Goal: Task Accomplishment & Management: Manage account settings

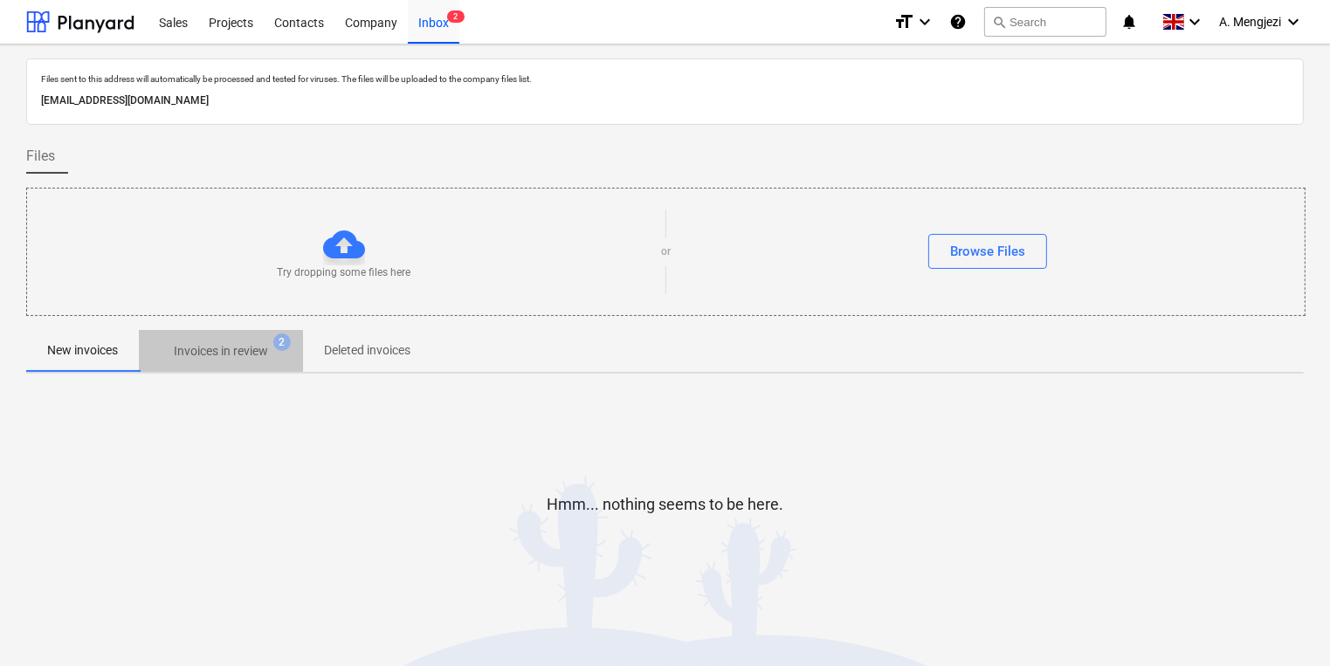
click at [191, 356] on p "Invoices in review" at bounding box center [221, 351] width 94 height 18
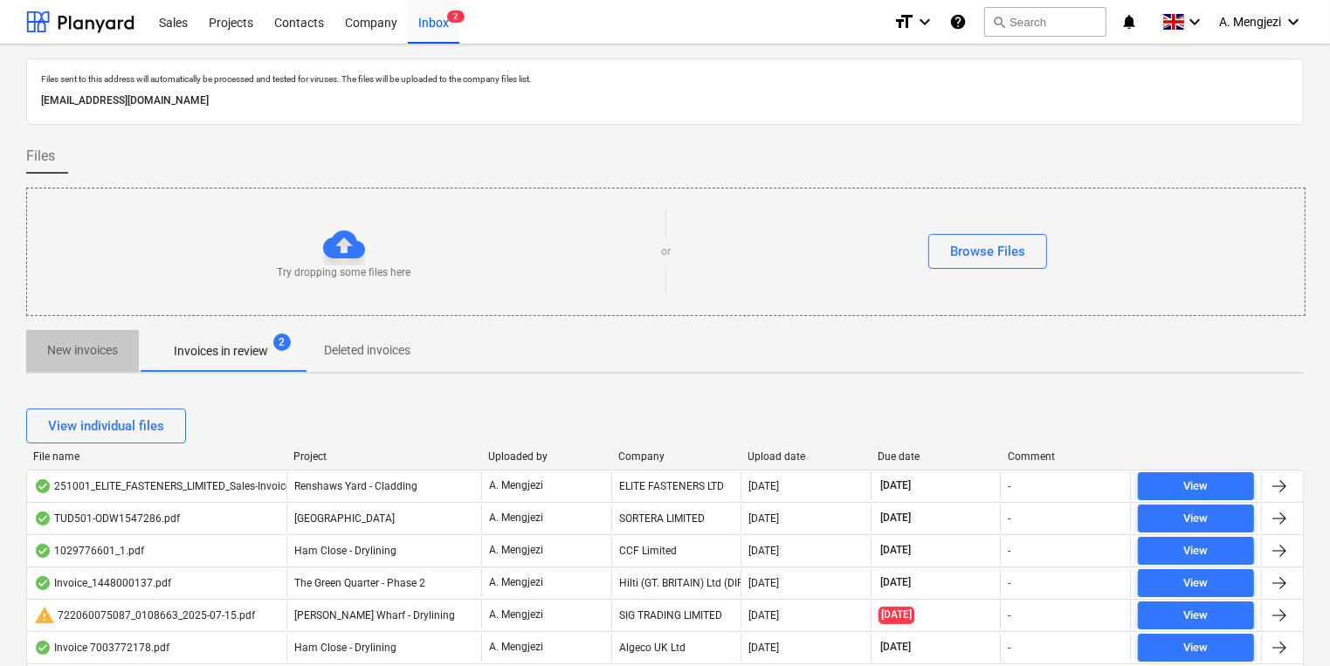
click at [107, 348] on p "New invoices" at bounding box center [82, 350] width 71 height 18
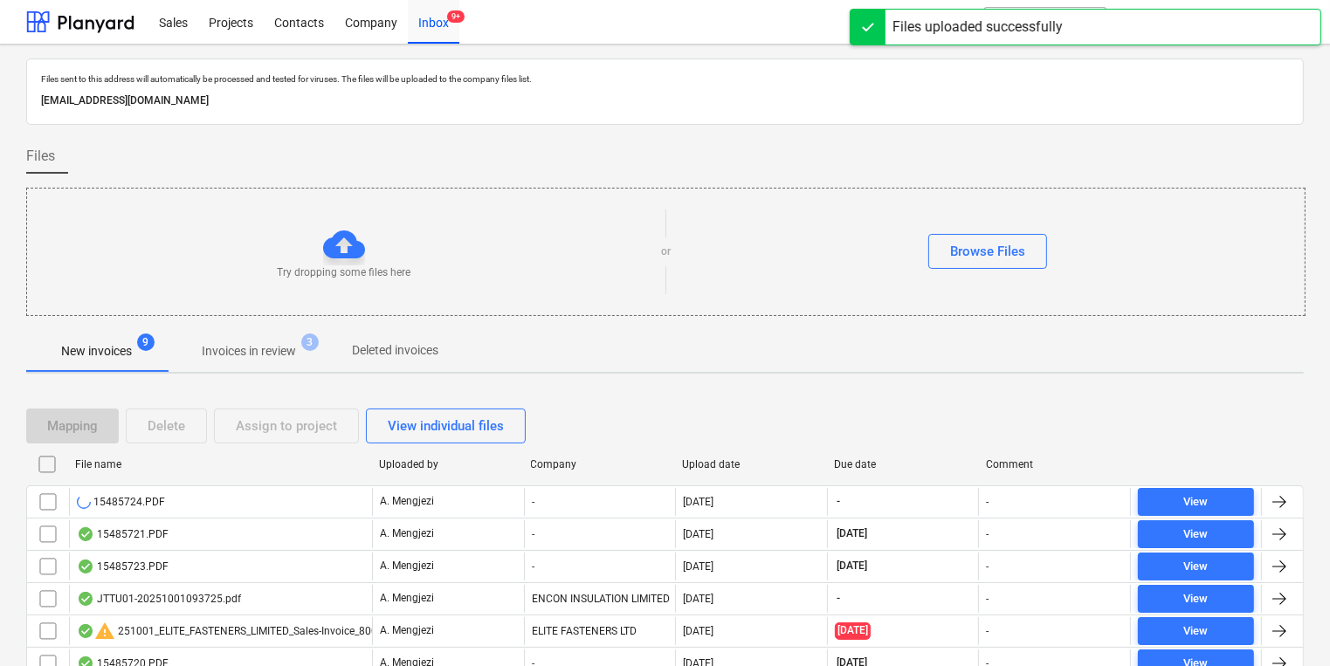
drag, startPoint x: 224, startPoint y: 37, endPoint x: 127, endPoint y: 216, distance: 203.9
click at [127, 216] on div "Files sent to this address will automatically be processed and tested for virus…" at bounding box center [664, 434] width 1277 height 753
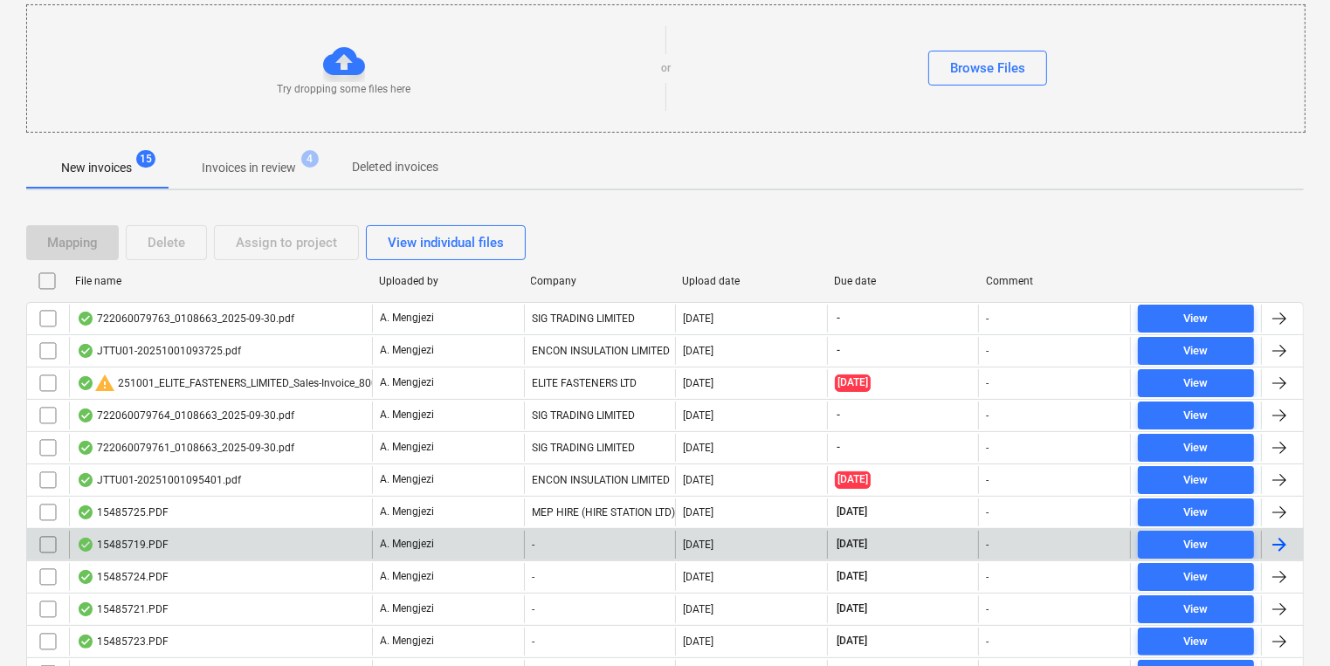
scroll to position [363, 0]
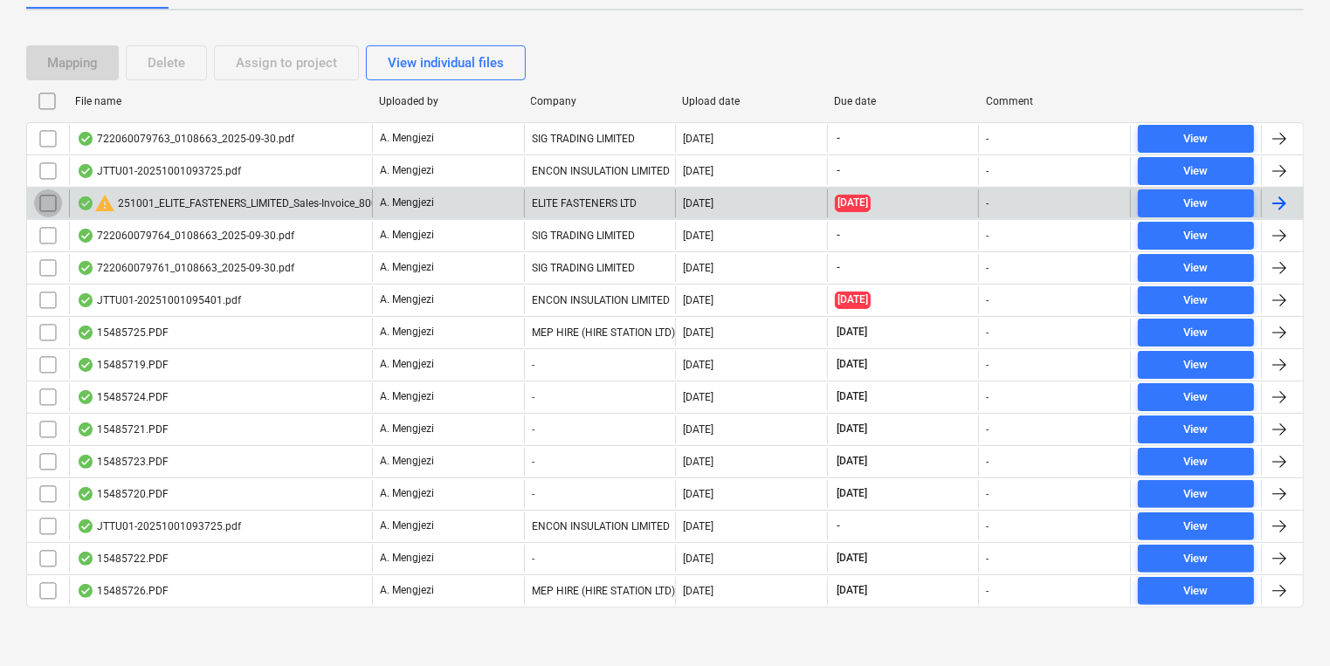
click at [44, 199] on input "checkbox" at bounding box center [48, 203] width 28 height 28
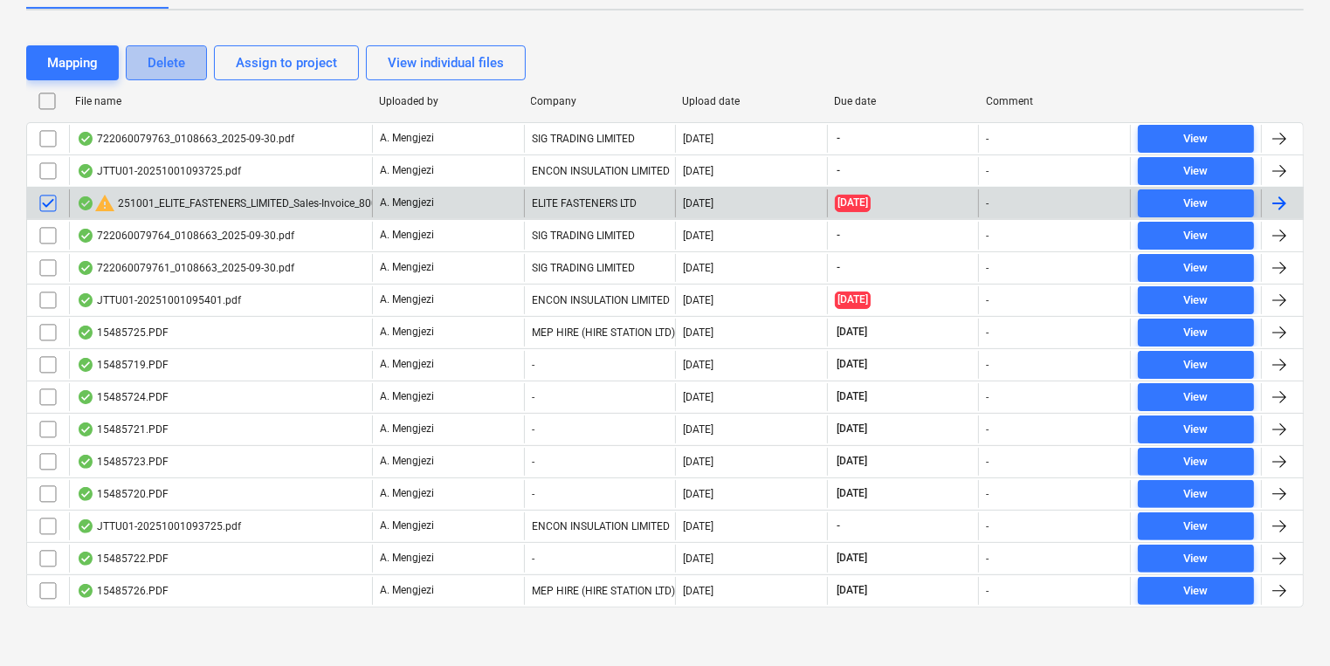
click at [151, 56] on div "Delete" at bounding box center [167, 63] width 38 height 23
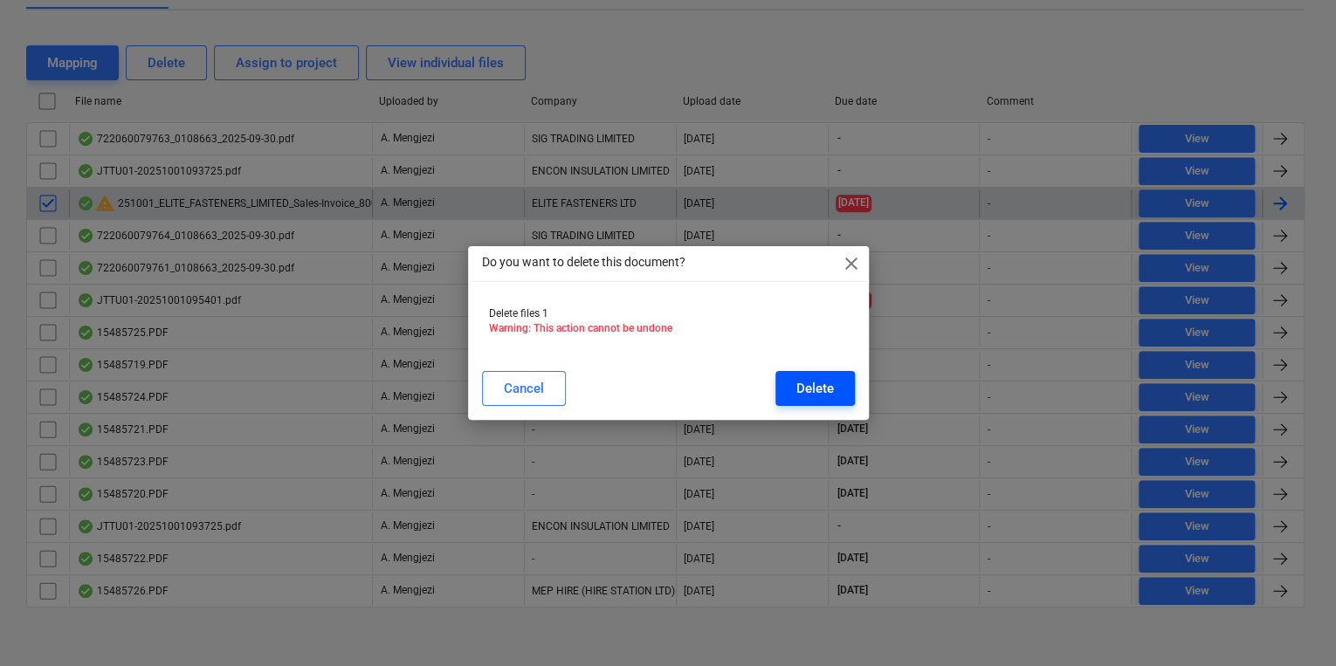
click at [842, 377] on button "Delete" at bounding box center [814, 388] width 79 height 35
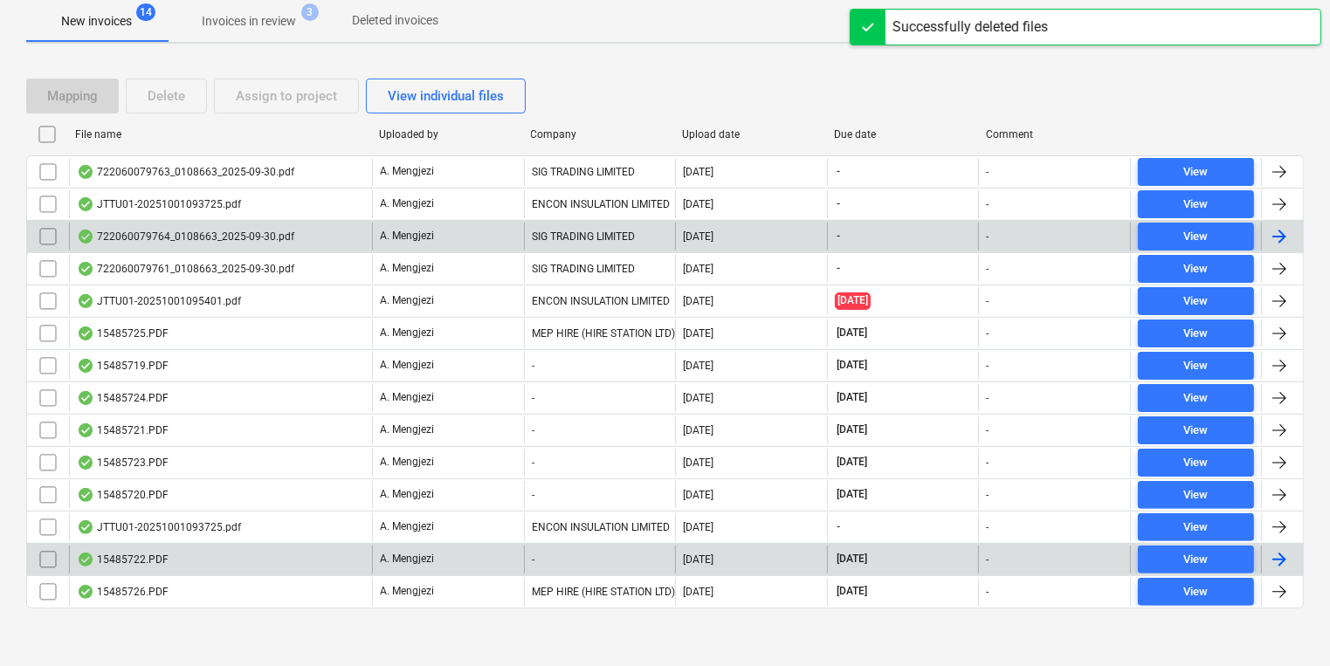
scroll to position [331, 0]
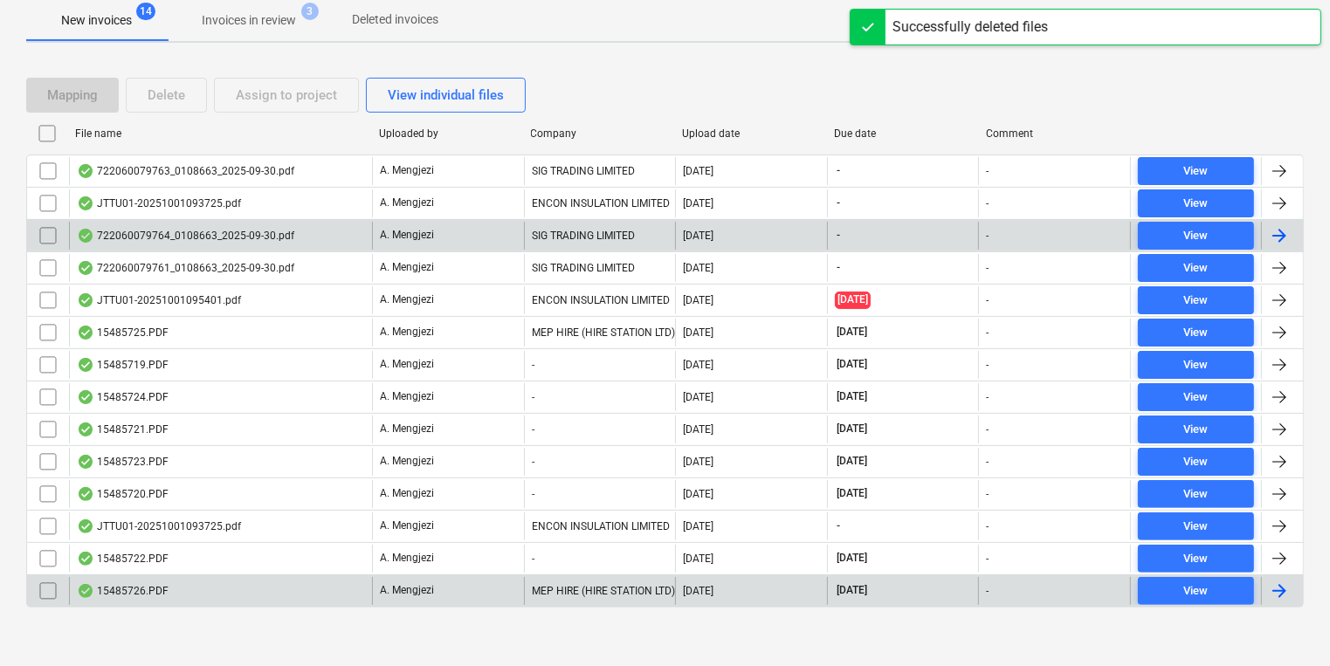
click at [520, 602] on div "15485726.PDF A. Mengjezi MEP HIRE (HIRE STATION LTD) [DATE] [DATE] - View" at bounding box center [664, 590] width 1277 height 33
click at [501, 588] on div "A. Mengjezi" at bounding box center [448, 591] width 152 height 28
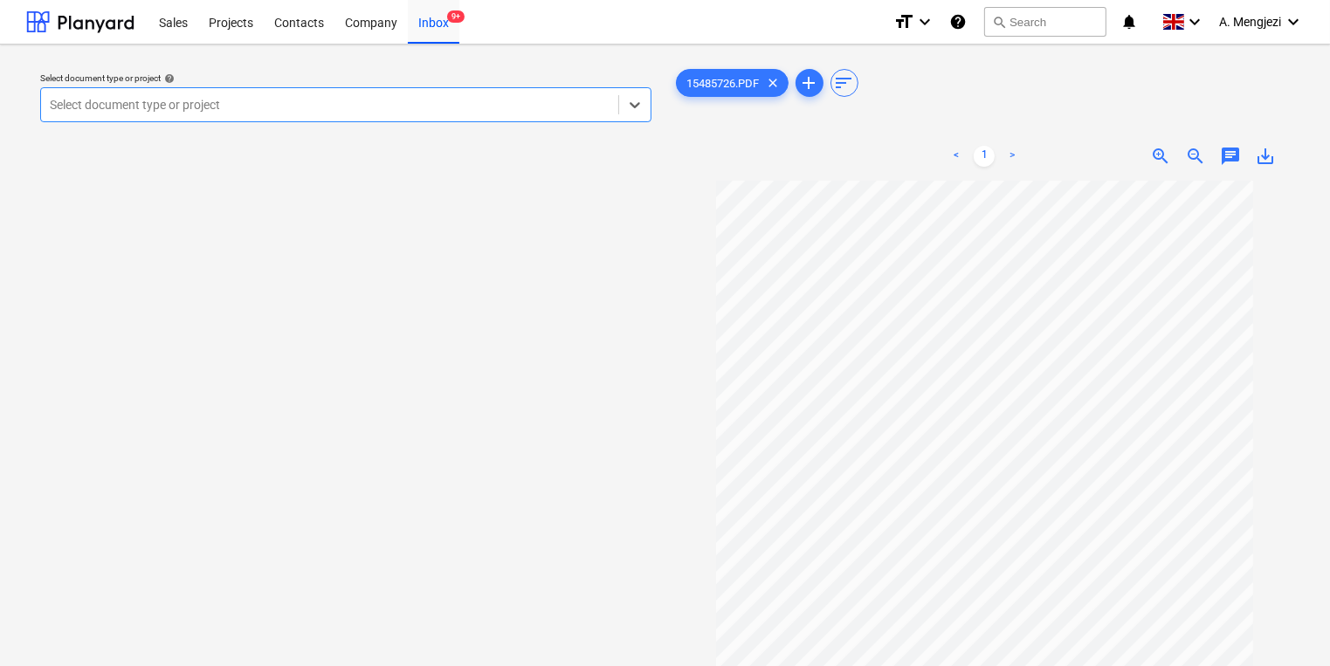
click at [339, 136] on div "Select document type or project help Select is focused ,type to refine list, pr…" at bounding box center [345, 431] width 639 height 746
click at [330, 119] on div "Select document type or project" at bounding box center [345, 104] width 611 height 35
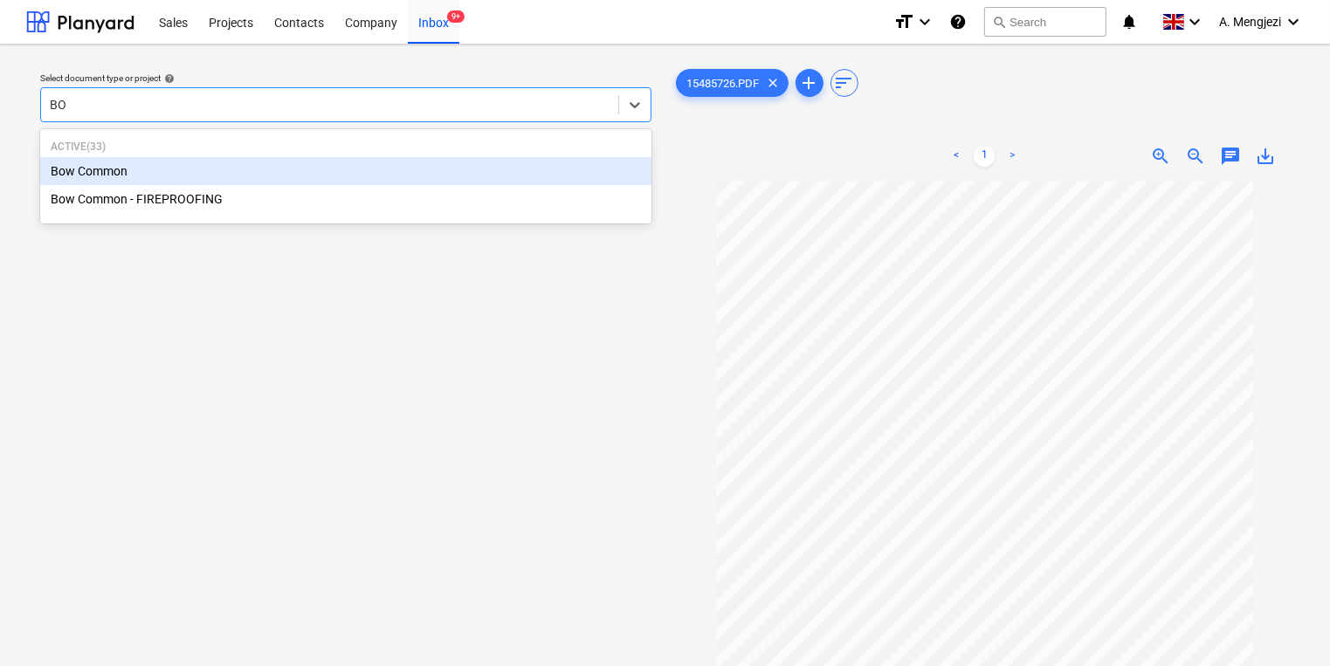
type input "BOW"
click at [138, 180] on div "Bow Common" at bounding box center [345, 171] width 611 height 28
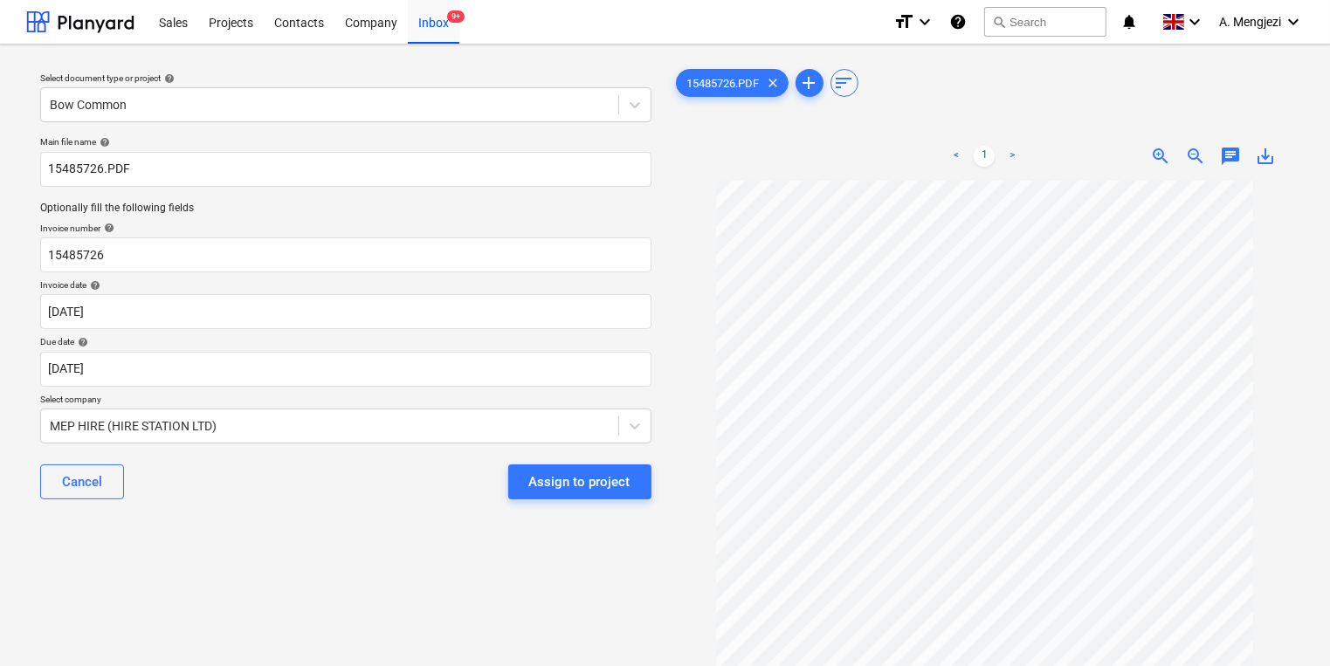
click at [332, 510] on div "Cancel Assign to project" at bounding box center [345, 481] width 611 height 63
click at [632, 480] on button "Assign to project" at bounding box center [579, 481] width 143 height 35
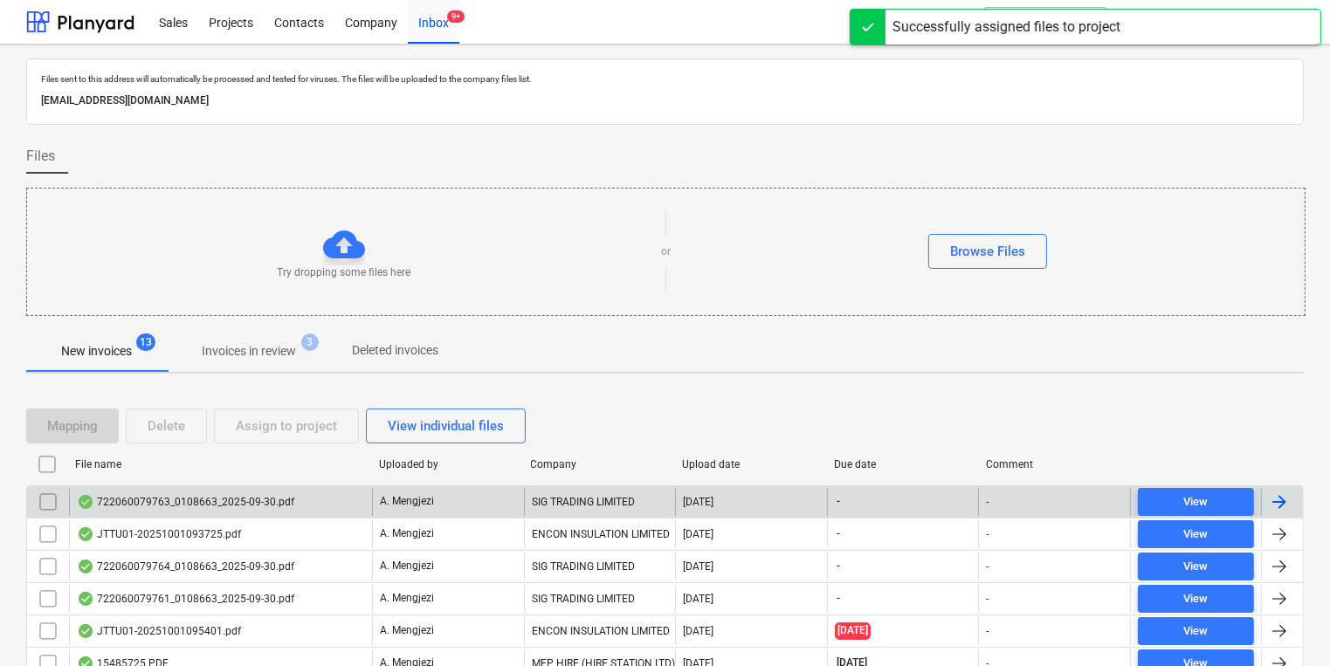
click at [590, 498] on div "SIG TRADING LIMITED" at bounding box center [600, 502] width 152 height 28
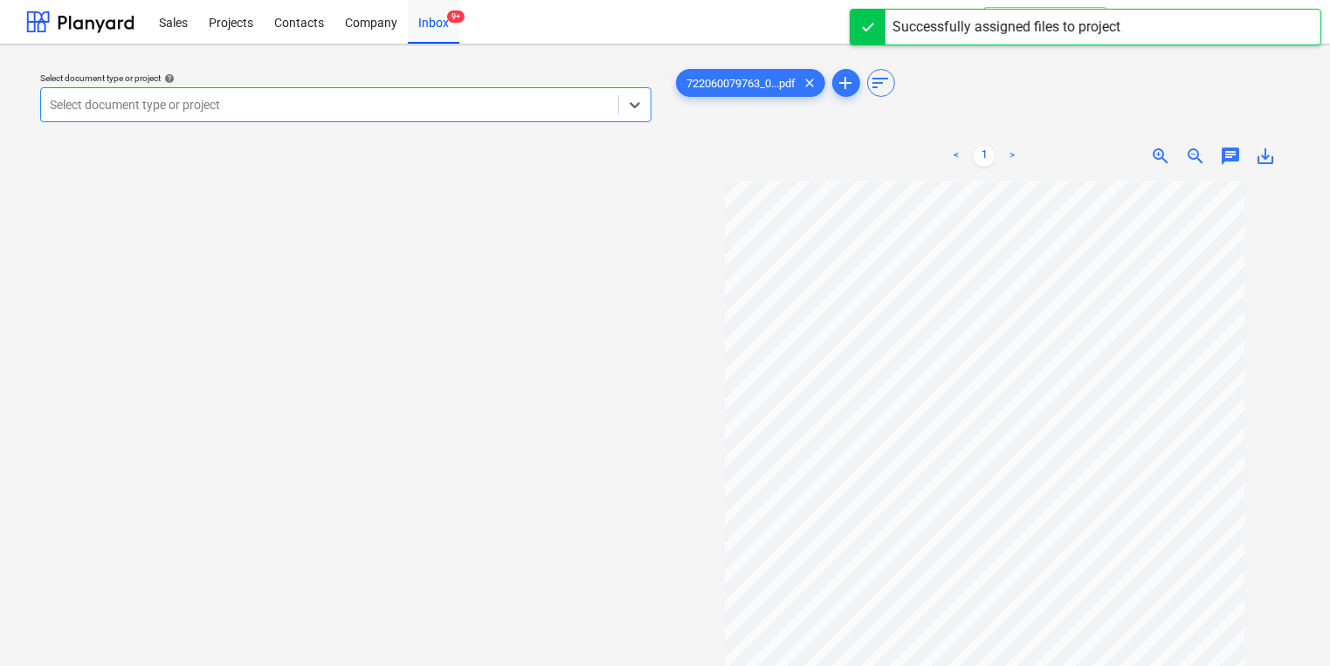
click at [346, 93] on div "Select document type or project" at bounding box center [345, 104] width 611 height 35
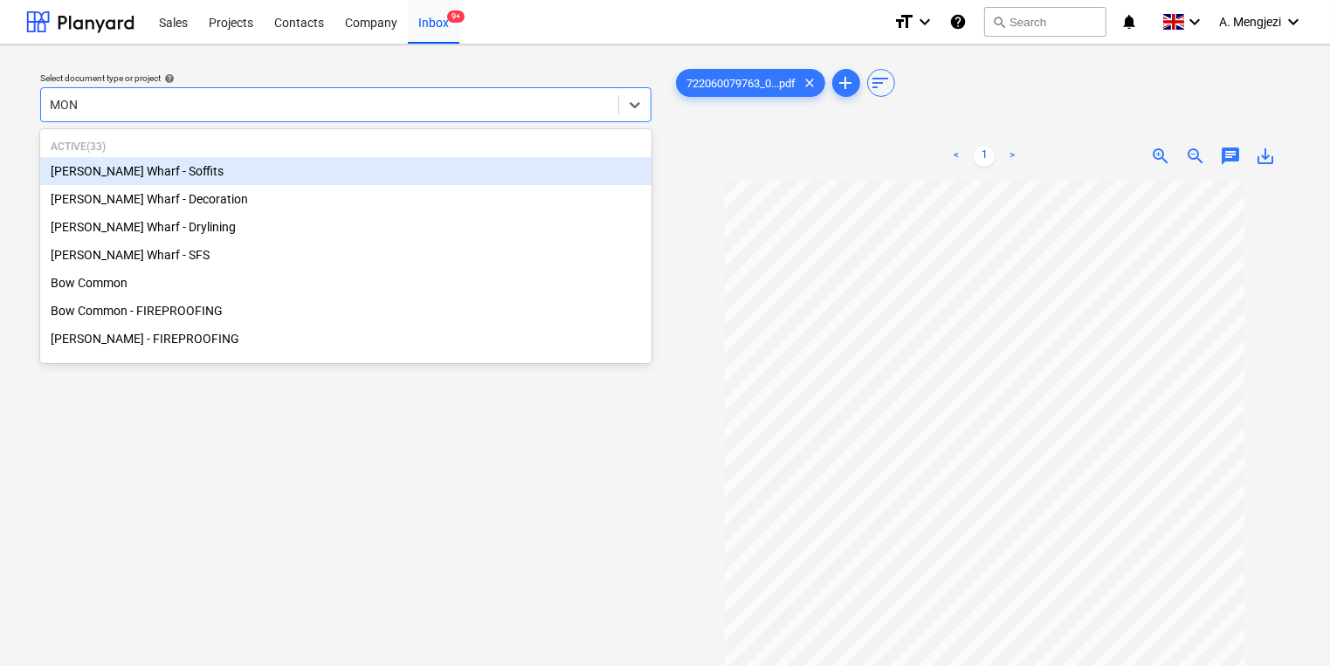
type input "MONT"
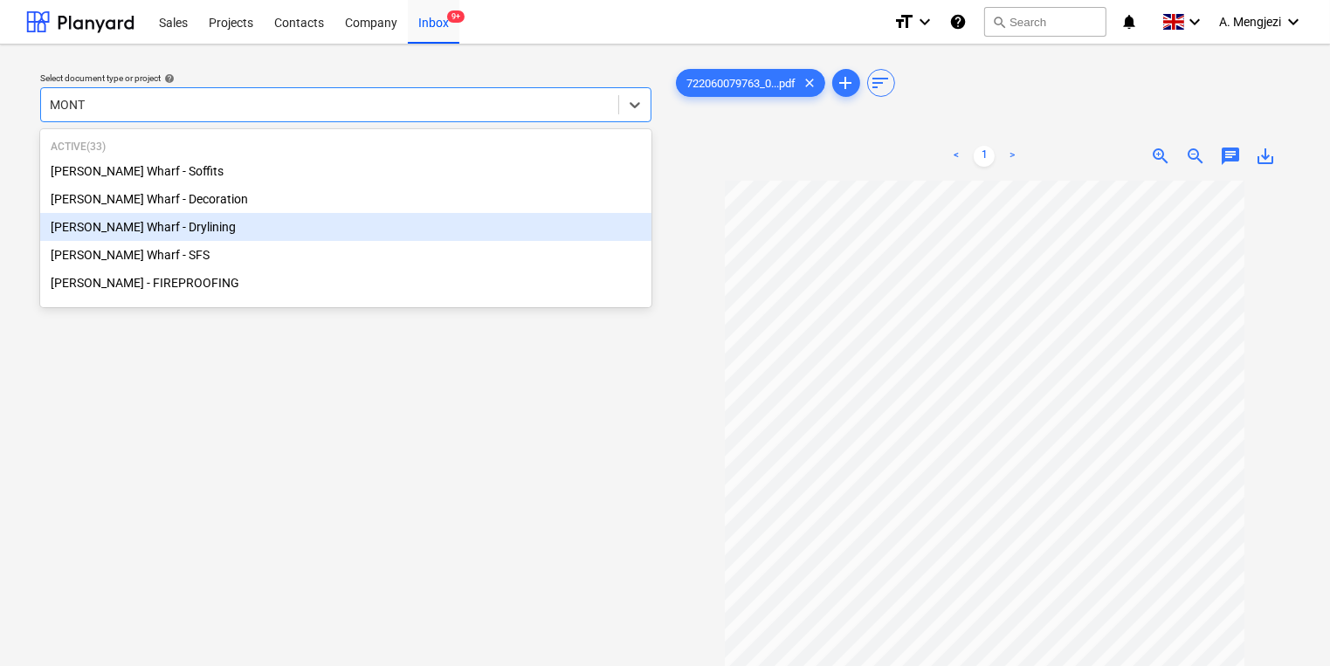
click at [329, 217] on div "[PERSON_NAME] Wharf - Drylining" at bounding box center [345, 227] width 611 height 28
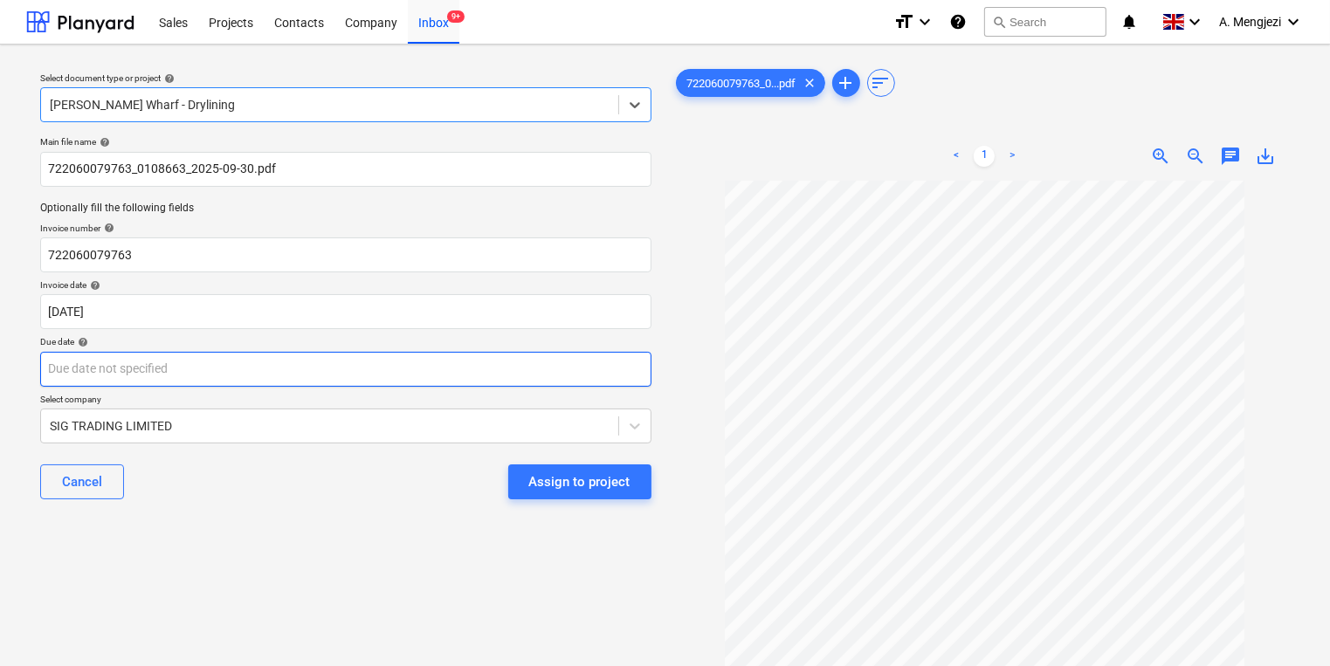
click at [304, 375] on body "Sales Projects Contacts Company Inbox 9+ format_size keyboard_arrow_down help s…" at bounding box center [665, 333] width 1330 height 666
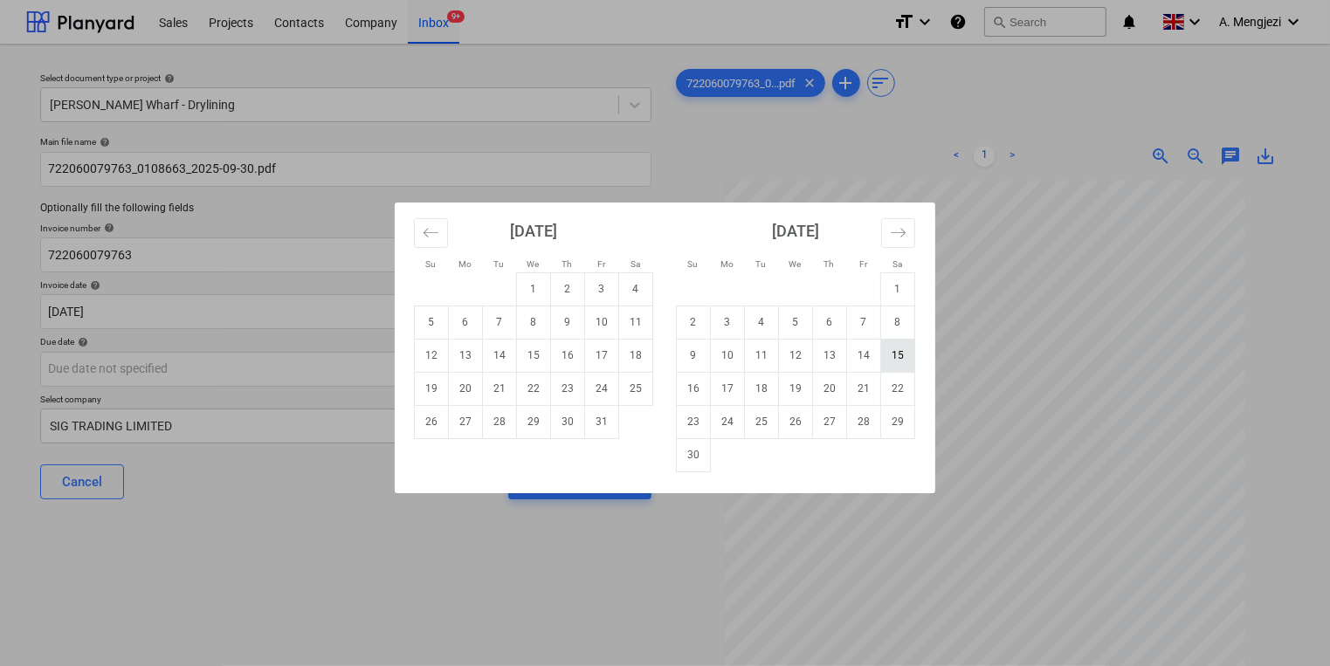
click at [898, 362] on td "15" at bounding box center [898, 355] width 34 height 33
type input "[DATE]"
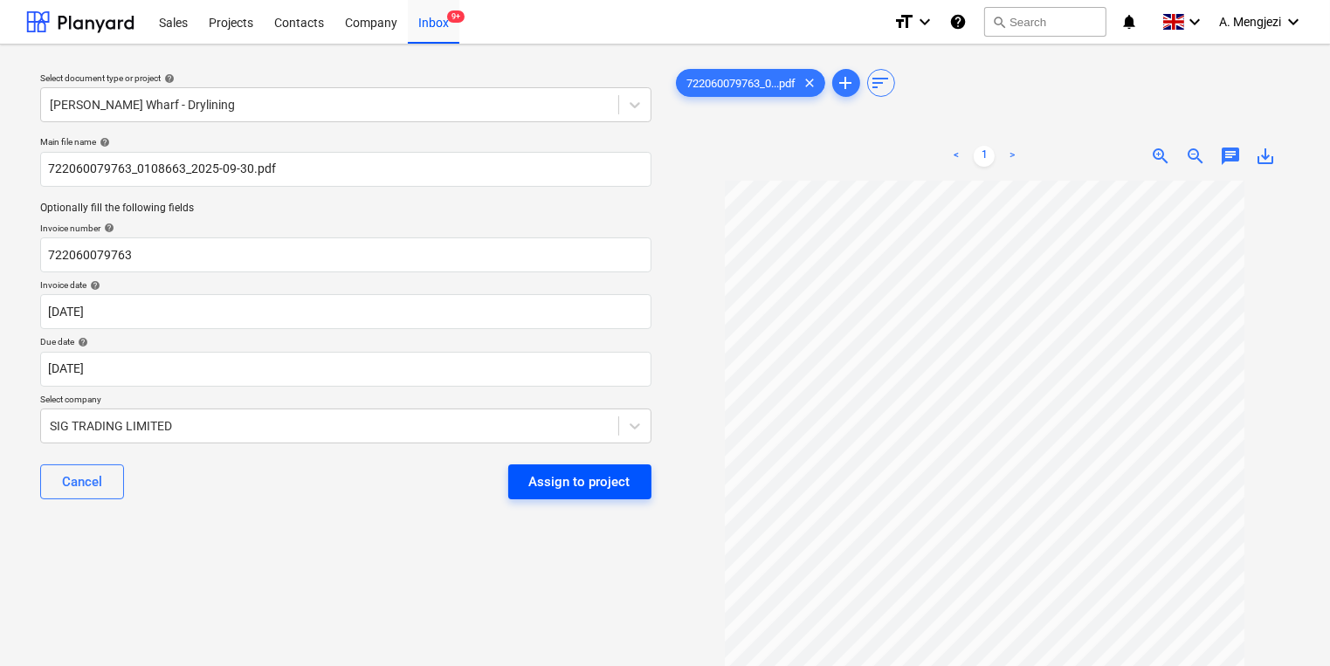
click at [510, 479] on button "Assign to project" at bounding box center [579, 481] width 143 height 35
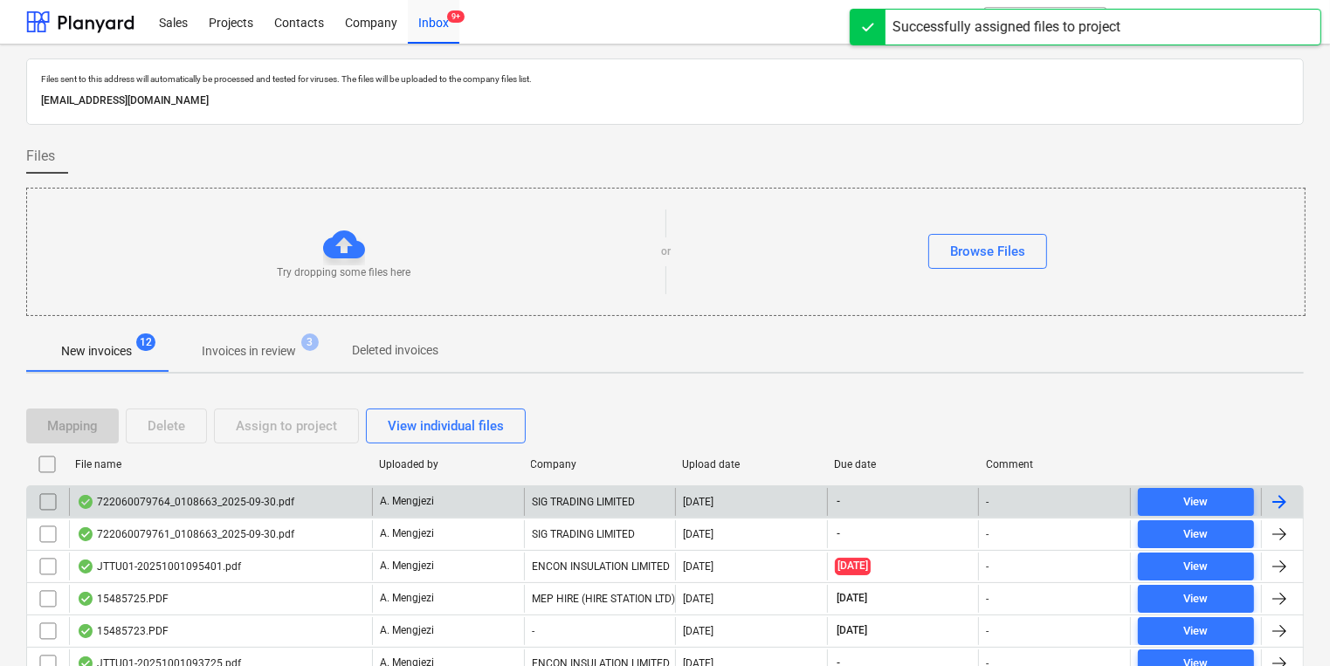
click at [485, 498] on div "A. Mengjezi" at bounding box center [448, 502] width 152 height 28
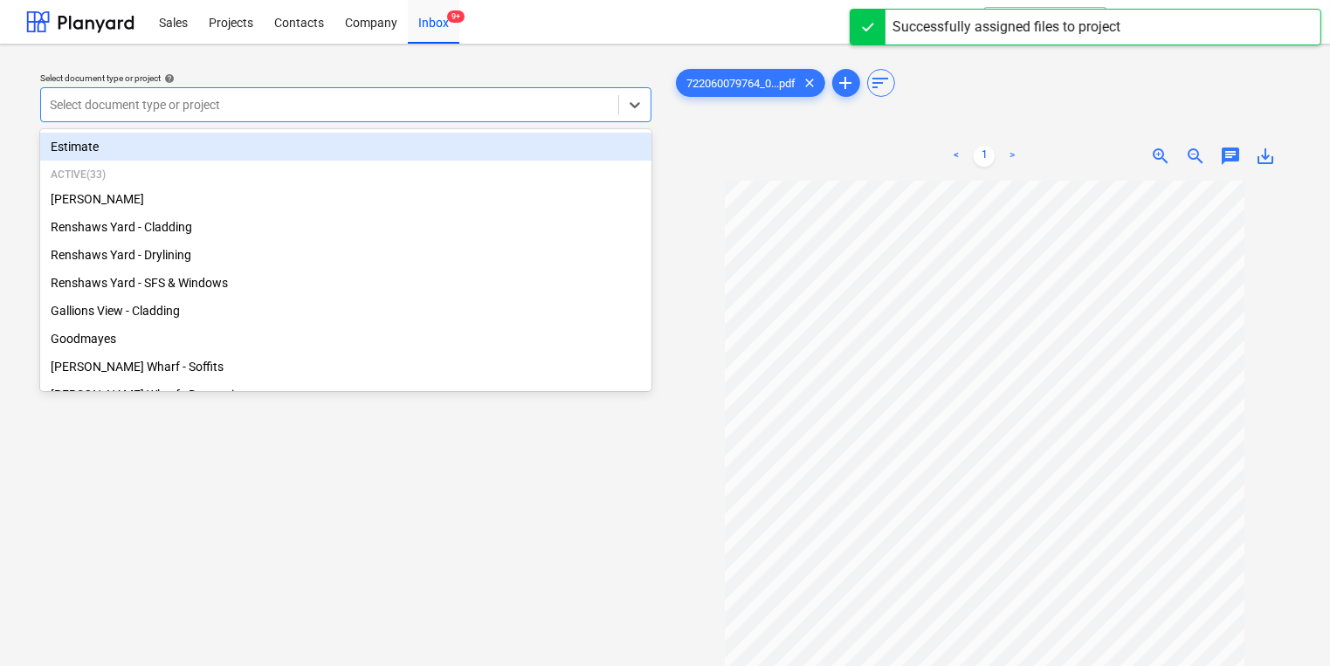
click at [265, 114] on div "Select document type or project" at bounding box center [329, 105] width 577 height 24
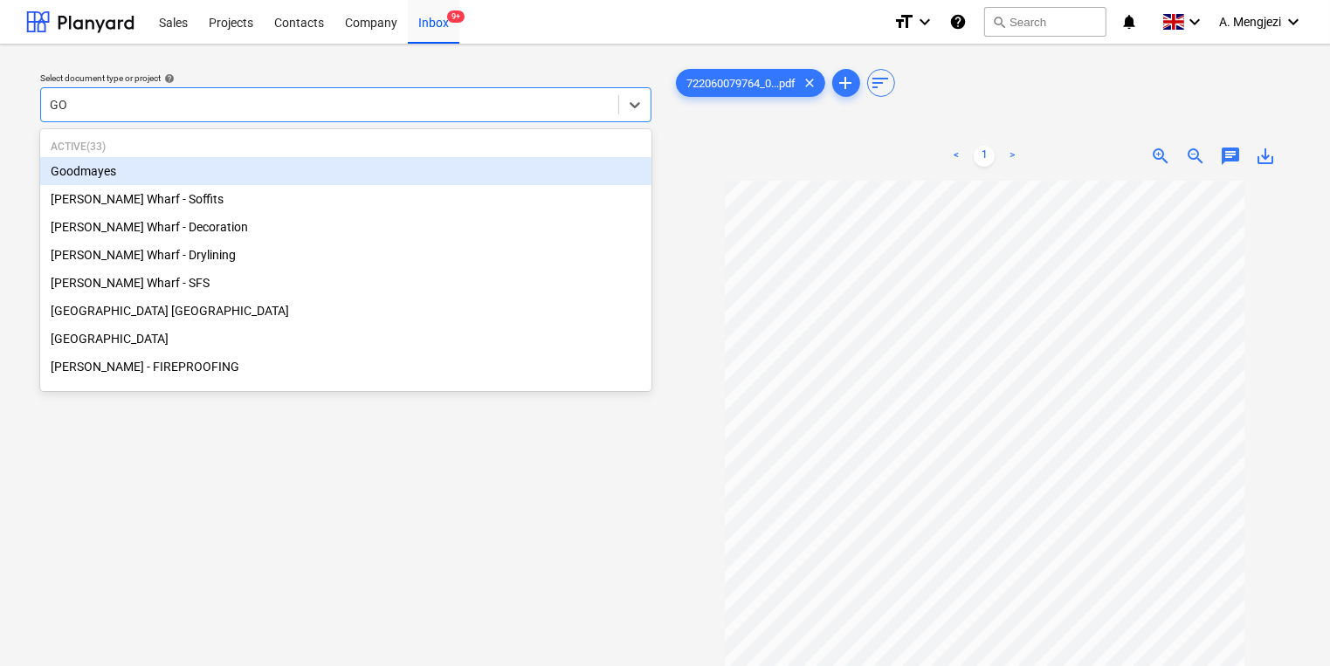
type input "GOO"
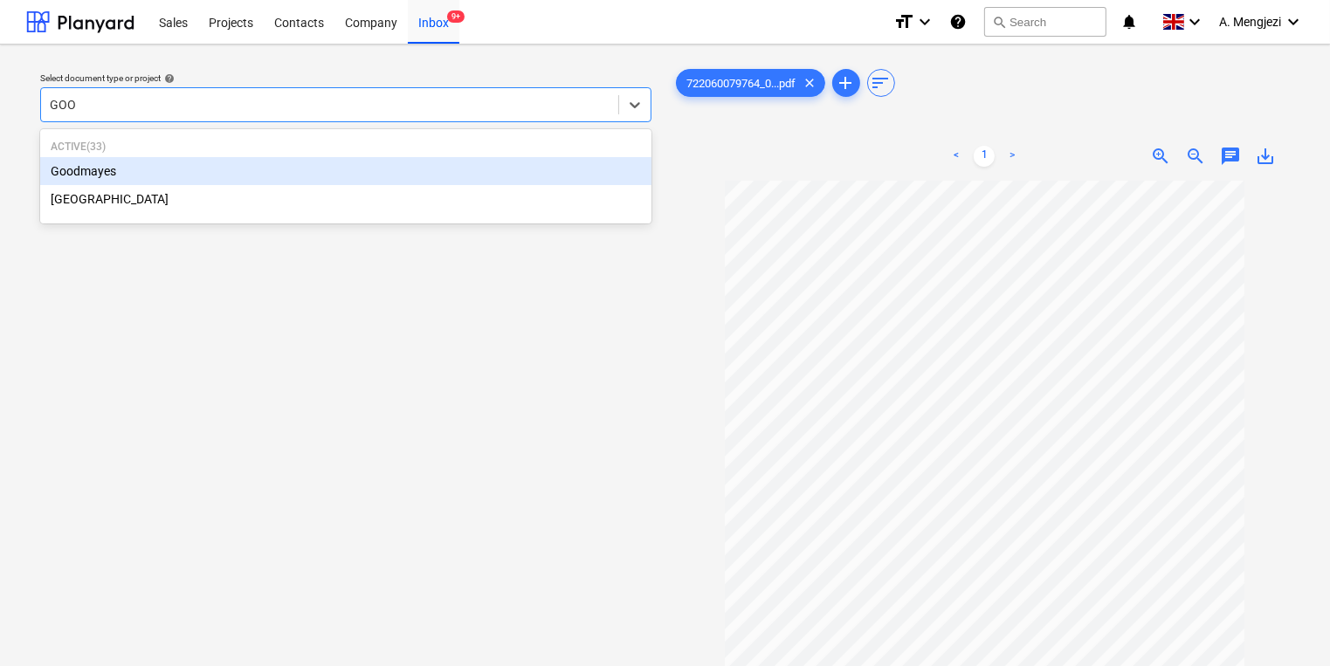
click at [281, 161] on div "Goodmayes" at bounding box center [345, 171] width 611 height 28
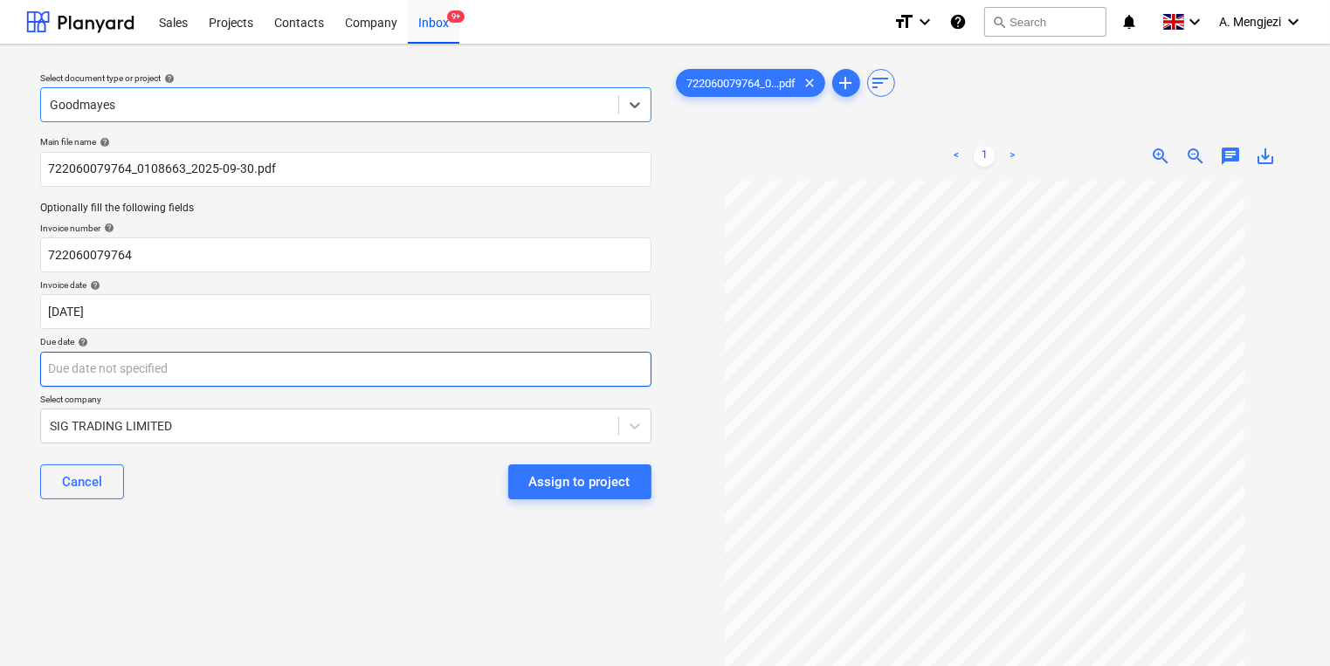
click at [311, 376] on body "Sales Projects Contacts Company Inbox 9+ format_size keyboard_arrow_down help s…" at bounding box center [665, 333] width 1330 height 666
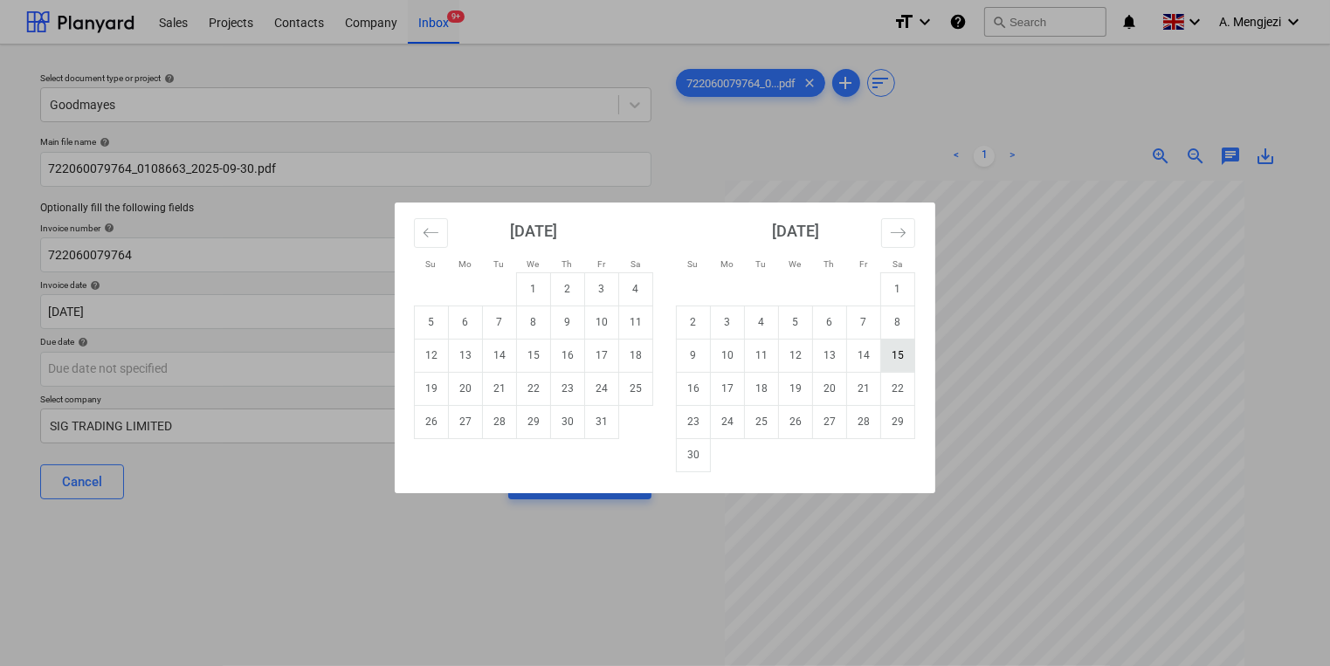
click at [883, 349] on td "15" at bounding box center [898, 355] width 34 height 33
type input "[DATE]"
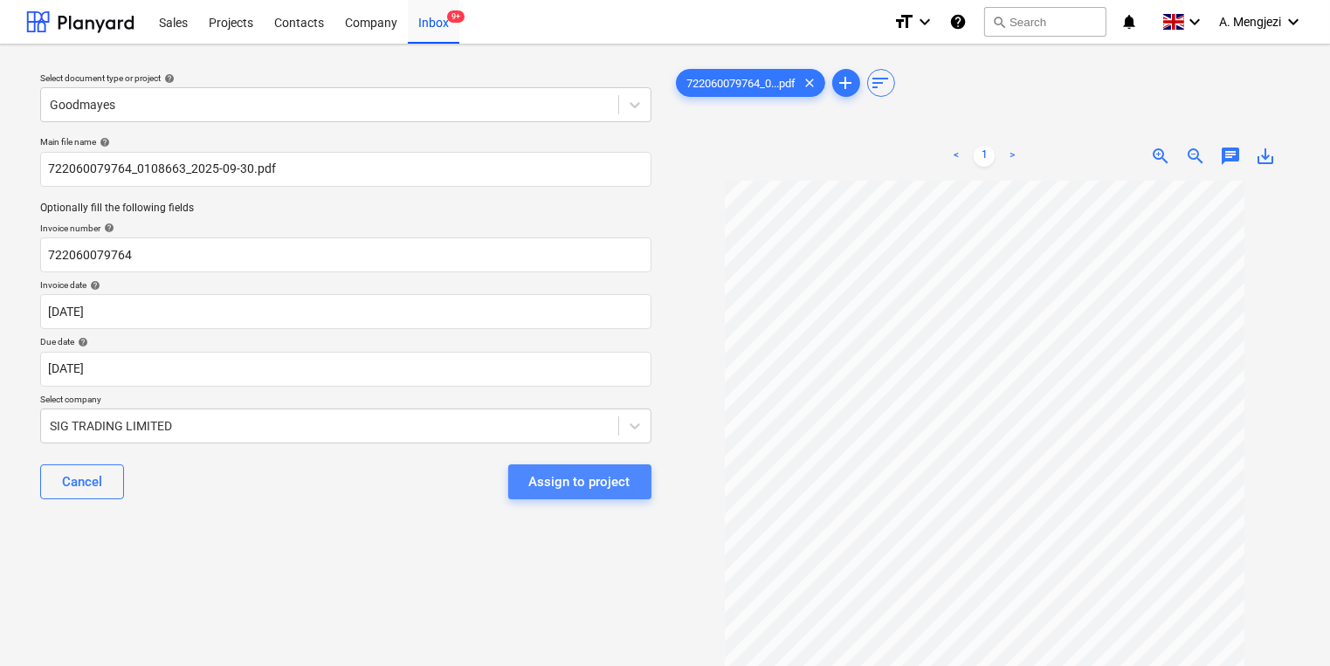
click at [562, 475] on div "Assign to project" at bounding box center [579, 482] width 101 height 23
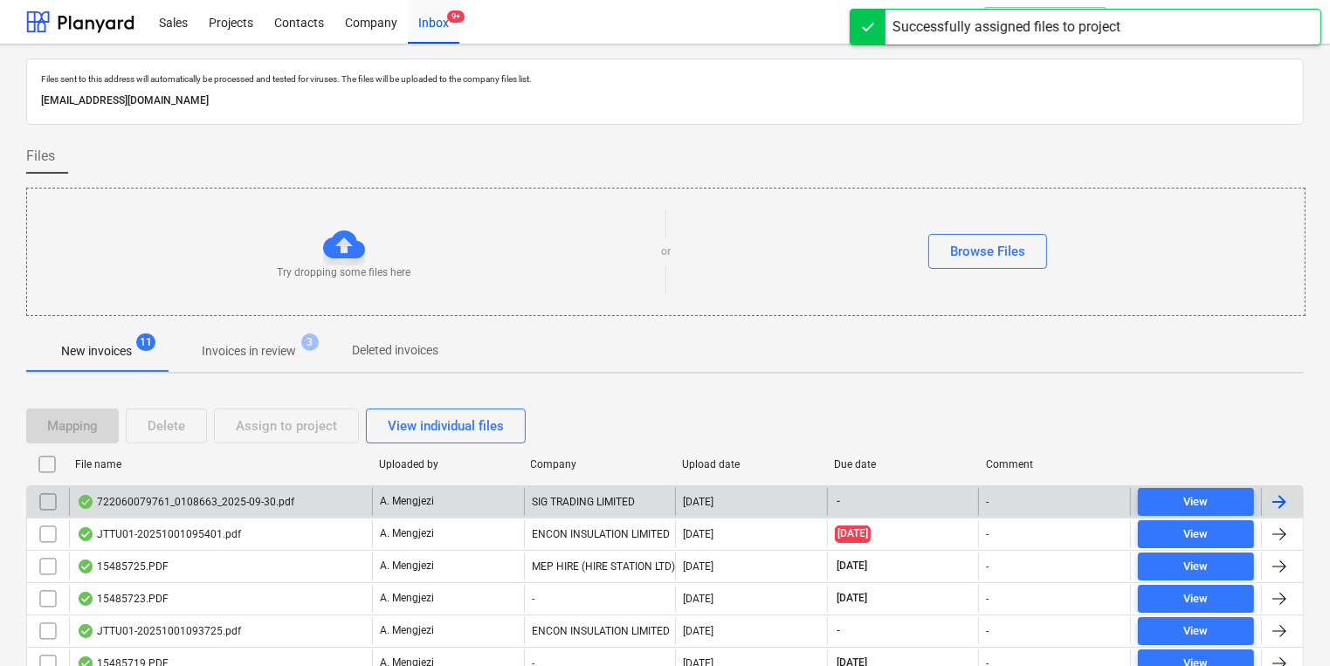
click at [403, 485] on div "722060079761_0108663_2025-09-30.pdf A. Mengjezi SIG TRADING LIMITED [DATE] - - …" at bounding box center [664, 501] width 1277 height 32
click at [402, 488] on div "A. Mengjezi" at bounding box center [448, 502] width 152 height 28
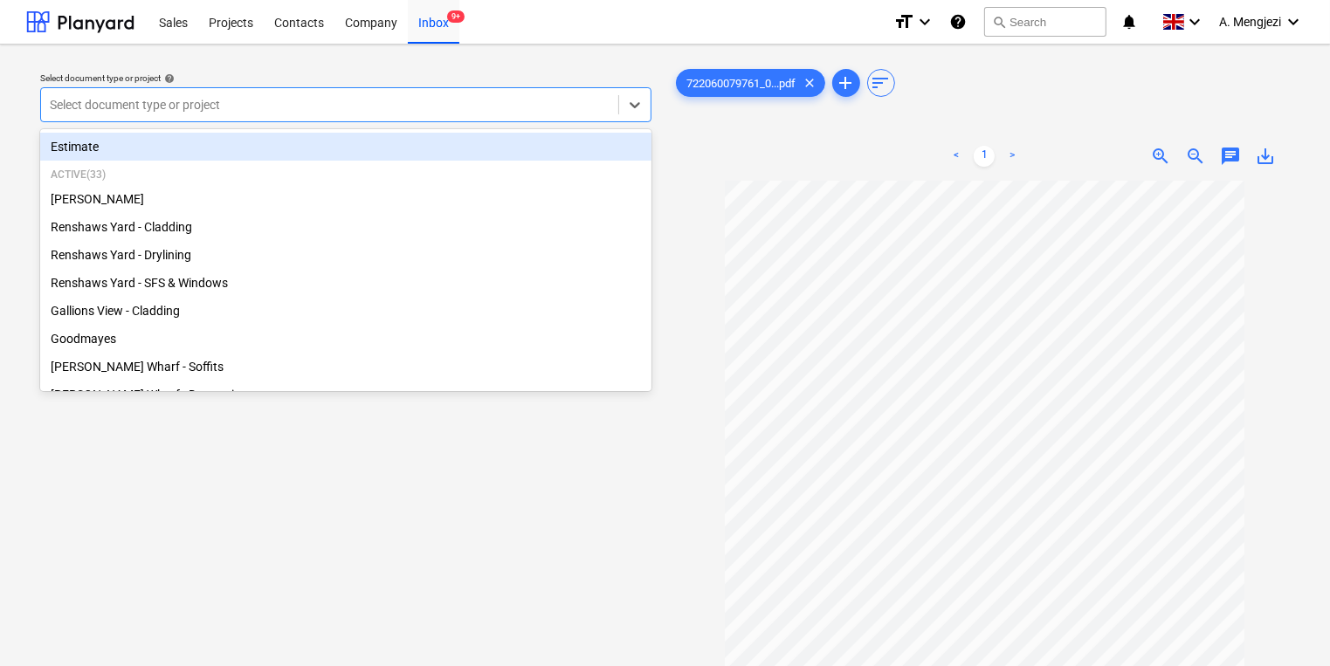
click at [265, 107] on div at bounding box center [330, 104] width 560 height 17
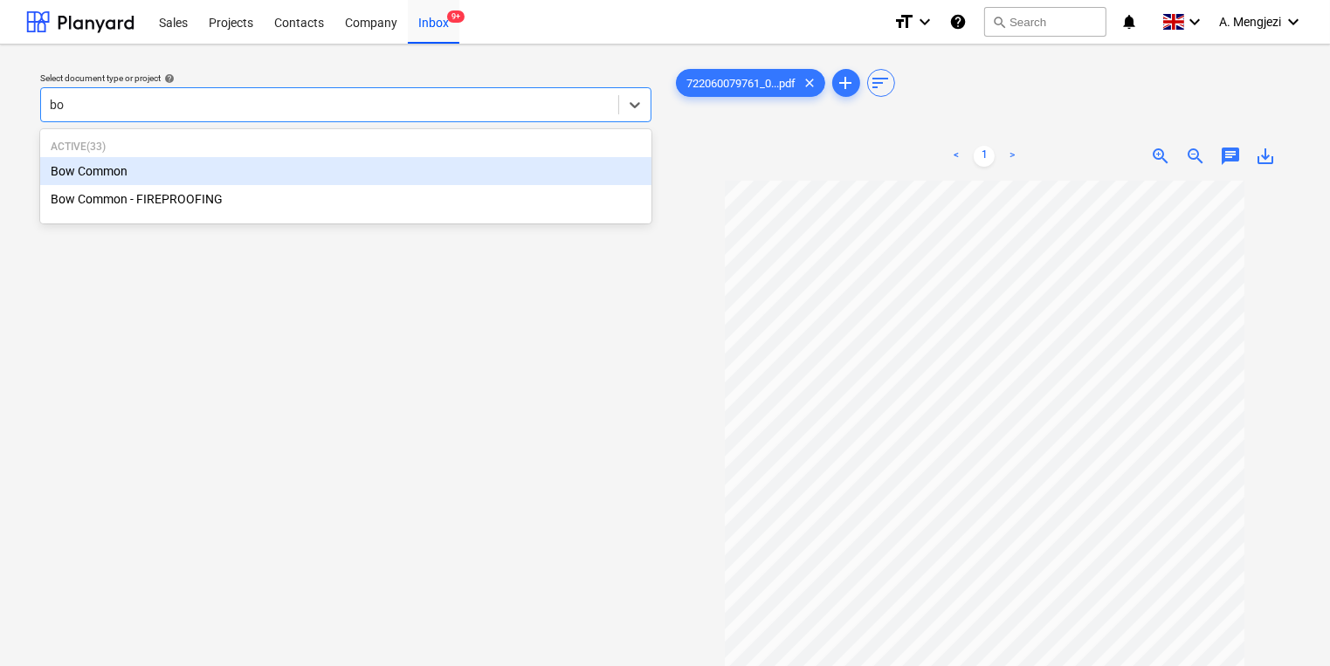
type input "bow"
click at [251, 156] on div "Active ( 33 ) Bow Common Bow Common - FIREPROOFING" at bounding box center [345, 176] width 611 height 87
click at [251, 178] on div "Bow Common" at bounding box center [345, 171] width 611 height 28
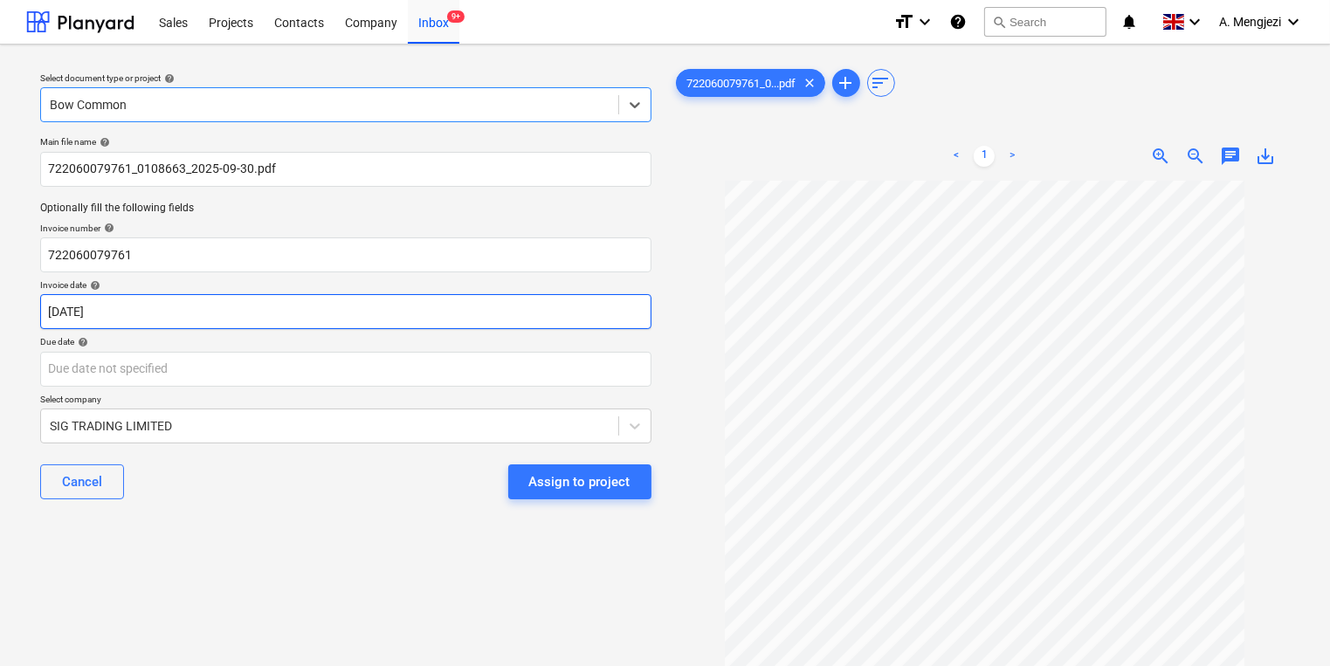
click at [207, 313] on body "Sales Projects Contacts Company Inbox 9+ format_size keyboard_arrow_down help s…" at bounding box center [665, 333] width 1330 height 666
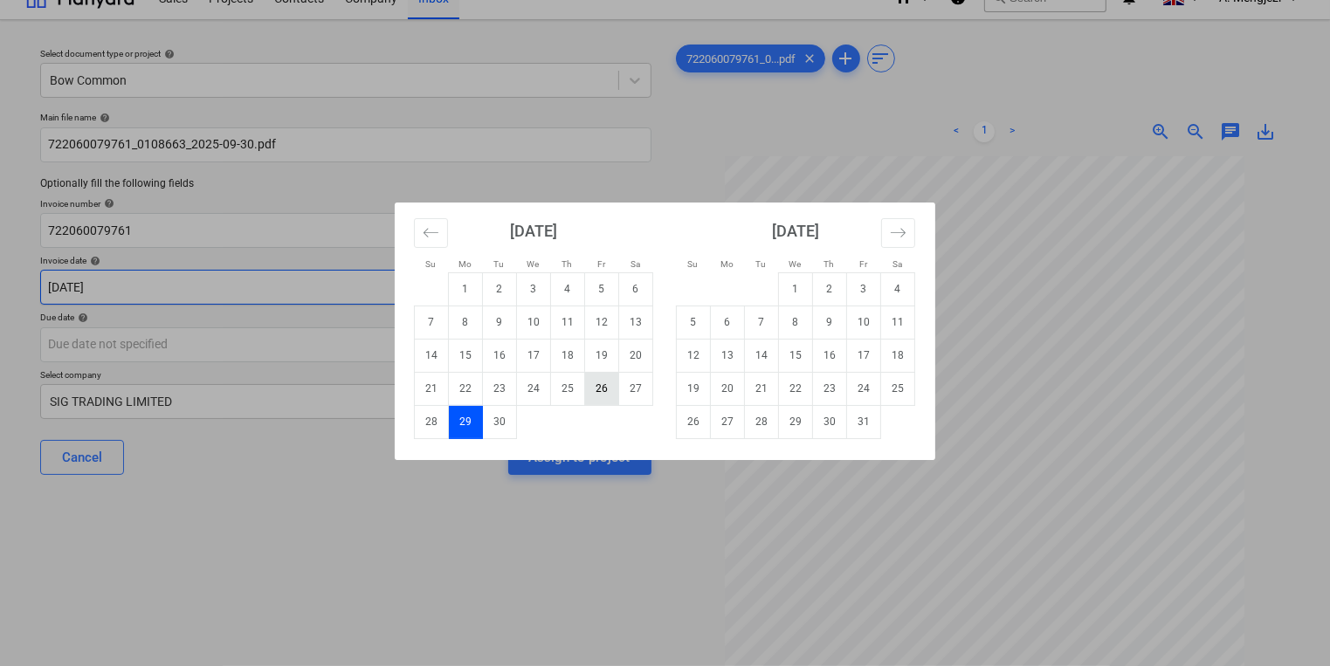
scroll to position [70, 0]
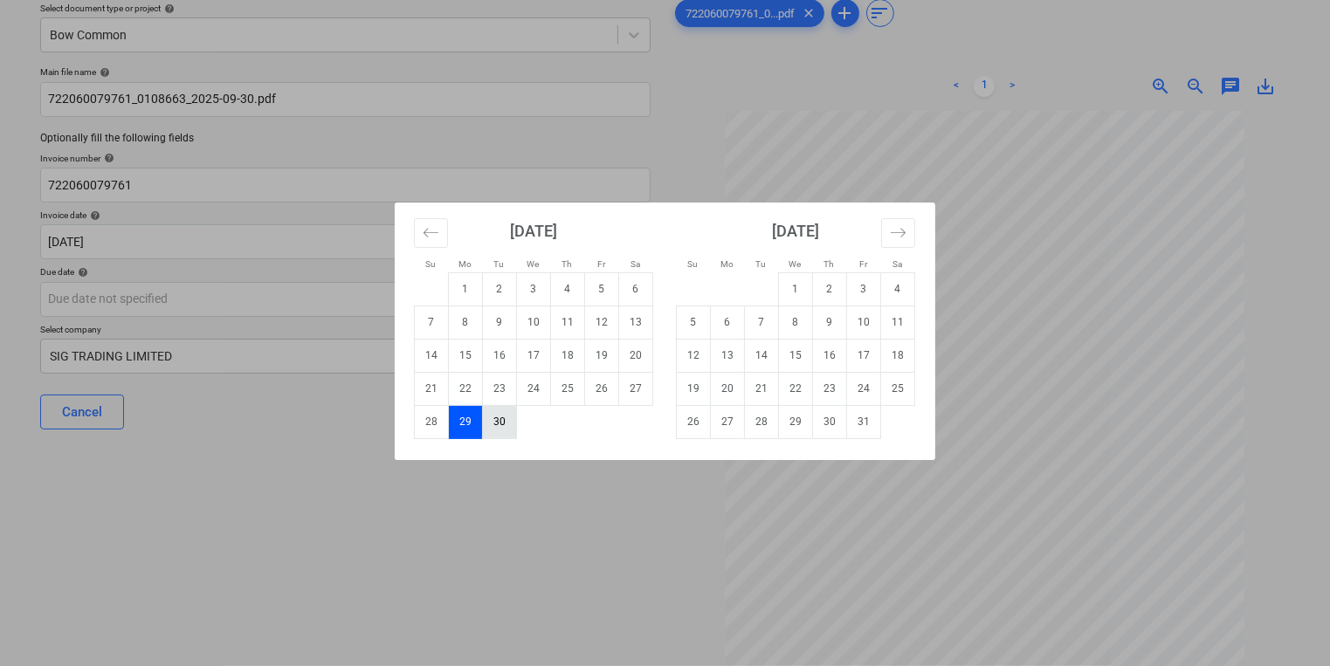
click at [497, 420] on td "30" at bounding box center [500, 421] width 34 height 33
type input "[DATE]"
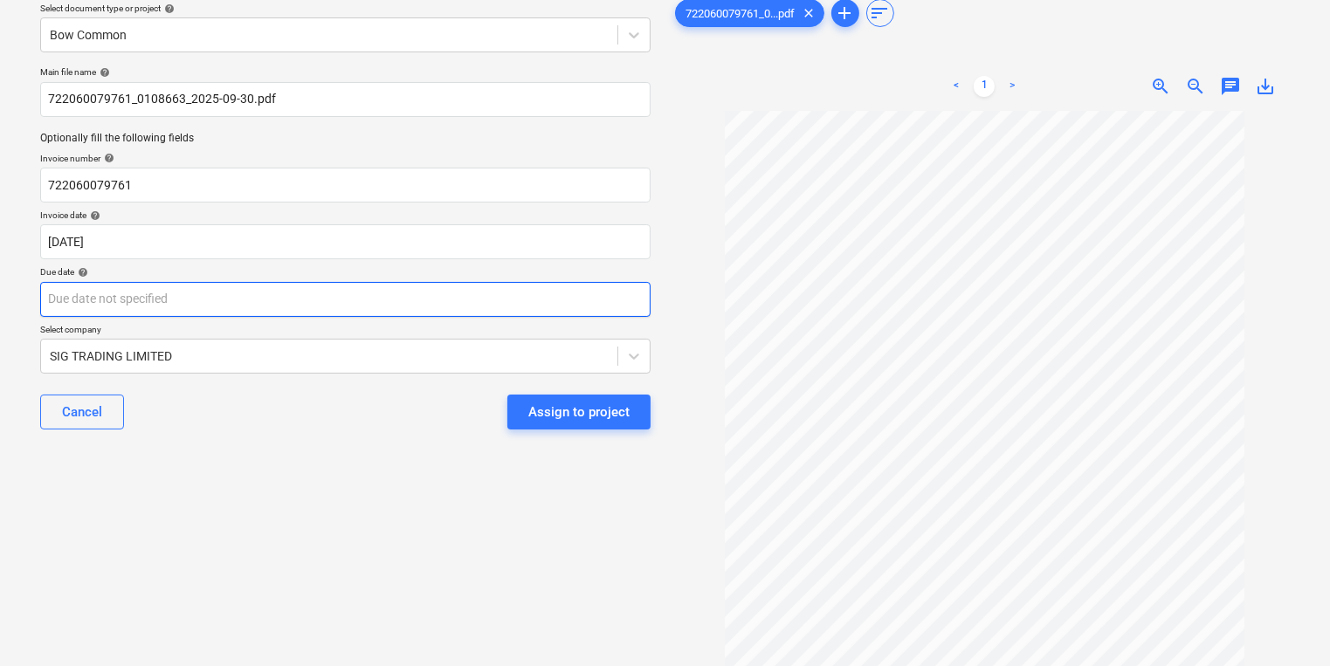
click at [476, 304] on body "Sales Projects Contacts Company Inbox 9+ format_size keyboard_arrow_down help s…" at bounding box center [665, 263] width 1330 height 666
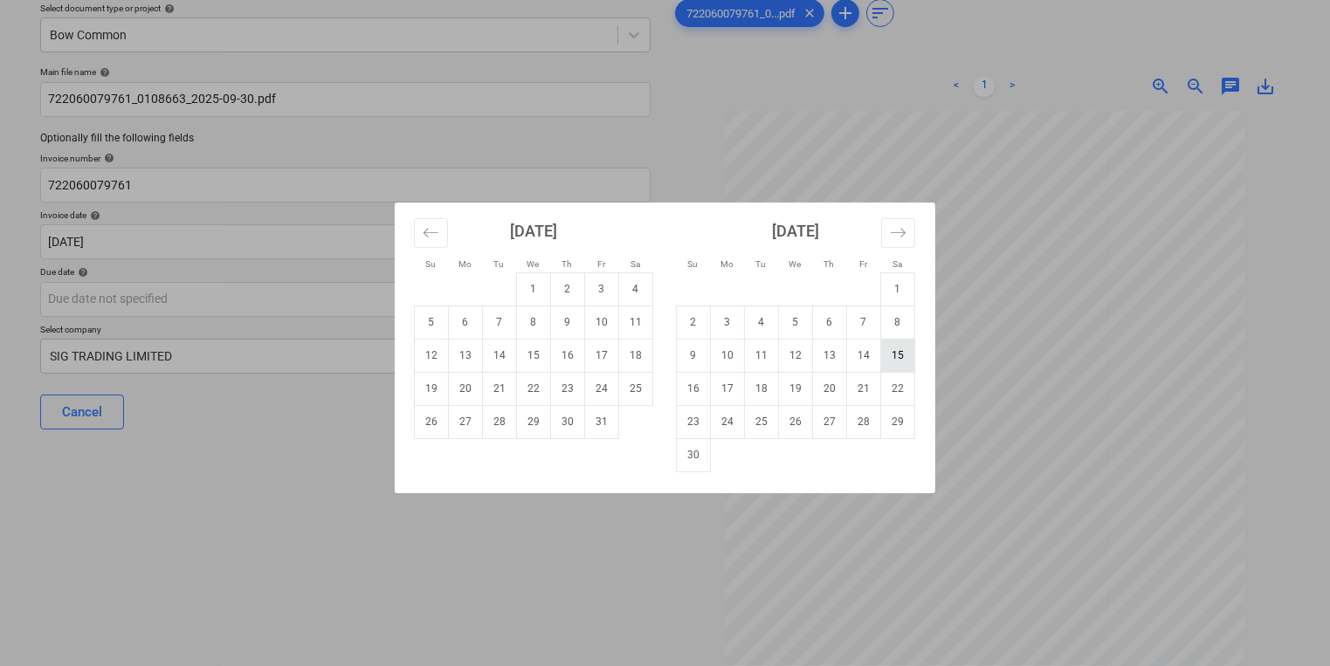
click at [895, 342] on td "15" at bounding box center [898, 355] width 34 height 33
type input "[DATE]"
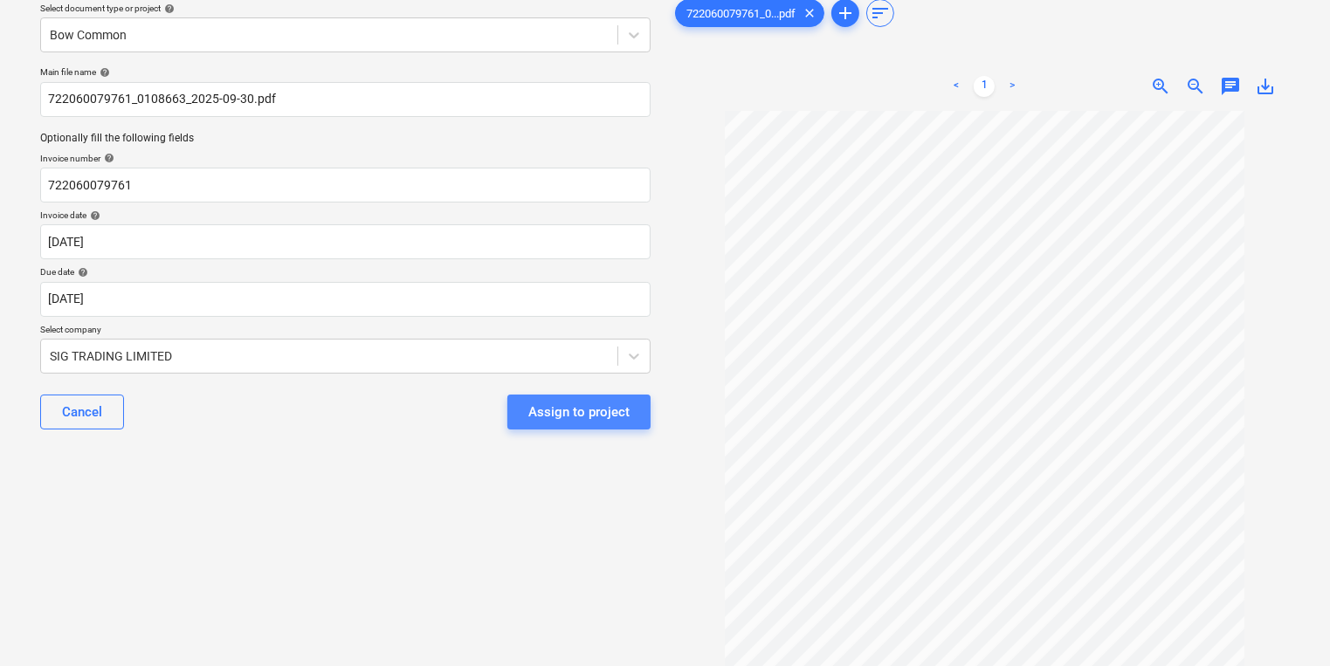
click at [622, 416] on div "Assign to project" at bounding box center [578, 412] width 101 height 23
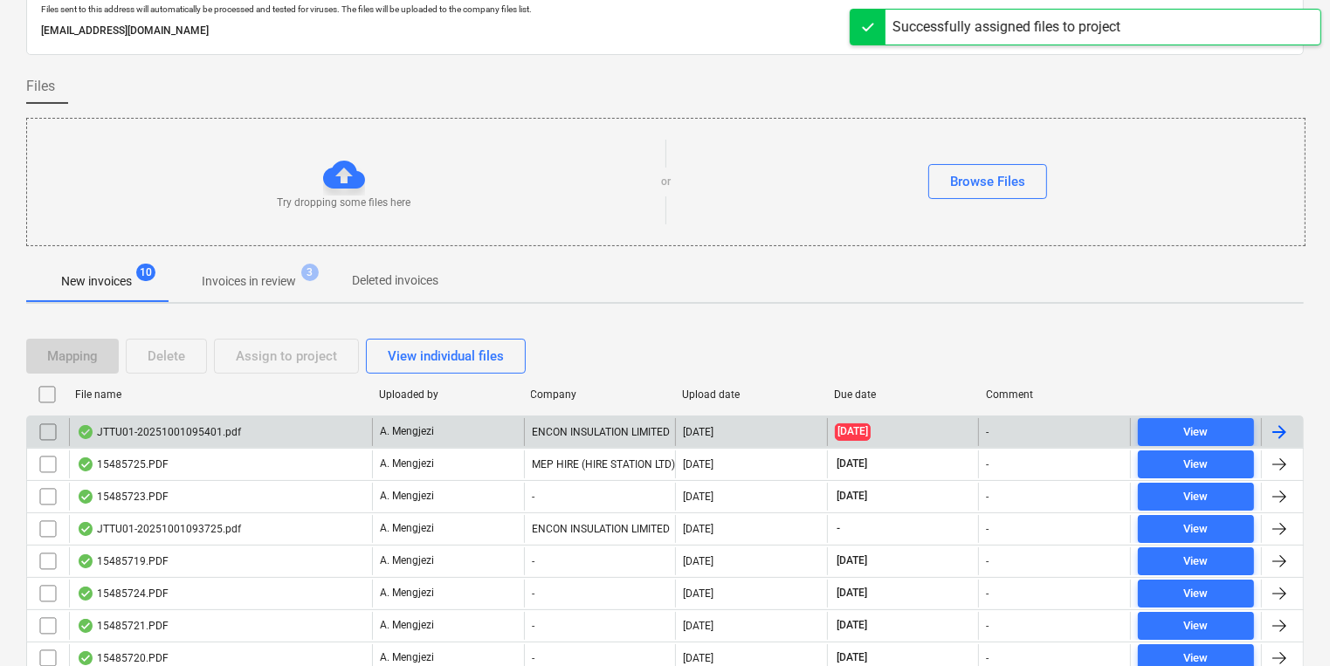
click at [497, 443] on div "A. Mengjezi" at bounding box center [448, 432] width 152 height 28
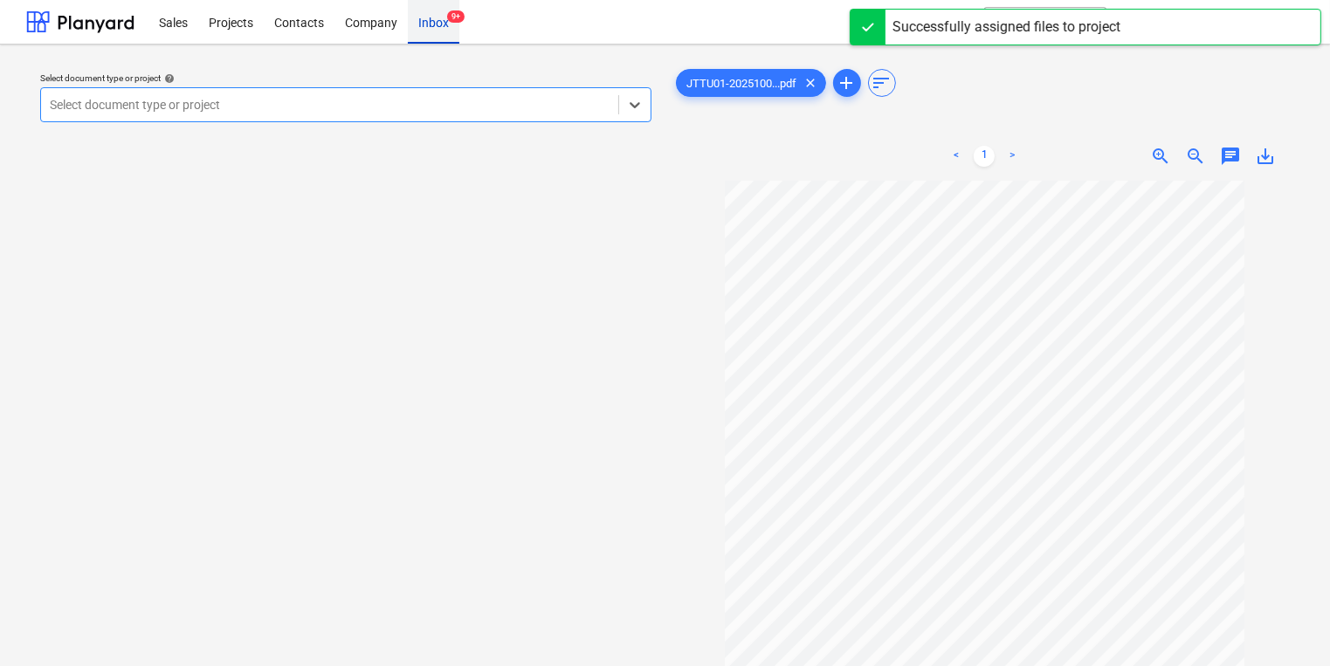
click at [426, 18] on div "Inbox 9+" at bounding box center [434, 21] width 52 height 45
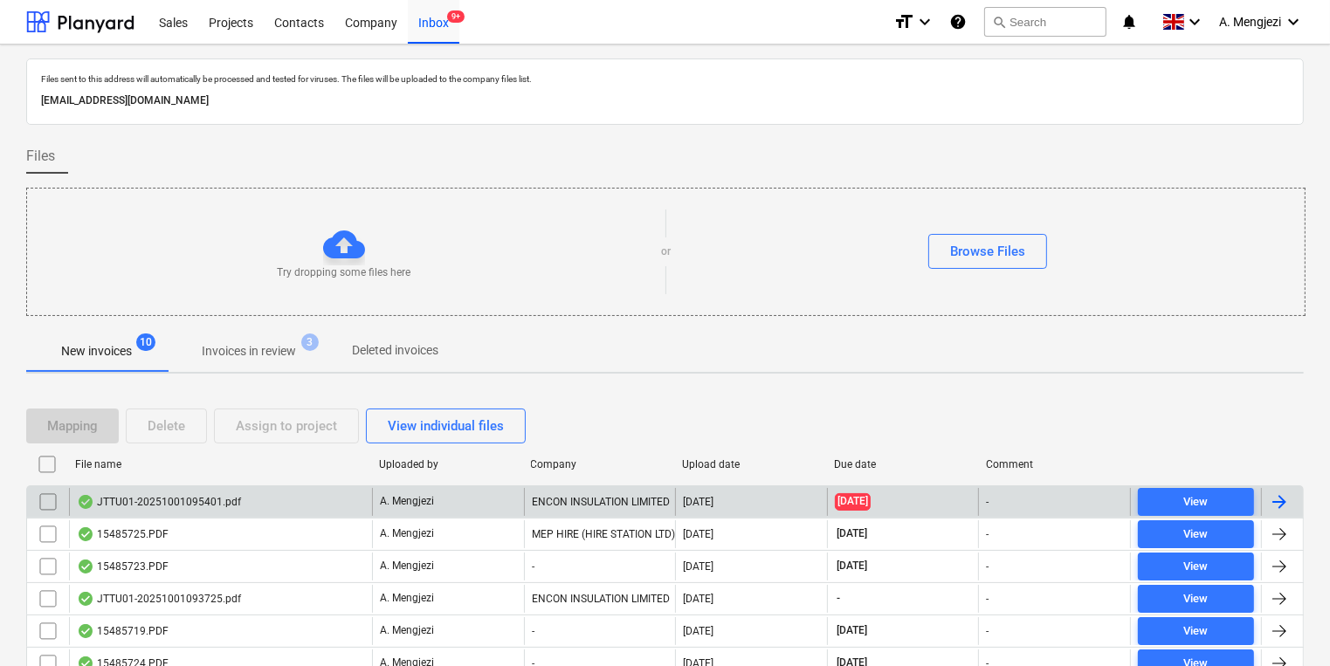
click at [55, 502] on input "checkbox" at bounding box center [48, 502] width 28 height 28
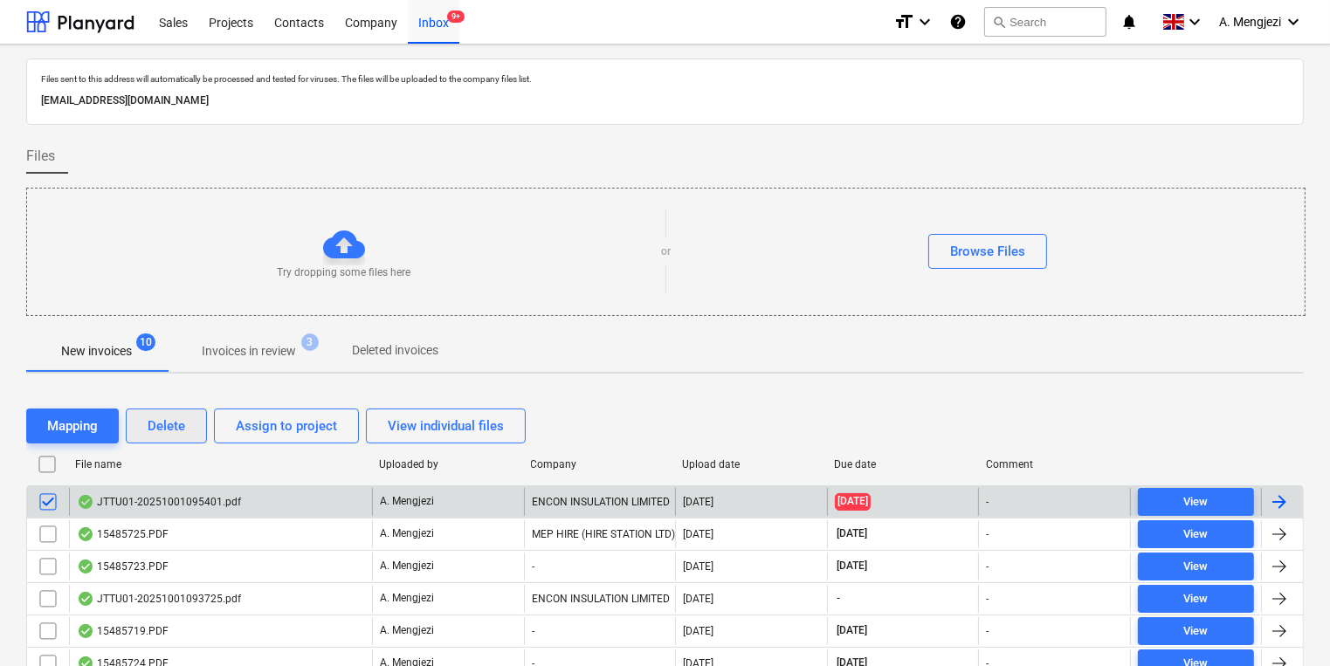
click at [179, 409] on button "Delete" at bounding box center [166, 426] width 81 height 35
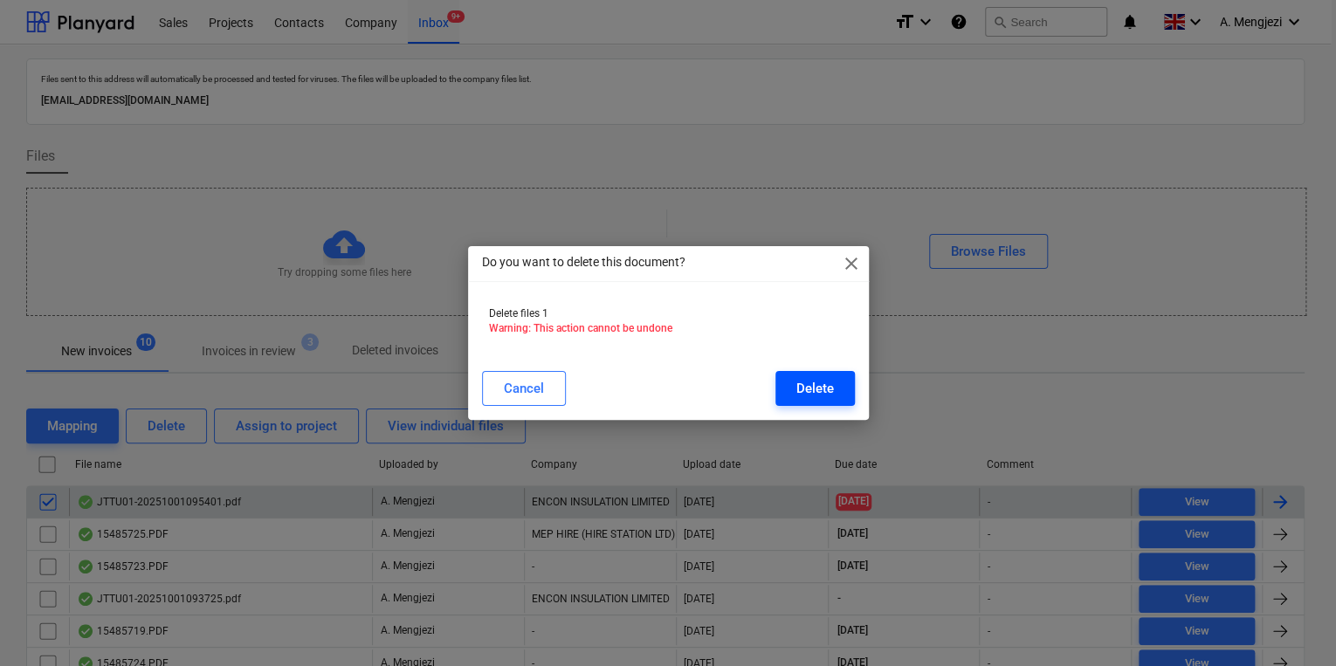
click at [807, 395] on div "Delete" at bounding box center [815, 388] width 38 height 23
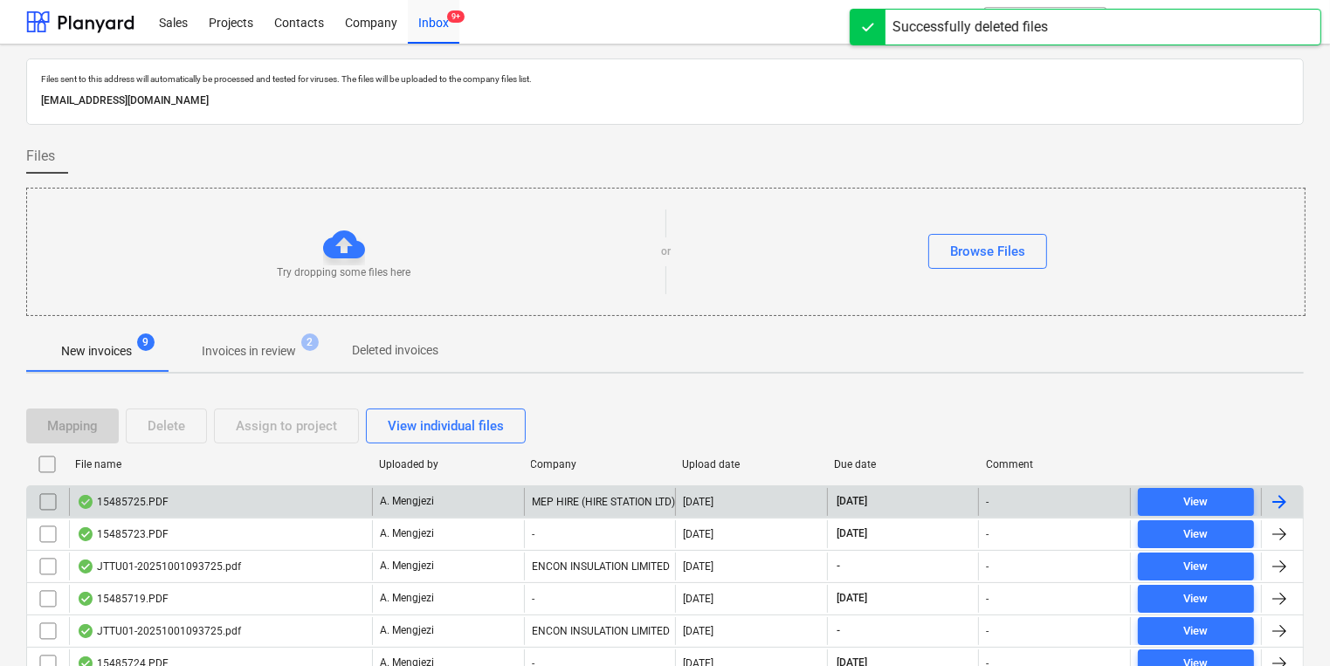
click at [587, 509] on div "MEP HIRE (HIRE STATION LTD)" at bounding box center [600, 502] width 152 height 28
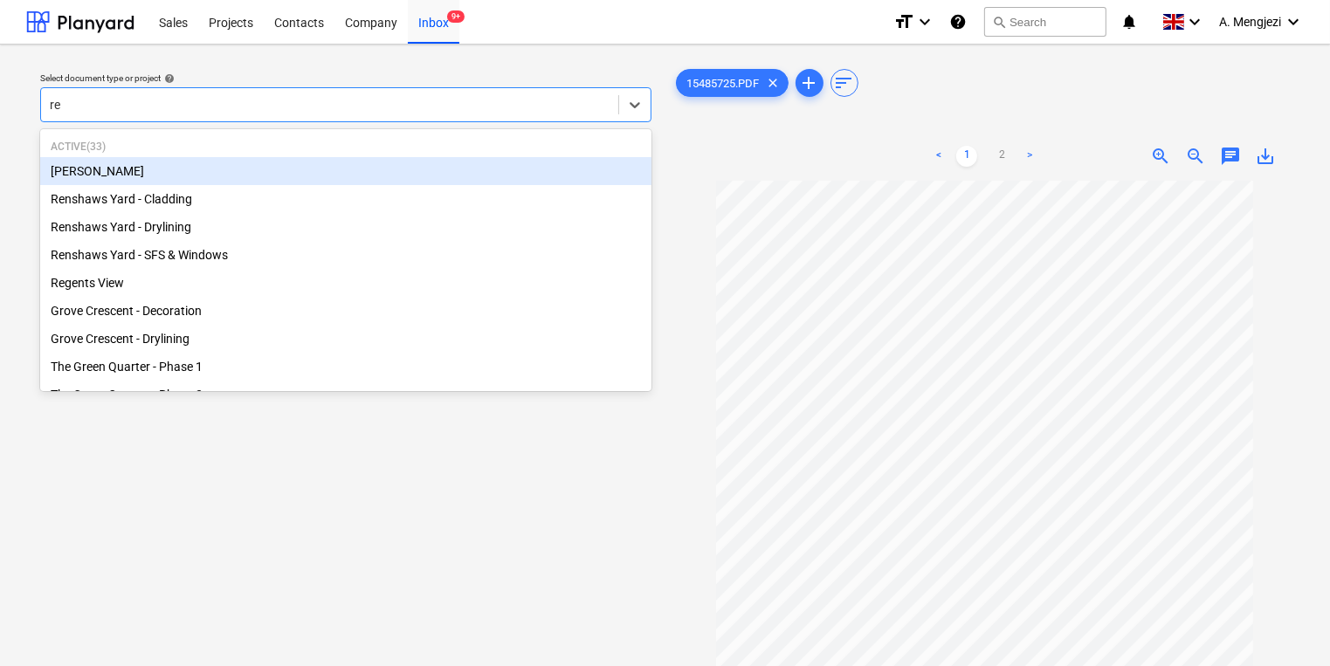
type input "ren"
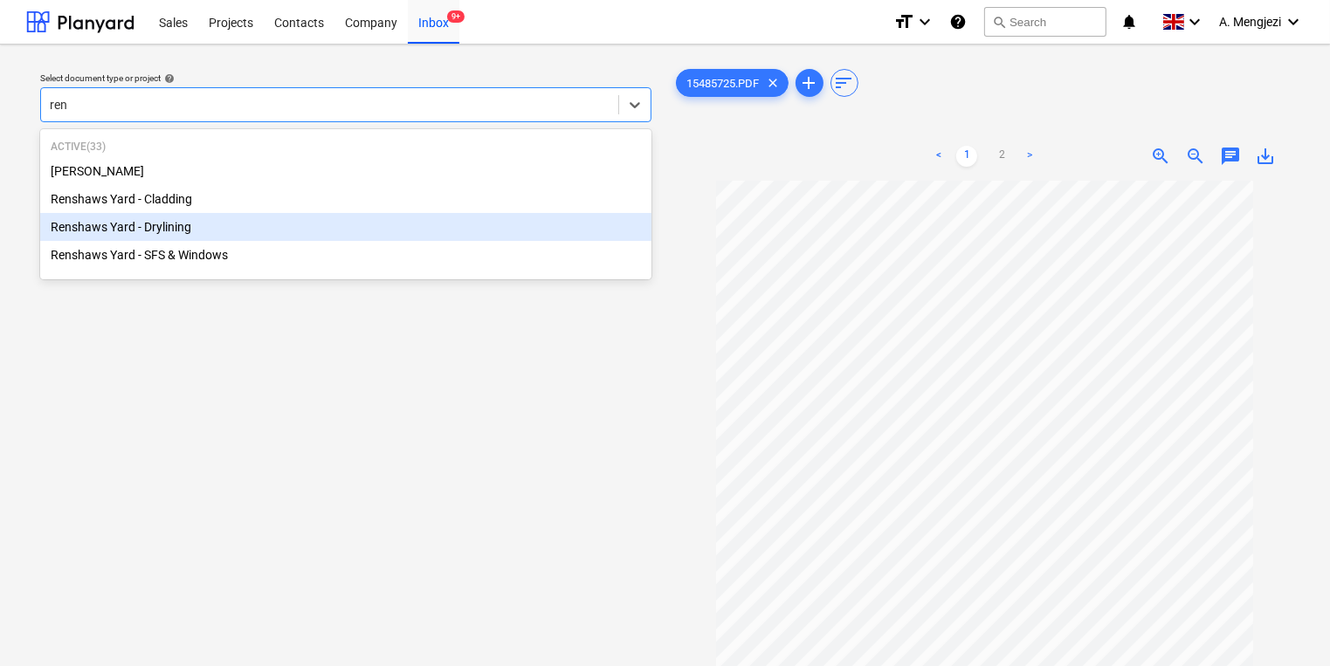
click at [264, 227] on div "Renshaws Yard - Drylining" at bounding box center [345, 227] width 611 height 28
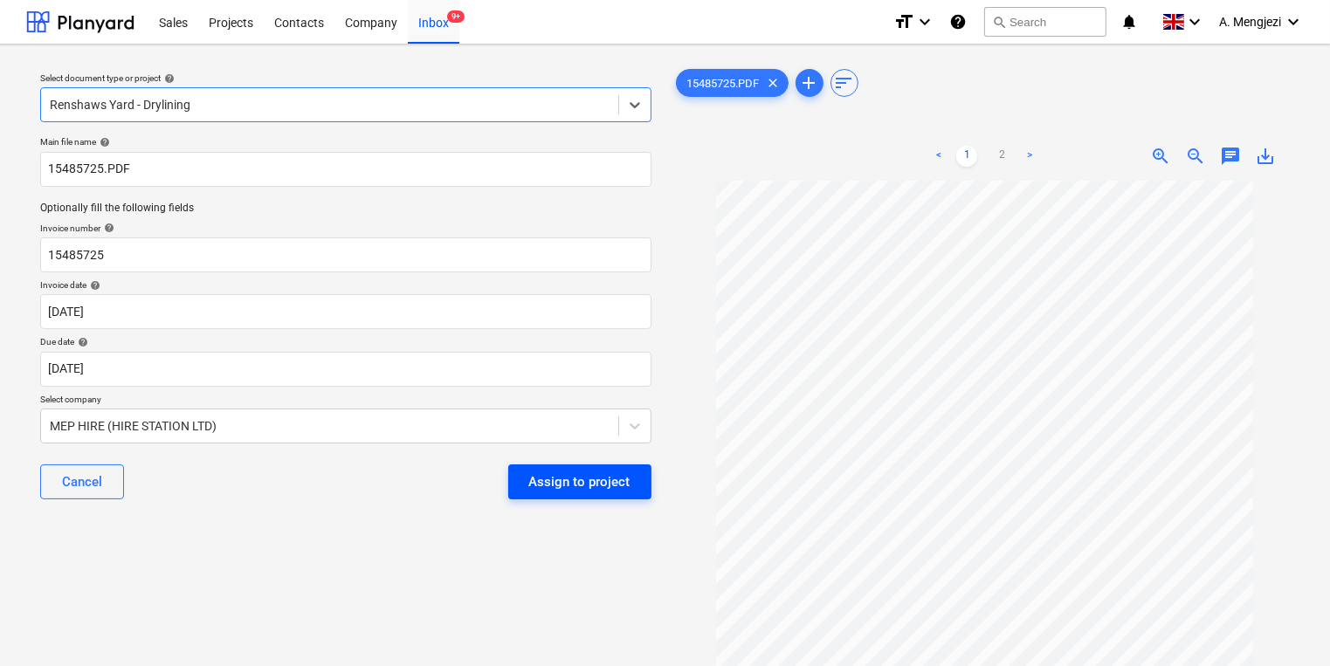
click at [625, 487] on div "Assign to project" at bounding box center [579, 482] width 101 height 23
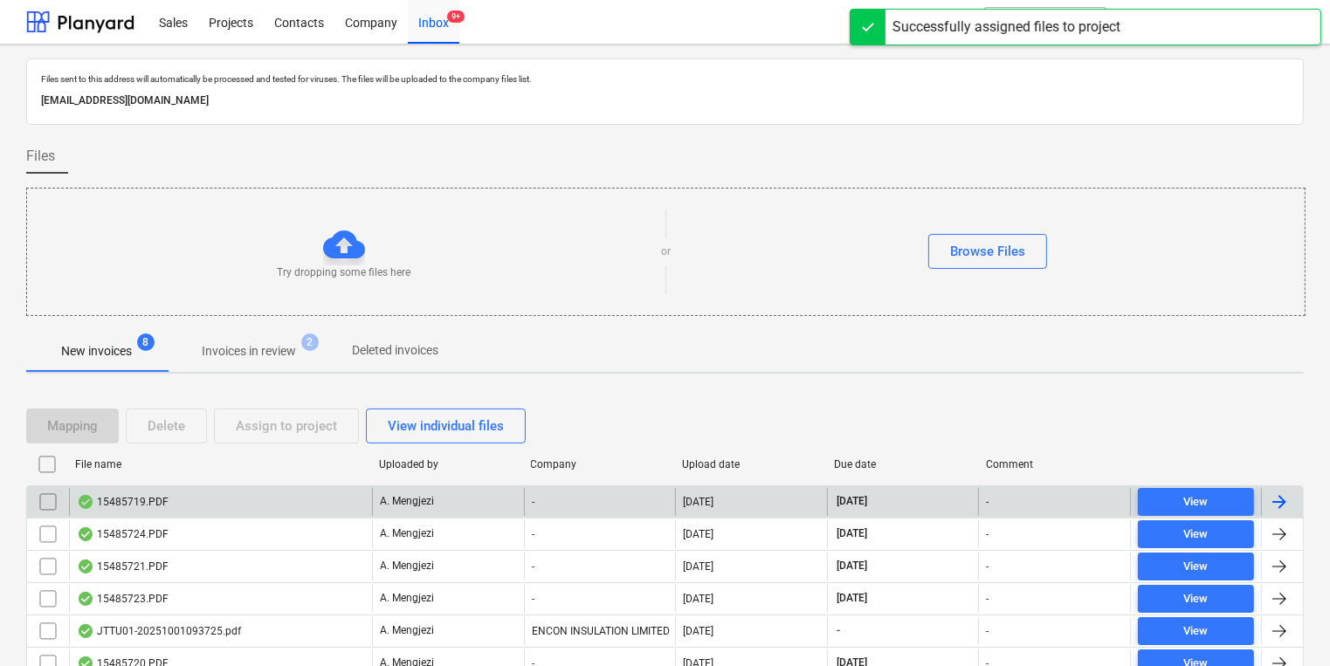
click at [594, 497] on div "-" at bounding box center [600, 502] width 152 height 28
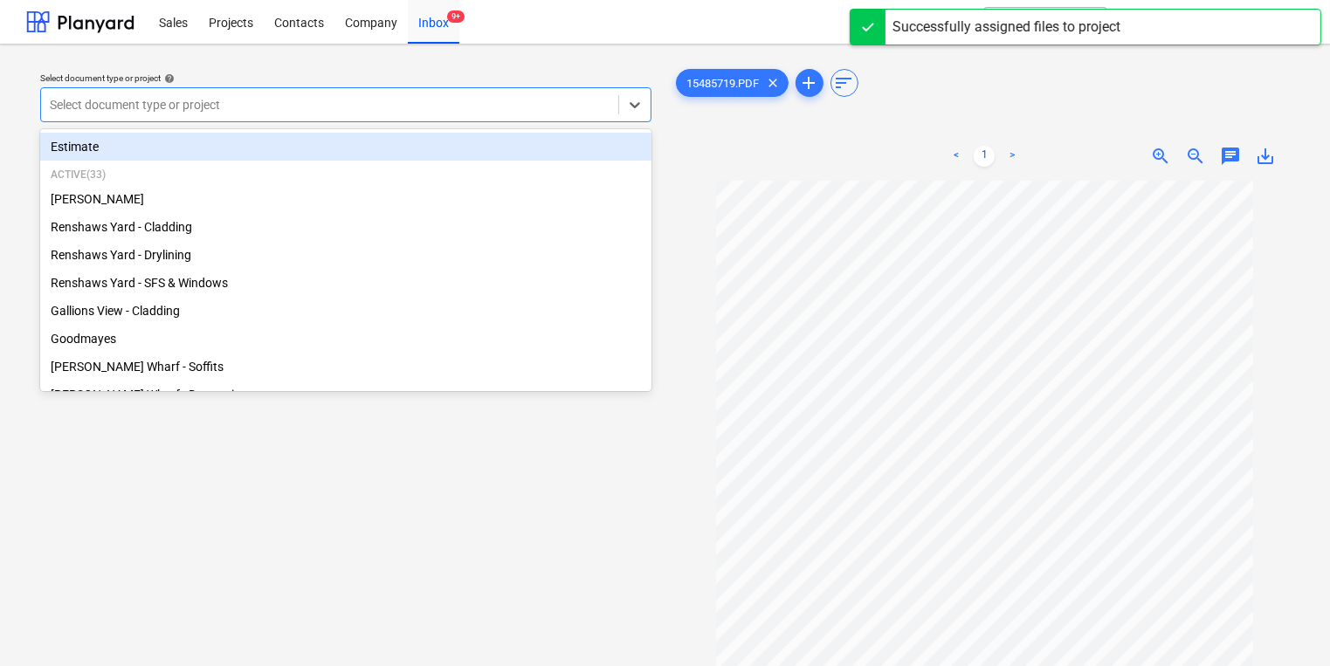
click at [324, 100] on div at bounding box center [330, 104] width 560 height 17
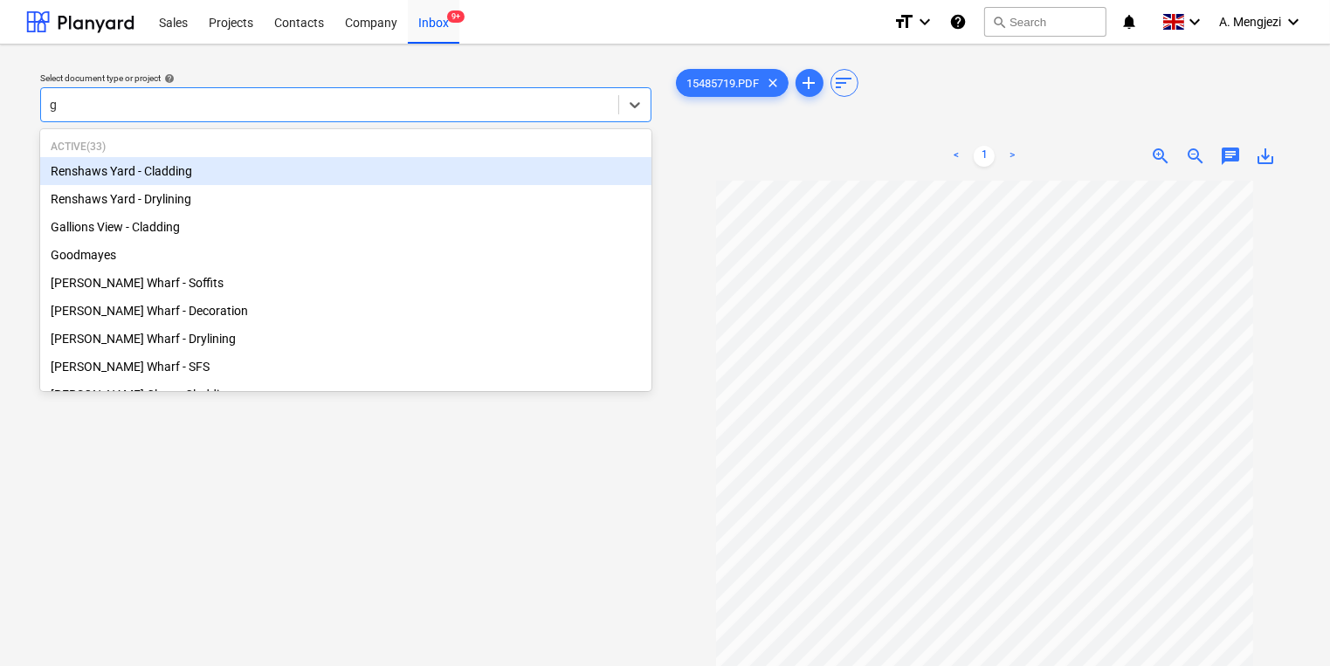
type input "gr"
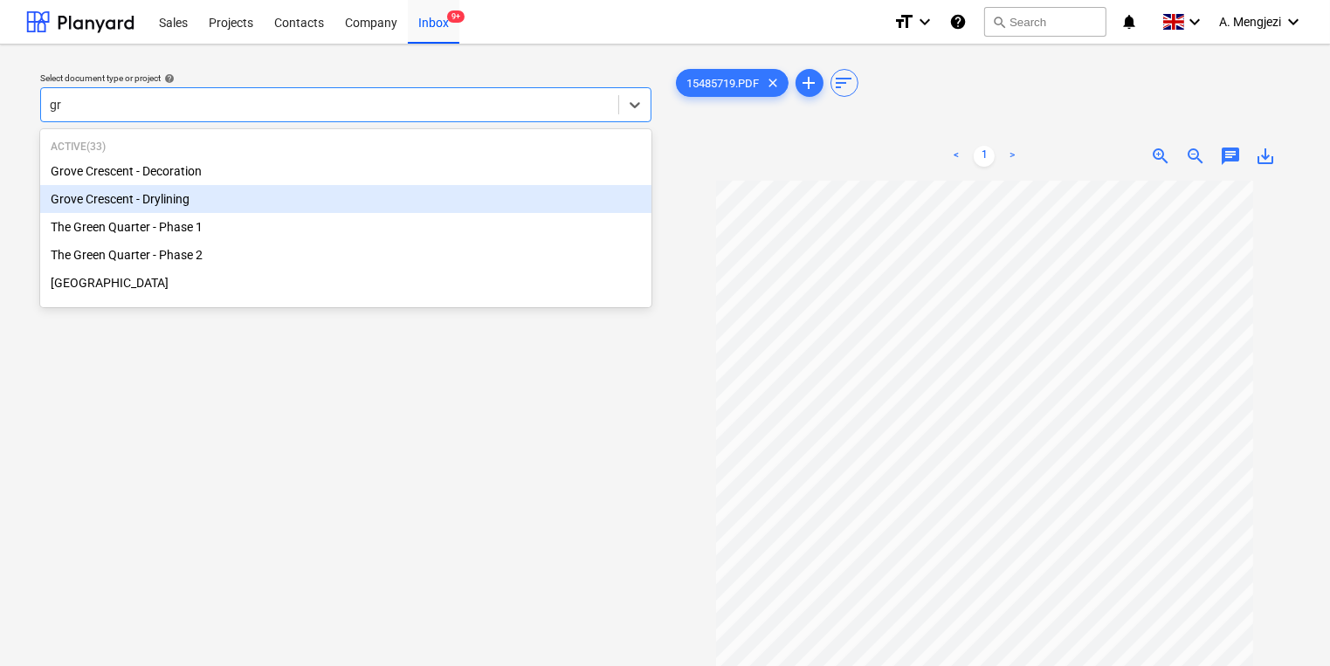
click at [295, 192] on div "Grove Crescent - Drylining" at bounding box center [345, 199] width 611 height 28
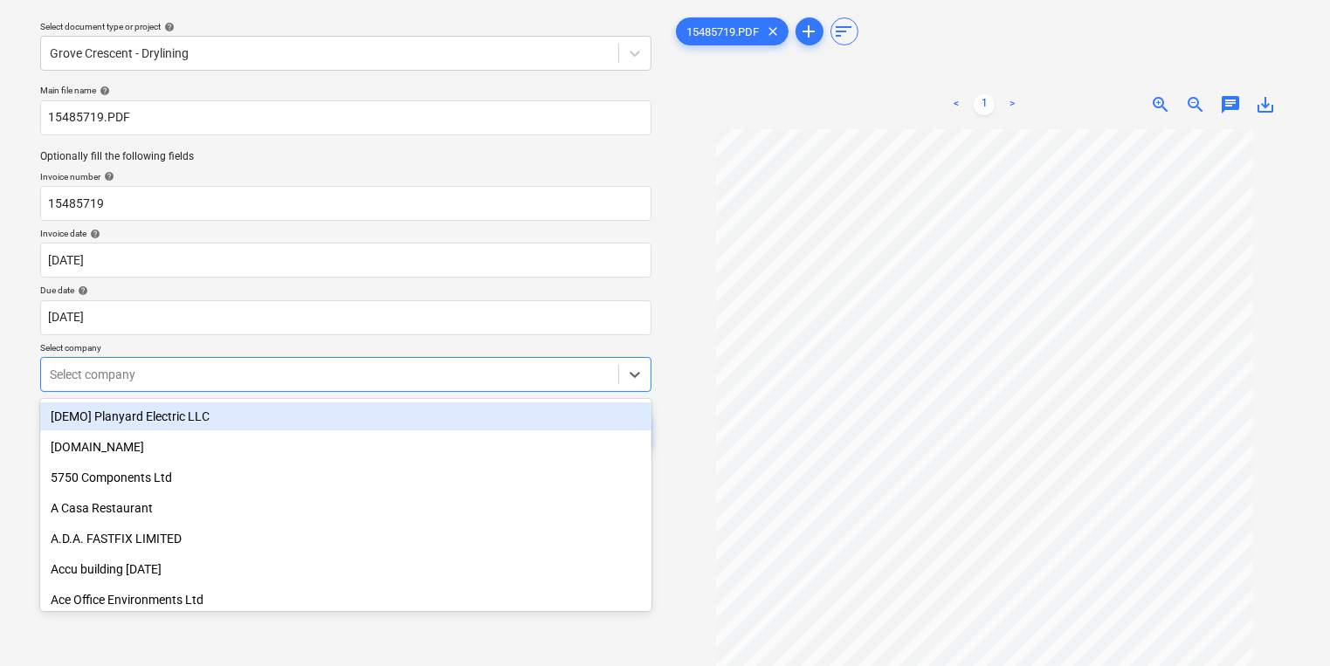
click at [333, 422] on body "Sales Projects Contacts Company Inbox 9+ format_size keyboard_arrow_down help s…" at bounding box center [665, 281] width 1330 height 666
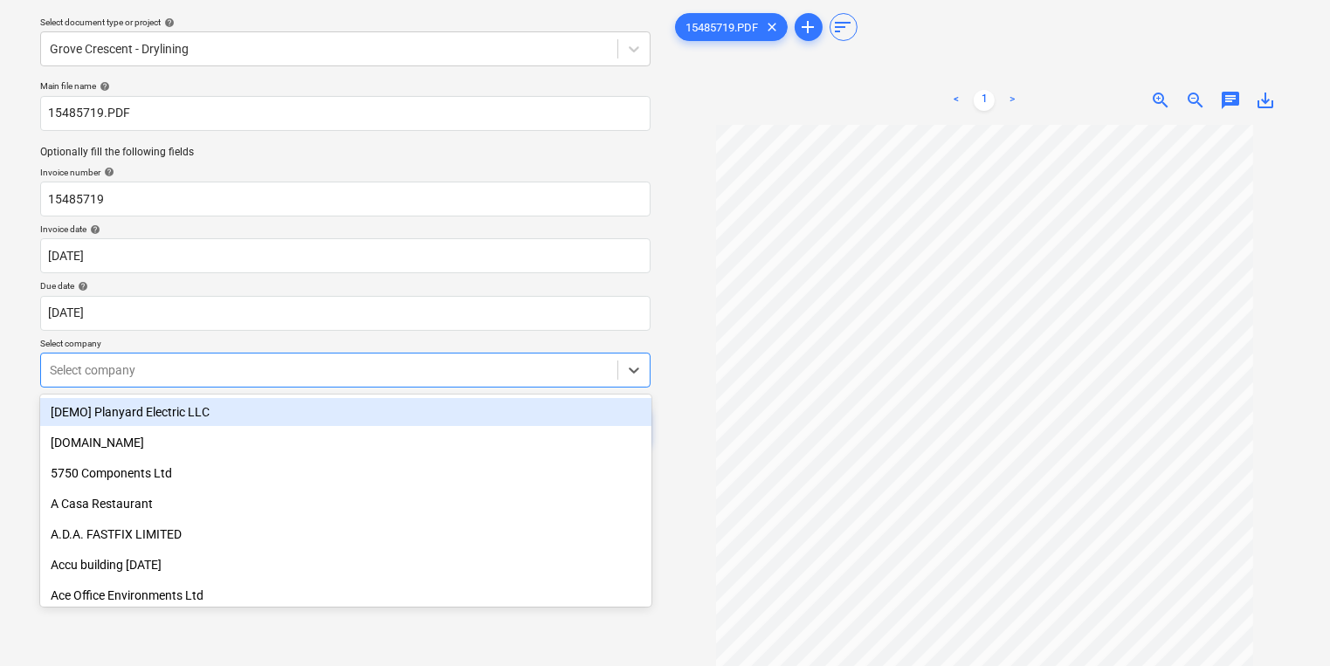
scroll to position [56, 0]
type input "mep"
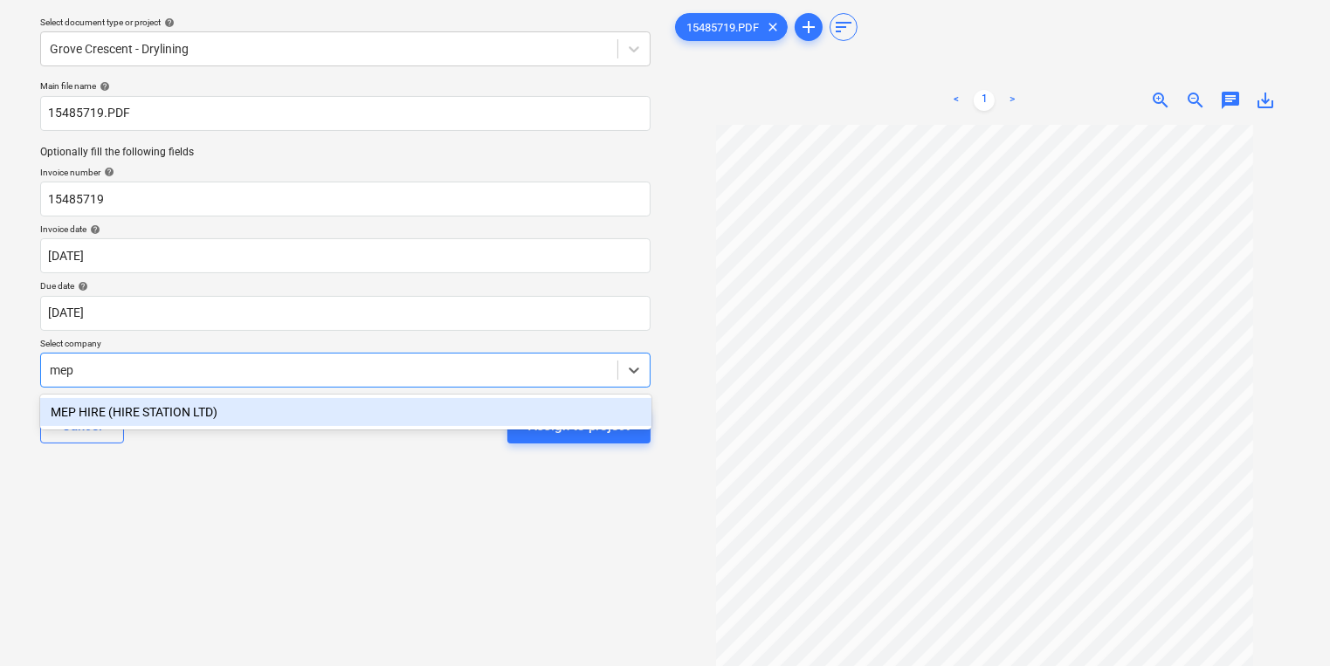
click at [332, 423] on div "MEP HIRE (HIRE STATION LTD)" at bounding box center [345, 412] width 611 height 28
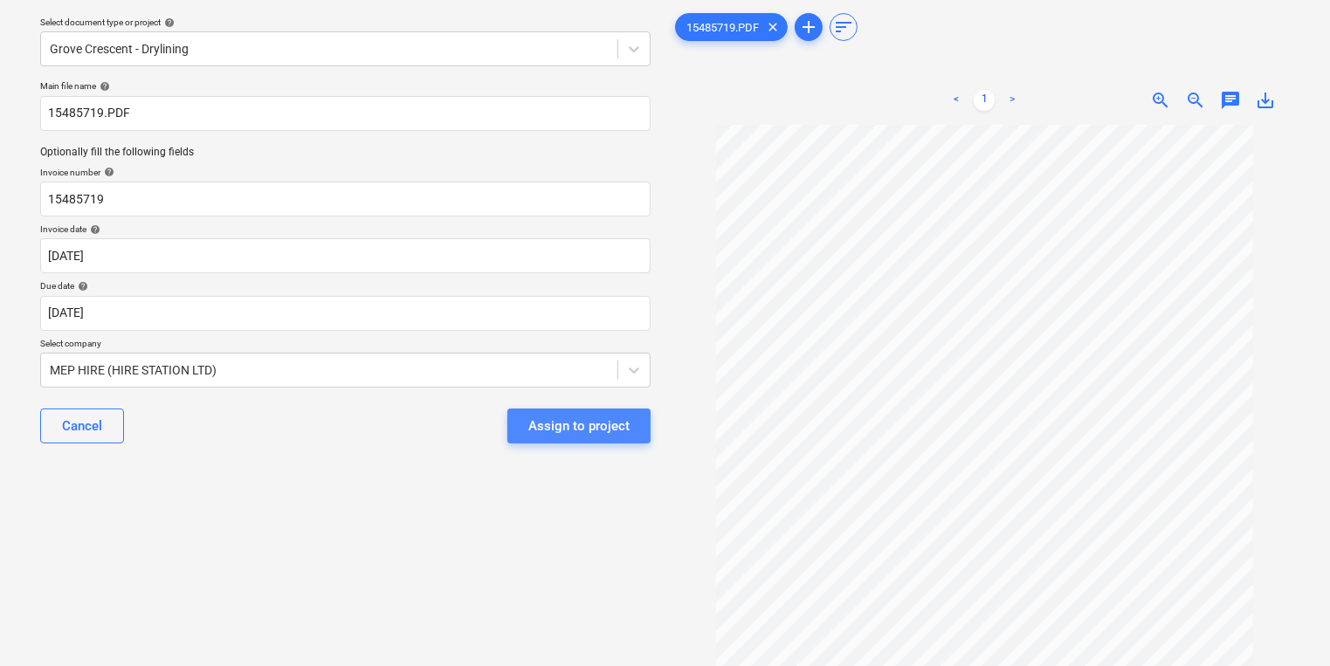
click at [608, 439] on button "Assign to project" at bounding box center [578, 426] width 143 height 35
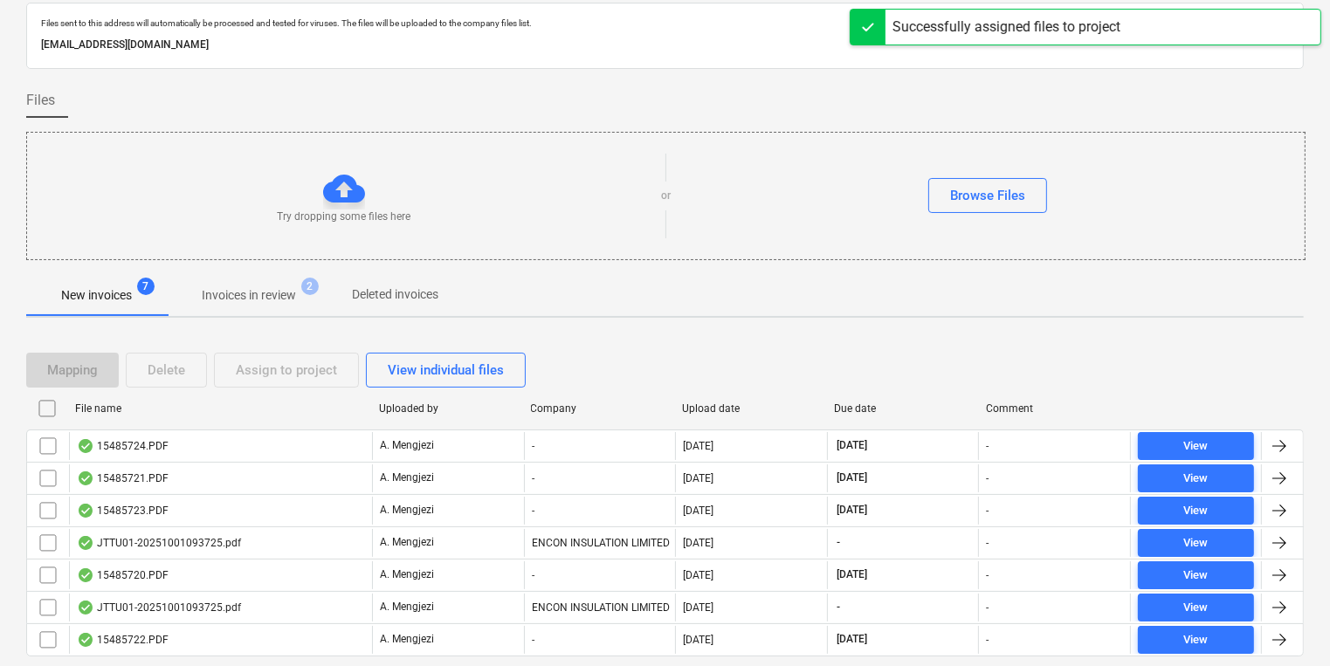
click at [608, 439] on div "-" at bounding box center [600, 446] width 152 height 28
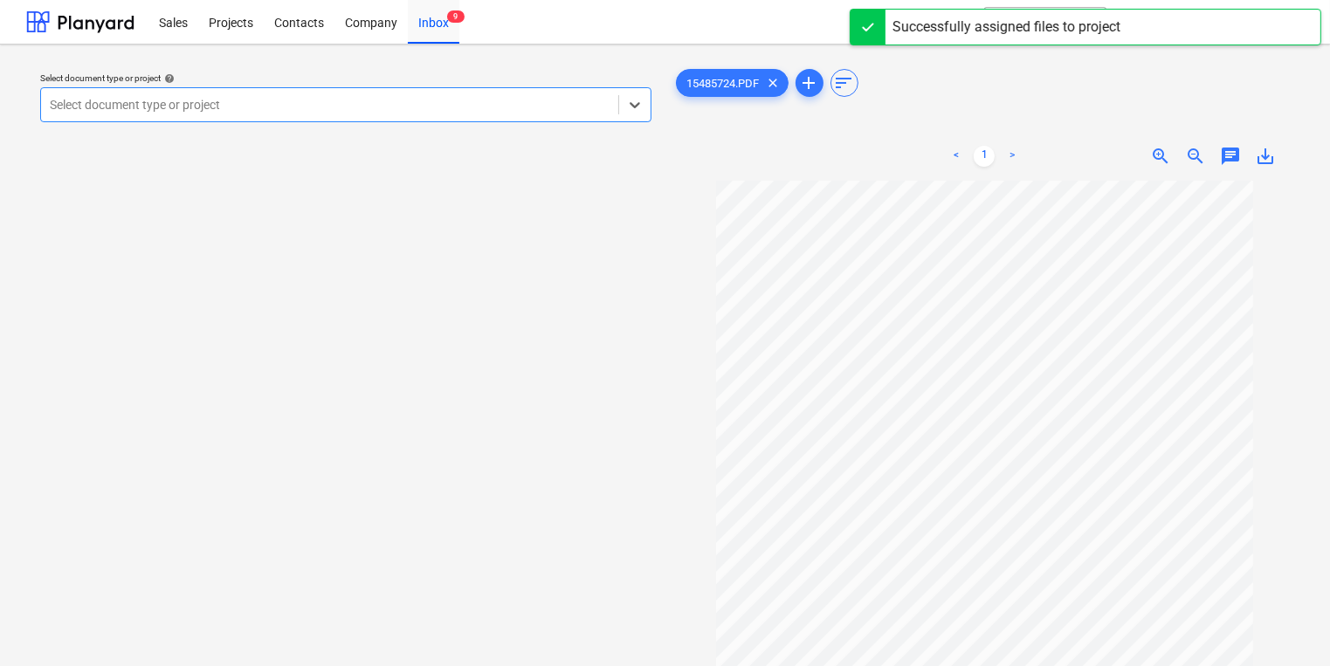
click at [262, 109] on div at bounding box center [330, 104] width 560 height 17
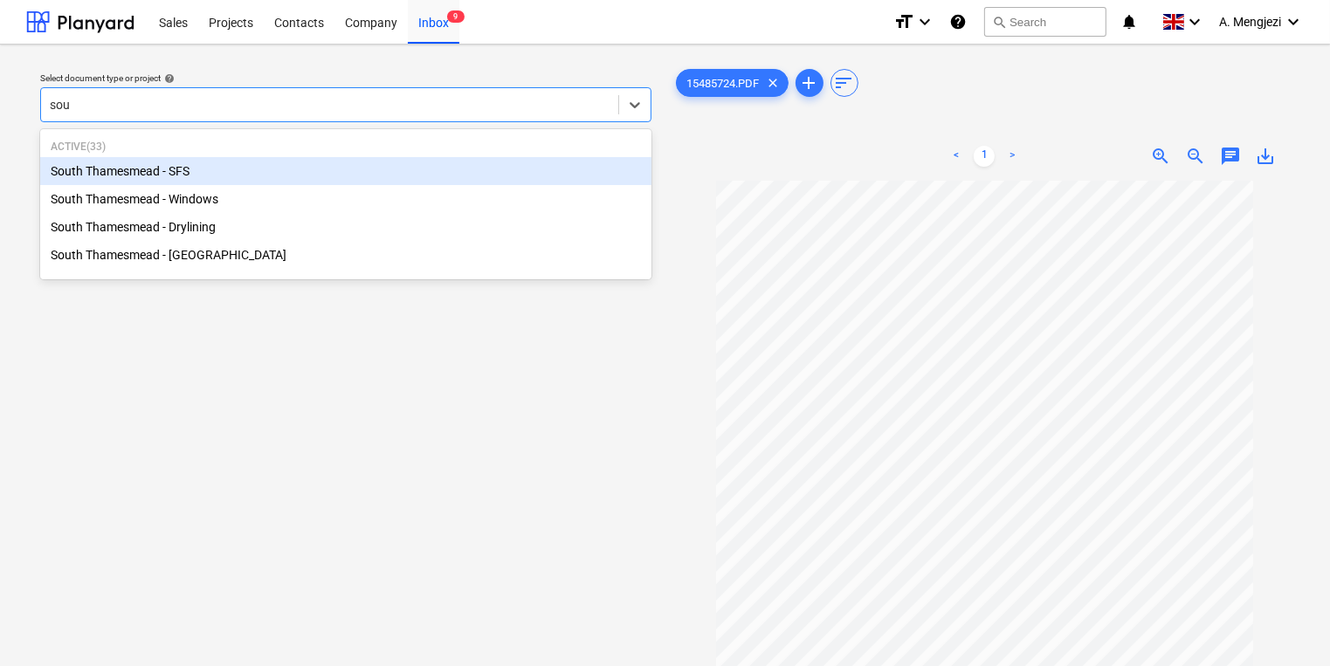
type input "sout"
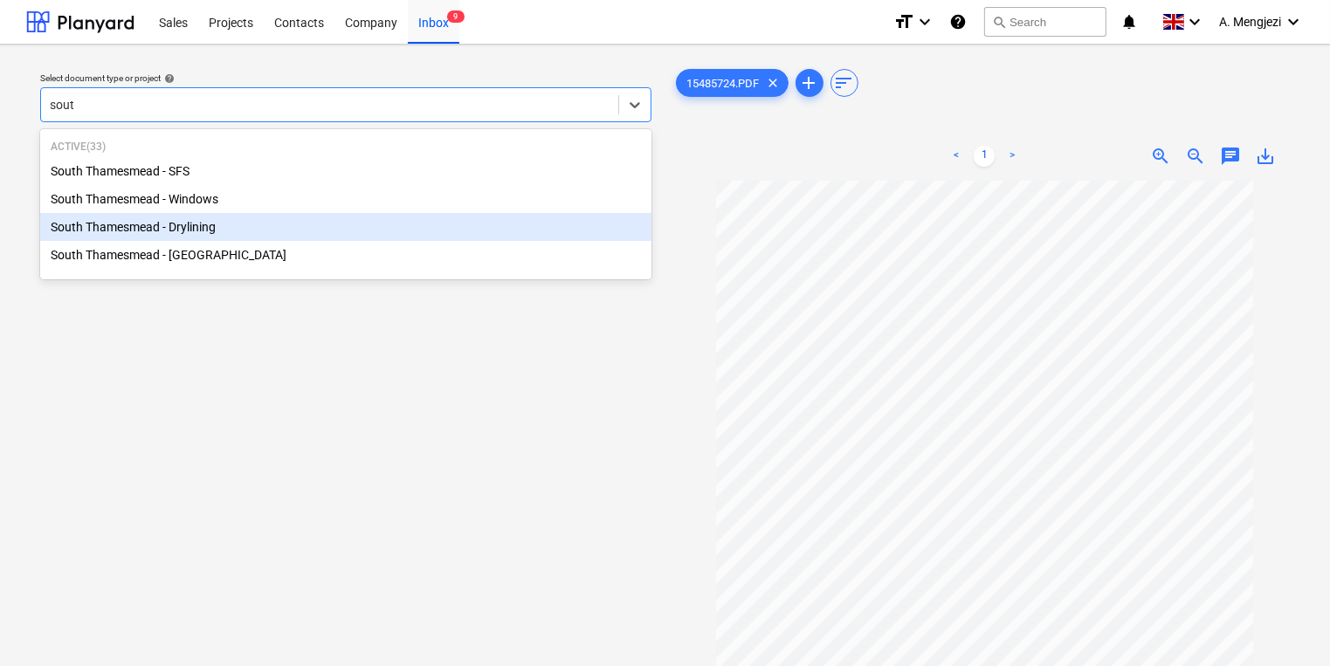
click at [216, 228] on div "South Thamesmead - Drylining" at bounding box center [345, 227] width 611 height 28
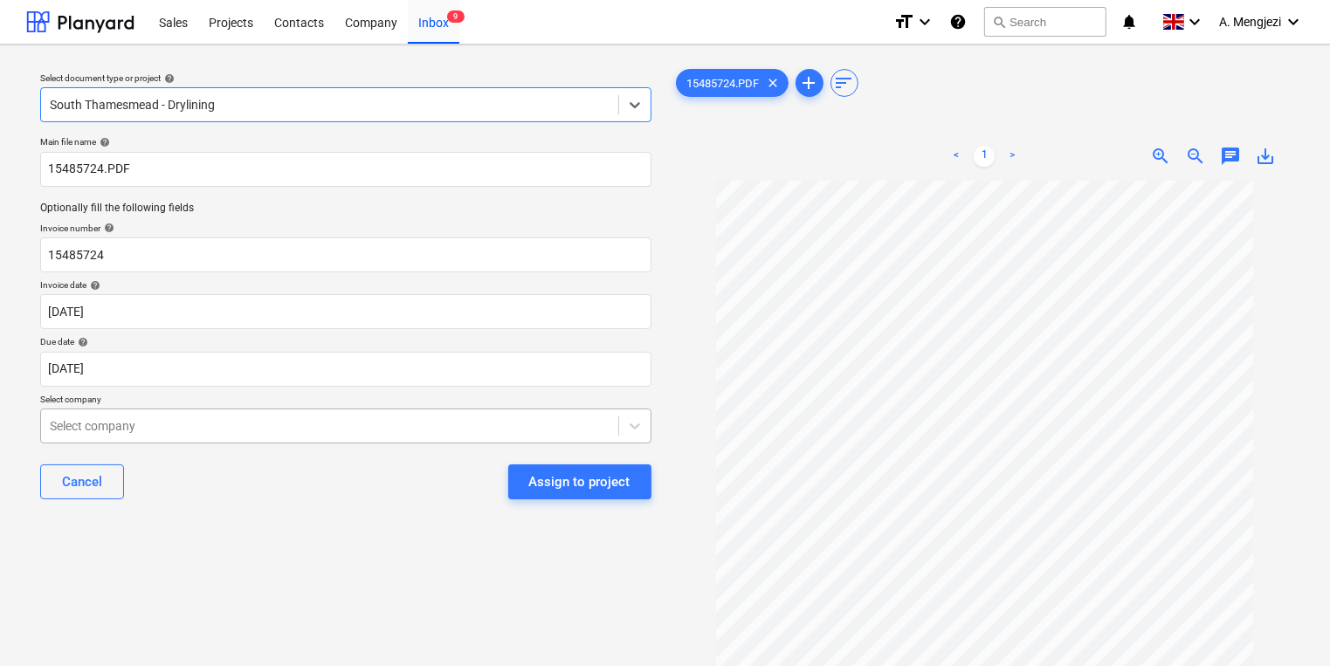
click at [316, 422] on body "Sales Projects Contacts Company Inbox 9 format_size keyboard_arrow_down help se…" at bounding box center [665, 333] width 1330 height 666
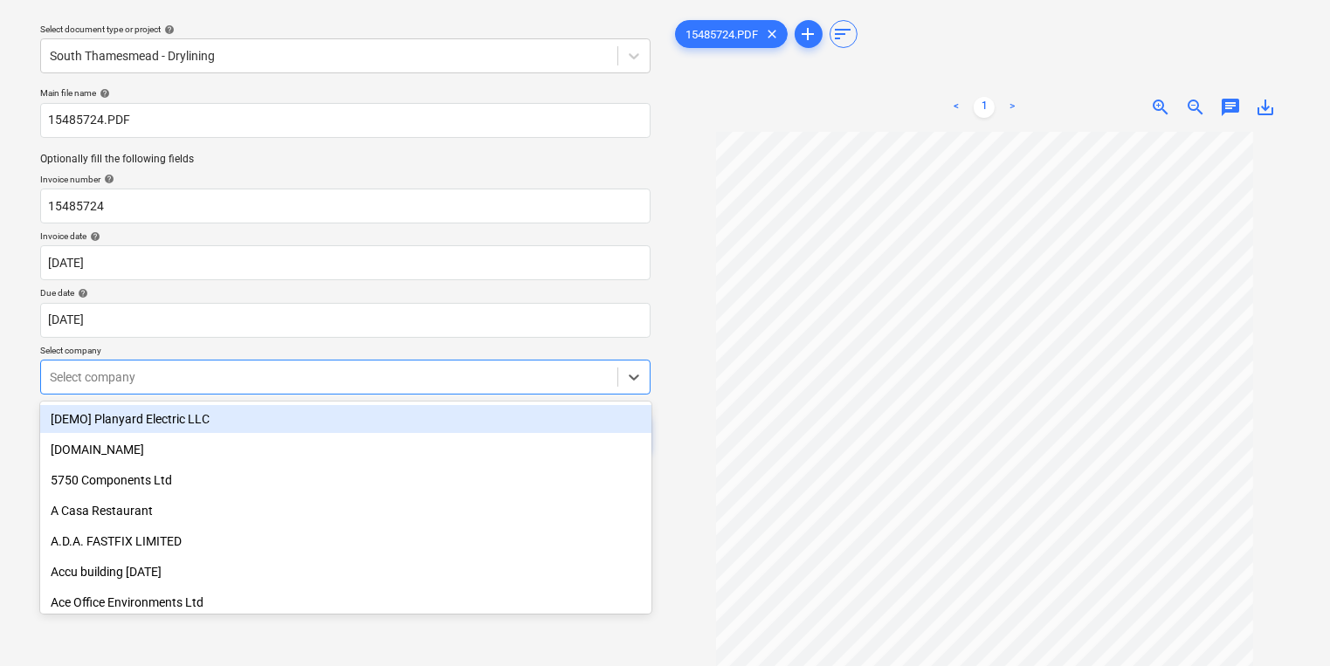
scroll to position [56, 0]
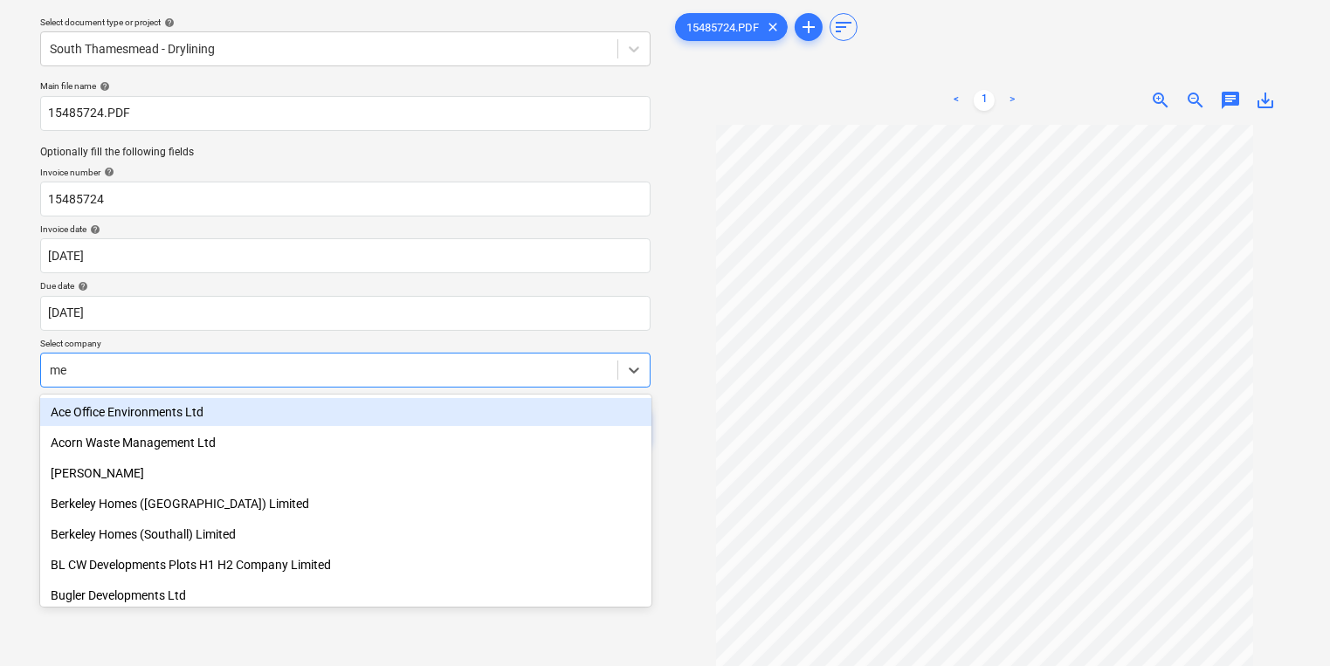
type input "mep"
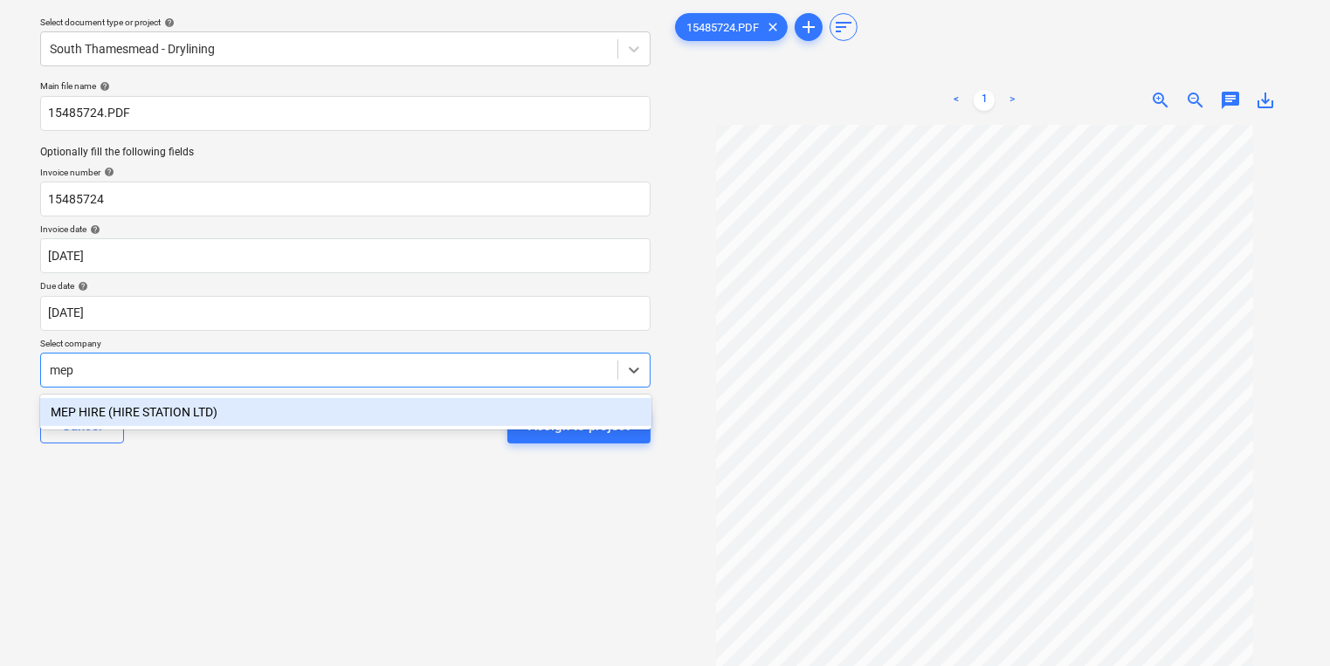
click at [301, 426] on div "MEP HIRE (HIRE STATION LTD)" at bounding box center [345, 412] width 611 height 35
click at [276, 398] on div "MEP HIRE (HIRE STATION LTD)" at bounding box center [345, 412] width 611 height 28
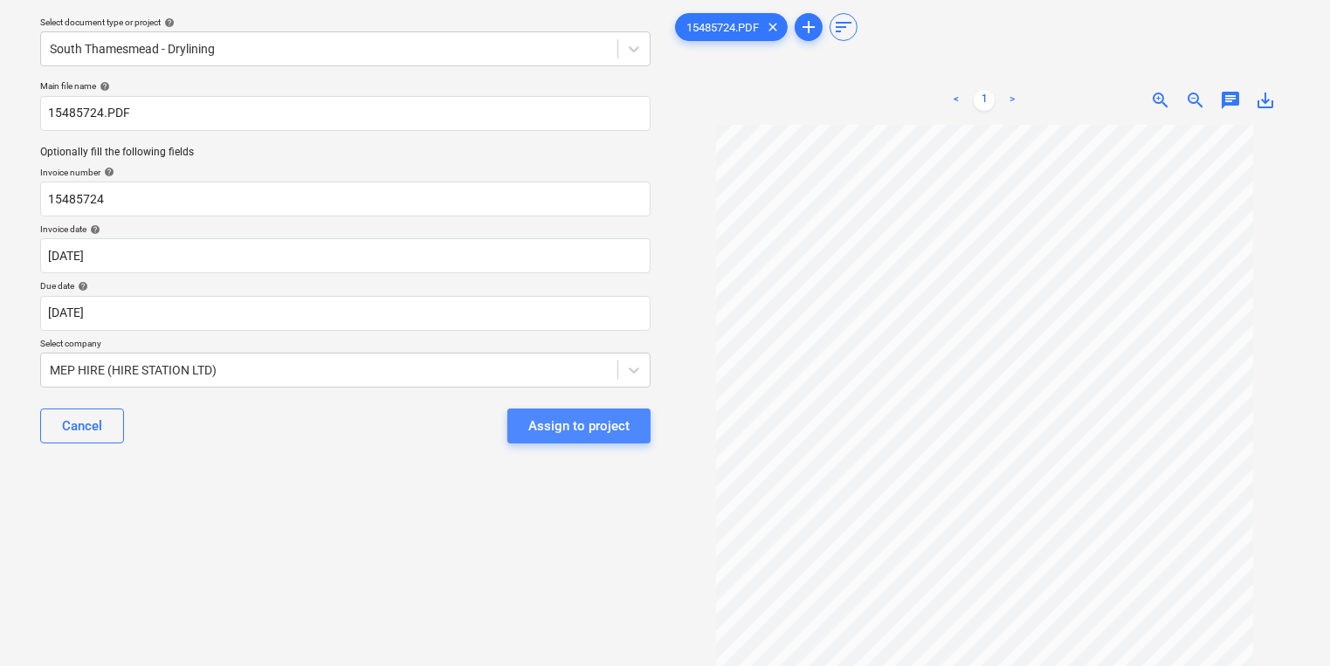
click at [548, 423] on div "Assign to project" at bounding box center [578, 426] width 101 height 23
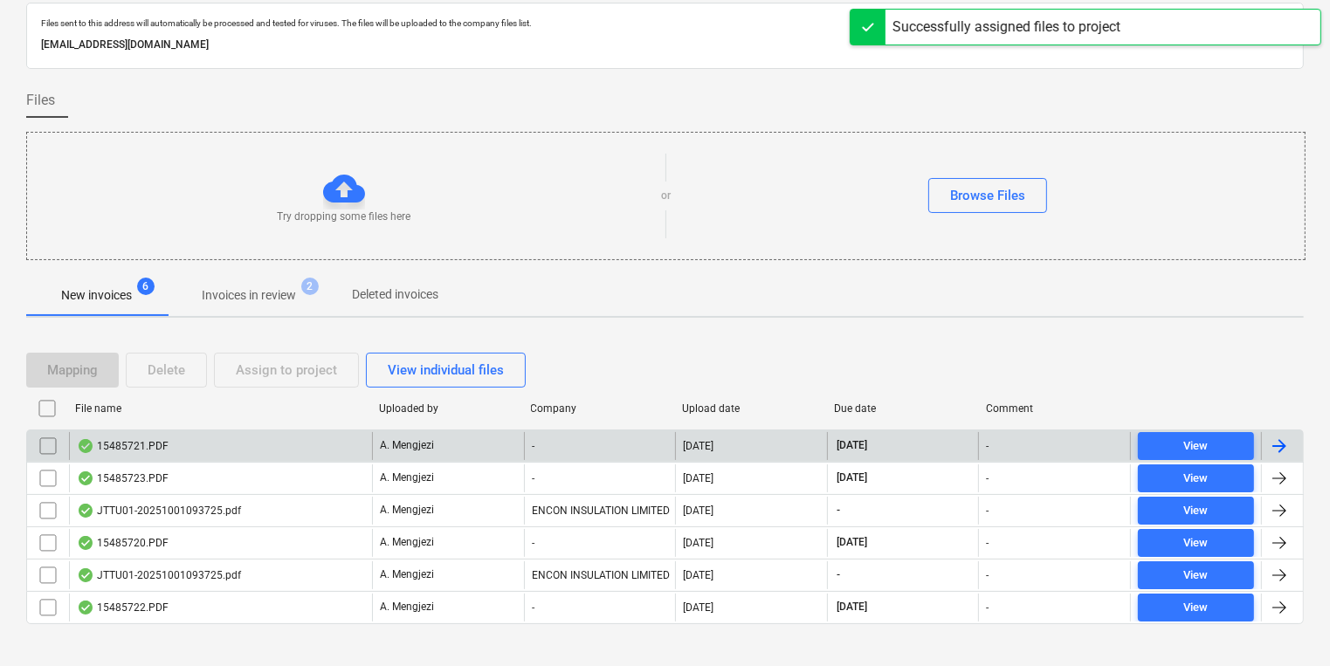
click at [548, 432] on div "-" at bounding box center [600, 446] width 152 height 28
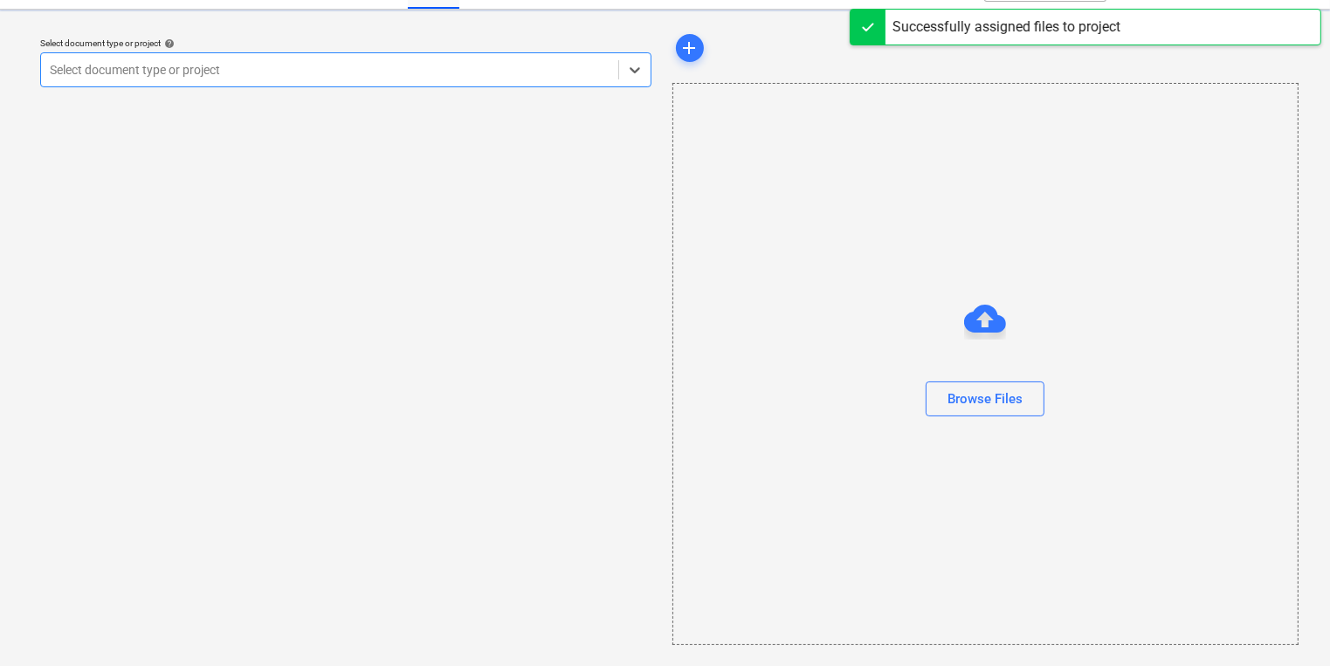
scroll to position [35, 0]
click at [361, 77] on div at bounding box center [330, 69] width 560 height 17
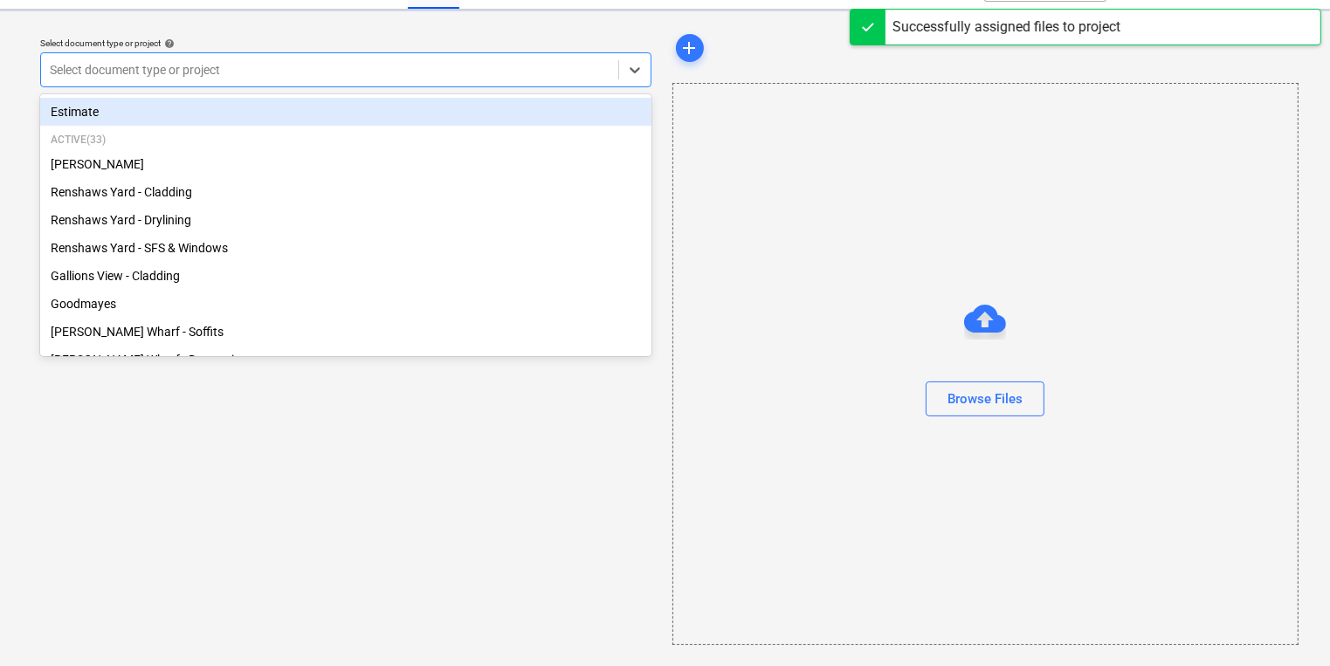
scroll to position [0, 0]
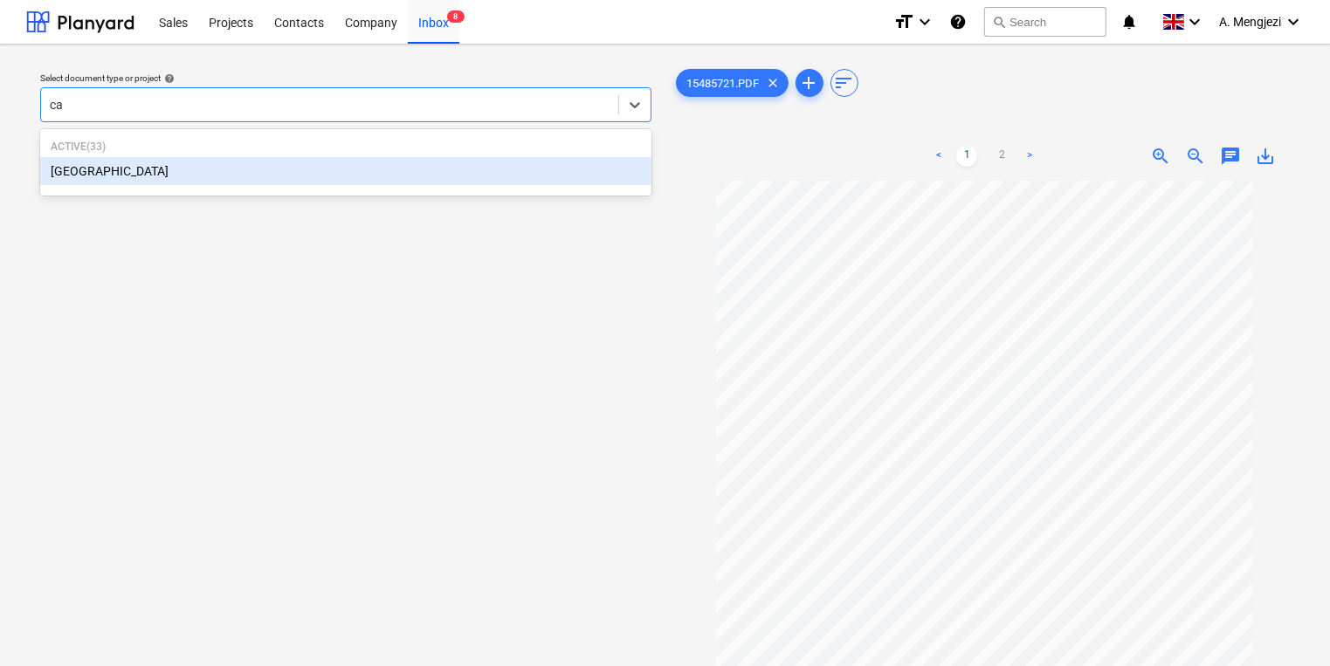
type input "cam"
click at [416, 168] on div "[GEOGRAPHIC_DATA]" at bounding box center [345, 171] width 611 height 28
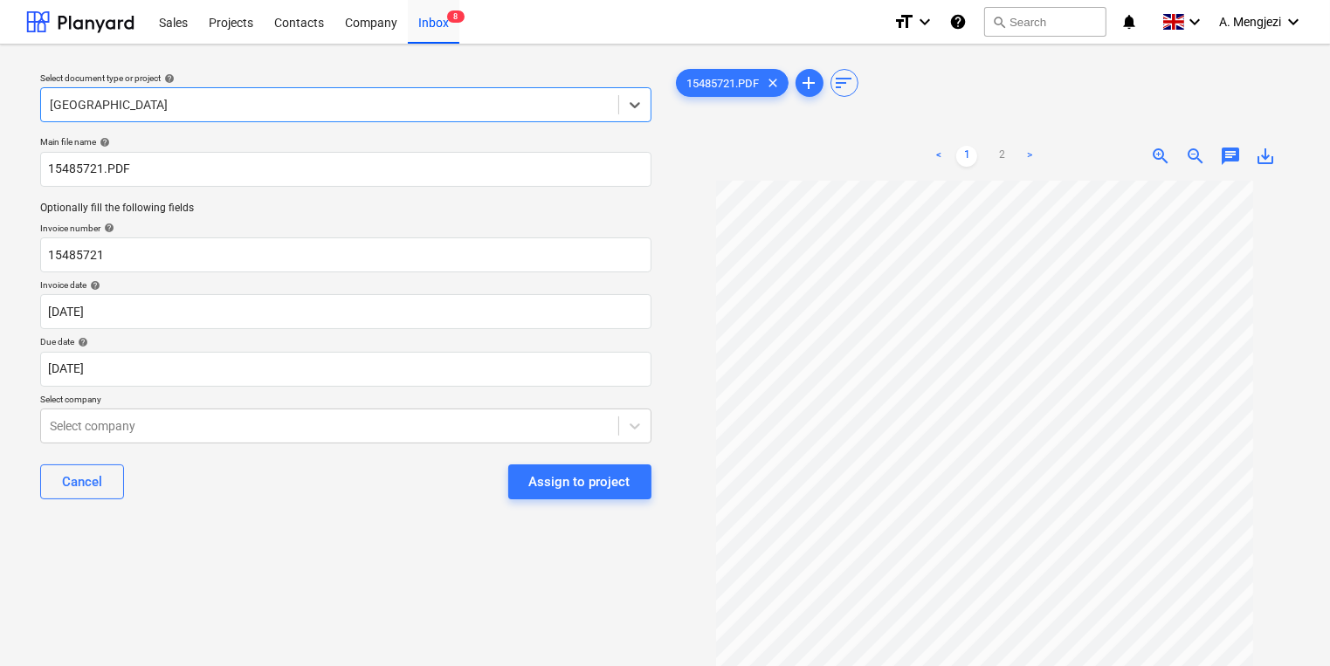
click at [382, 447] on div "Main file name help 15485721.PDF Optionally fill the following fields Invoice n…" at bounding box center [345, 324] width 625 height 391
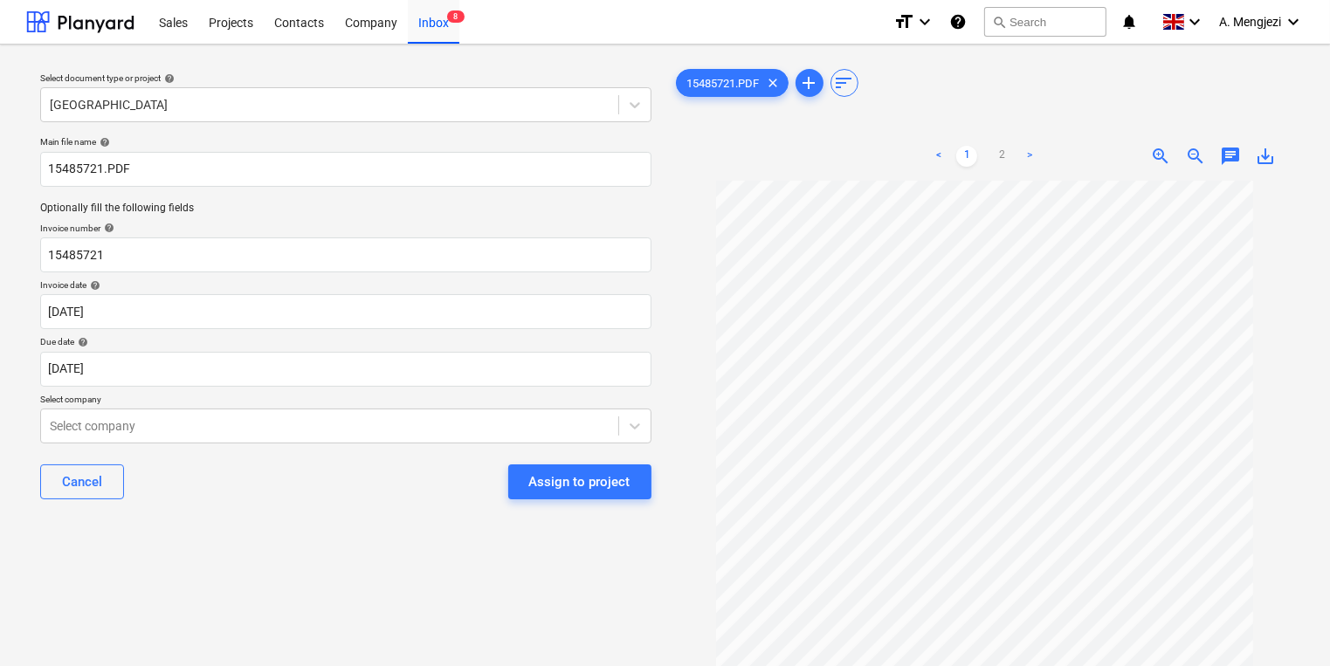
click at [376, 445] on div "Main file name help 15485721.PDF Optionally fill the following fields Invoice n…" at bounding box center [345, 324] width 625 height 391
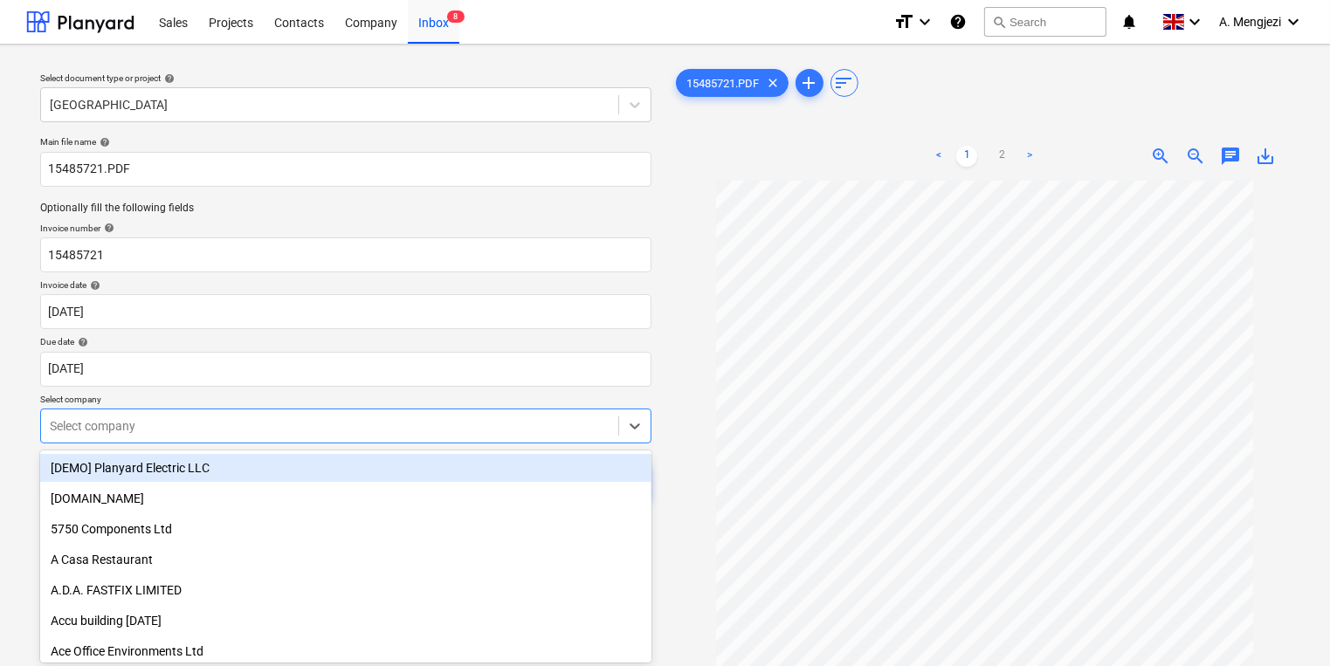
click at [375, 426] on body "Sales Projects Contacts Company Inbox 8 format_size keyboard_arrow_down help se…" at bounding box center [665, 333] width 1330 height 666
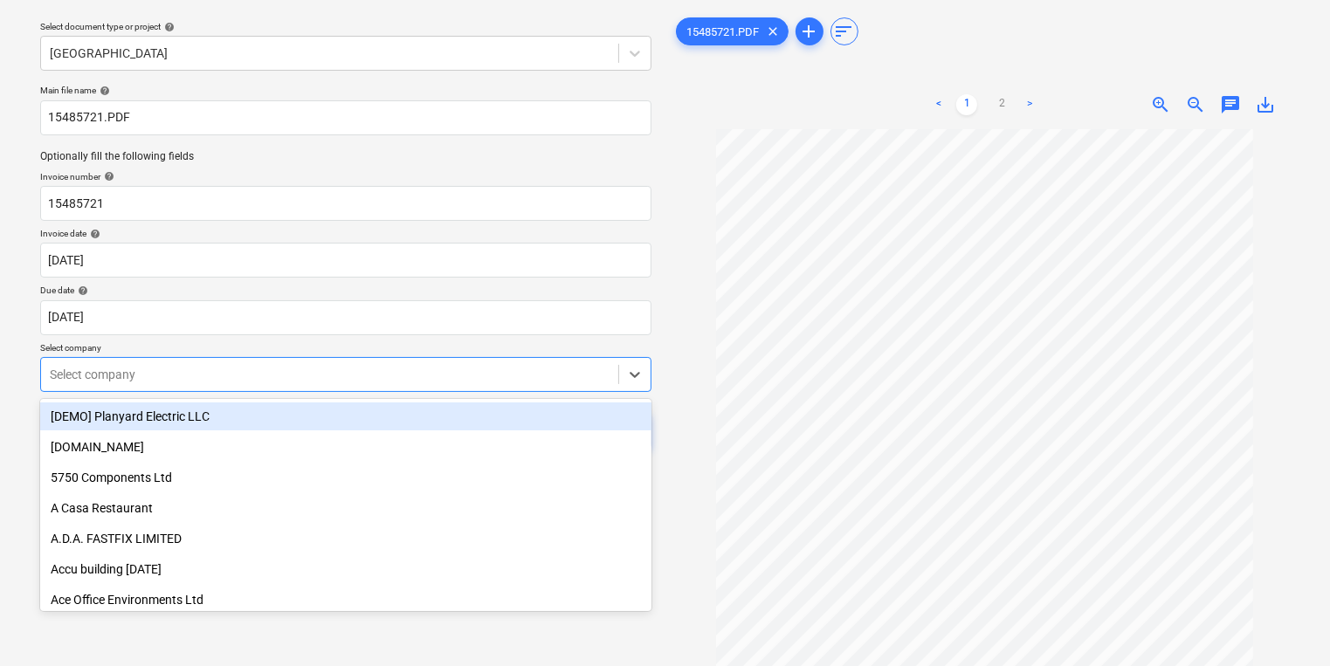
scroll to position [56, 0]
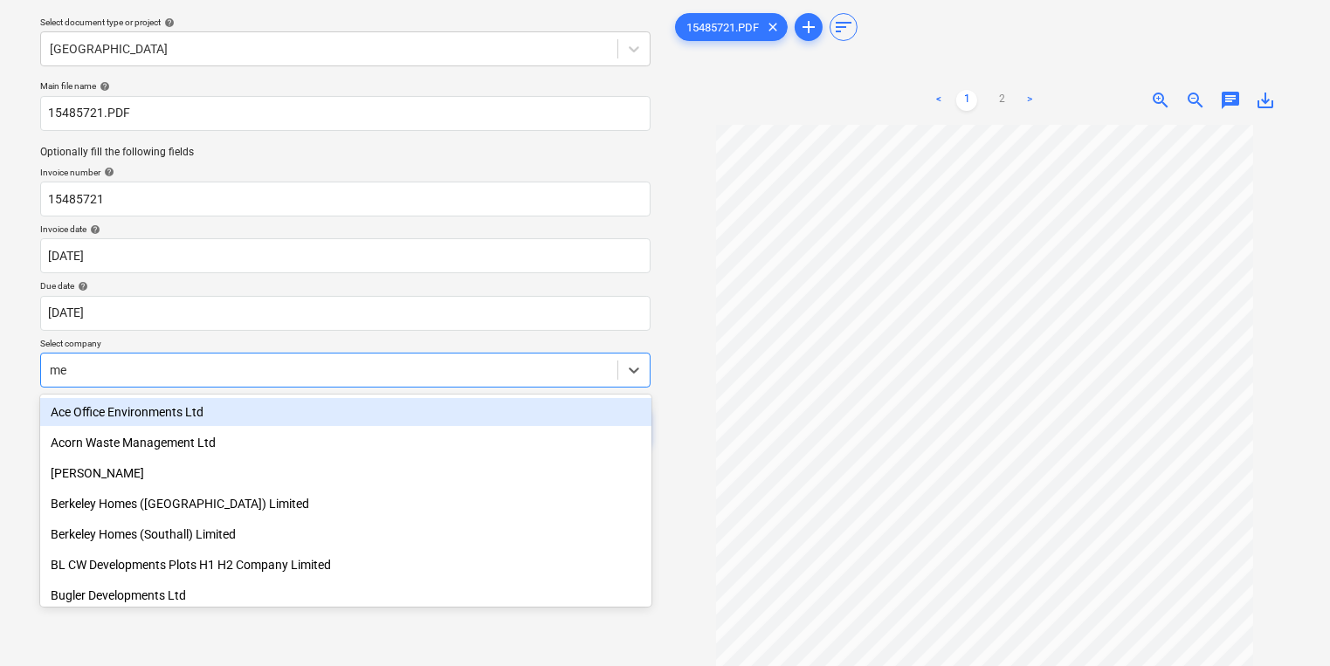
type input "mep"
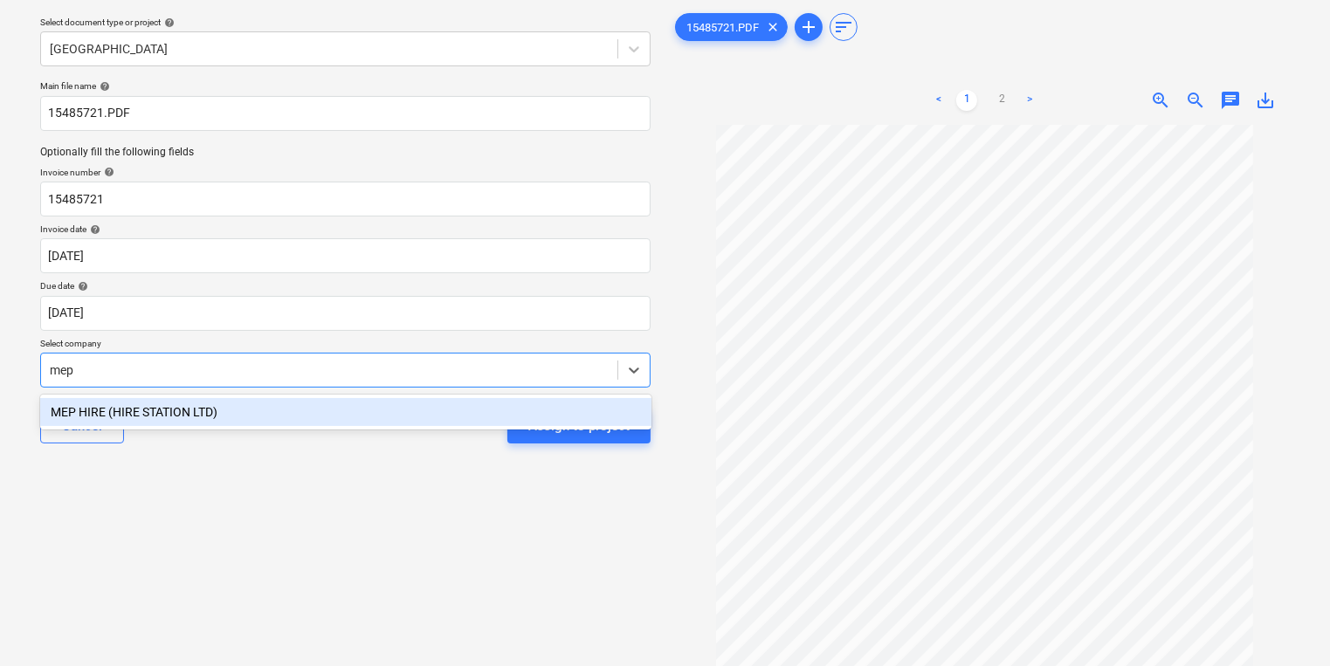
click at [347, 421] on div "MEP HIRE (HIRE STATION LTD)" at bounding box center [345, 412] width 611 height 28
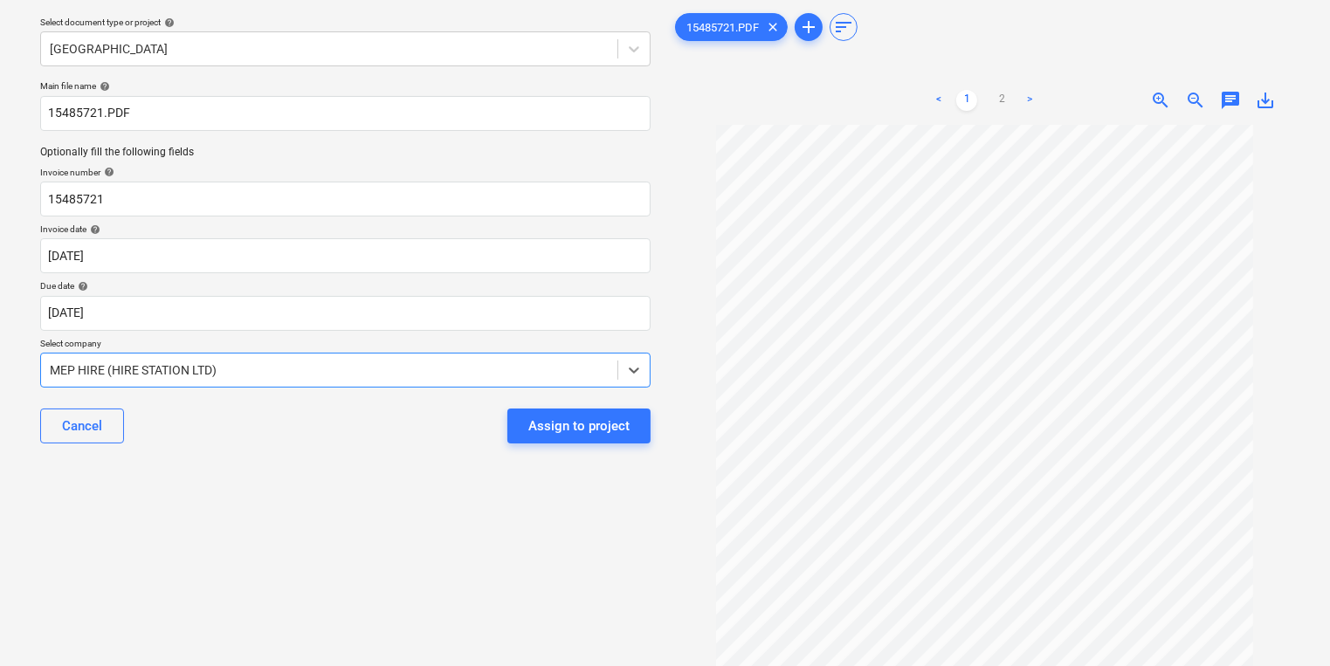
click at [520, 431] on button "Assign to project" at bounding box center [578, 426] width 143 height 35
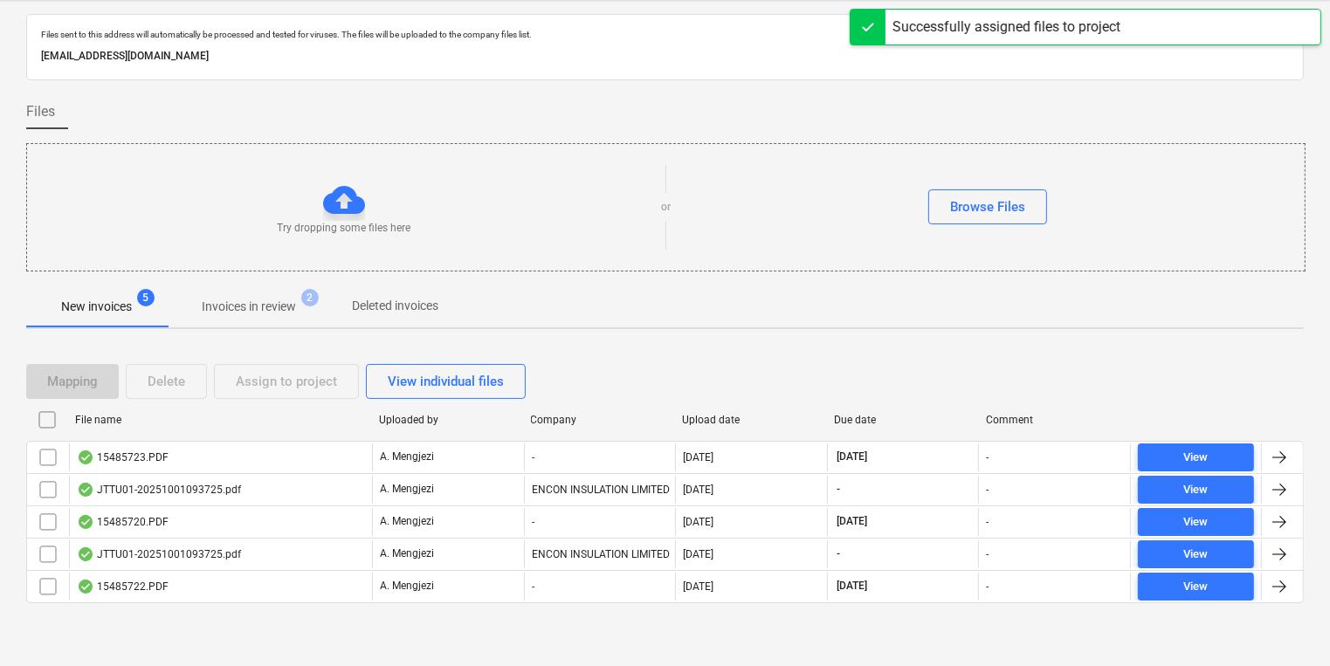
scroll to position [42, 0]
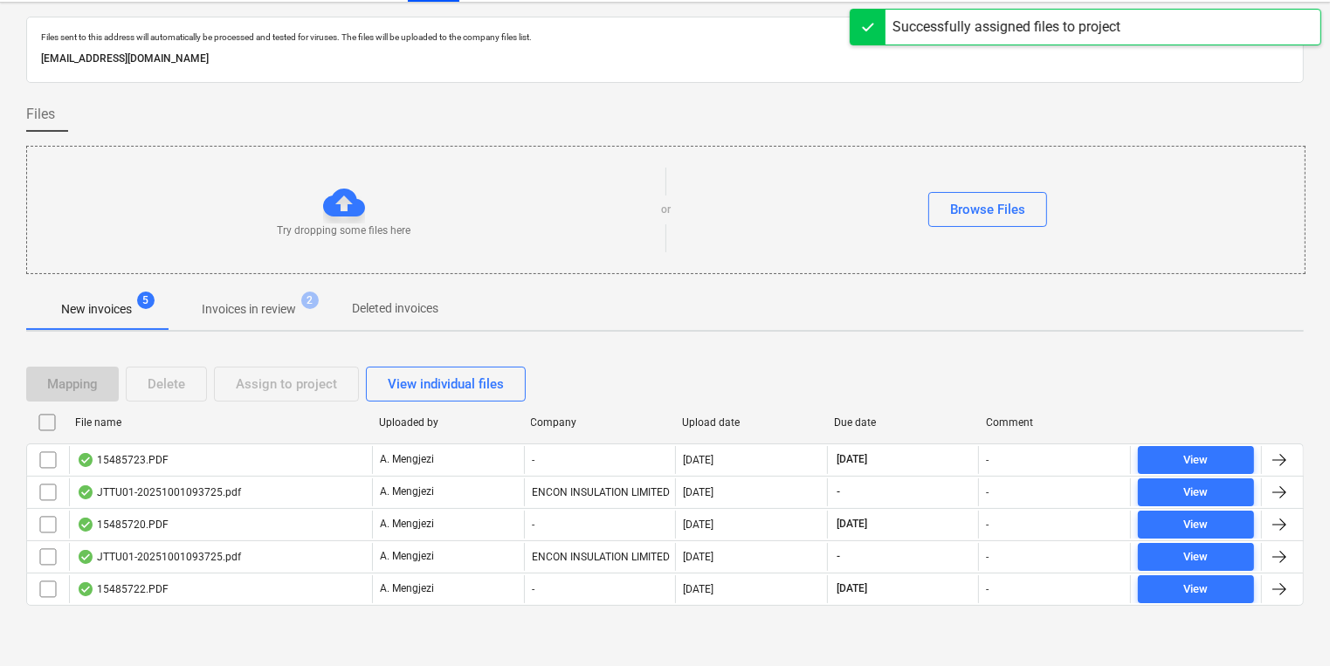
click at [482, 440] on div "File name Uploaded by Company Upload date Due date Comment" at bounding box center [664, 426] width 1277 height 35
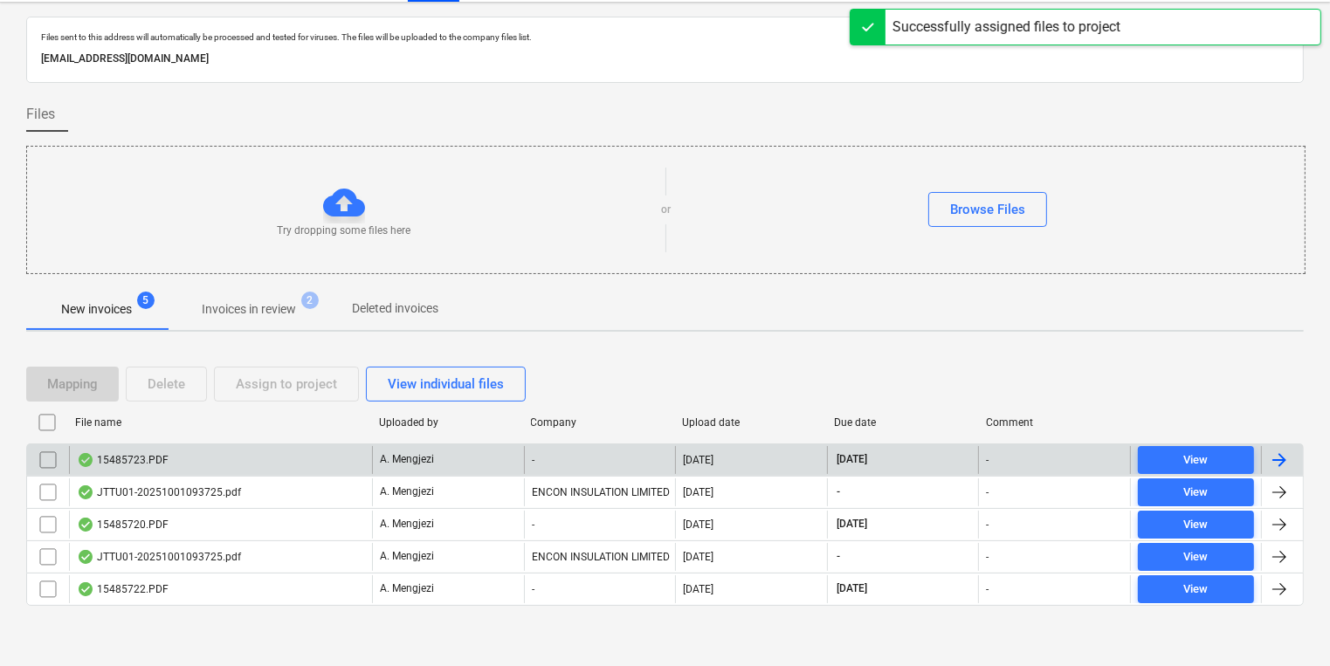
click at [482, 447] on div "A. Mengjezi" at bounding box center [448, 460] width 152 height 28
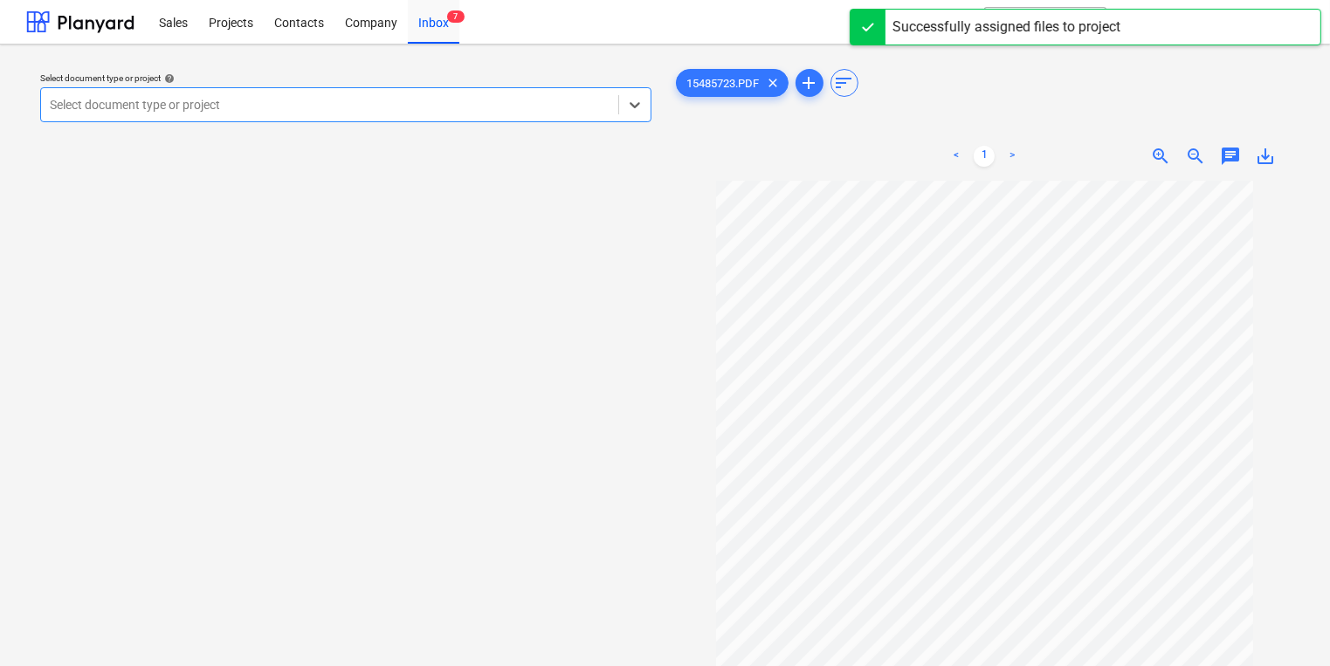
click at [409, 93] on div "Select document type or project" at bounding box center [329, 105] width 577 height 24
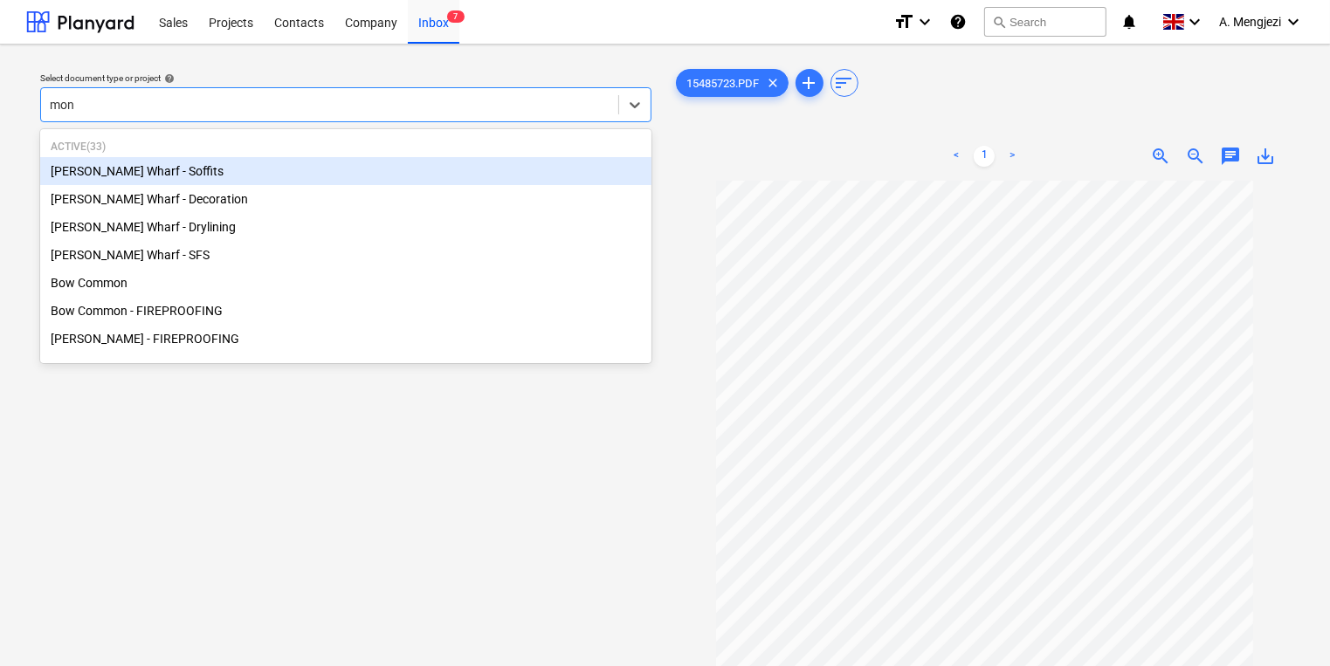
type input "mont"
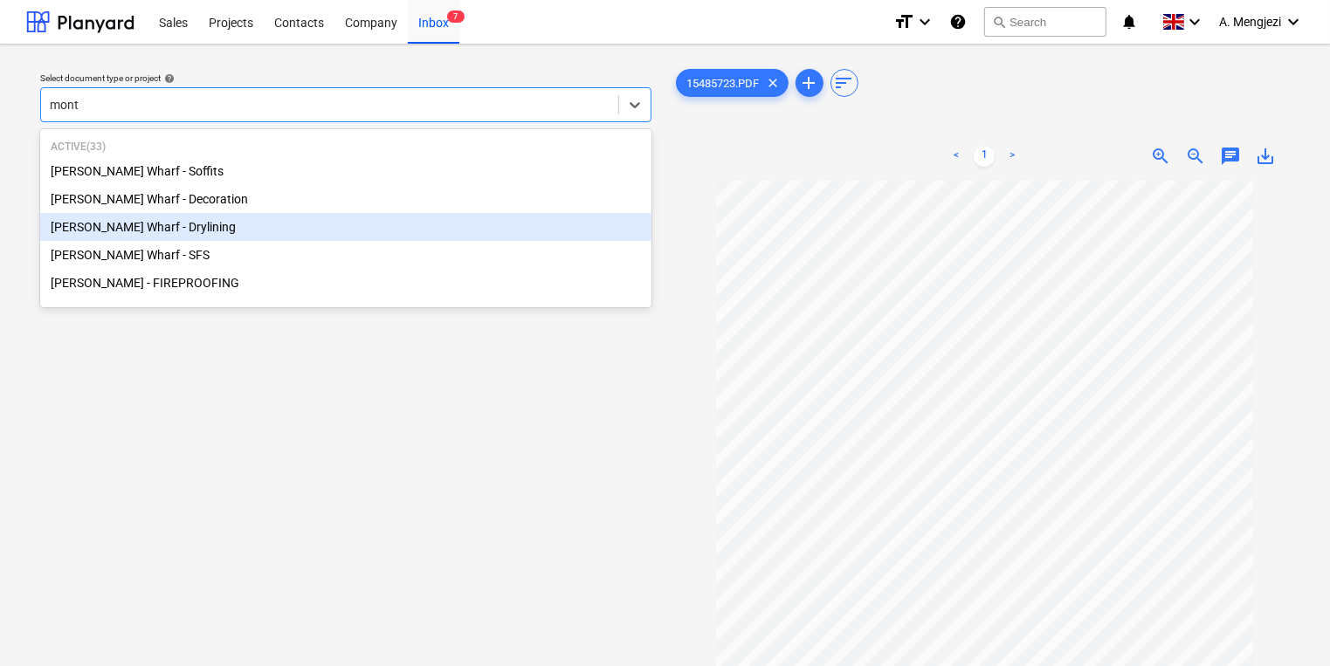
click at [381, 224] on div "[PERSON_NAME] Wharf - Drylining" at bounding box center [345, 227] width 611 height 28
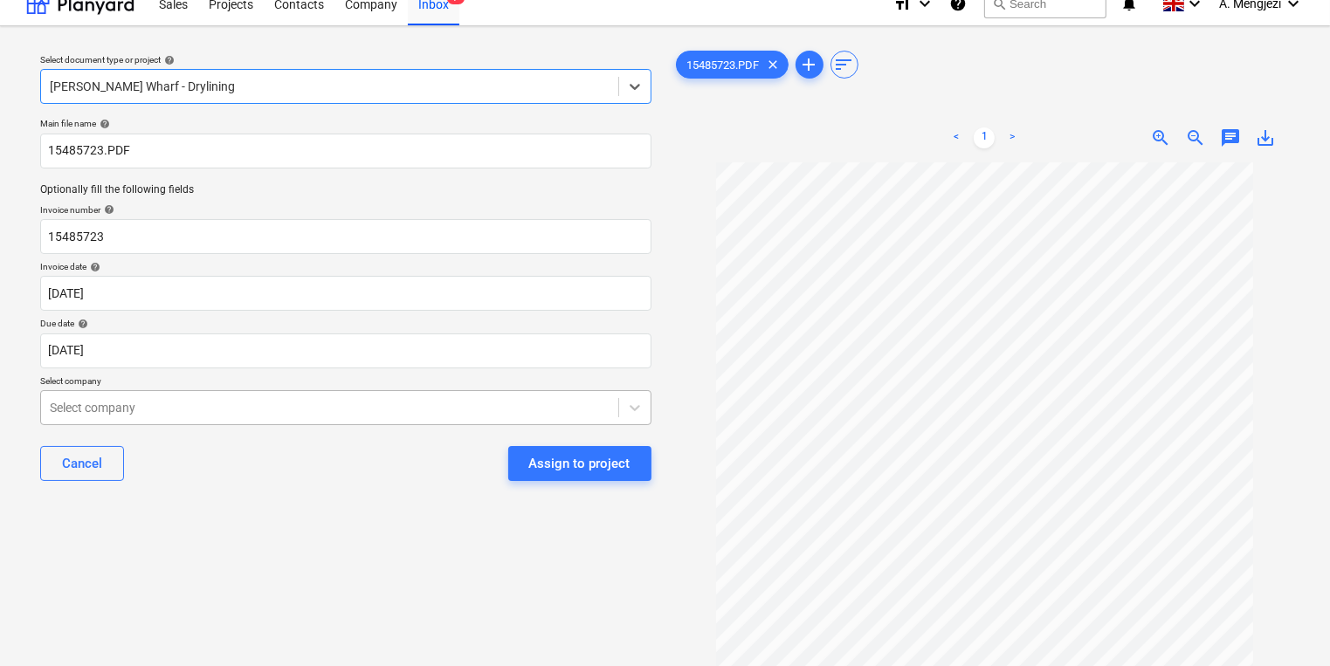
click at [318, 426] on body "Sales Projects Contacts Company Inbox 7 format_size keyboard_arrow_down help se…" at bounding box center [665, 315] width 1330 height 666
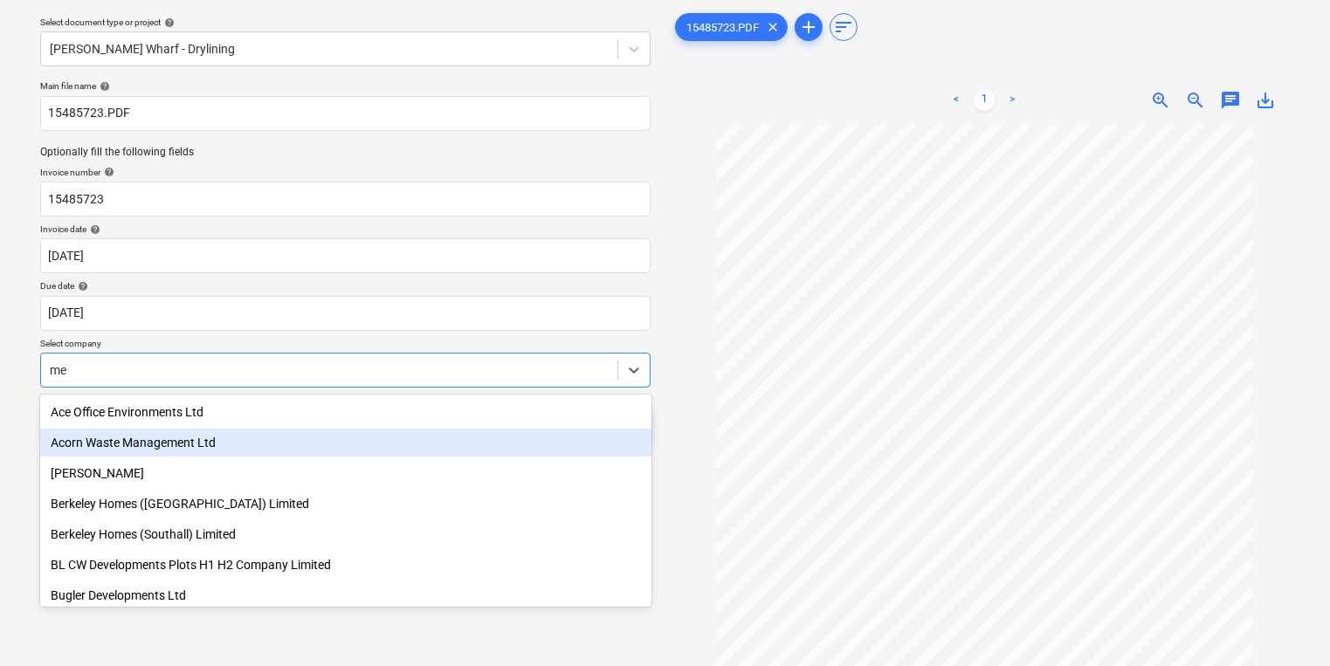
type input "mep"
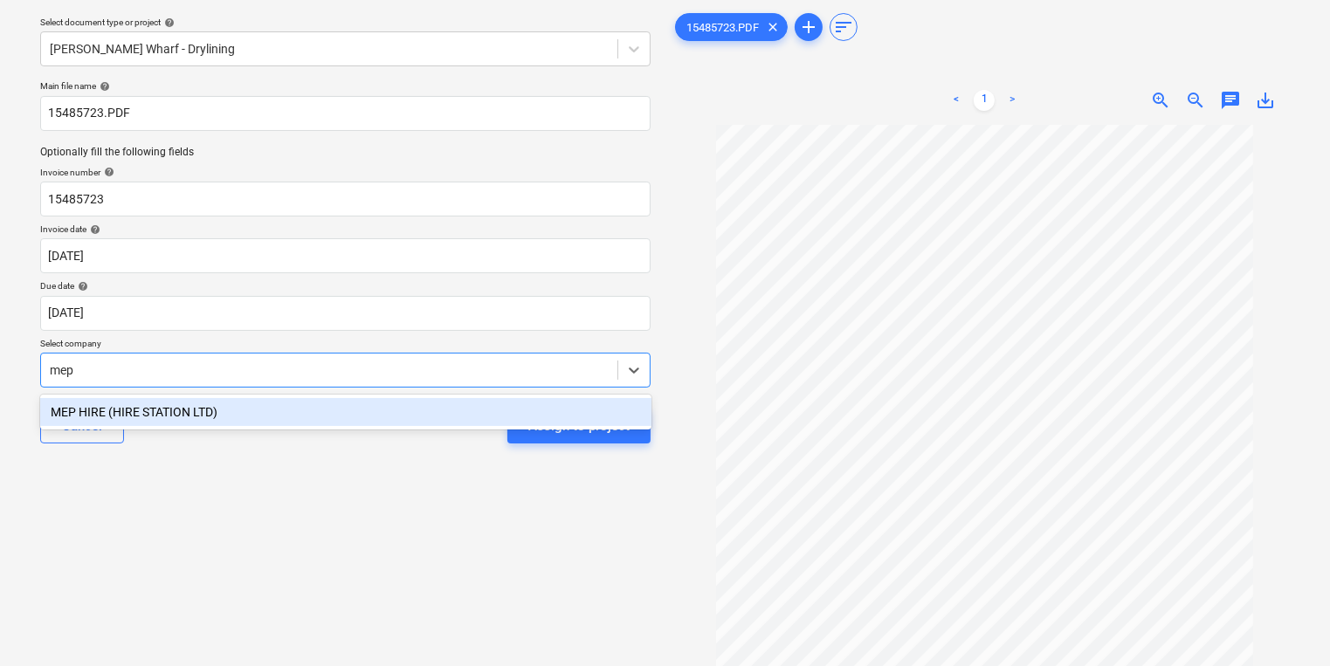
click at [314, 398] on div "MEP HIRE (HIRE STATION LTD)" at bounding box center [345, 412] width 611 height 28
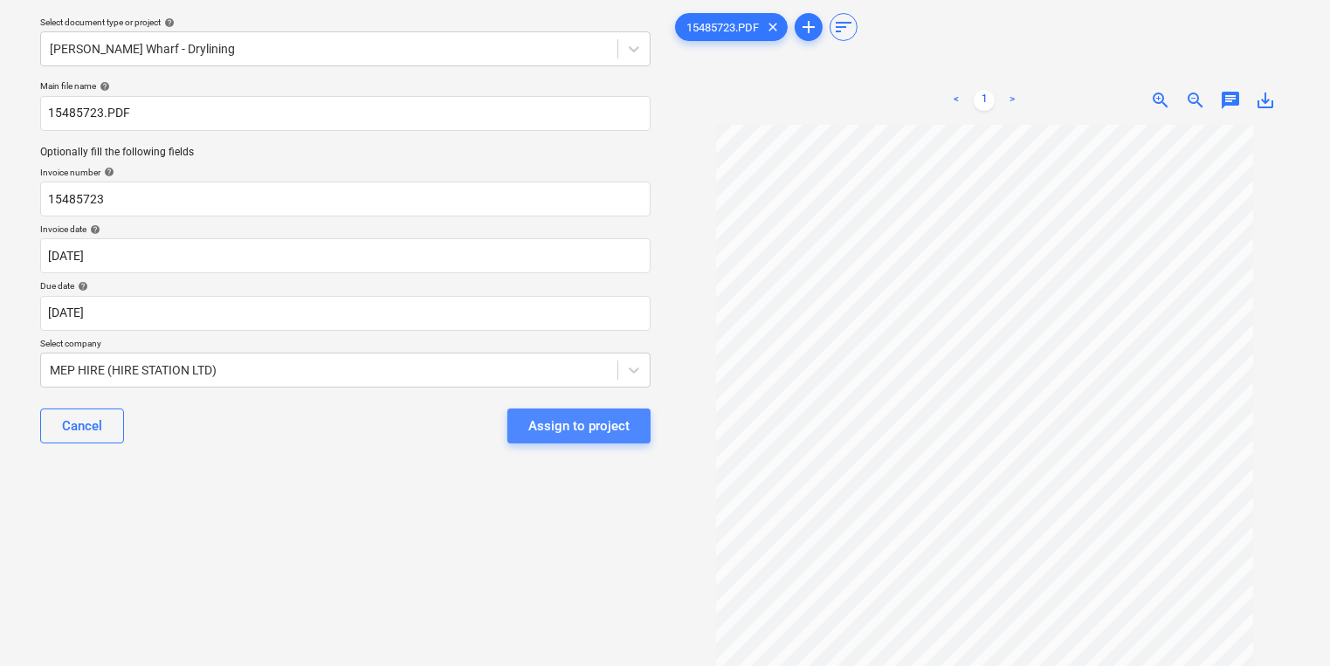
click at [569, 415] on div "Assign to project" at bounding box center [578, 426] width 101 height 23
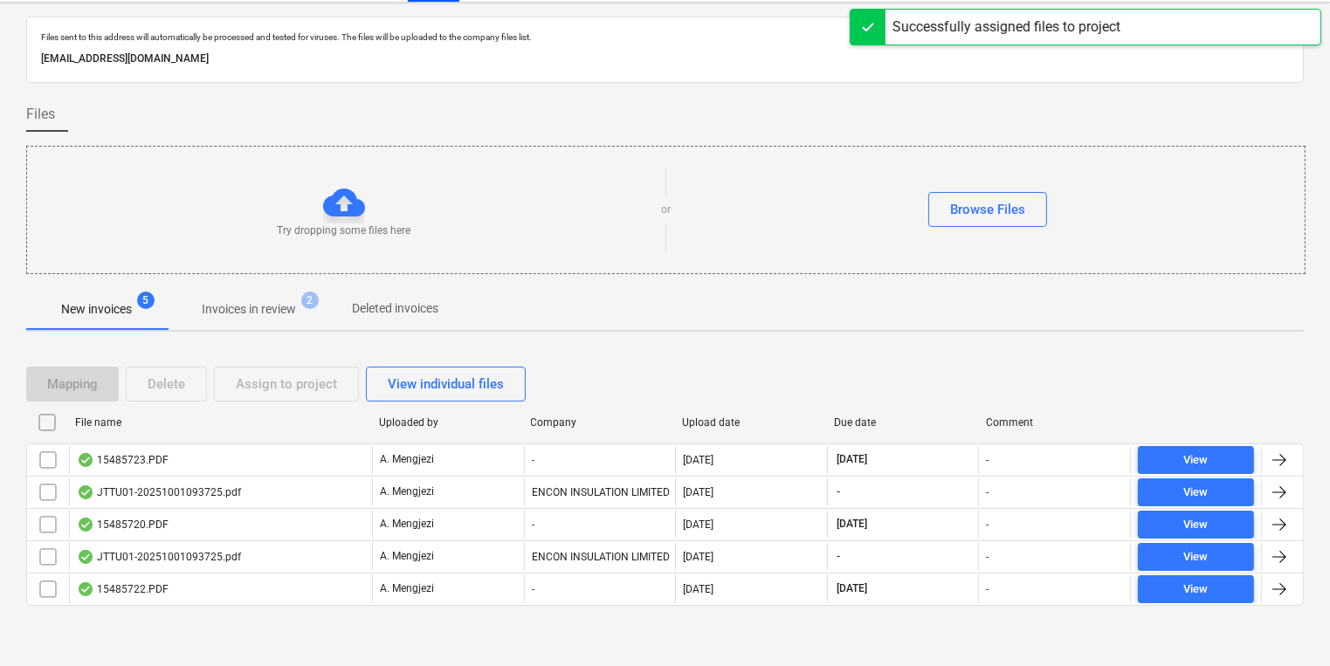
scroll to position [10, 0]
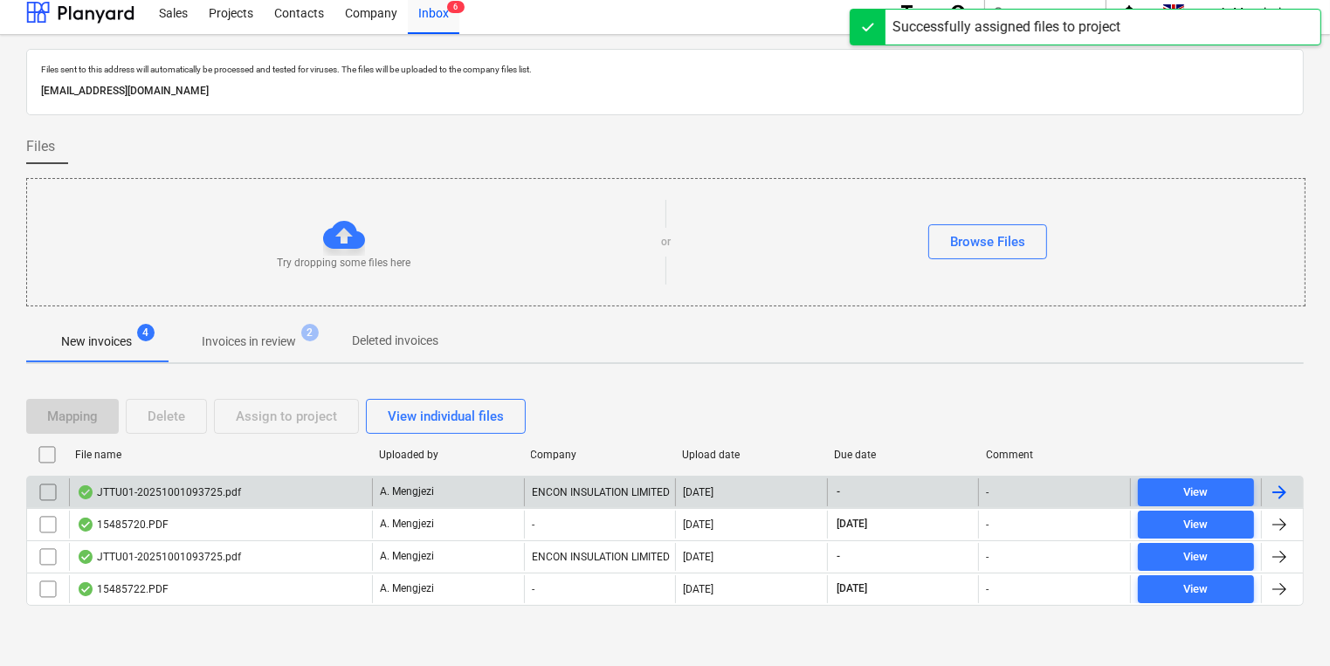
click at [468, 478] on div "A. Mengjezi" at bounding box center [448, 492] width 152 height 28
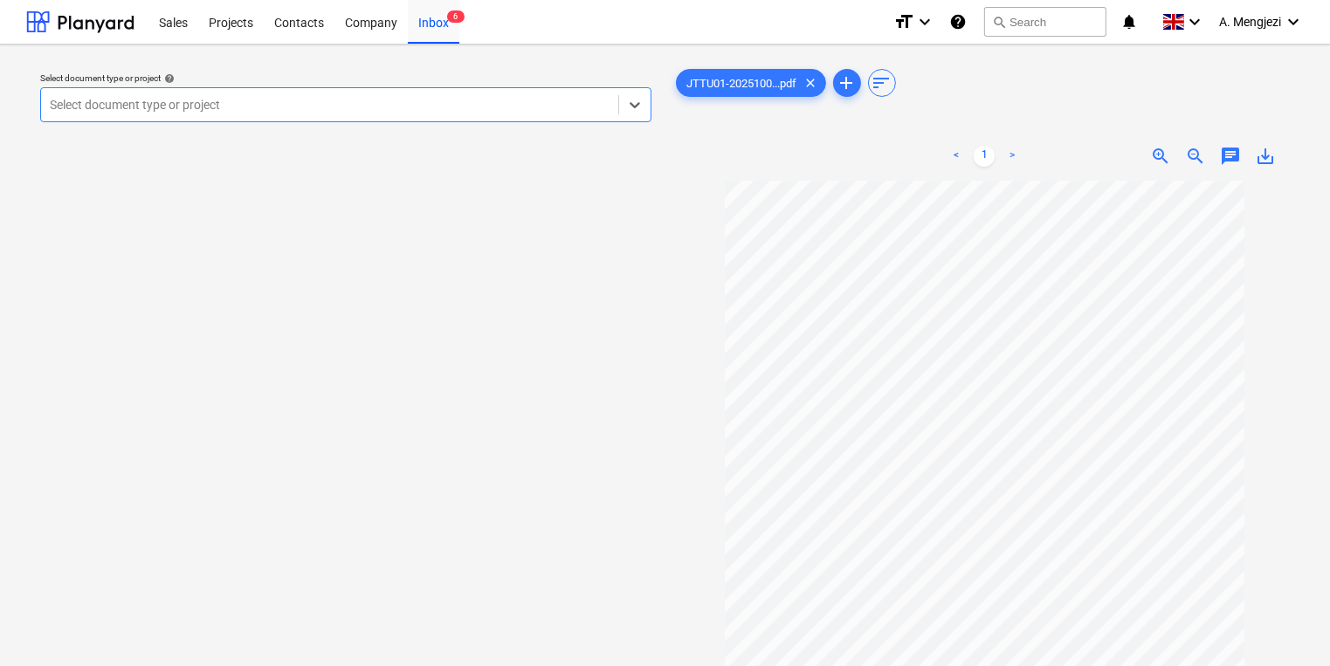
click at [234, 103] on div at bounding box center [330, 104] width 560 height 17
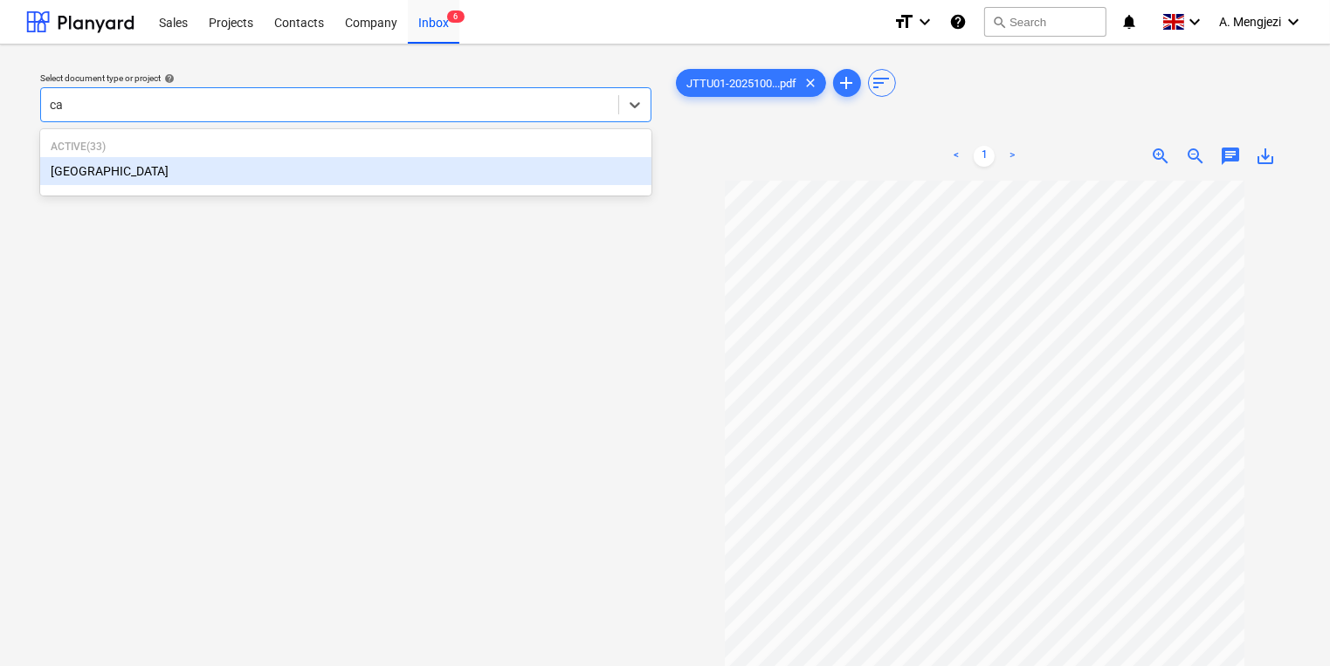
type input "cam"
click at [279, 182] on div "[GEOGRAPHIC_DATA]" at bounding box center [345, 171] width 611 height 28
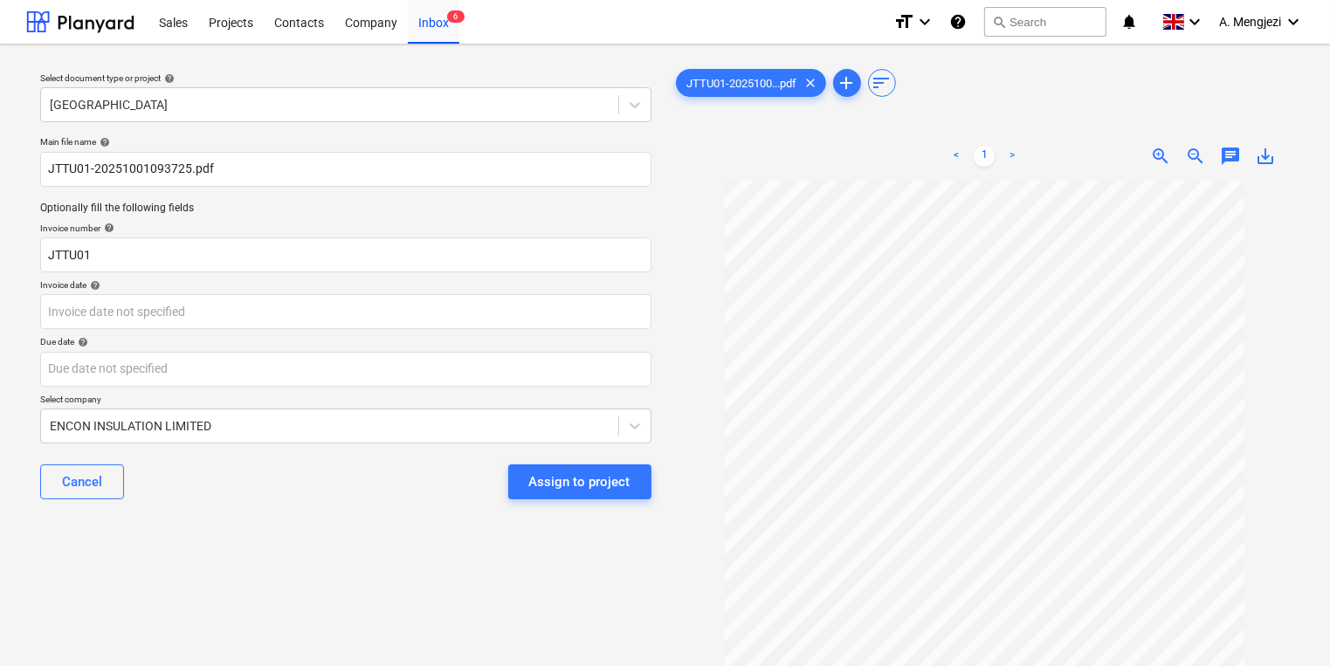
drag, startPoint x: 272, startPoint y: 232, endPoint x: 92, endPoint y: 229, distance: 180.7
click at [92, 229] on p "Invoice number help" at bounding box center [345, 230] width 611 height 15
drag, startPoint x: 92, startPoint y: 229, endPoint x: -25, endPoint y: 266, distance: 122.9
click at [0, 266] on html "Sales Projects Contacts Company Inbox 6 format_size keyboard_arrow_down help se…" at bounding box center [665, 333] width 1330 height 666
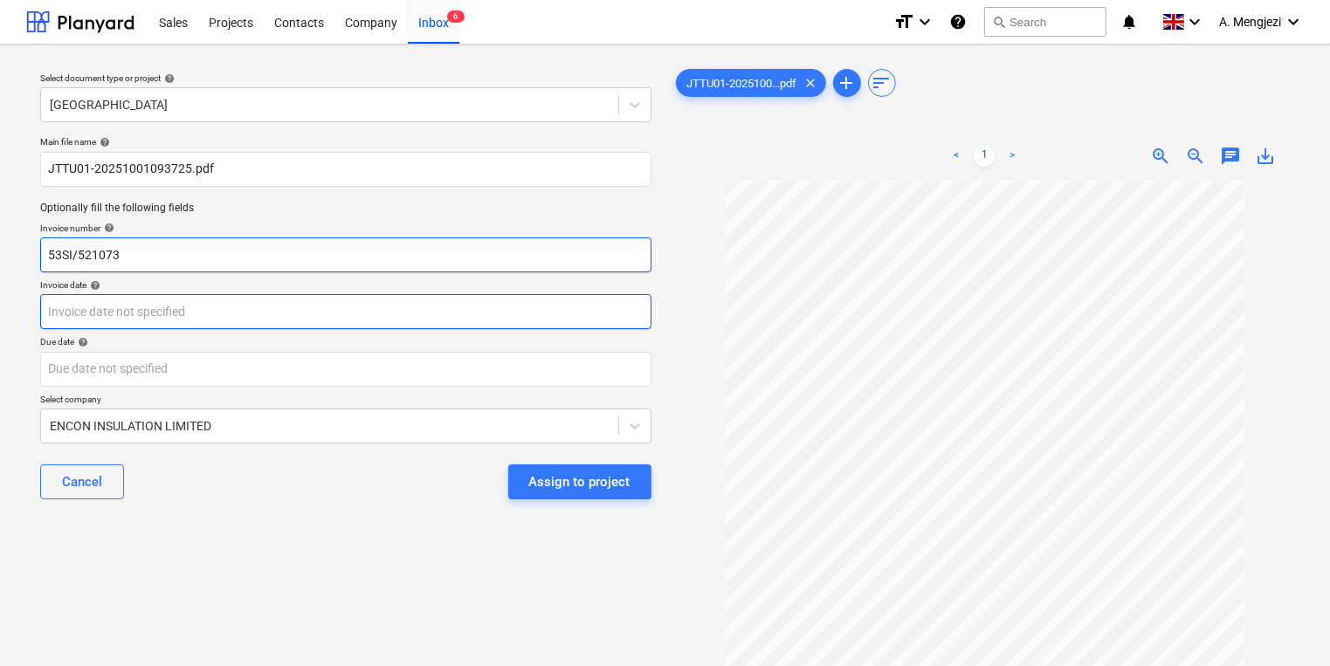
type input "53SI/521073"
click at [363, 299] on body "Sales Projects Contacts Company Inbox 6 format_size keyboard_arrow_down help se…" at bounding box center [665, 333] width 1330 height 666
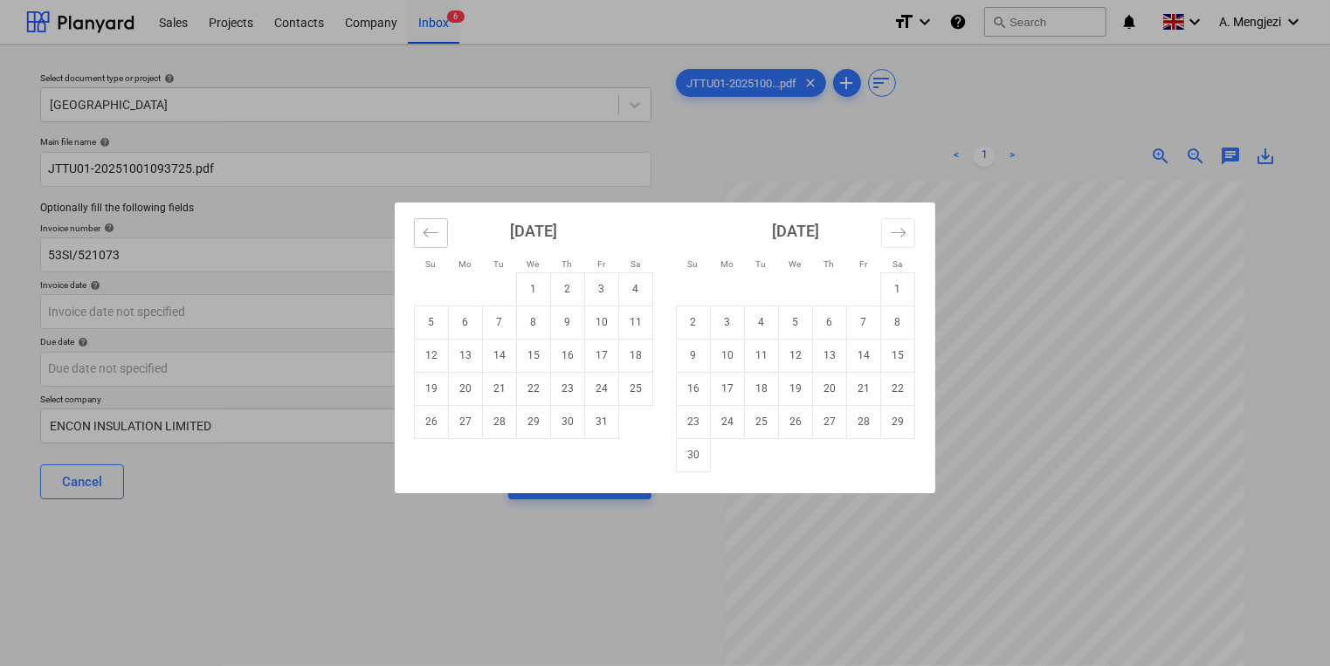
click at [416, 230] on button "Move backward to switch to the previous month." at bounding box center [431, 233] width 34 height 30
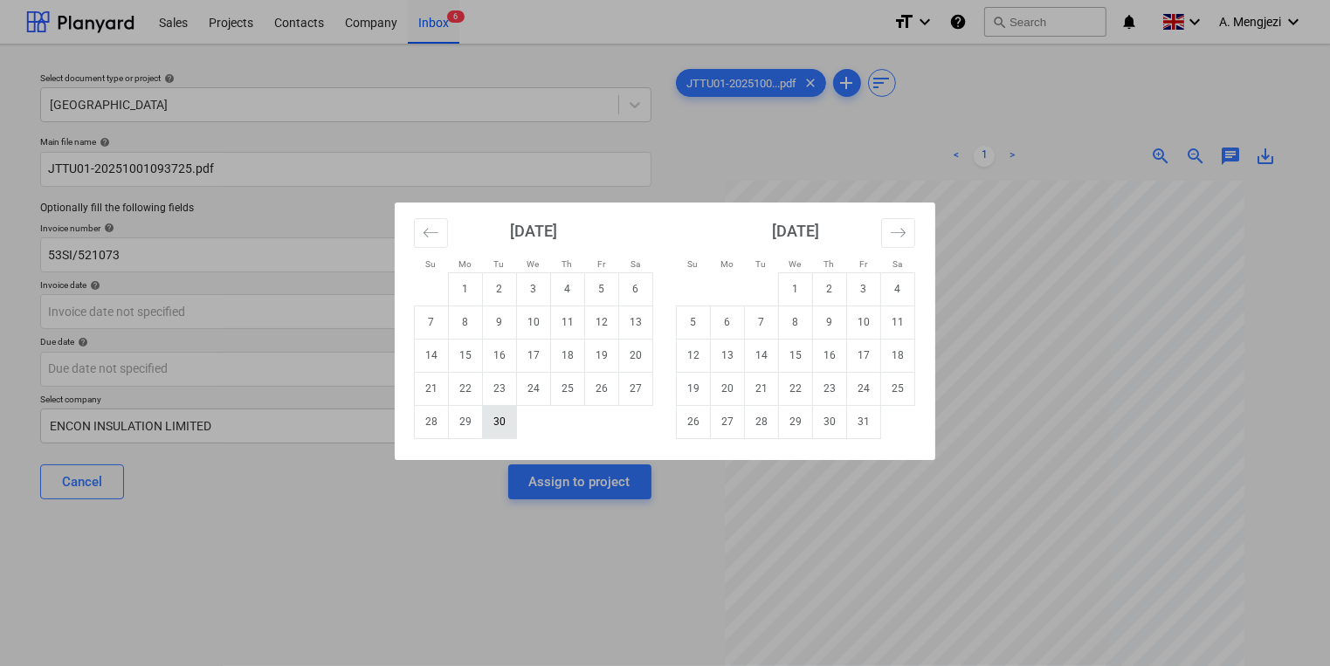
click at [503, 437] on td "30" at bounding box center [500, 421] width 34 height 33
type input "[DATE]"
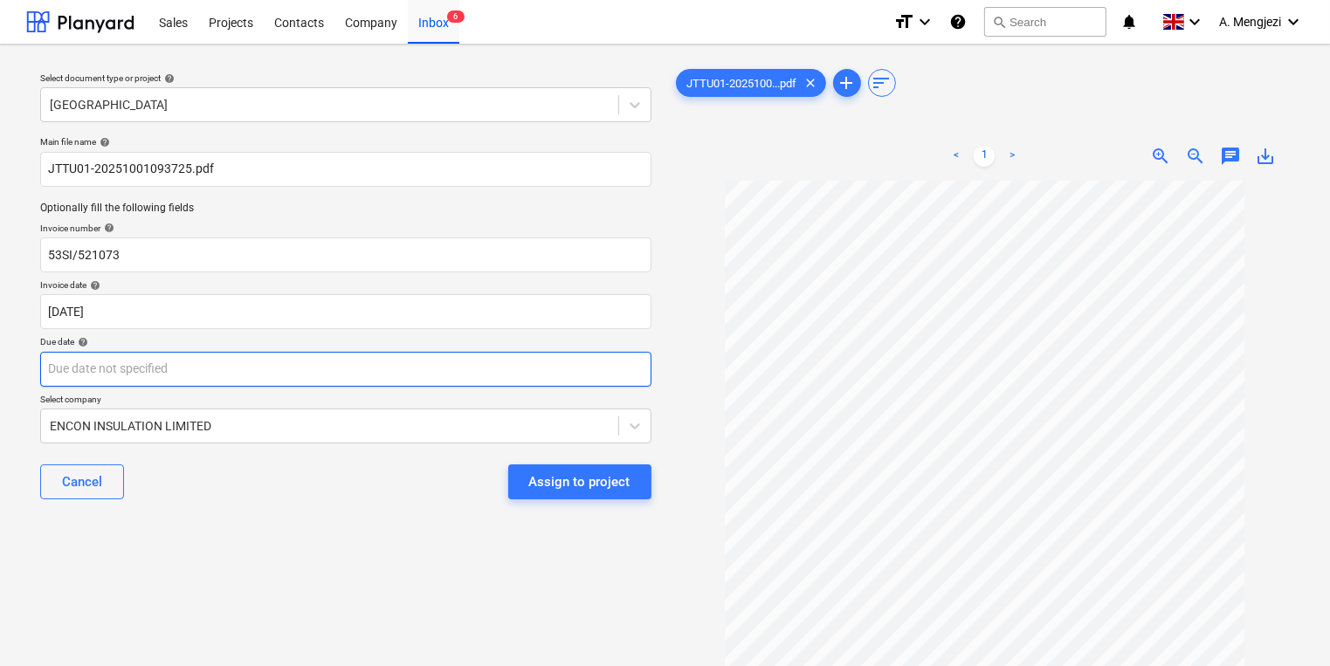
click at [478, 364] on body "Sales Projects Contacts Company Inbox 6 format_size keyboard_arrow_down help se…" at bounding box center [665, 333] width 1330 height 666
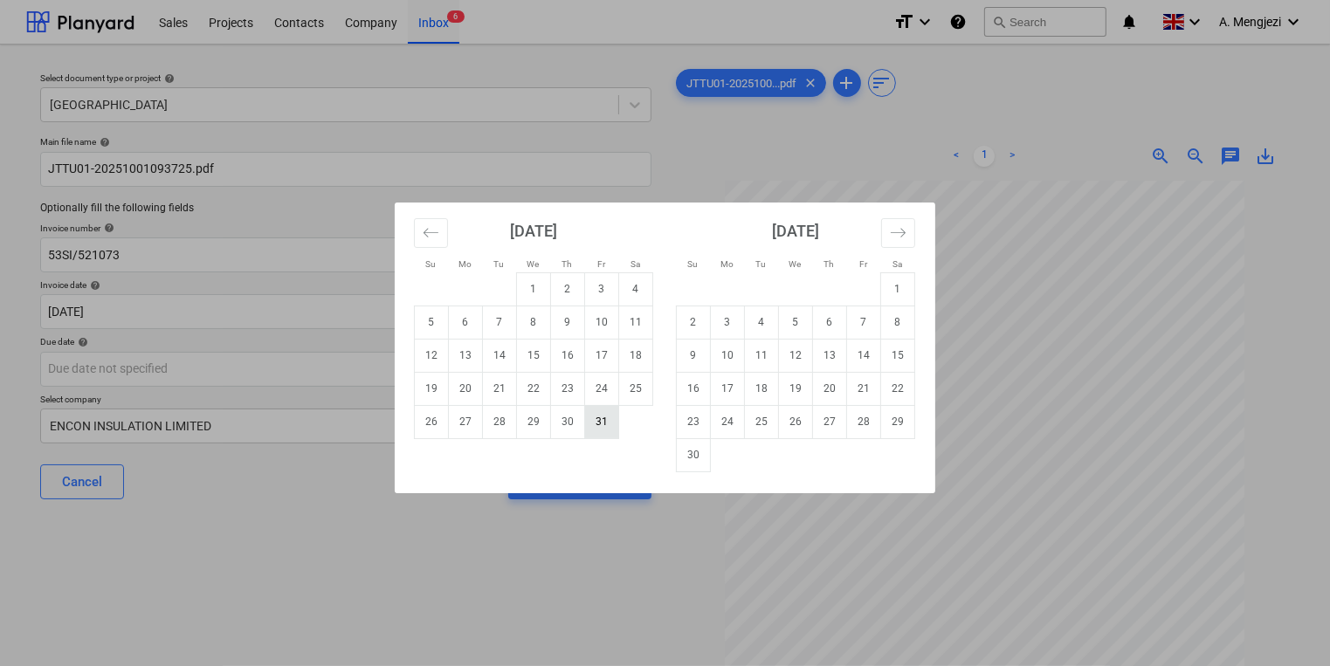
click at [603, 427] on td "31" at bounding box center [602, 421] width 34 height 33
type input "[DATE]"
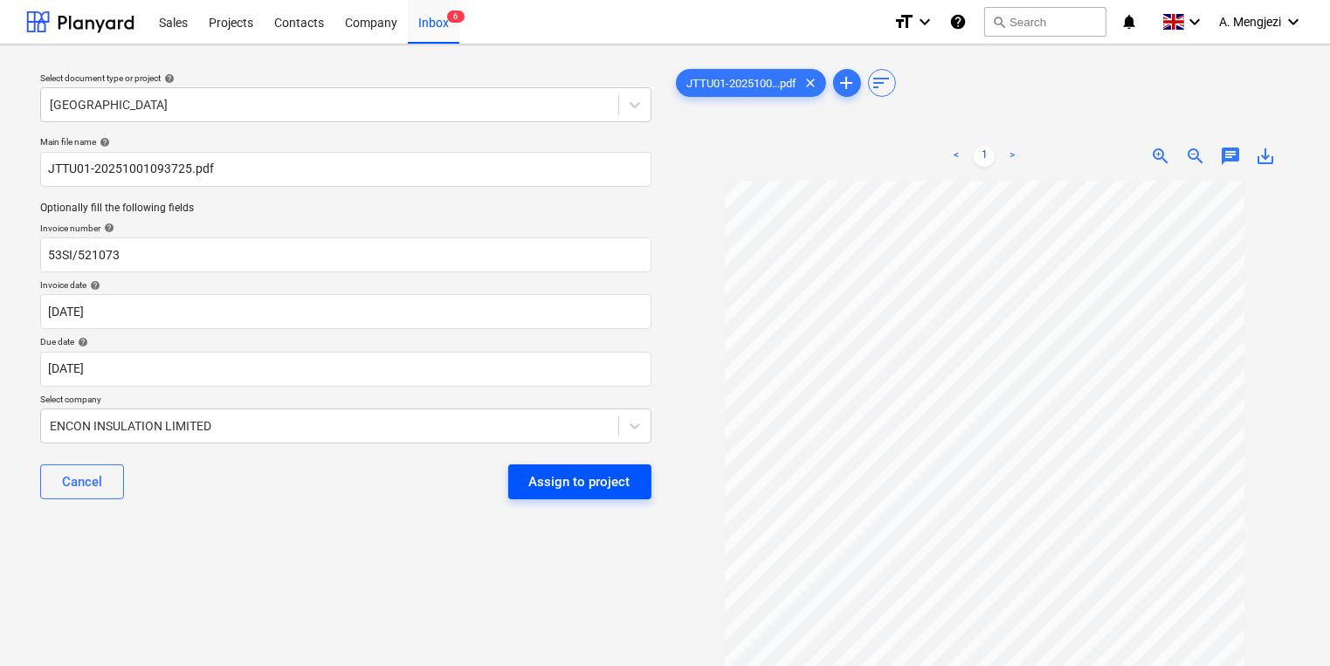
click at [629, 484] on div "Assign to project" at bounding box center [579, 482] width 101 height 23
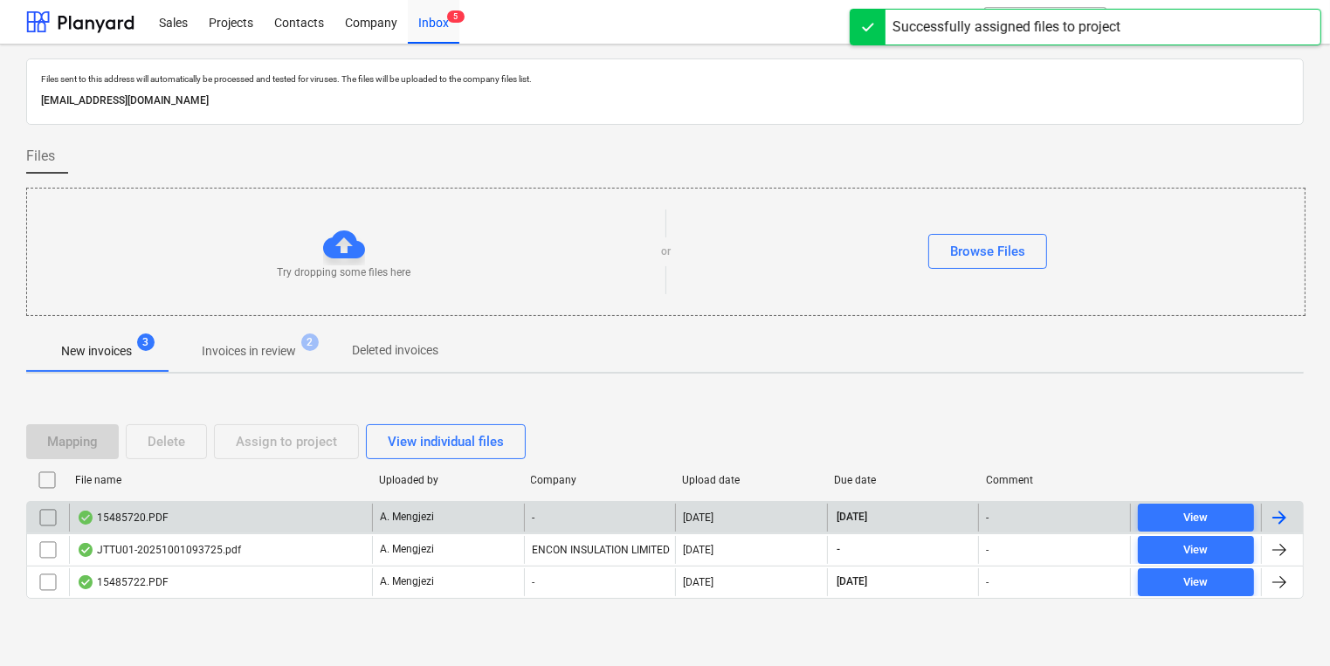
click at [622, 507] on div "-" at bounding box center [600, 518] width 152 height 28
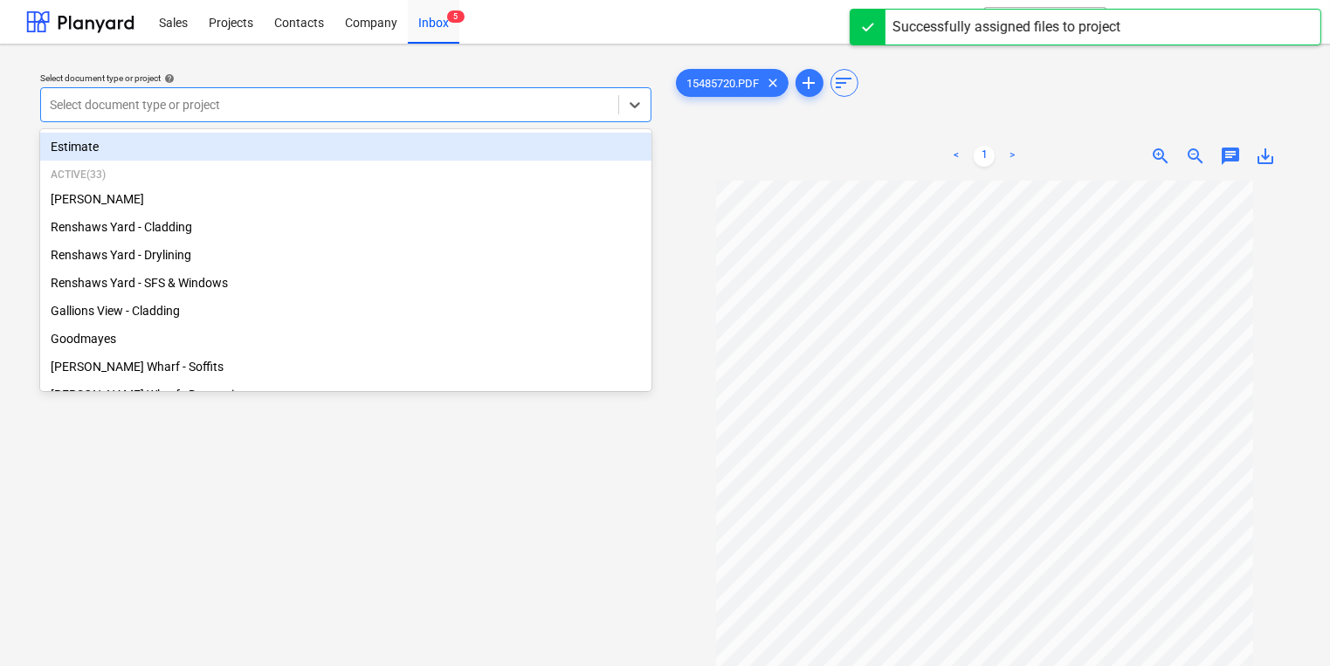
click at [325, 111] on div at bounding box center [330, 104] width 560 height 17
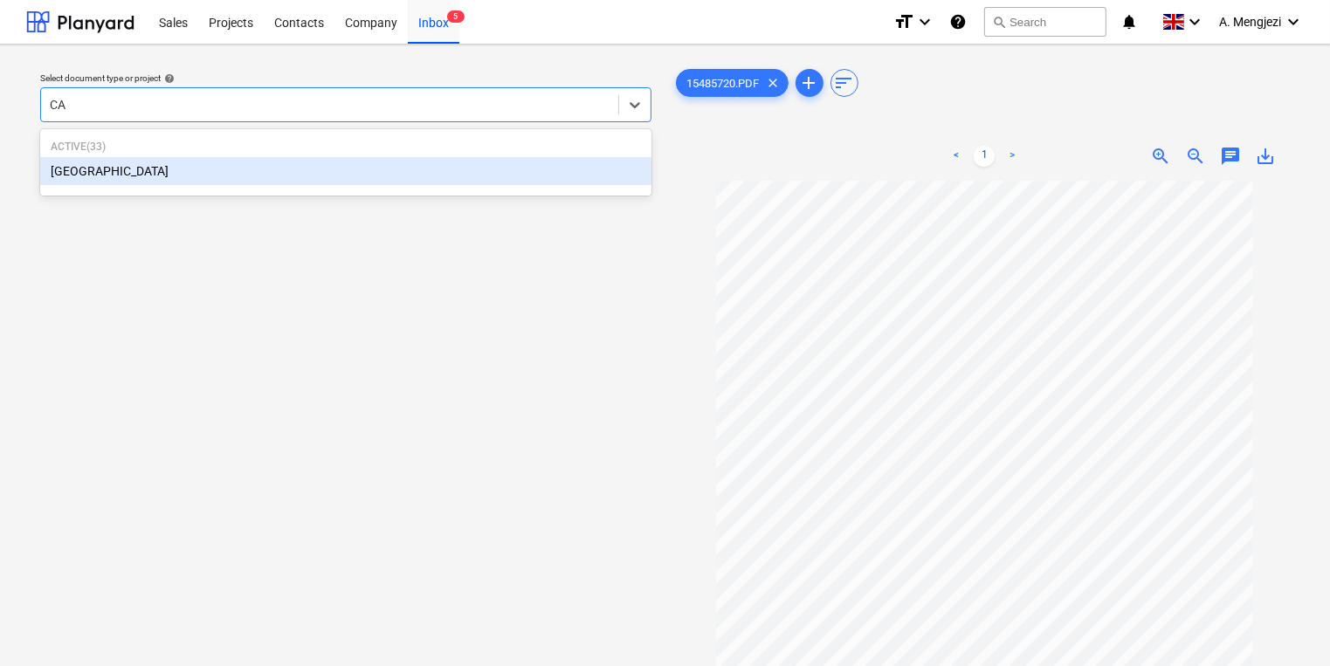
type input "CAM"
click at [311, 170] on div "[GEOGRAPHIC_DATA]" at bounding box center [345, 171] width 611 height 28
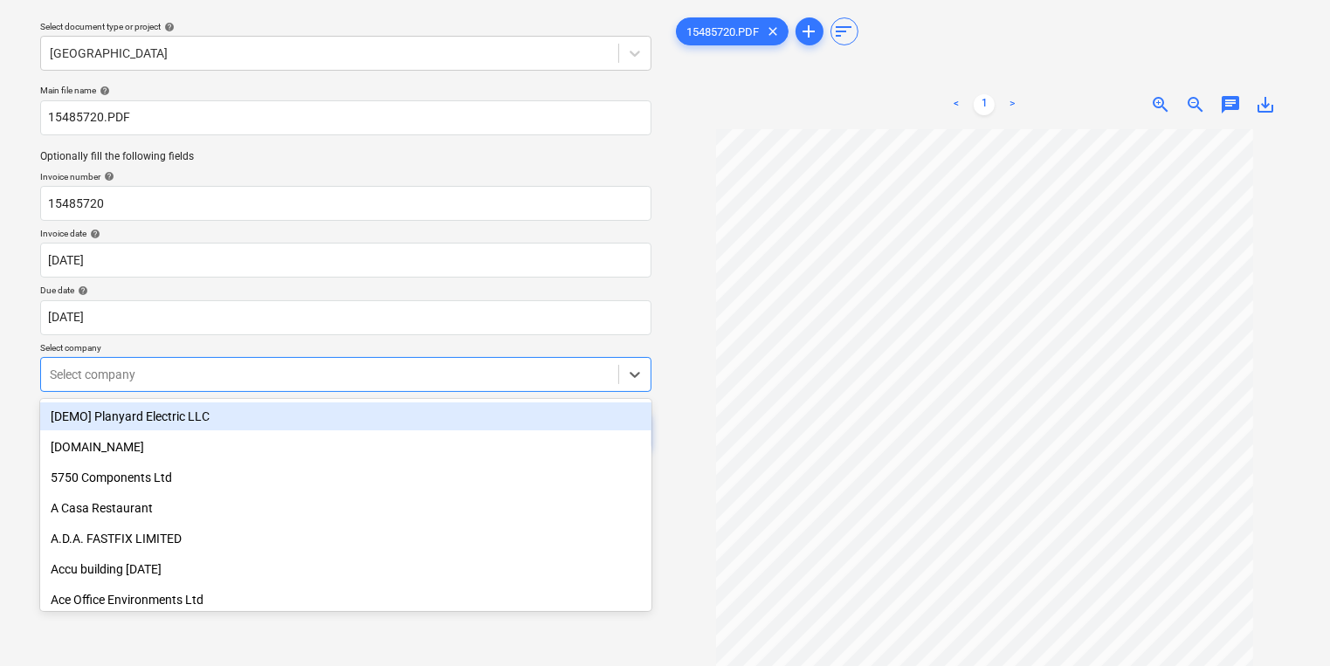
click at [280, 419] on body "Sales Projects Contacts Company Inbox 5 format_size keyboard_arrow_down help se…" at bounding box center [665, 281] width 1330 height 666
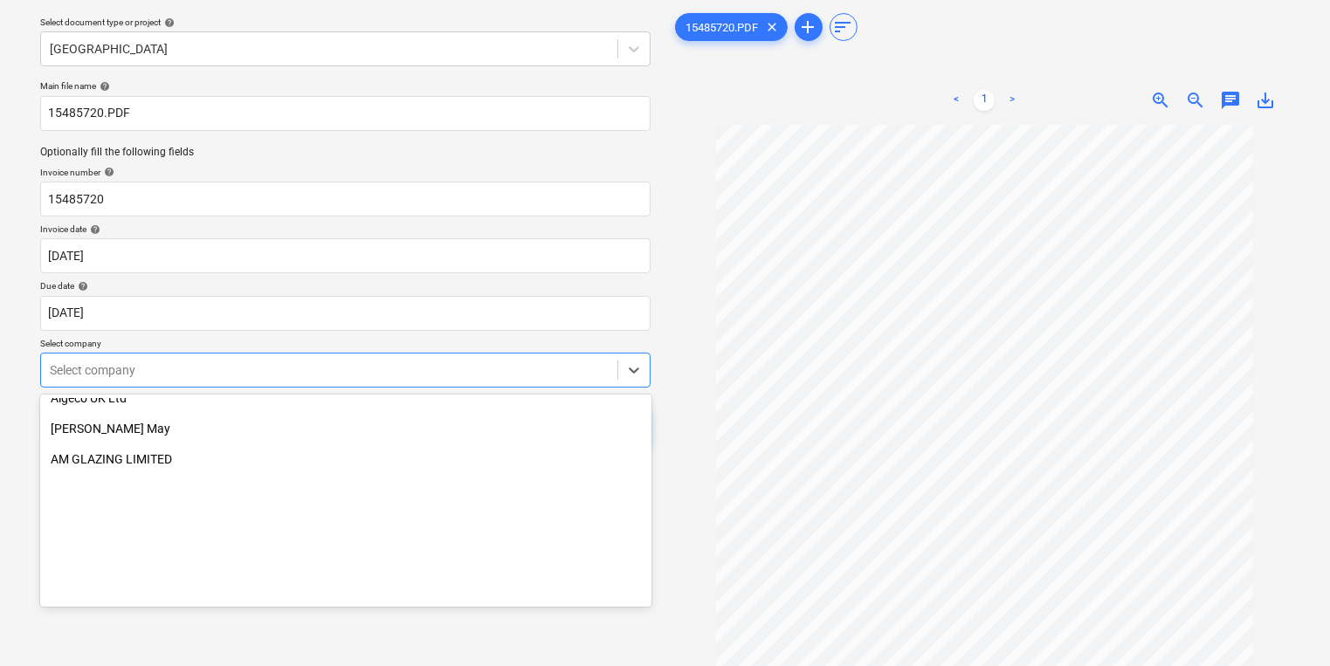
scroll to position [838, 0]
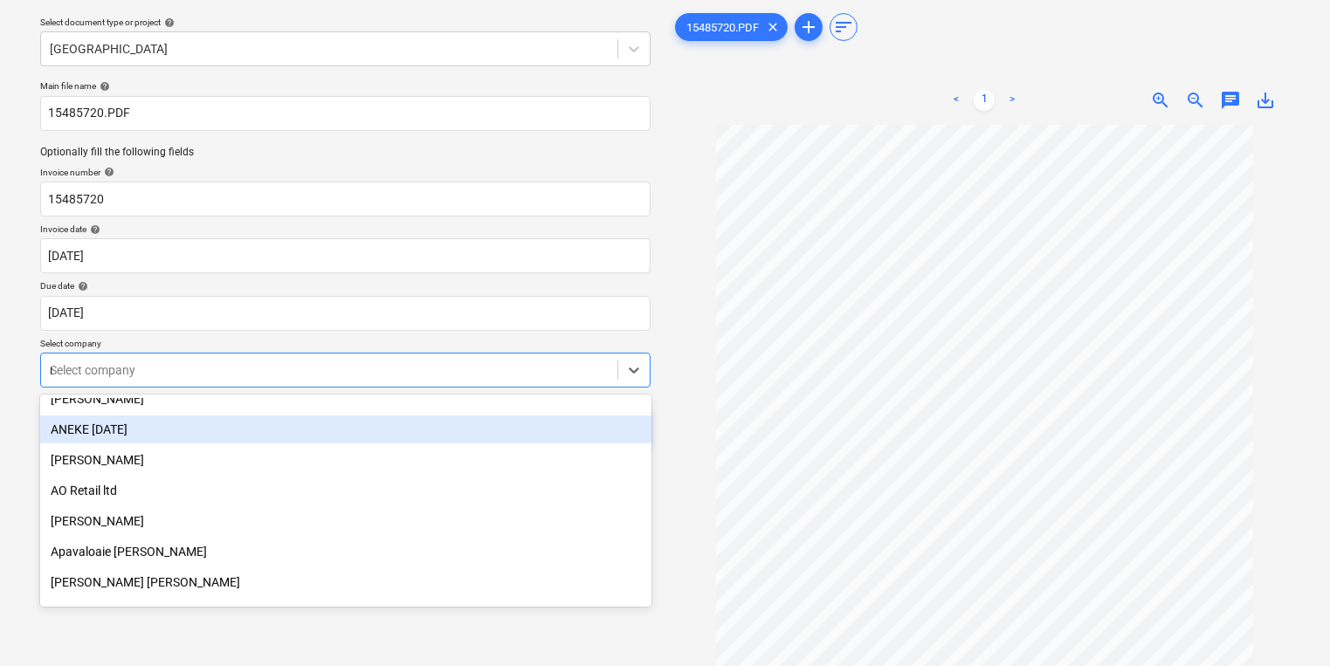
type input "mep"
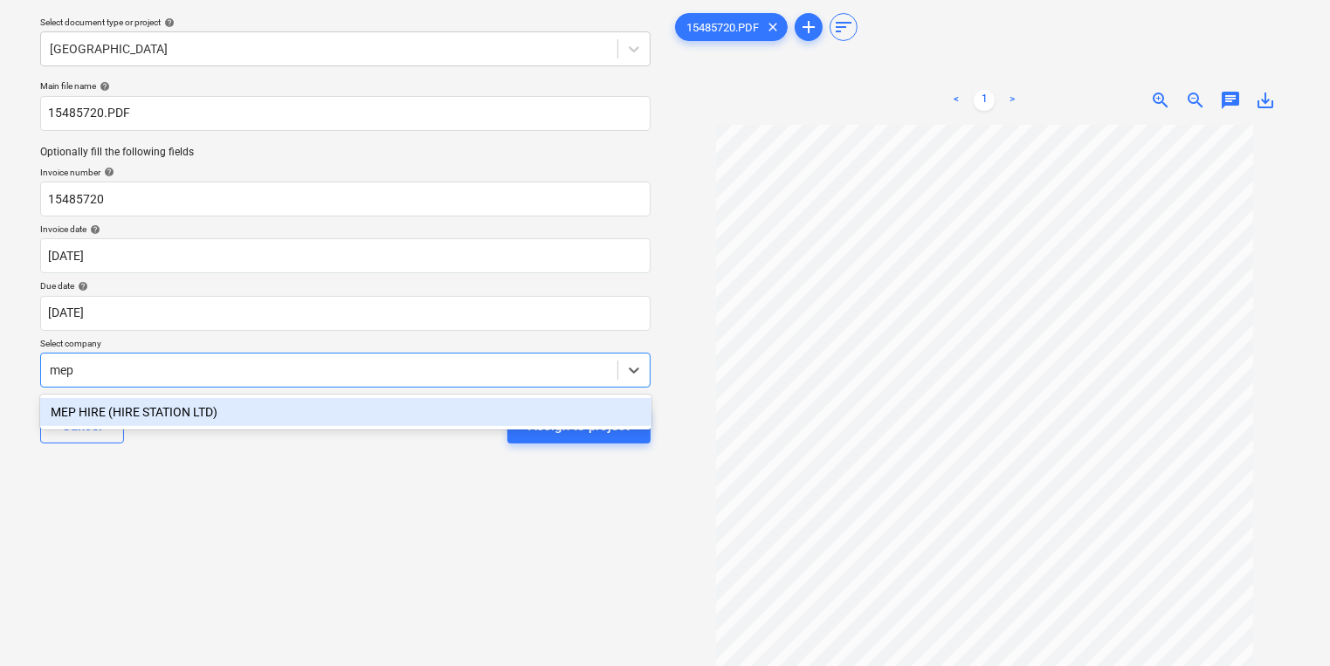
click at [335, 404] on div "MEP HIRE (HIRE STATION LTD)" at bounding box center [345, 412] width 611 height 28
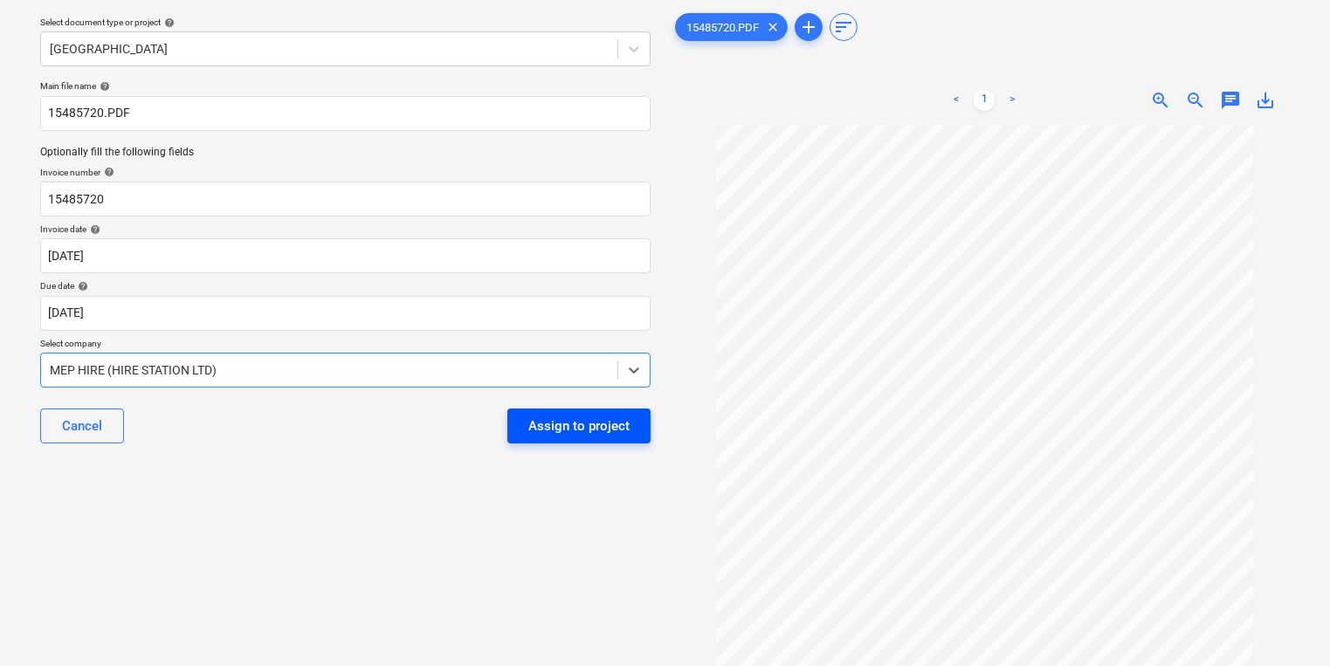
click at [592, 436] on div "Assign to project" at bounding box center [578, 426] width 101 height 23
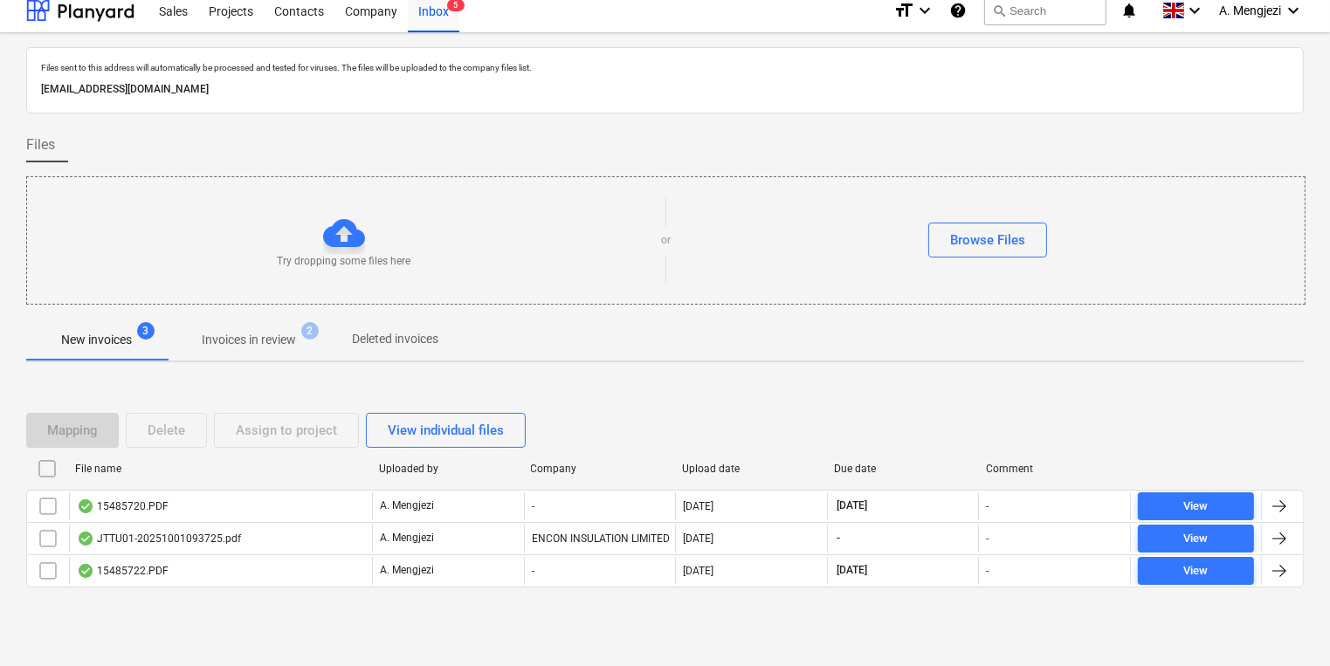
scroll to position [10, 0]
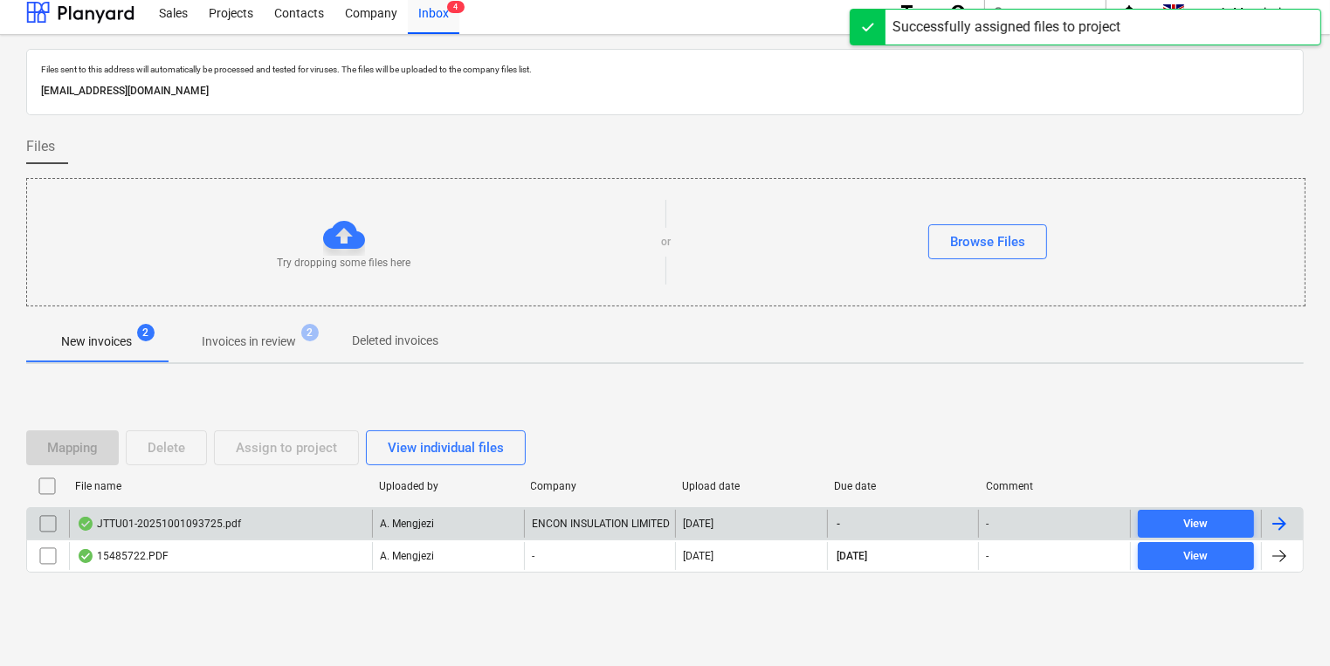
click at [608, 524] on div "ENCON INSULATION LIMITED" at bounding box center [600, 524] width 152 height 28
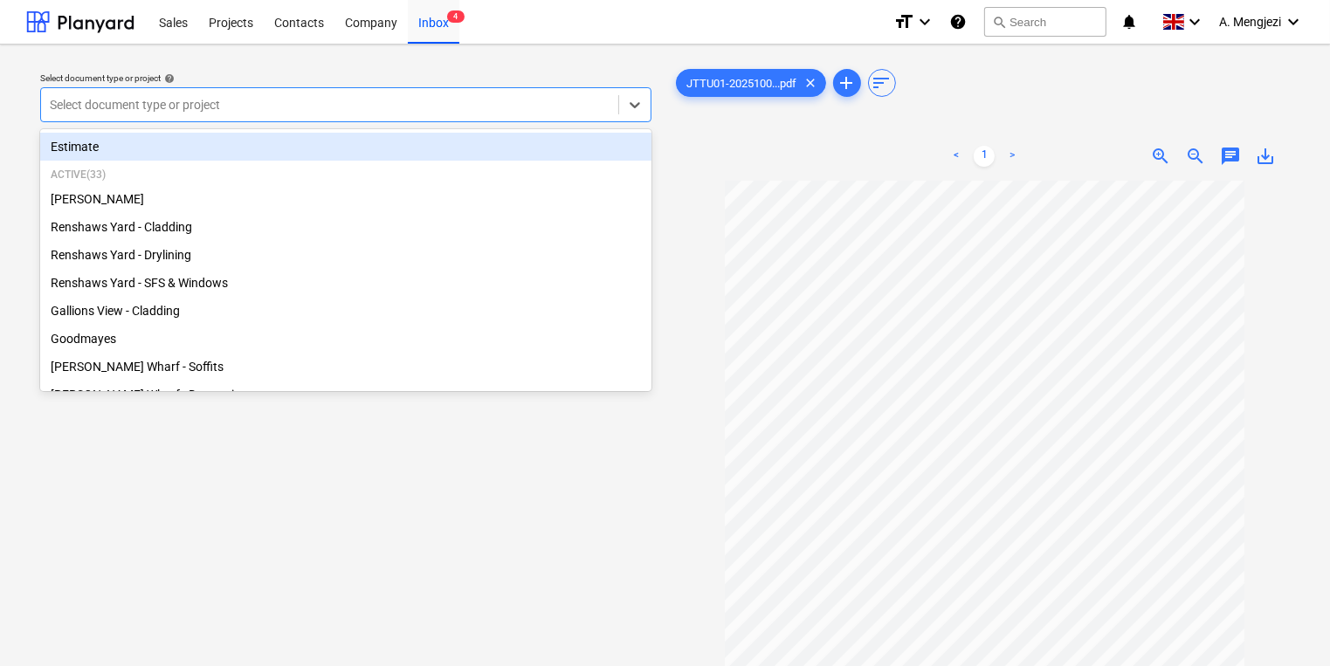
click at [286, 94] on div "Select document type or project" at bounding box center [329, 105] width 577 height 24
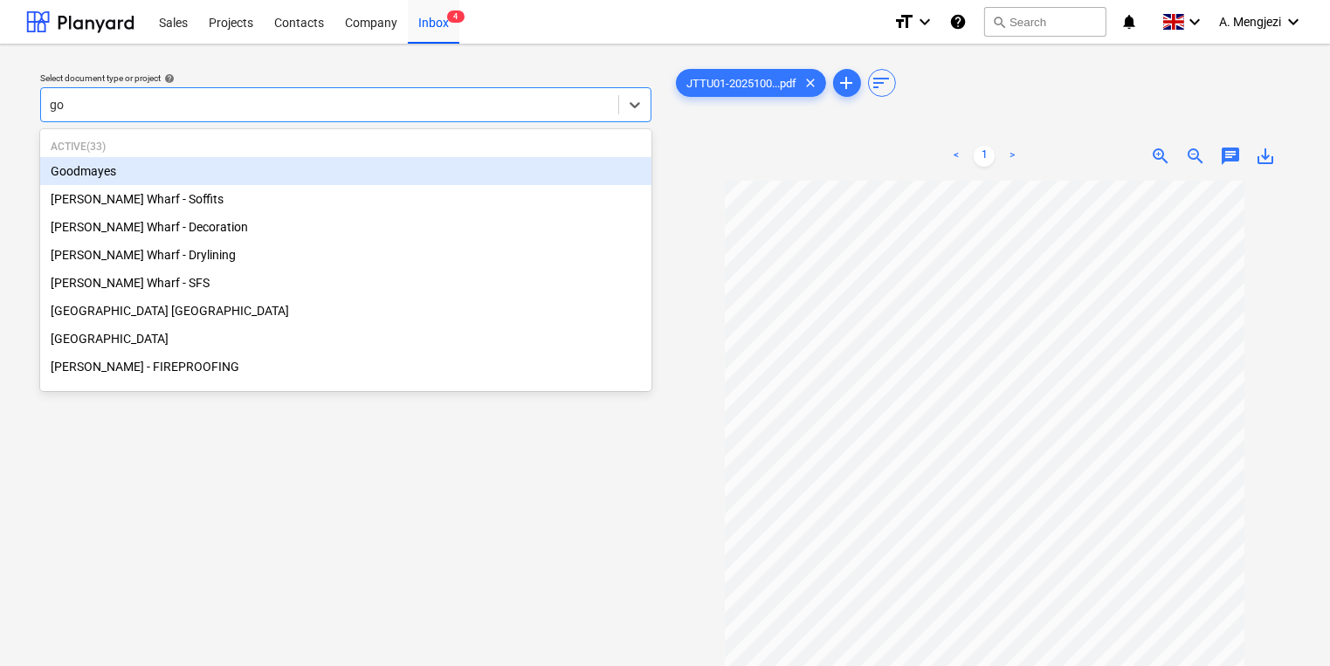
type input "goo"
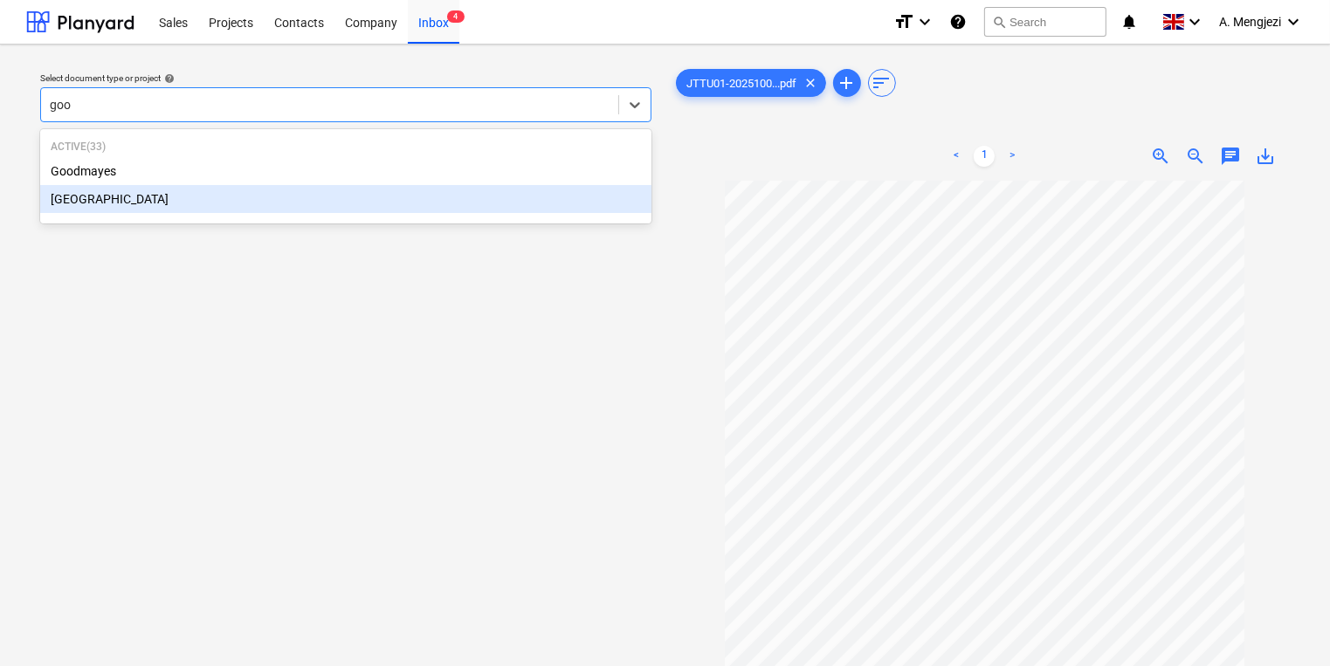
click at [555, 198] on div "[GEOGRAPHIC_DATA]" at bounding box center [345, 199] width 611 height 28
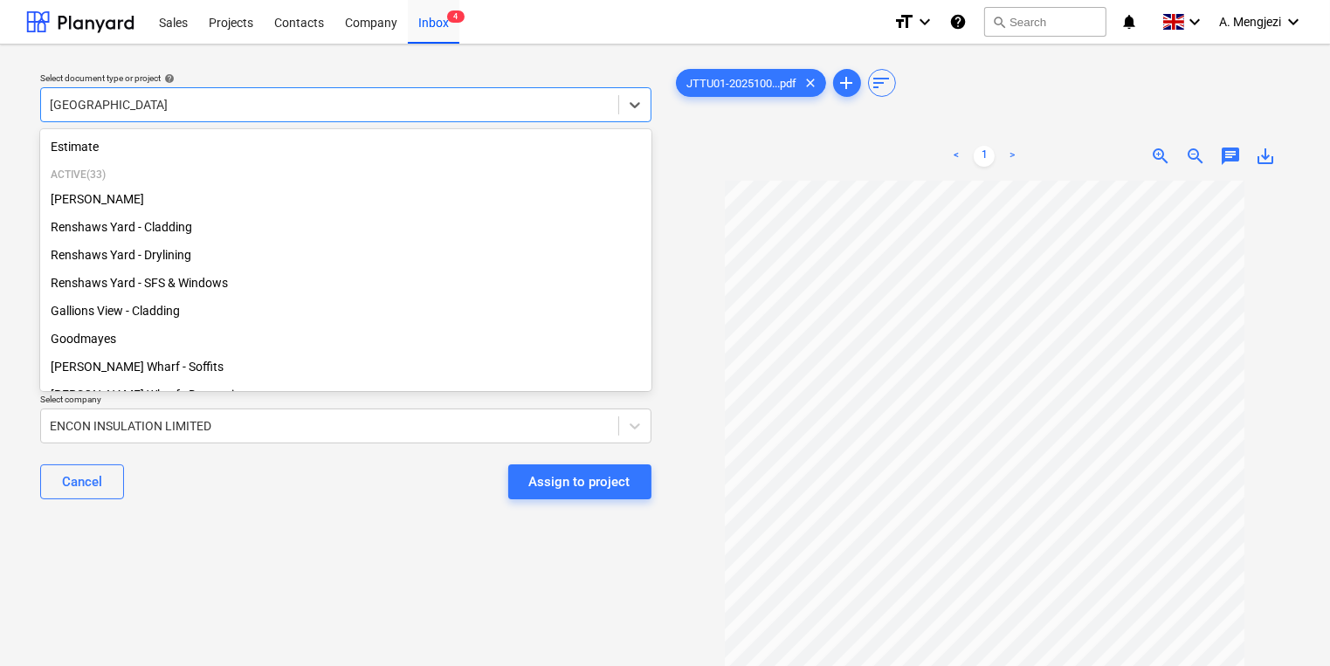
click at [426, 94] on div "[GEOGRAPHIC_DATA]" at bounding box center [329, 105] width 577 height 24
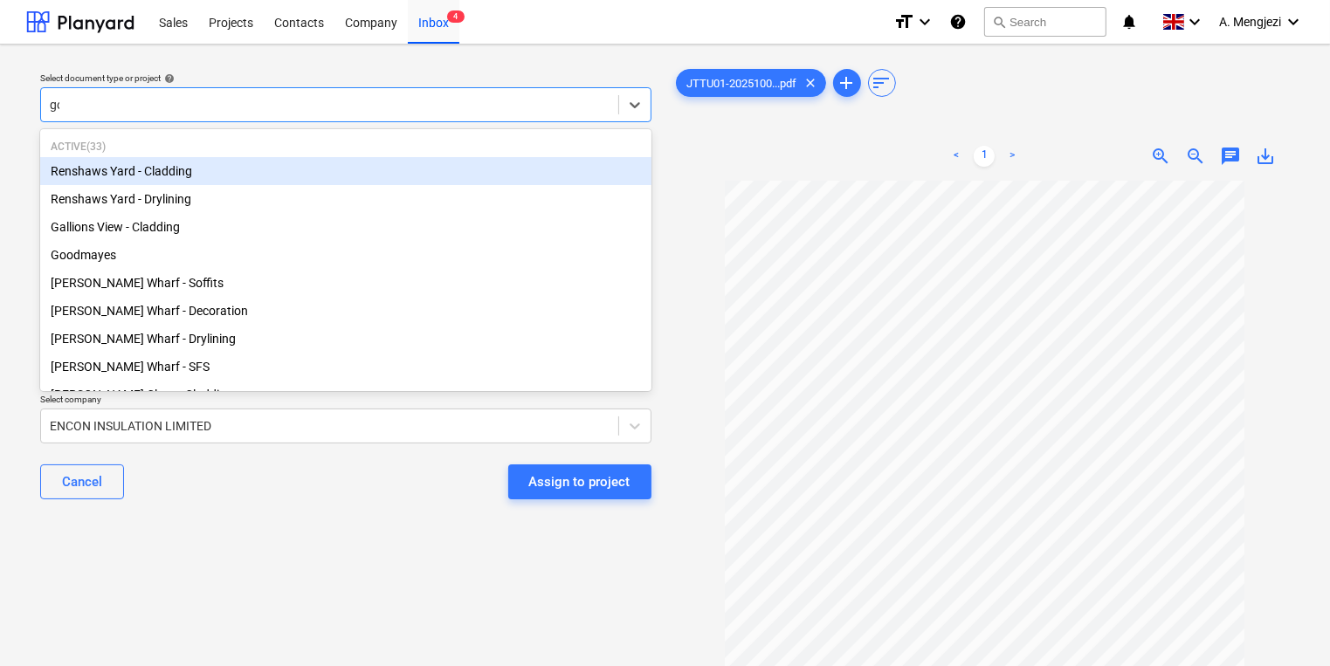
type input "goo"
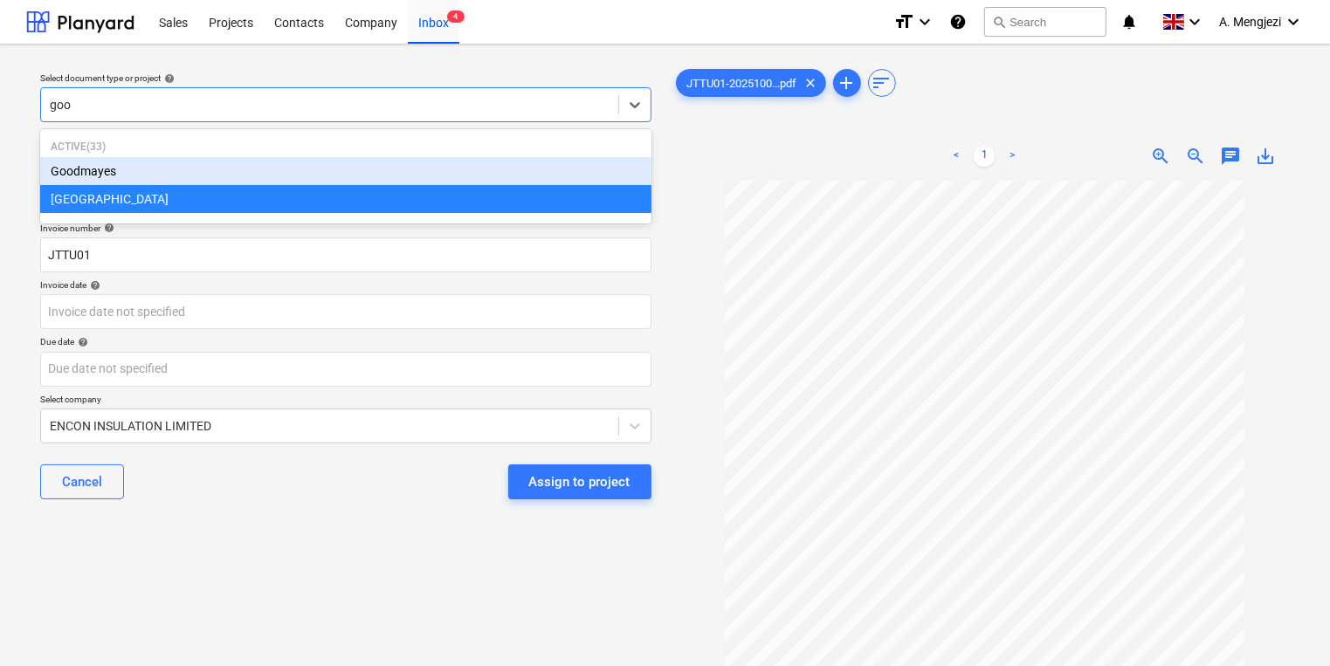
click at [431, 170] on div "Goodmayes" at bounding box center [345, 171] width 611 height 28
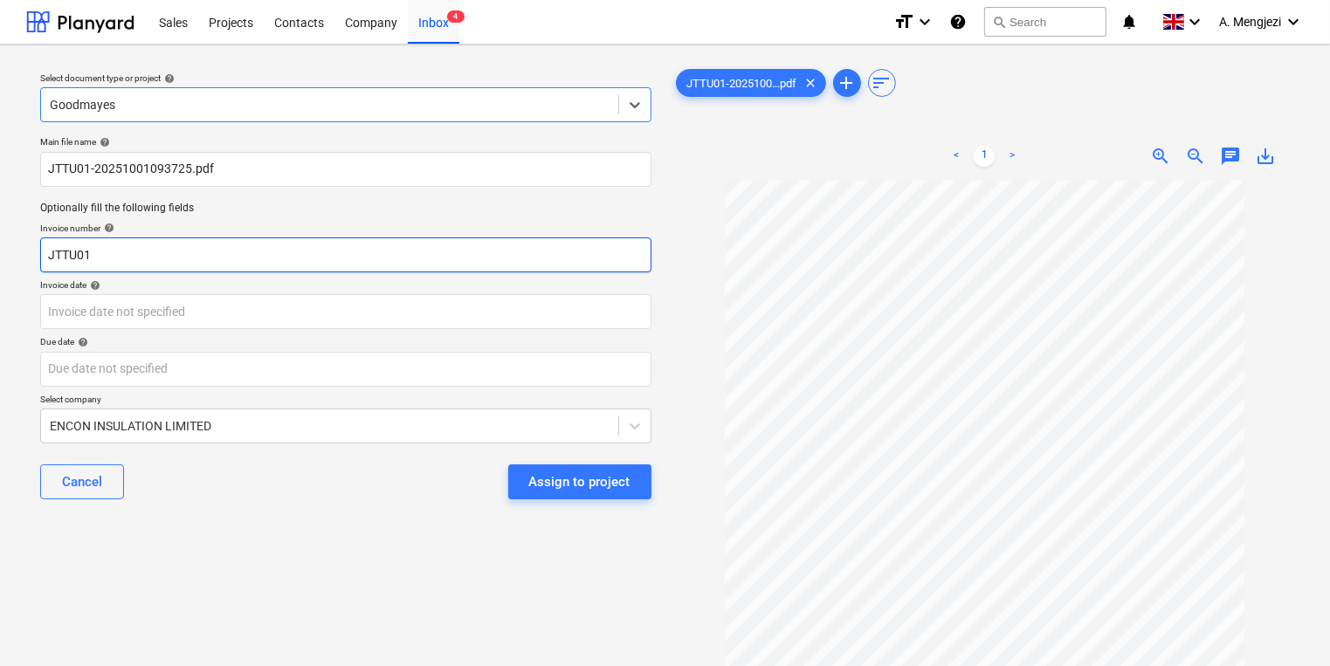
click at [342, 258] on input "JTTU01" at bounding box center [345, 254] width 611 height 35
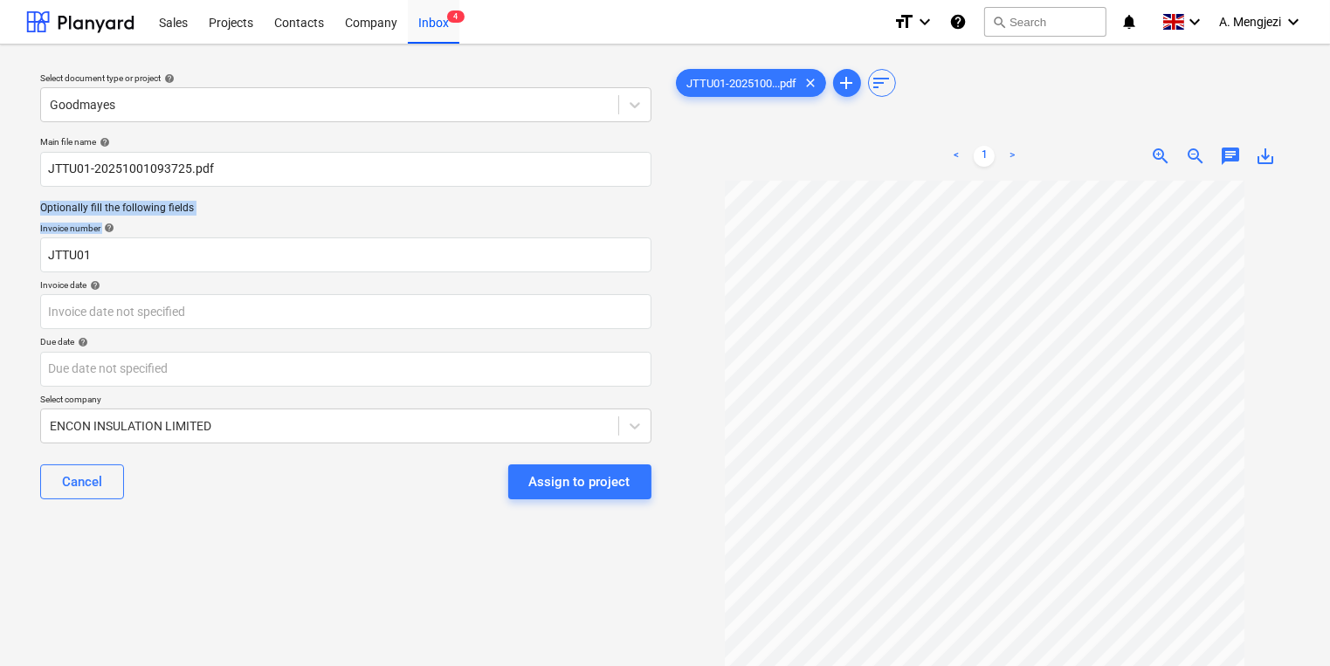
drag, startPoint x: 245, startPoint y: 221, endPoint x: -123, endPoint y: 207, distance: 368.7
click at [0, 207] on html "Sales Projects Contacts Company Inbox 4 format_size keyboard_arrow_down help se…" at bounding box center [665, 333] width 1330 height 666
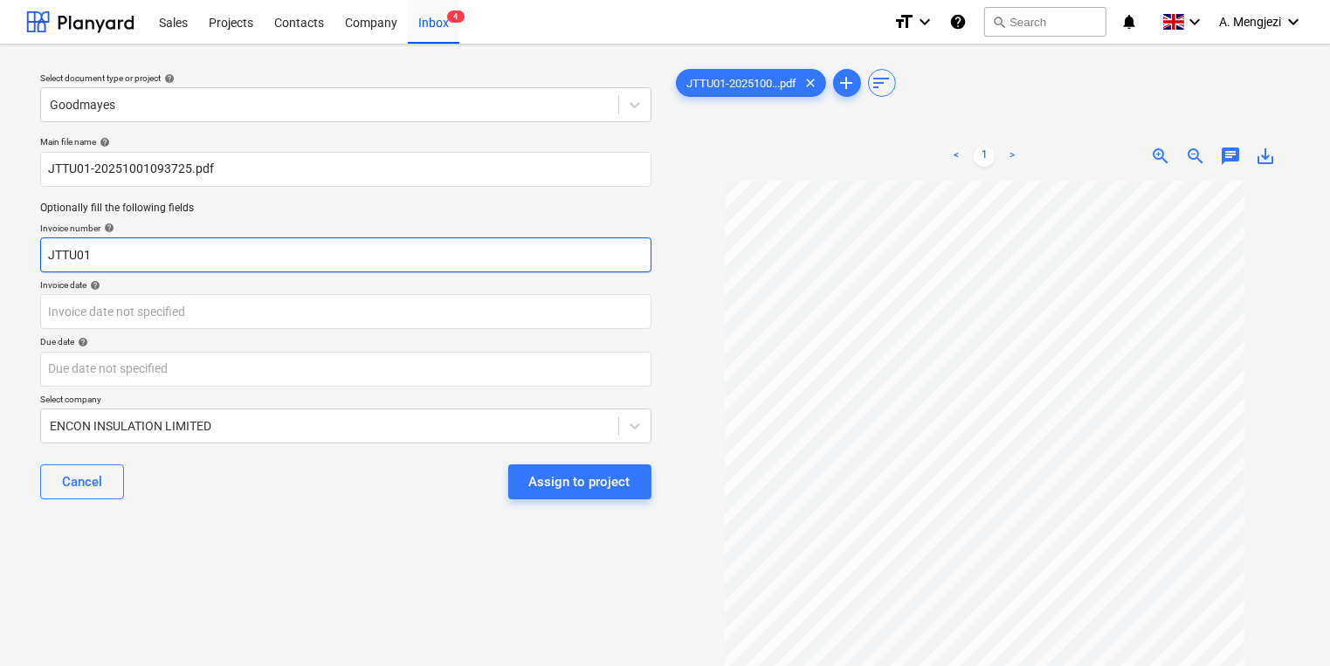
click at [387, 255] on input "JTTU01" at bounding box center [345, 254] width 611 height 35
type input "J"
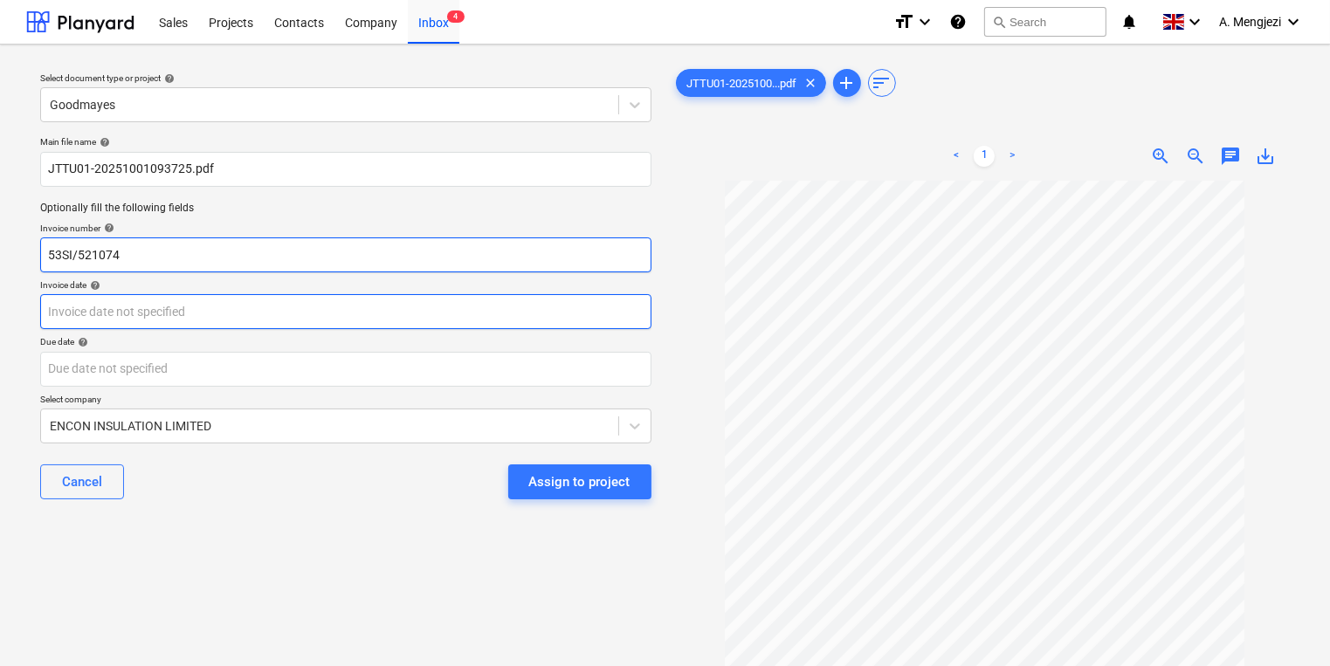
type input "53SI/521074"
click at [385, 306] on body "Sales Projects Contacts Company Inbox 4 format_size keyboard_arrow_down help se…" at bounding box center [665, 333] width 1330 height 666
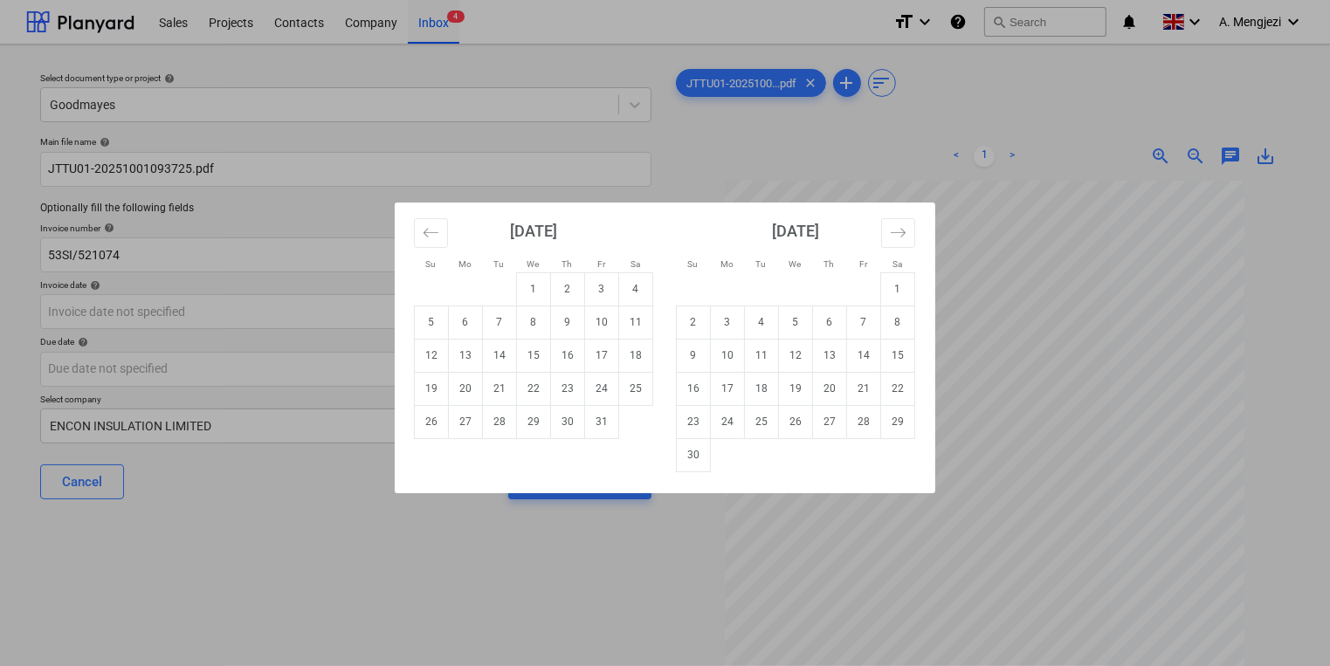
click at [412, 230] on div "[DATE] 1 2 3 4 5 6 7 8 9 10 11 12 13 14 15 16 17 18 19 20 21 22 23 24 25 26 27 …" at bounding box center [533, 321] width 262 height 237
click at [420, 234] on button "Move backward to switch to the previous month." at bounding box center [431, 233] width 34 height 30
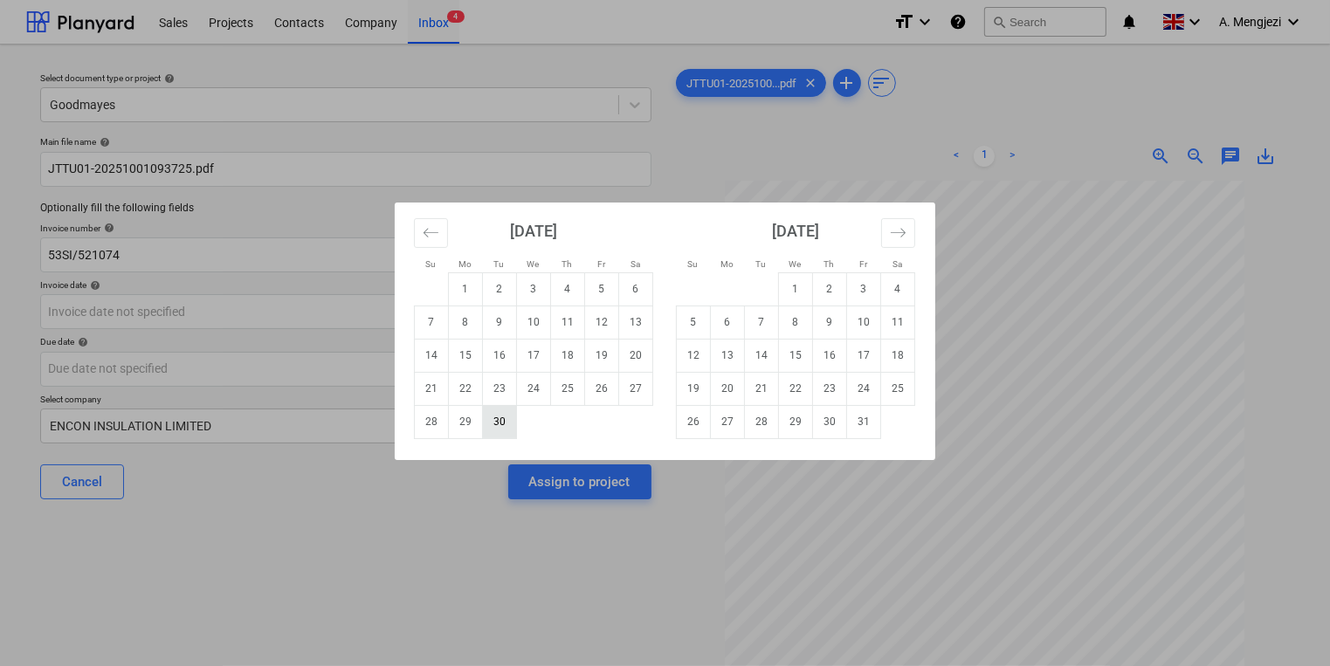
click at [495, 427] on td "30" at bounding box center [500, 421] width 34 height 33
type input "[DATE]"
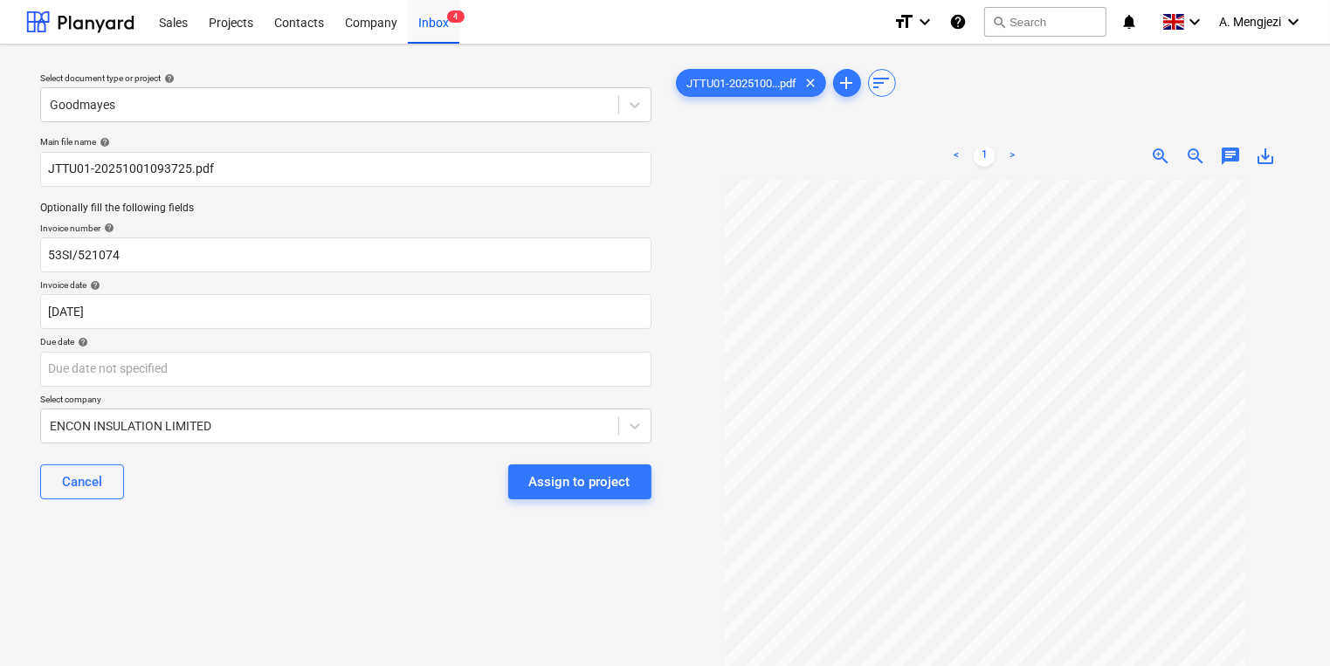
click at [457, 387] on div "Main file name help JTTU01-20251001093725.pdf Optionally fill the following fie…" at bounding box center [345, 324] width 625 height 391
click at [477, 381] on body "Sales Projects Contacts Company Inbox 4 format_size keyboard_arrow_down help se…" at bounding box center [665, 333] width 1330 height 666
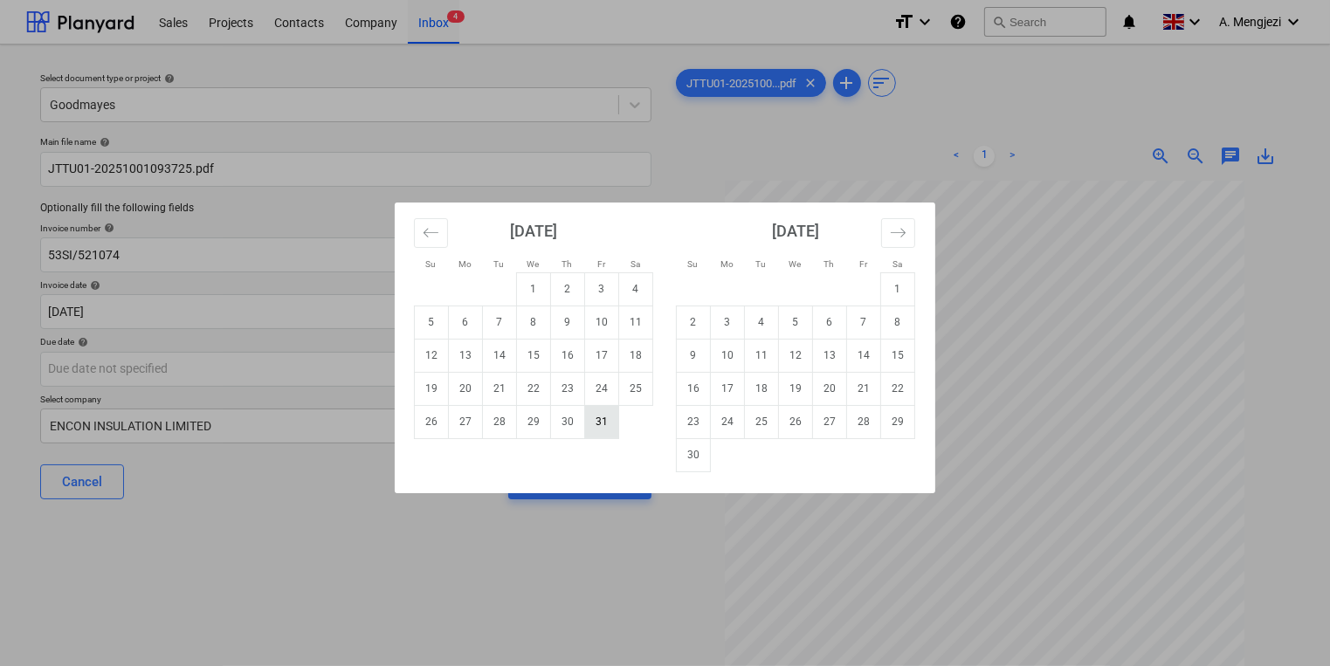
click at [603, 437] on td "31" at bounding box center [602, 421] width 34 height 33
type input "[DATE]"
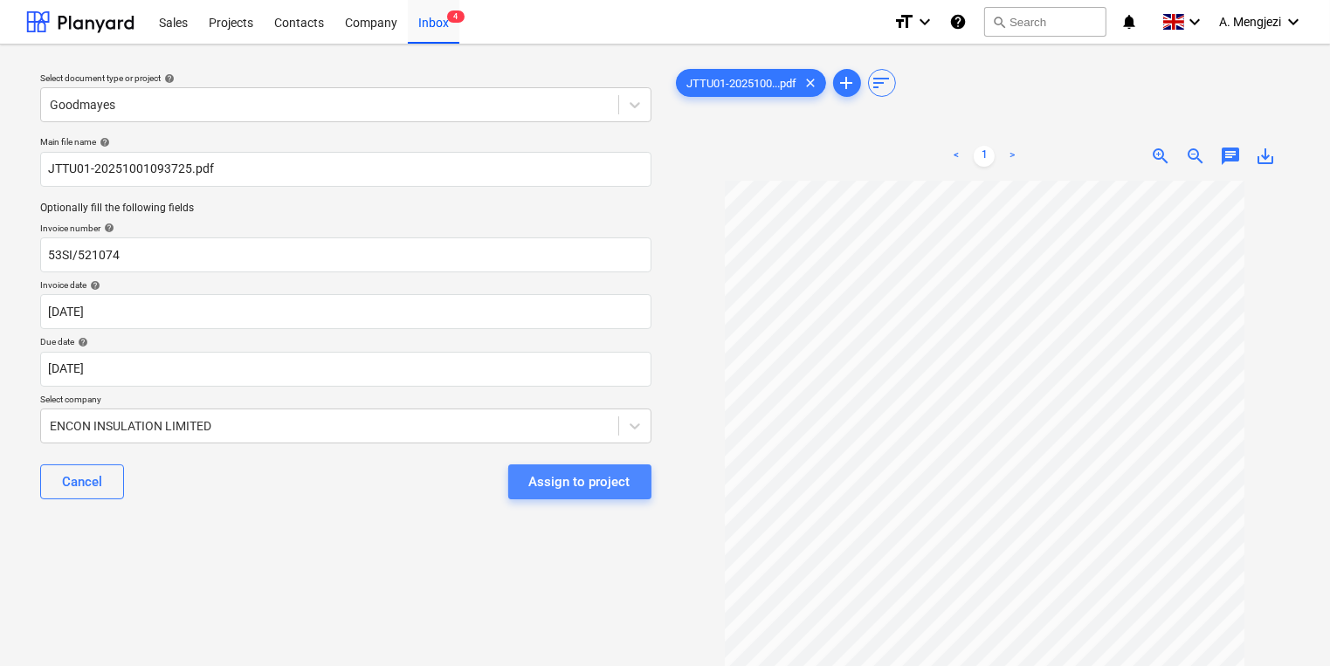
click at [598, 479] on div "Assign to project" at bounding box center [579, 482] width 101 height 23
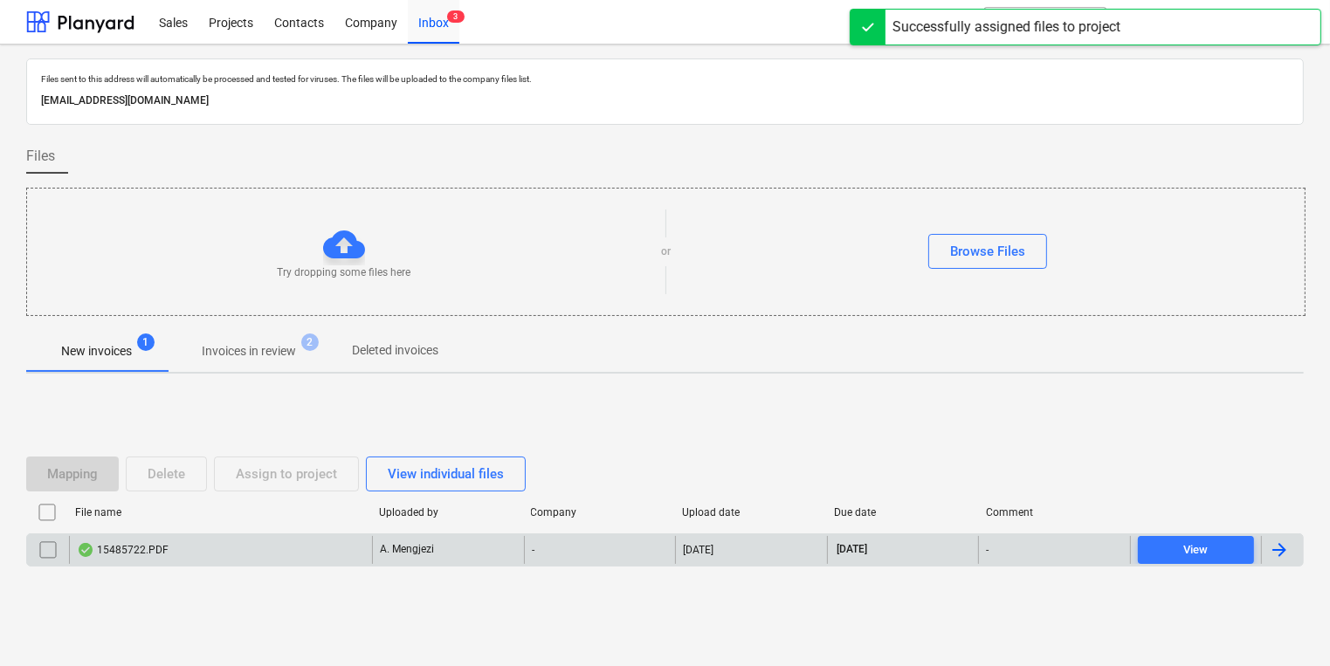
click at [587, 540] on div "-" at bounding box center [600, 550] width 152 height 28
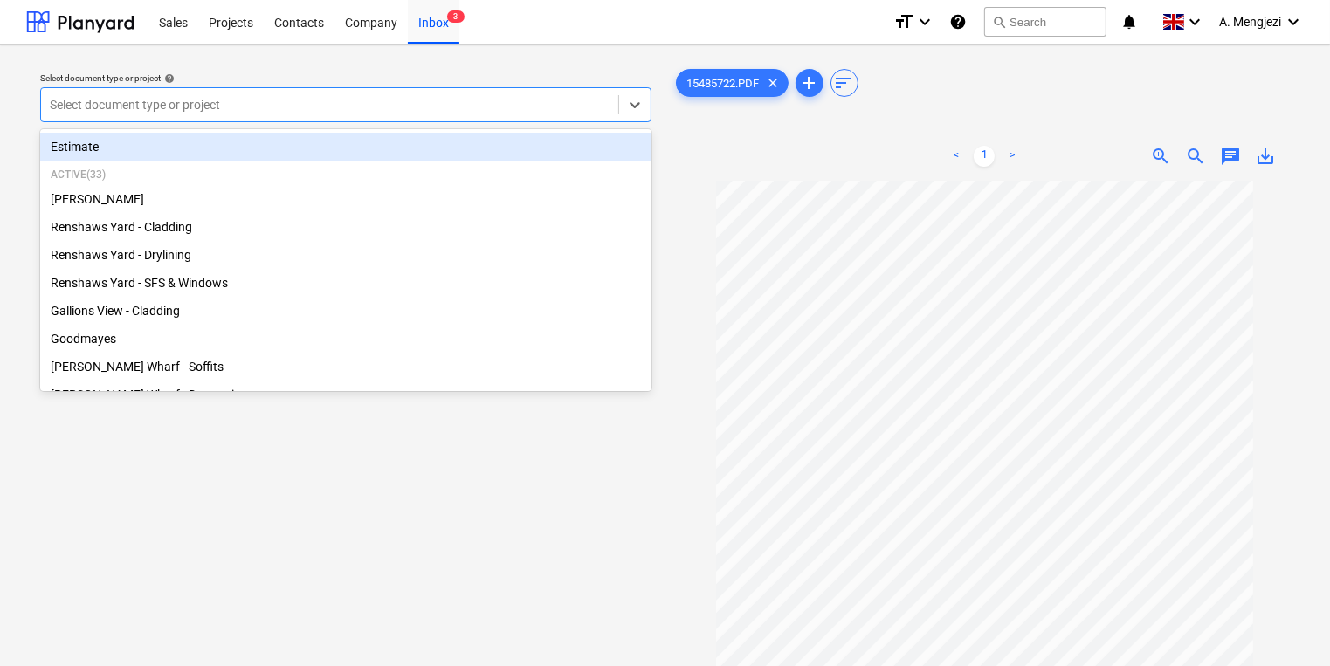
click at [388, 91] on div "Select document type or project" at bounding box center [345, 104] width 611 height 35
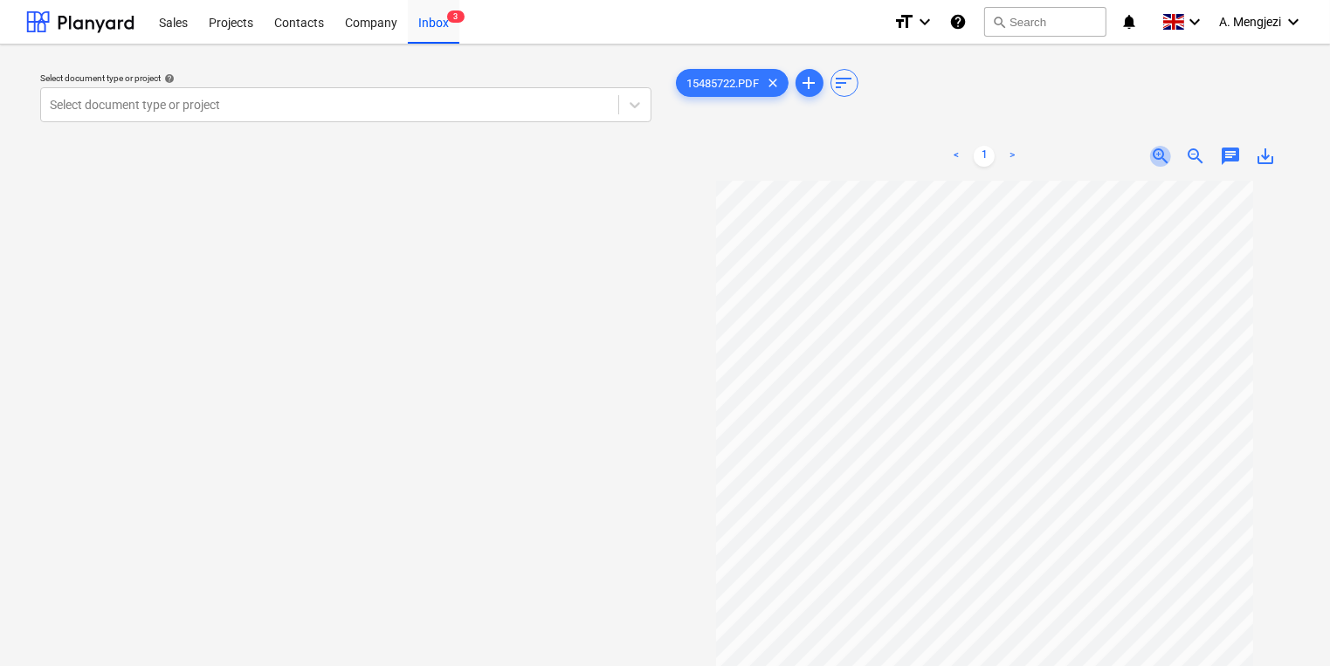
click at [1167, 155] on span "zoom_in" at bounding box center [1160, 156] width 21 height 21
click at [1170, 154] on span "zoom_in" at bounding box center [1160, 156] width 21 height 21
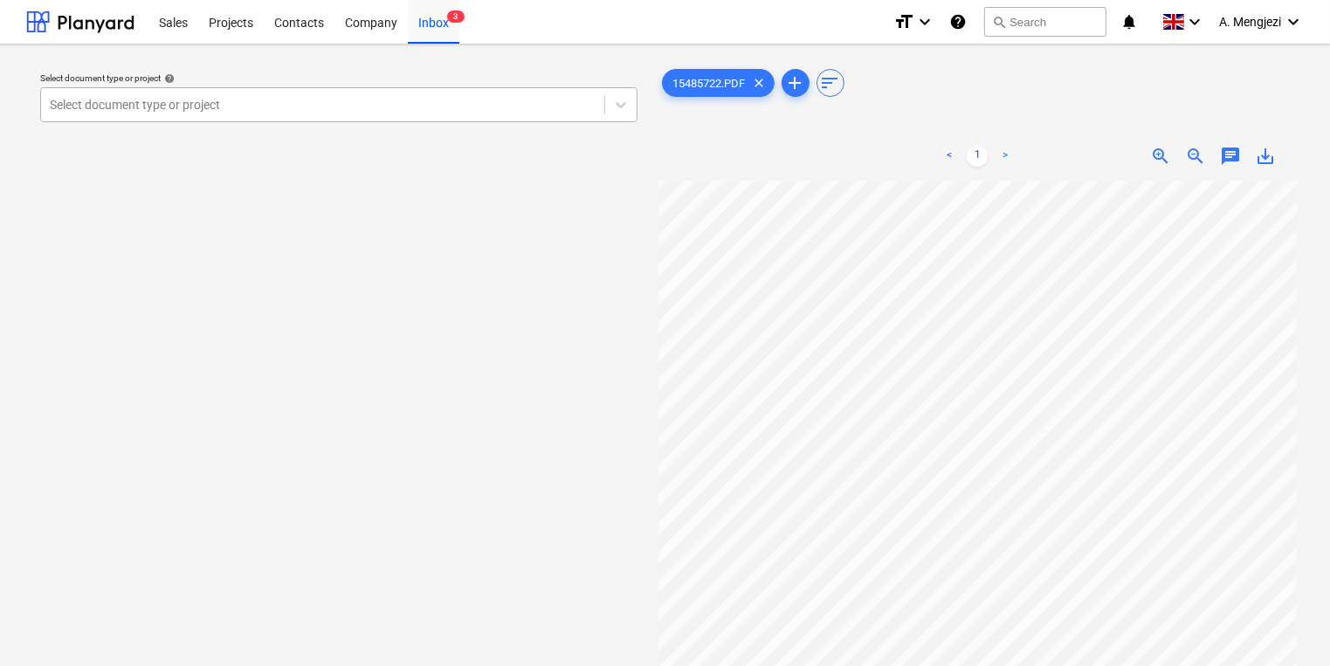
click at [562, 112] on div "Select document type or project help Select document type or project 15485722.P…" at bounding box center [664, 431] width 1277 height 746
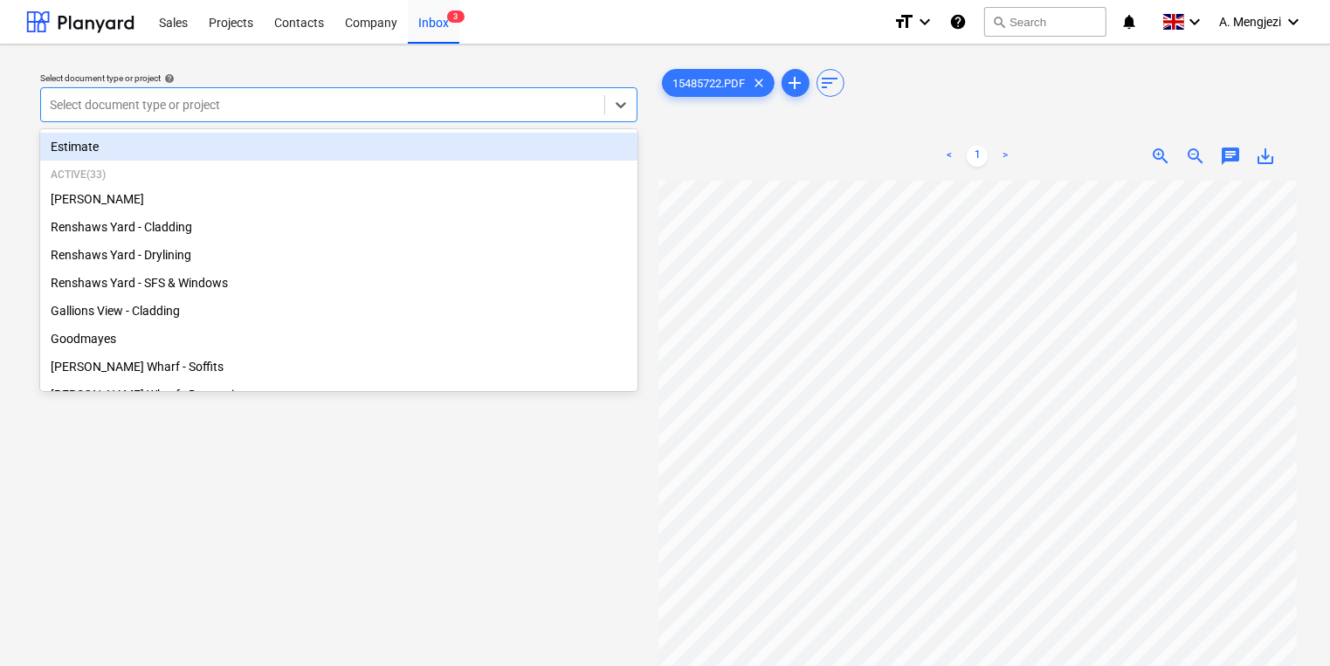
click at [360, 101] on div at bounding box center [323, 104] width 546 height 17
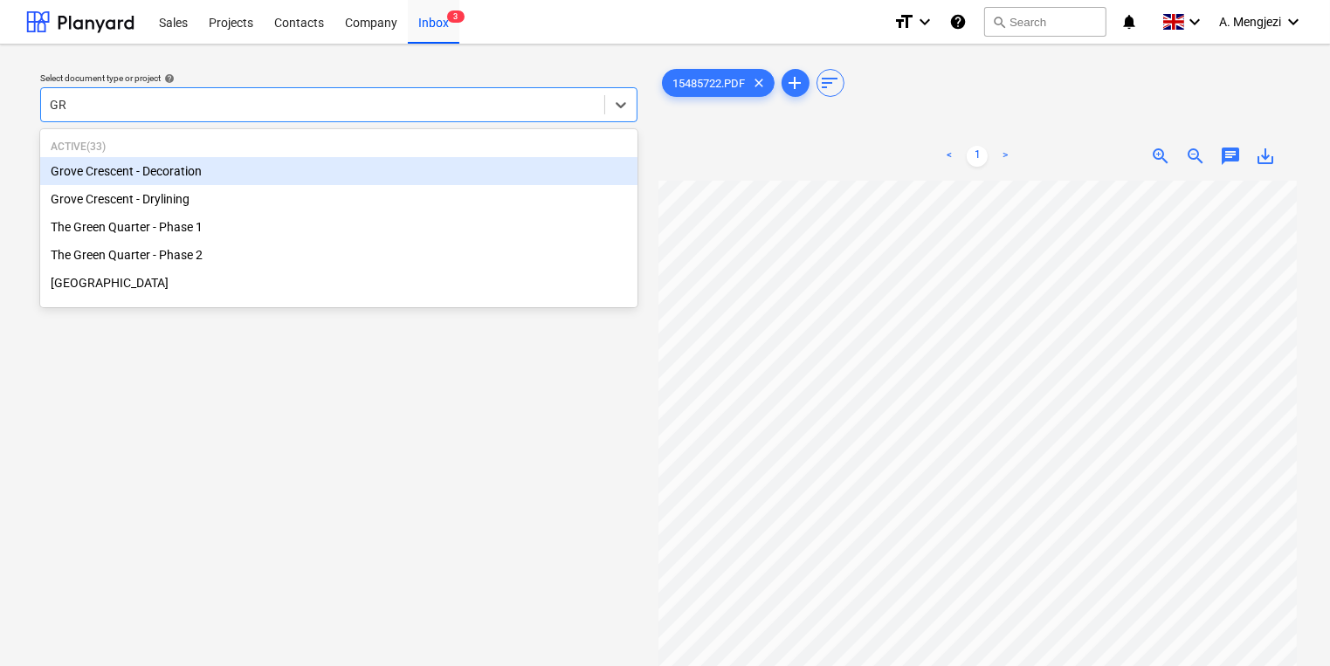
type input "GRO"
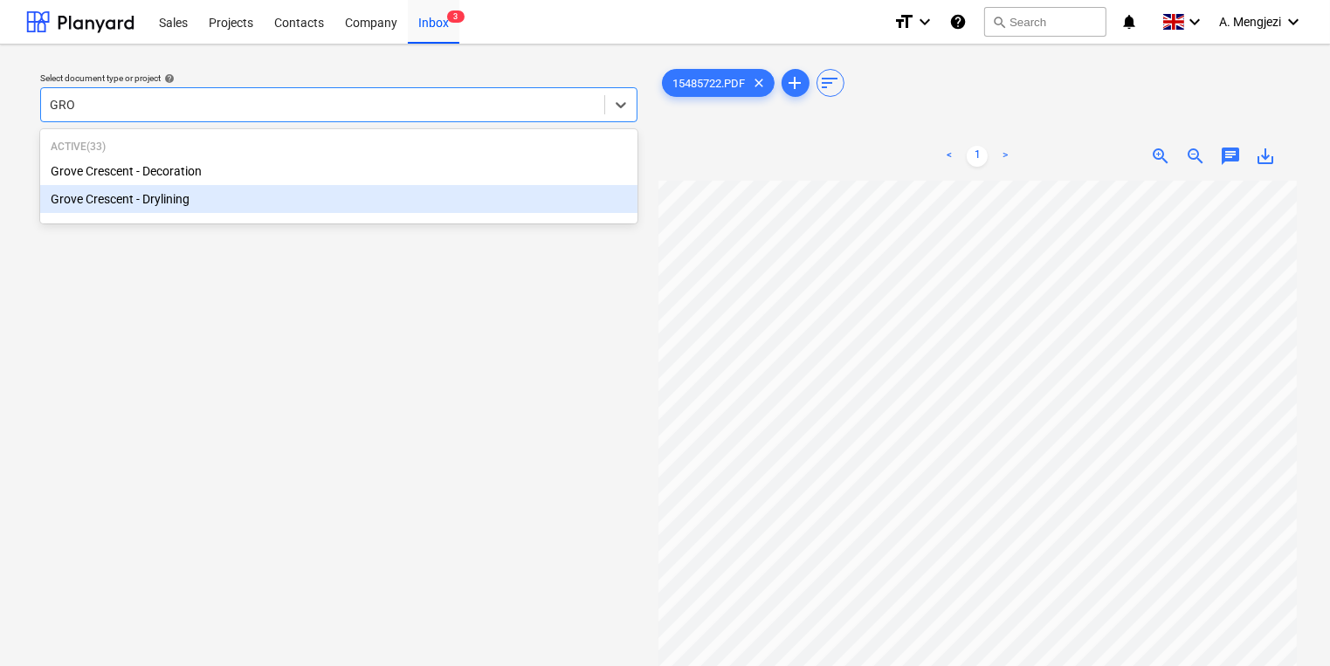
click at [223, 195] on div "Grove Crescent - Drylining" at bounding box center [338, 199] width 597 height 28
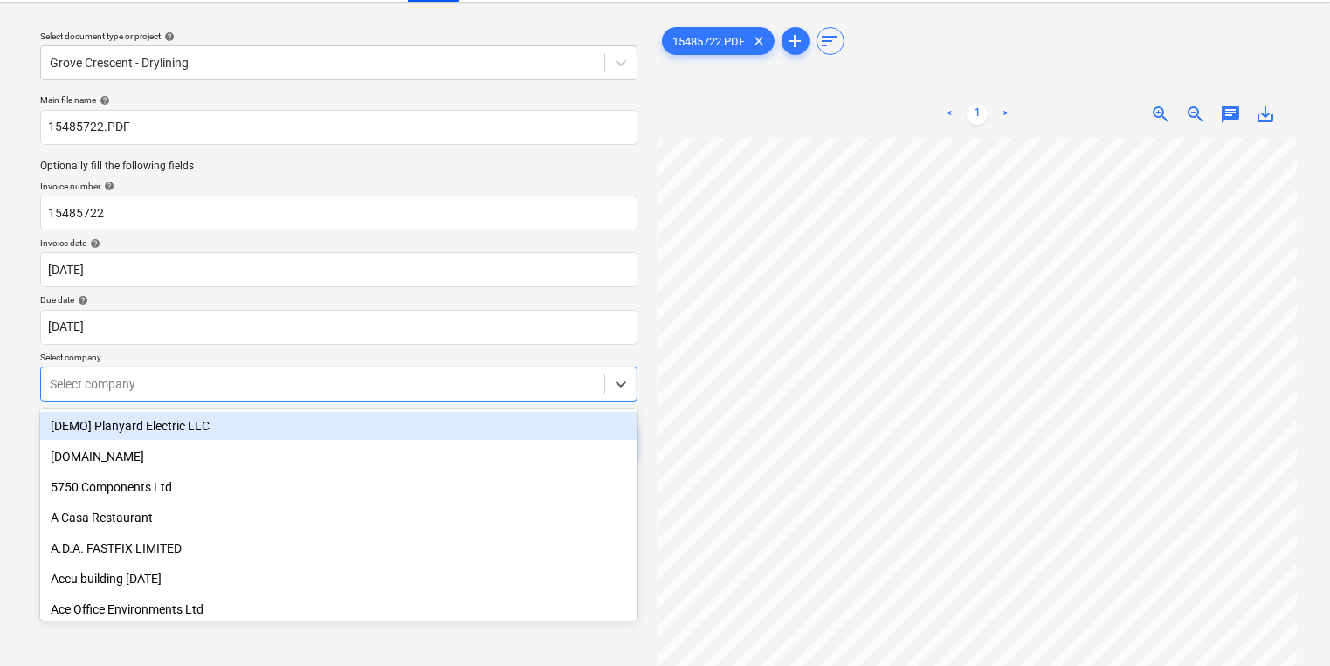
scroll to position [56, 0]
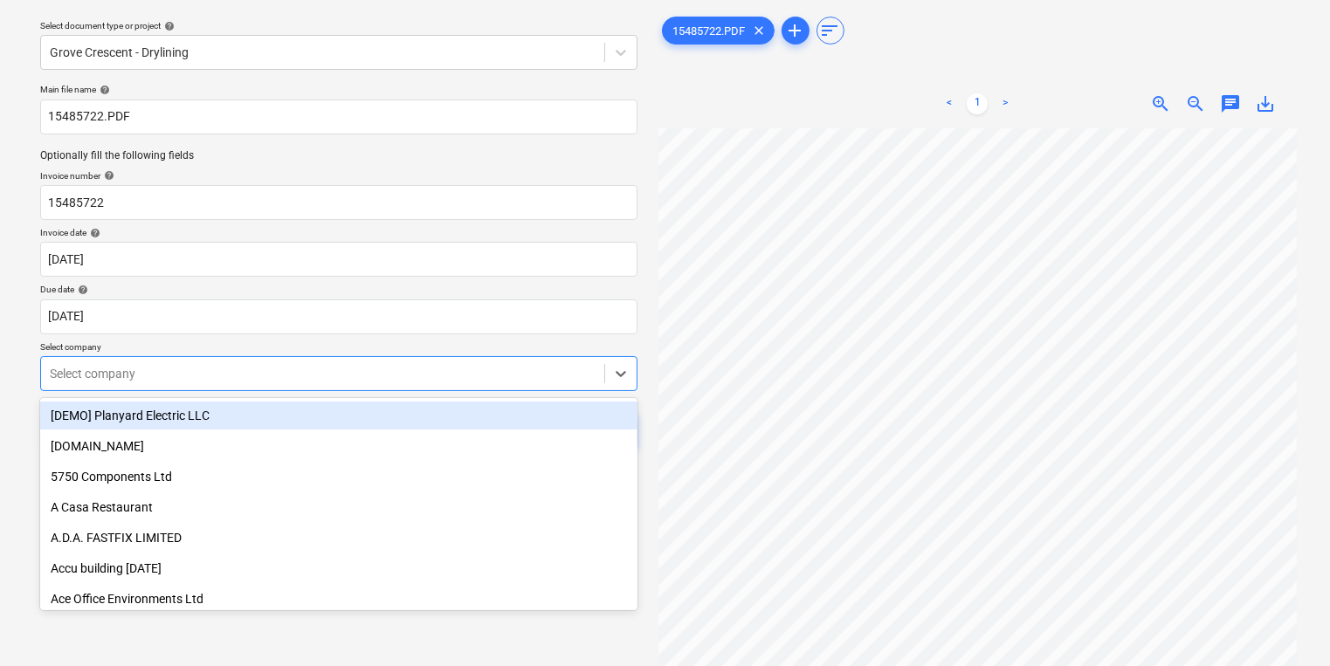
click at [209, 428] on body "Sales Projects Contacts Company Inbox 3 format_size keyboard_arrow_down help se…" at bounding box center [665, 281] width 1330 height 666
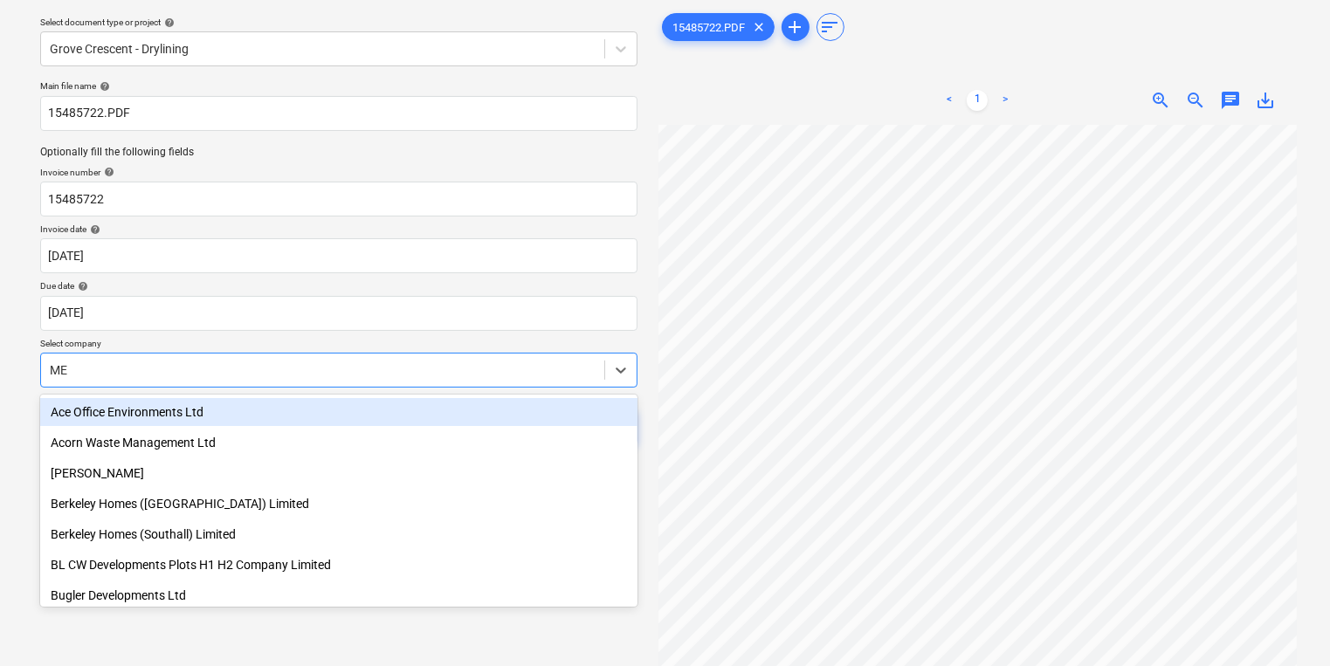
type input "MEP"
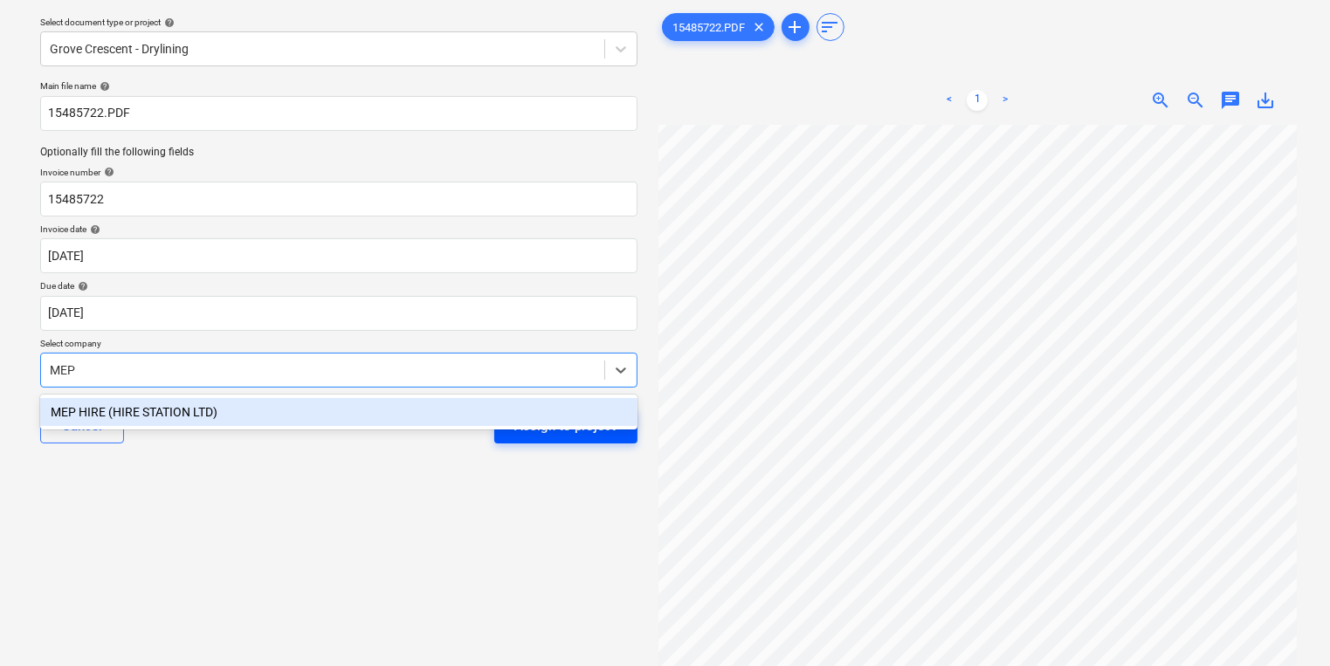
click at [596, 412] on div "MEP HIRE (HIRE STATION LTD)" at bounding box center [338, 412] width 597 height 28
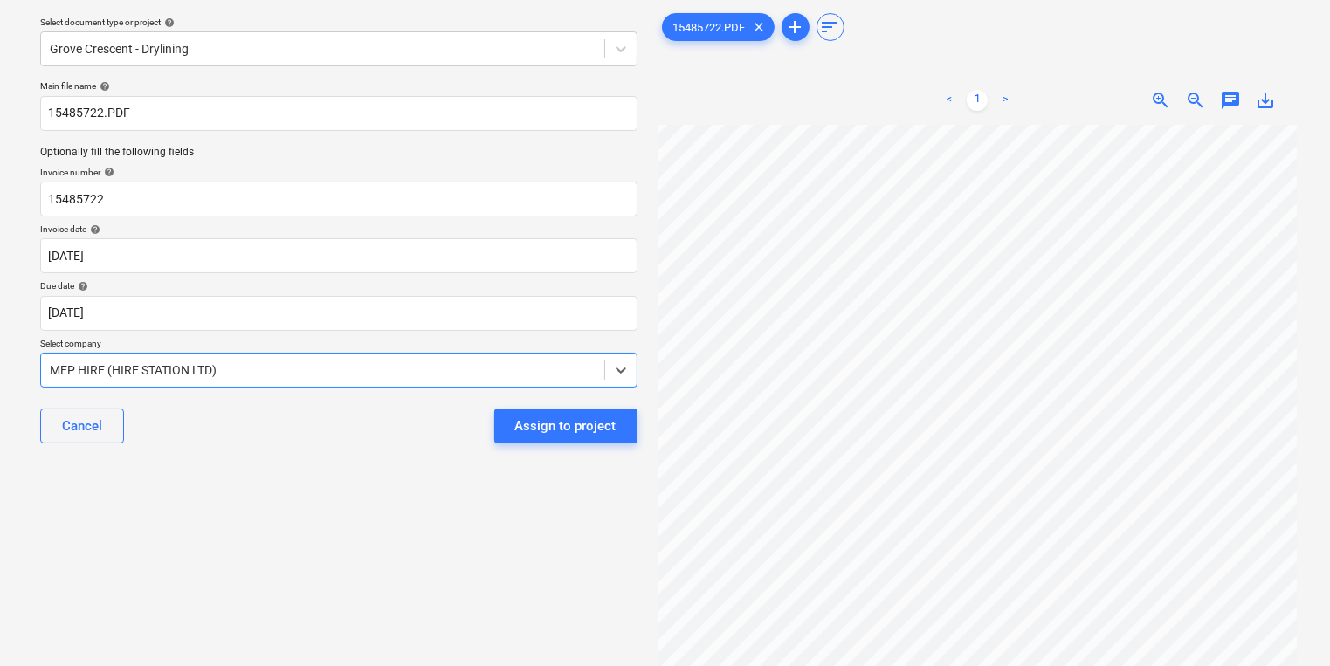
click at [597, 412] on button "Assign to project" at bounding box center [565, 426] width 143 height 35
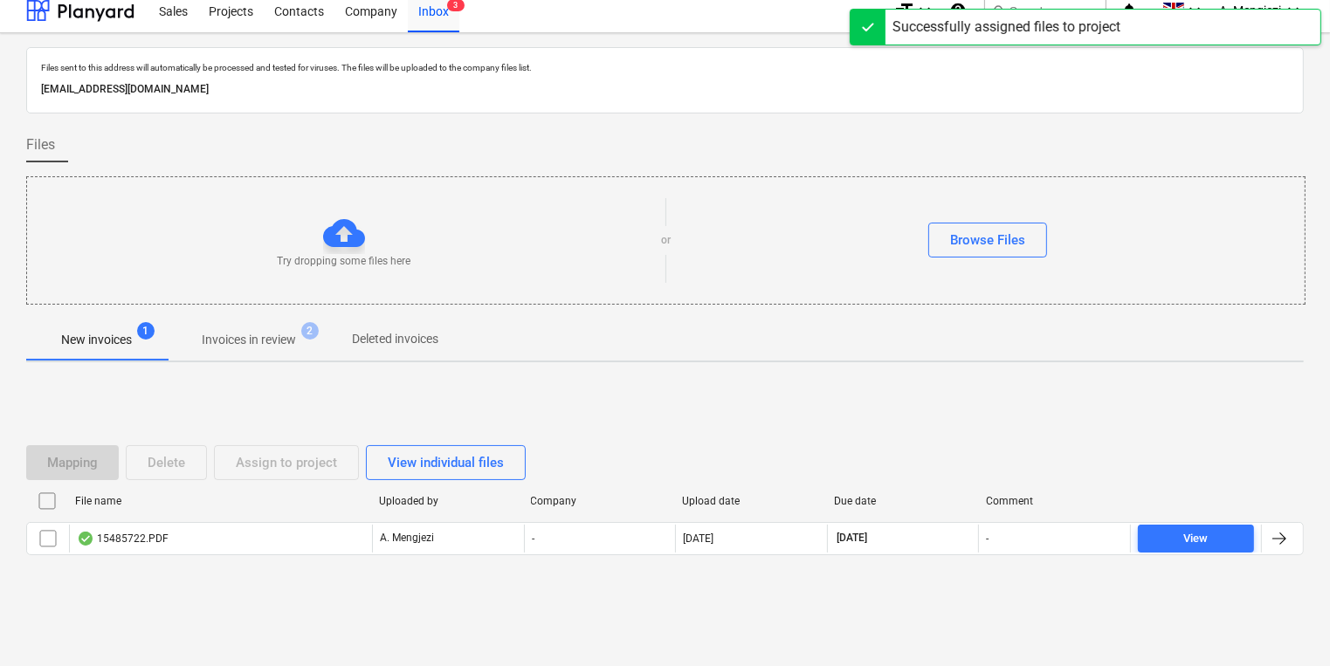
scroll to position [10, 0]
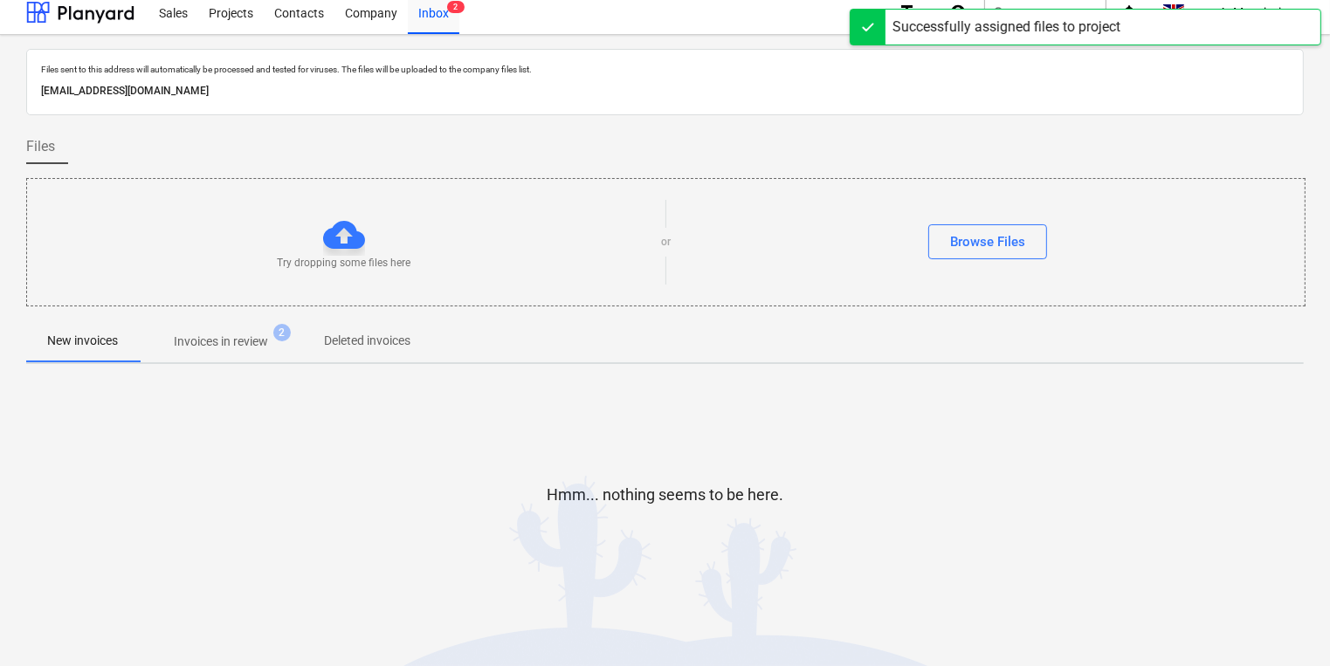
click at [297, 322] on button "Invoices in review 2" at bounding box center [221, 341] width 164 height 42
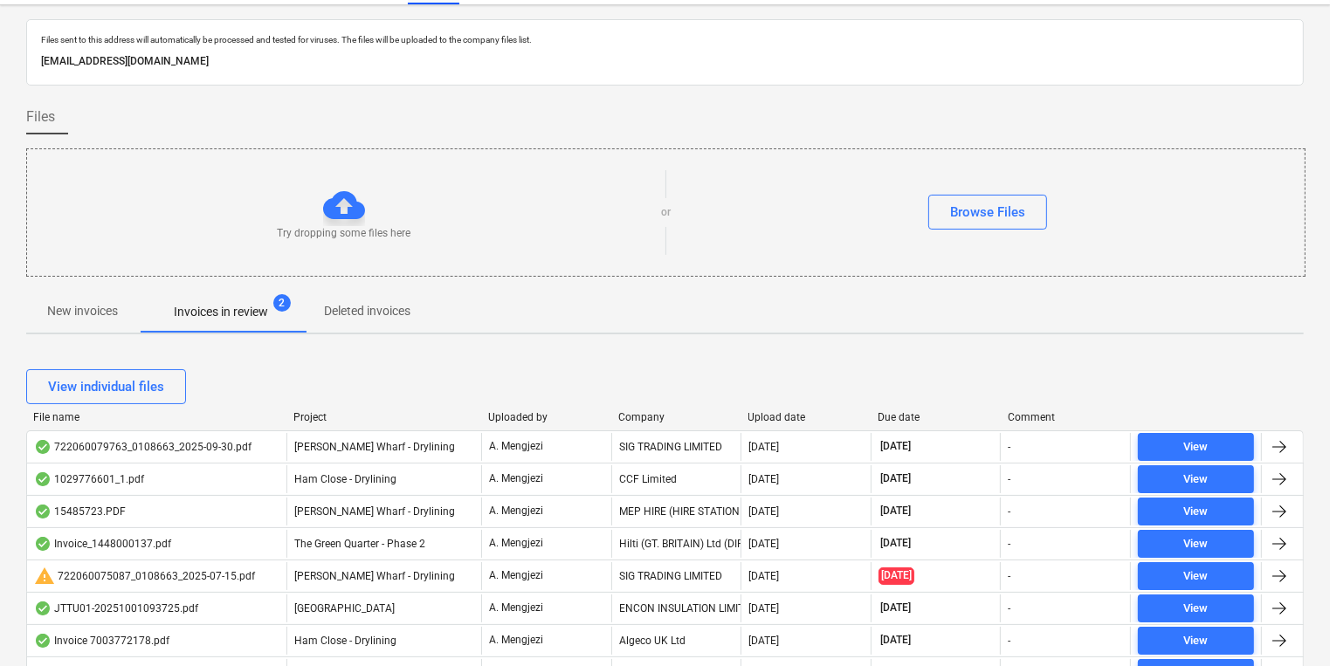
scroll to position [15, 0]
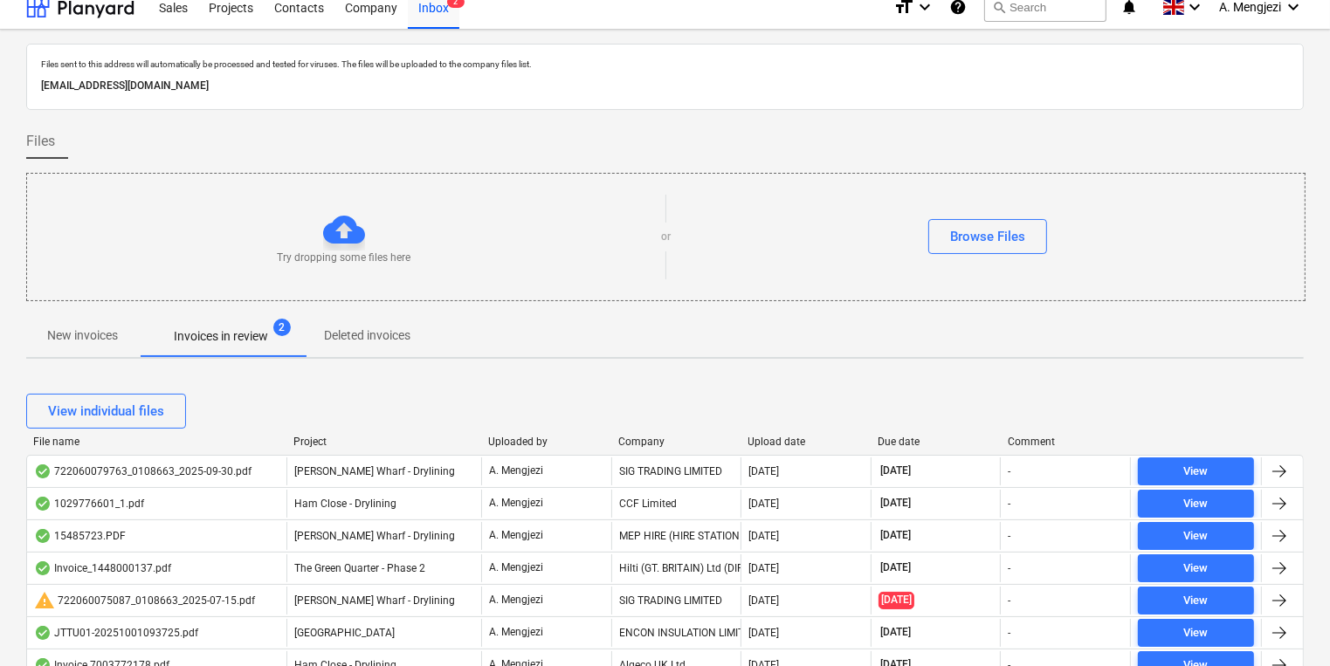
click at [771, 450] on div "File name Project Uploaded by Company Upload date Due date Comment" at bounding box center [664, 445] width 1277 height 19
click at [770, 450] on div "File name Project Uploaded by Company Upload date Due date Comment" at bounding box center [664, 445] width 1277 height 19
click at [765, 436] on div "Upload date" at bounding box center [806, 442] width 116 height 12
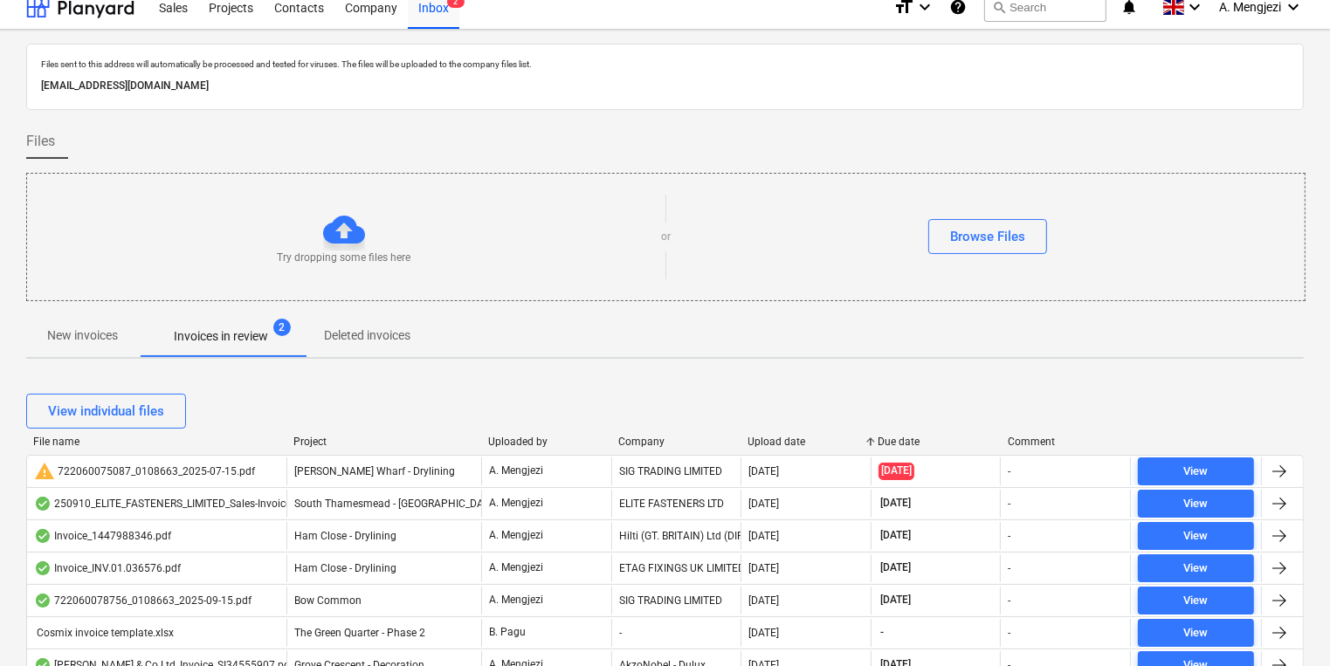
click at [765, 436] on div "Upload date" at bounding box center [806, 442] width 116 height 12
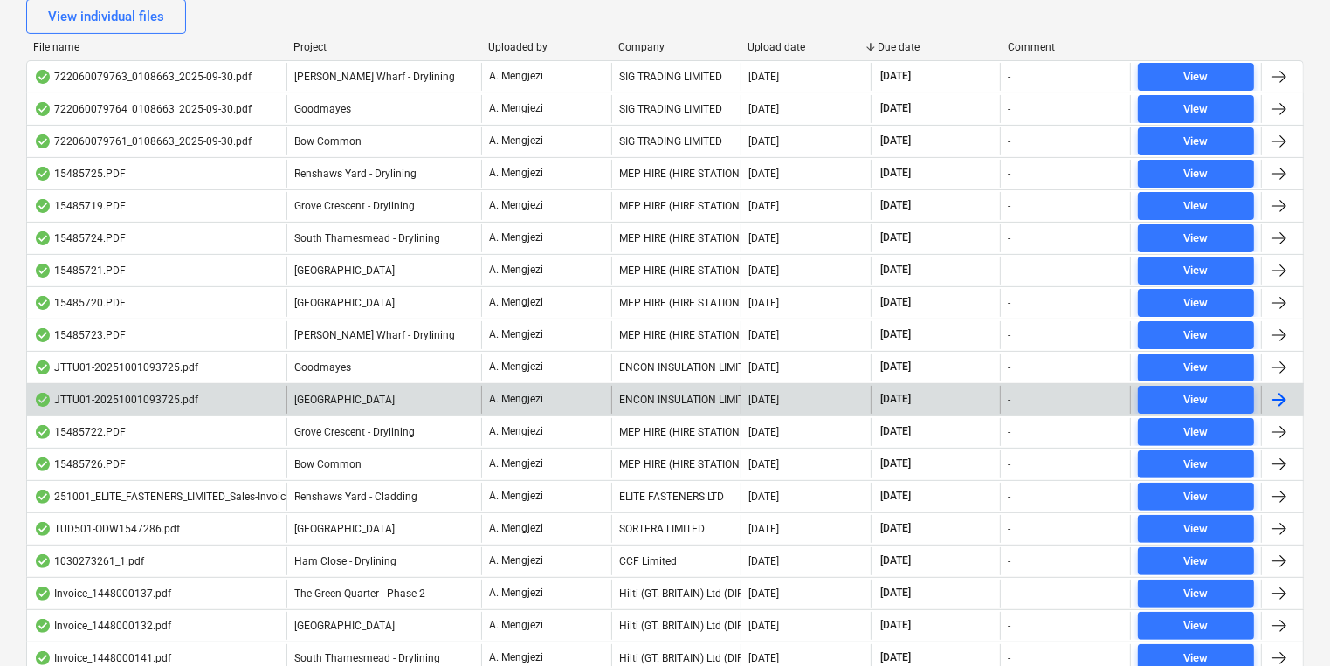
scroll to position [434, 0]
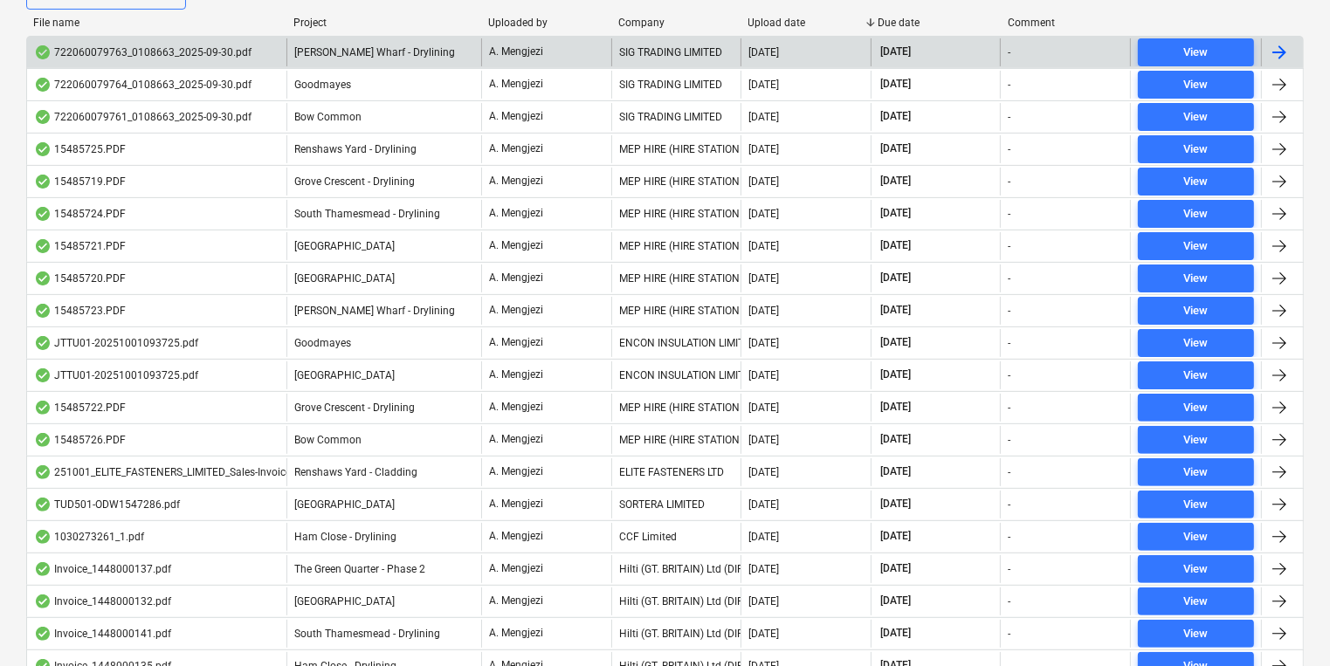
click at [311, 49] on span "[PERSON_NAME] Wharf - Drylining" at bounding box center [374, 52] width 161 height 12
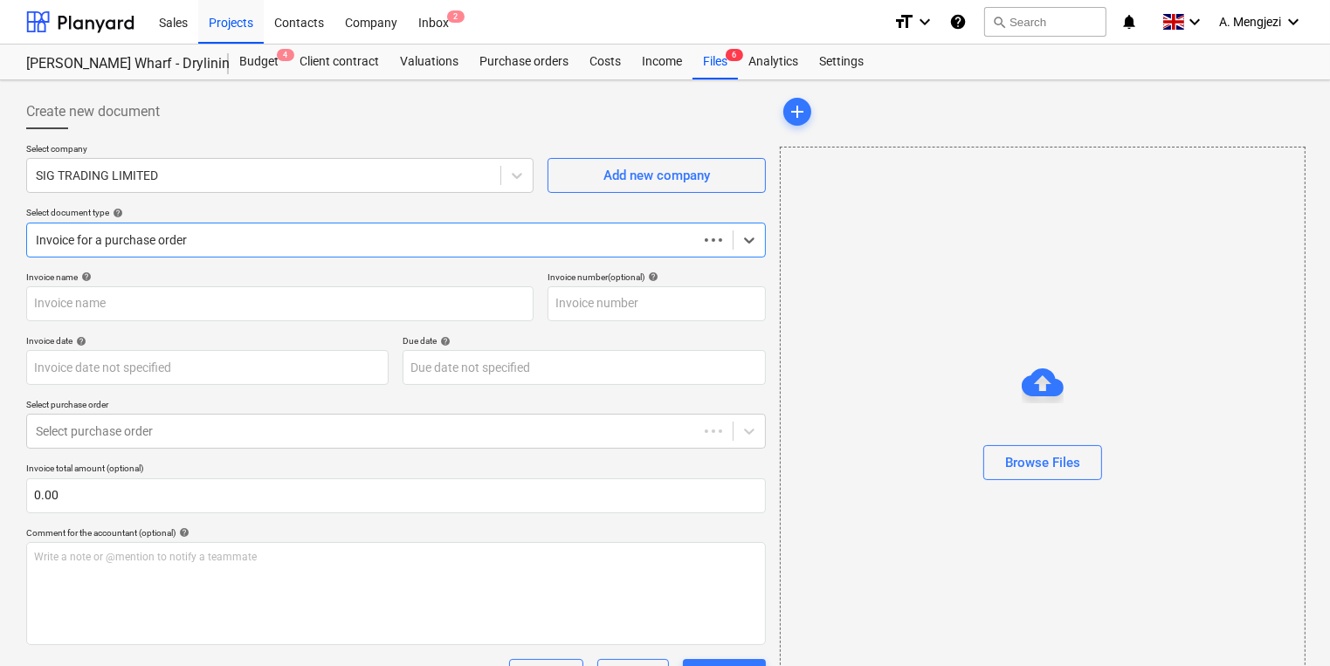
type input "722060079763"
type input "[DATE]"
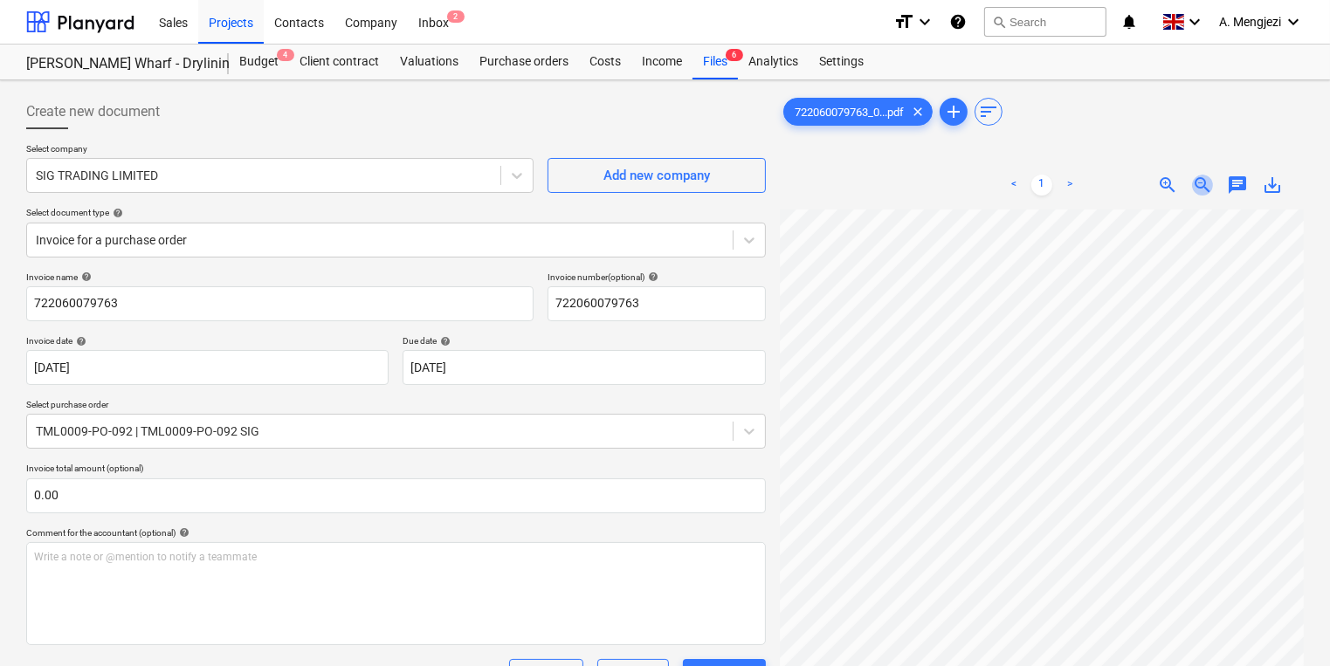
click at [1205, 185] on span "zoom_out" at bounding box center [1202, 185] width 21 height 21
click at [1202, 185] on span "zoom_out" at bounding box center [1202, 185] width 21 height 21
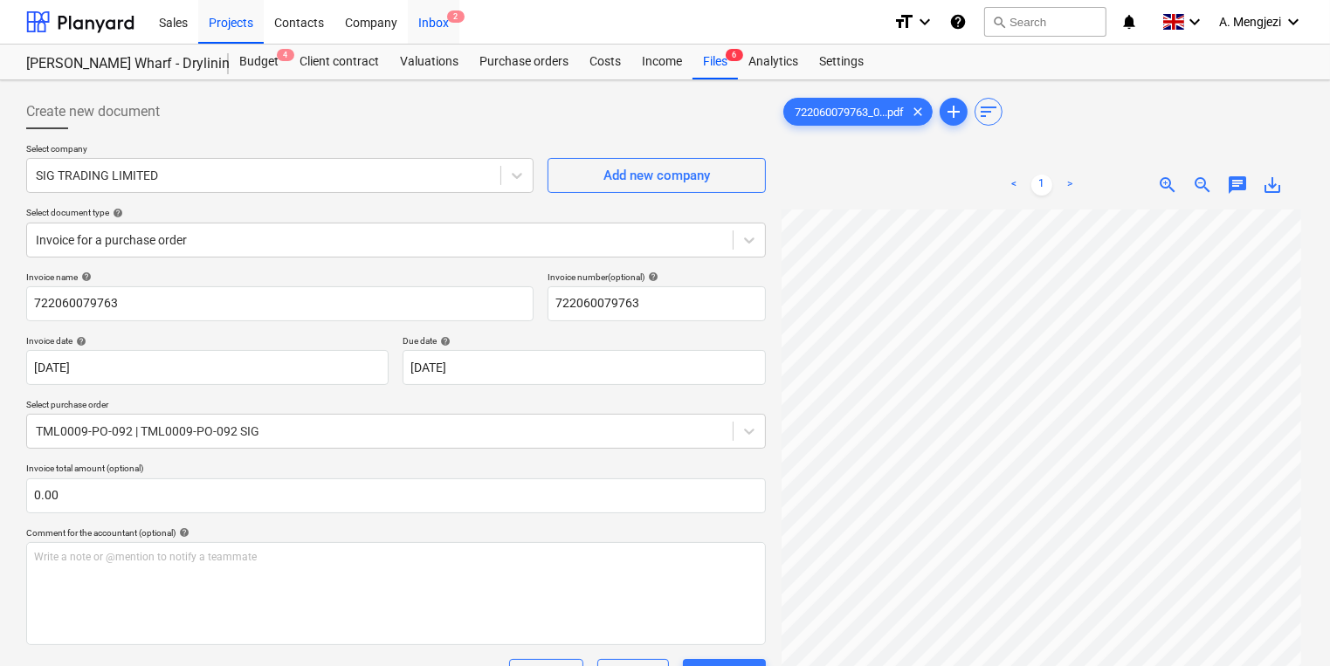
click at [429, 17] on div "Inbox 2" at bounding box center [434, 21] width 52 height 45
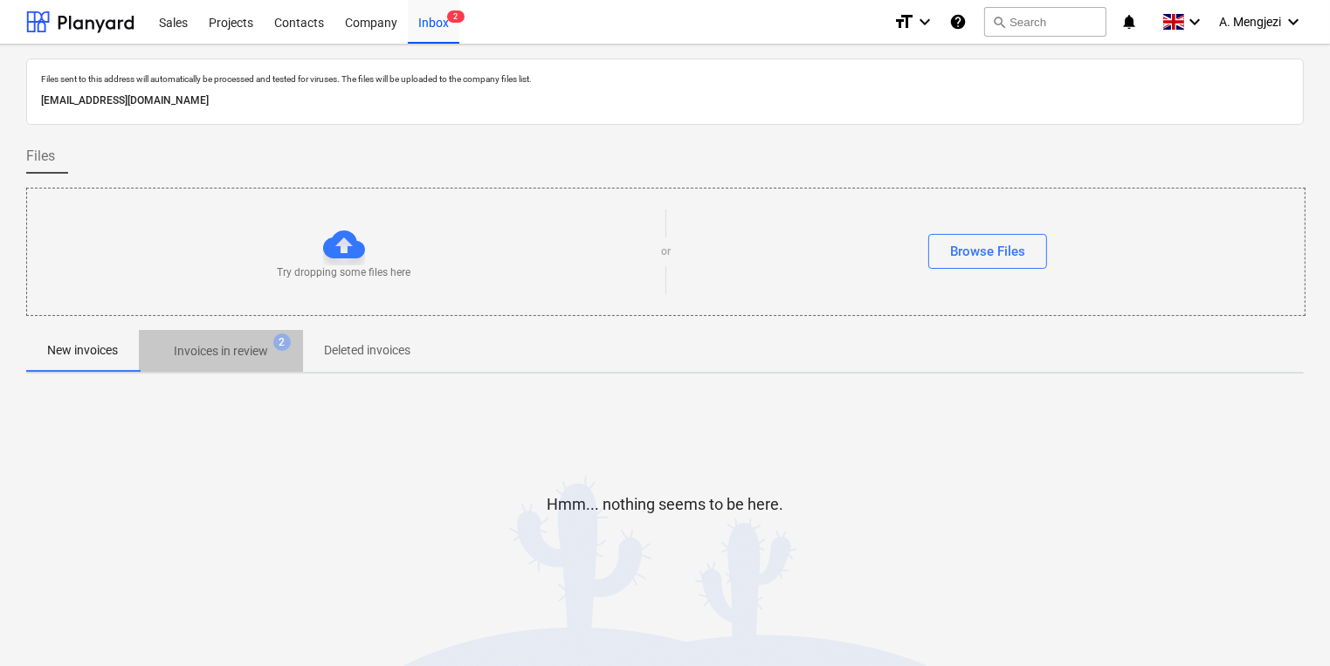
click at [206, 361] on span "Invoices in review 2" at bounding box center [221, 350] width 164 height 31
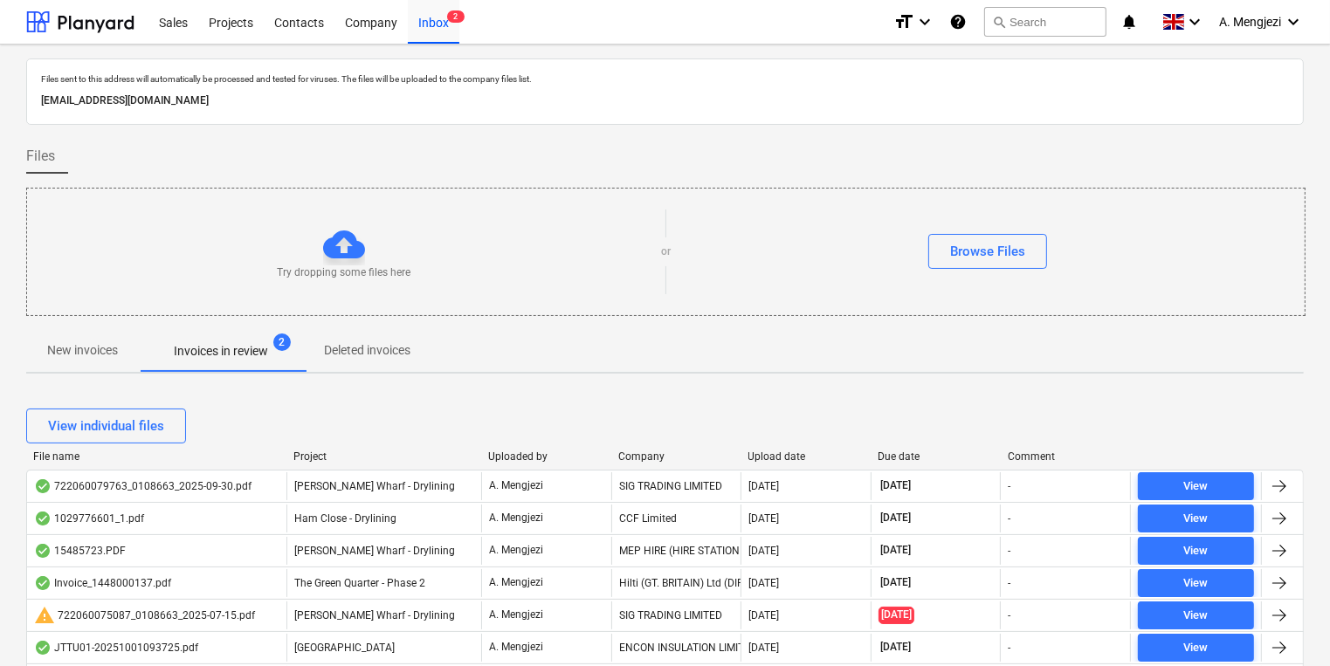
click at [807, 451] on div "Upload date" at bounding box center [806, 456] width 116 height 12
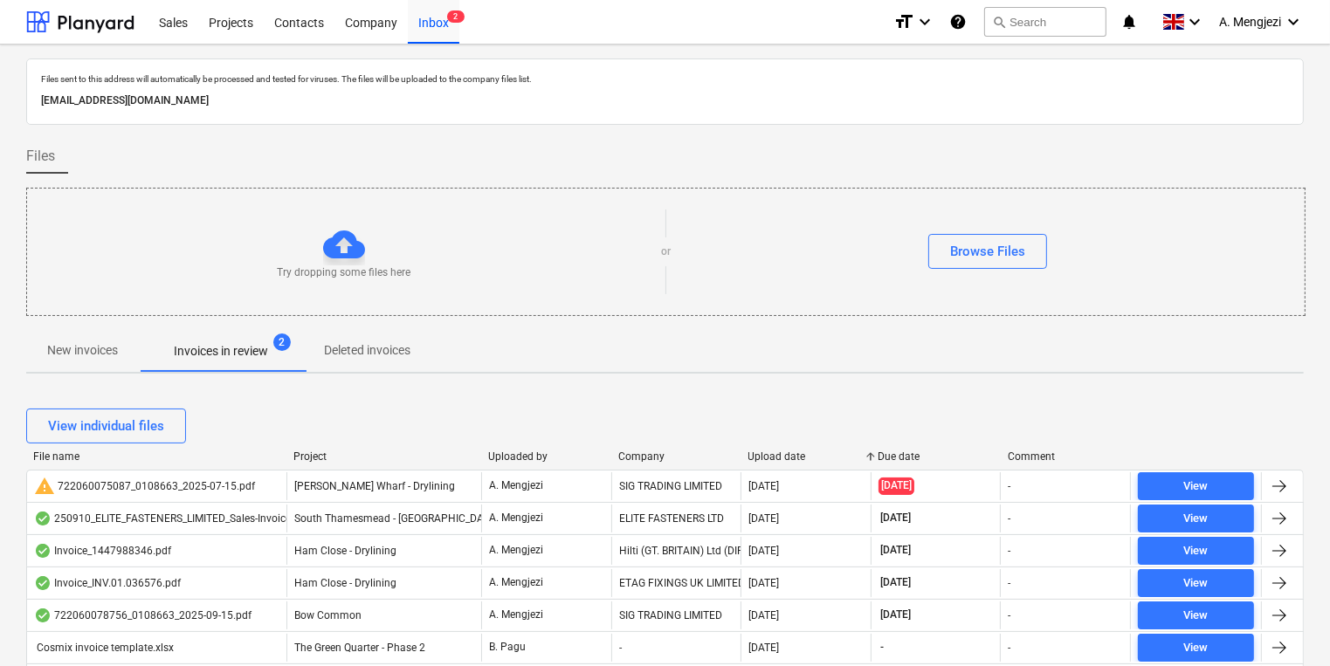
click at [797, 450] on div "Upload date" at bounding box center [806, 456] width 116 height 12
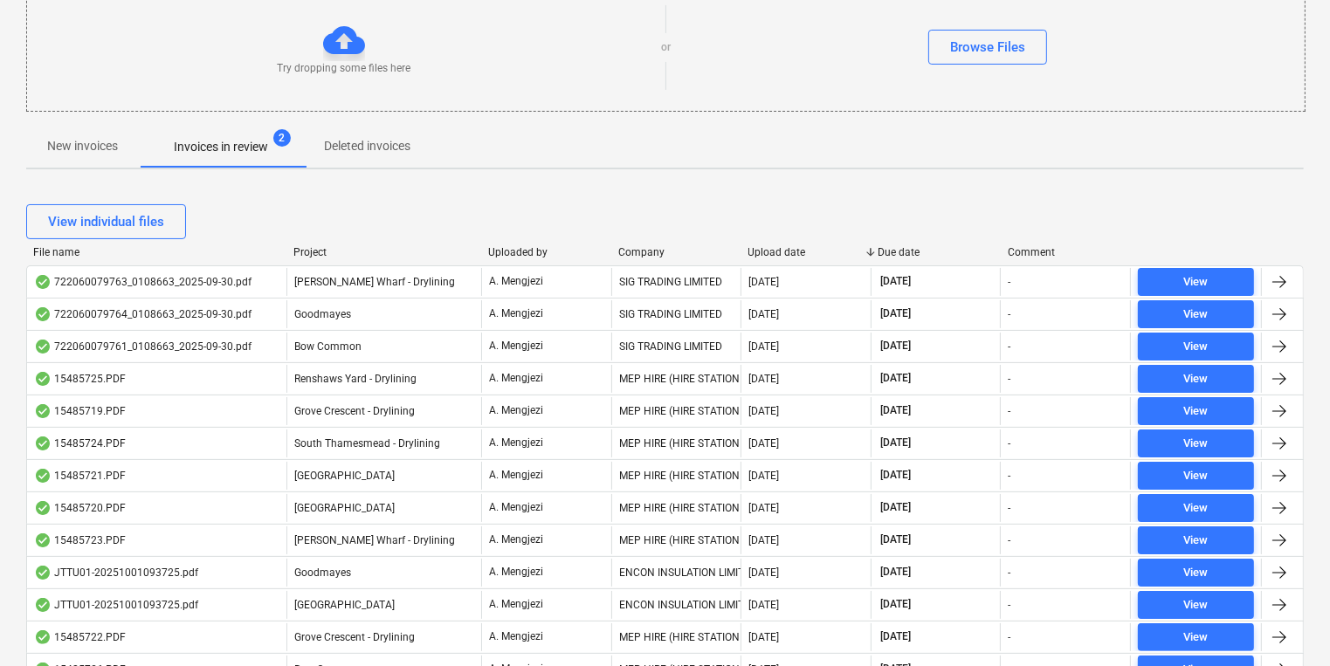
scroll to position [279, 0]
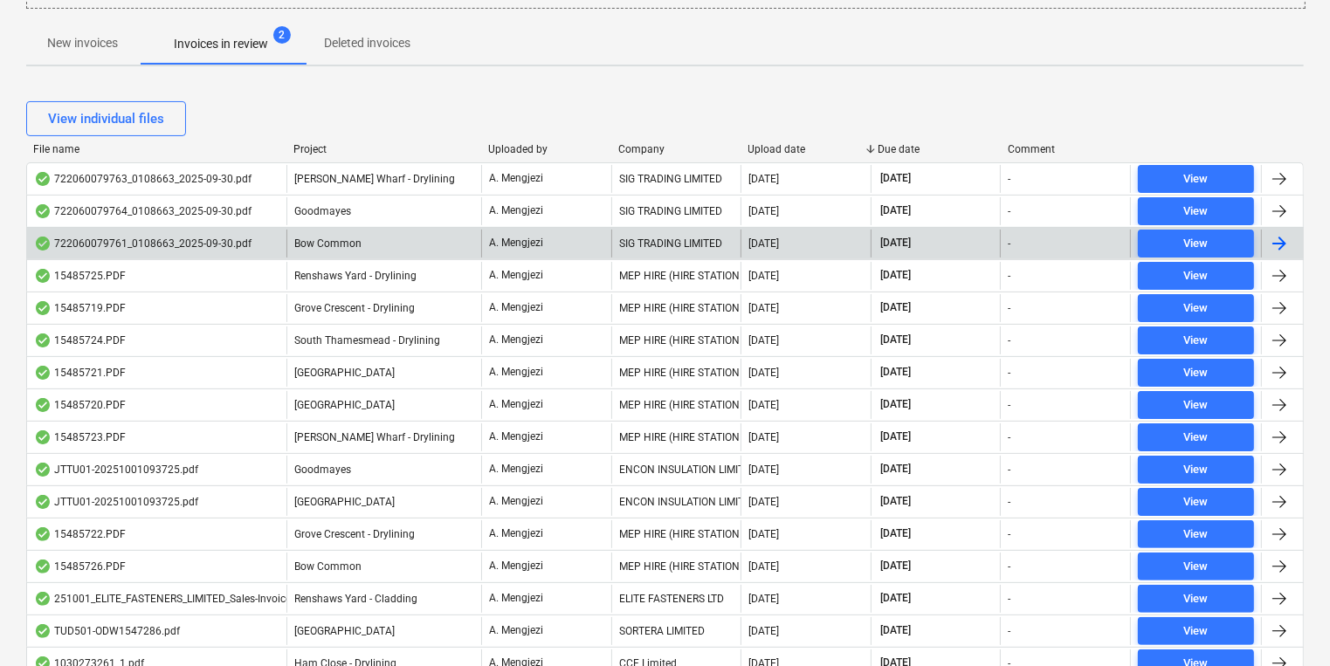
scroll to position [434, 0]
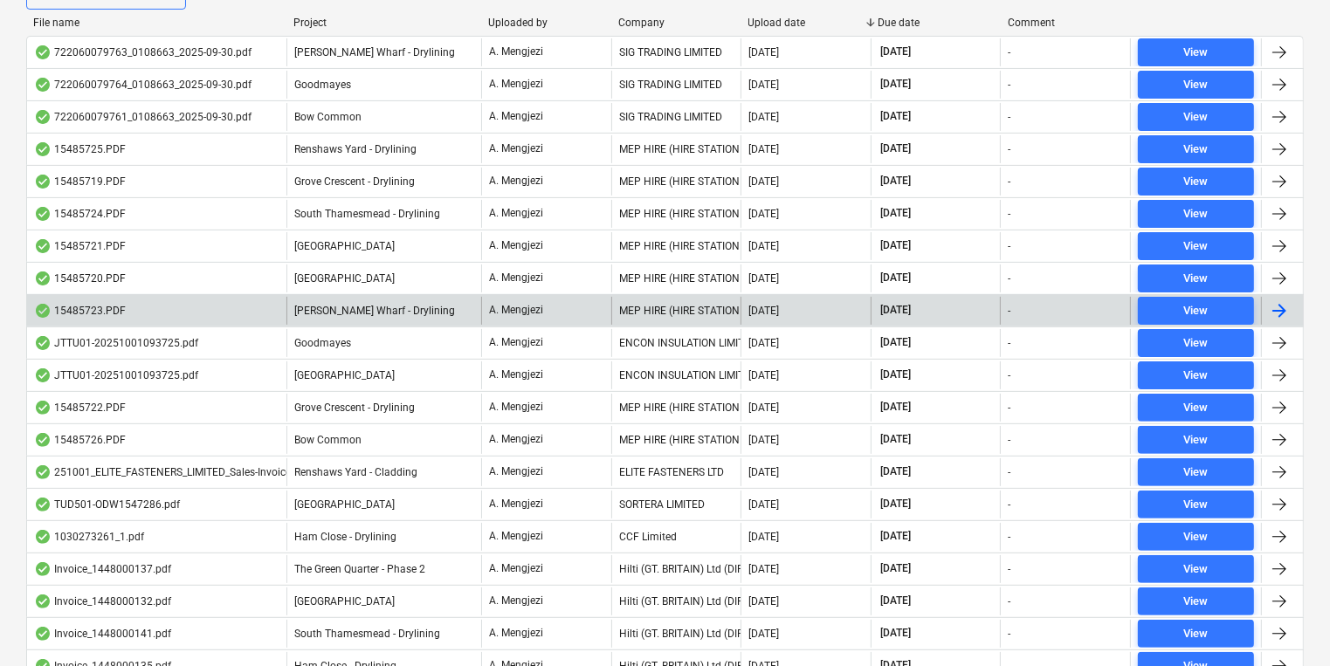
click at [526, 312] on p "A. Mengjezi" at bounding box center [516, 310] width 54 height 15
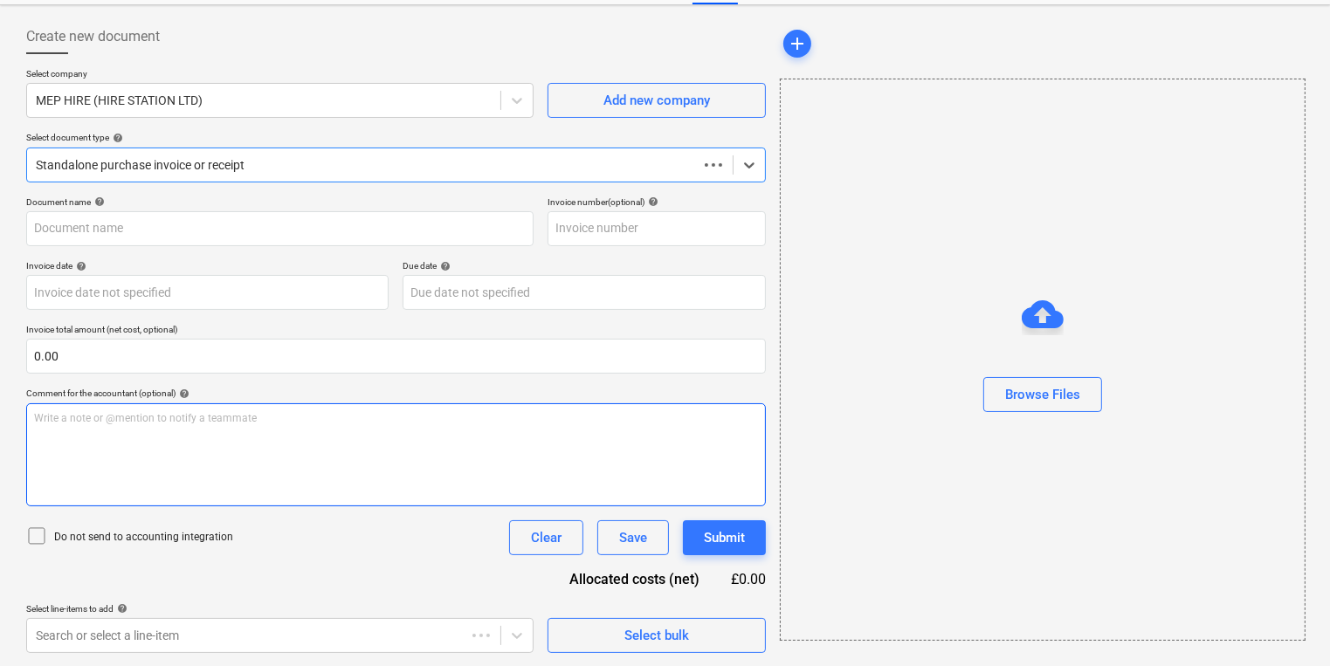
type input "15485723"
type input "[DATE]"
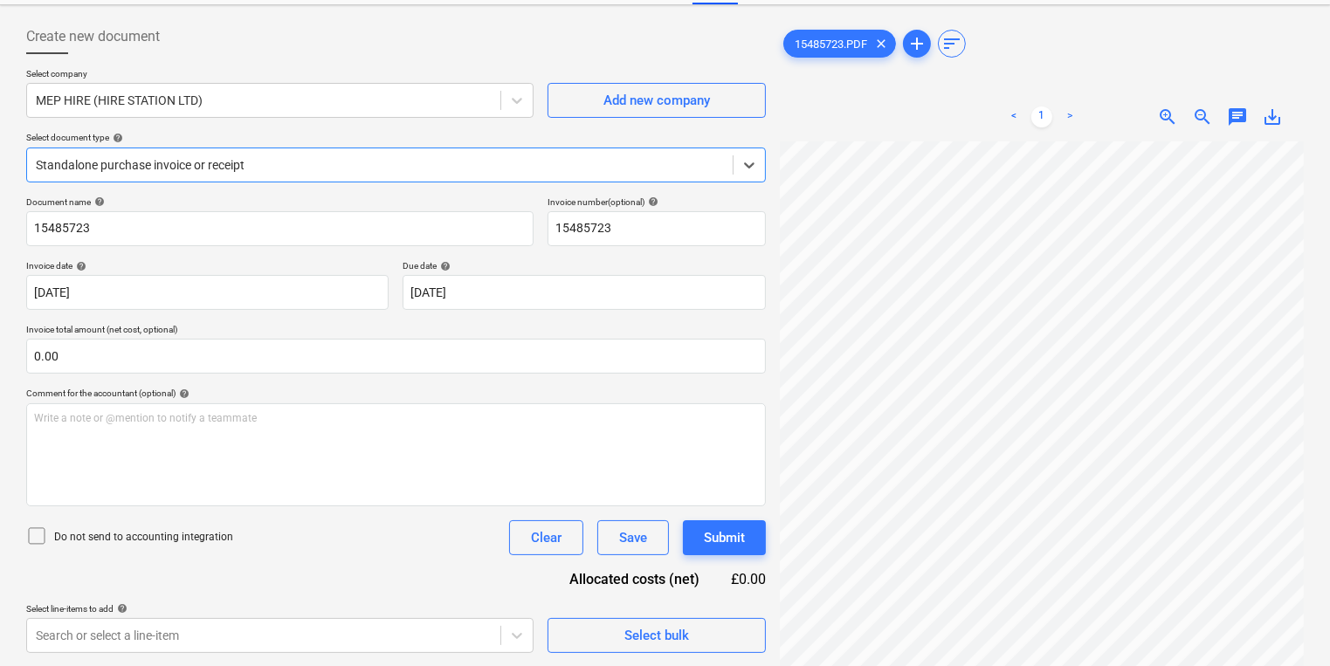
click at [378, 145] on div "Select document type help Select is focused ,type to refine list, press Down to…" at bounding box center [395, 157] width 739 height 50
click at [340, 179] on div "Standalone purchase invoice or receipt" at bounding box center [395, 165] width 739 height 35
click at [638, 626] on div "Select bulk" at bounding box center [656, 635] width 65 height 23
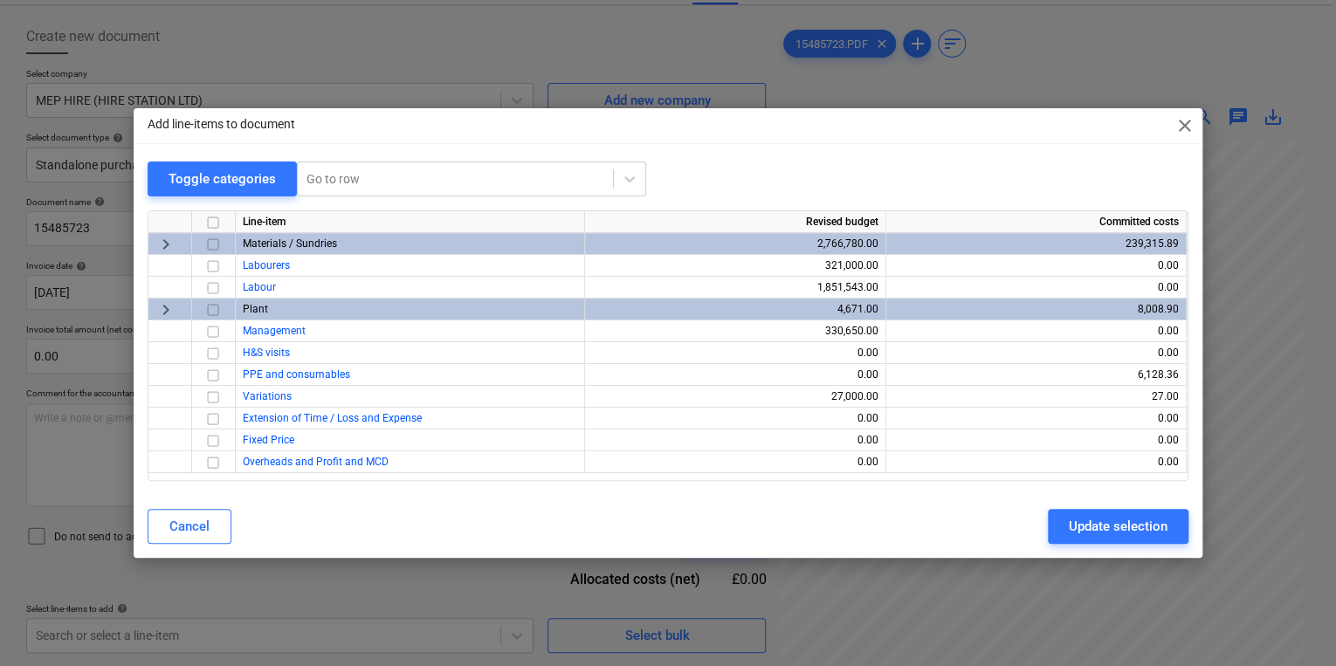
click at [223, 314] on div at bounding box center [214, 310] width 44 height 22
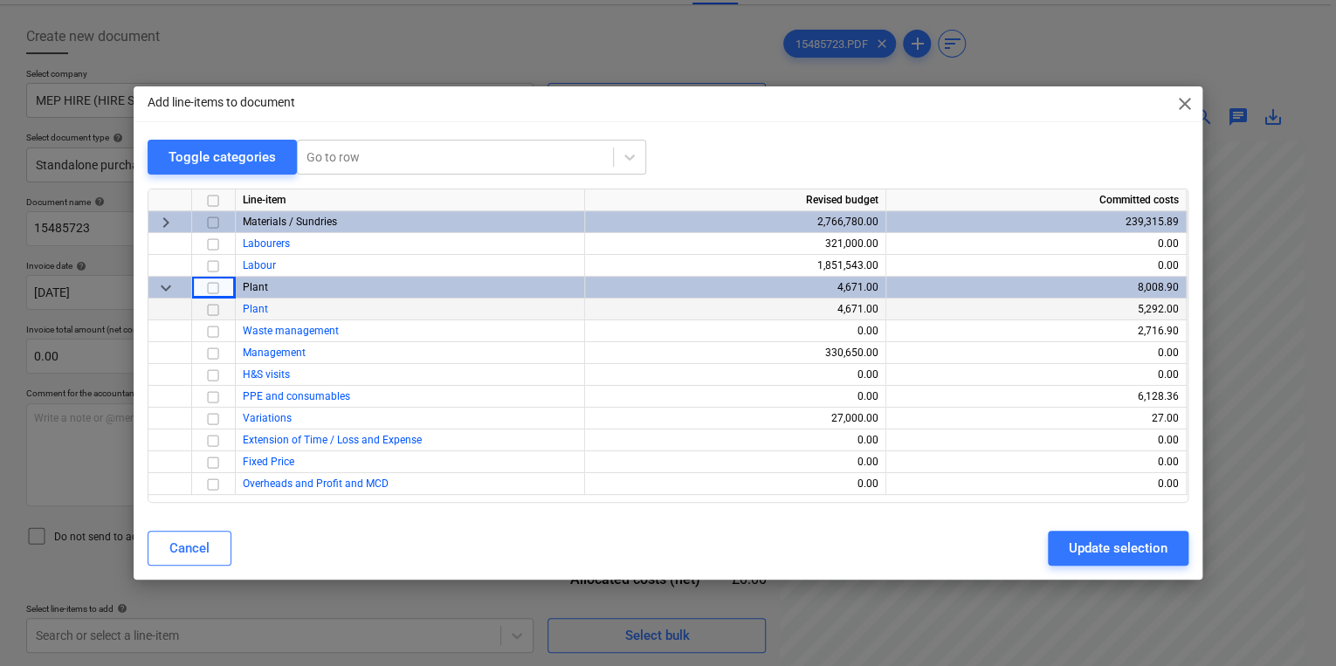
click at [210, 304] on input "checkbox" at bounding box center [213, 309] width 21 height 21
click at [1092, 551] on div "Update selection" at bounding box center [1118, 548] width 99 height 23
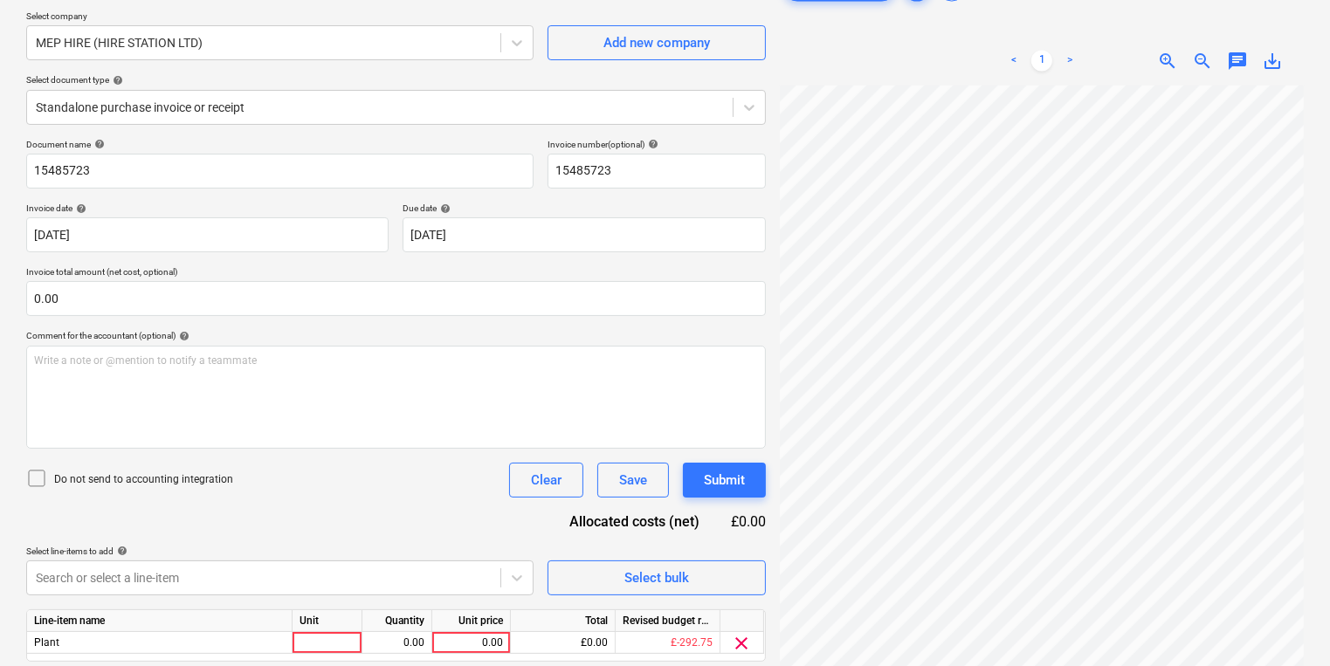
scroll to position [190, 0]
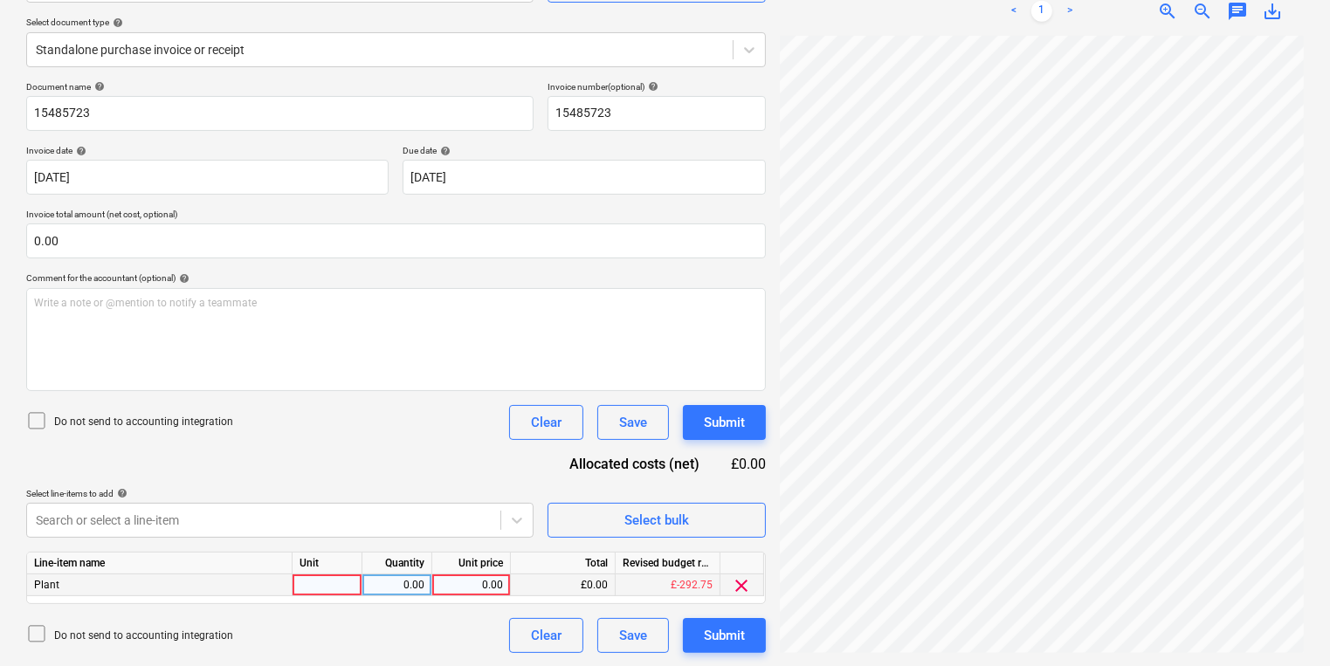
click at [356, 587] on div at bounding box center [327, 585] width 70 height 22
type input "PCS"
type input "63.36"
click at [391, 646] on div "Do not send to accounting integration Clear Save Submit" at bounding box center [395, 635] width 739 height 35
click at [509, 476] on body "Sales Projects Contacts Company Inbox 2 format_size keyboard_arrow_down help se…" at bounding box center [665, 143] width 1330 height 666
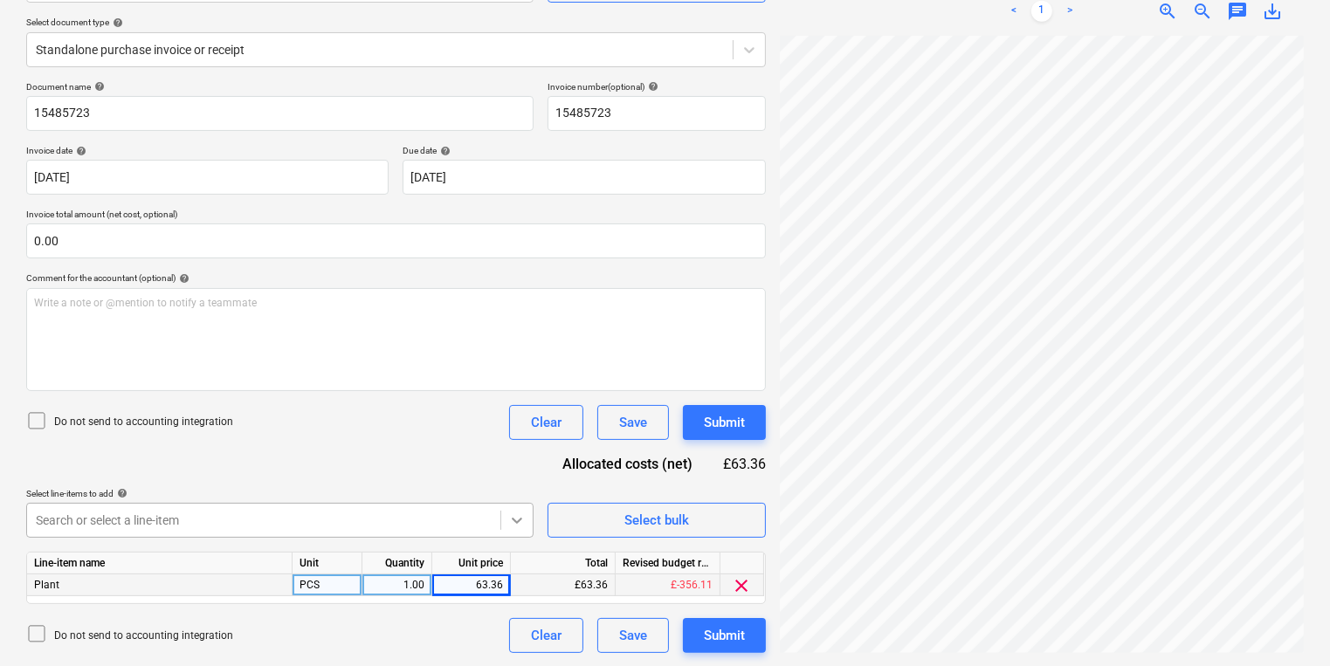
scroll to position [330, 0]
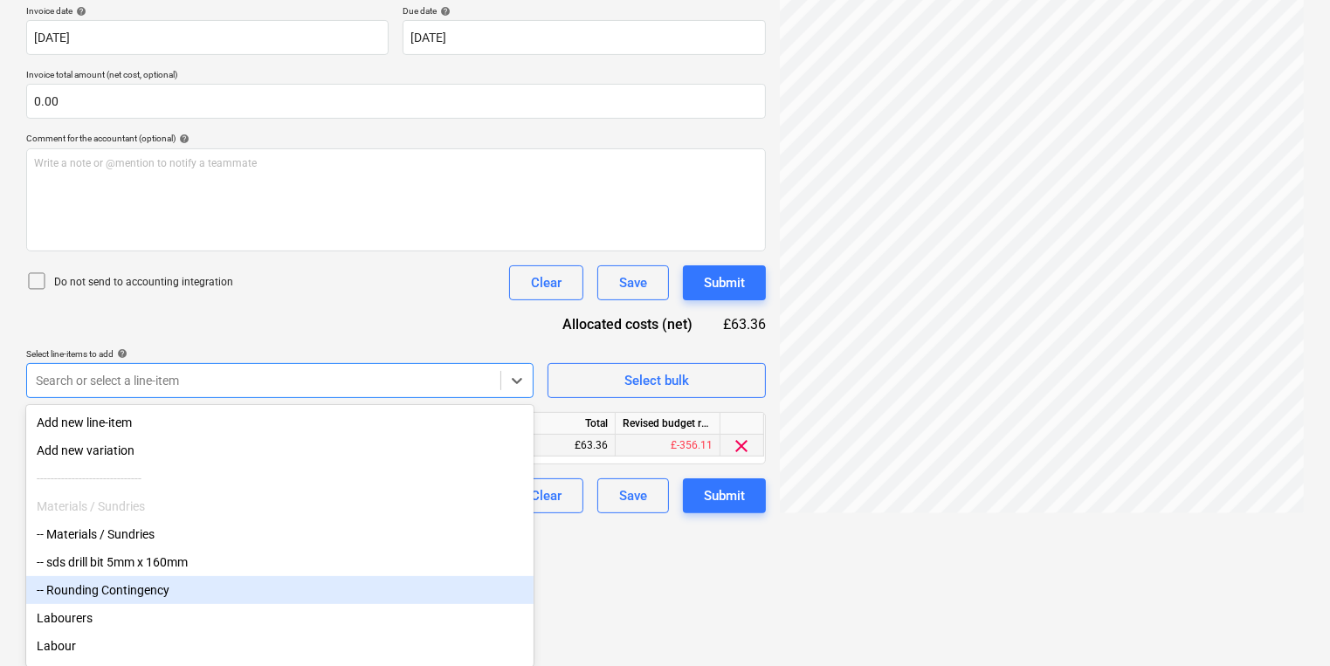
click at [347, 589] on div "-- Rounding Contingency" at bounding box center [279, 590] width 507 height 28
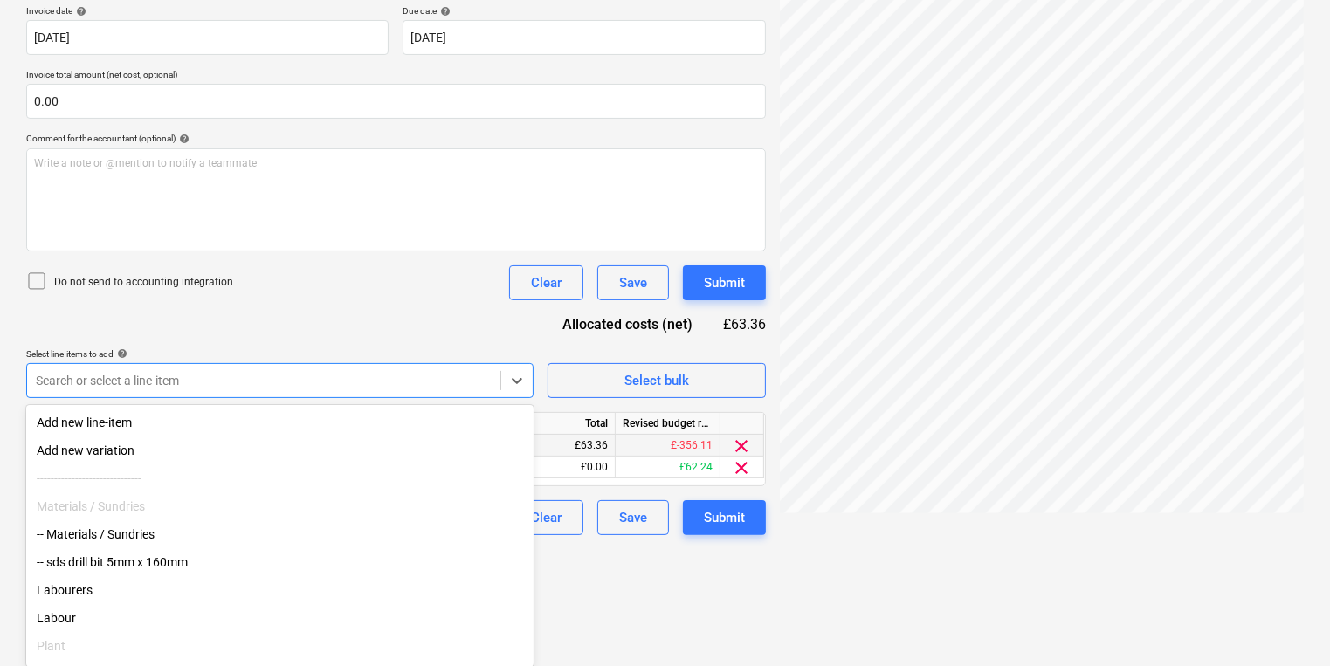
click at [402, 255] on div "Document name help 15485723 Invoice number (optional) help 15485723 Invoice dat…" at bounding box center [395, 239] width 739 height 594
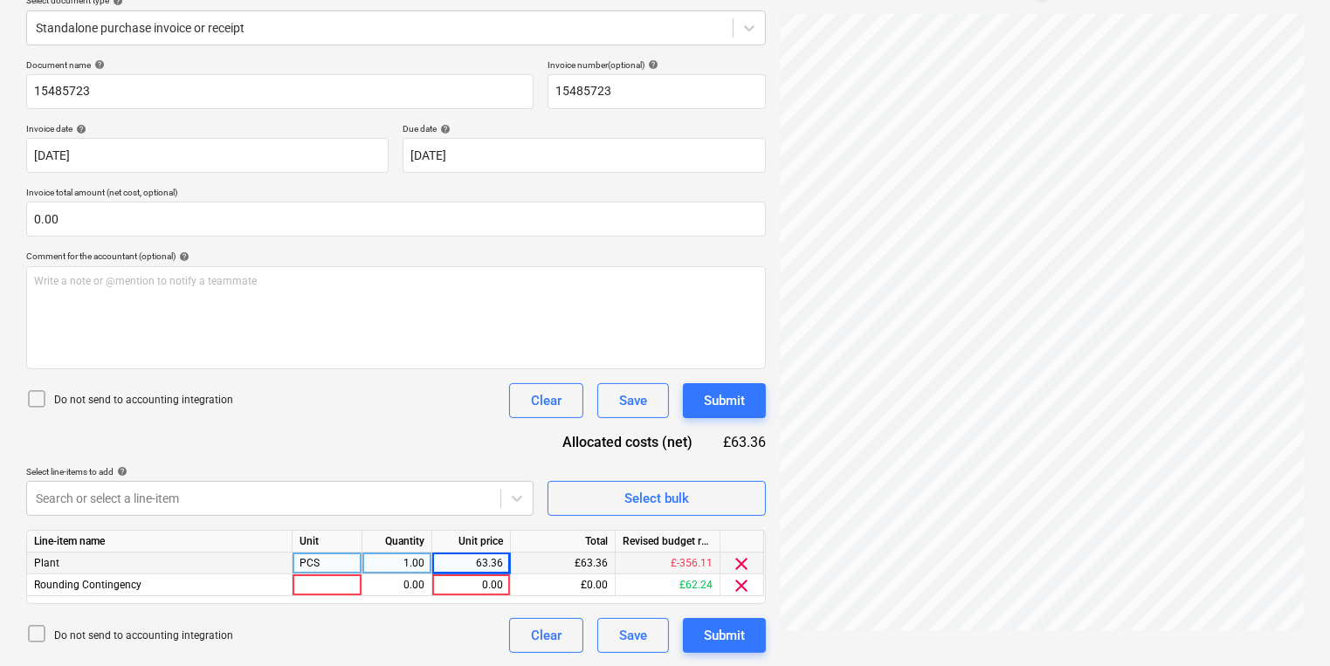
click at [171, 554] on div "Plant" at bounding box center [159, 564] width 265 height 22
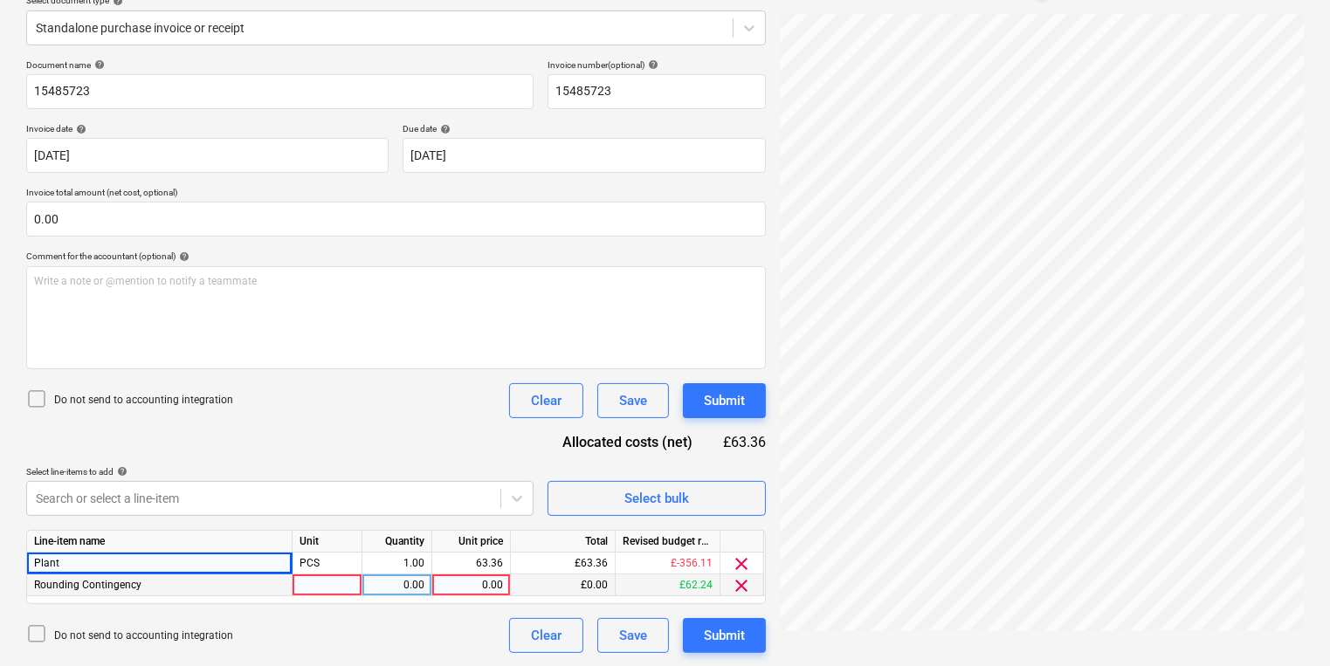
click at [171, 576] on div "Rounding Contingency" at bounding box center [159, 585] width 265 height 22
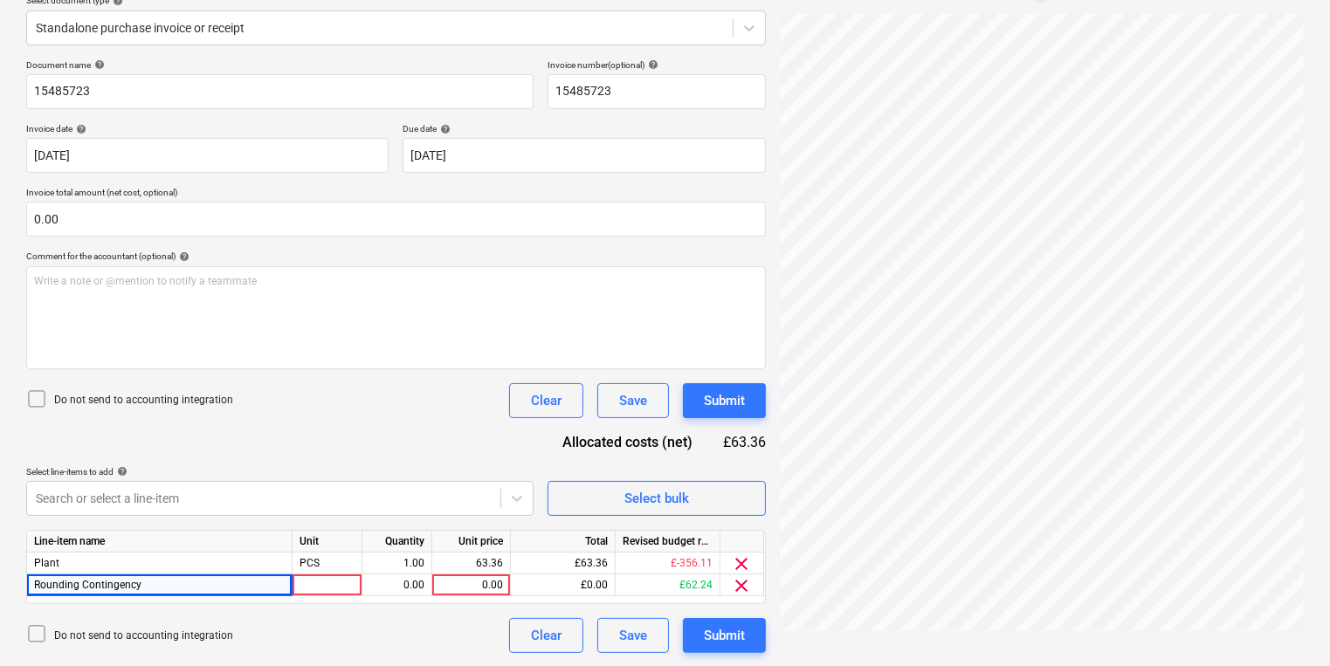
drag, startPoint x: 171, startPoint y: 576, endPoint x: -30, endPoint y: 605, distance: 202.8
click at [0, 454] on html "Sales Projects Contacts Company Inbox 2 format_size keyboard_arrow_down help se…" at bounding box center [665, 121] width 1330 height 666
click at [134, 587] on span "Rounding Contingency" at bounding box center [87, 585] width 107 height 12
click at [756, 588] on div "clear" at bounding box center [742, 585] width 44 height 22
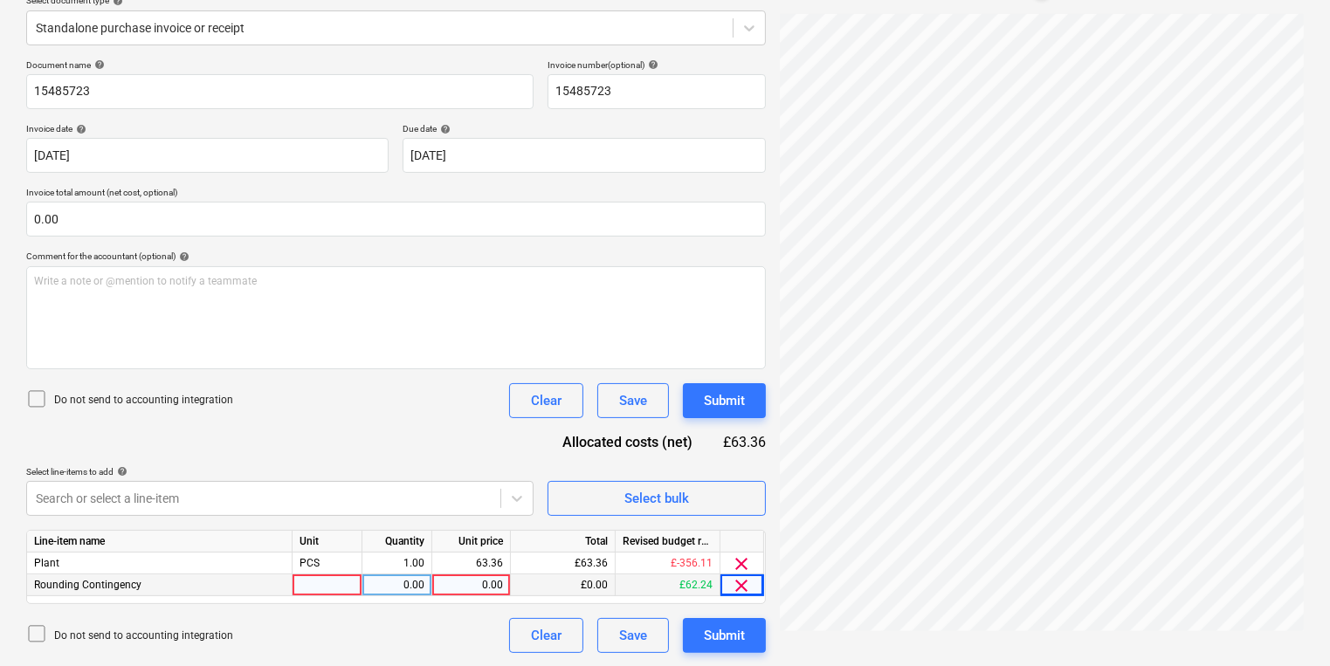
click at [756, 588] on div "clear" at bounding box center [742, 585] width 44 height 22
click at [741, 576] on span "clear" at bounding box center [742, 585] width 21 height 21
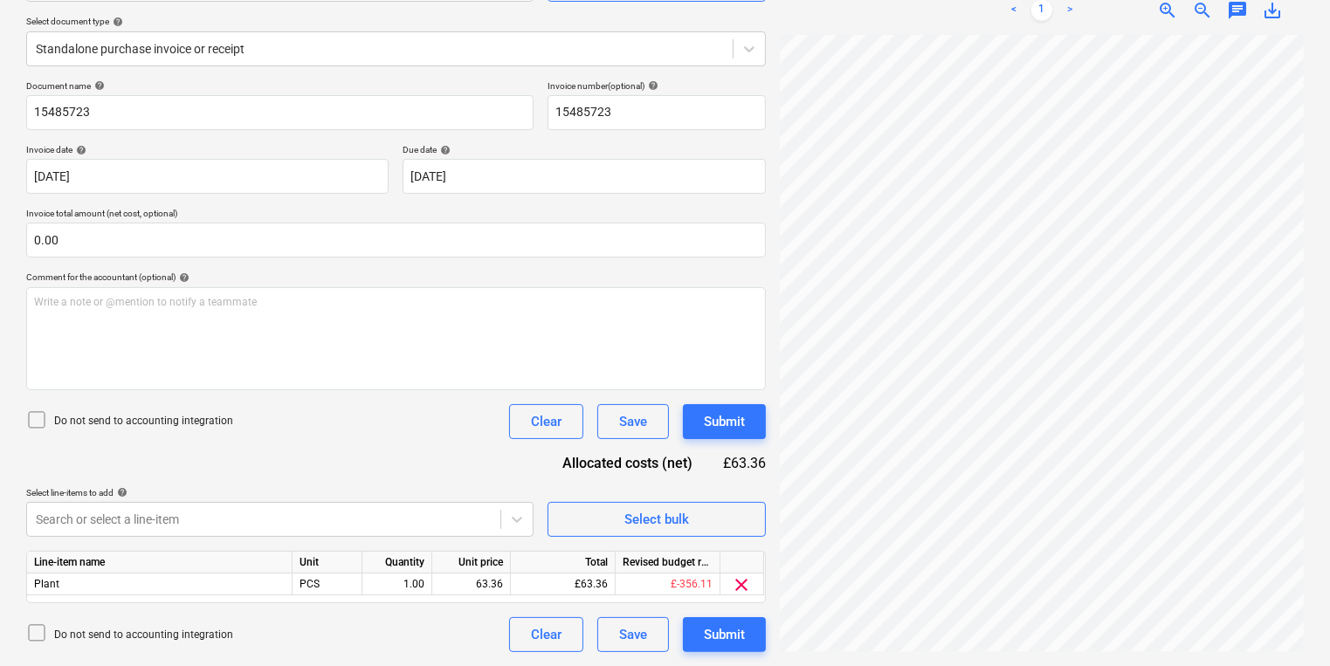
scroll to position [190, 0]
click at [716, 531] on span "Select bulk" at bounding box center [656, 520] width 175 height 23
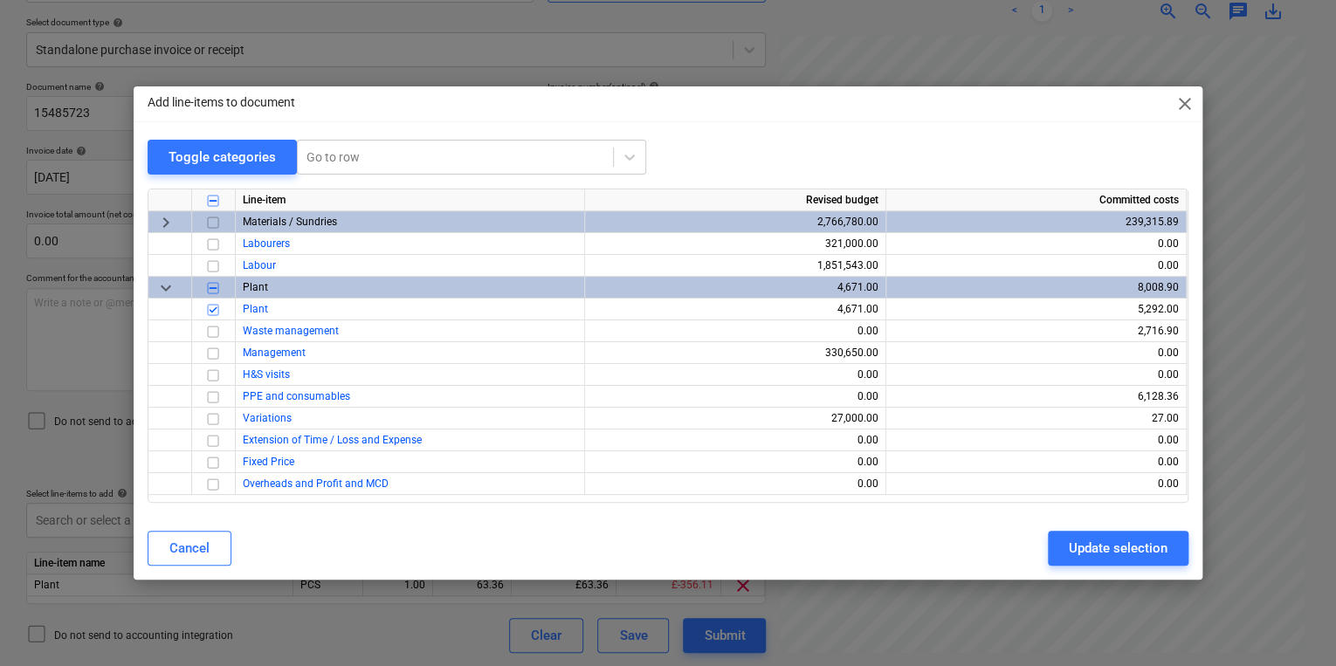
click at [613, 567] on div "Cancel Update selection" at bounding box center [668, 548] width 1062 height 49
click at [346, 635] on div "Add line-items to document close Toggle categories Go to row Line-item Revised …" at bounding box center [668, 333] width 1336 height 666
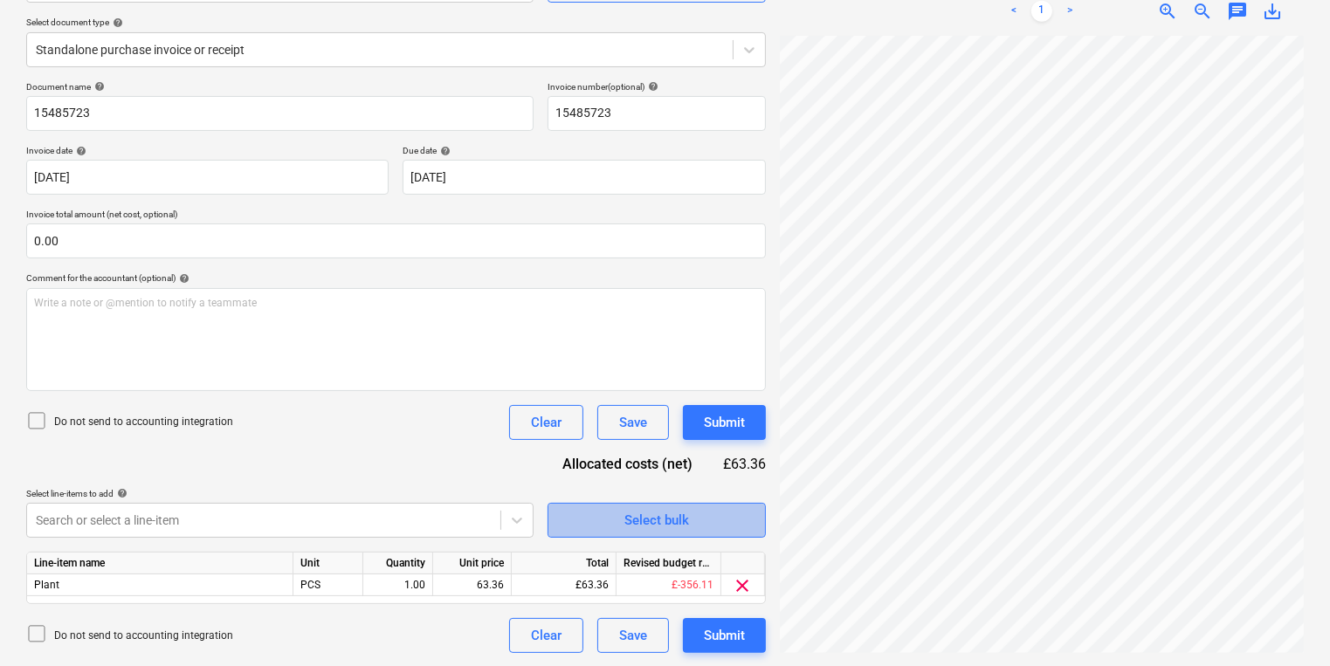
click at [696, 524] on span "Select bulk" at bounding box center [656, 520] width 175 height 23
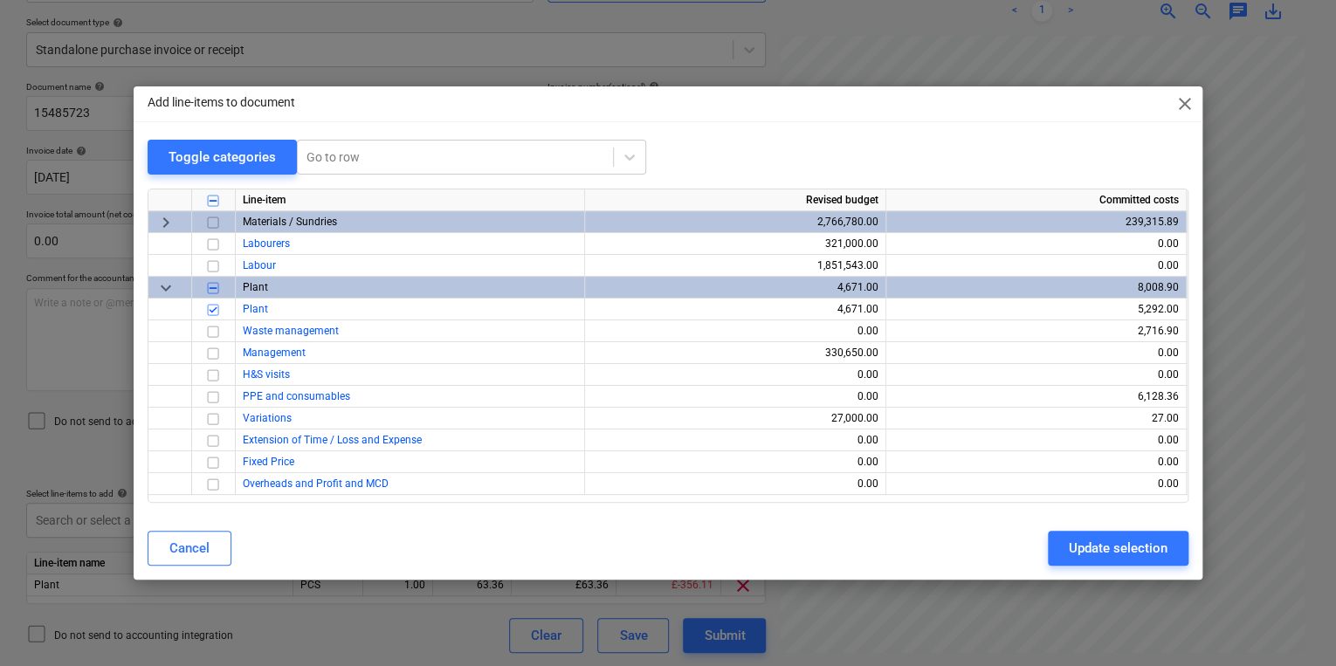
click at [164, 290] on span "keyboard_arrow_down" at bounding box center [165, 288] width 21 height 21
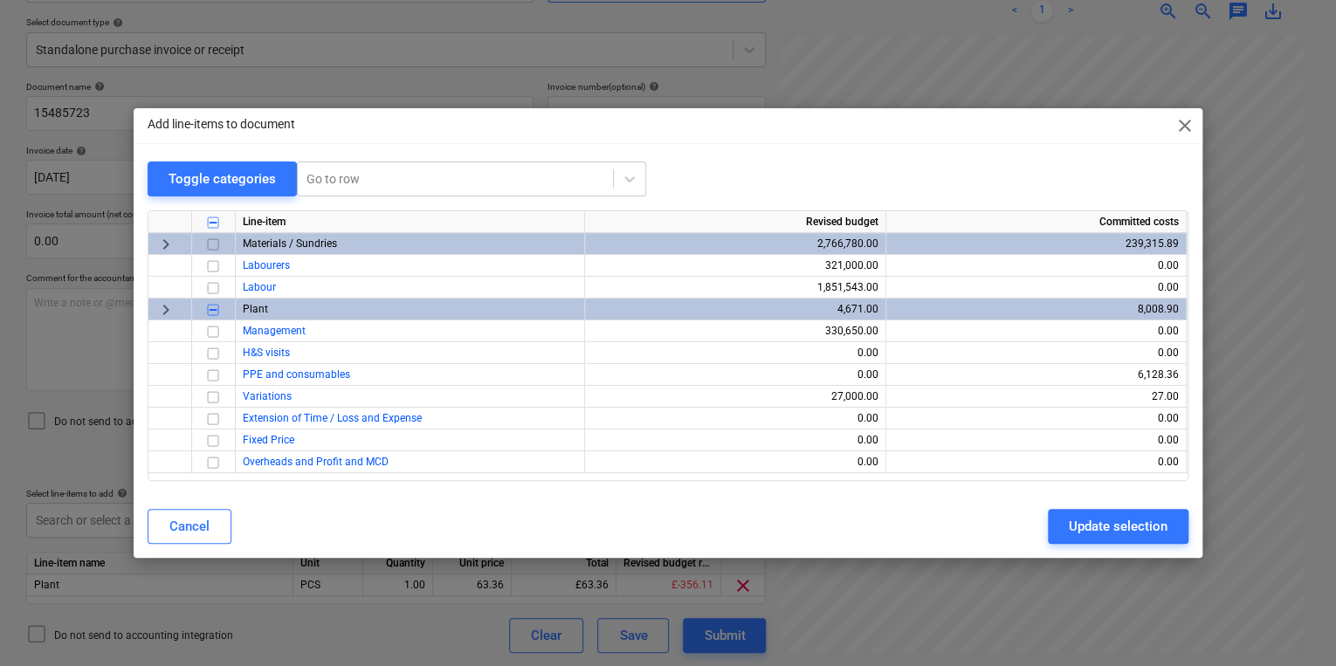
click at [156, 238] on span "keyboard_arrow_right" at bounding box center [165, 244] width 21 height 21
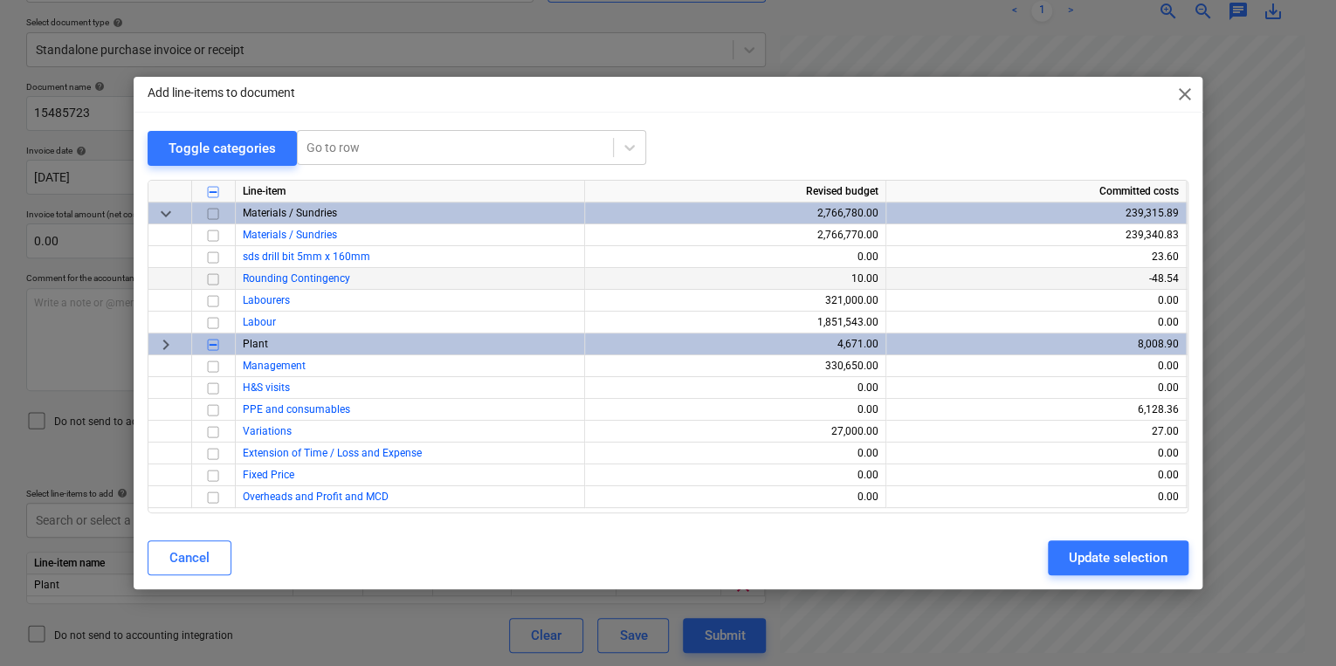
click at [1191, 81] on div "Add line-items to document close" at bounding box center [668, 94] width 1069 height 35
click at [1182, 91] on span "close" at bounding box center [1184, 94] width 21 height 21
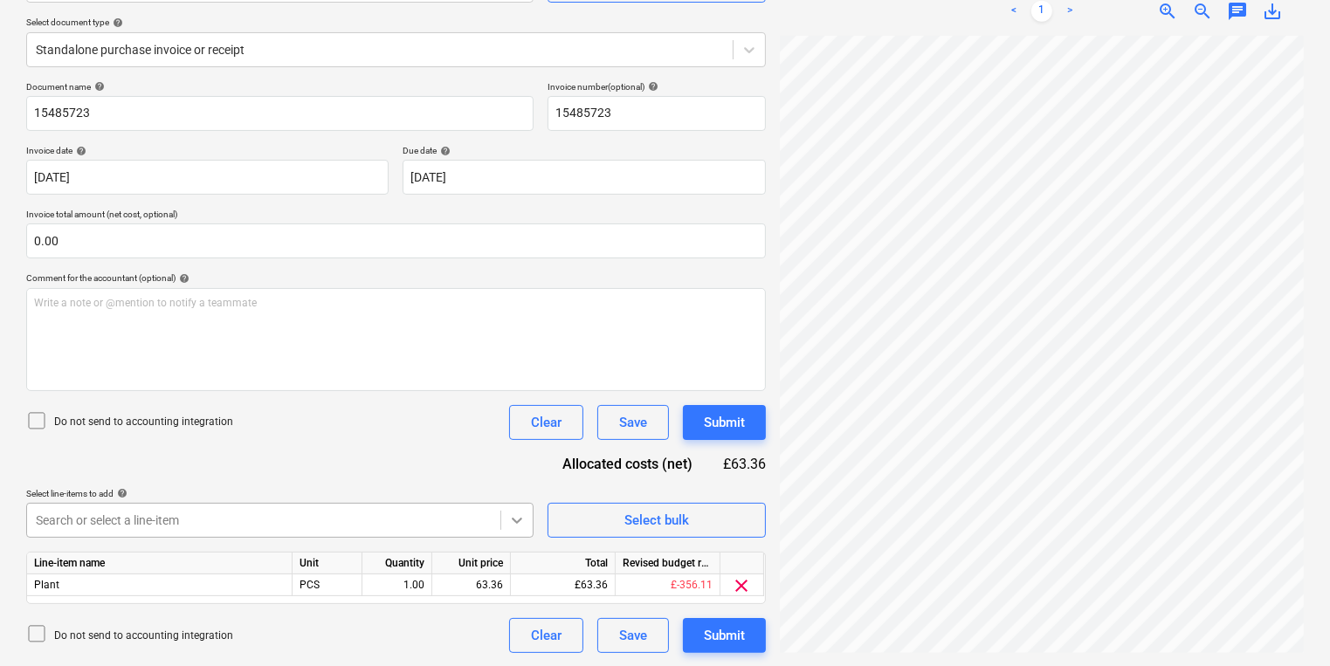
click at [527, 476] on body "Sales Projects Contacts Company Inbox 2 format_size keyboard_arrow_down help se…" at bounding box center [665, 143] width 1330 height 666
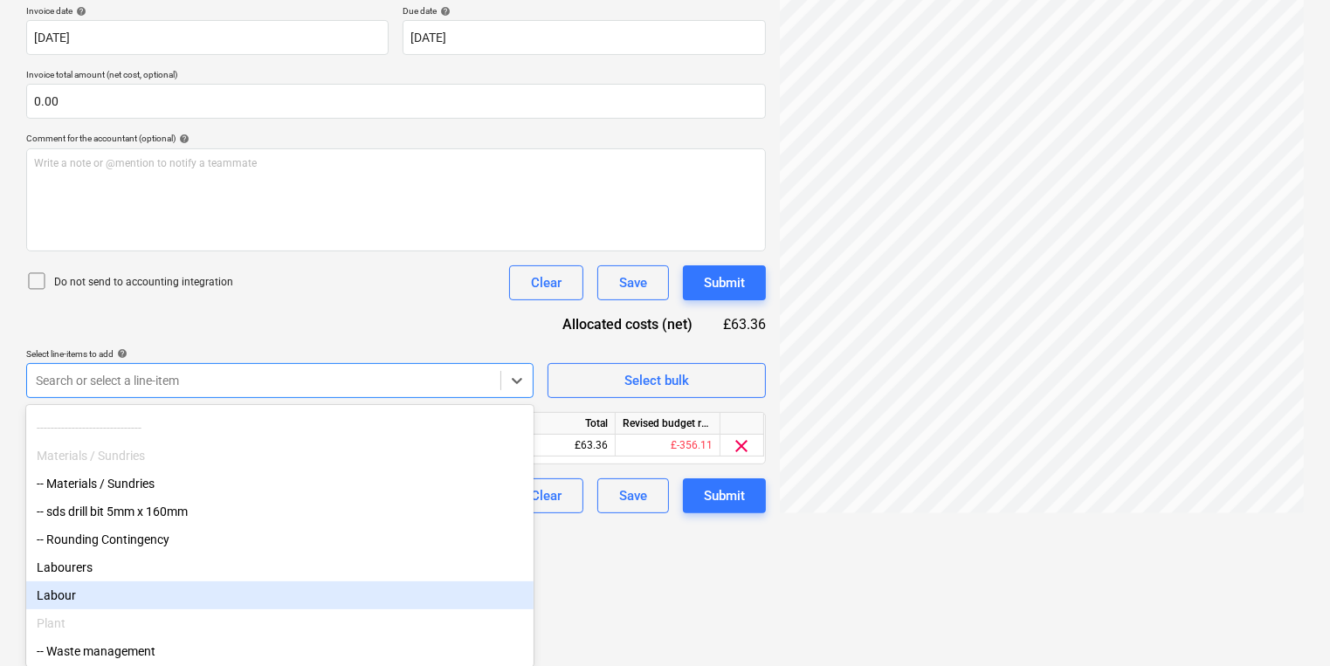
scroll to position [0, 0]
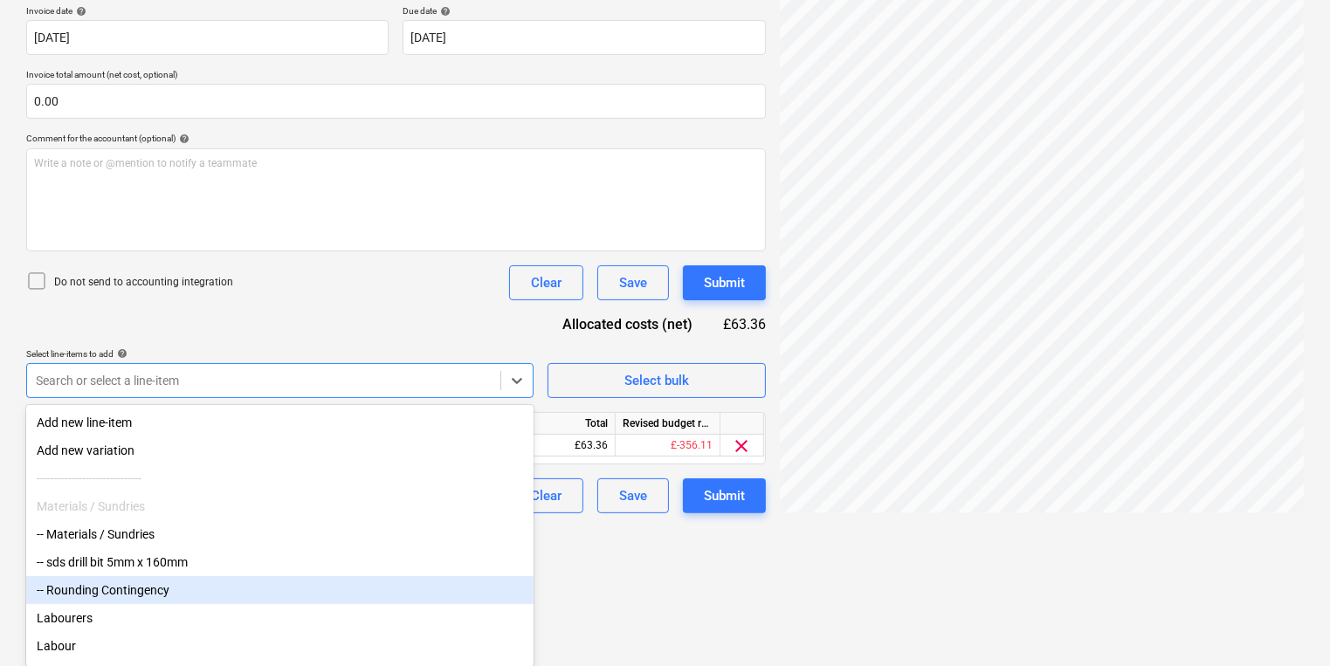
click at [258, 587] on div "-- Rounding Contingency" at bounding box center [279, 590] width 507 height 28
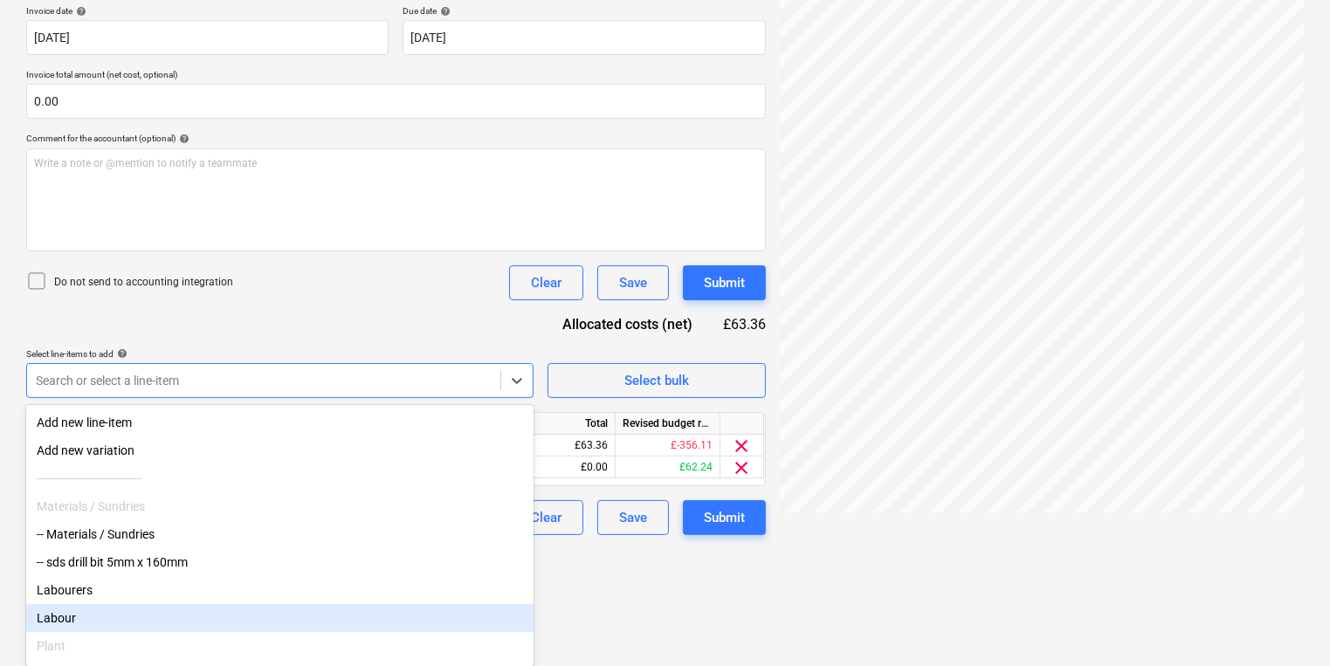
click at [749, 336] on html "Sales Projects Contacts Company Inbox 2 format_size keyboard_arrow_down help se…" at bounding box center [665, 3] width 1330 height 666
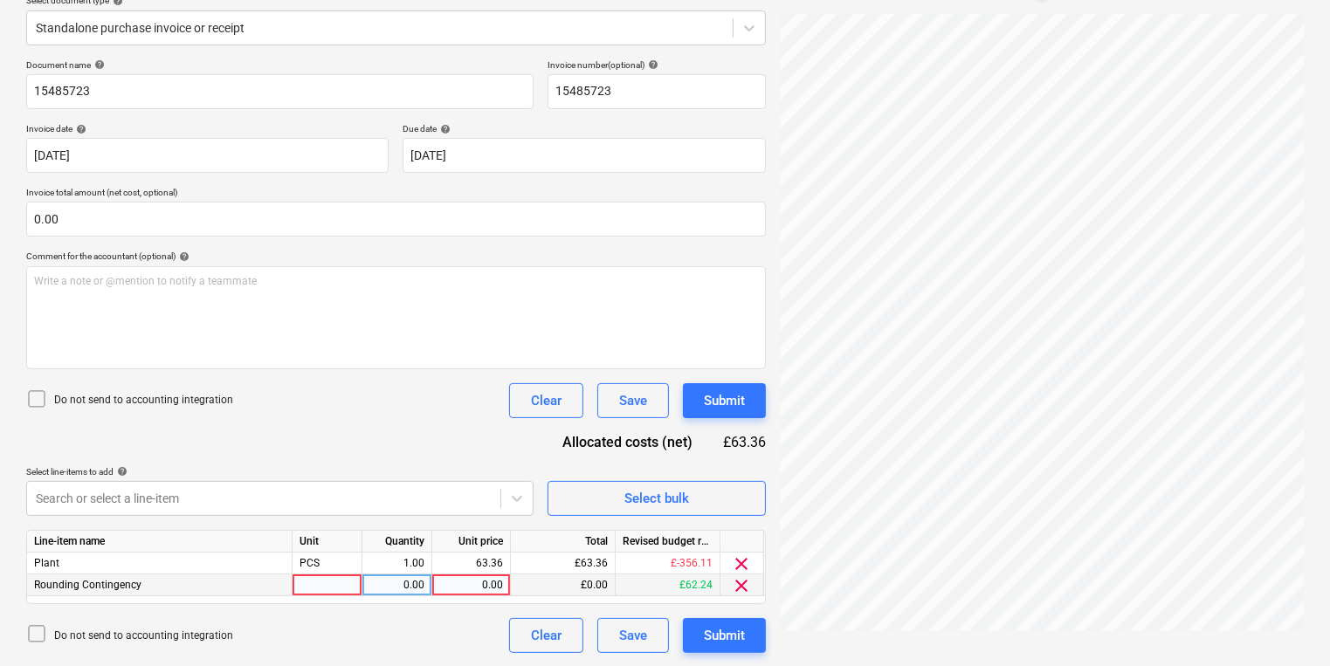
click at [304, 589] on div at bounding box center [327, 585] width 70 height 22
type input "Pcs"
click at [395, 588] on div "0.00" at bounding box center [396, 585] width 55 height 22
type input "1"
type input "6.34"
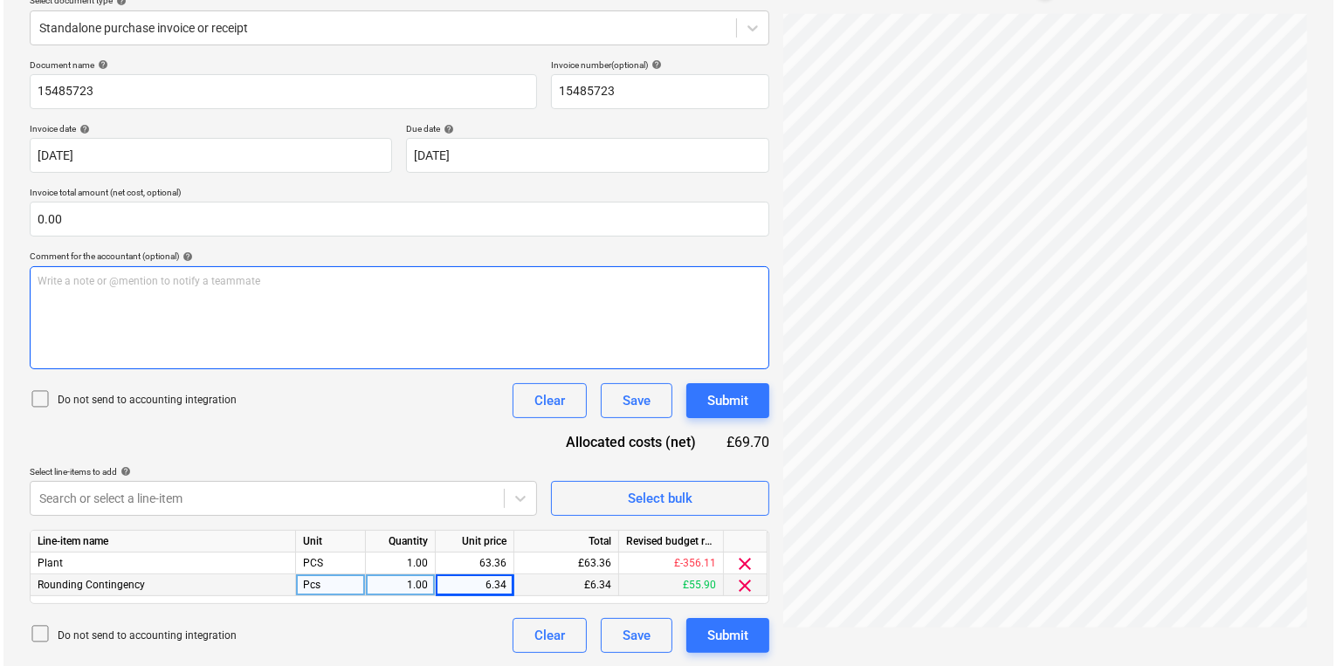
scroll to position [147, 0]
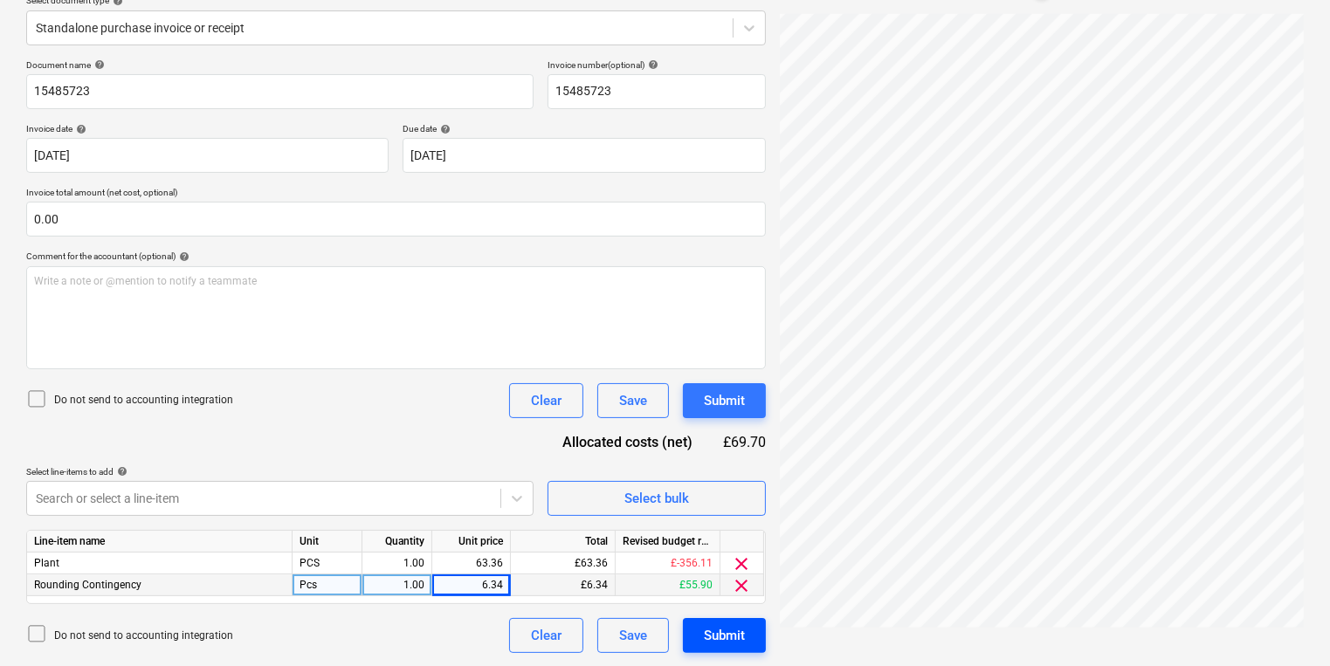
click at [760, 632] on button "Submit" at bounding box center [724, 635] width 83 height 35
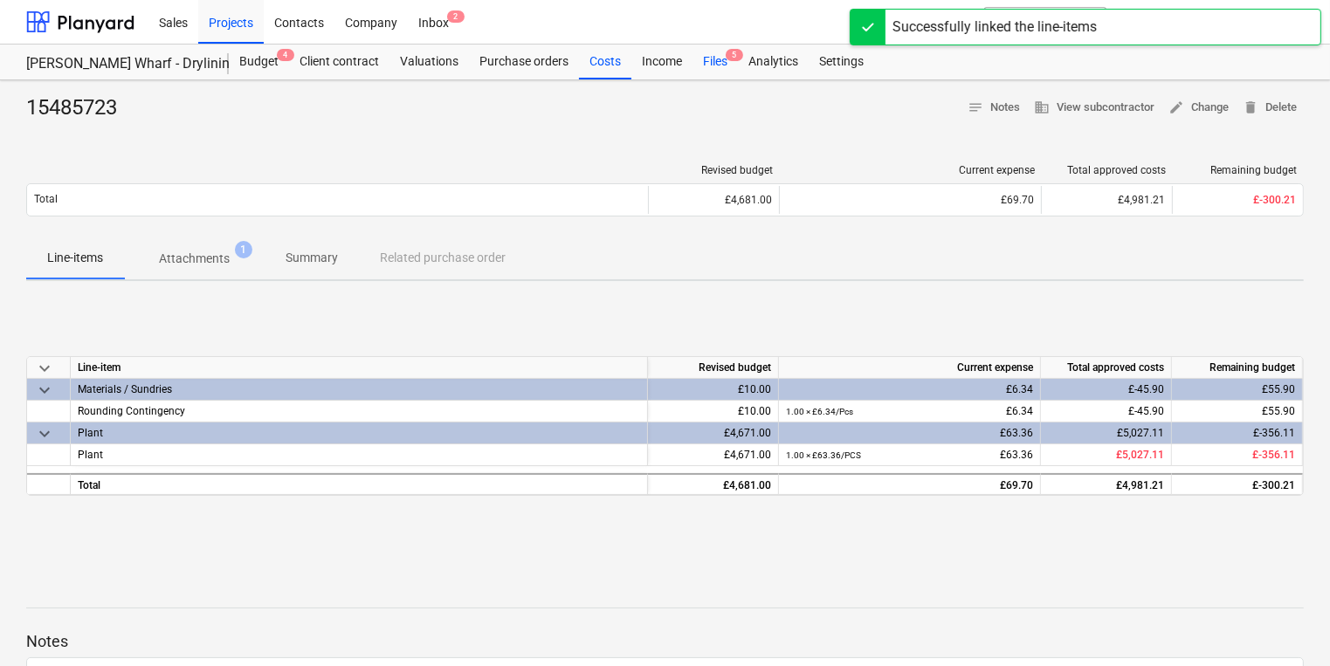
click at [722, 60] on div "Files 5" at bounding box center [714, 62] width 45 height 35
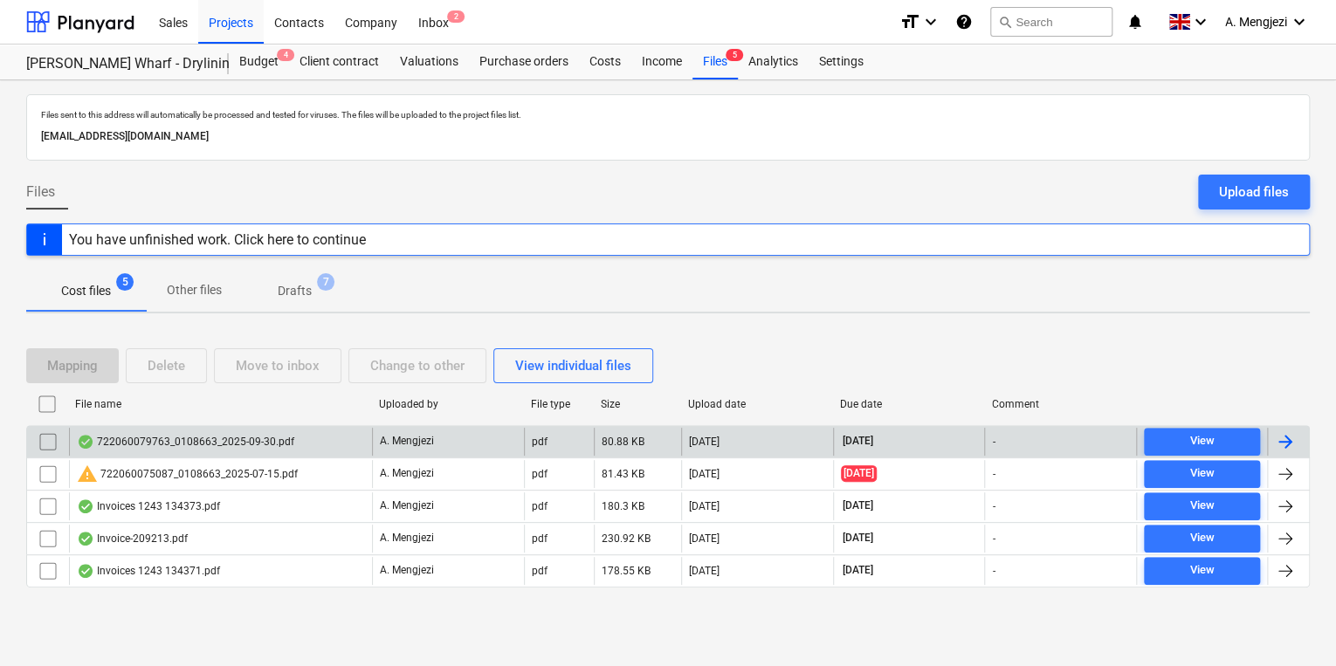
click at [302, 443] on div "722060079763_0108663_2025-09-30.pdf" at bounding box center [220, 442] width 303 height 28
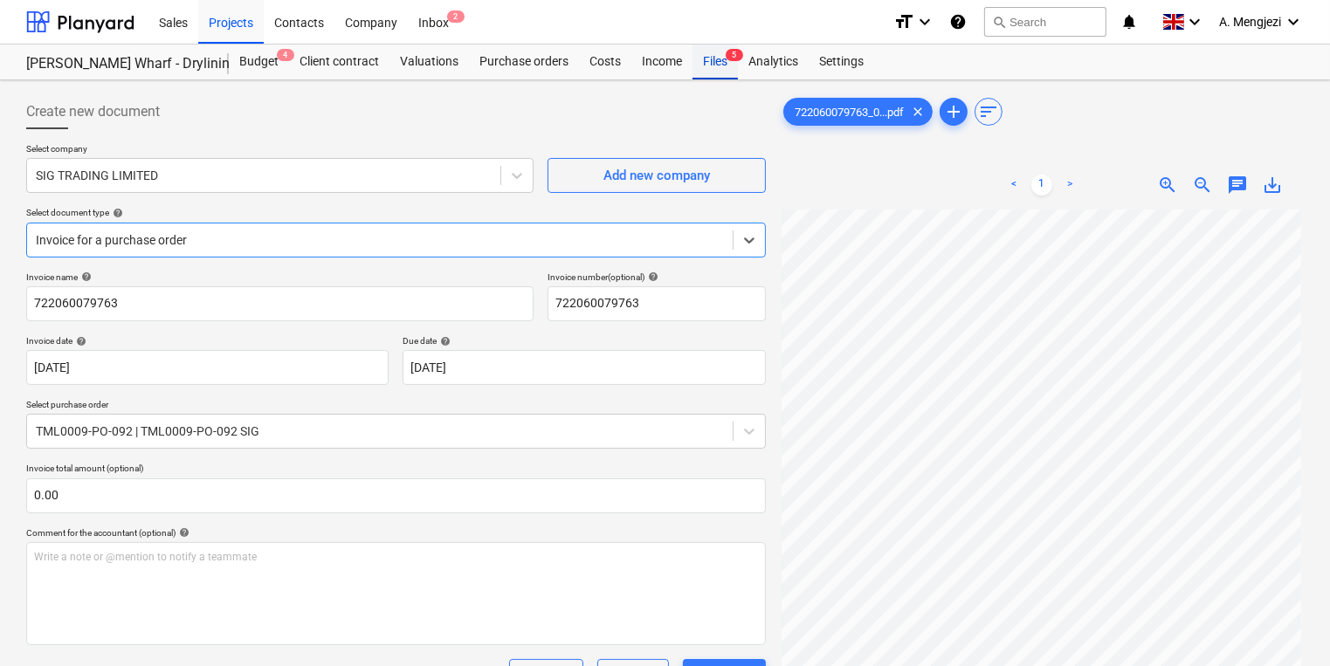
click at [733, 71] on div "Files 5" at bounding box center [714, 62] width 45 height 35
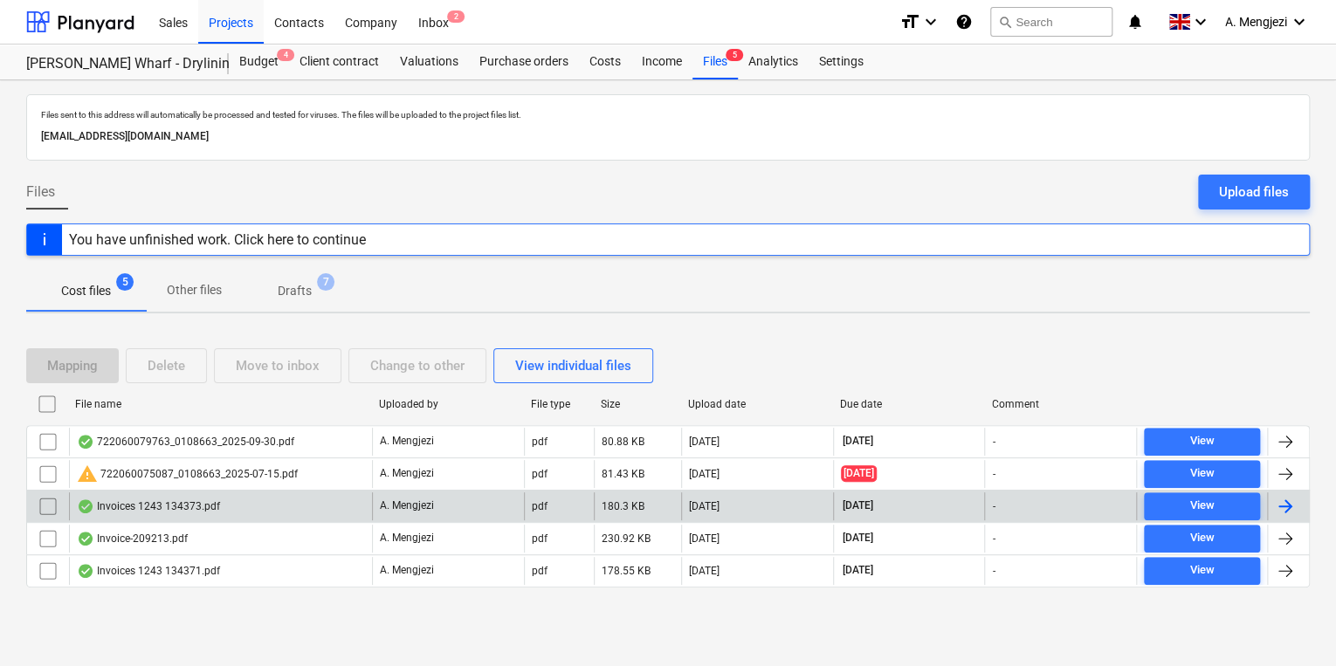
click at [245, 512] on div "Invoices 1243 134373.pdf" at bounding box center [220, 506] width 303 height 28
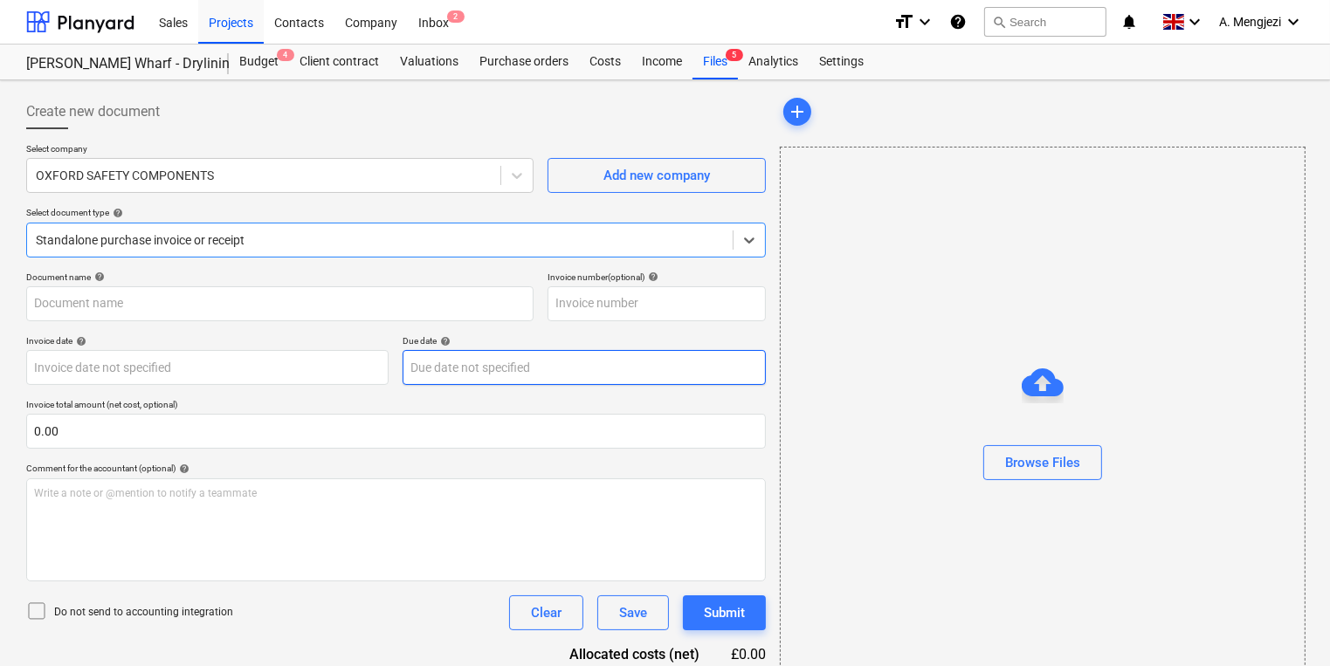
type input "134373"
type input "[DATE]"
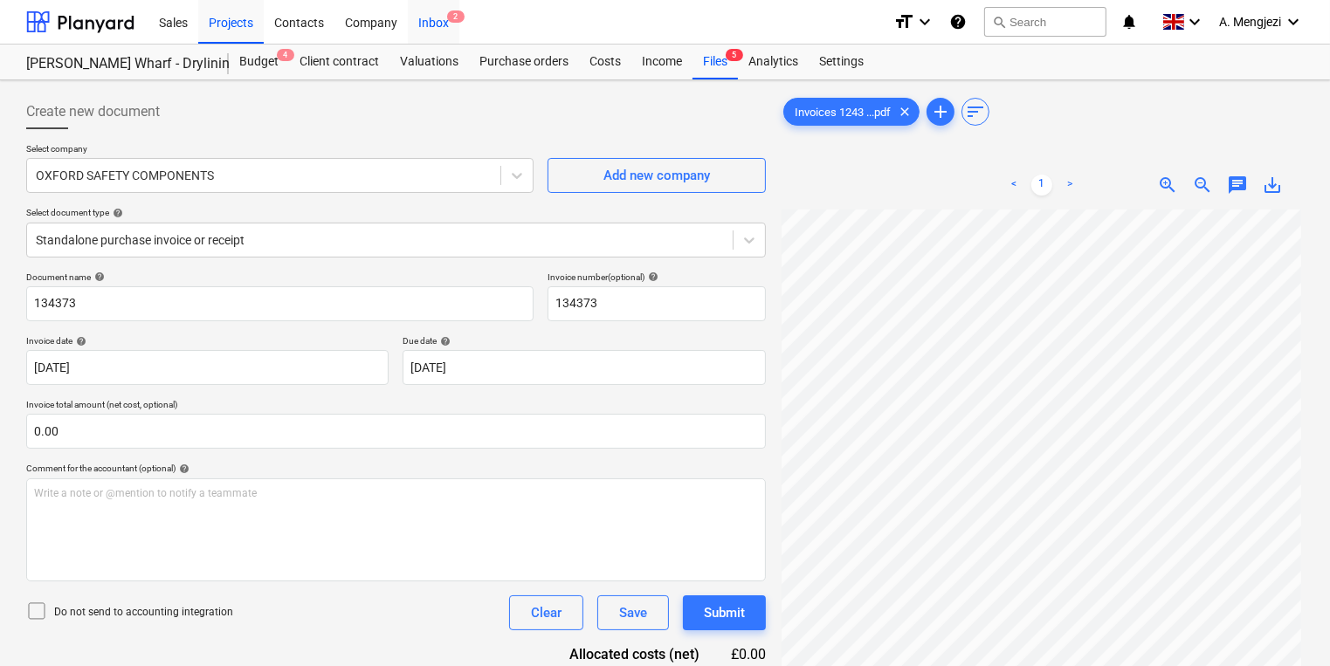
click at [425, 11] on div "Inbox 2" at bounding box center [434, 21] width 52 height 45
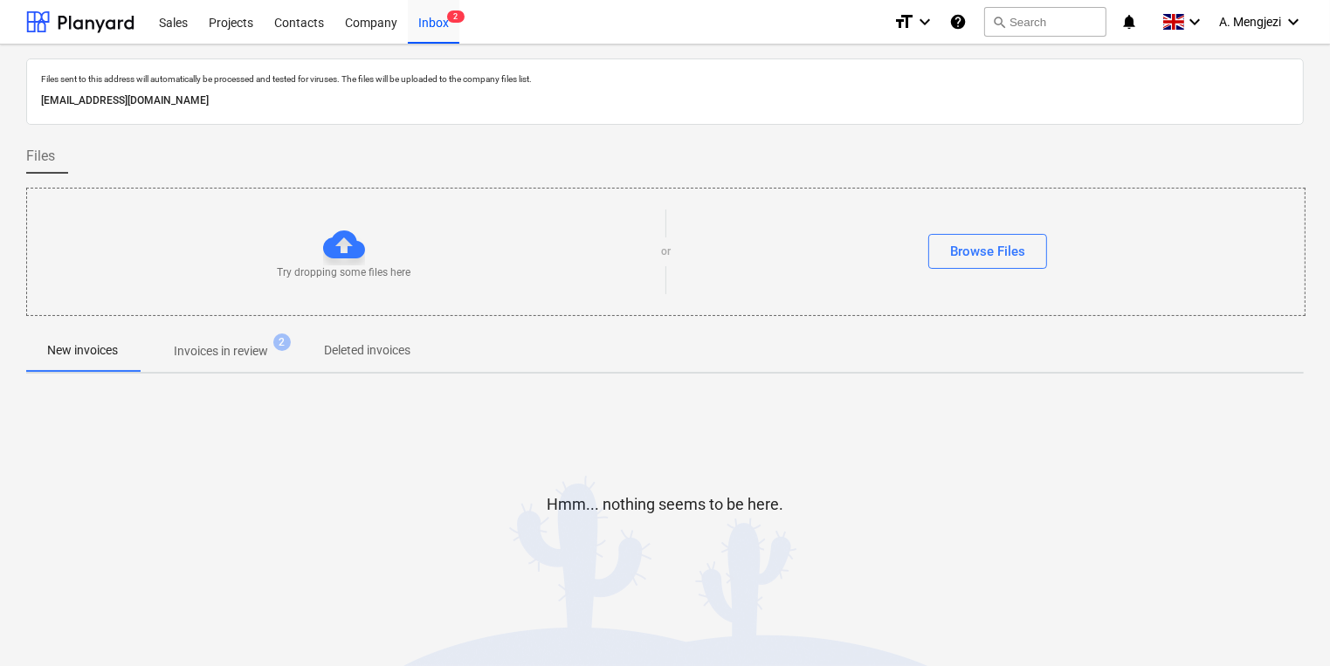
click at [219, 381] on div "Files sent to this address will automatically be processed and tested for virus…" at bounding box center [664, 353] width 1277 height 591
click at [213, 355] on p "Invoices in review" at bounding box center [221, 351] width 94 height 18
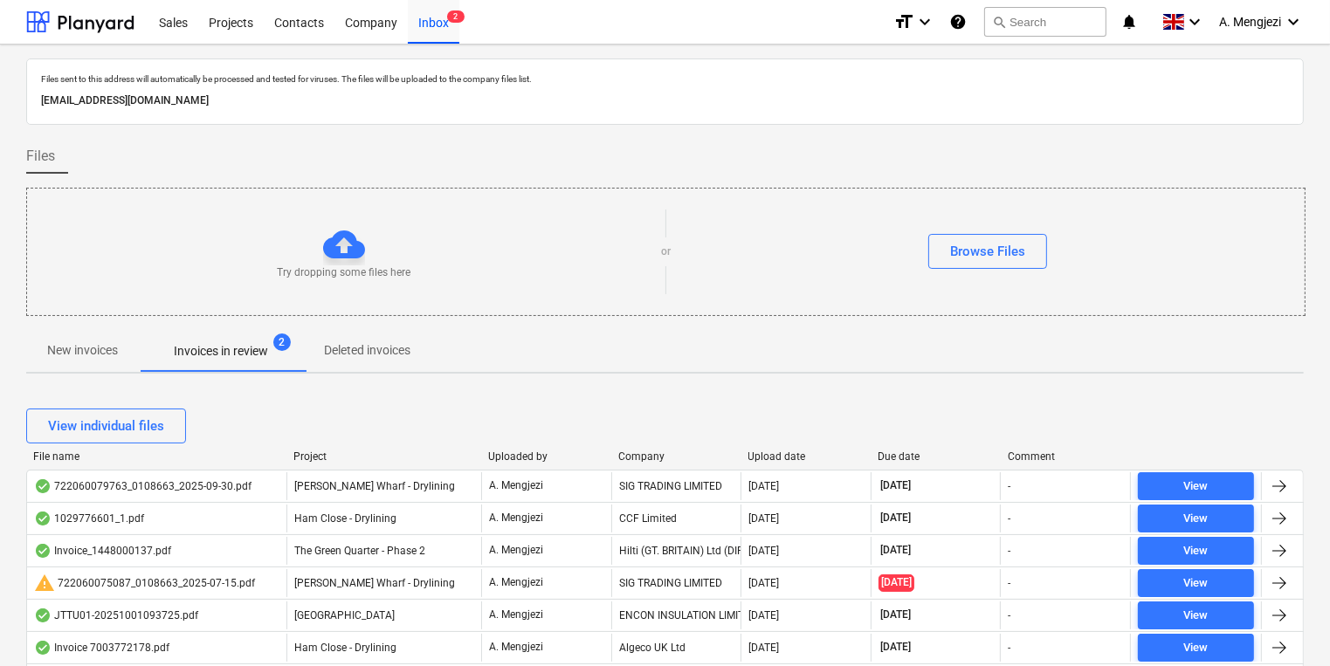
click at [754, 454] on div at bounding box center [740, 456] width 31 height 12
click at [766, 454] on div "Upload date" at bounding box center [806, 456] width 115 height 12
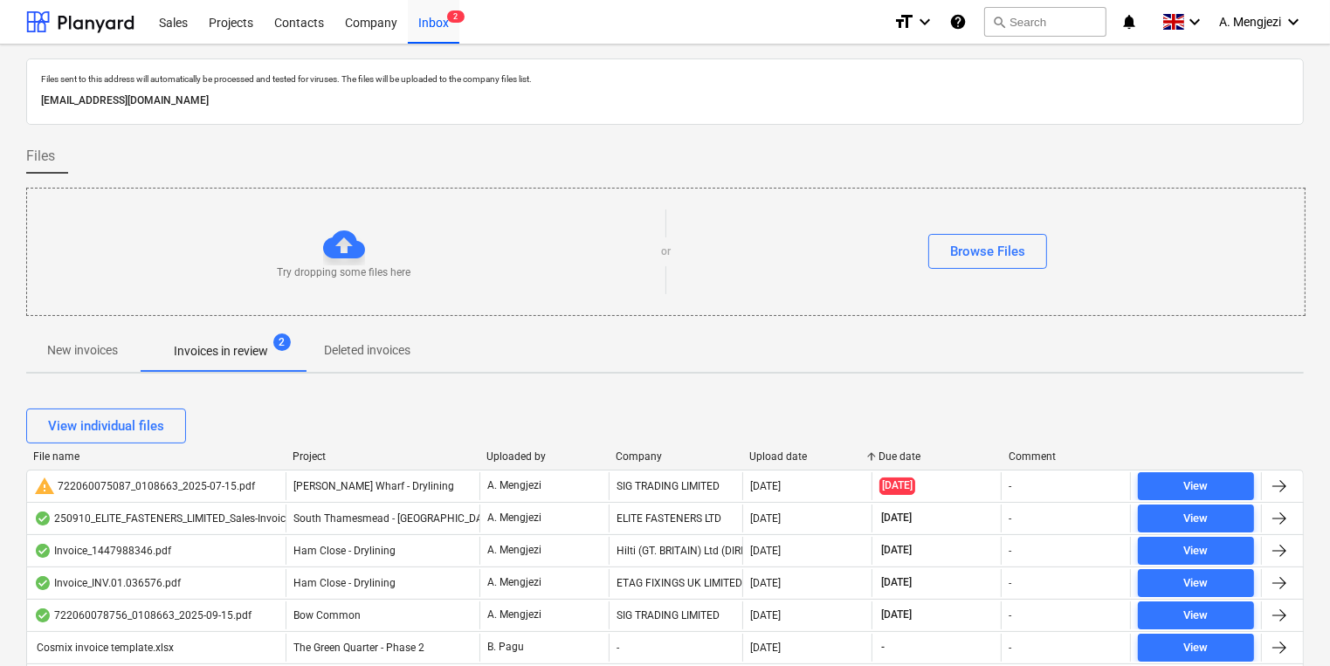
click at [773, 453] on div "Upload date" at bounding box center [806, 456] width 115 height 12
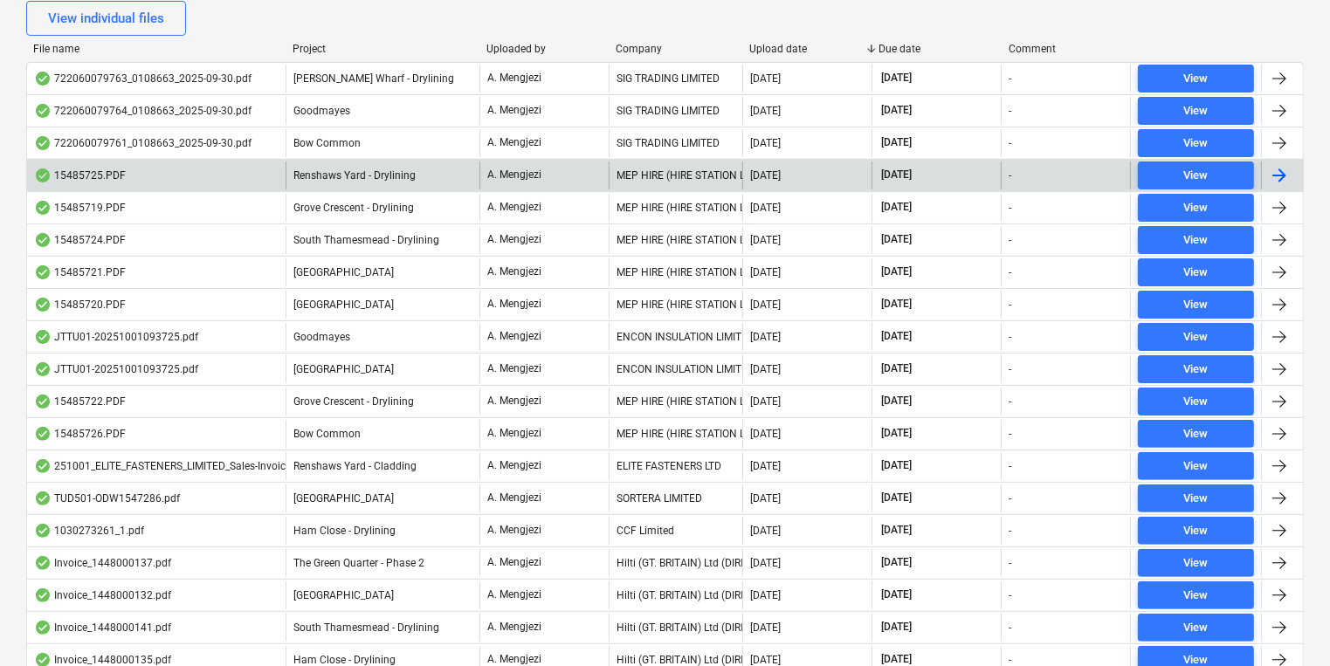
scroll to position [210, 0]
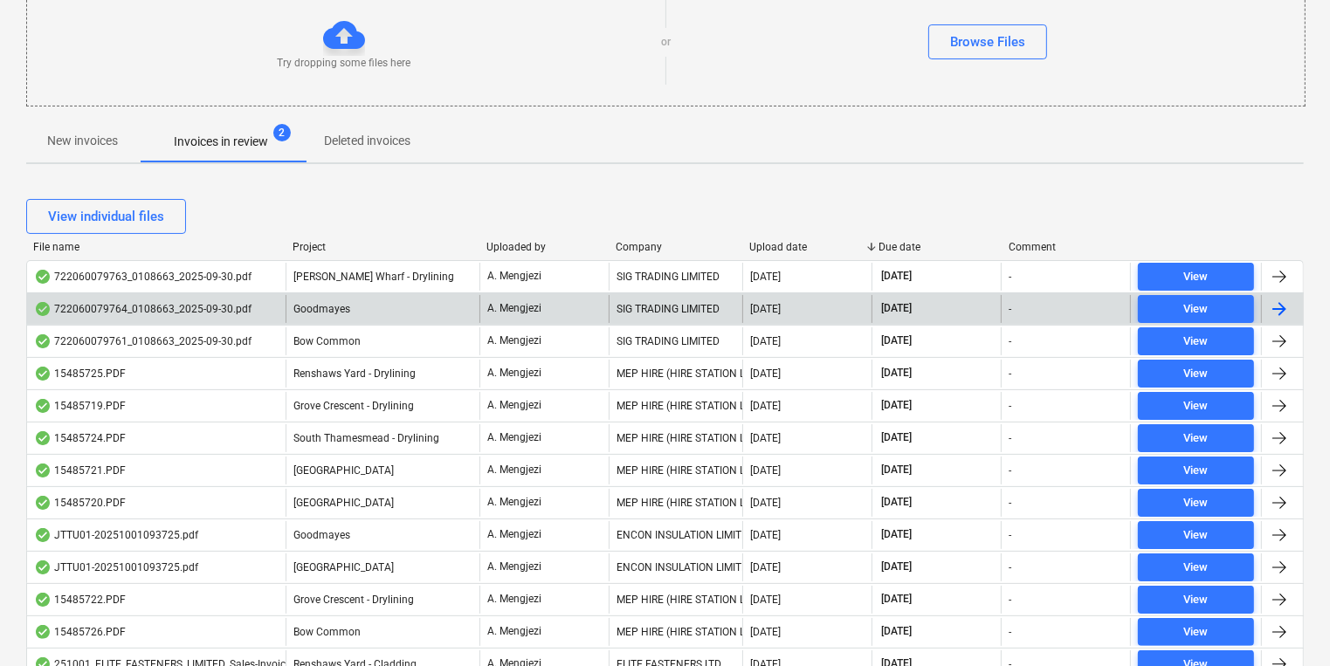
click at [672, 311] on div "SIG TRADING LIMITED" at bounding box center [675, 309] width 134 height 28
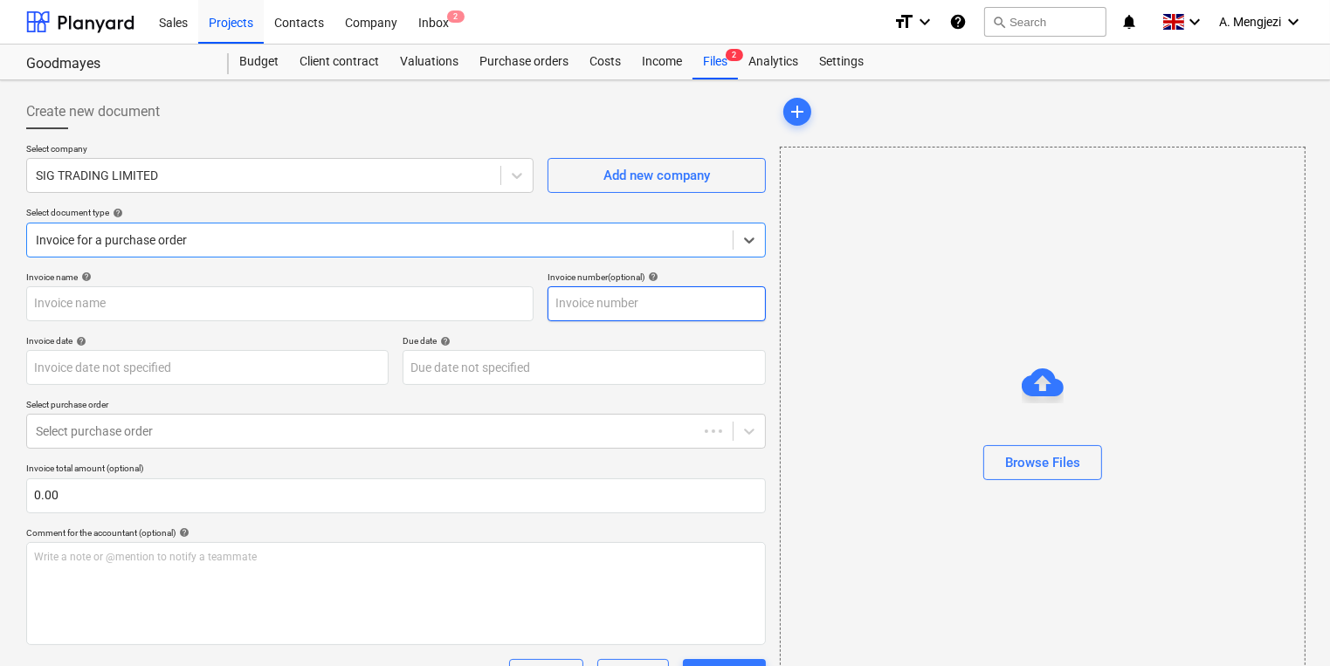
type input "722060079764"
type input "[DATE]"
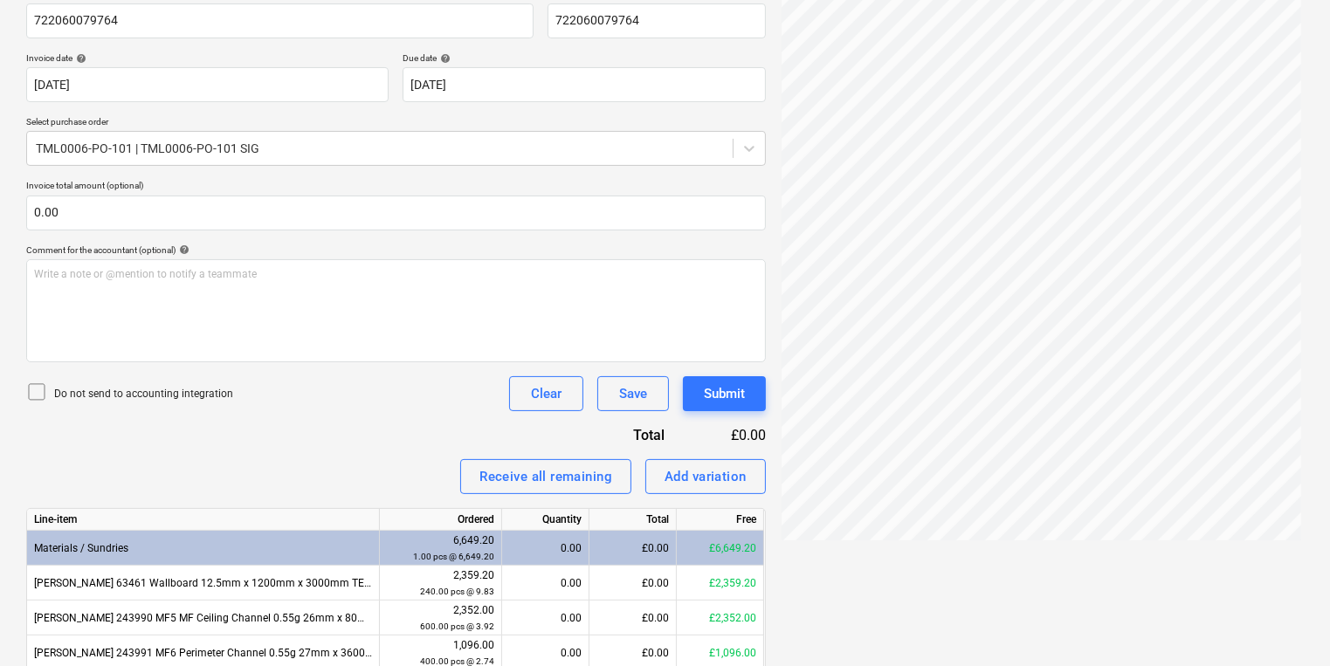
scroll to position [392, 0]
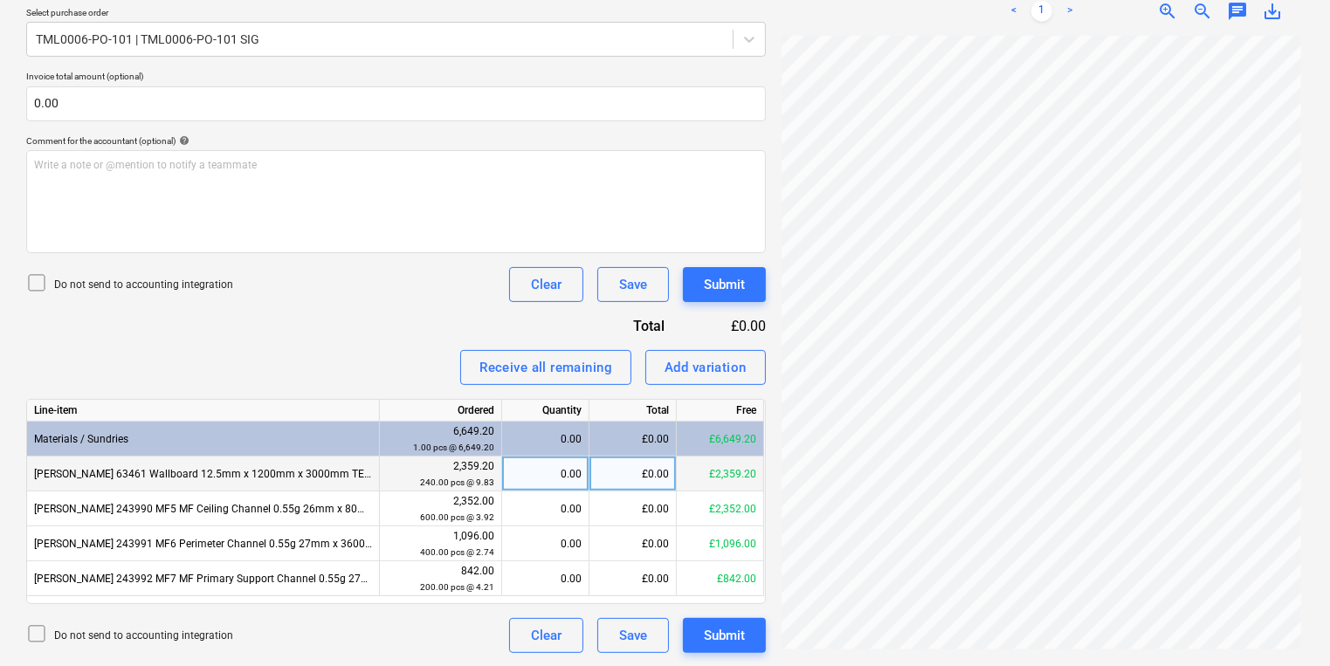
click at [573, 480] on div "0.00" at bounding box center [545, 474] width 72 height 35
type input "240"
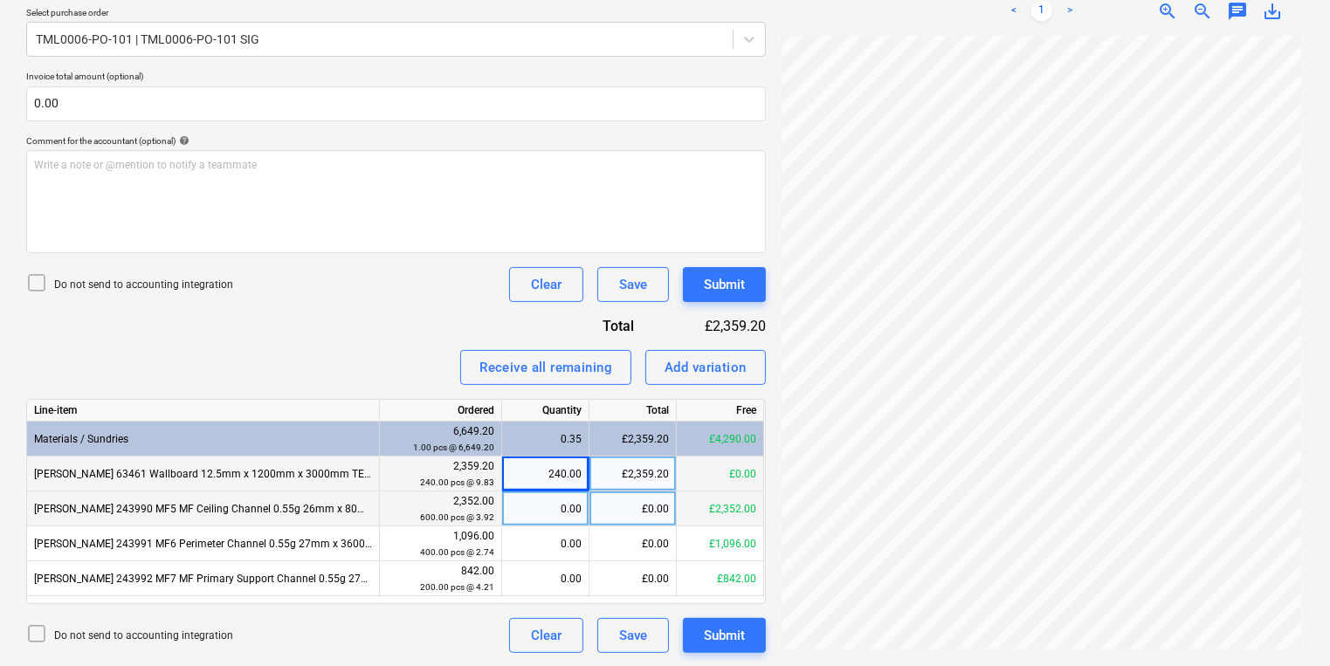
click at [564, 502] on div "0.00" at bounding box center [545, 509] width 72 height 35
click at [561, 478] on div "240.00" at bounding box center [545, 474] width 72 height 35
type input "180"
click at [583, 492] on div "0.00" at bounding box center [545, 509] width 87 height 35
type input "140"
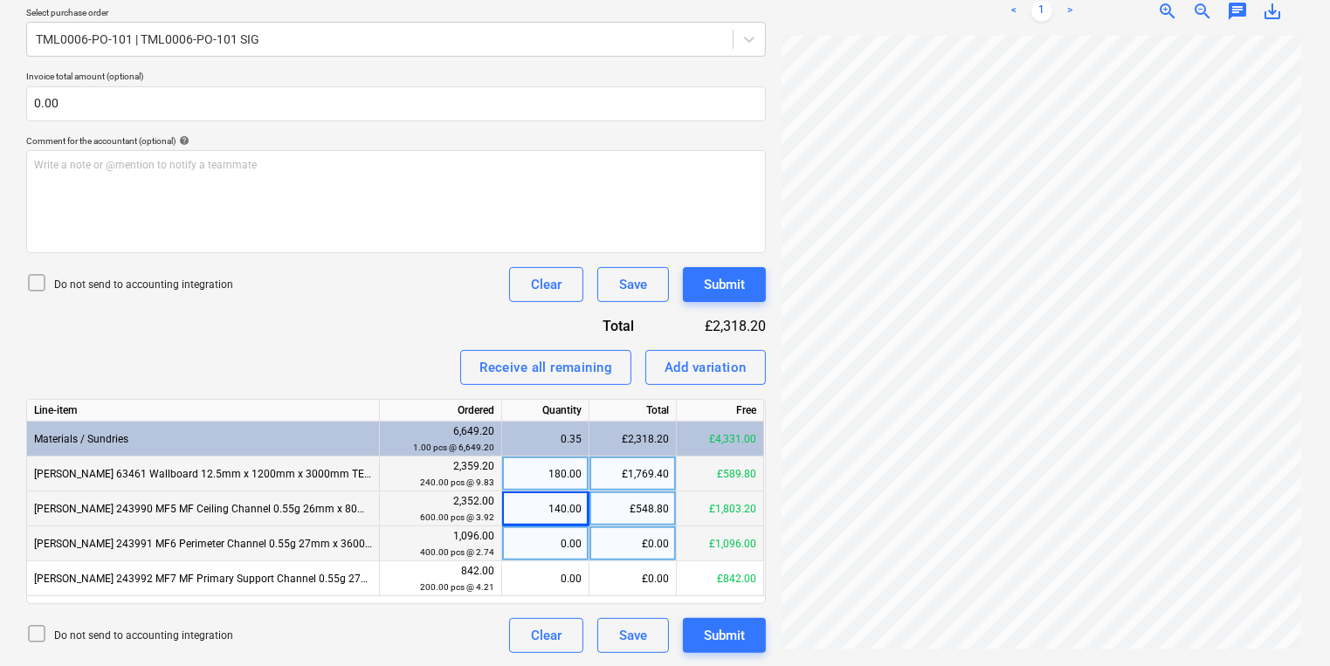
click at [565, 532] on div "0.00" at bounding box center [545, 543] width 72 height 35
type input "400"
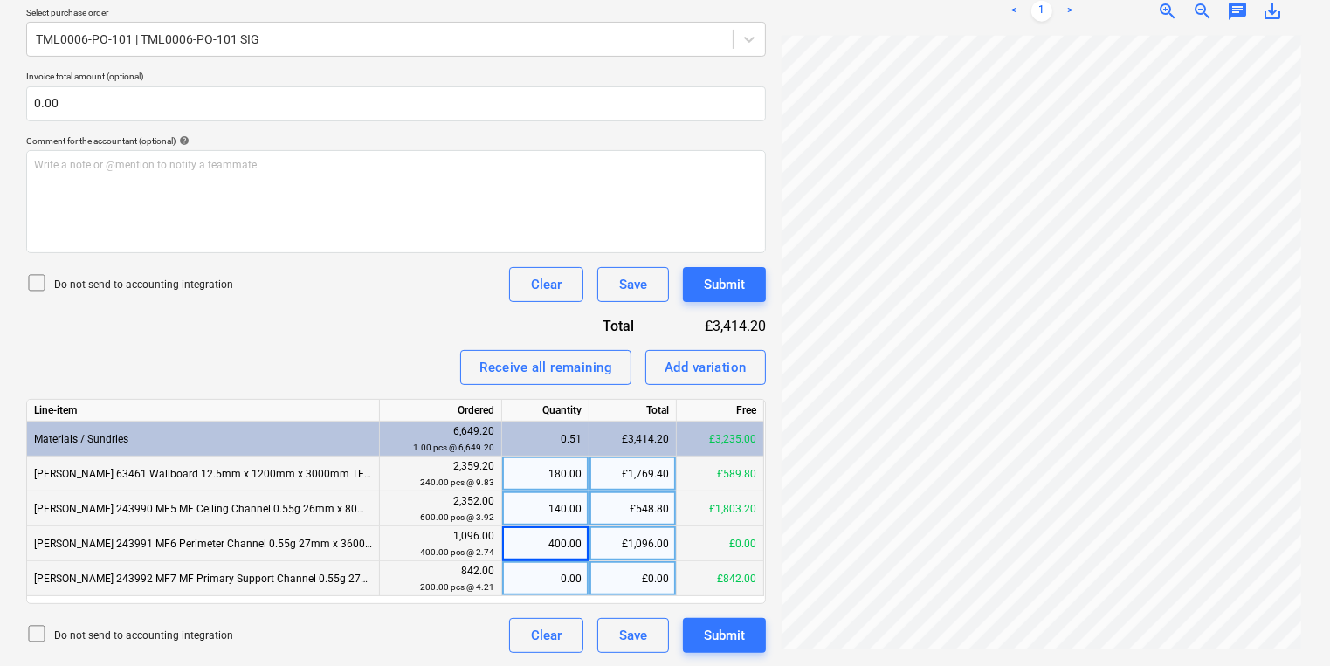
click at [604, 577] on div "£0.00" at bounding box center [632, 578] width 87 height 35
click at [539, 590] on div "0.00" at bounding box center [545, 578] width 72 height 35
type input "200"
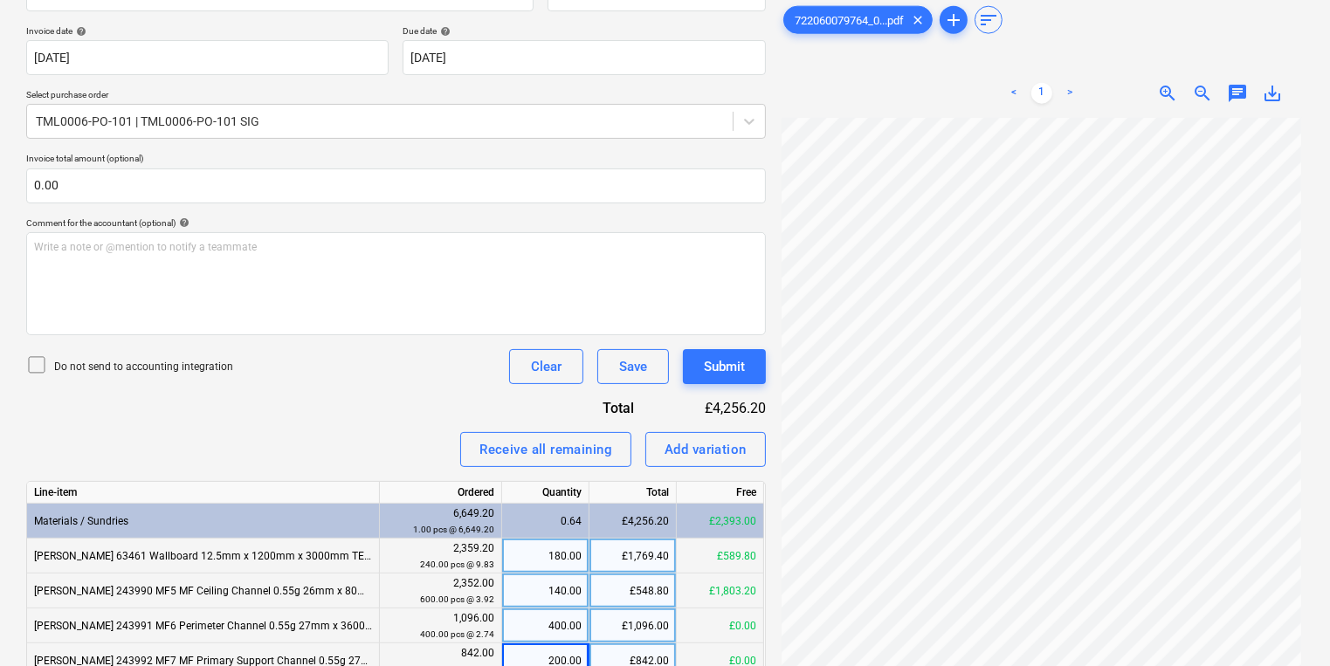
scroll to position [0, 0]
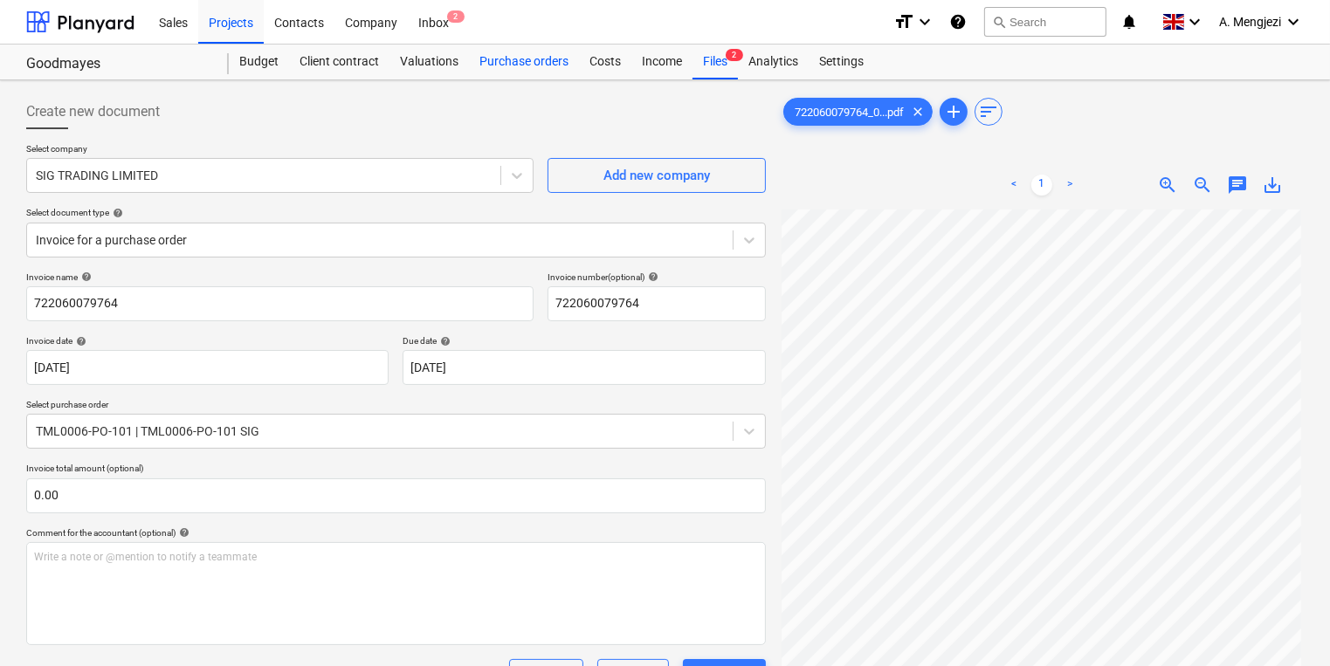
click at [519, 63] on div "Purchase orders" at bounding box center [524, 62] width 110 height 35
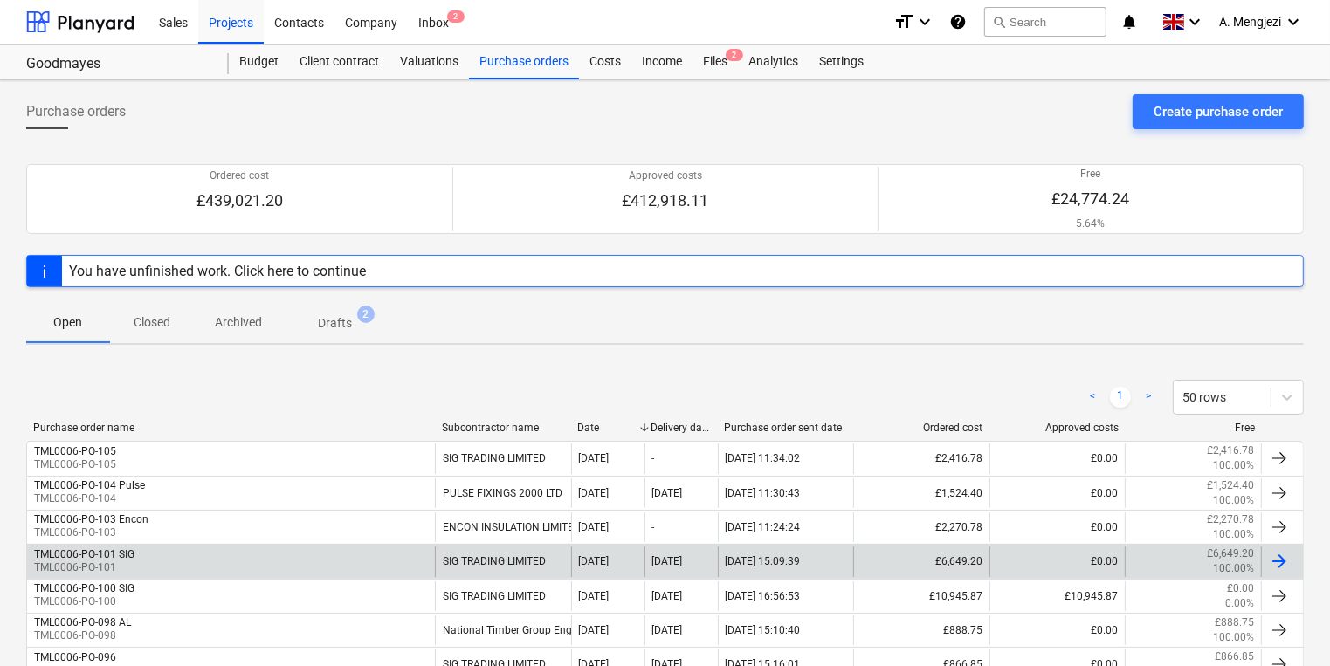
click at [241, 560] on div "TML0006-PO-101 SIG TML0006-PO-101" at bounding box center [231, 562] width 408 height 30
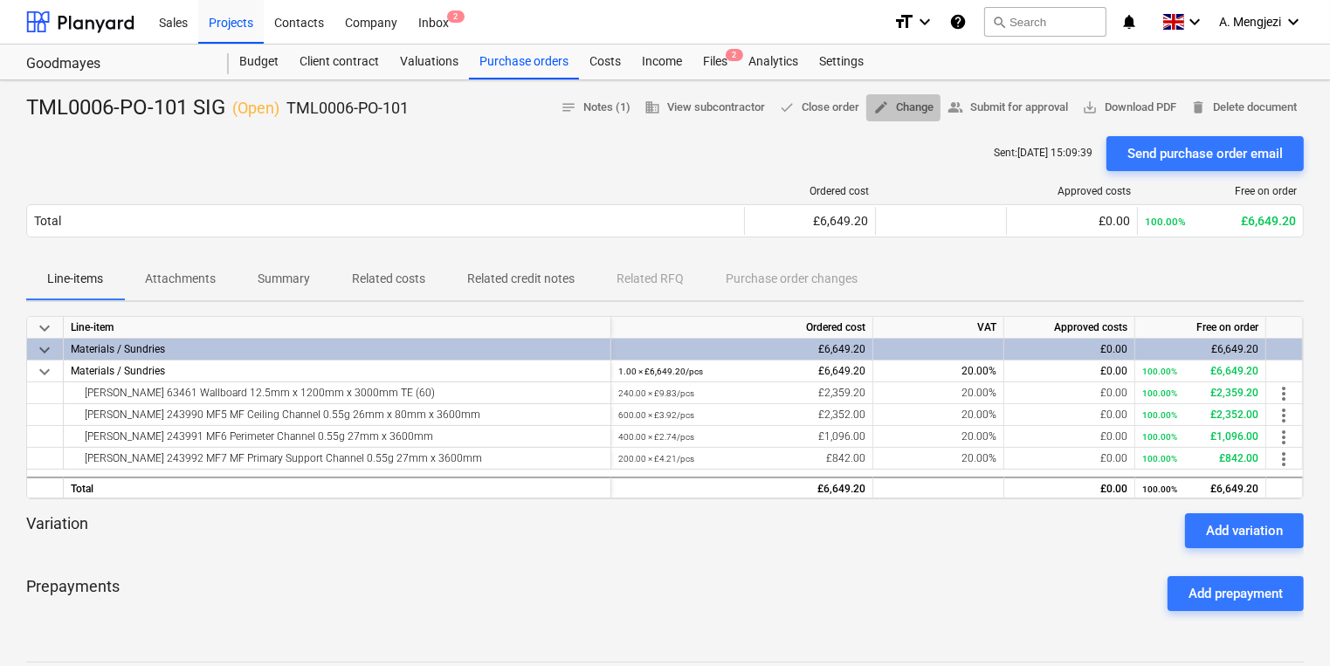
click at [888, 99] on span "edit Change" at bounding box center [903, 108] width 60 height 20
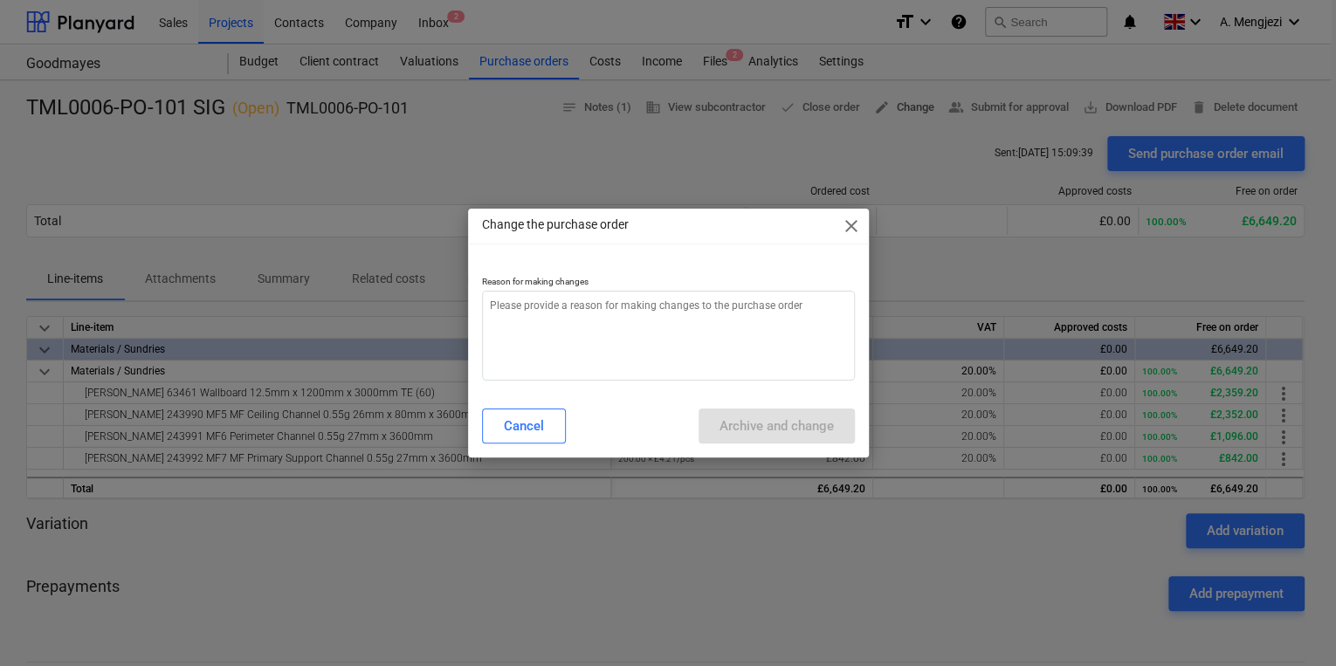
type textarea "x"
click at [622, 356] on textarea at bounding box center [668, 336] width 373 height 90
type textarea "p"
type textarea "x"
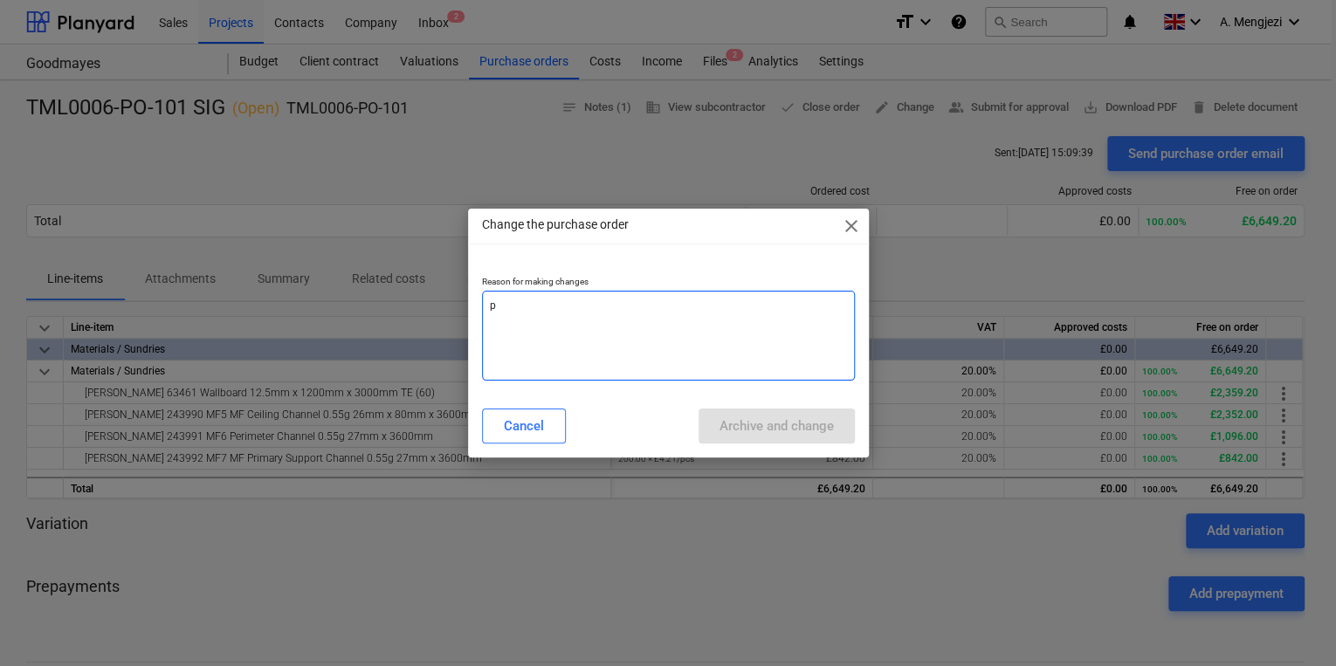
type textarea "pr"
type textarea "x"
type textarea "pri"
type textarea "x"
type textarea "pric"
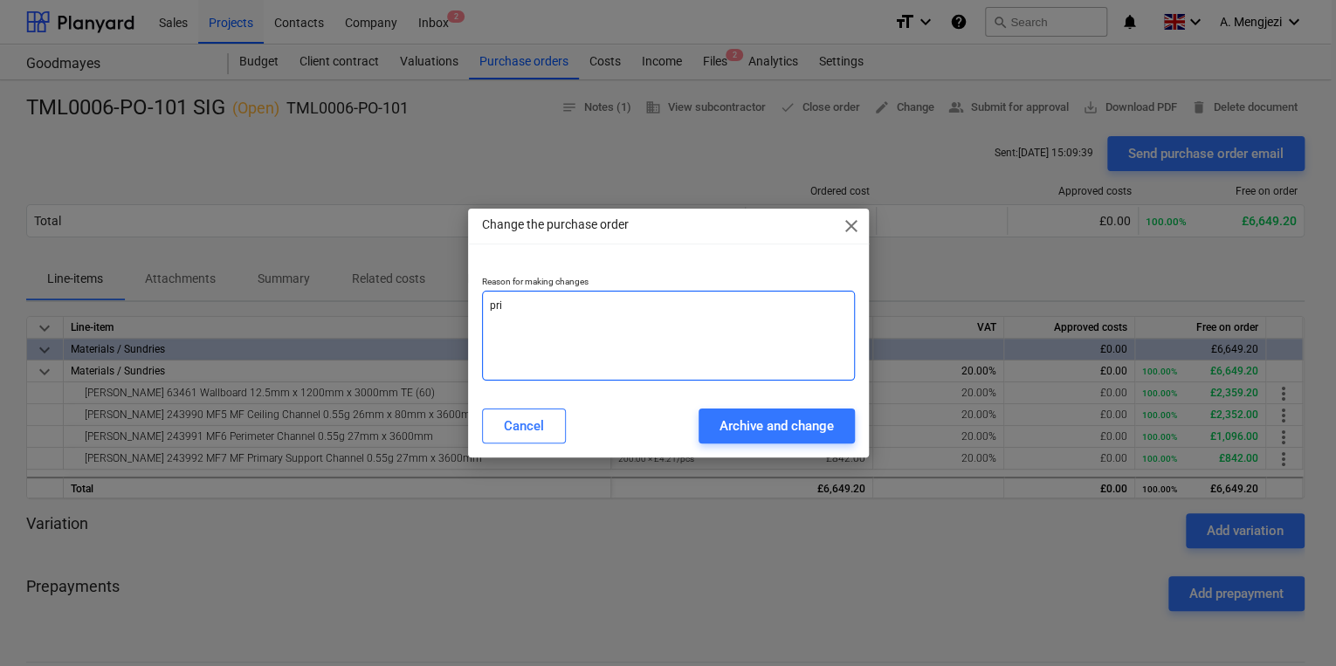
type textarea "x"
type textarea "price"
type textarea "x"
type textarea "price"
type textarea "x"
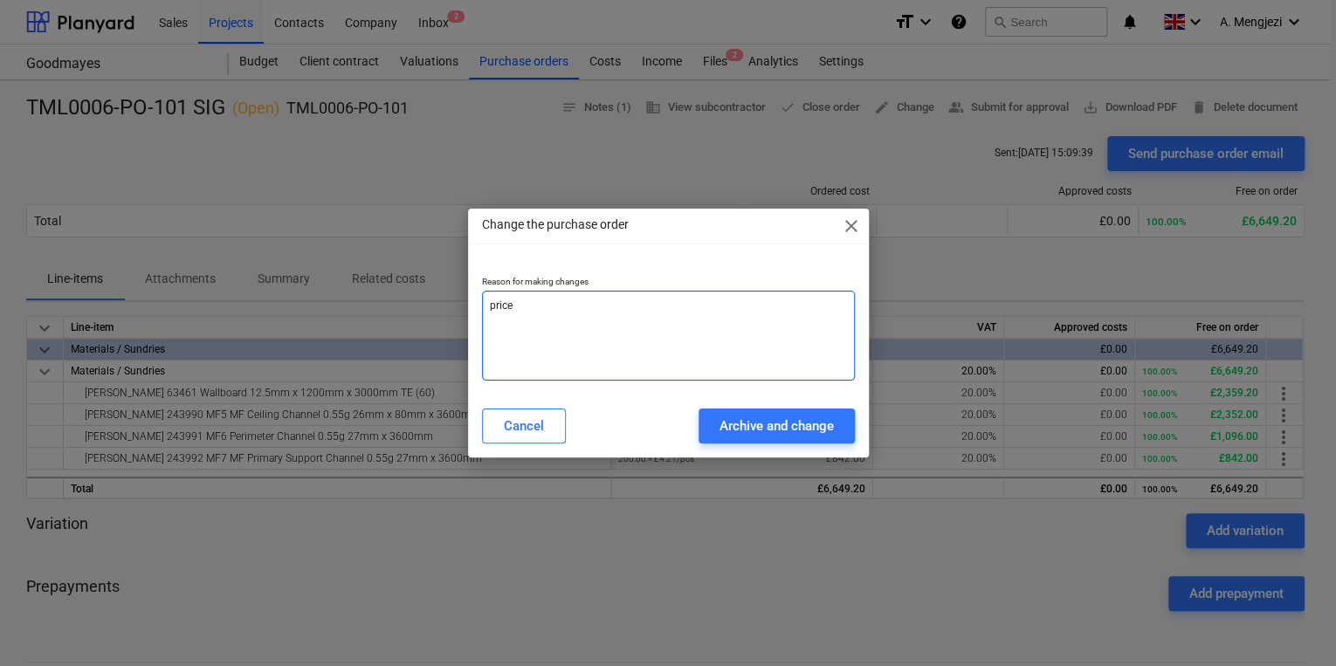
type textarea "price c"
type textarea "x"
type textarea "price ch"
type textarea "x"
type textarea "price cha"
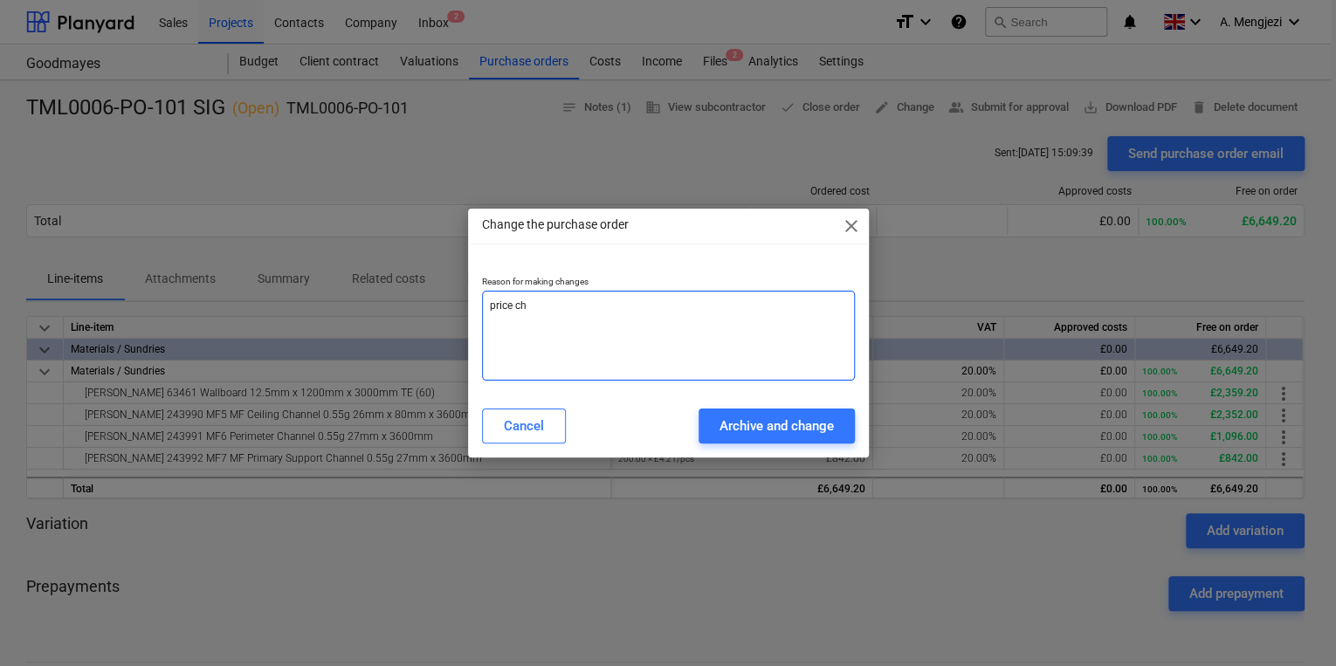
type textarea "x"
type textarea "price chan"
type textarea "x"
type textarea "[PERSON_NAME]"
type textarea "x"
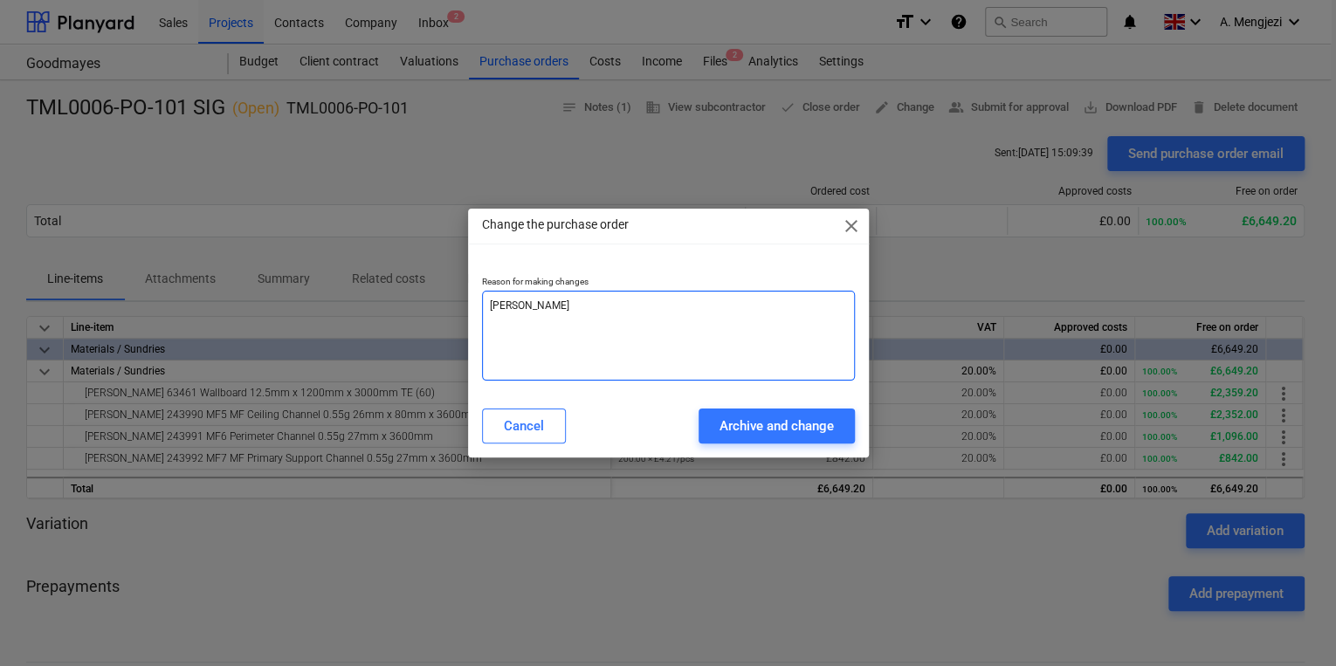
type textarea "price change"
type textarea "x"
type textarea "price change"
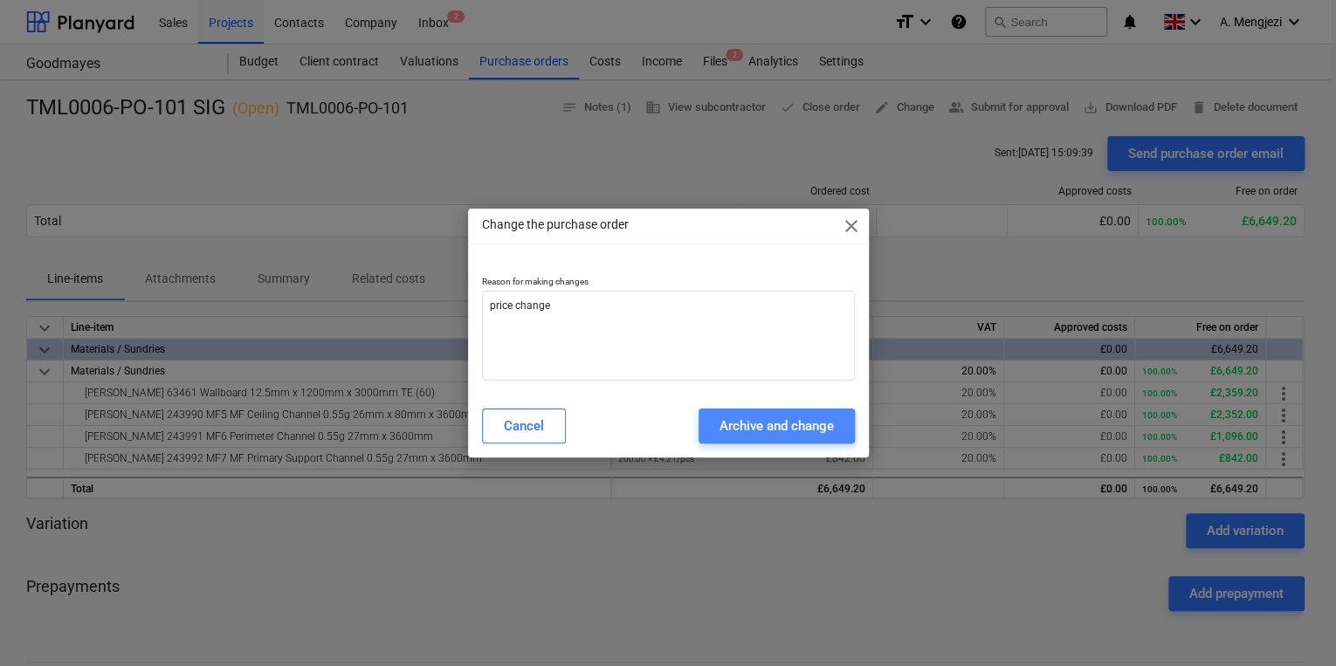
click at [849, 440] on button "Archive and change" at bounding box center [776, 426] width 156 height 35
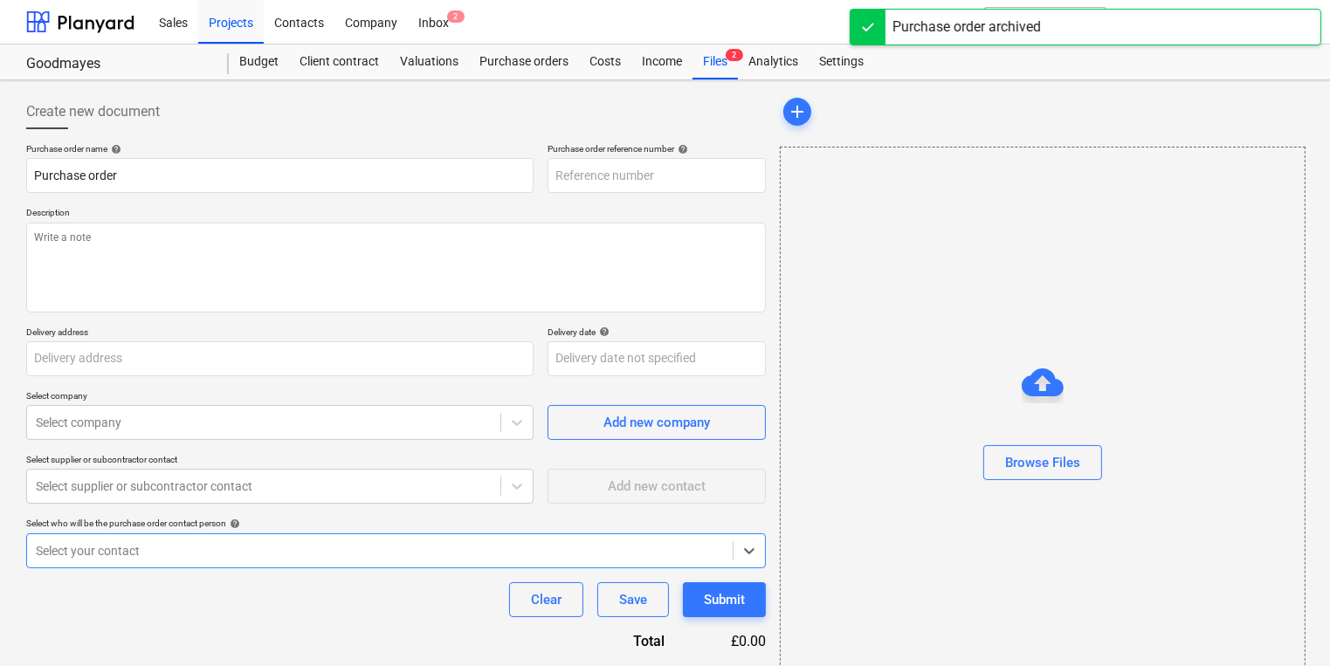
type textarea "x"
type input "TML0006-PO-101 SIG"
type input "TML0006-PO-101"
type textarea "Site contact [PERSON_NAME] [PHONE_NUMBER]"
type input "Fairview Estates, Former Homebase, [STREET_ADDRESS]"
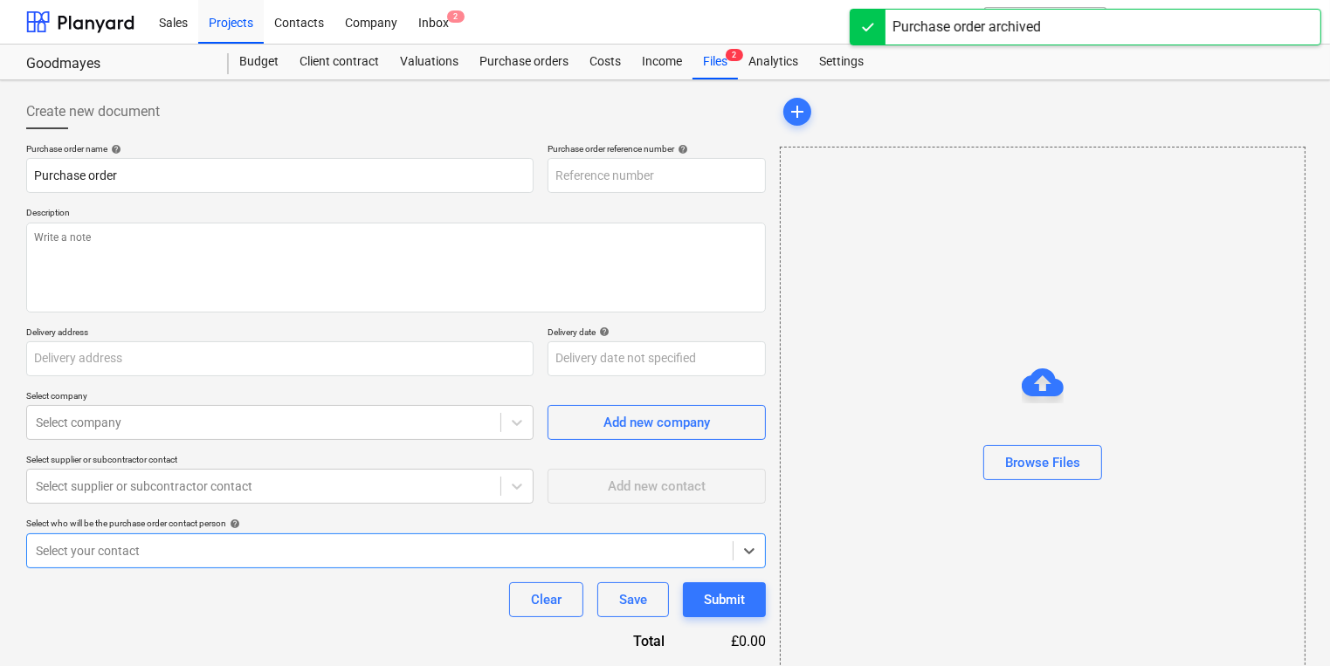
type input "[DATE]"
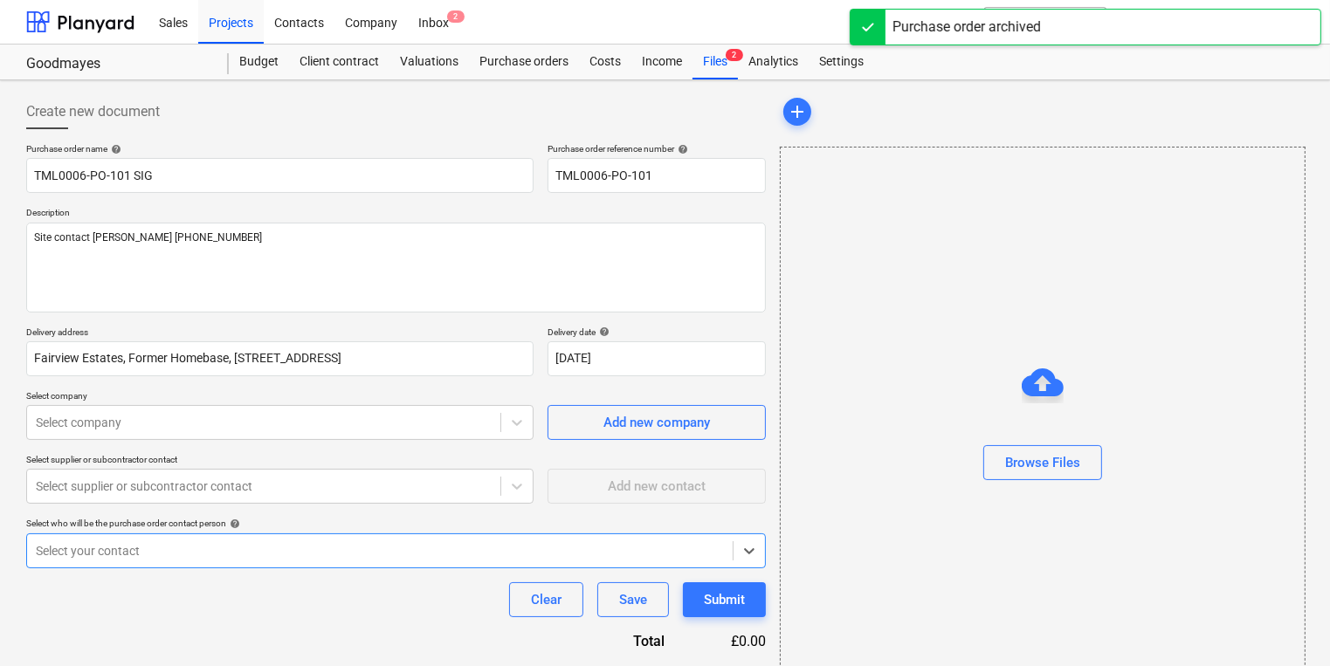
type textarea "x"
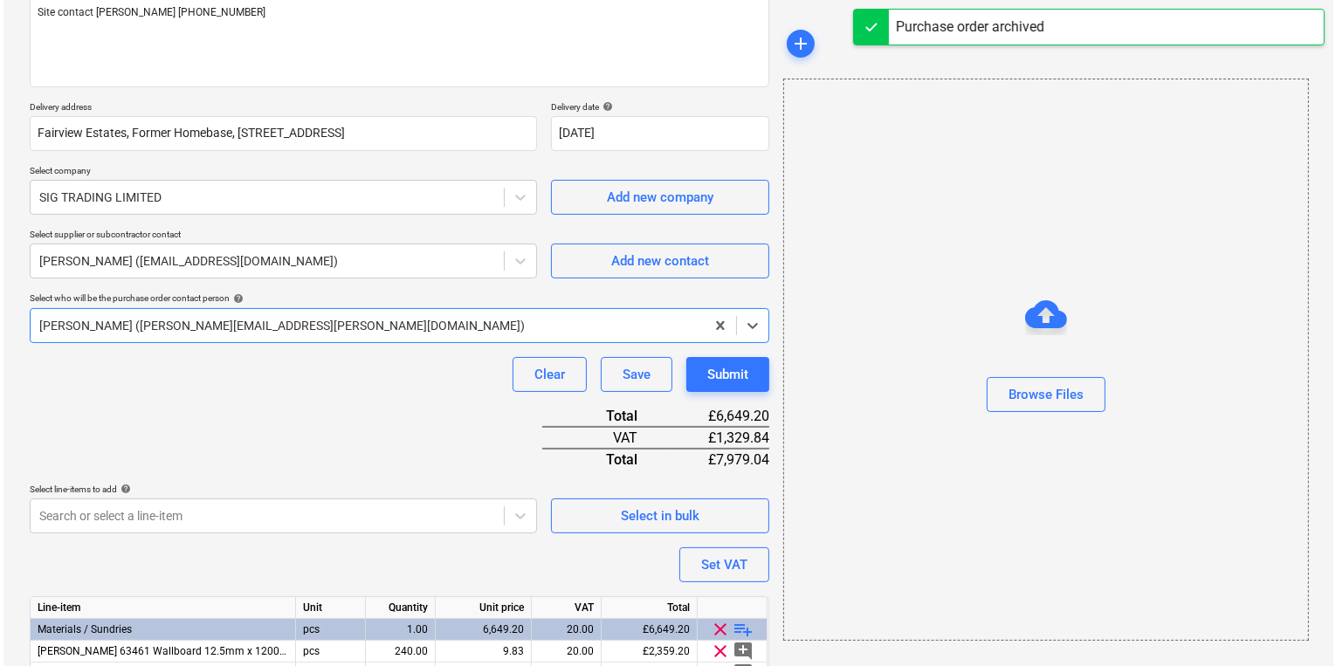
scroll to position [356, 0]
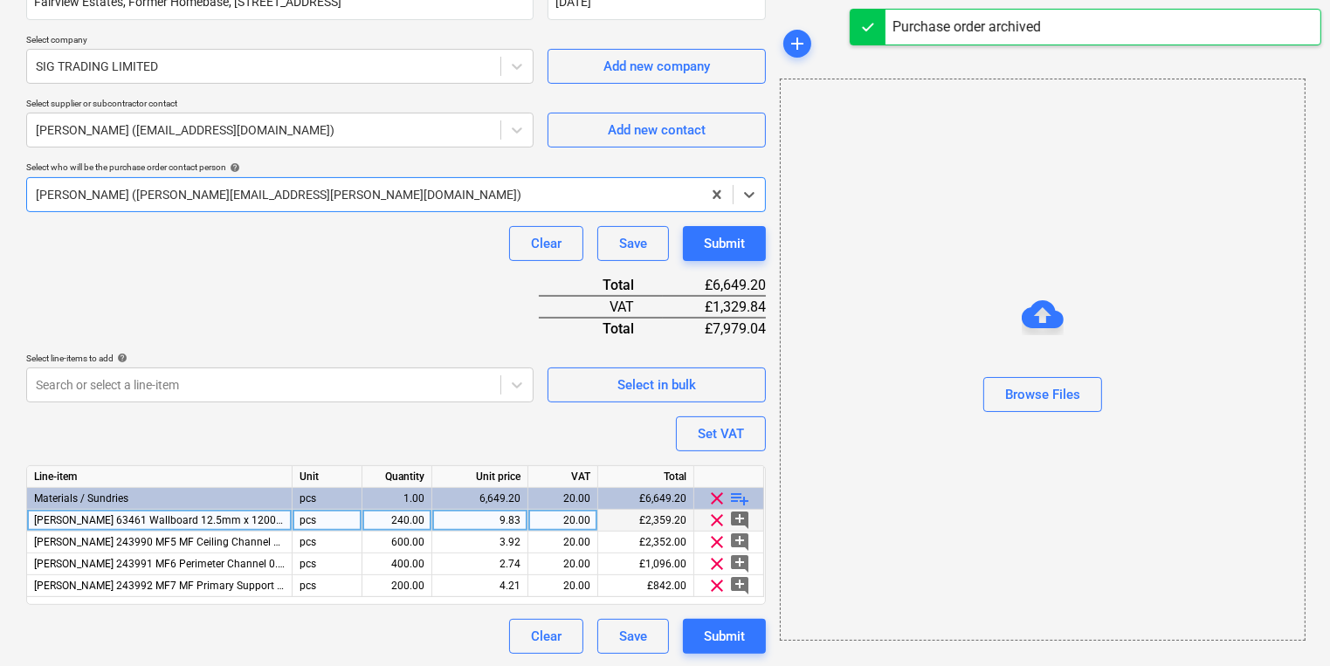
click at [492, 522] on div "9.83" at bounding box center [479, 521] width 81 height 22
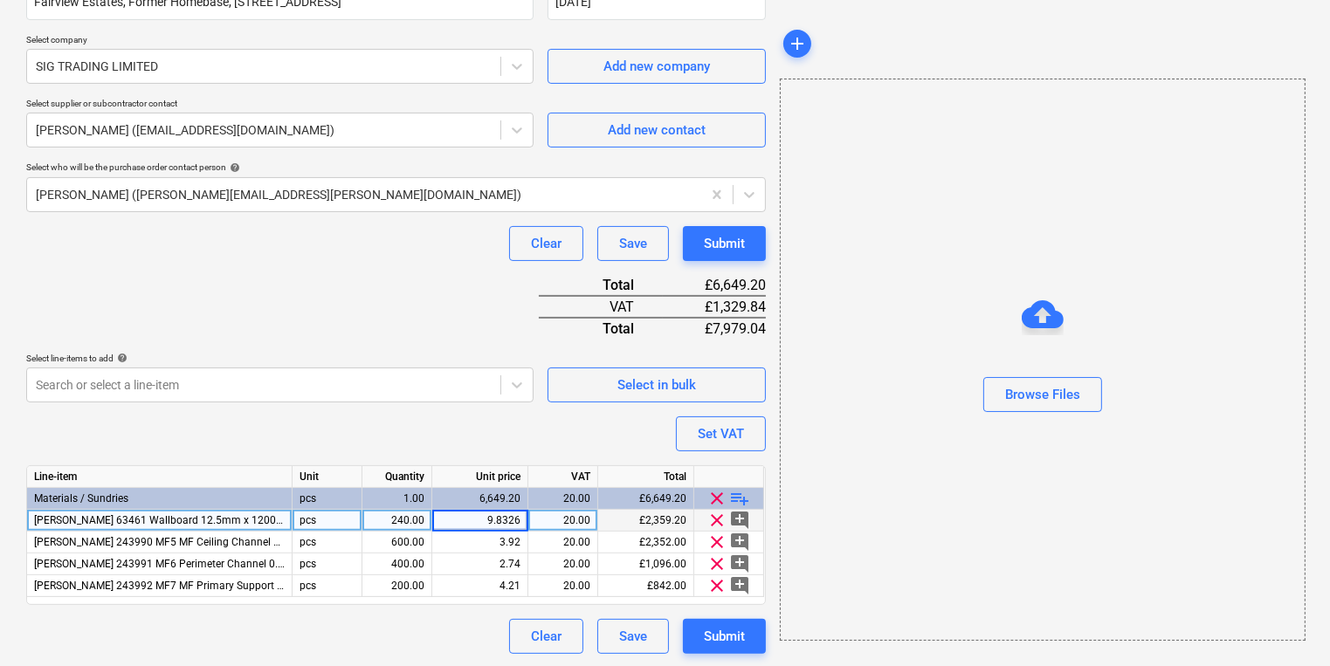
type input "9.83261"
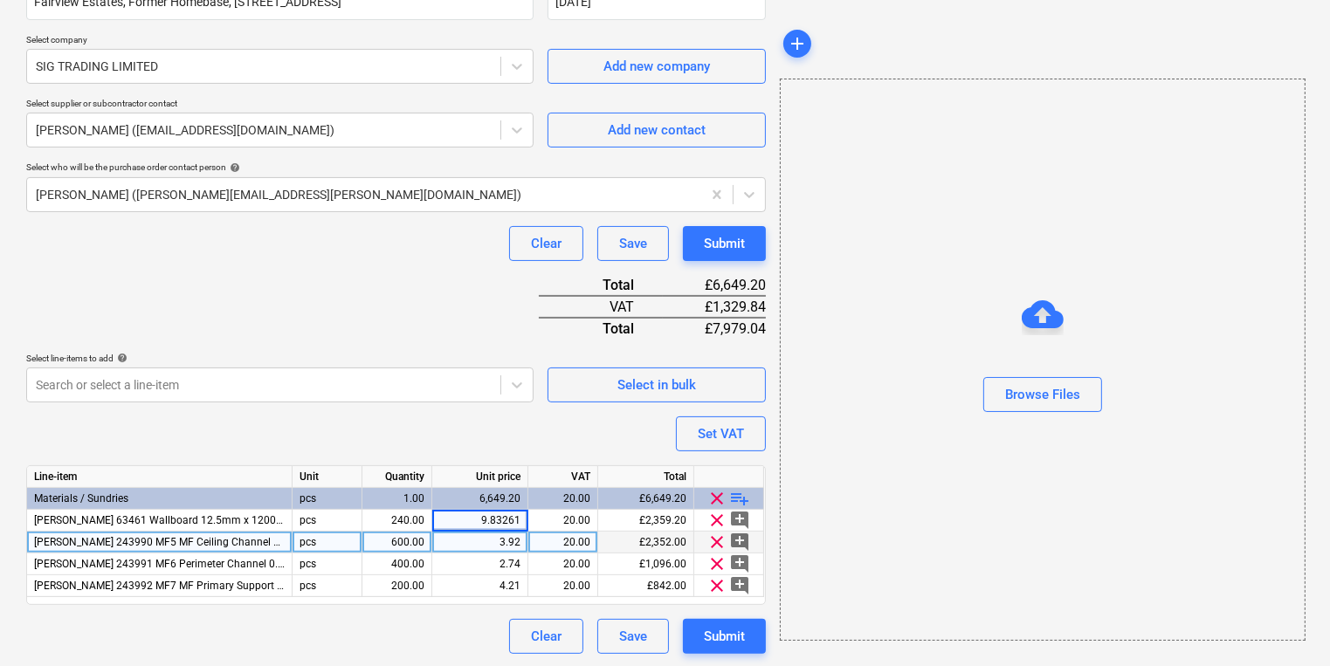
type textarea "x"
click at [478, 534] on div "3.92" at bounding box center [479, 543] width 81 height 22
type input "3.9239"
type textarea "x"
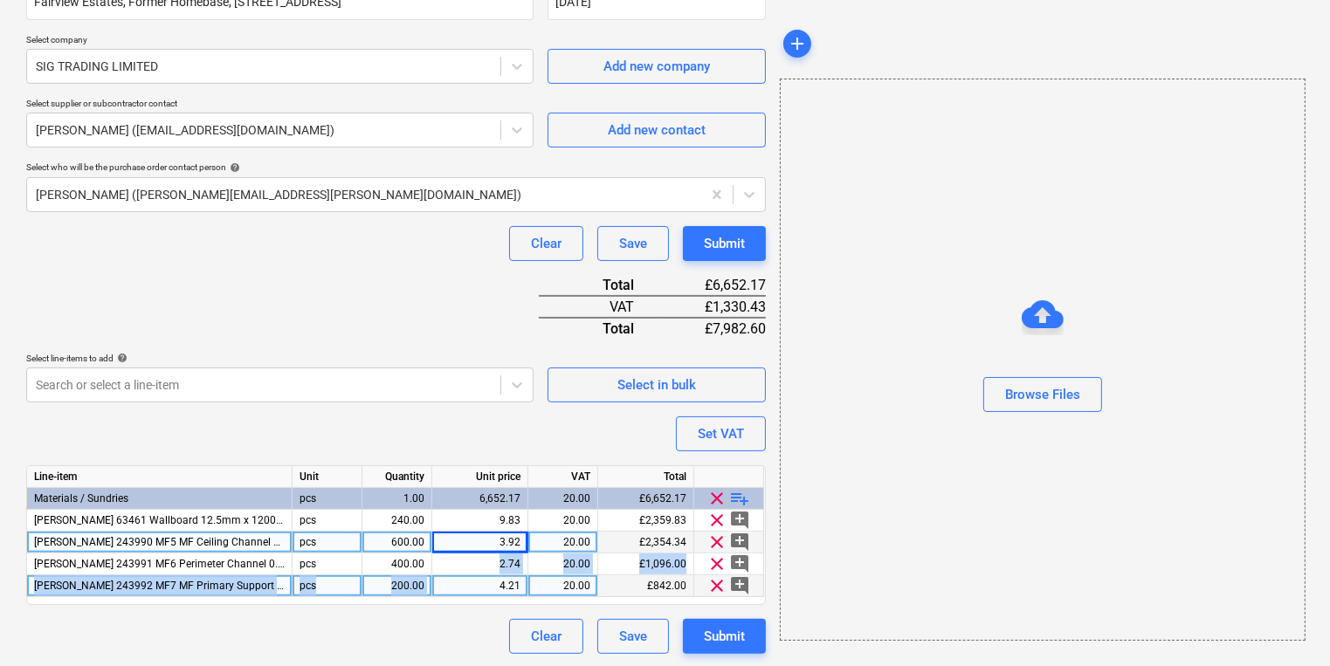
click at [492, 573] on div "Line-item Unit Quantity Unit price VAT Total Materials / Sundries pcs 1.00 6,65…" at bounding box center [395, 535] width 739 height 140
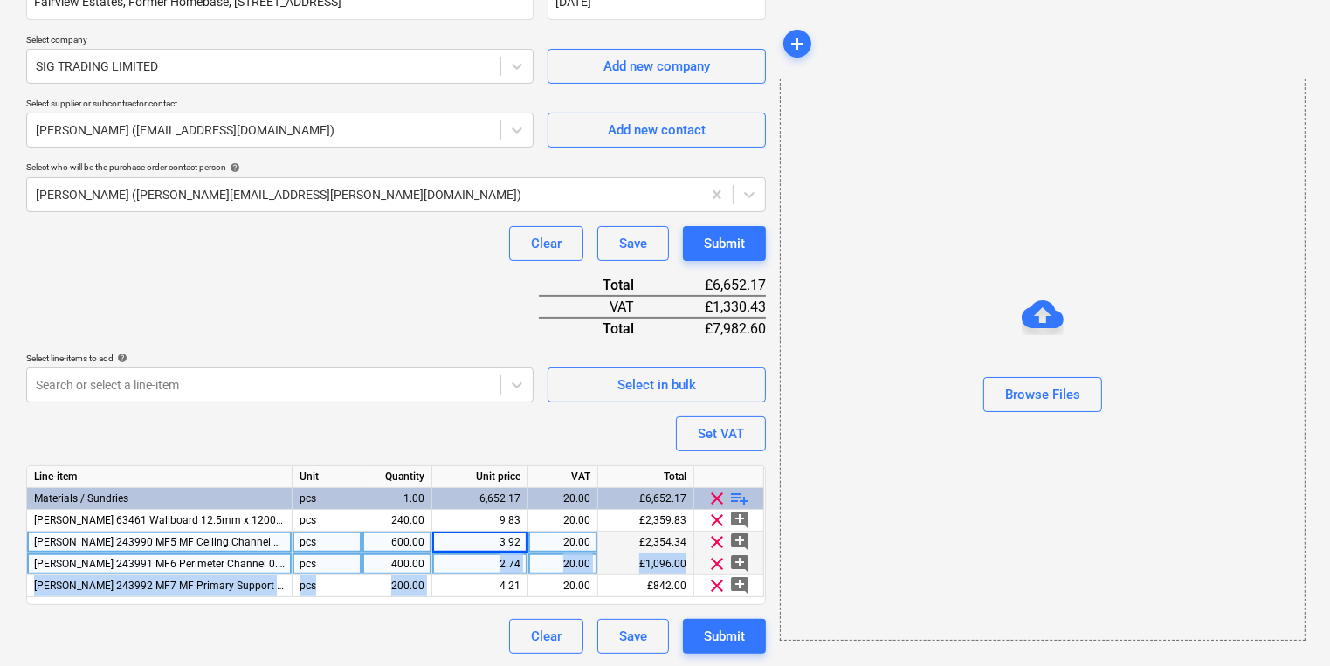
click at [489, 566] on div "2.74" at bounding box center [479, 564] width 81 height 22
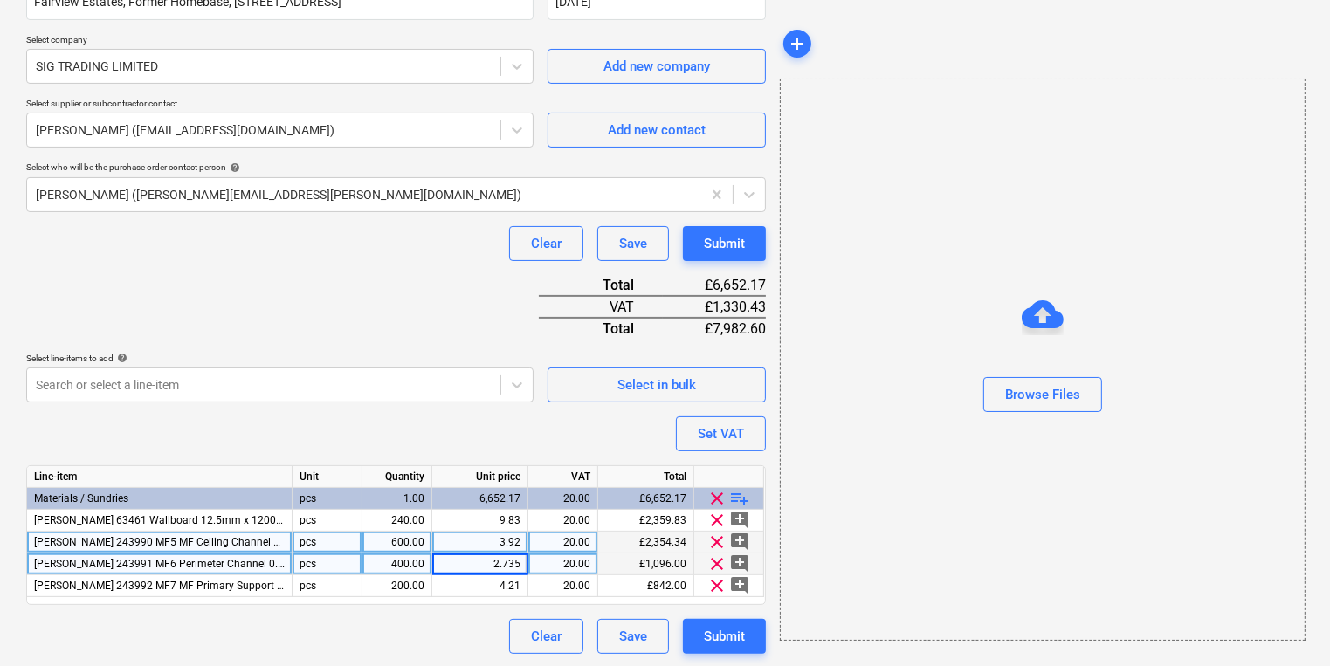
type input "2.7359"
type textarea "x"
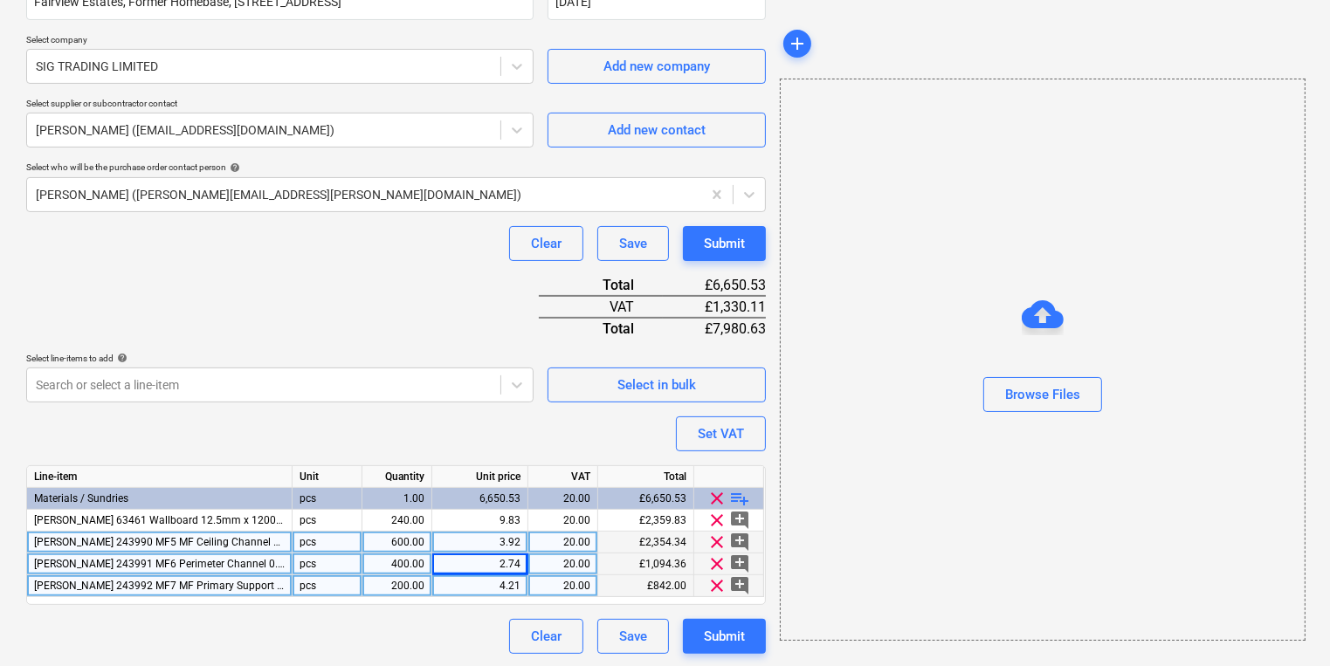
click at [488, 581] on div "4.21" at bounding box center [479, 586] width 81 height 22
type input "4.03155"
click at [711, 629] on div "Submit" at bounding box center [724, 636] width 41 height 23
type textarea "x"
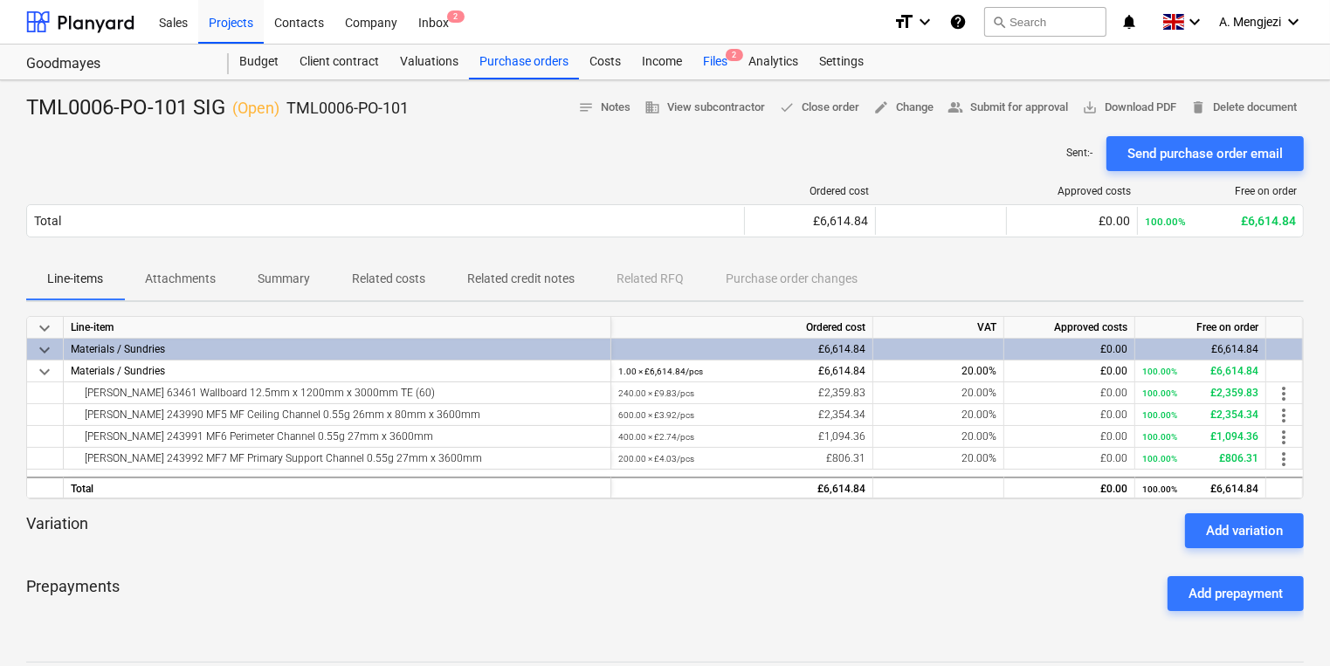
click at [722, 52] on div "Files 2" at bounding box center [714, 62] width 45 height 35
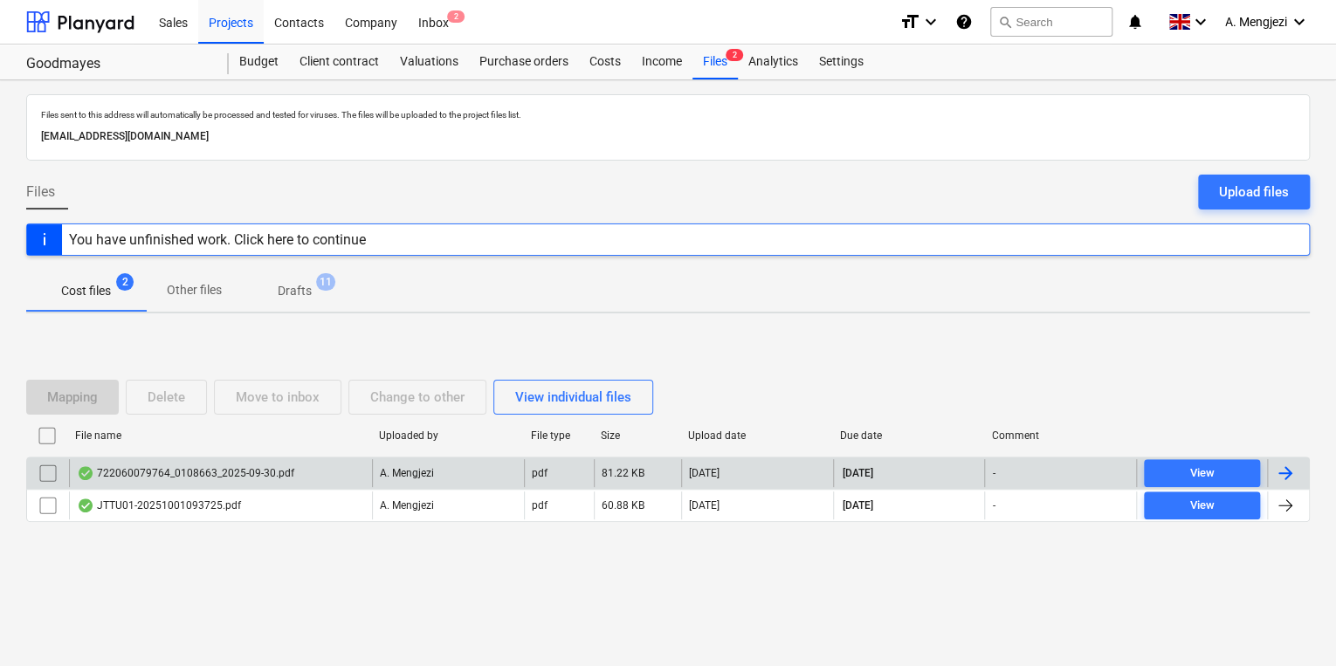
click at [269, 472] on div "722060079764_0108663_2025-09-30.pdf" at bounding box center [185, 473] width 217 height 14
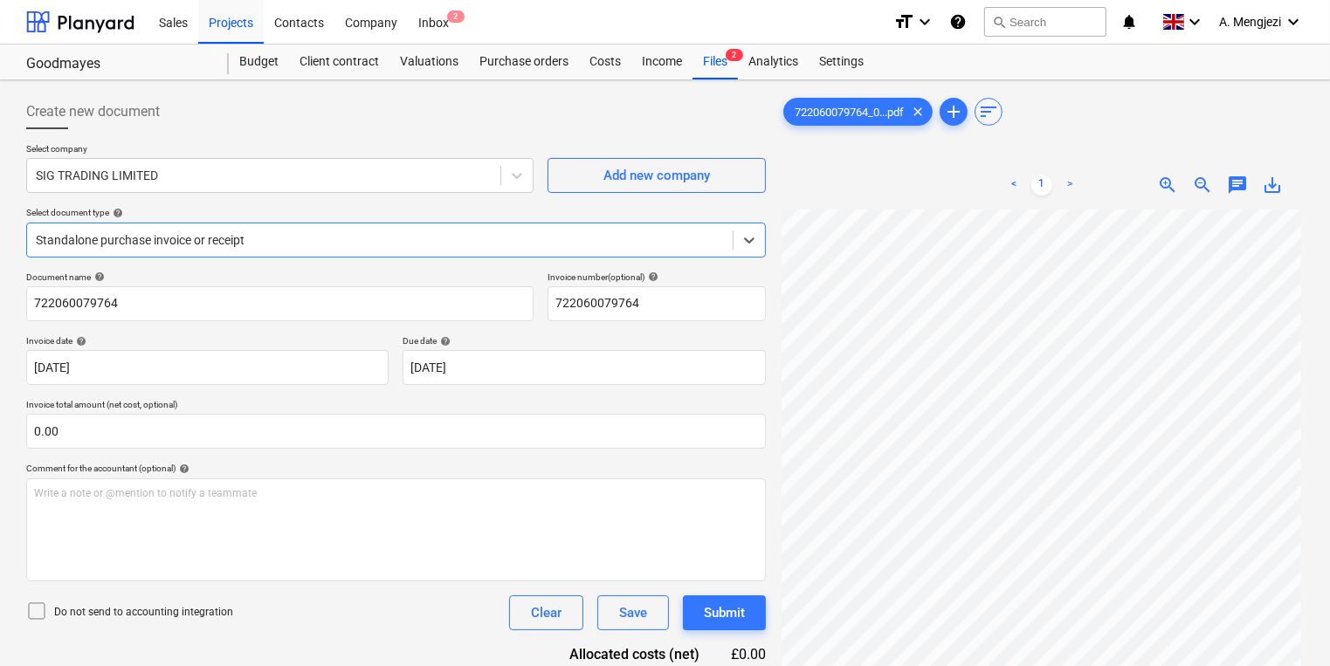
click at [441, 243] on div at bounding box center [380, 239] width 688 height 17
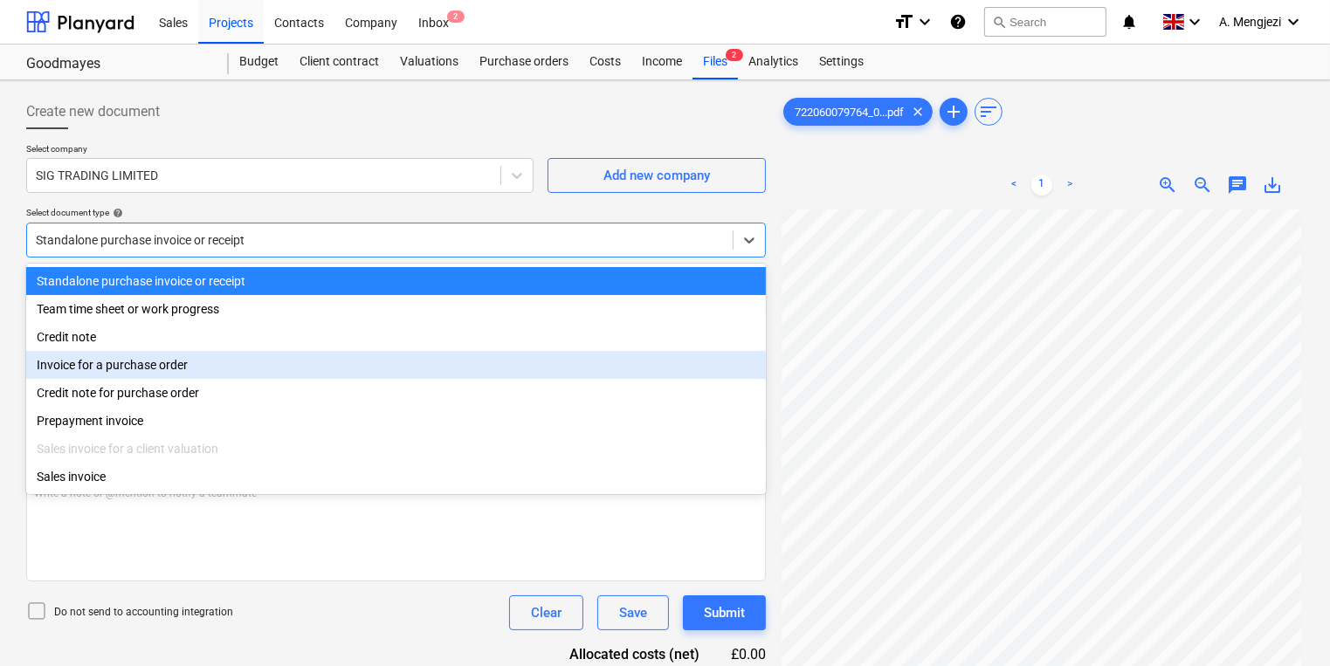
click at [395, 354] on div "Invoice for a purchase order" at bounding box center [395, 365] width 739 height 28
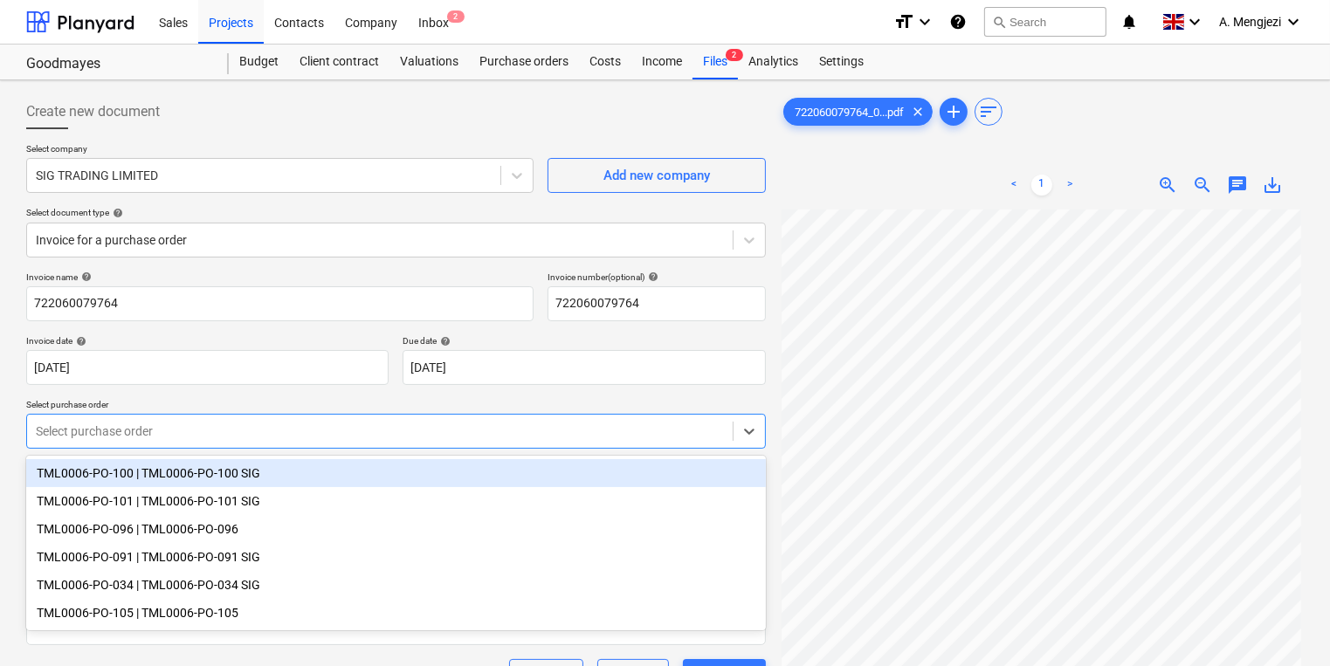
click at [377, 430] on div at bounding box center [380, 431] width 688 height 17
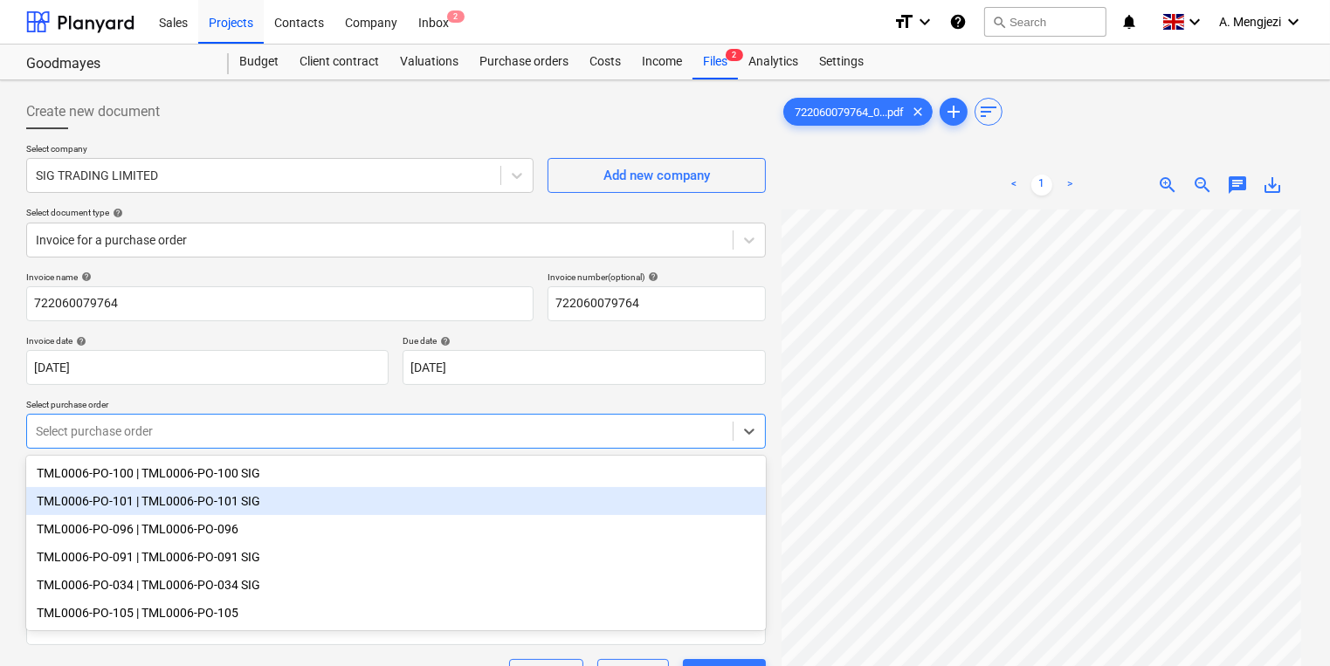
click at [347, 505] on div "TML0006-PO-101 | TML0006-PO-101 SIG" at bounding box center [395, 501] width 739 height 28
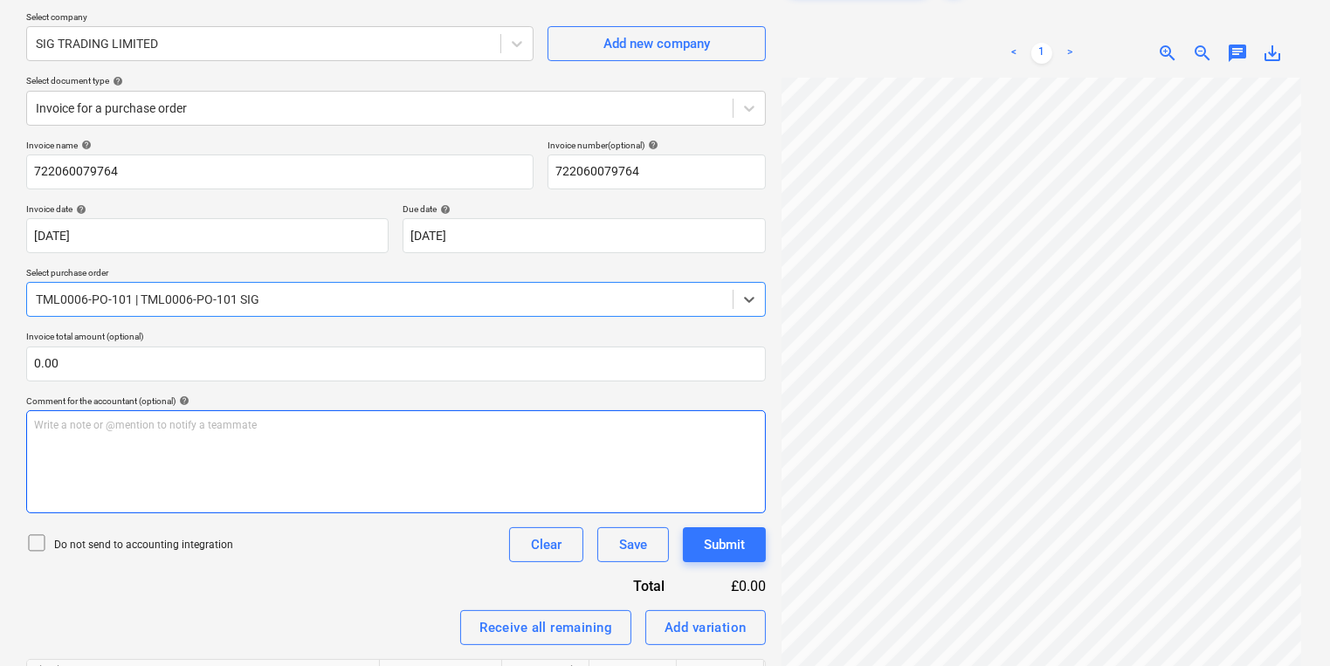
scroll to position [349, 0]
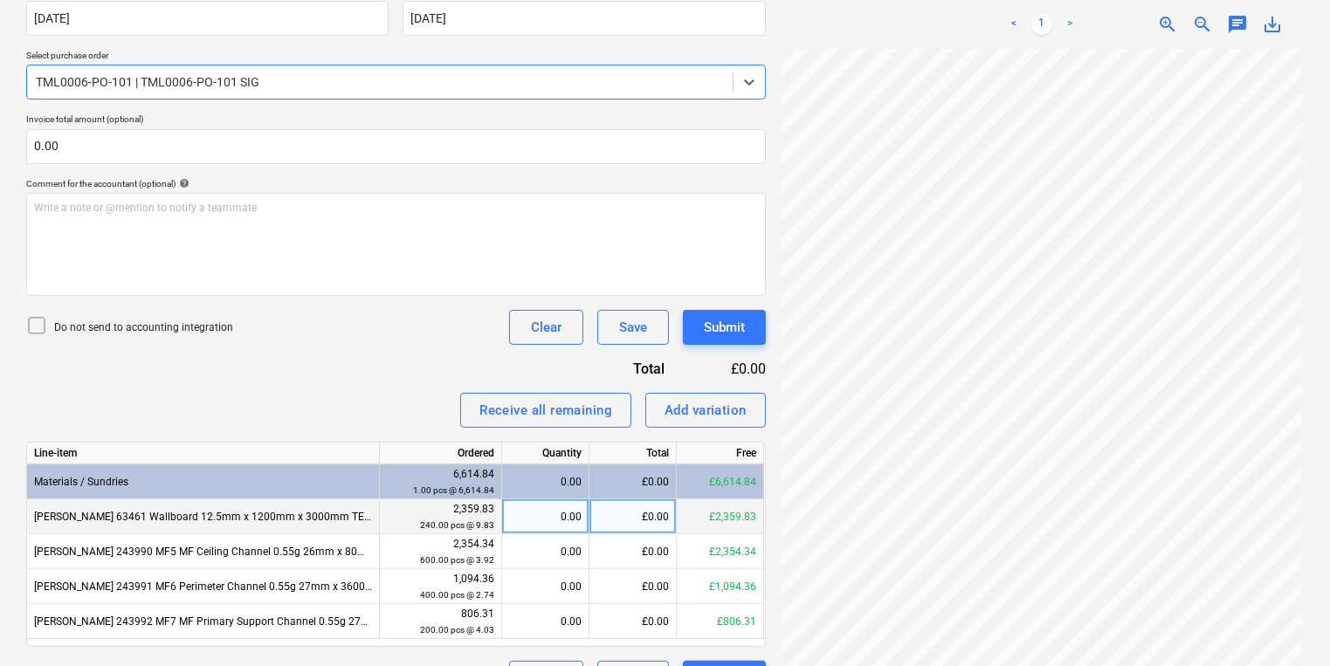
click at [562, 503] on div "0.00" at bounding box center [545, 516] width 72 height 35
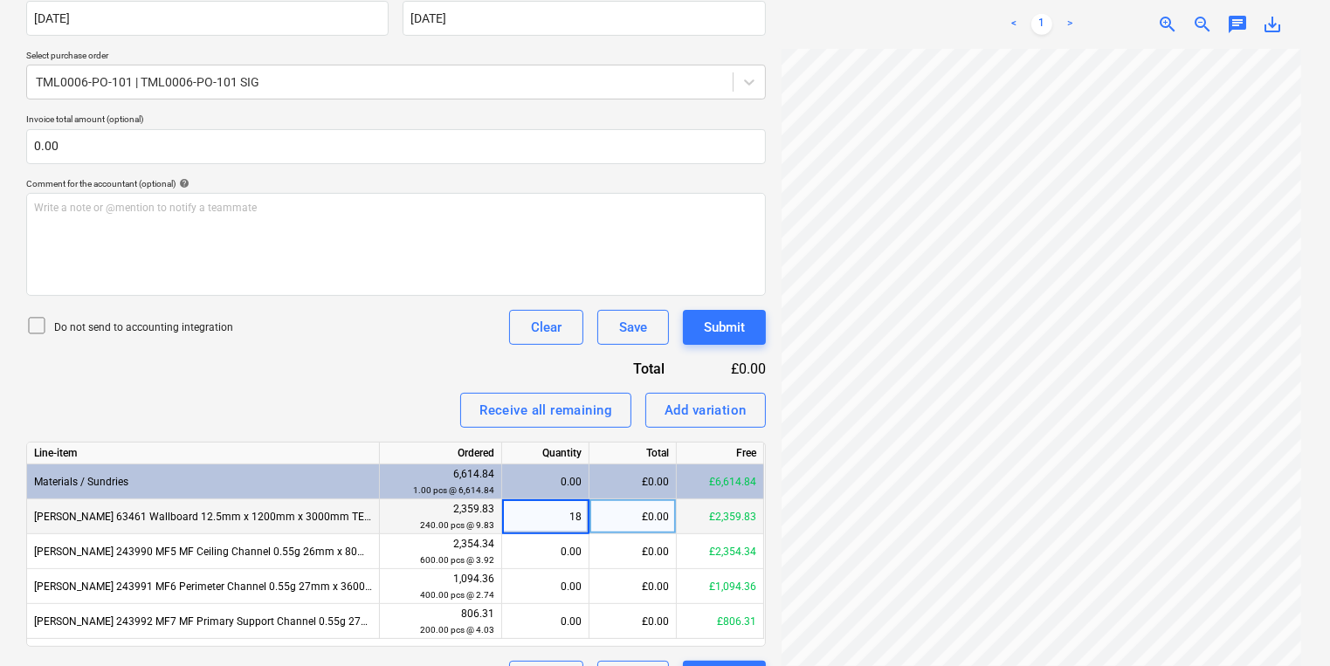
type input "180"
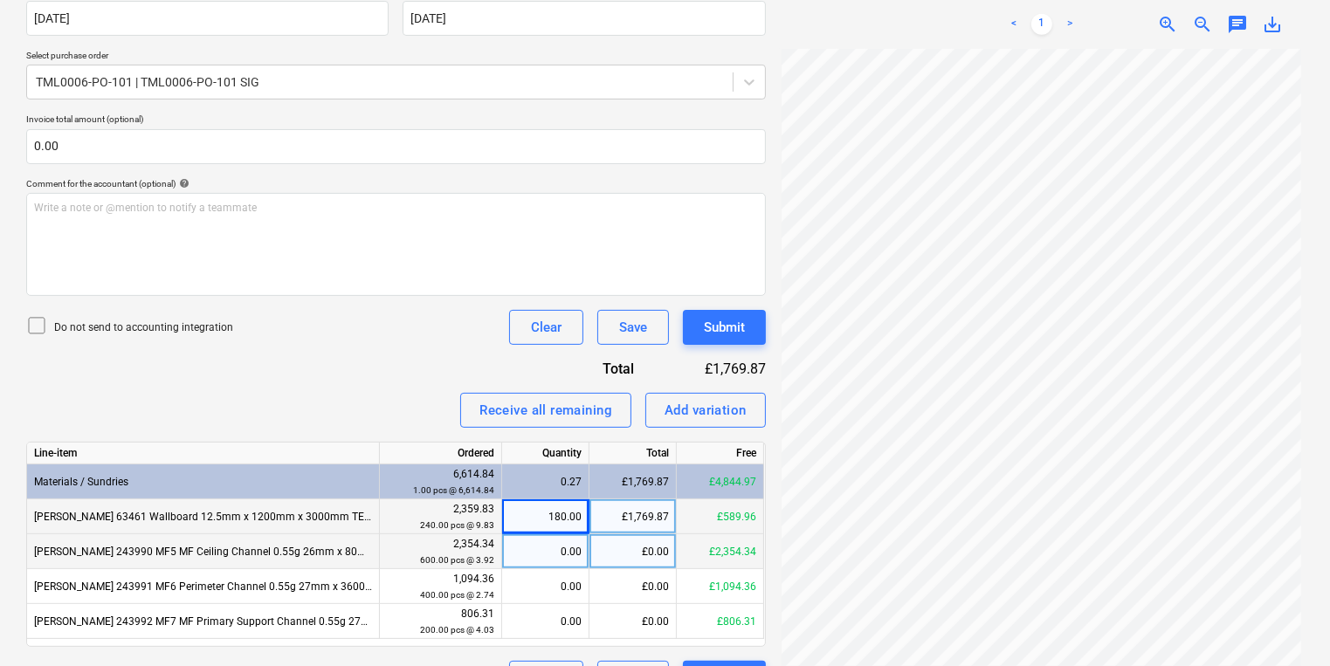
click at [572, 566] on div "0.00" at bounding box center [545, 551] width 72 height 35
type input "140"
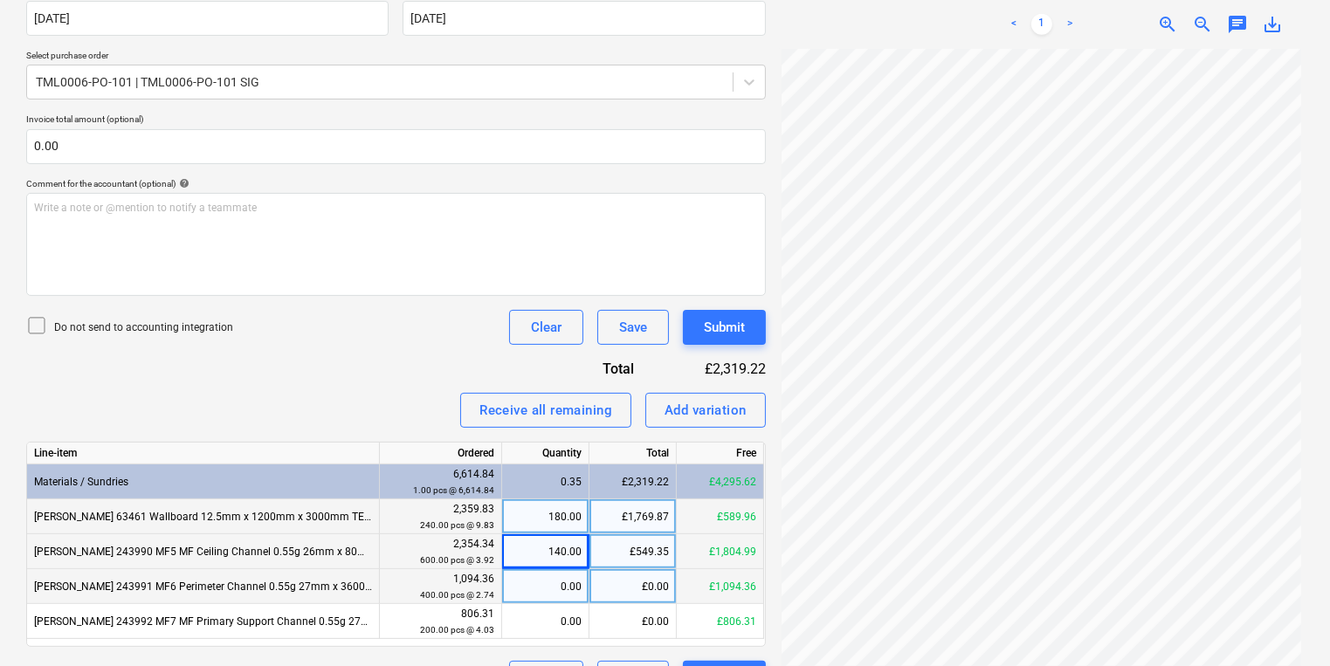
click at [548, 575] on div "0.00" at bounding box center [545, 586] width 72 height 35
type input "400"
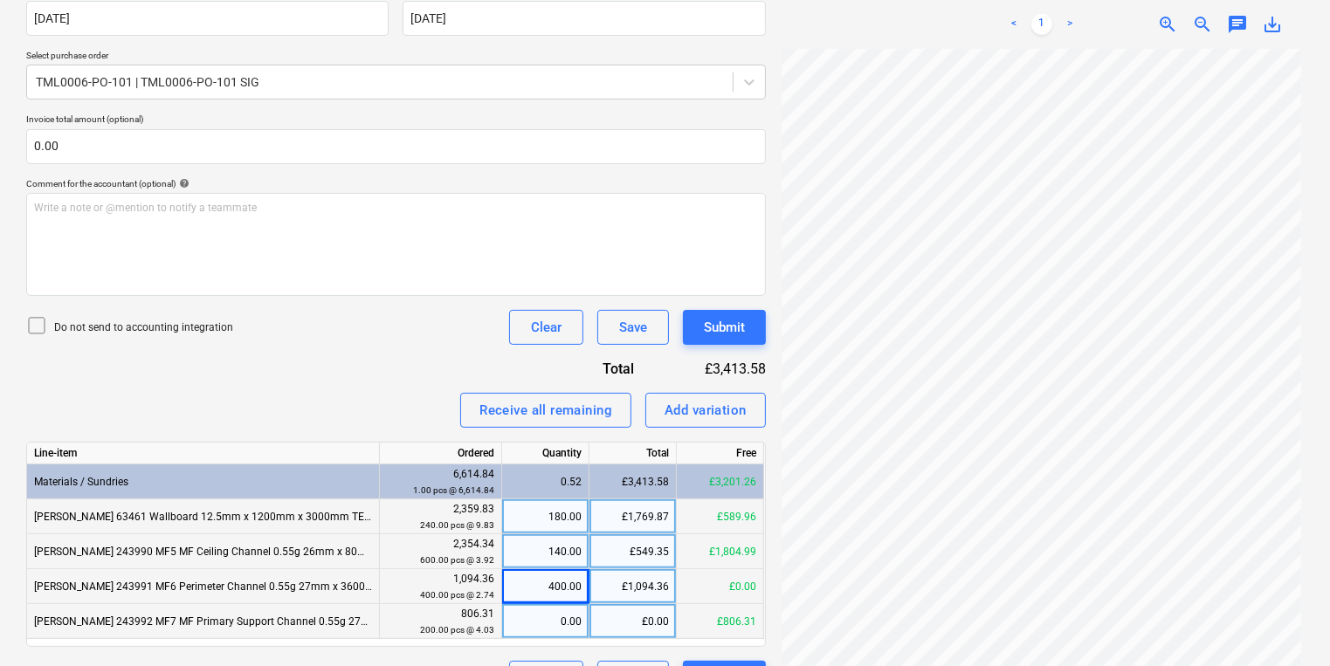
click at [533, 624] on div "0.00" at bounding box center [545, 621] width 72 height 35
type input "200"
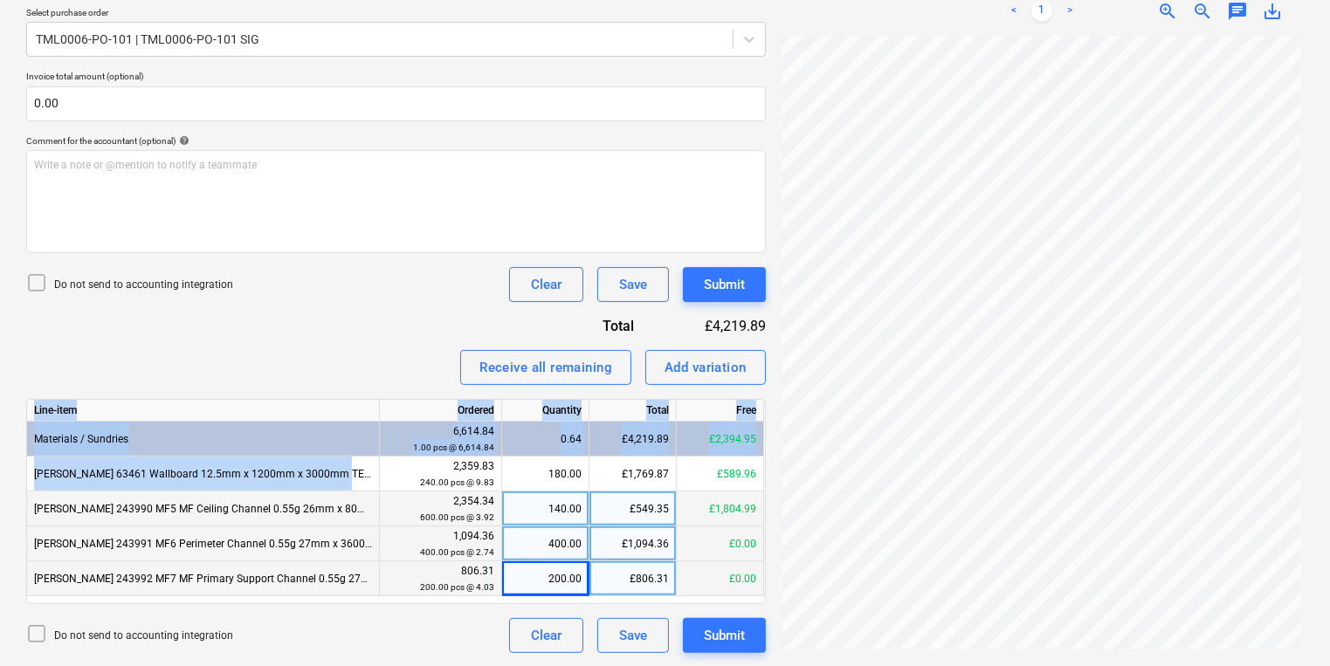
drag, startPoint x: 339, startPoint y: 474, endPoint x: -72, endPoint y: 504, distance: 412.3
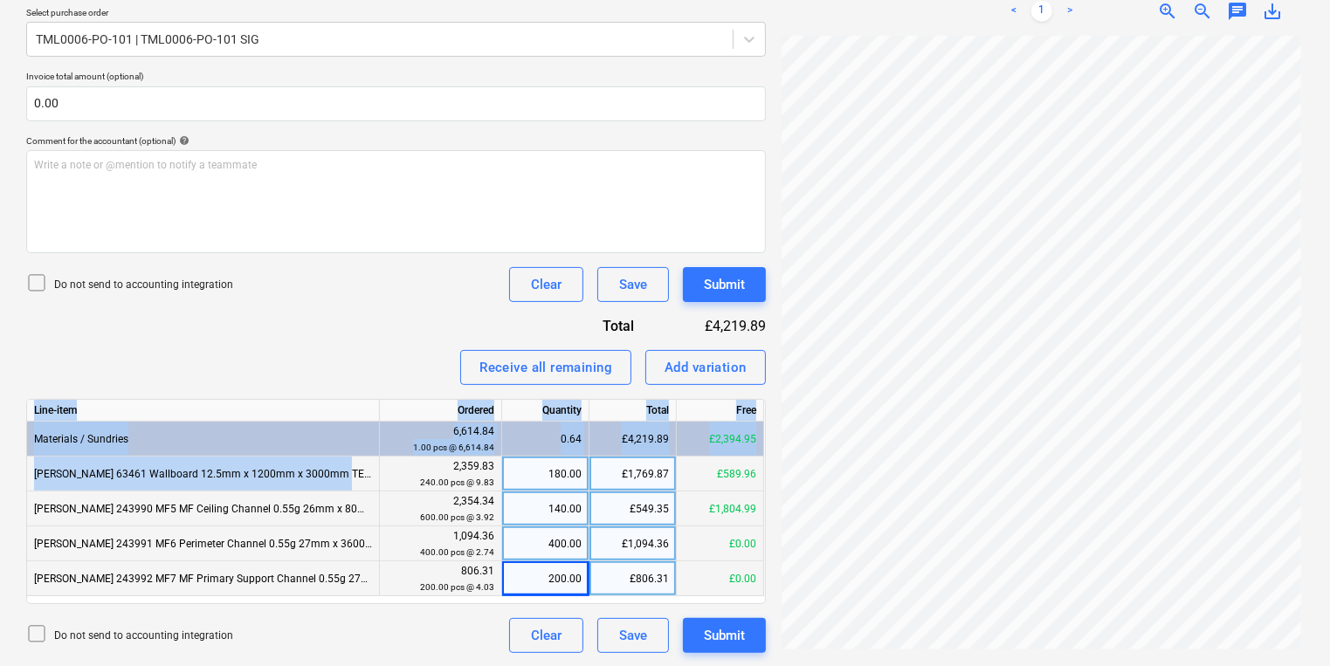
drag, startPoint x: -72, startPoint y: 504, endPoint x: 150, endPoint y: 485, distance: 223.4
click at [150, 485] on div "[PERSON_NAME] 63461 Wallboard 12.5mm x 1200mm x 3000mm TE (60)" at bounding box center [203, 474] width 353 height 35
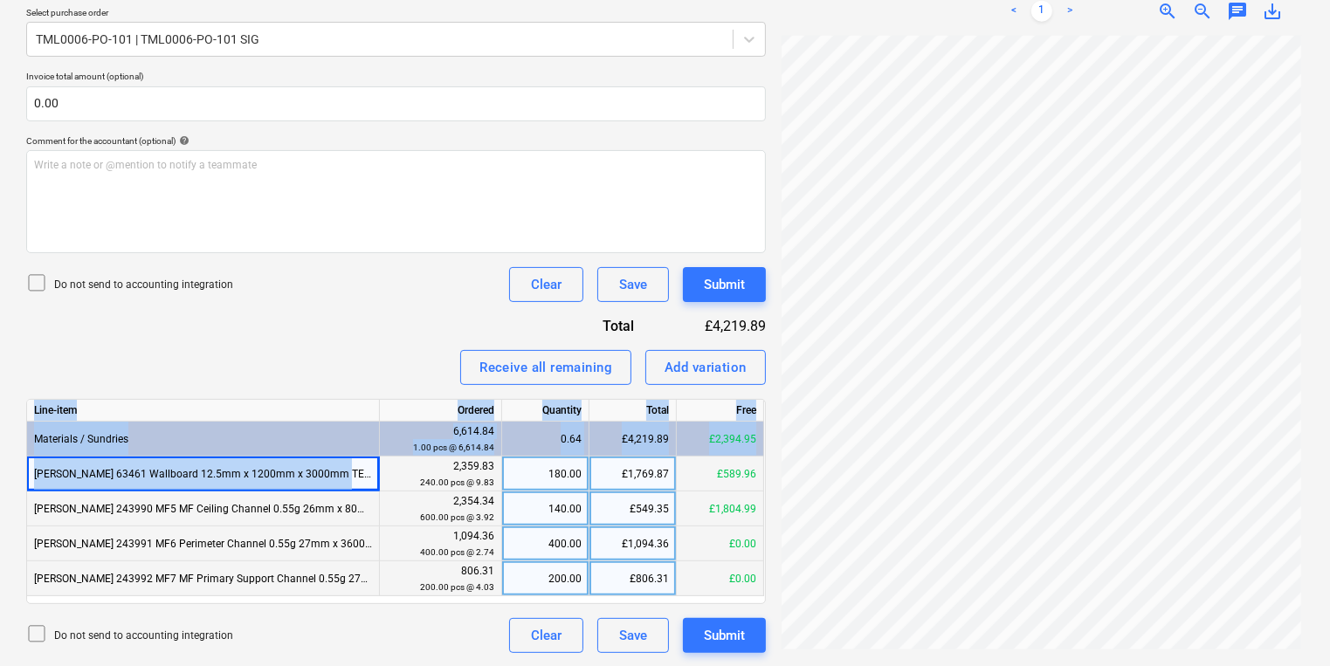
click at [150, 485] on div "[PERSON_NAME] 63461 Wallboard 12.5mm x 1200mm x 3000mm TE (60)" at bounding box center [203, 474] width 353 height 35
click at [325, 464] on div "[PERSON_NAME] 63461 Wallboard 12.5mm x 1200mm x 3000mm TE (60)" at bounding box center [203, 474] width 353 height 35
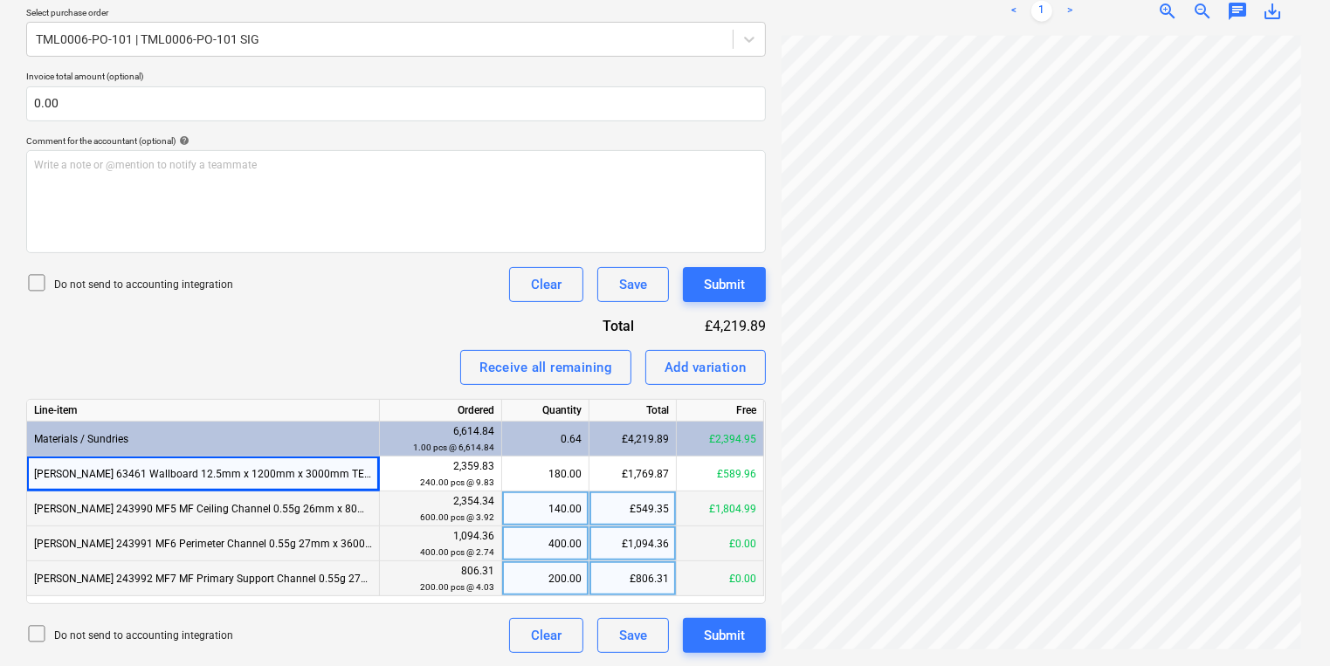
drag, startPoint x: 335, startPoint y: 375, endPoint x: 346, endPoint y: 436, distance: 62.0
click at [339, 375] on div "Receive all remaining Add variation" at bounding box center [395, 367] width 739 height 35
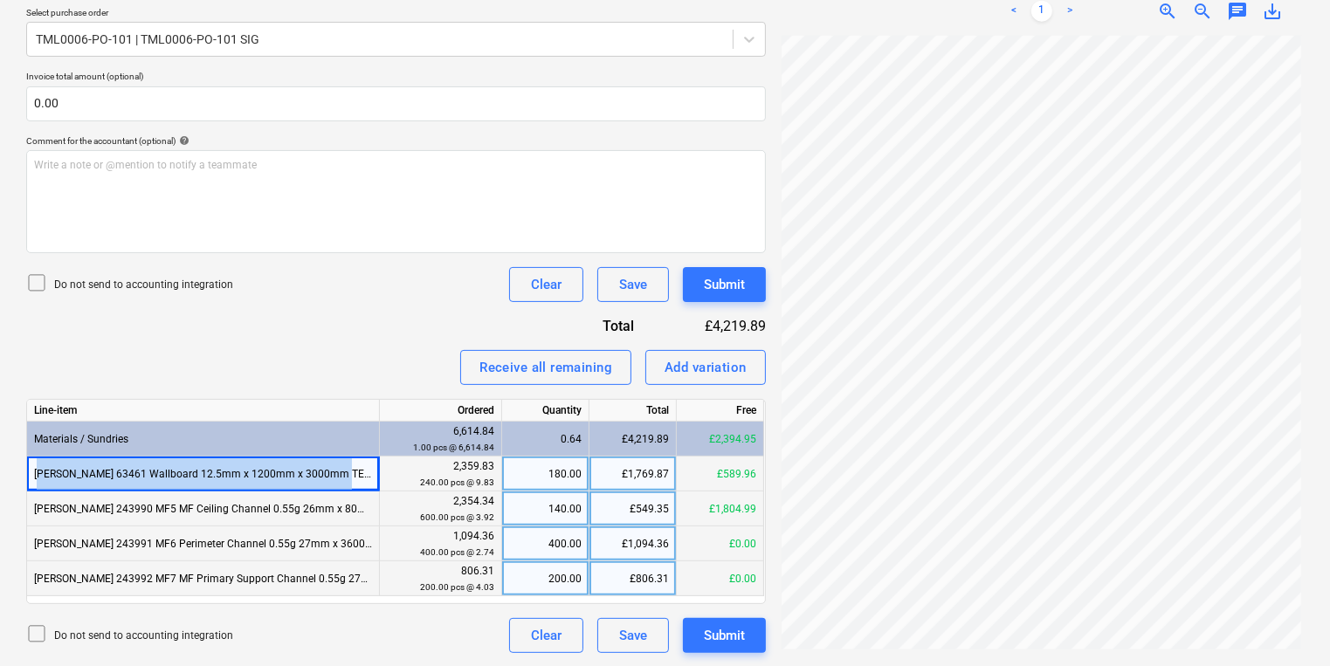
drag, startPoint x: 332, startPoint y: 477, endPoint x: 31, endPoint y: 471, distance: 300.4
click at [31, 471] on div "[PERSON_NAME] 63461 Wallboard 12.5mm x 1200mm x 3000mm TE (60)" at bounding box center [203, 474] width 353 height 35
copy div "[PERSON_NAME] 63461 Wallboard 12.5mm x 1200mm x 3000mm TE (60)"
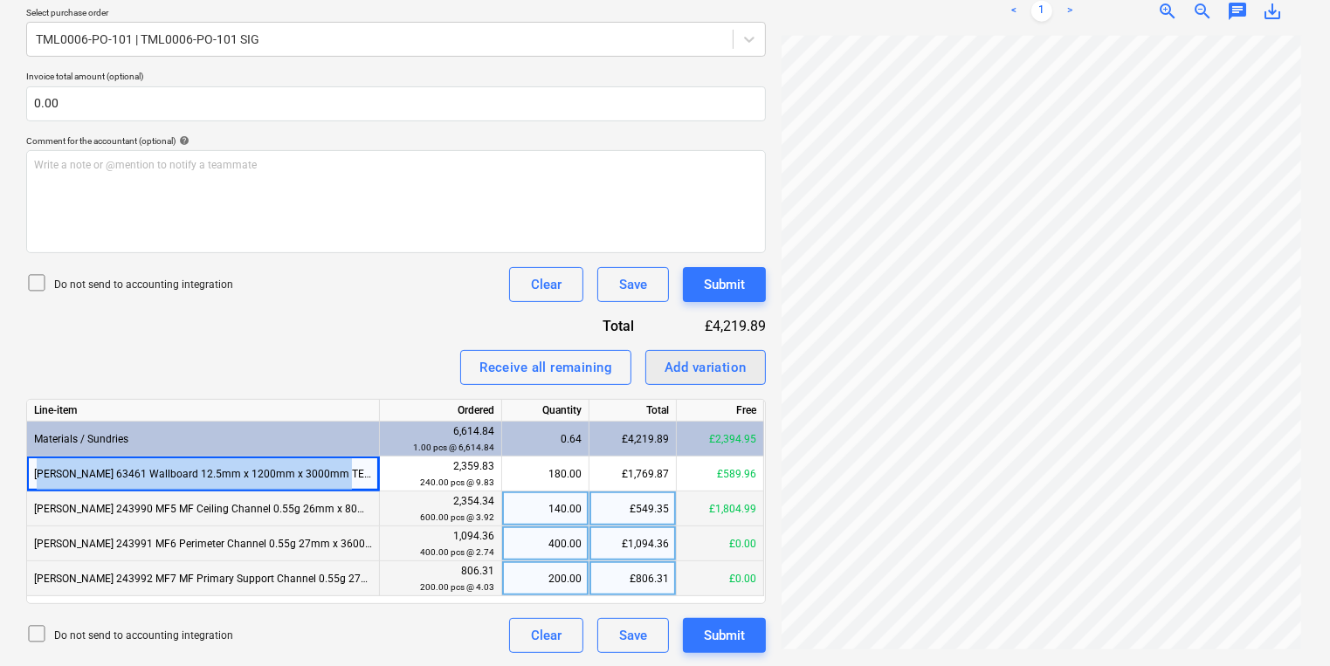
click at [711, 360] on div "Add variation" at bounding box center [705, 367] width 82 height 23
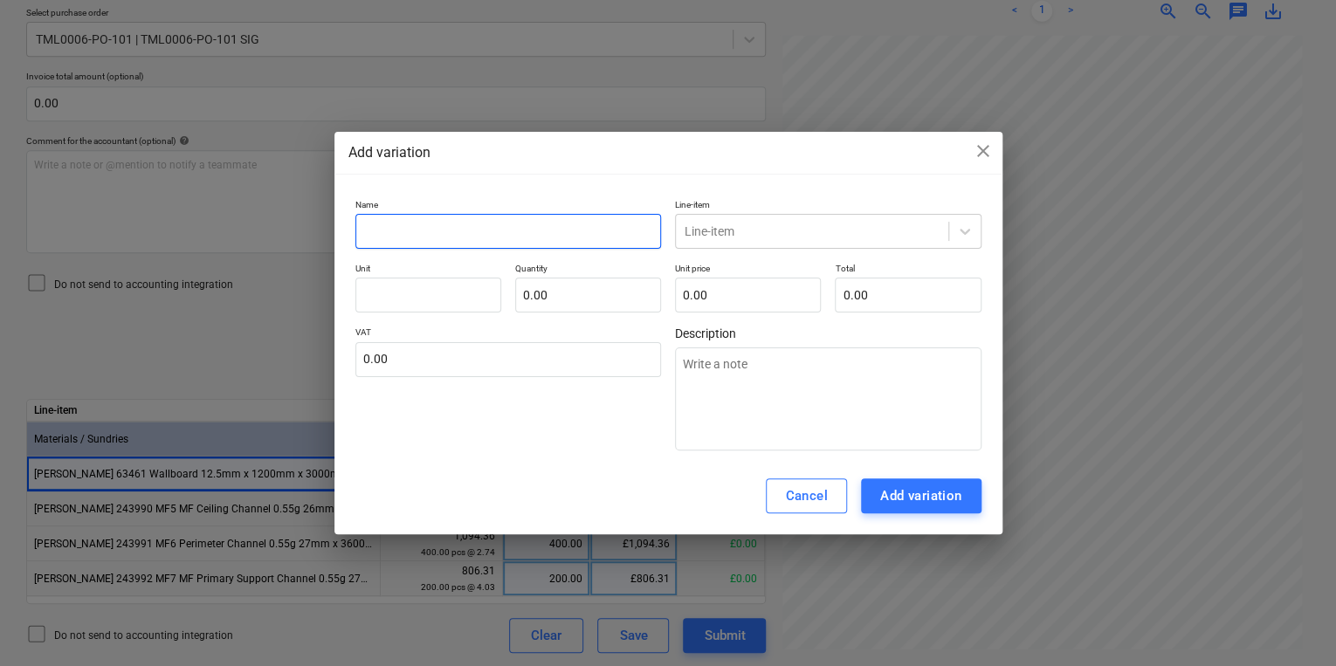
paste input "[PERSON_NAME] 63461 Wallboard 12.5mm x 1200mm x 3000mm TE (60)"
type textarea "x"
type input "[PERSON_NAME] 63461 Wallboard 12.5mm x 1200mm x 3000mm TE (60)"
click at [725, 252] on div "Name [PERSON_NAME] 63461 Wallboard 12.5mm x 1200mm x 3000mm TE (60) Line-item L…" at bounding box center [668, 325] width 626 height 252
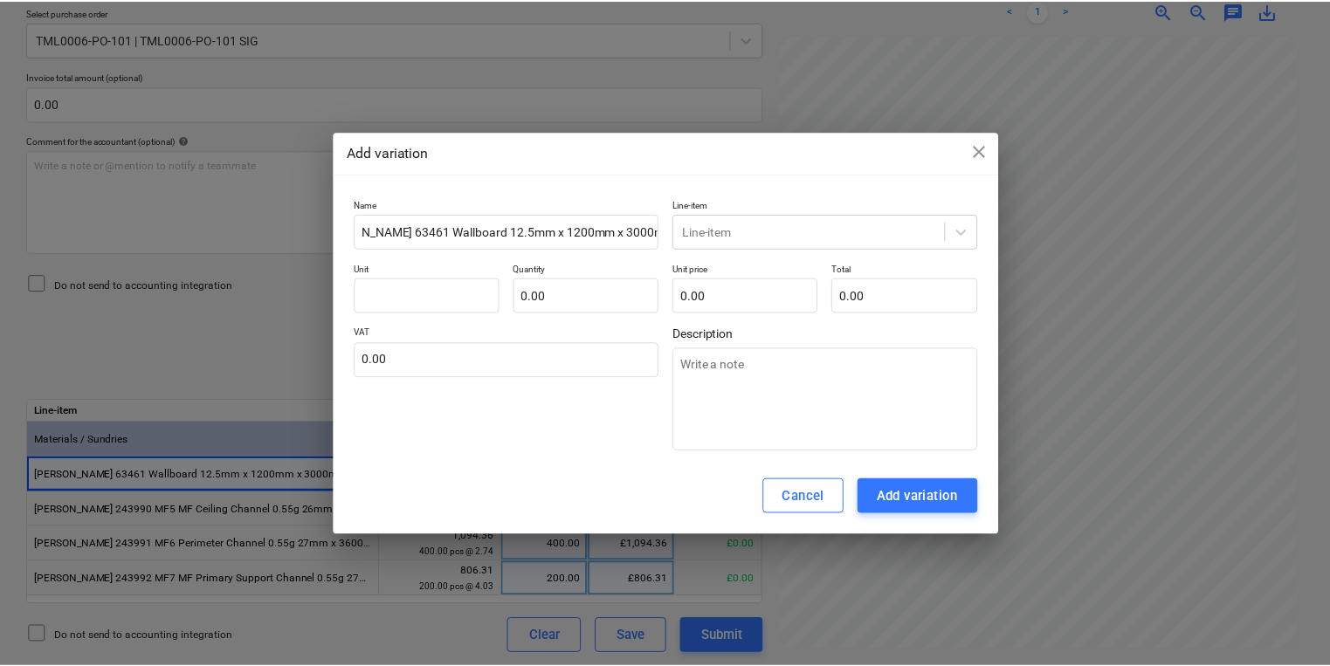
scroll to position [0, 0]
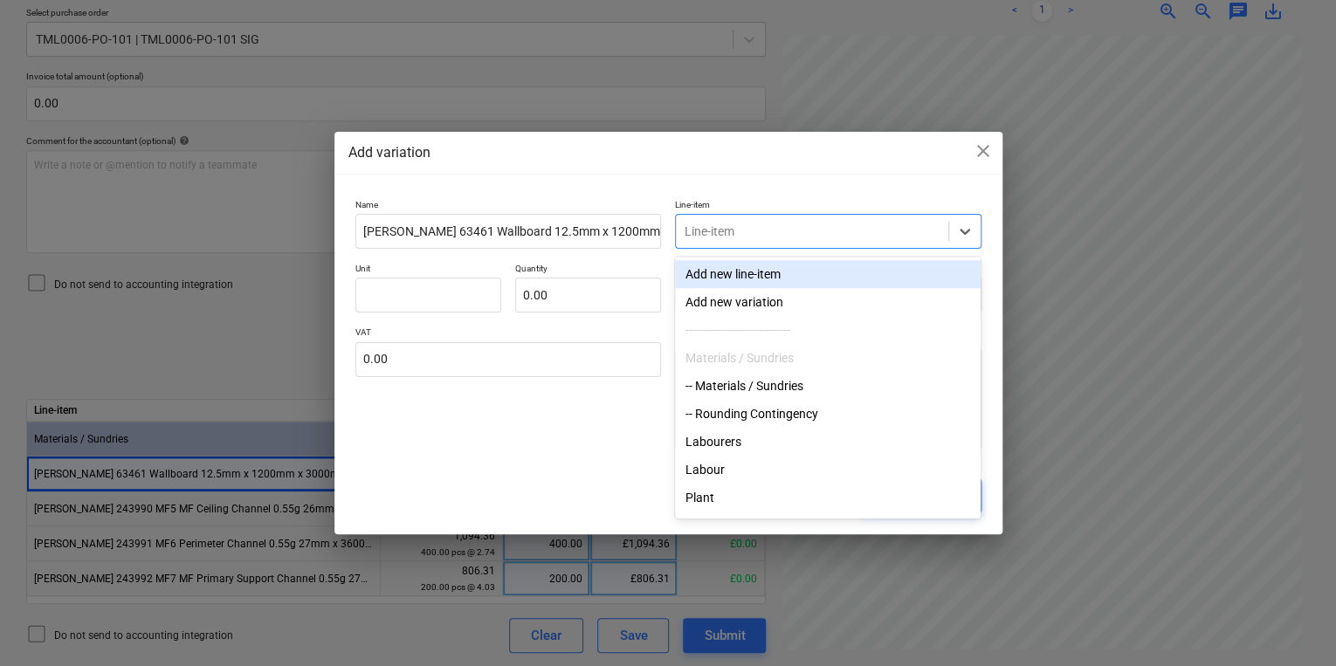
click at [727, 246] on div "Line-item" at bounding box center [828, 231] width 306 height 35
click at [727, 241] on div "Line-item" at bounding box center [812, 231] width 272 height 24
click at [759, 234] on div at bounding box center [811, 231] width 255 height 17
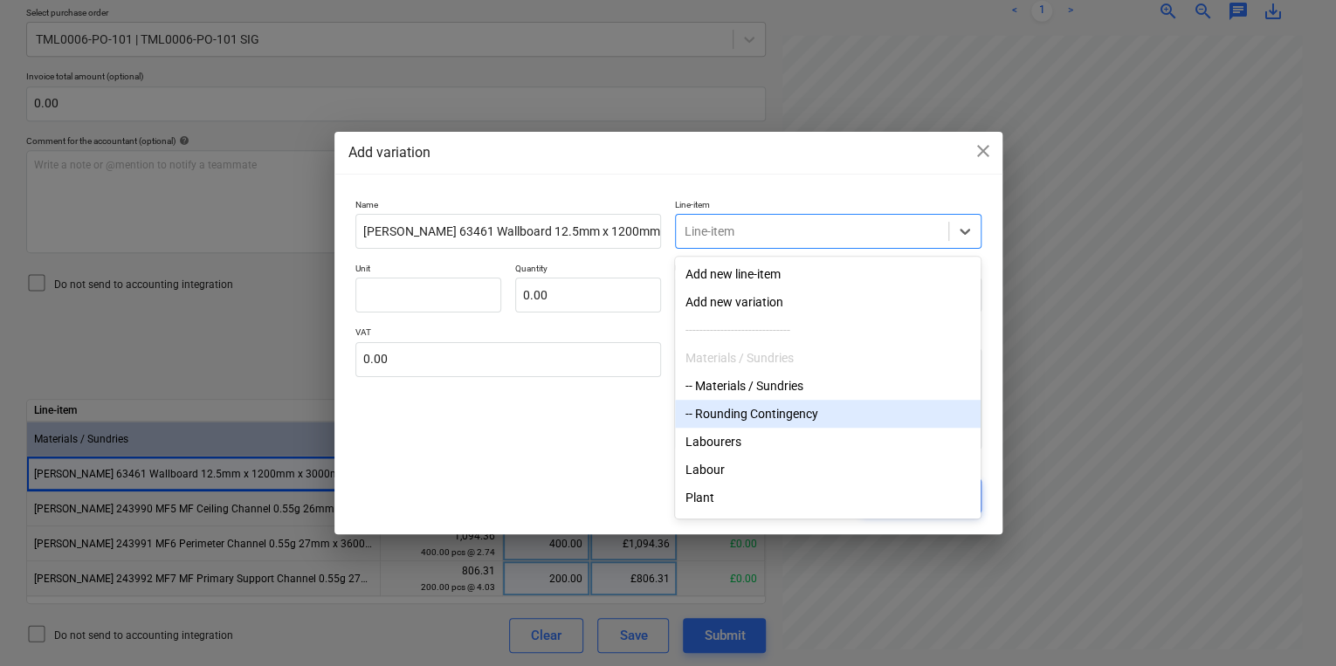
click at [753, 416] on div "-- Rounding Contingency" at bounding box center [828, 414] width 306 height 28
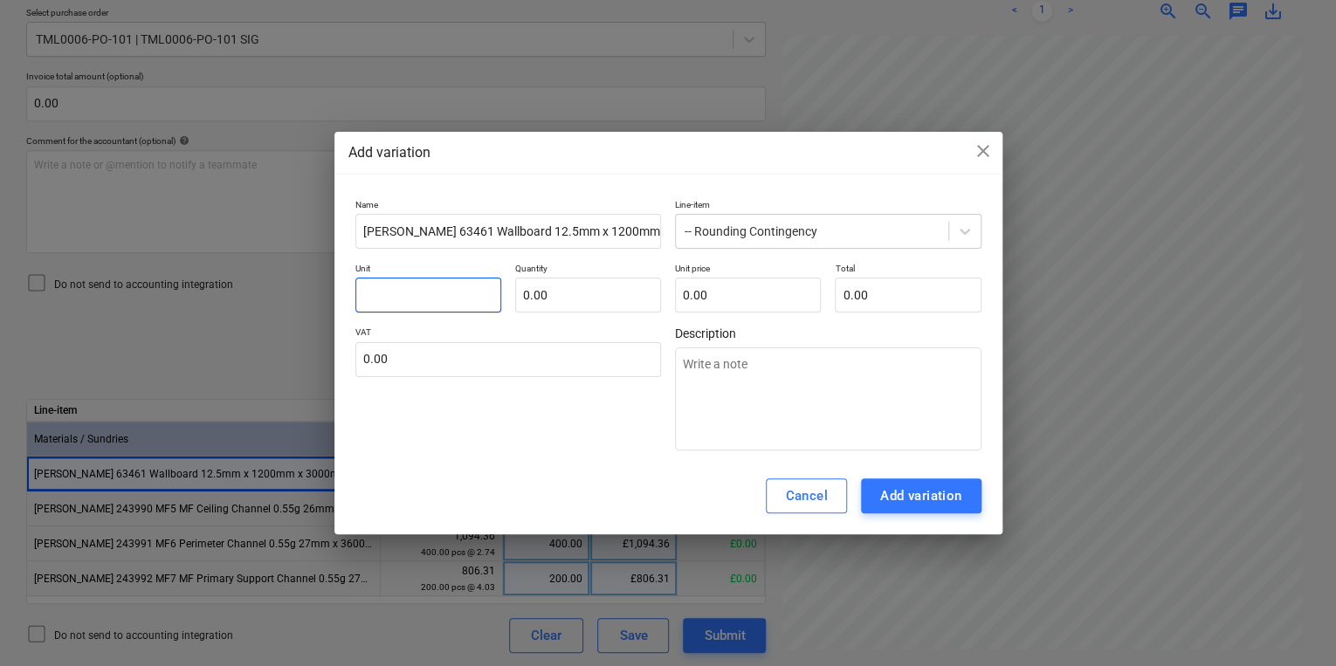
click at [433, 294] on input "text" at bounding box center [428, 295] width 146 height 35
type textarea "x"
type input "p"
type textarea "x"
type input "pc"
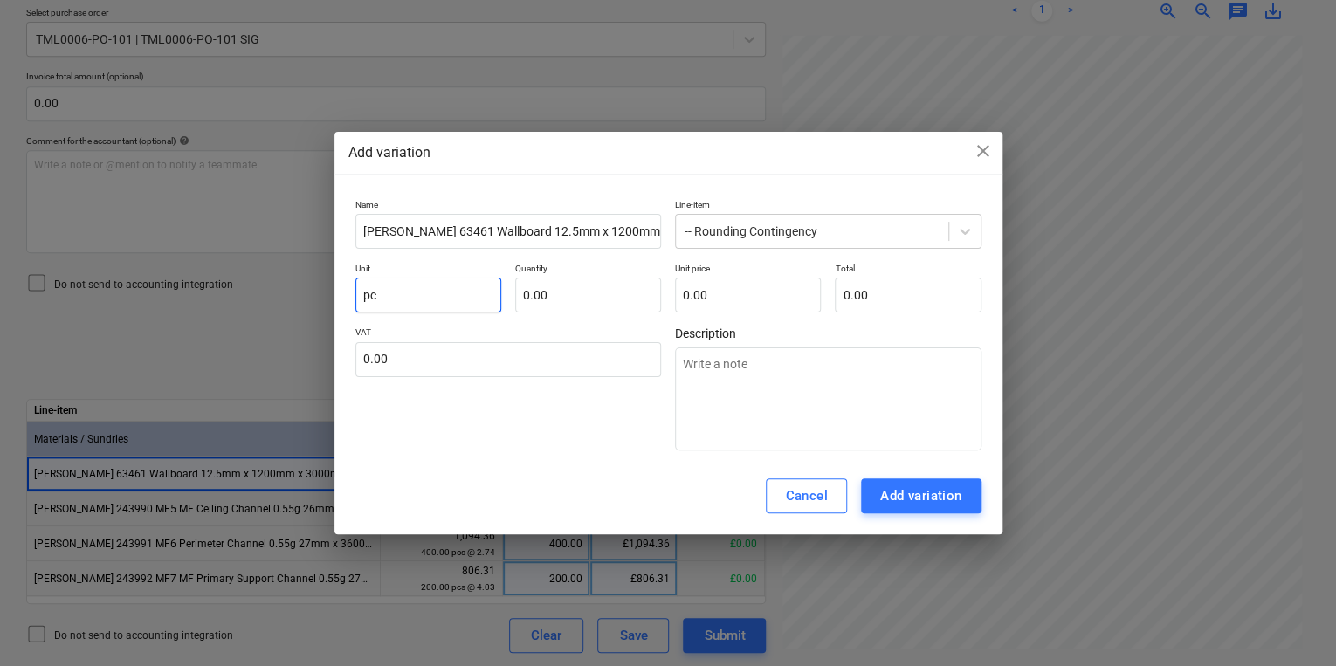
type textarea "x"
type input "pcs"
type textarea "x"
type input "-"
type textarea "x"
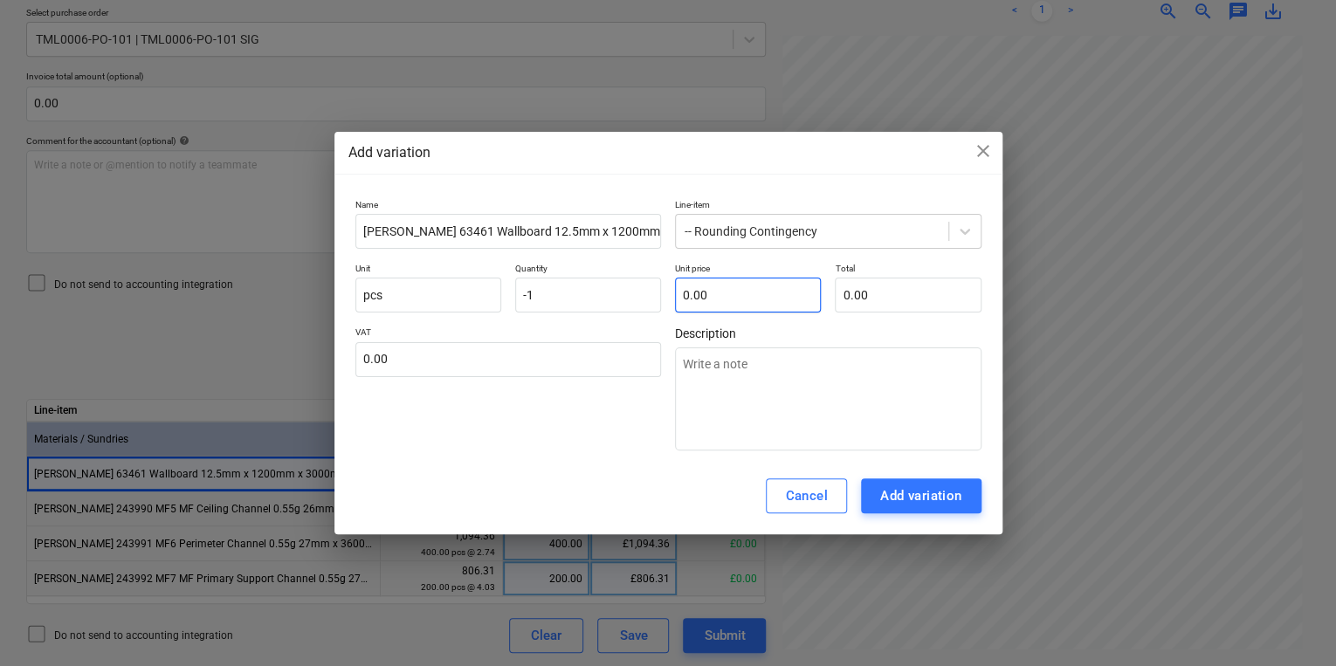
type input "-1.00"
type textarea "x"
type input "0"
type textarea "x"
type input "0."
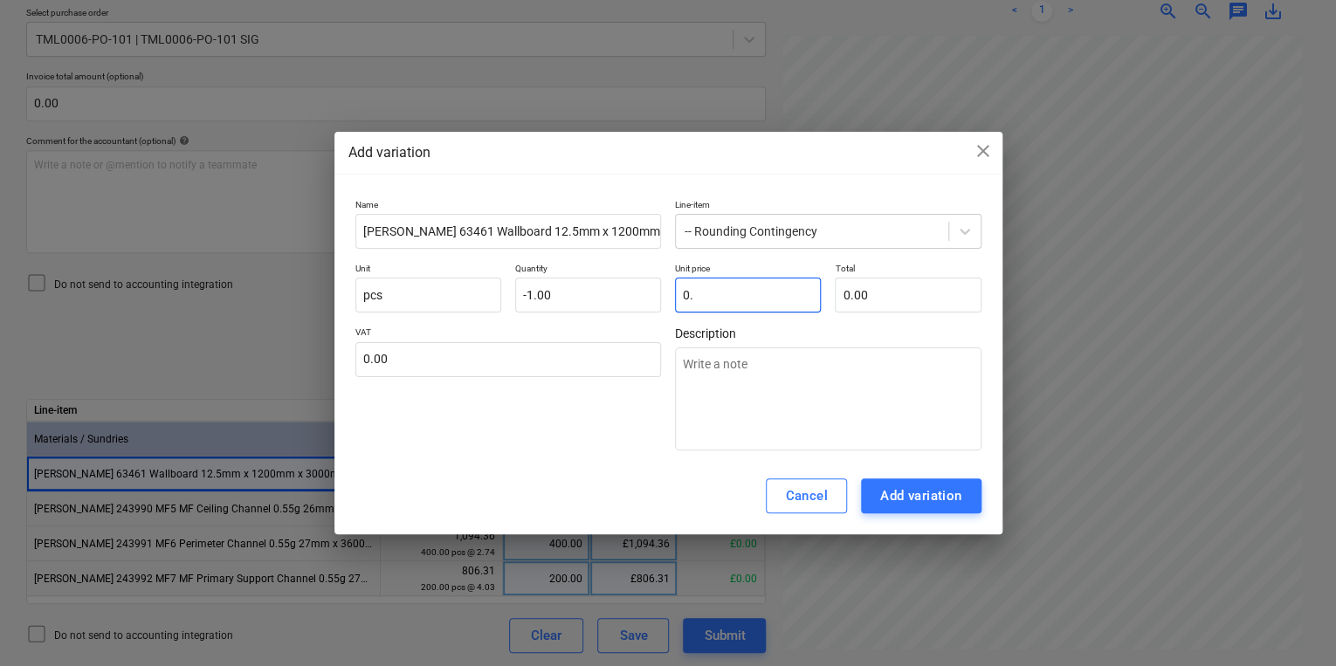
type textarea "x"
type input "0.6"
type input "-0.60"
type textarea "x"
type input "0.60"
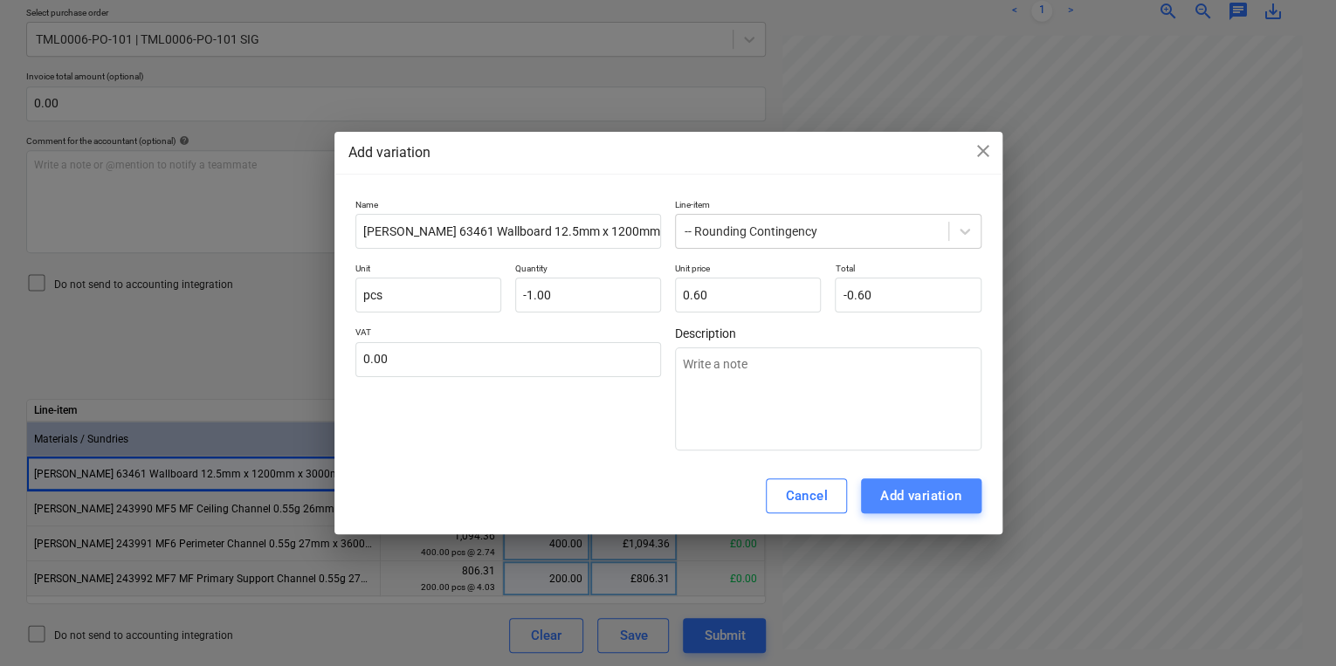
click at [931, 504] on div "Add variation" at bounding box center [921, 496] width 82 height 23
type textarea "x"
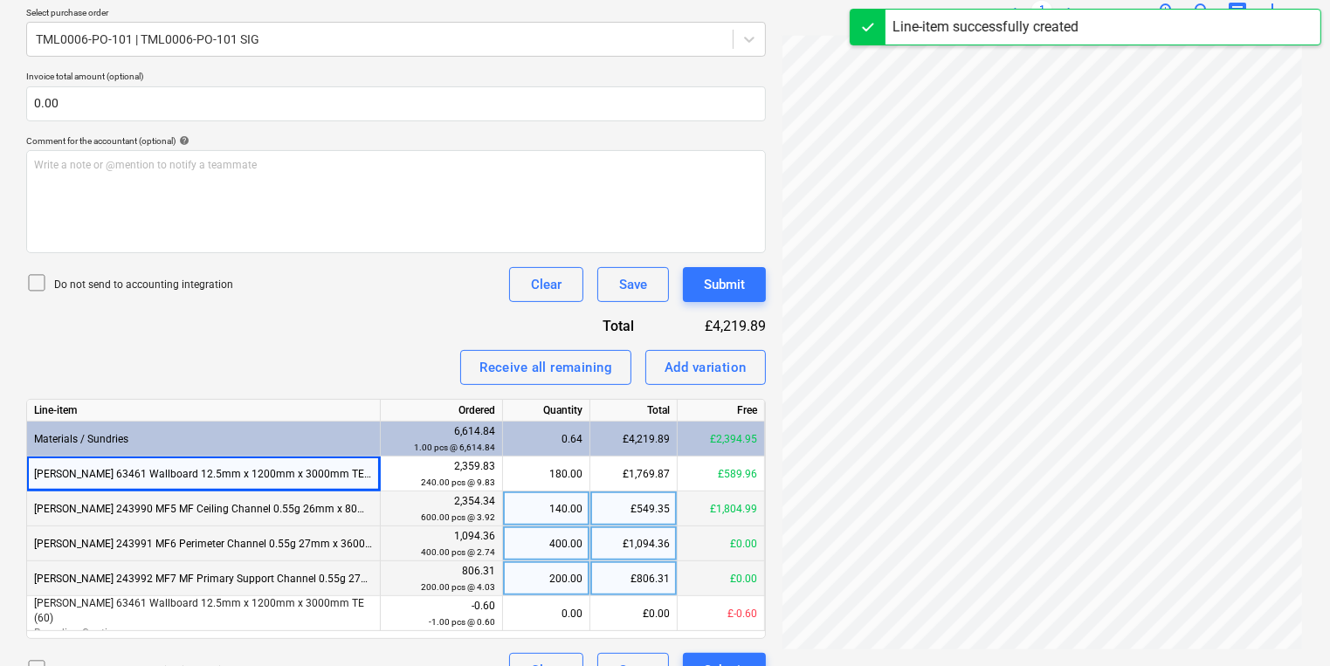
scroll to position [129, 0]
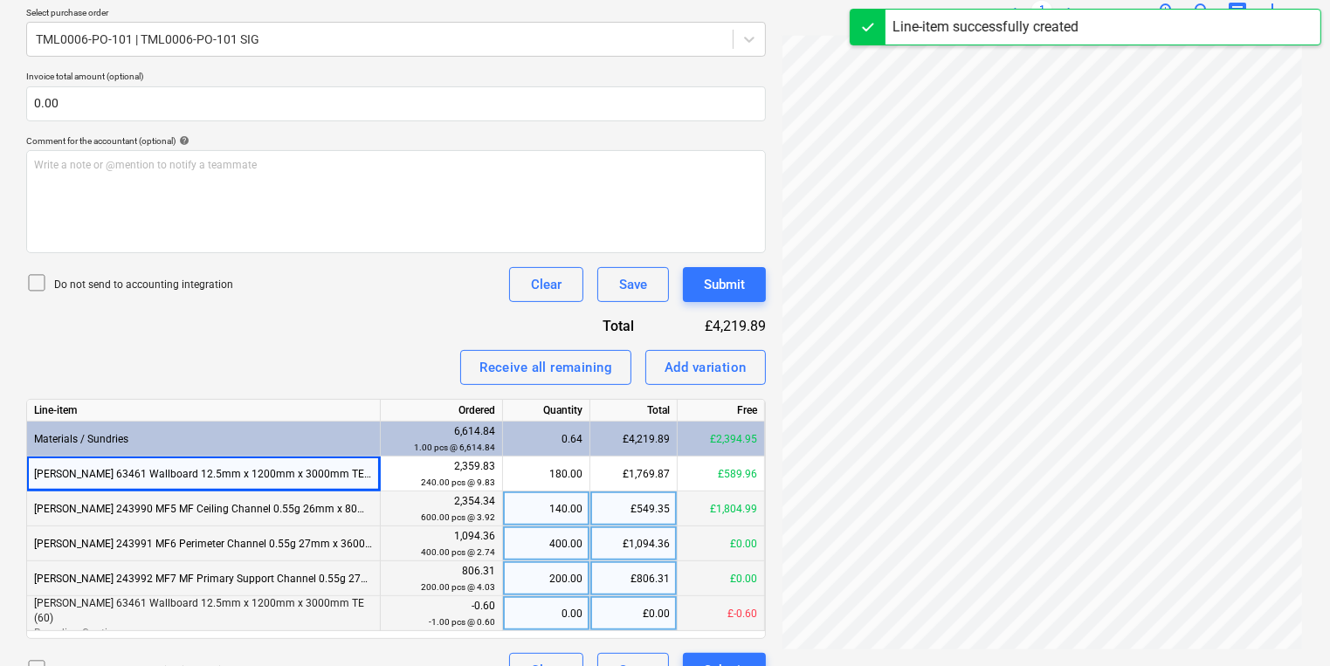
click at [542, 612] on div "0.00" at bounding box center [546, 613] width 72 height 35
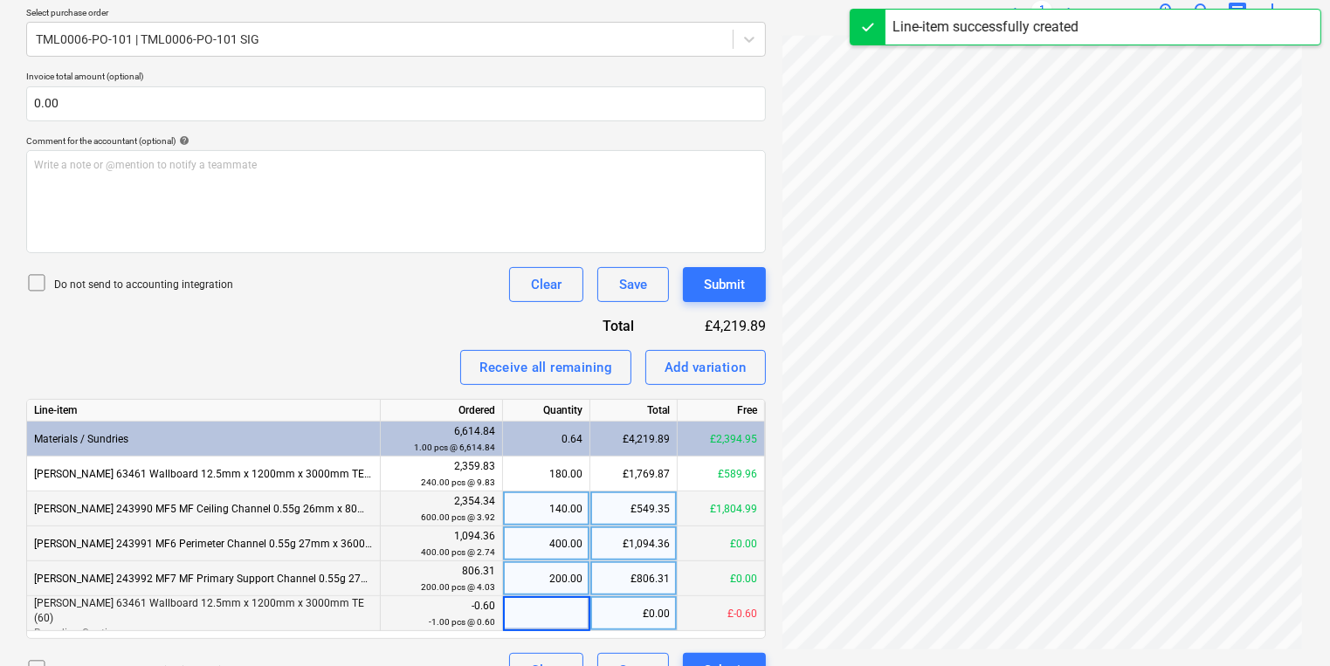
type input "1"
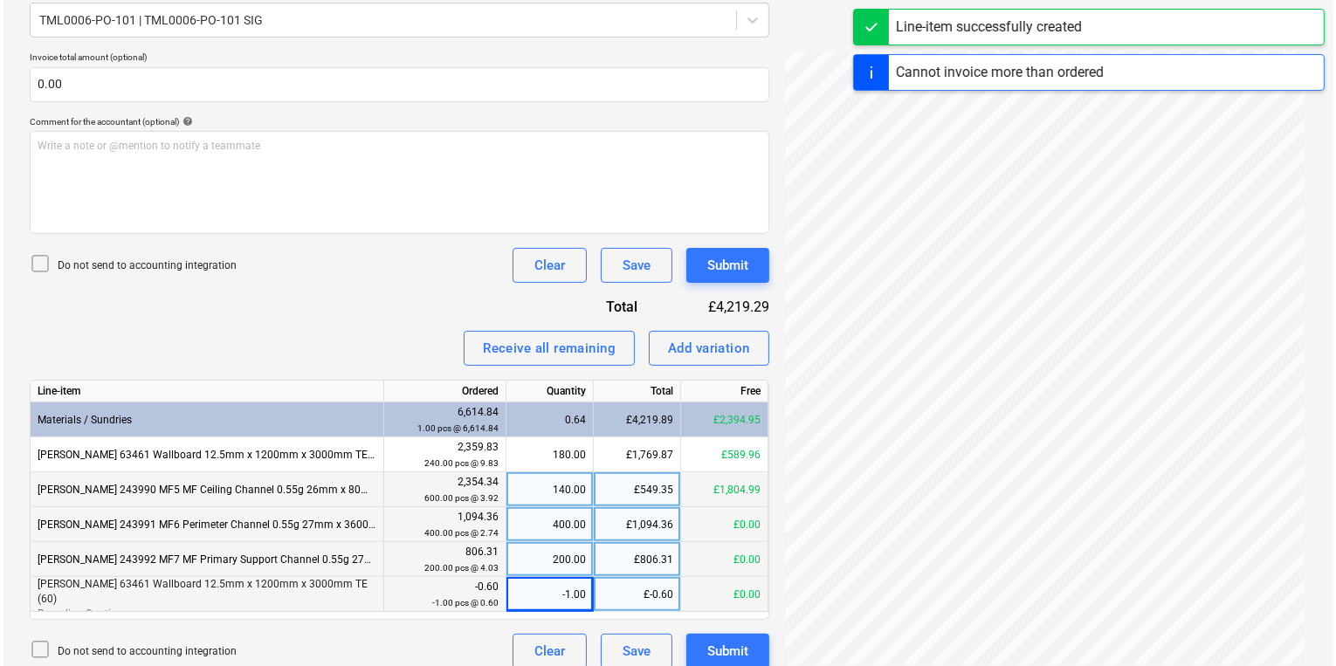
scroll to position [427, 0]
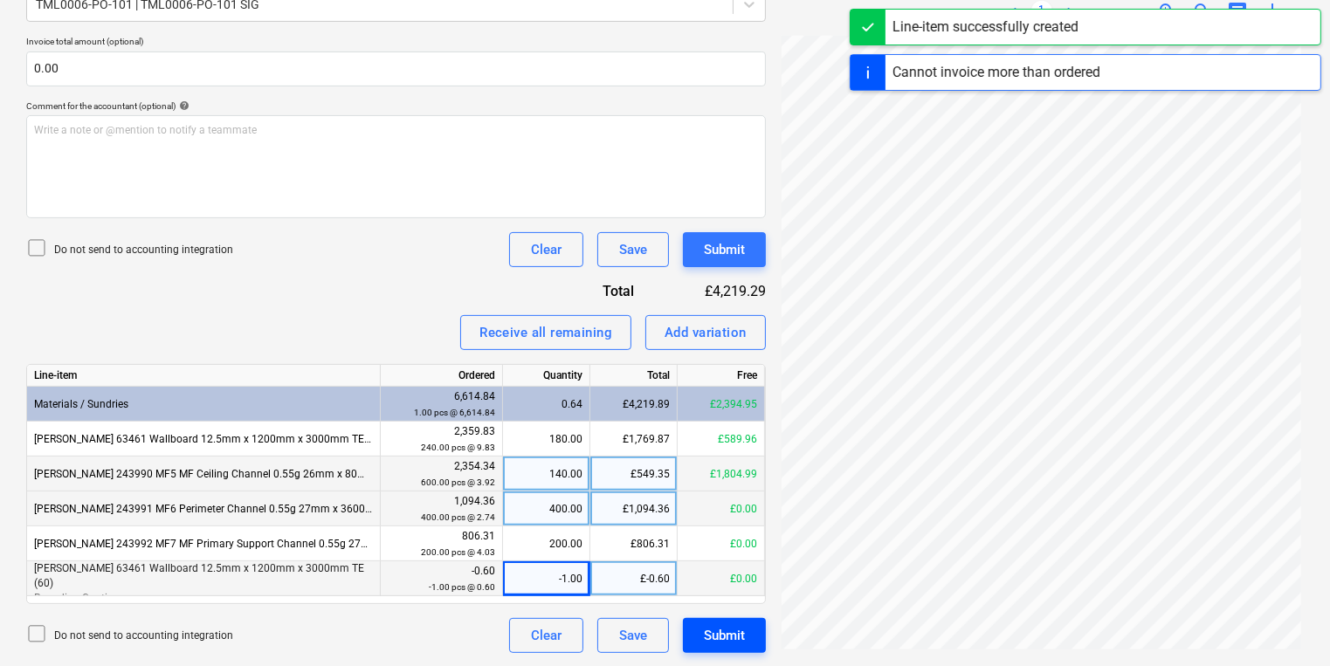
click at [735, 644] on div "Submit" at bounding box center [724, 635] width 41 height 23
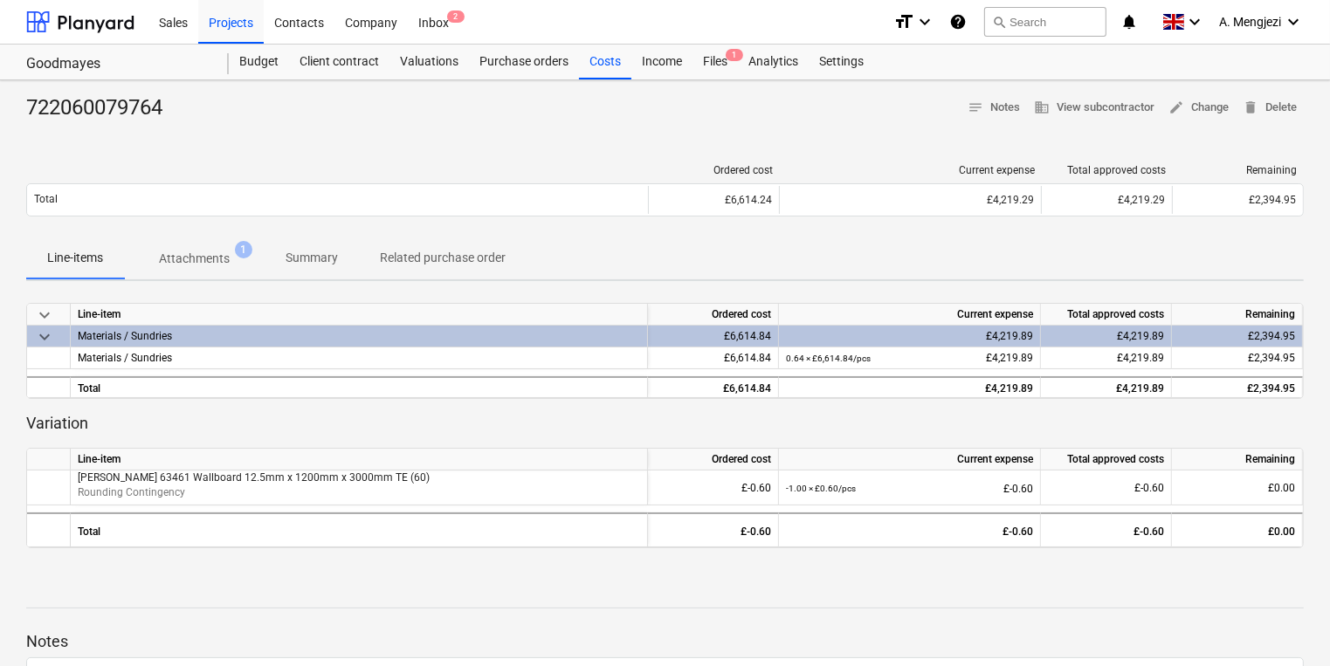
click at [371, 136] on div "722060079764 notes Notes business View subcontractor edit Change delete Delete …" at bounding box center [665, 455] width 1330 height 750
click at [722, 68] on div "Files 1" at bounding box center [714, 62] width 45 height 35
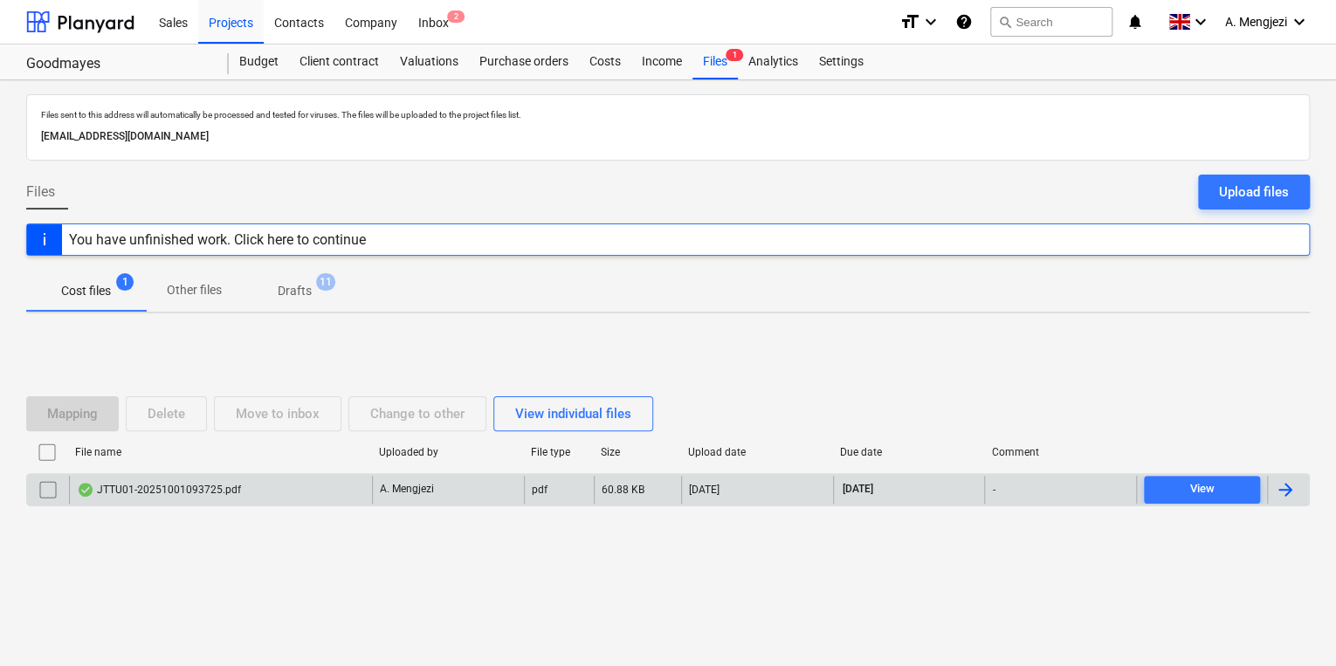
click at [398, 485] on p "A. Mengjezi" at bounding box center [407, 489] width 54 height 15
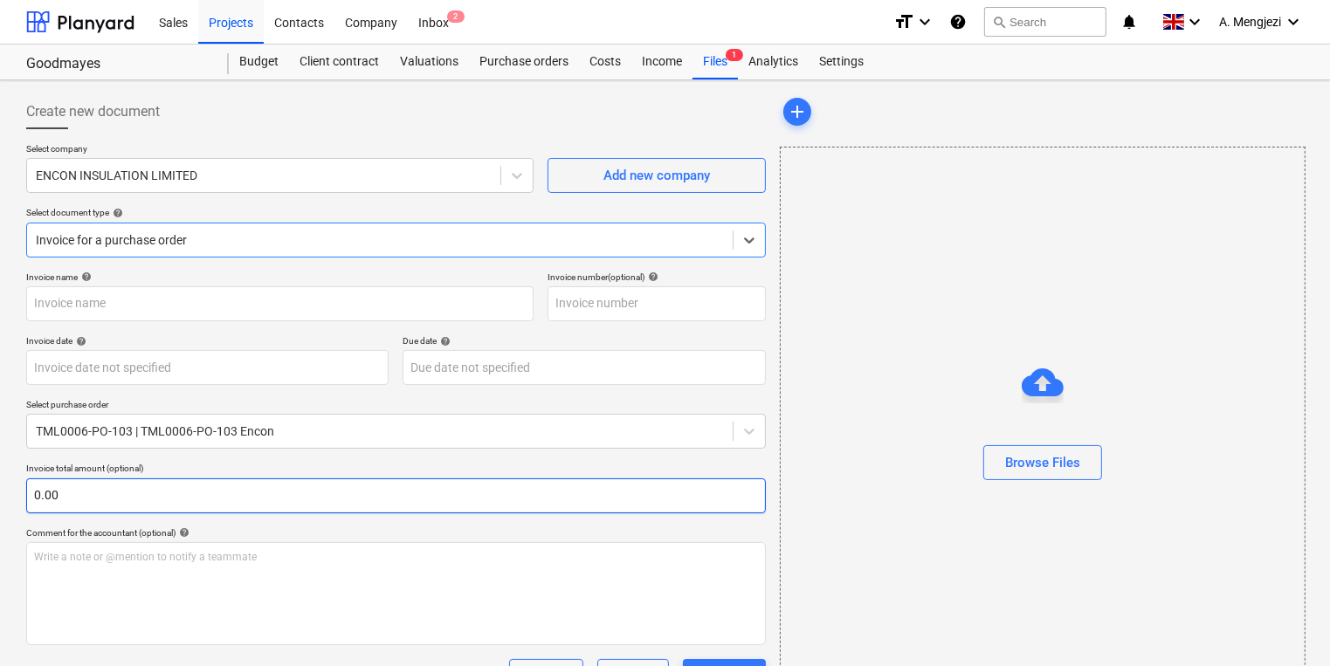
type input "53SI/521074"
type input "[DATE]"
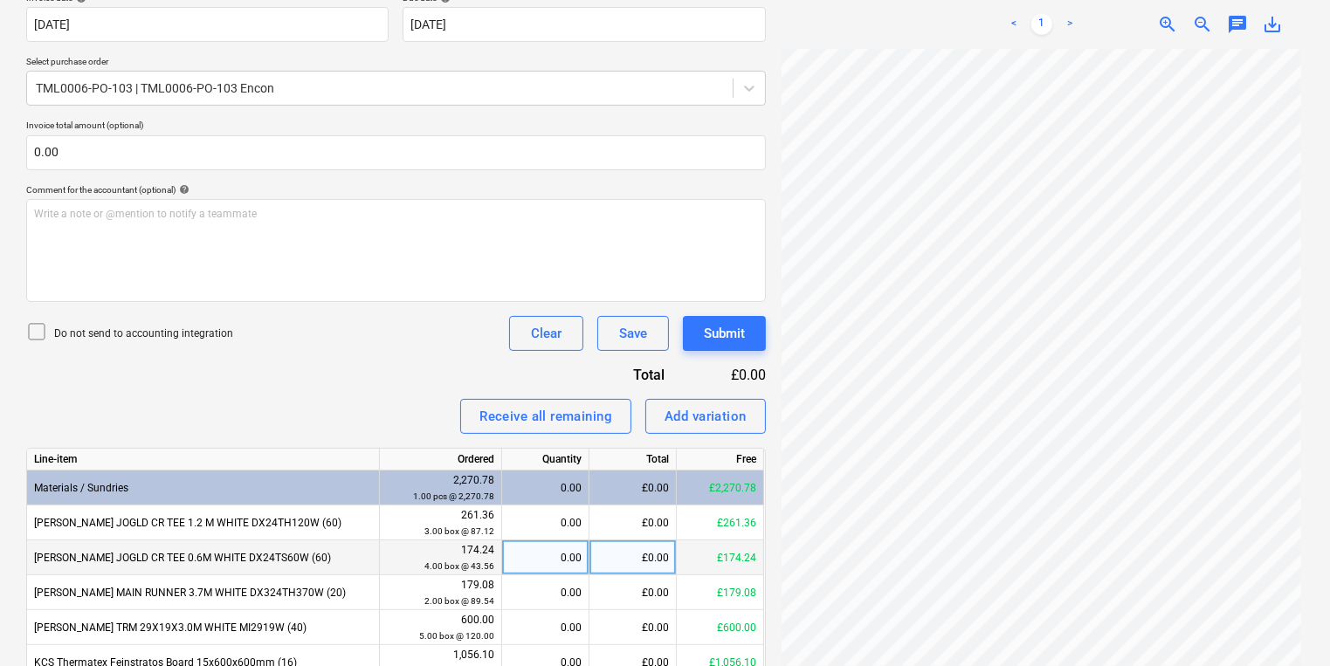
scroll to position [427, 0]
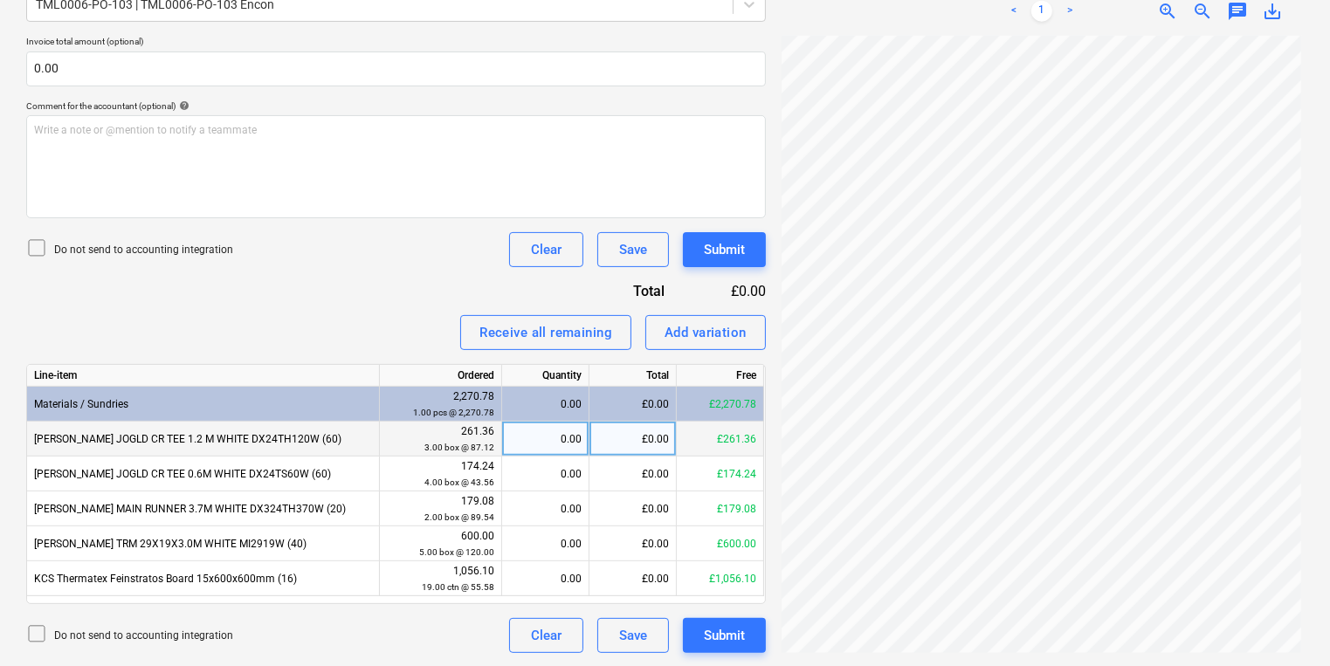
click at [507, 449] on div "0.00" at bounding box center [545, 439] width 87 height 35
type input "3"
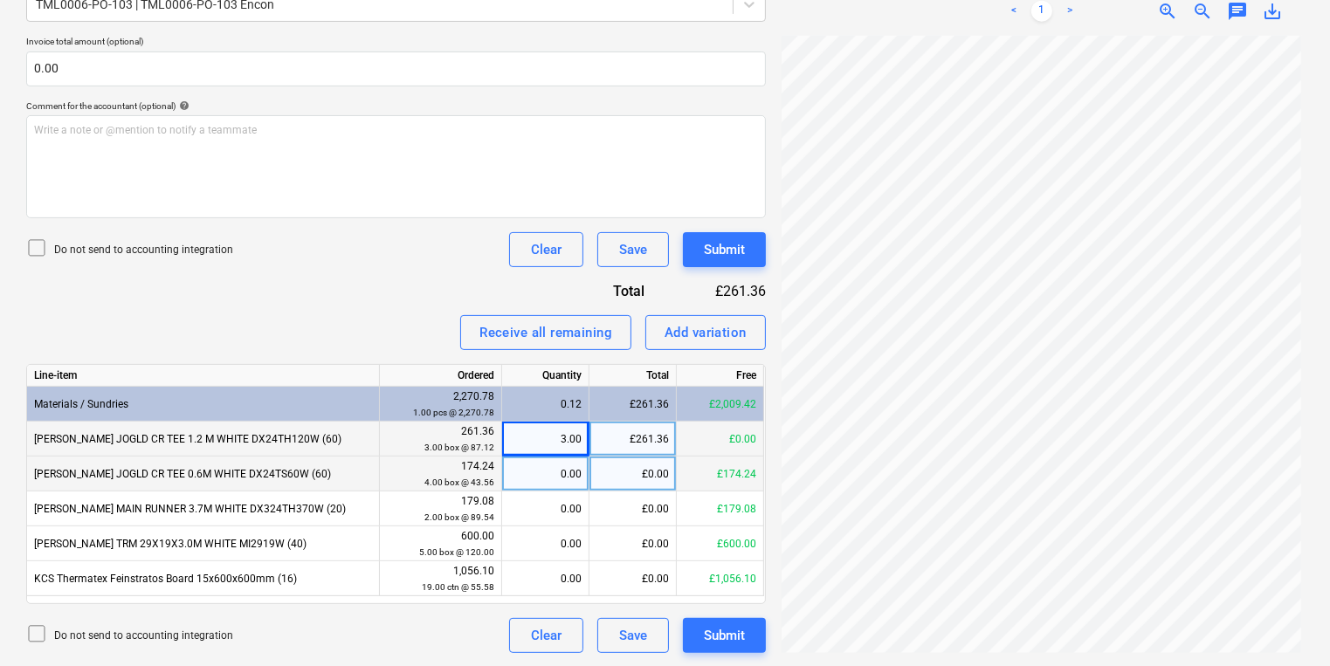
click at [553, 479] on div "0.00" at bounding box center [545, 474] width 72 height 35
type input "4"
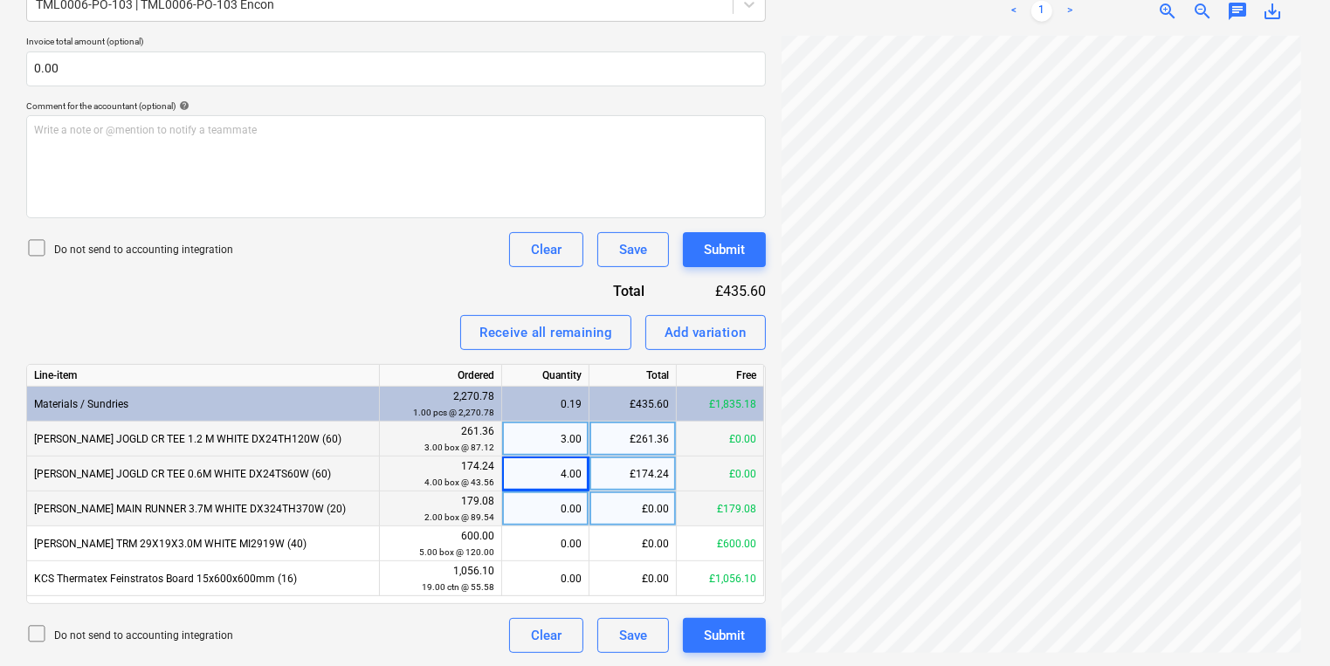
click at [547, 492] on div "0.00" at bounding box center [545, 509] width 72 height 35
type input "2"
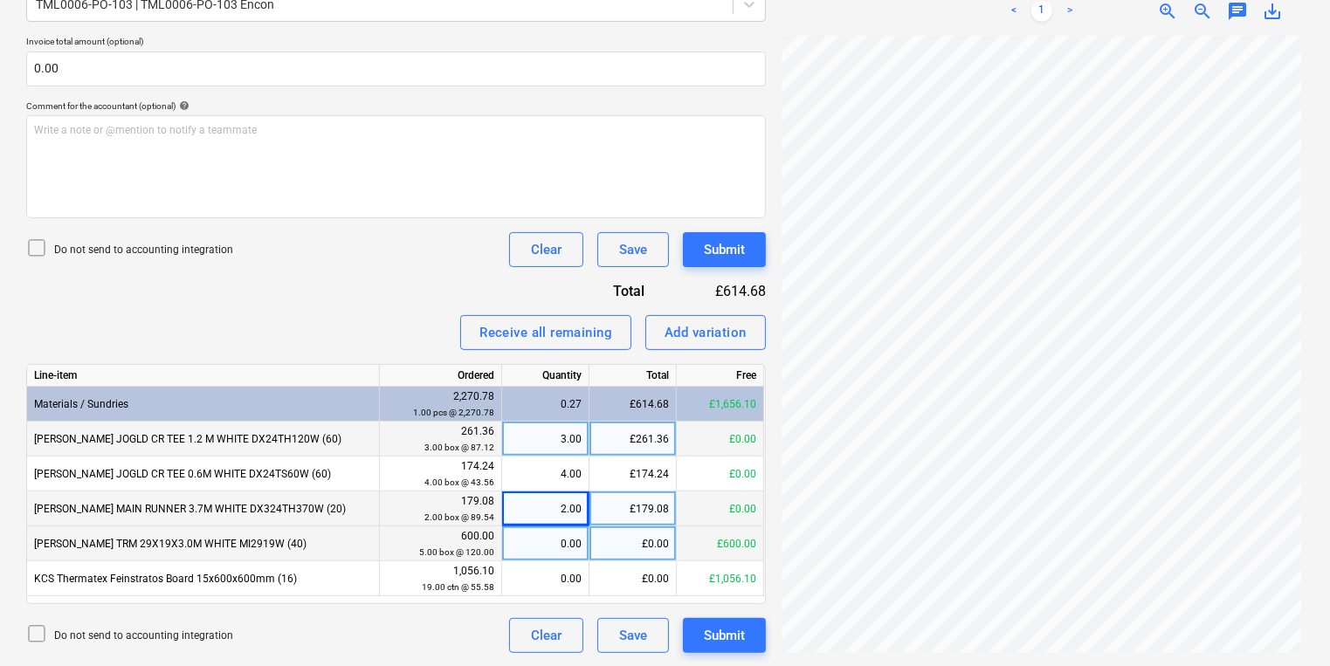
click at [560, 538] on div "0.00" at bounding box center [545, 543] width 72 height 35
type input "5"
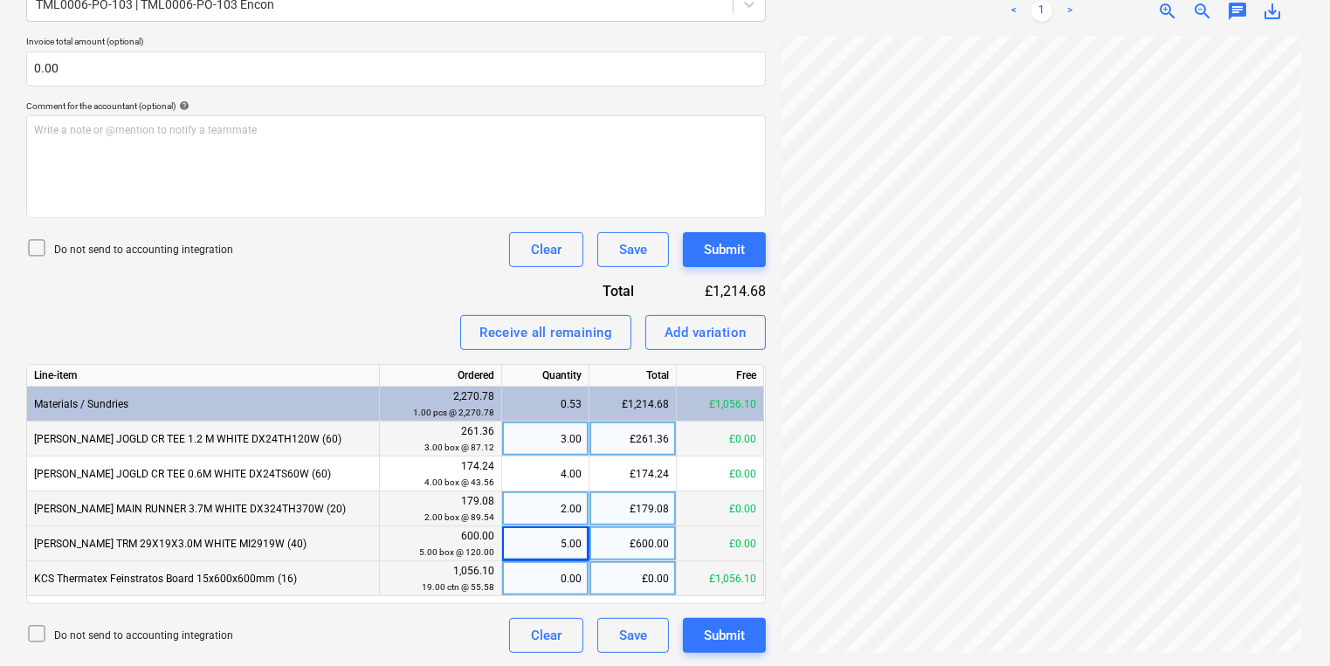
click at [567, 577] on div "0.00" at bounding box center [545, 578] width 72 height 35
type input "19"
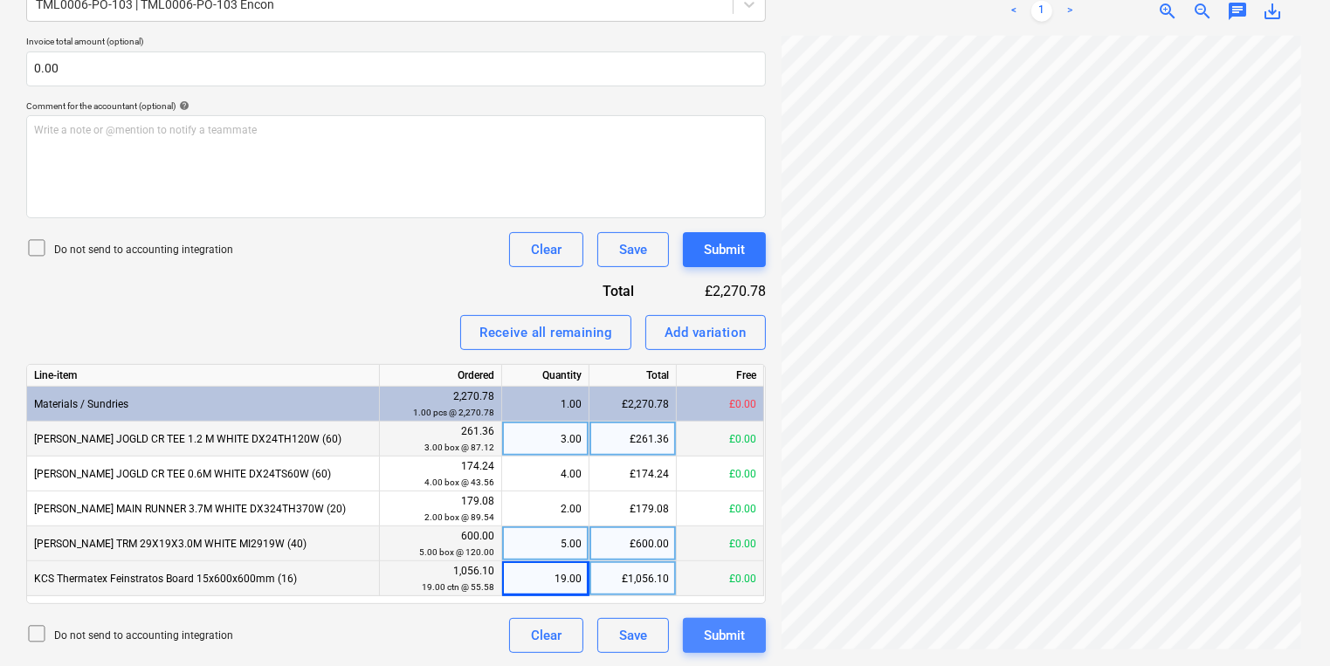
click at [736, 640] on div "Submit" at bounding box center [724, 635] width 41 height 23
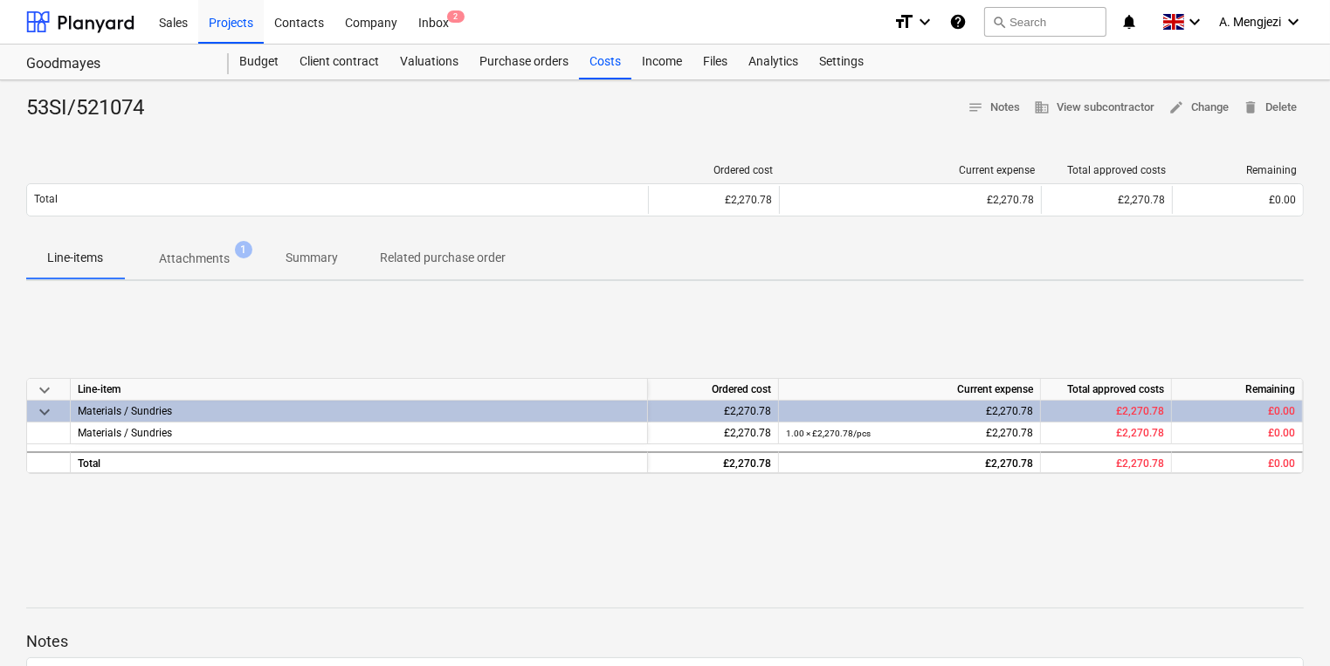
click at [492, 14] on div "Sales Projects Contacts Company Inbox 2" at bounding box center [513, 22] width 731 height 44
click at [444, 29] on div "Inbox 2" at bounding box center [434, 21] width 52 height 45
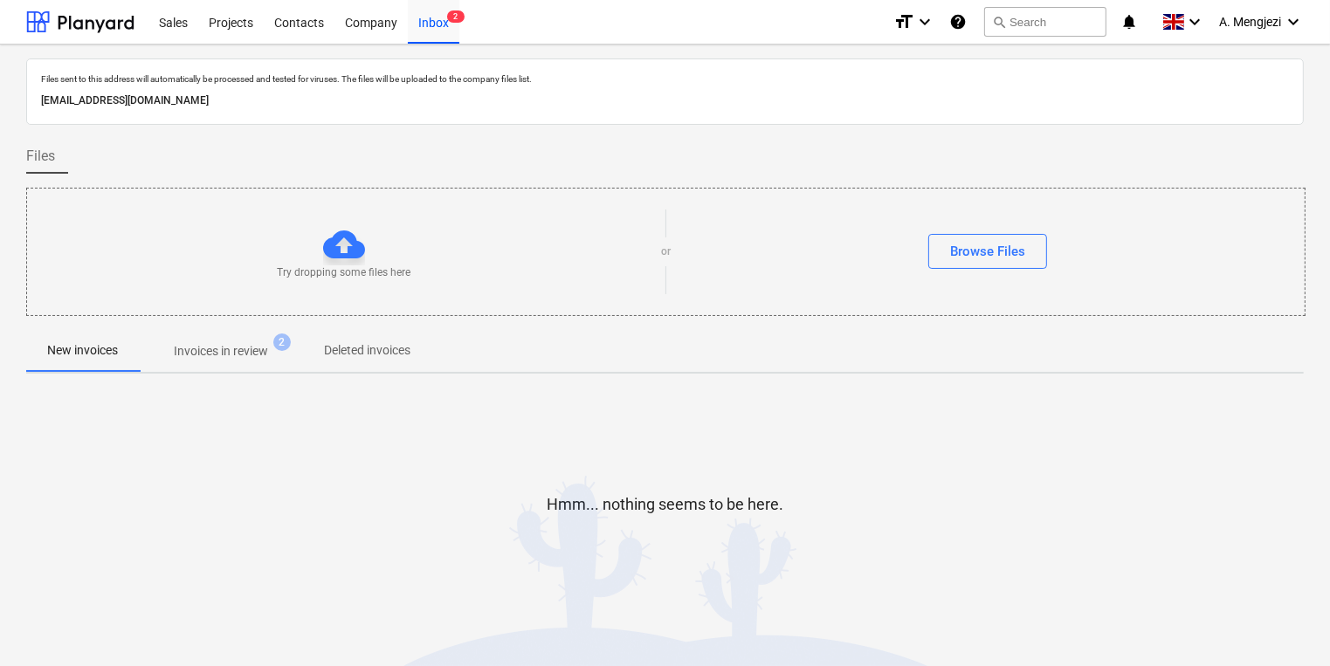
click at [244, 354] on p "Invoices in review" at bounding box center [221, 351] width 94 height 18
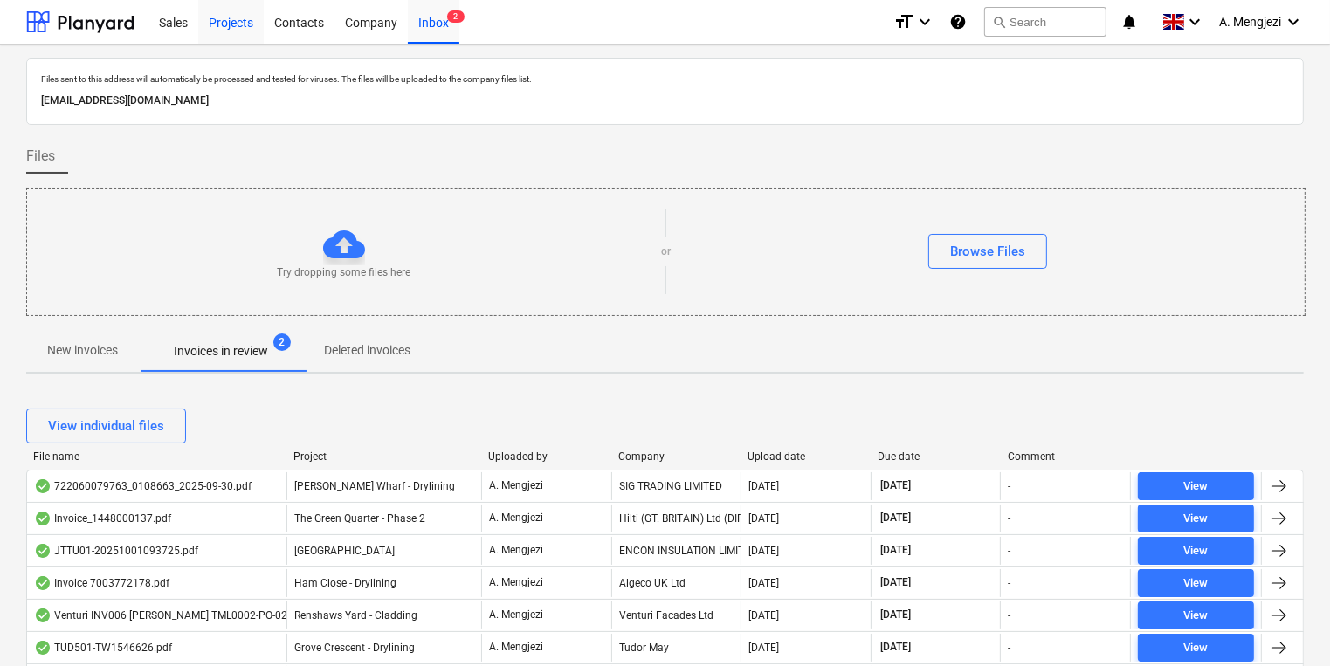
click at [252, 34] on div "Projects" at bounding box center [230, 21] width 65 height 45
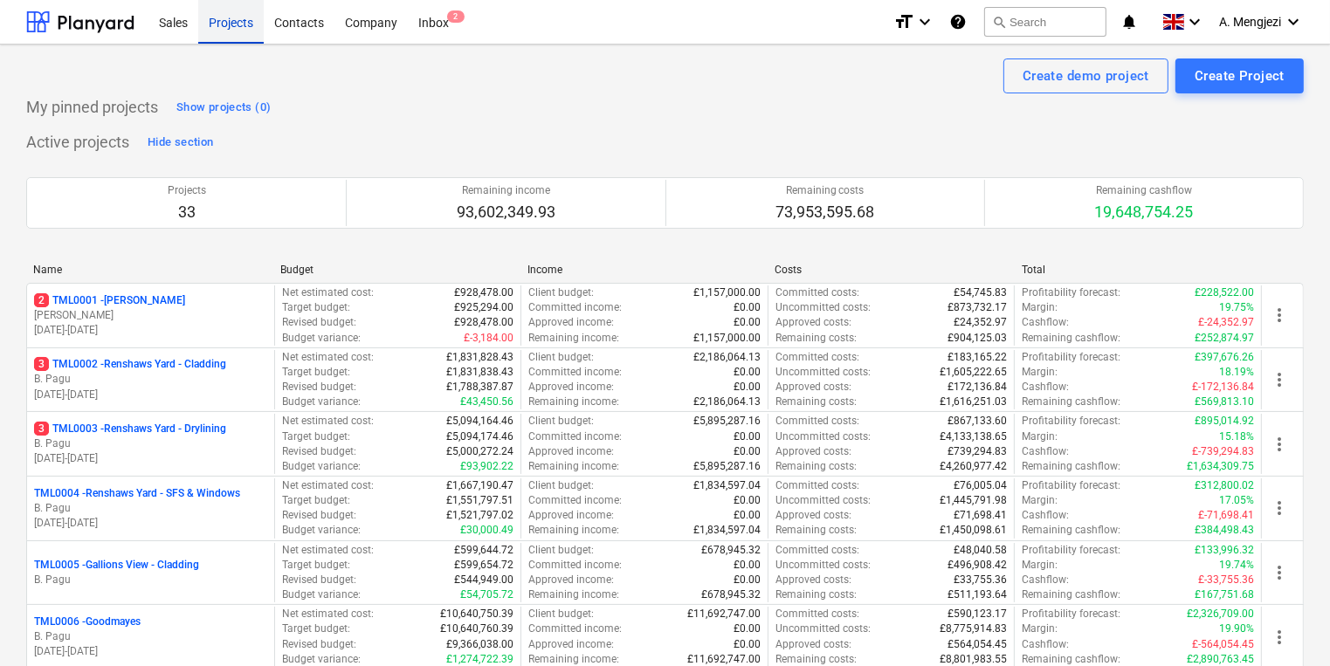
click at [252, 34] on div "Projects" at bounding box center [230, 21] width 65 height 45
drag, startPoint x: 430, startPoint y: 31, endPoint x: 445, endPoint y: 37, distance: 16.9
click at [430, 31] on div "Inbox 2" at bounding box center [434, 21] width 52 height 45
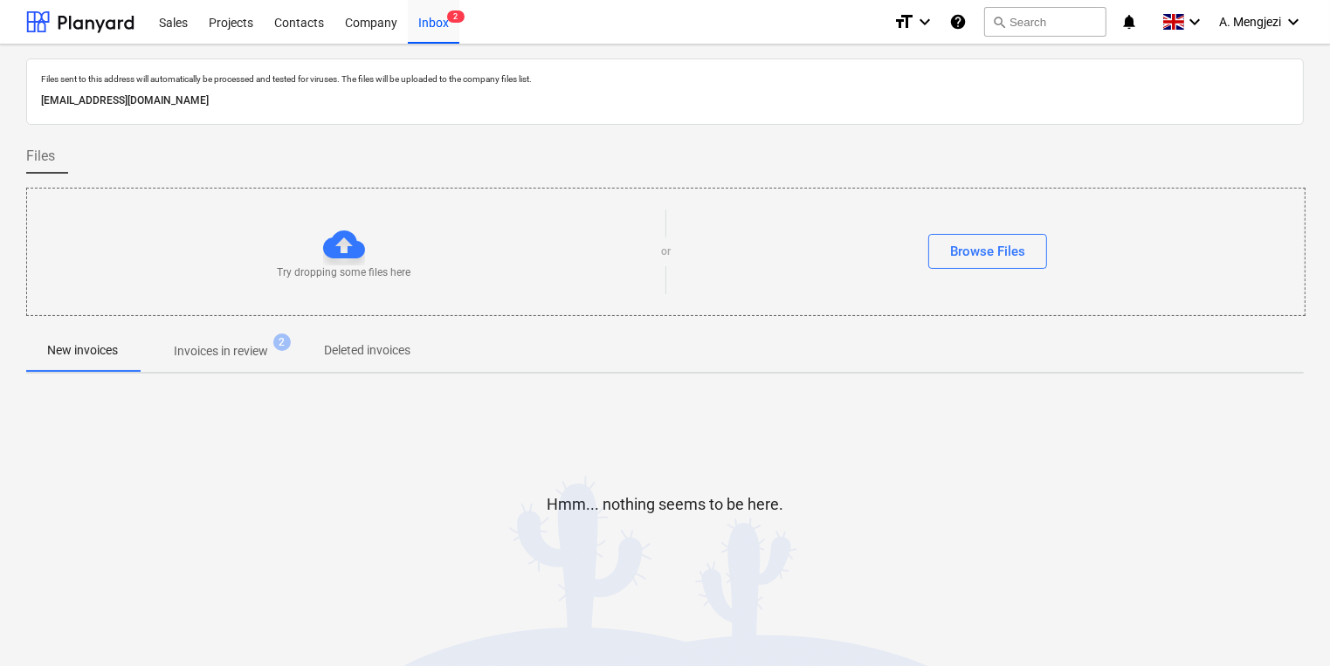
click at [223, 363] on span "Invoices in review 2" at bounding box center [221, 350] width 164 height 31
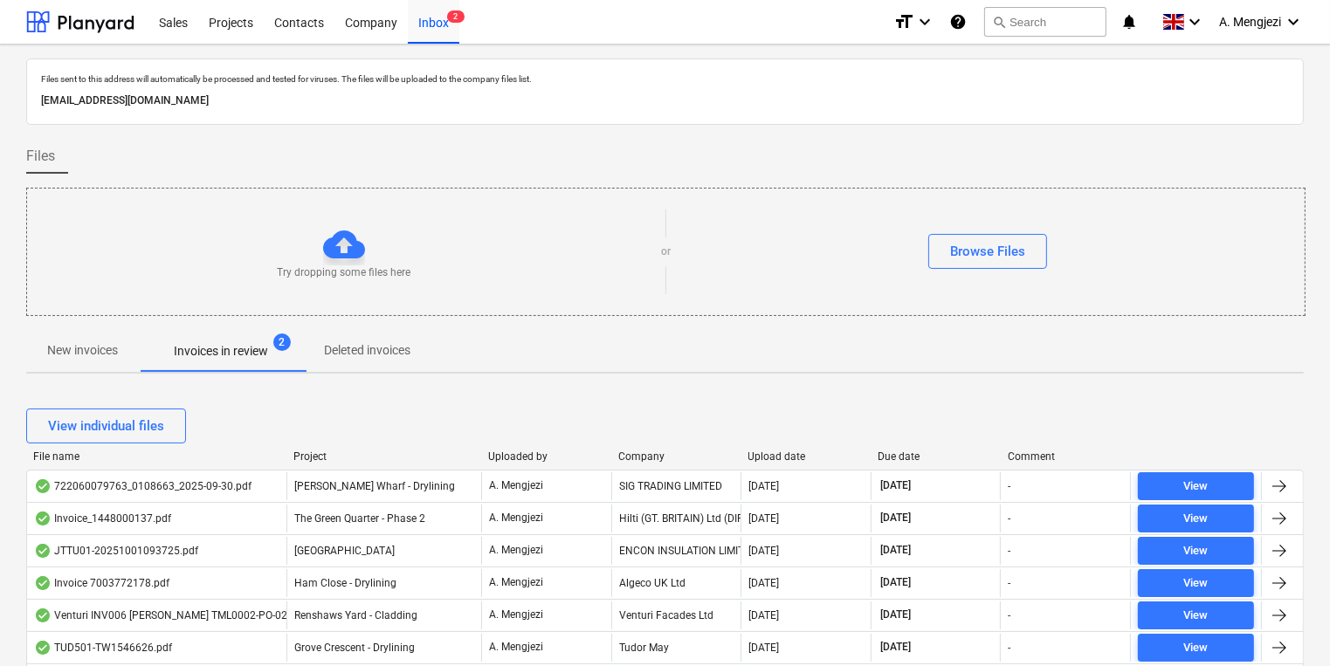
click at [786, 456] on div "Upload date" at bounding box center [806, 456] width 116 height 12
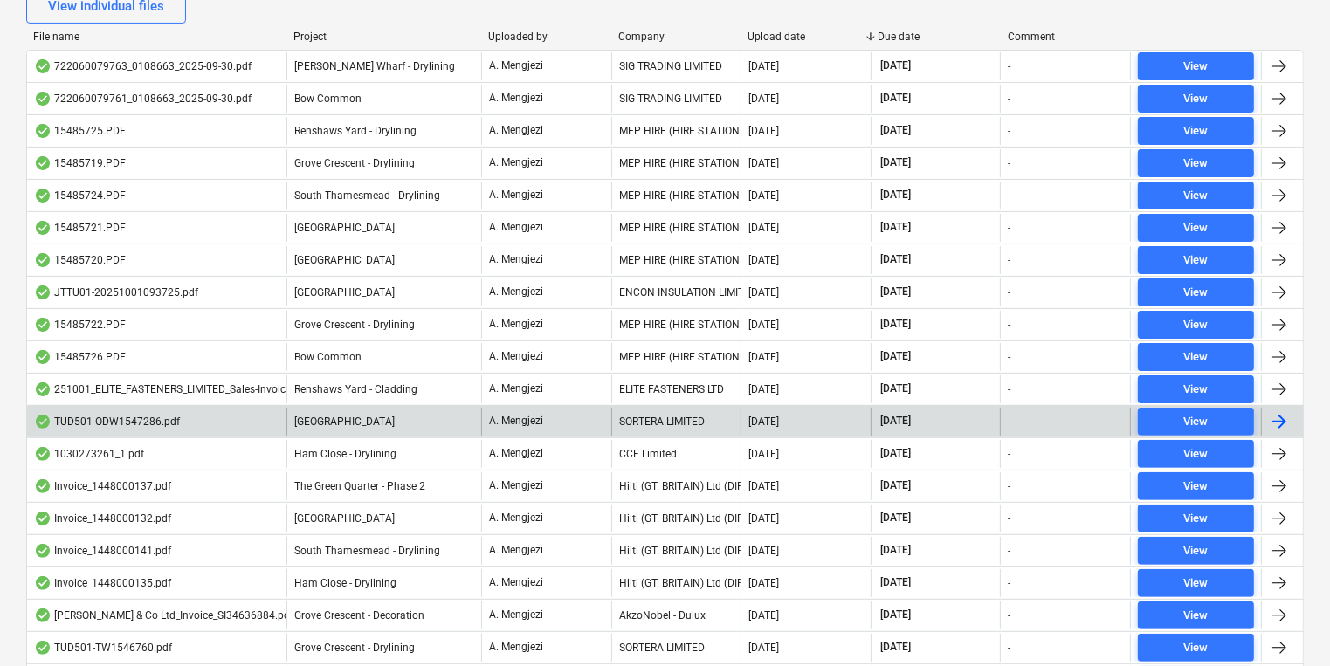
scroll to position [419, 0]
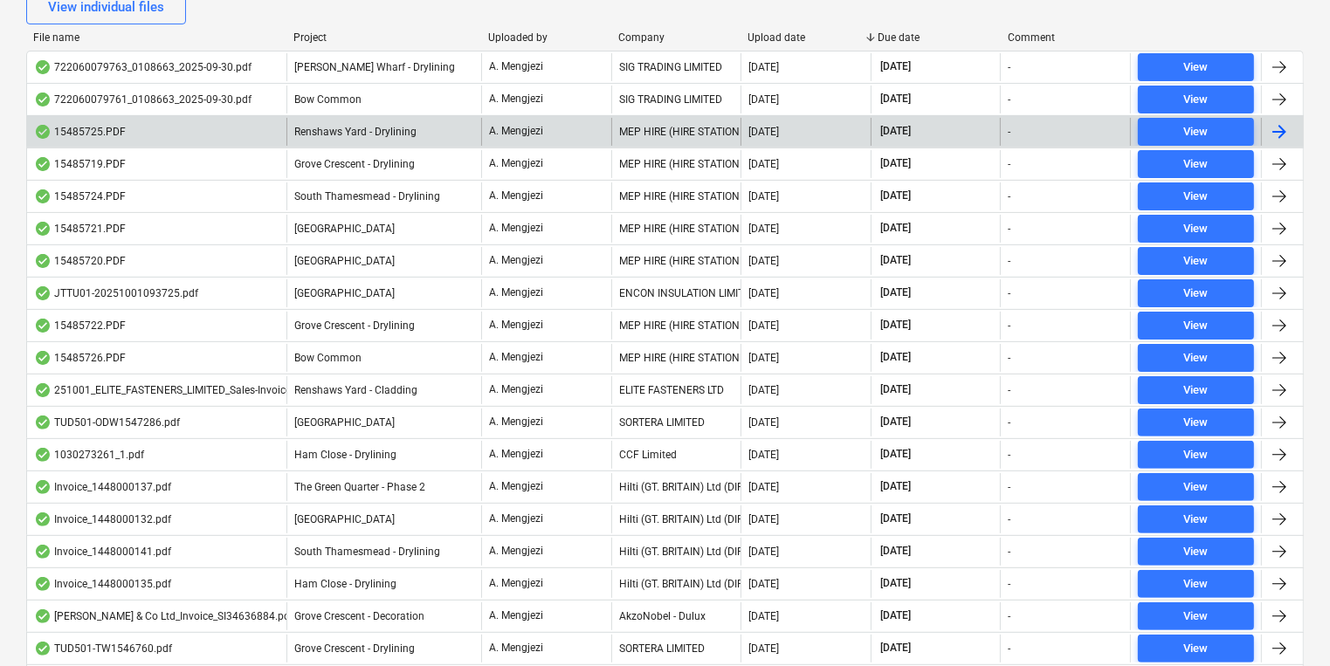
click at [383, 133] on span "Renshaws Yard - Drylining" at bounding box center [355, 132] width 122 height 12
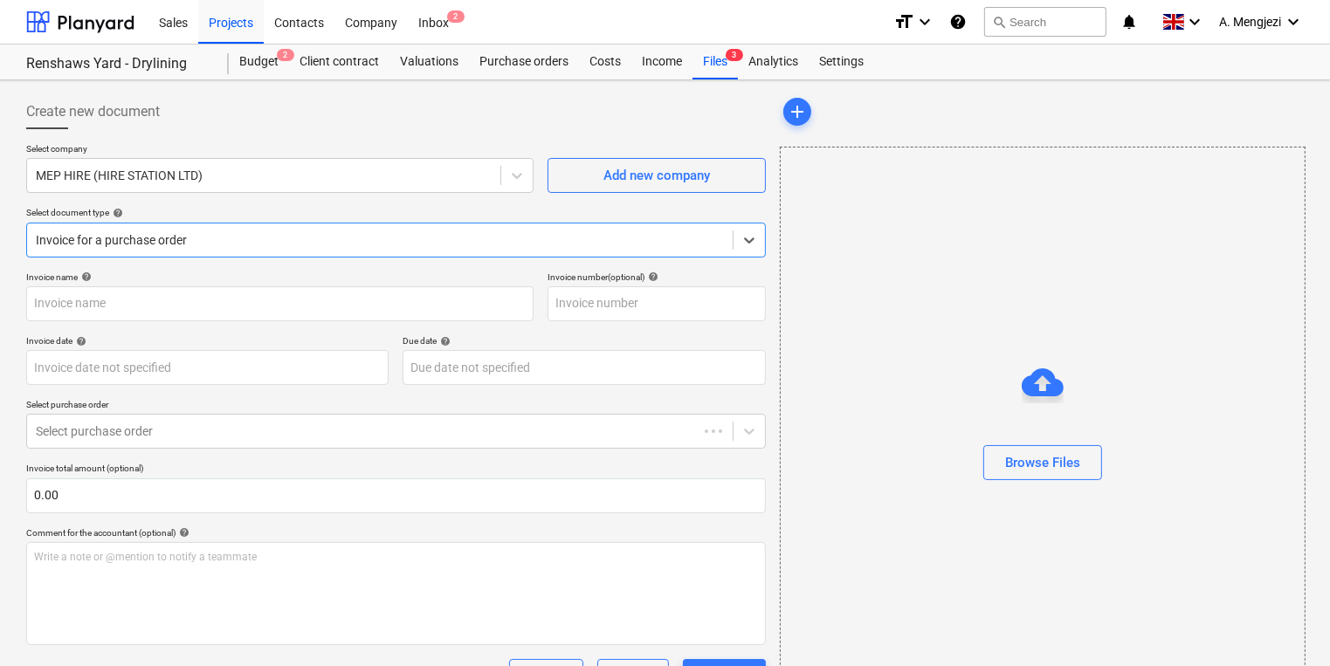
type input "15485725"
type input "[DATE]"
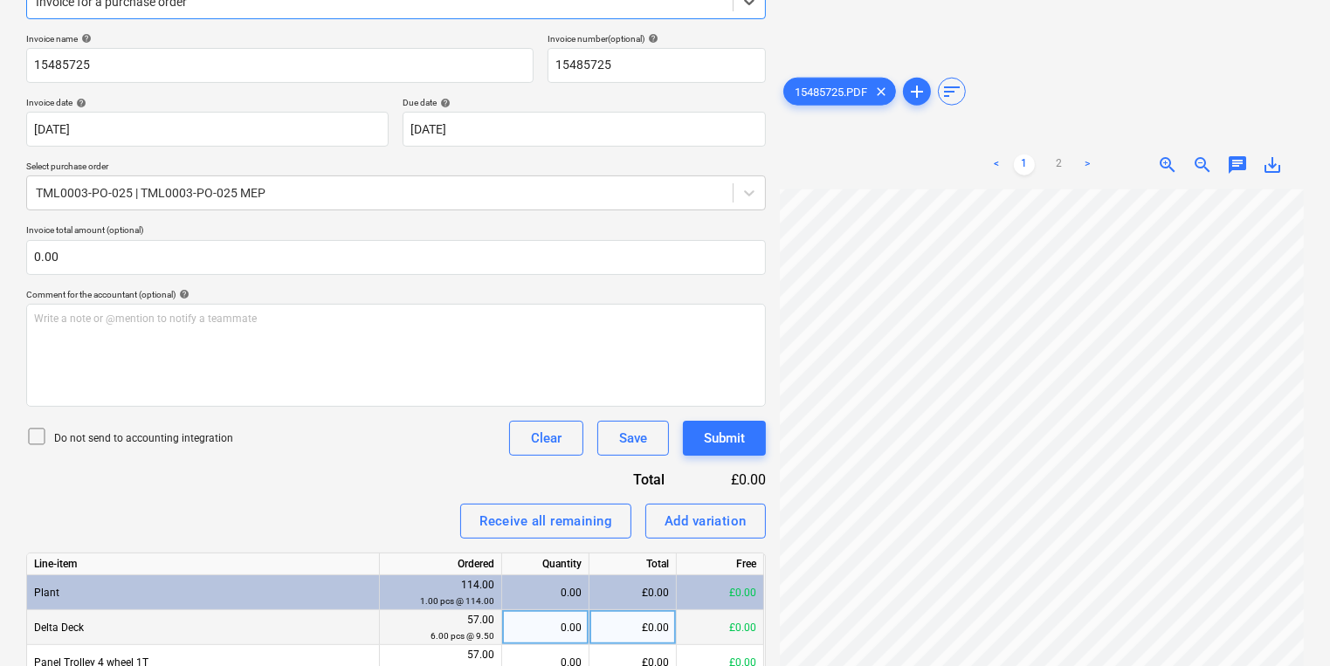
scroll to position [392, 0]
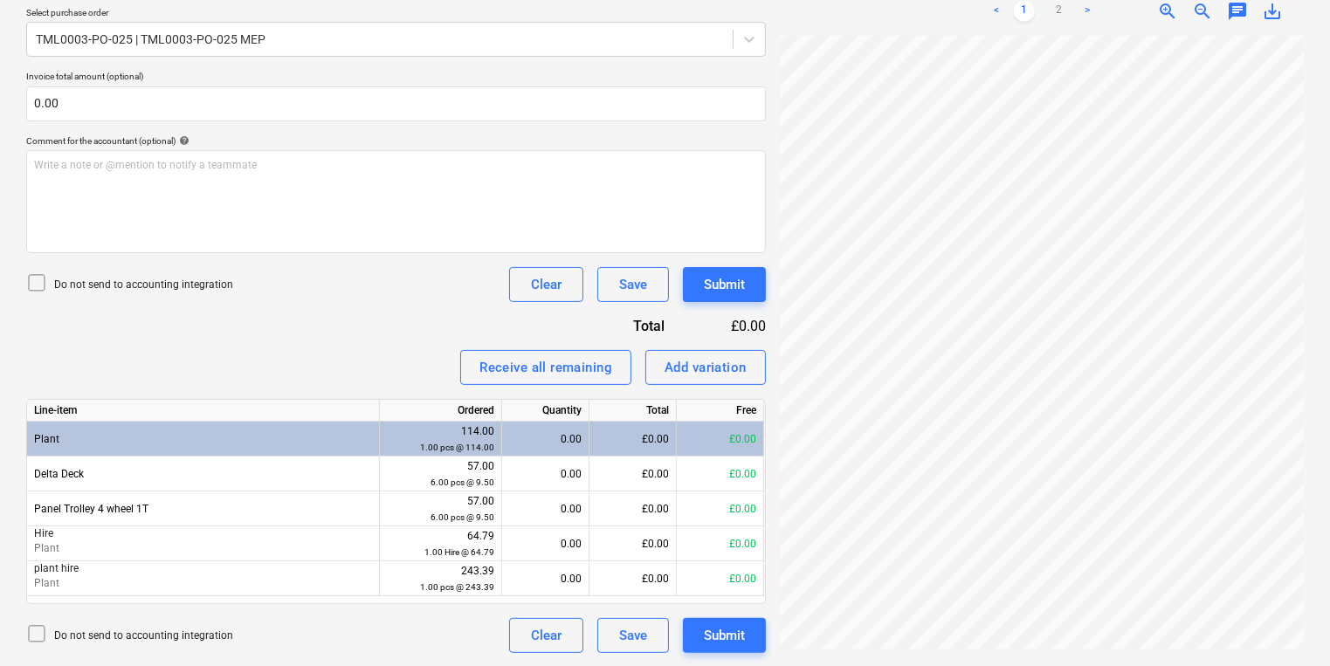
click at [518, 450] on div "0.00" at bounding box center [545, 439] width 72 height 35
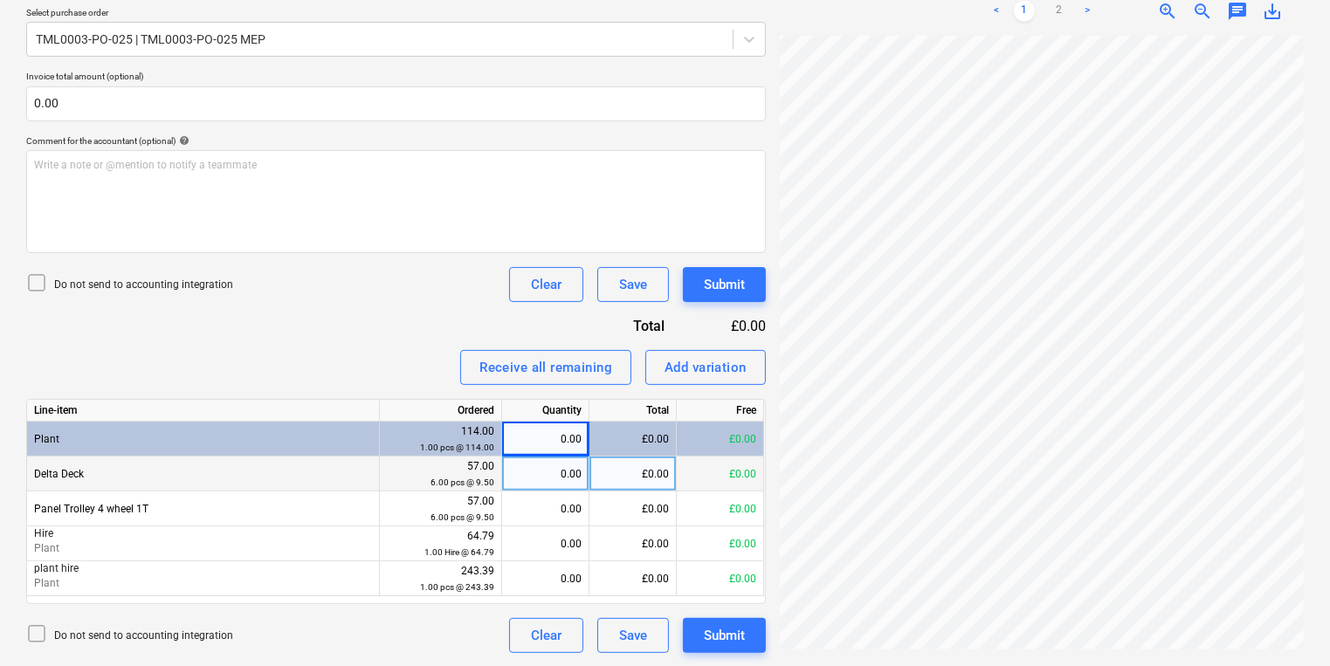
click at [531, 459] on div "0.00" at bounding box center [545, 474] width 72 height 35
type input "6"
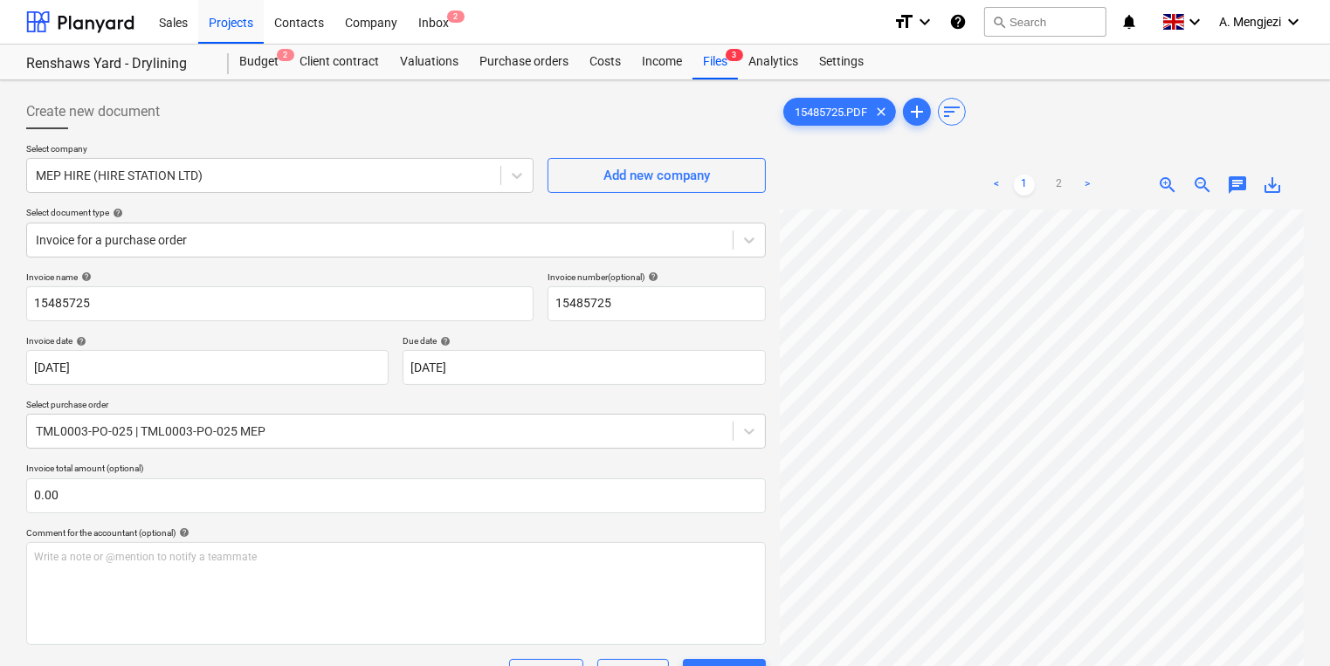
scroll to position [0, 0]
click at [521, 62] on div "Purchase orders" at bounding box center [524, 62] width 110 height 35
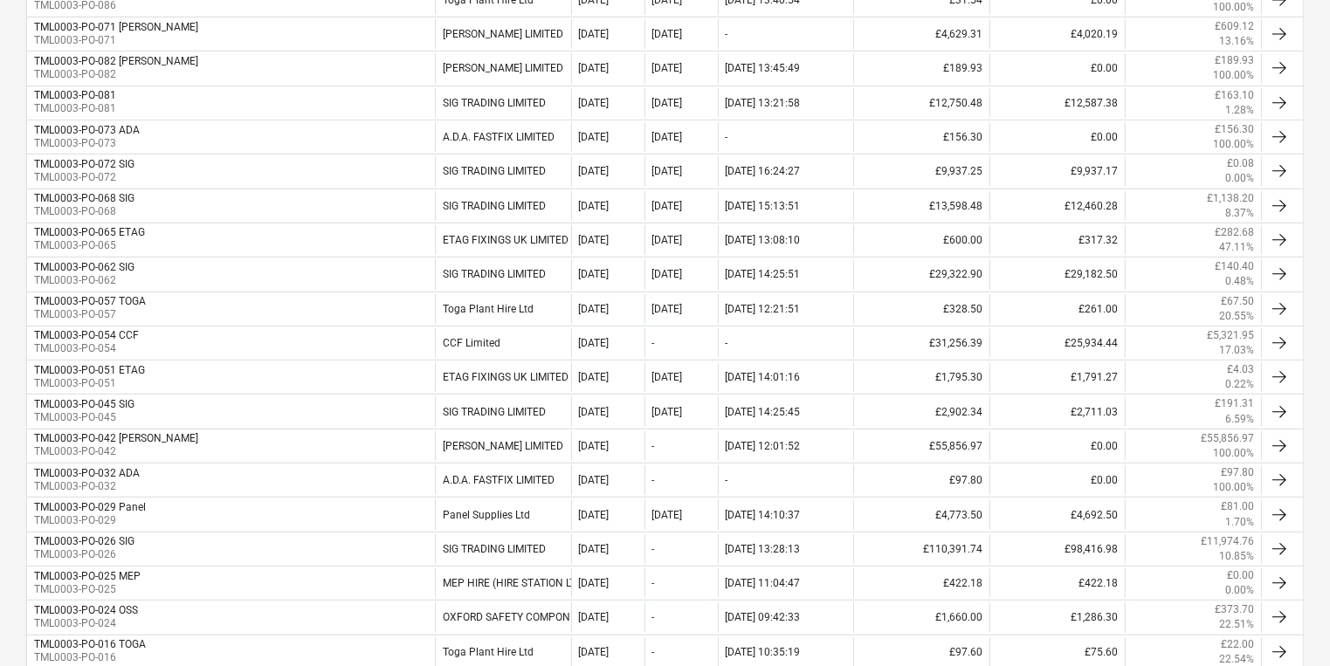
scroll to position [838, 0]
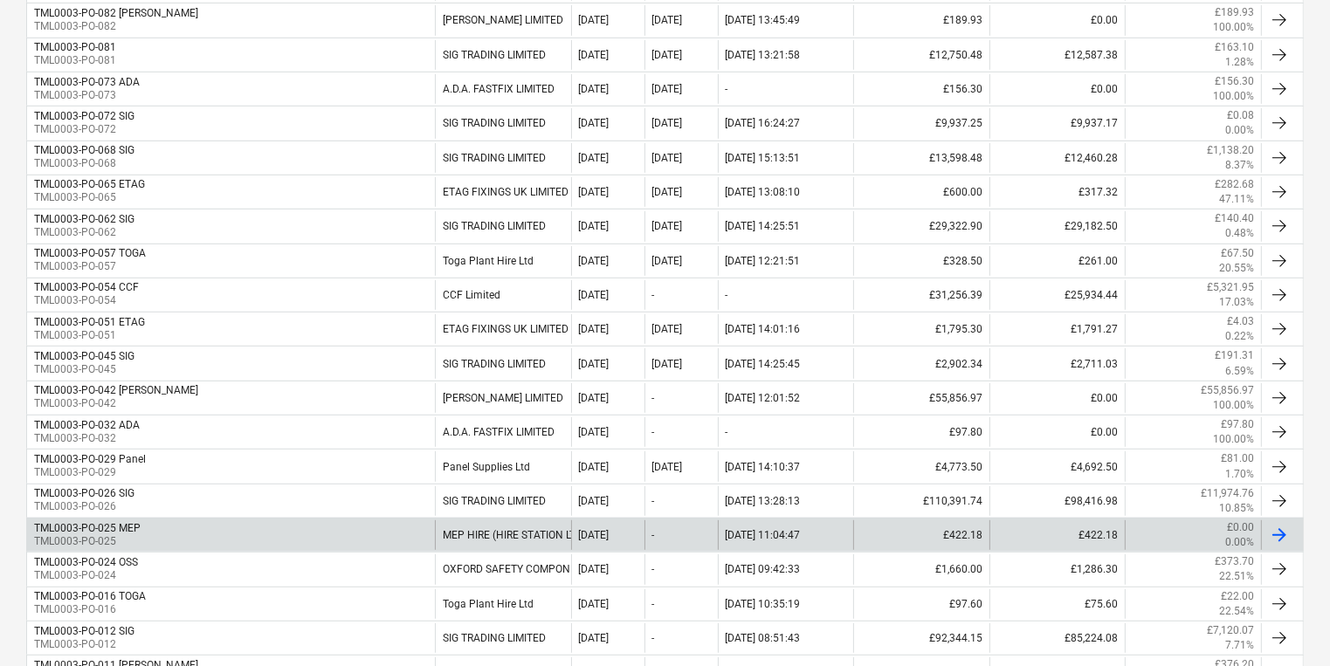
click at [245, 520] on div "TML0003-PO-025 MEP TML0003-PO-025" at bounding box center [231, 535] width 408 height 30
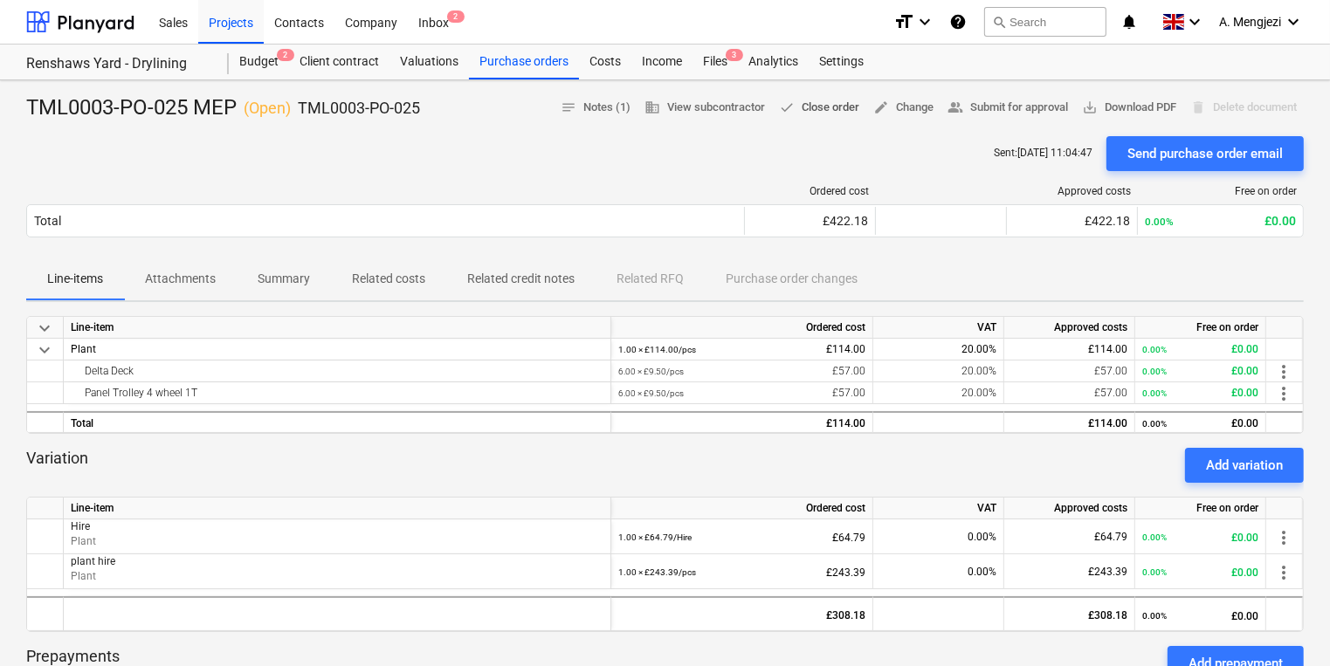
click at [815, 120] on button "done Close order" at bounding box center [819, 107] width 94 height 27
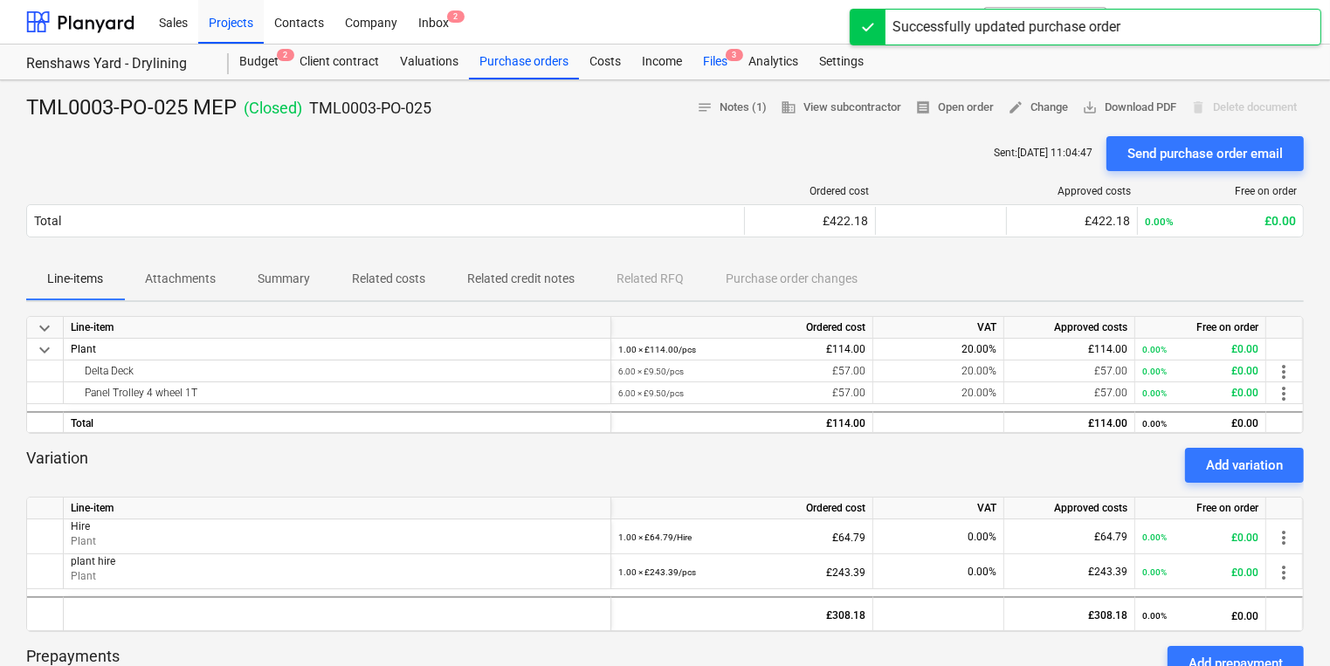
click at [728, 56] on span "3" at bounding box center [733, 55] width 17 height 12
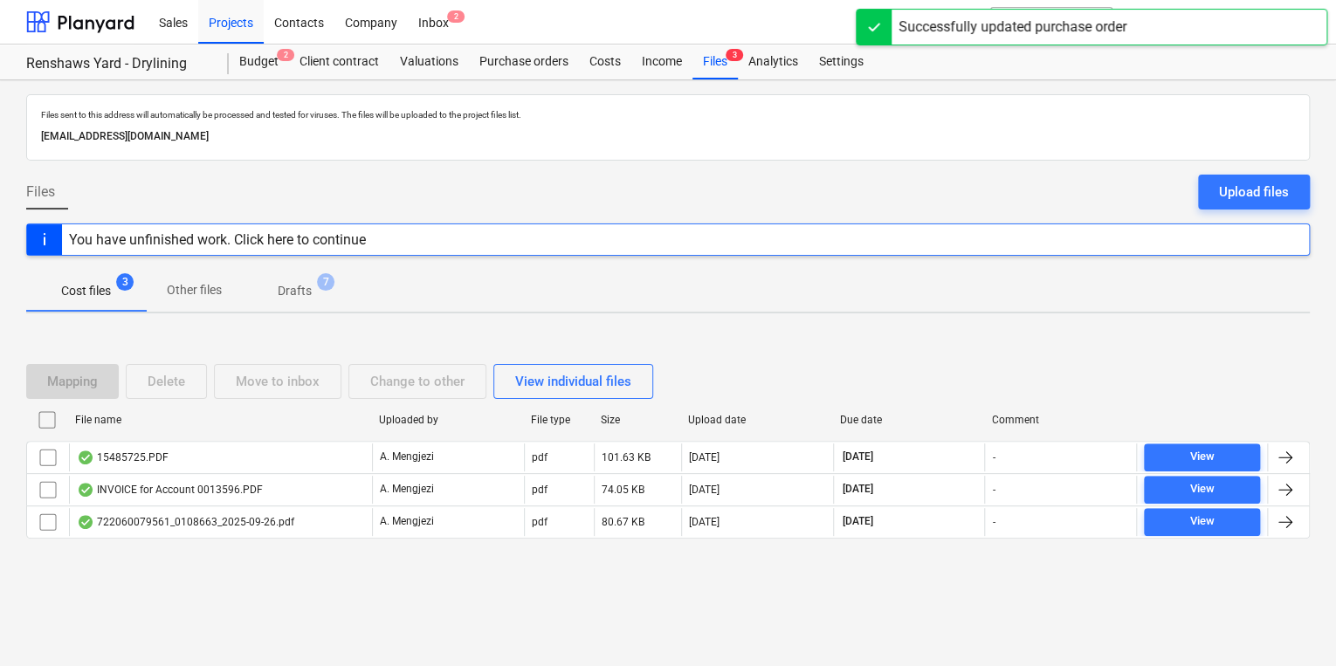
click at [402, 616] on div "Files sent to this address will automatically be processed and tested for virus…" at bounding box center [668, 373] width 1336 height 586
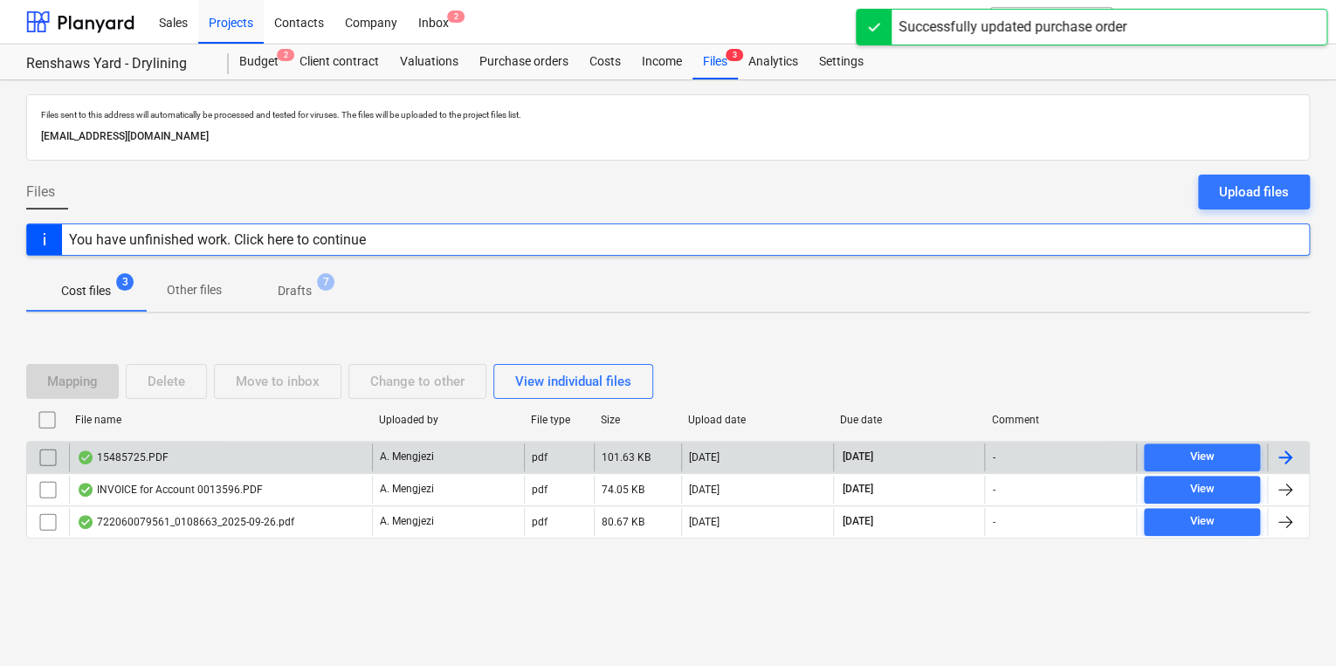
click at [299, 462] on div "15485725.PDF" at bounding box center [220, 457] width 303 height 28
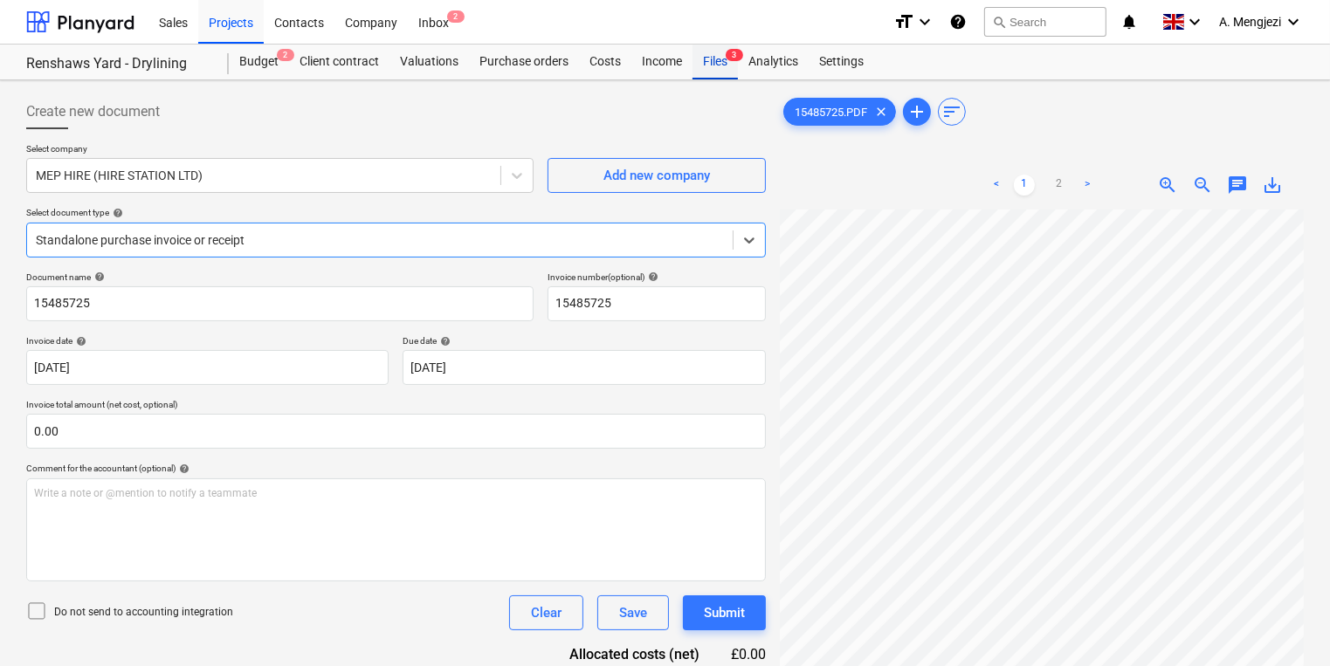
click at [713, 72] on div "Files 3" at bounding box center [714, 62] width 45 height 35
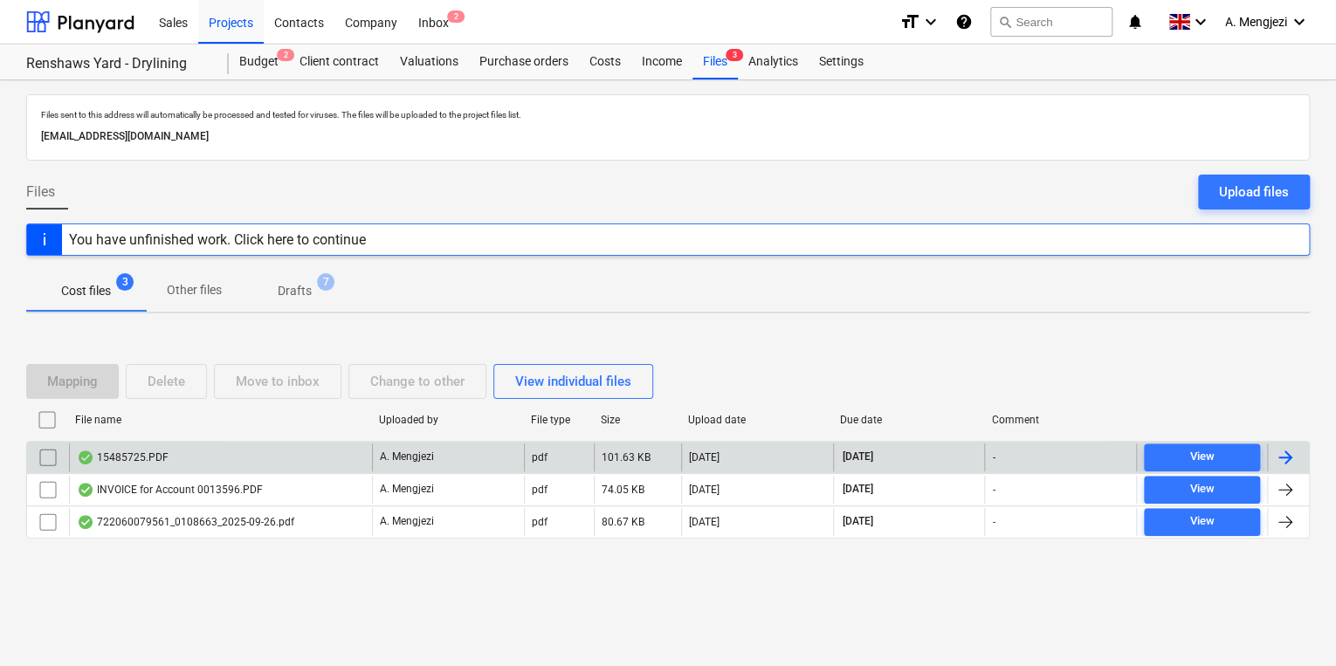
click at [45, 455] on input "checkbox" at bounding box center [48, 457] width 28 height 28
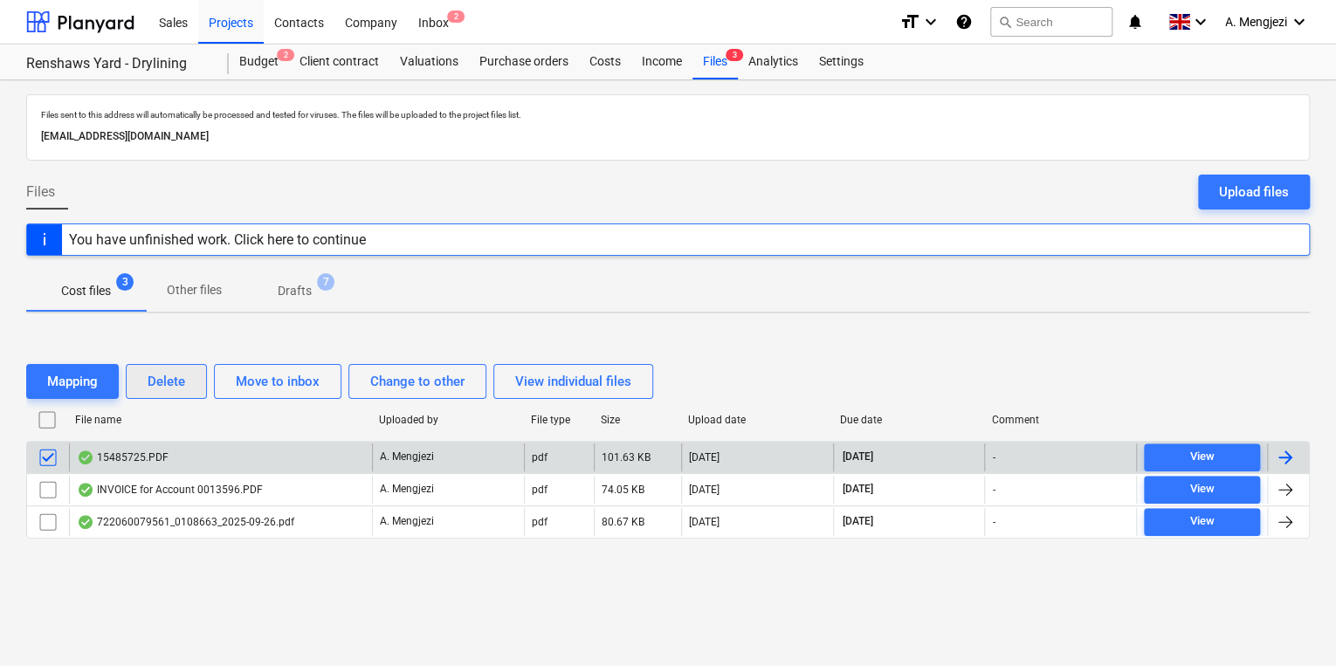
click at [172, 367] on button "Delete" at bounding box center [166, 381] width 81 height 35
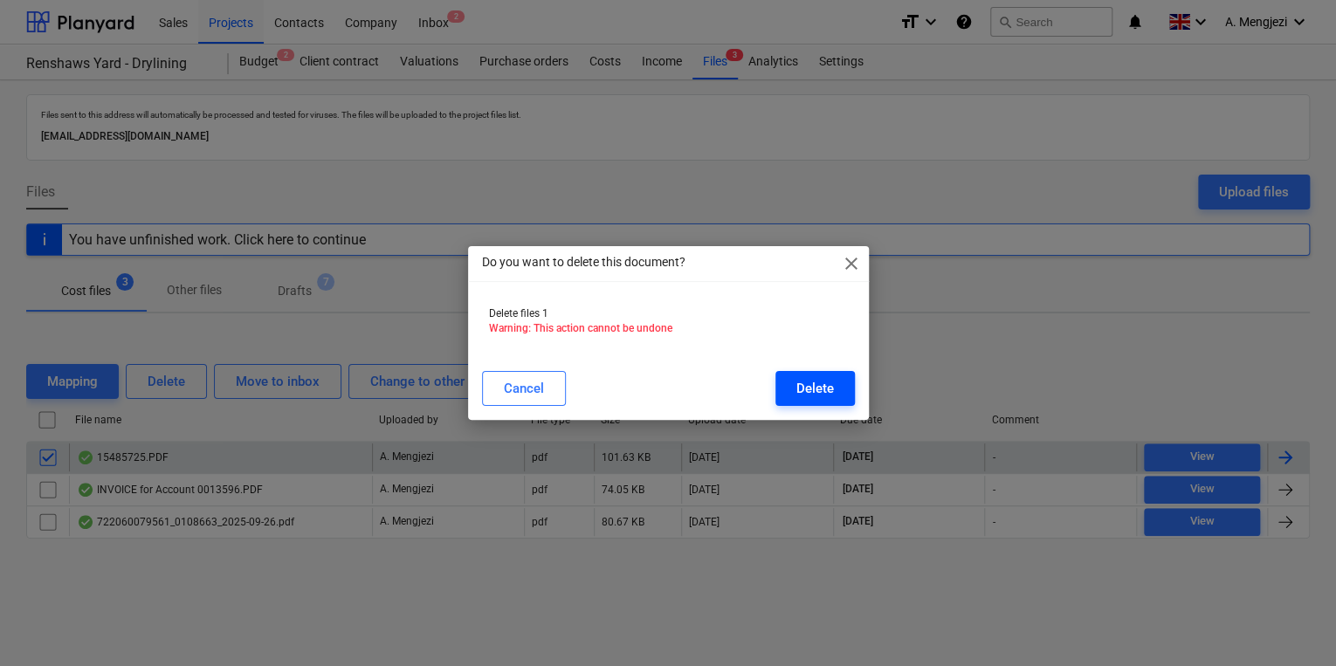
click at [821, 374] on button "Delete" at bounding box center [814, 388] width 79 height 35
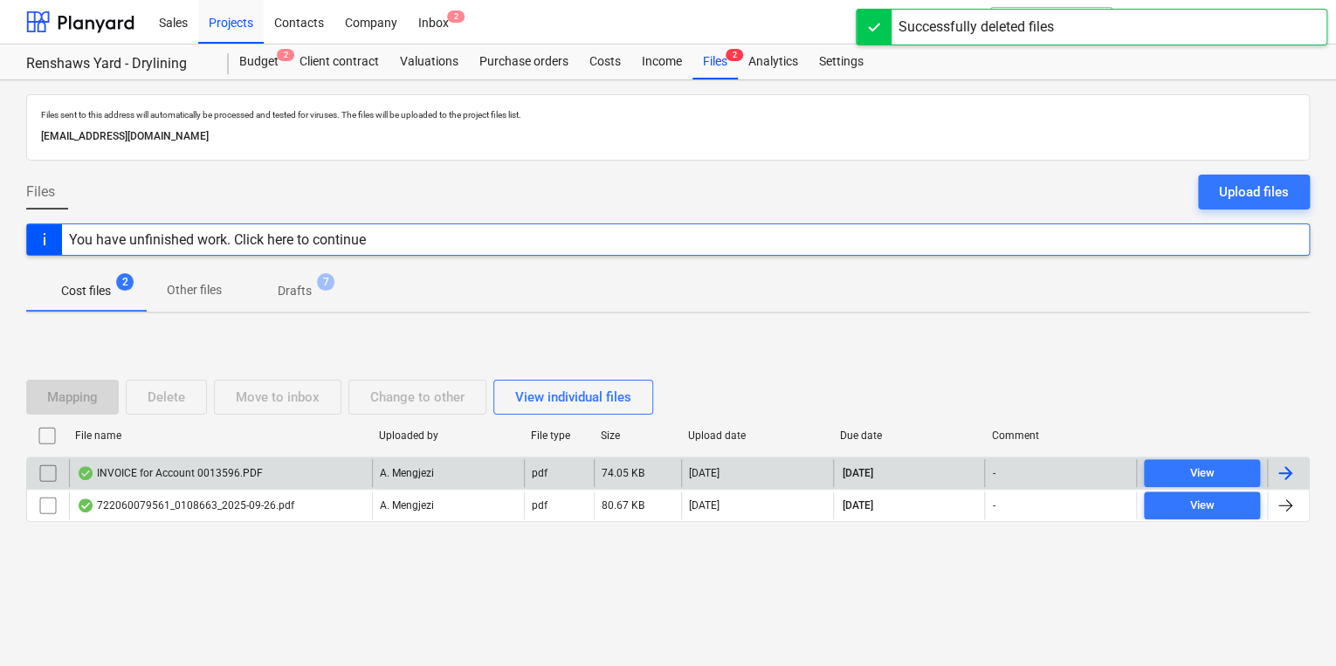
drag, startPoint x: 737, startPoint y: 227, endPoint x: 730, endPoint y: 214, distance: 14.8
click at [735, 224] on div "You have unfinished work. Click here to continue" at bounding box center [667, 239] width 1283 height 32
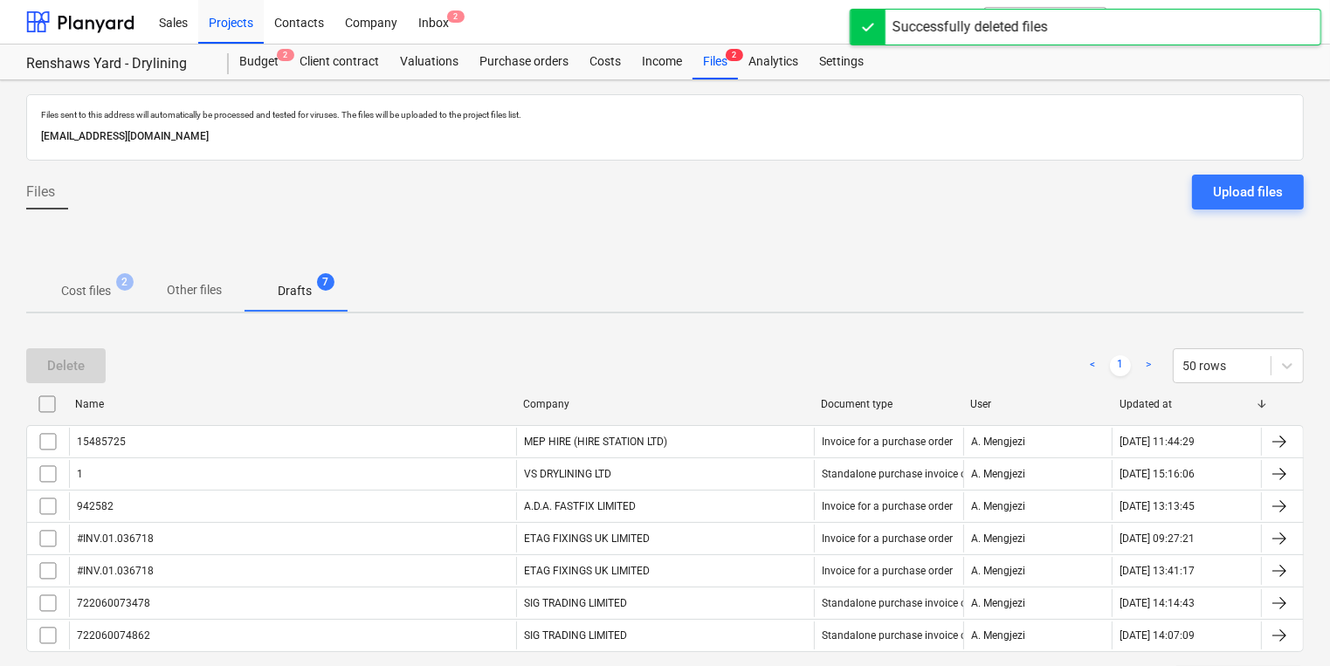
click at [471, 17] on div "Sales Projects Contacts Company Inbox 2" at bounding box center [513, 22] width 731 height 44
click at [463, 17] on div "Sales Projects Contacts Company Inbox 2" at bounding box center [513, 22] width 731 height 44
click at [444, 25] on div "Inbox 2" at bounding box center [434, 21] width 52 height 45
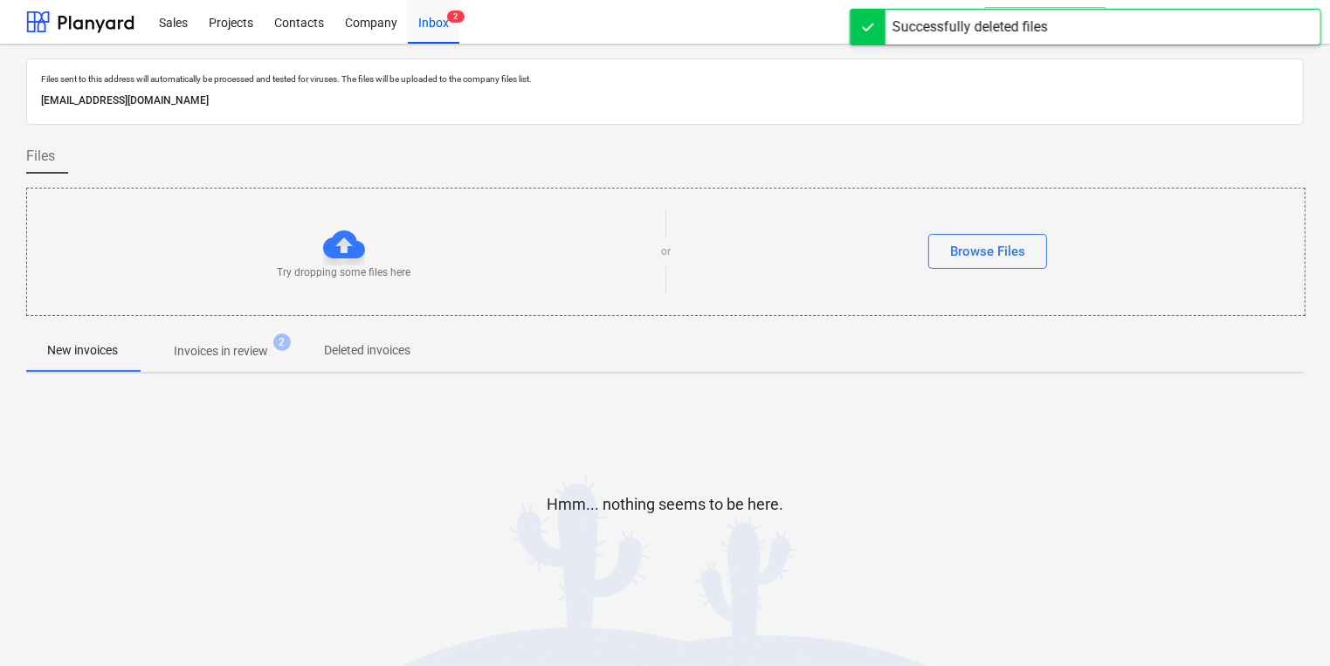
click at [247, 342] on p "Invoices in review" at bounding box center [221, 351] width 94 height 18
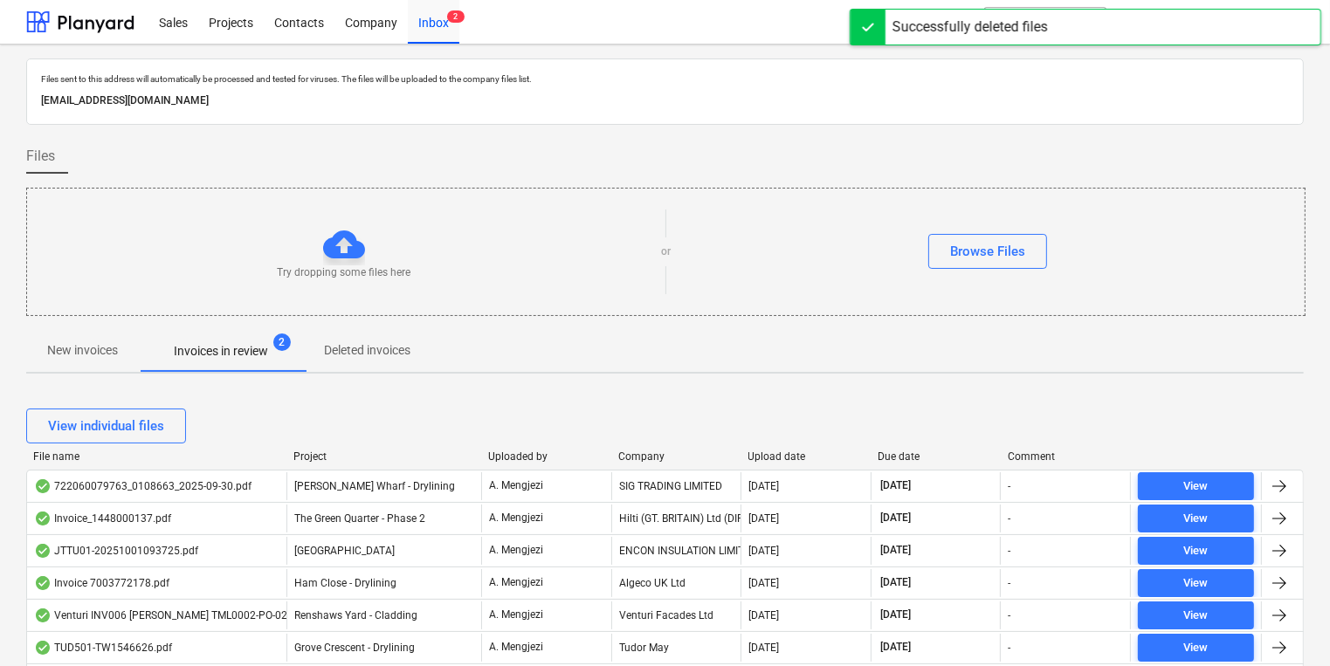
click at [793, 450] on div "Upload date" at bounding box center [806, 456] width 116 height 12
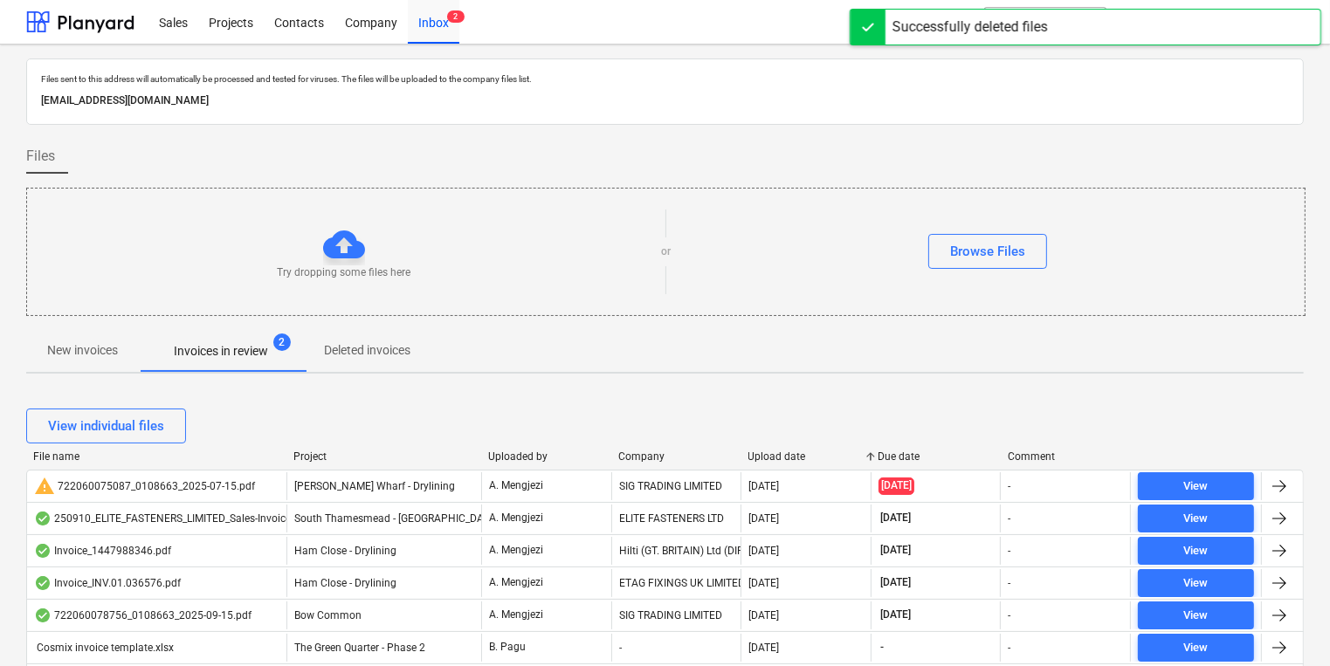
click at [793, 450] on div "Upload date" at bounding box center [806, 456] width 116 height 12
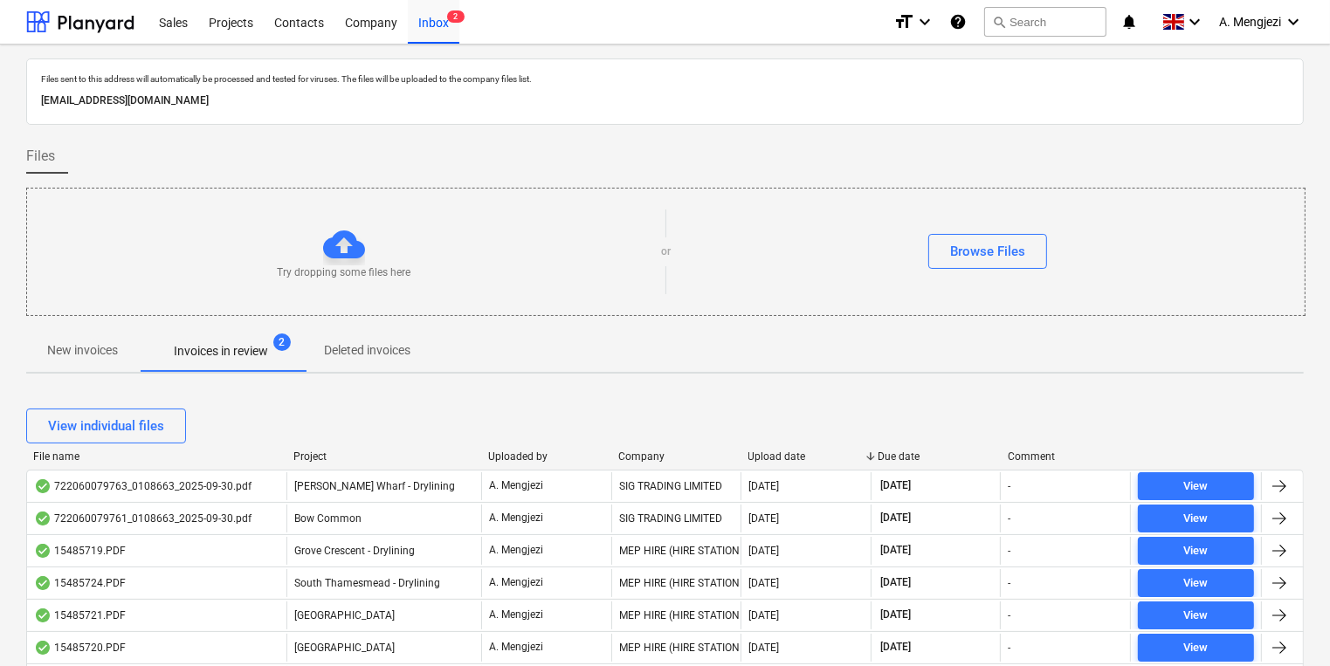
click at [611, 454] on div at bounding box center [610, 456] width 31 height 12
click at [643, 463] on div "File name Project Uploaded by Company Upload date Due date Comment" at bounding box center [664, 459] width 1277 height 19
click at [652, 458] on div "Company" at bounding box center [676, 456] width 116 height 12
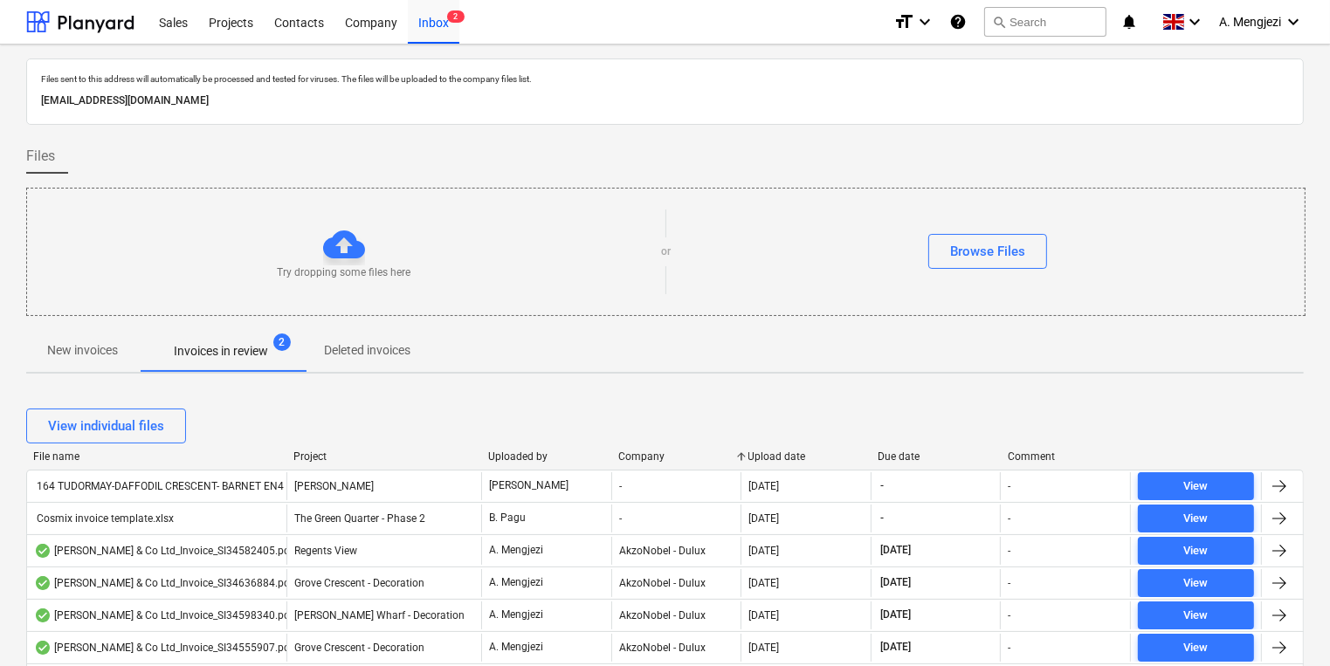
click at [652, 458] on div "Company" at bounding box center [676, 456] width 116 height 12
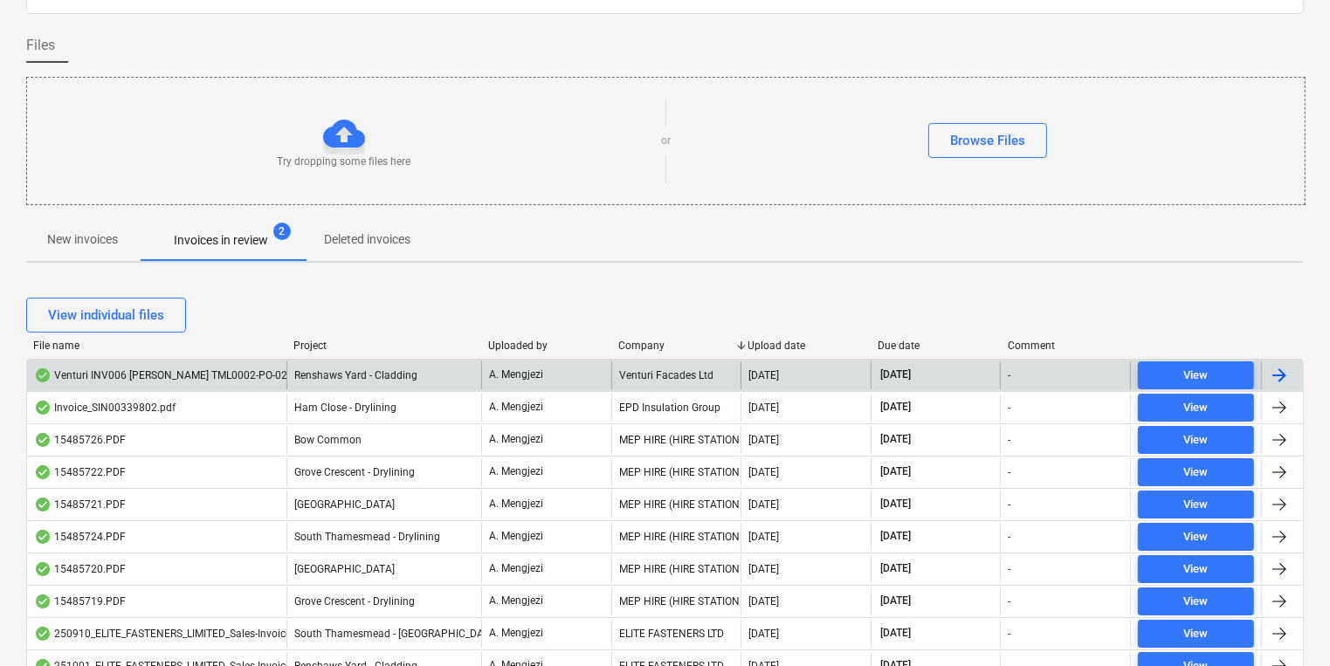
scroll to position [140, 0]
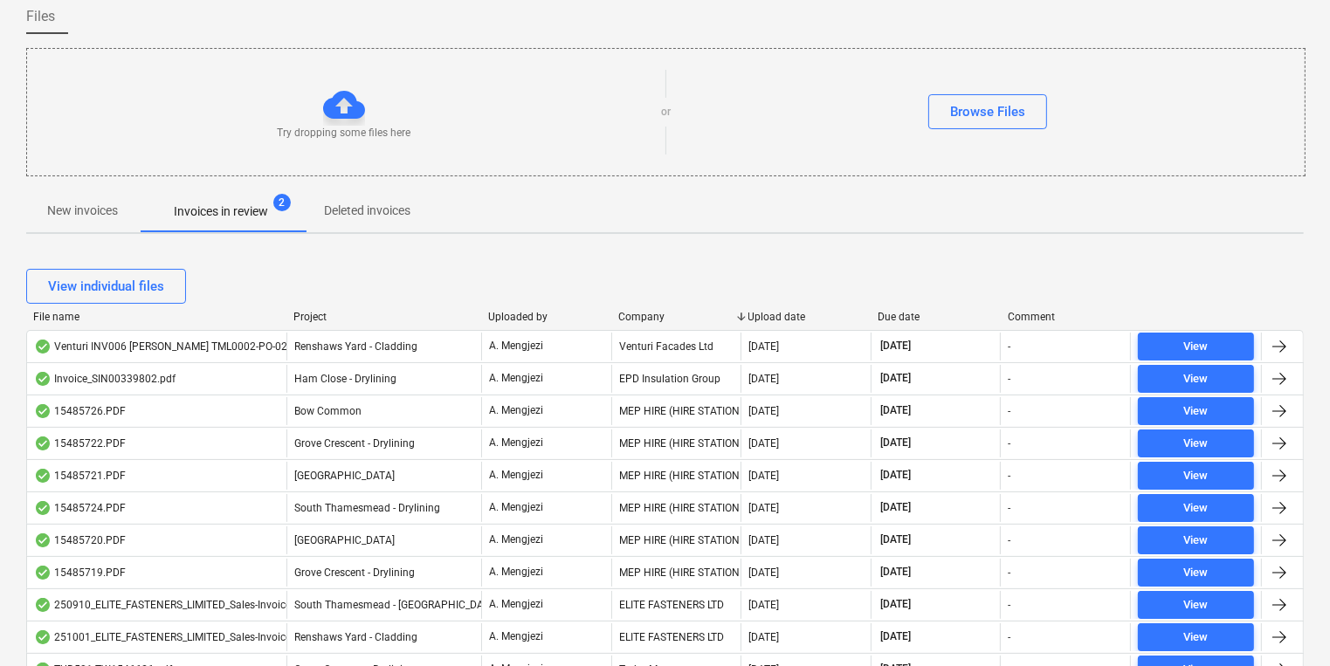
click at [638, 406] on div "MEP HIRE (HIRE STATION LTD)" at bounding box center [676, 411] width 130 height 28
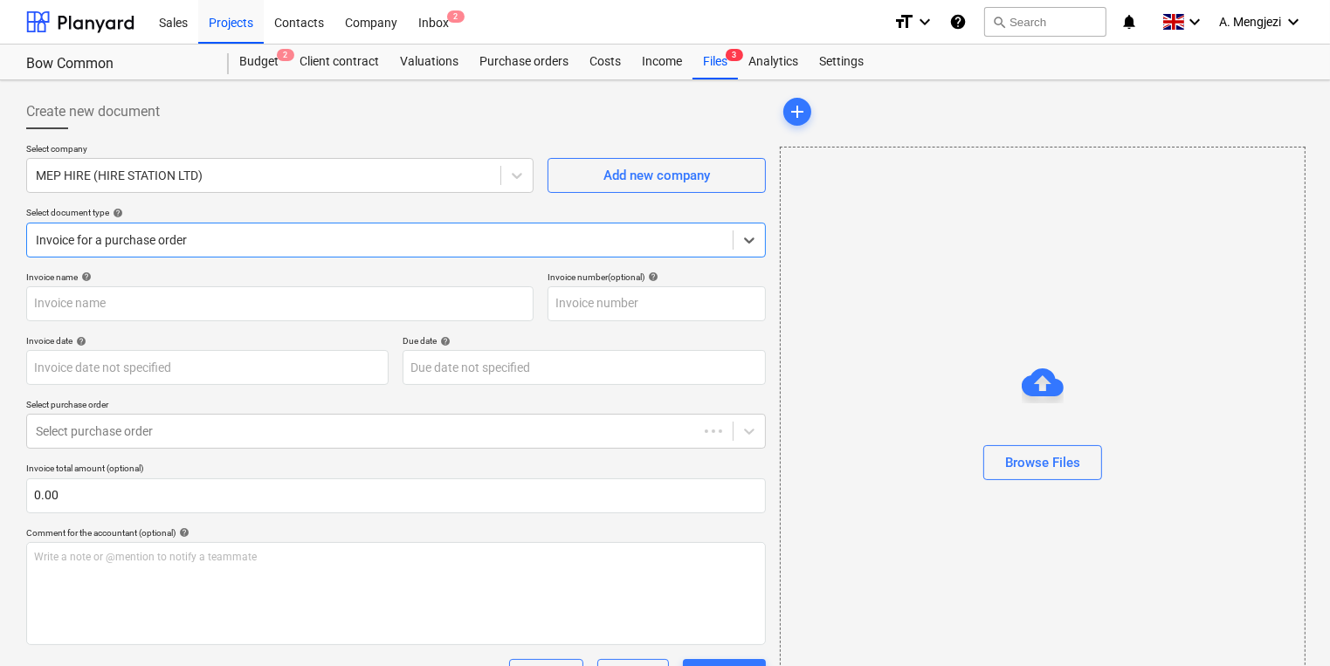
type input "15485726"
type input "[DATE]"
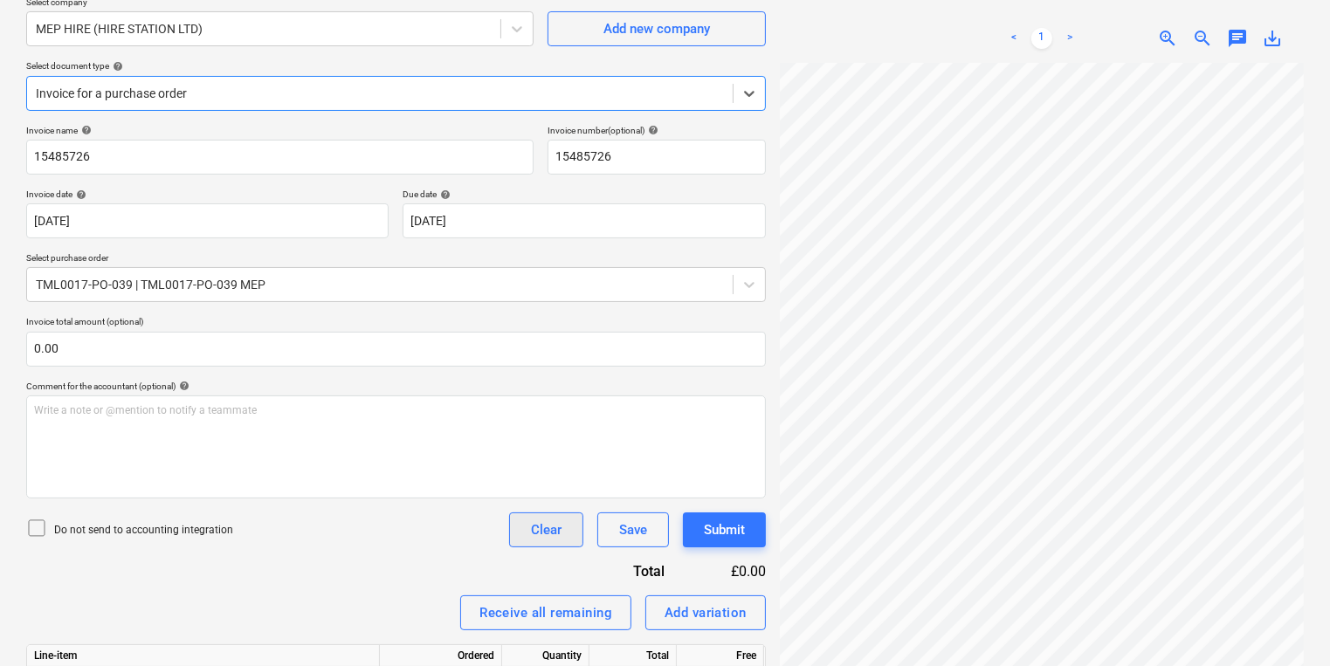
scroll to position [322, 0]
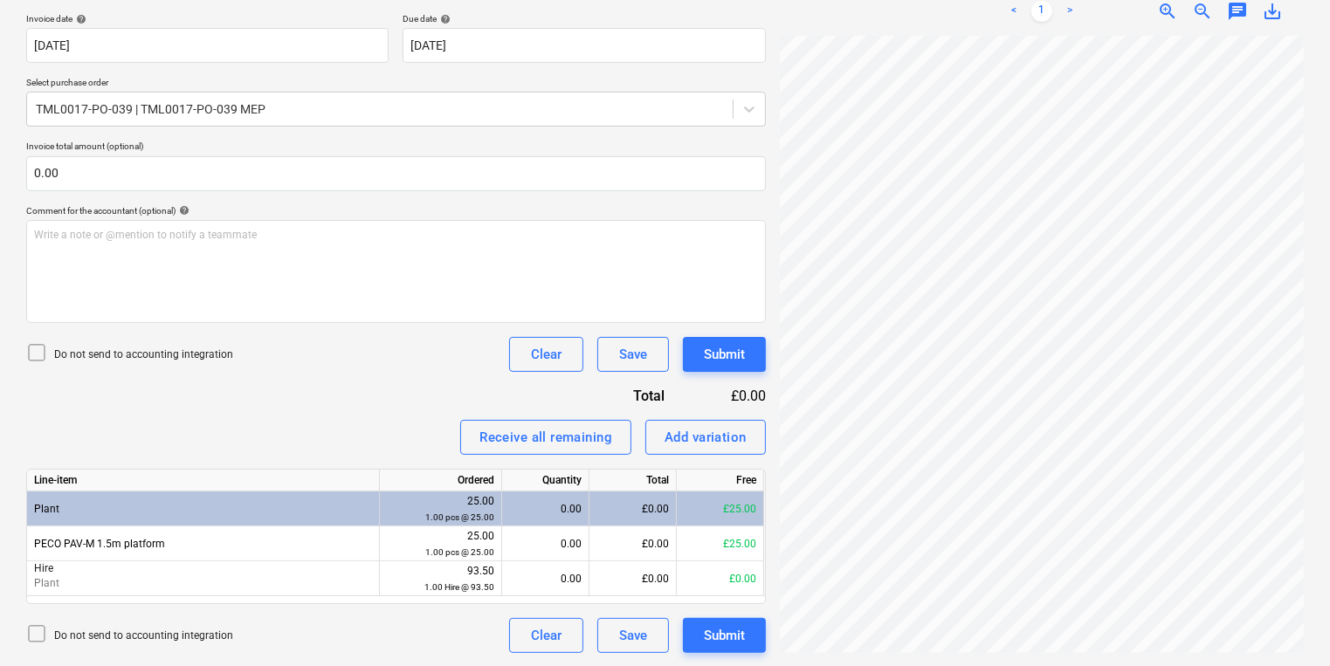
click at [395, 326] on div "Invoice name help 15485726 Invoice number (optional) help 15485726 Invoice date…" at bounding box center [395, 301] width 739 height 704
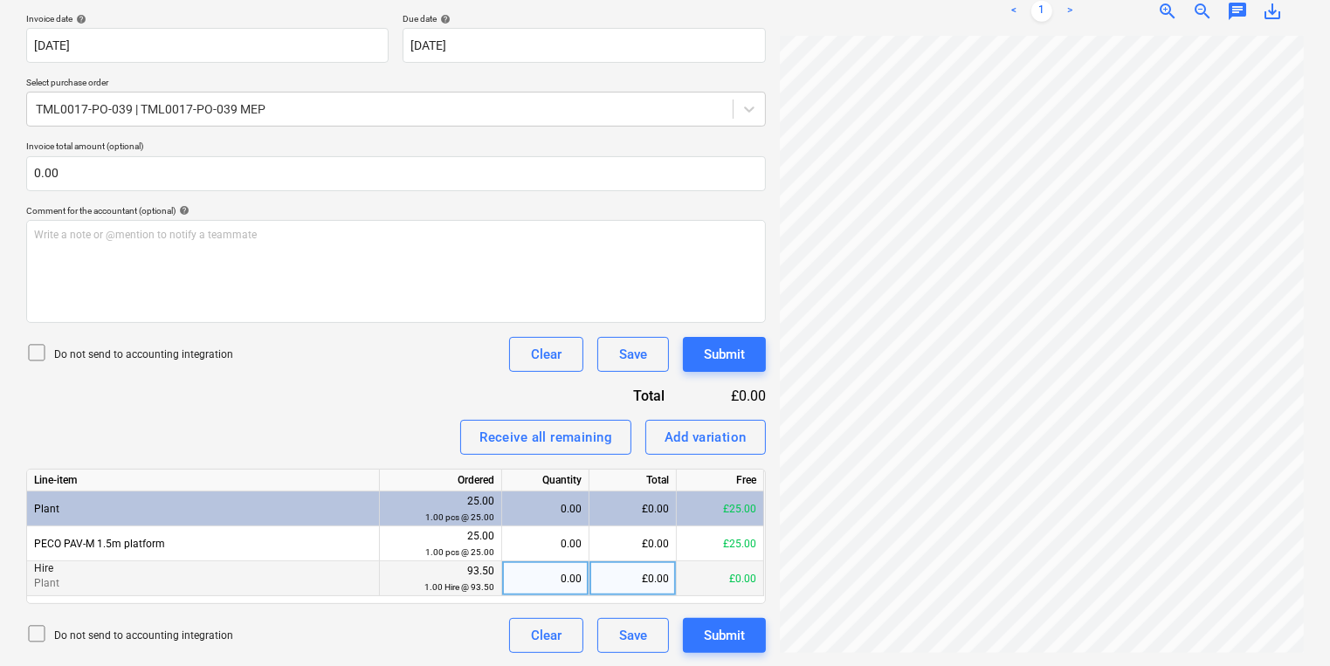
click at [549, 561] on div "0.00" at bounding box center [545, 578] width 72 height 35
type input "1"
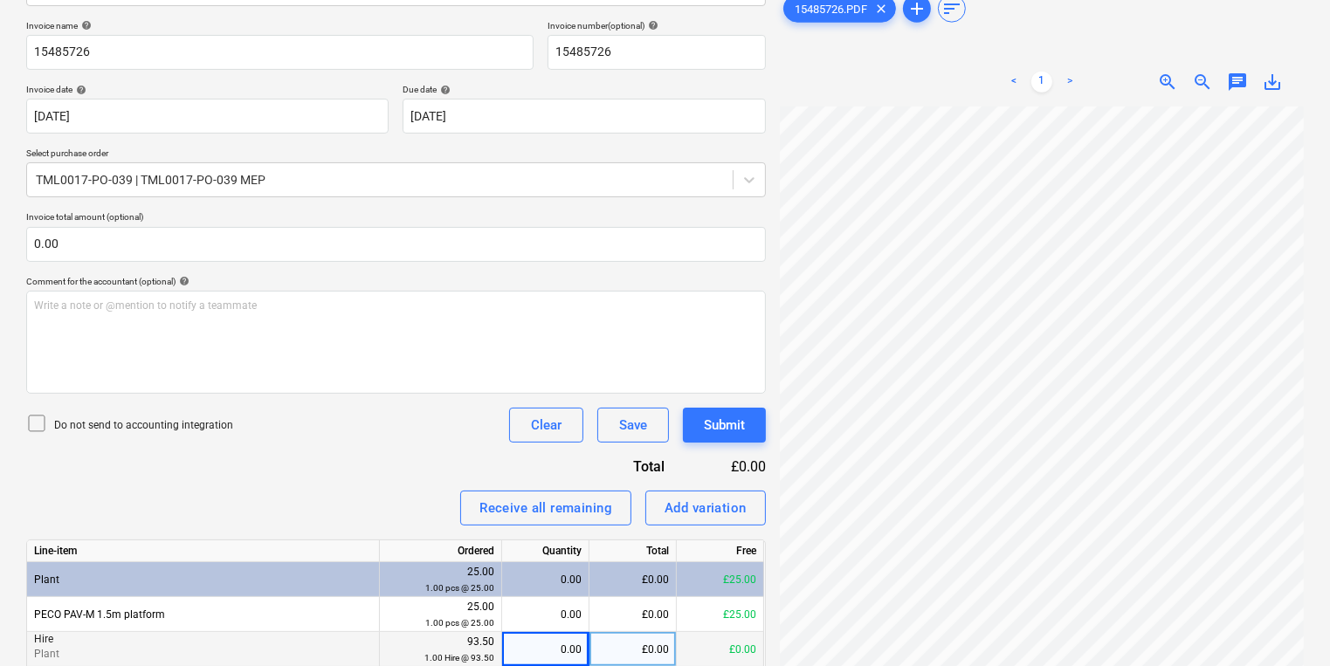
scroll to position [43, 0]
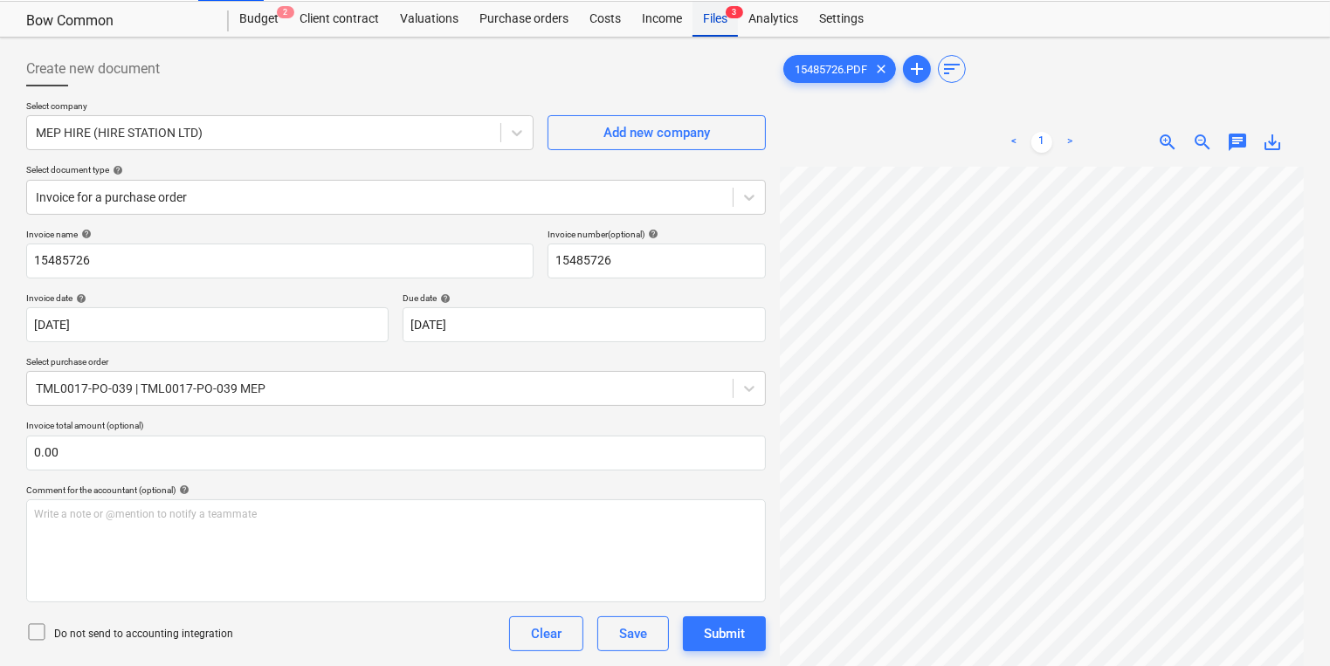
click at [719, 31] on div "Files 3" at bounding box center [714, 19] width 45 height 35
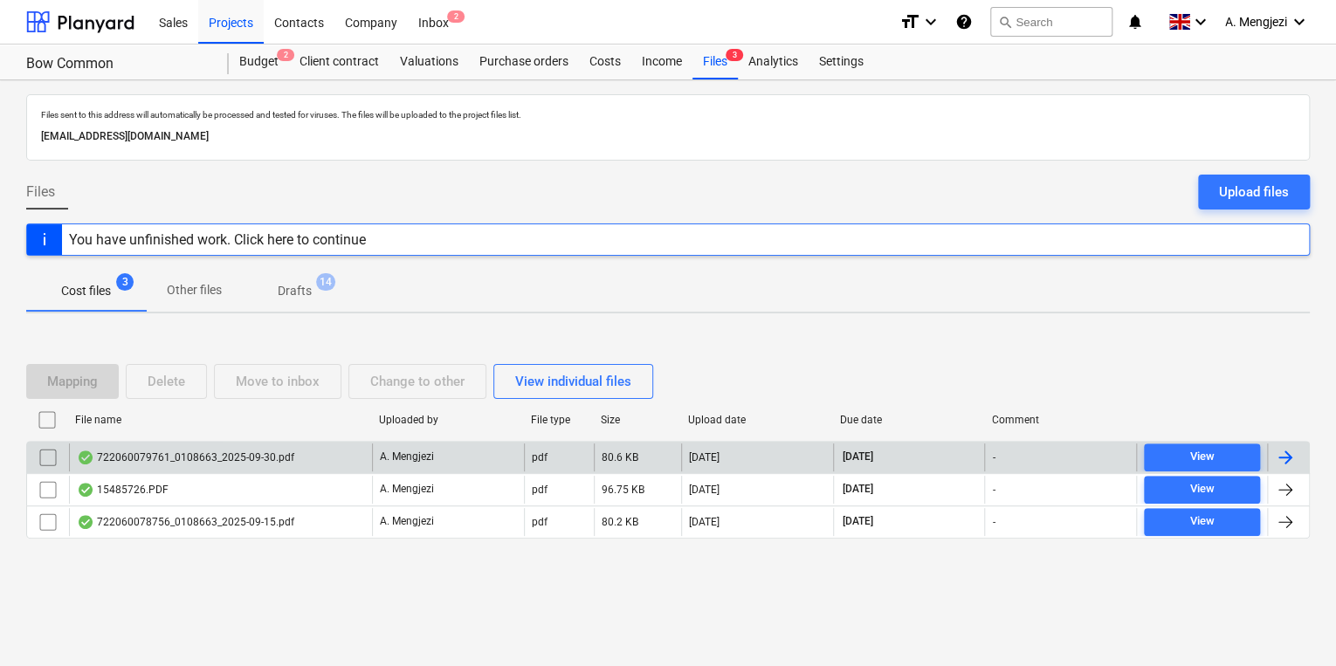
click at [289, 445] on div "722060079761_0108663_2025-09-30.pdf" at bounding box center [220, 457] width 303 height 28
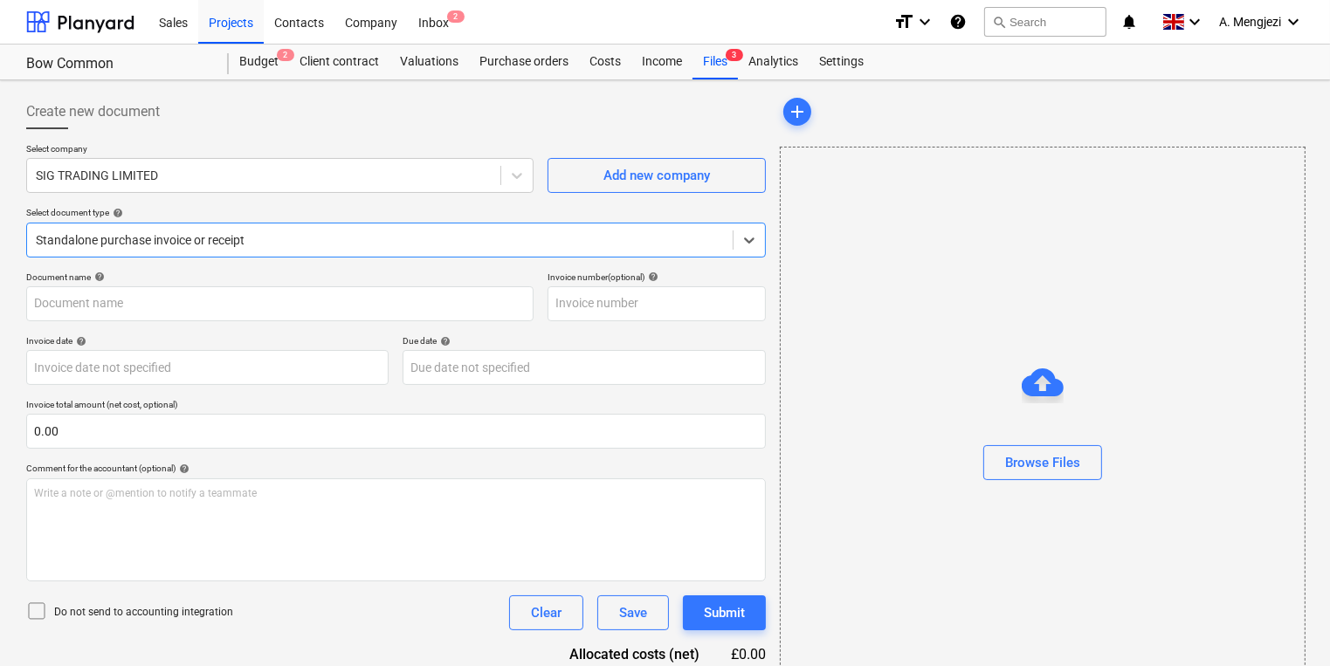
type input "722060079761"
type input "[DATE]"
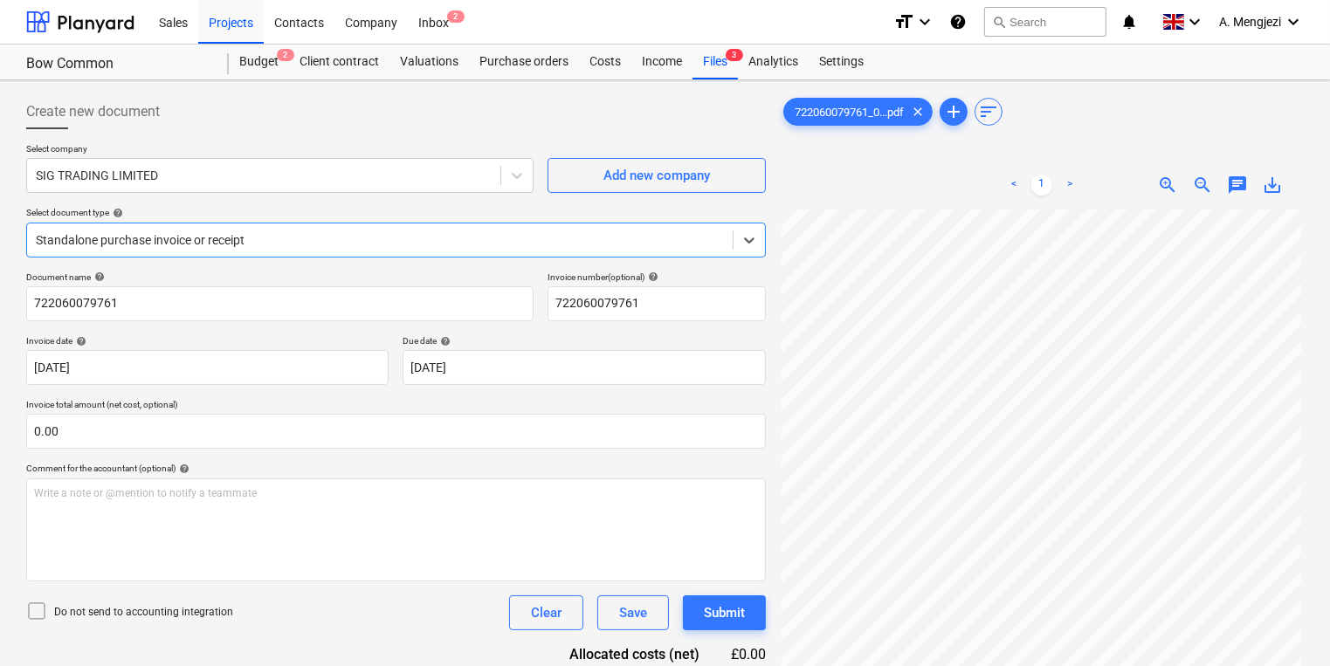
click at [476, 249] on div "Standalone purchase invoice or receipt" at bounding box center [379, 240] width 705 height 24
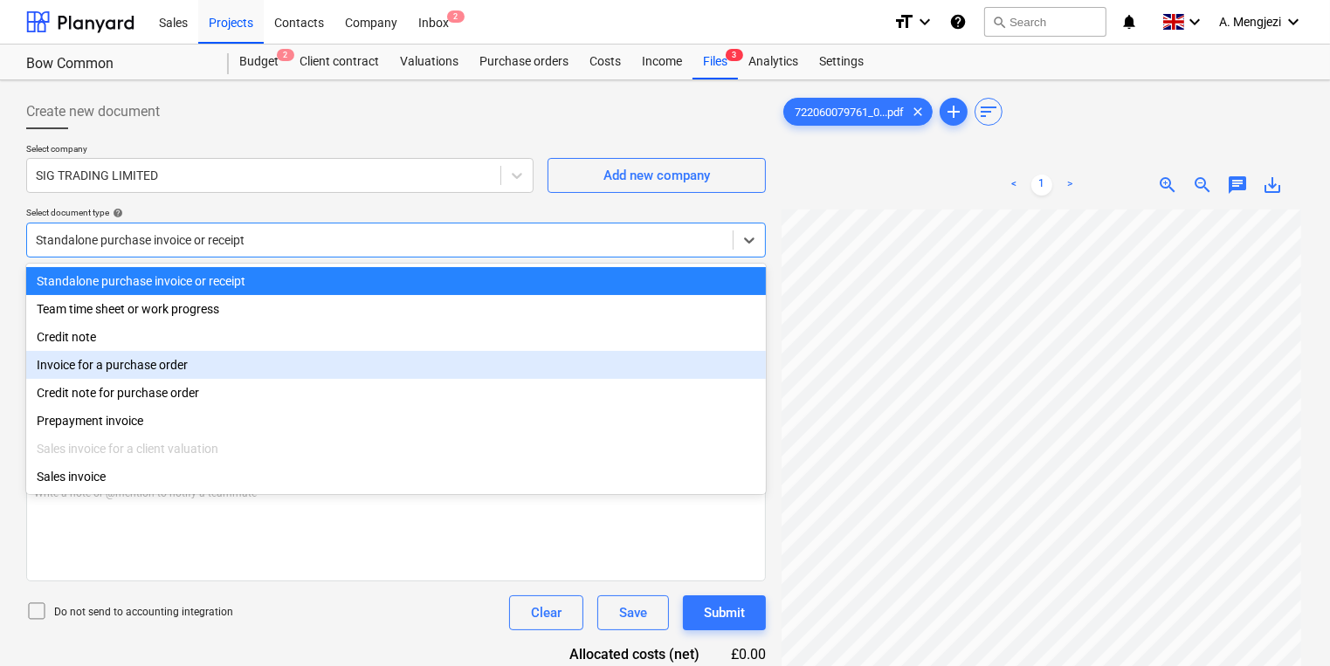
click at [436, 368] on div "Invoice for a purchase order" at bounding box center [395, 365] width 739 height 28
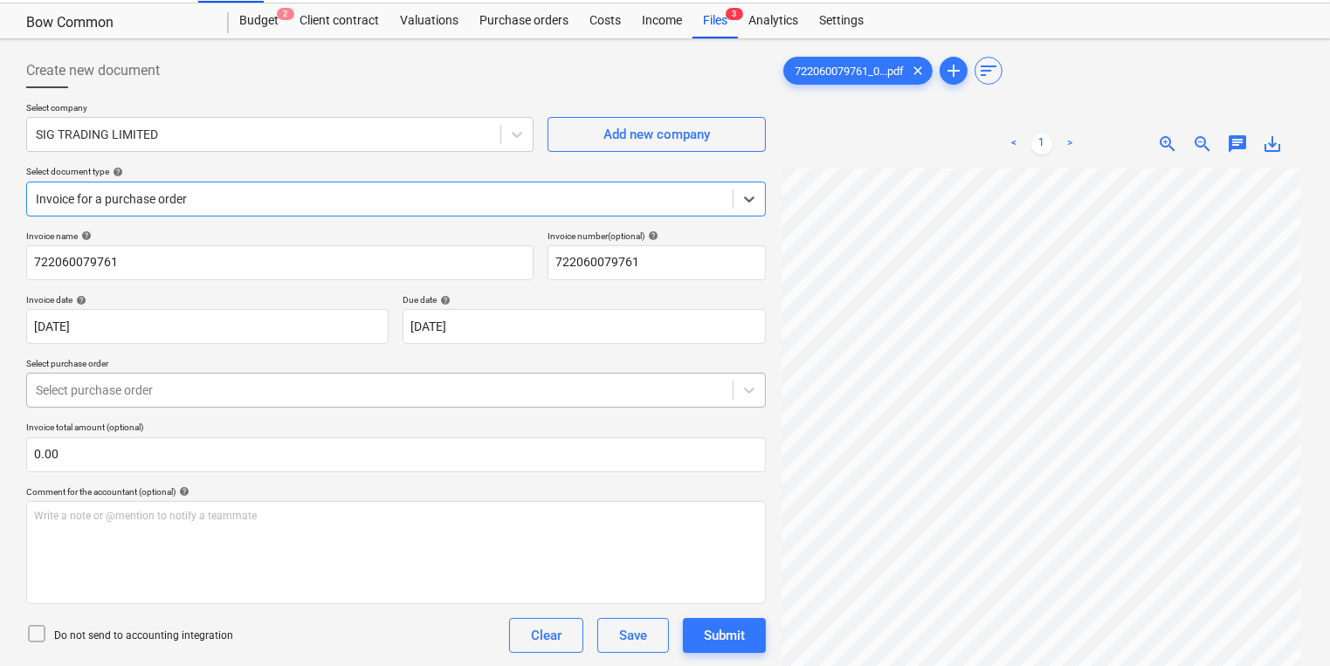
click at [427, 422] on body "Sales Projects Contacts Company Inbox 2 format_size keyboard_arrow_down help se…" at bounding box center [665, 292] width 1330 height 666
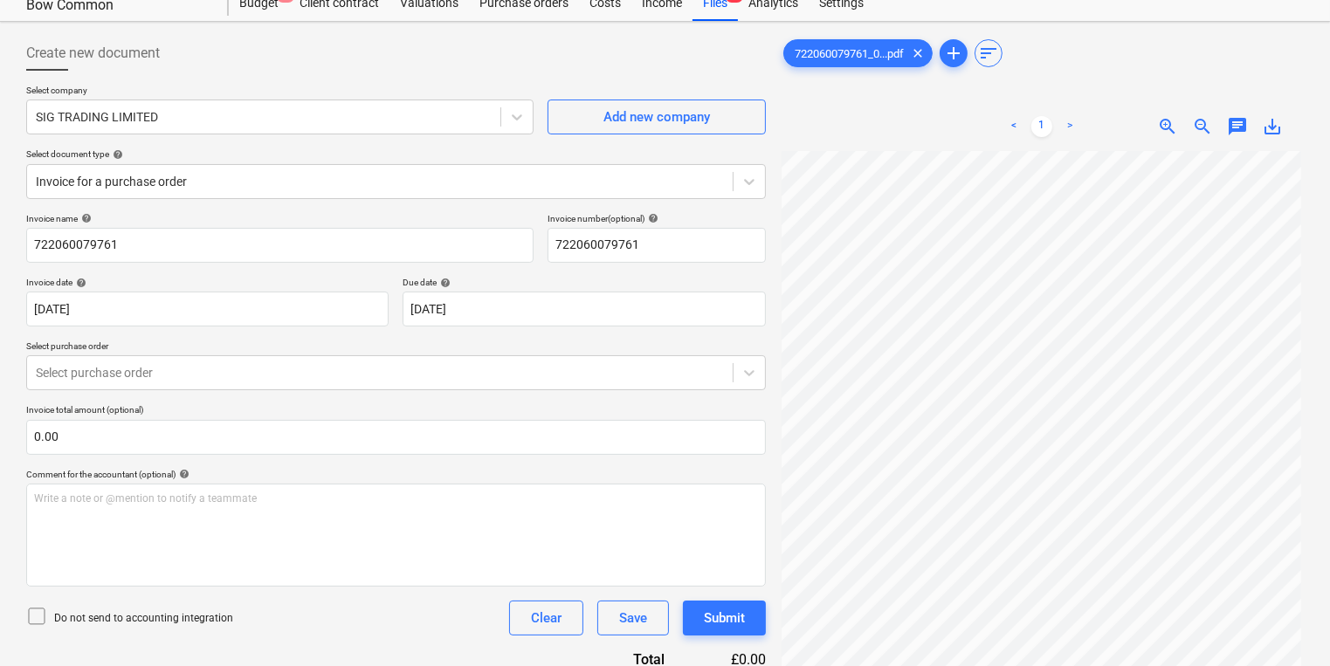
click at [391, 219] on div "Invoice name help" at bounding box center [279, 218] width 507 height 11
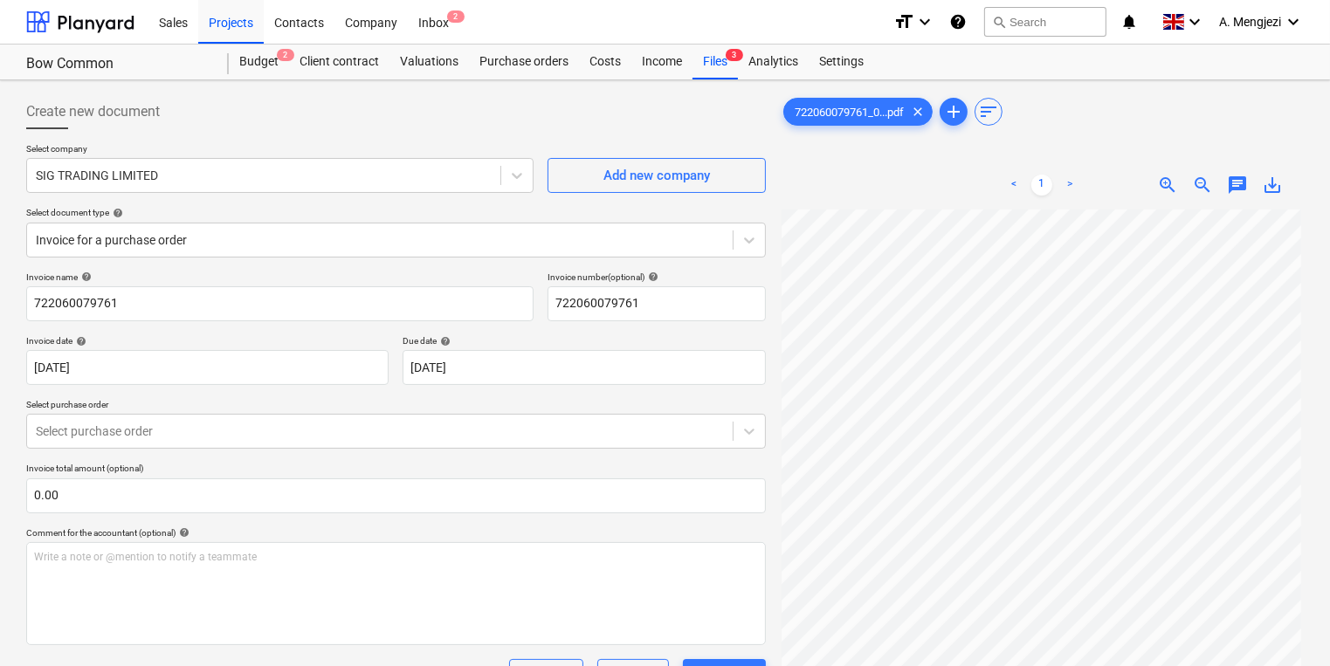
drag, startPoint x: 709, startPoint y: 37, endPoint x: 713, endPoint y: 45, distance: 9.0
click at [709, 38] on div "Sales Projects Contacts Company Inbox 2" at bounding box center [513, 22] width 731 height 44
click at [719, 62] on div "Files 3" at bounding box center [714, 62] width 45 height 35
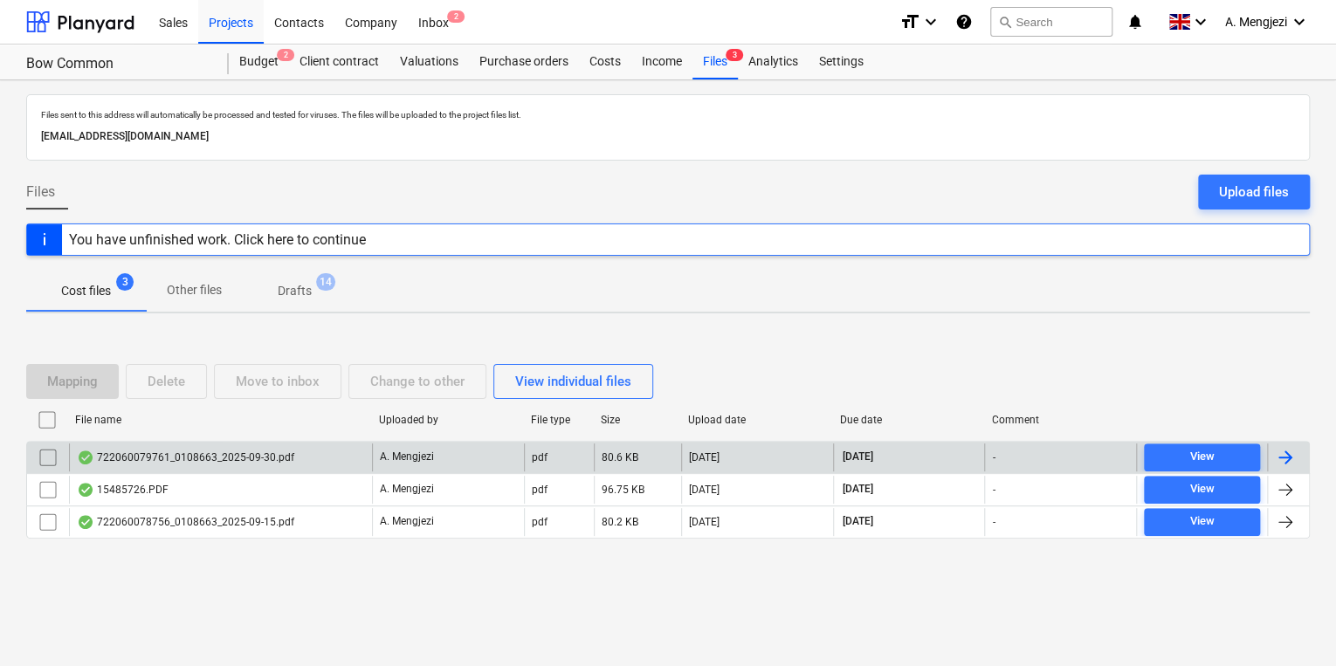
click at [227, 457] on div "722060079761_0108663_2025-09-30.pdf" at bounding box center [185, 457] width 217 height 14
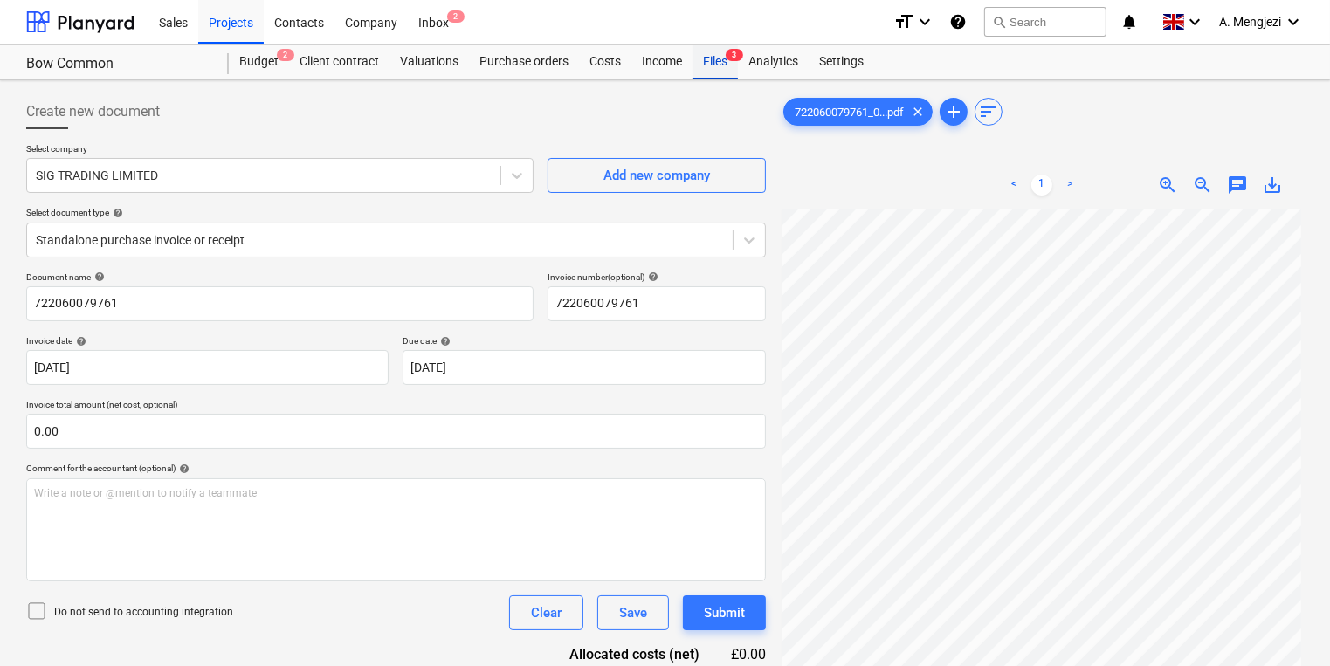
click at [734, 58] on span "3" at bounding box center [733, 55] width 17 height 12
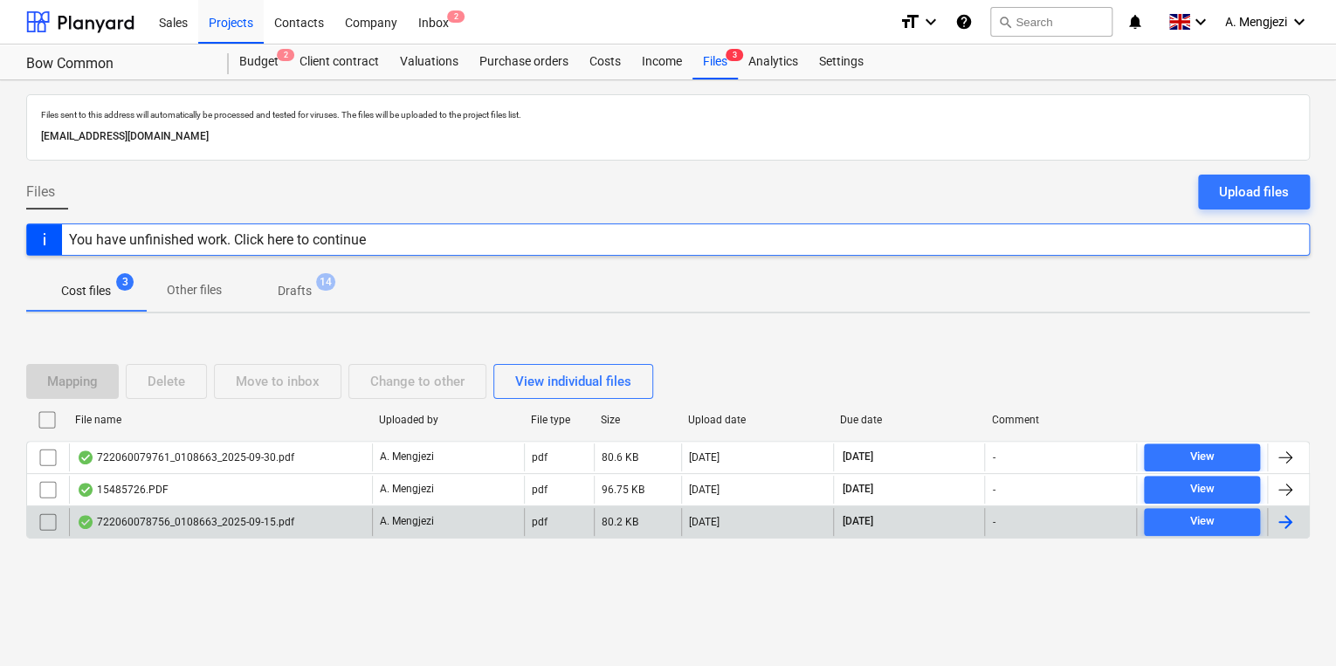
click at [496, 508] on div "A. Mengjezi" at bounding box center [448, 522] width 152 height 28
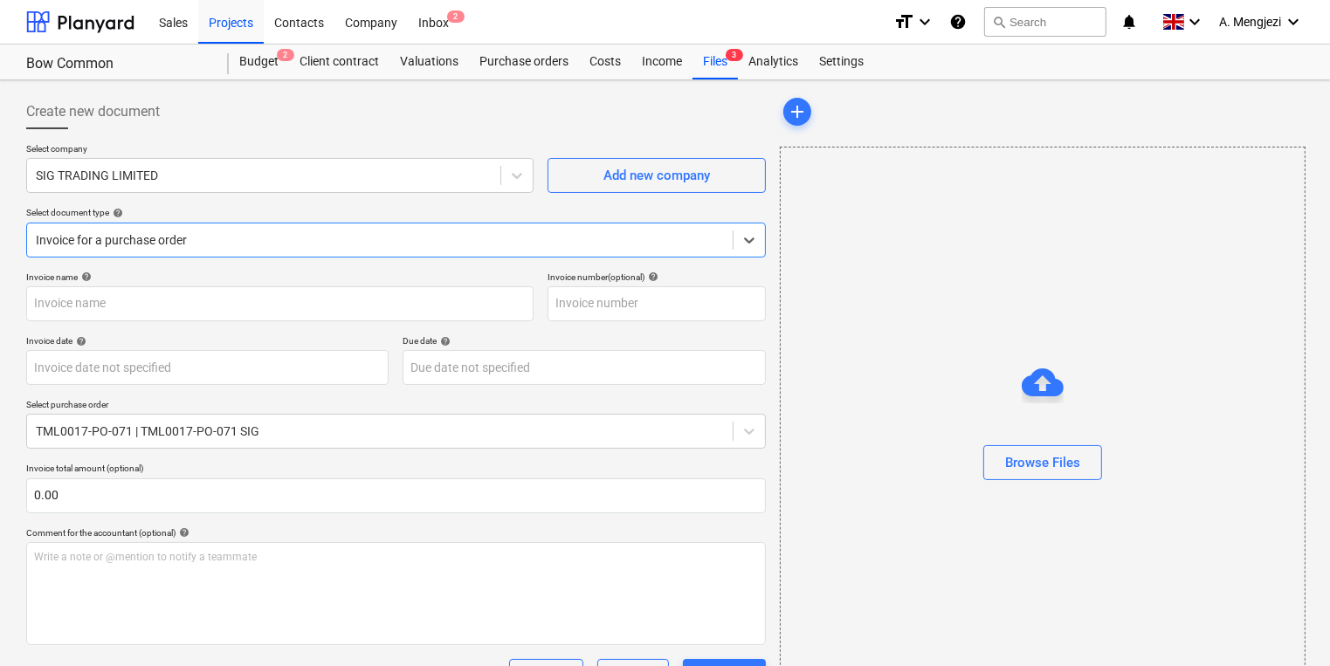
type input "722060078756"
type input "[DATE]"
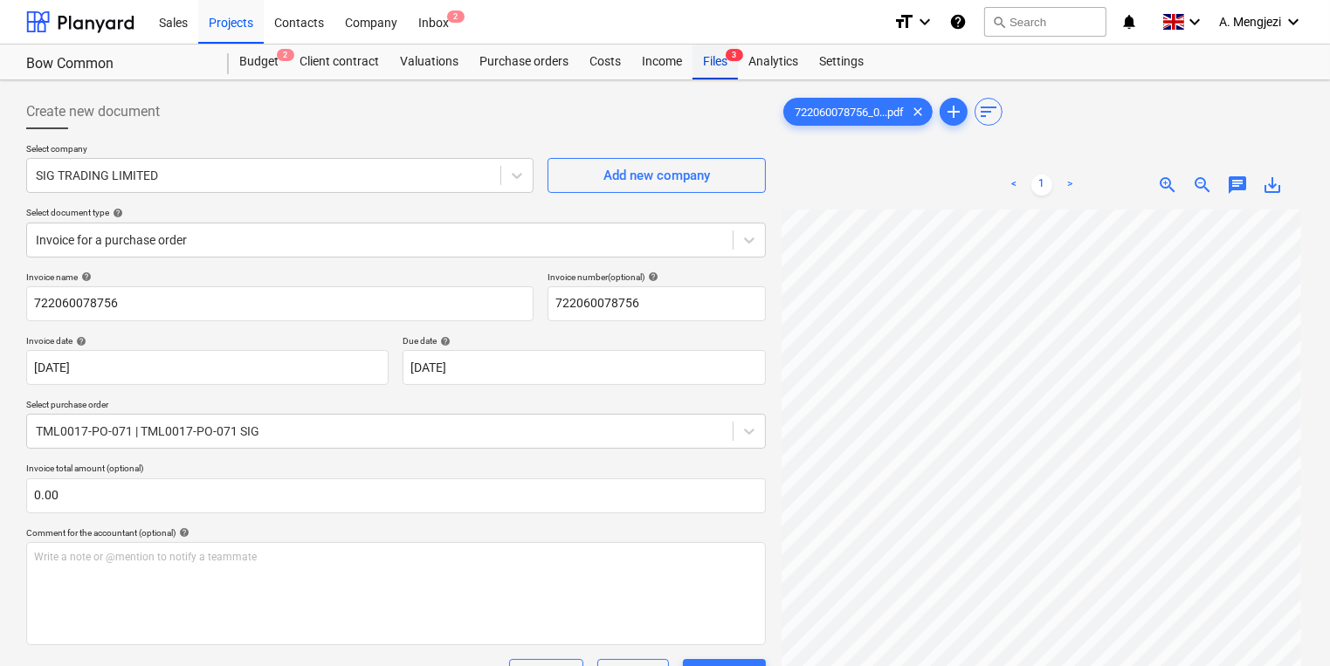
click at [720, 71] on div "Files 3" at bounding box center [714, 62] width 45 height 35
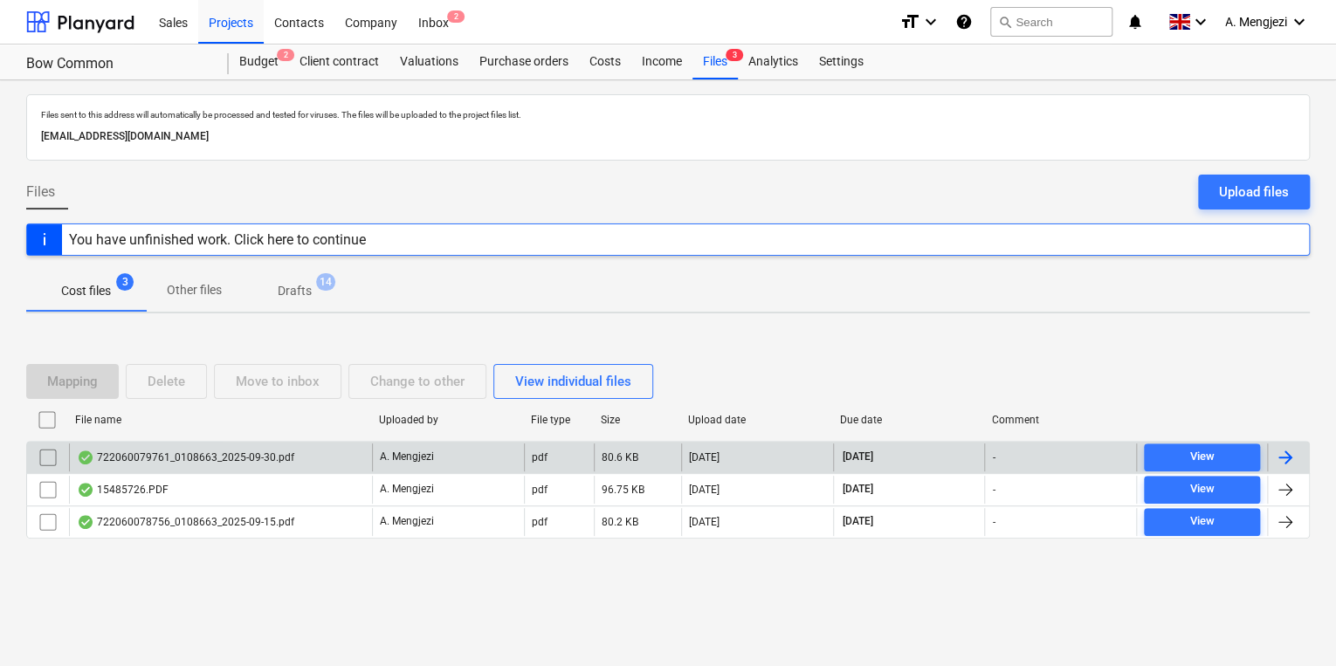
click at [51, 450] on input "checkbox" at bounding box center [48, 457] width 28 height 28
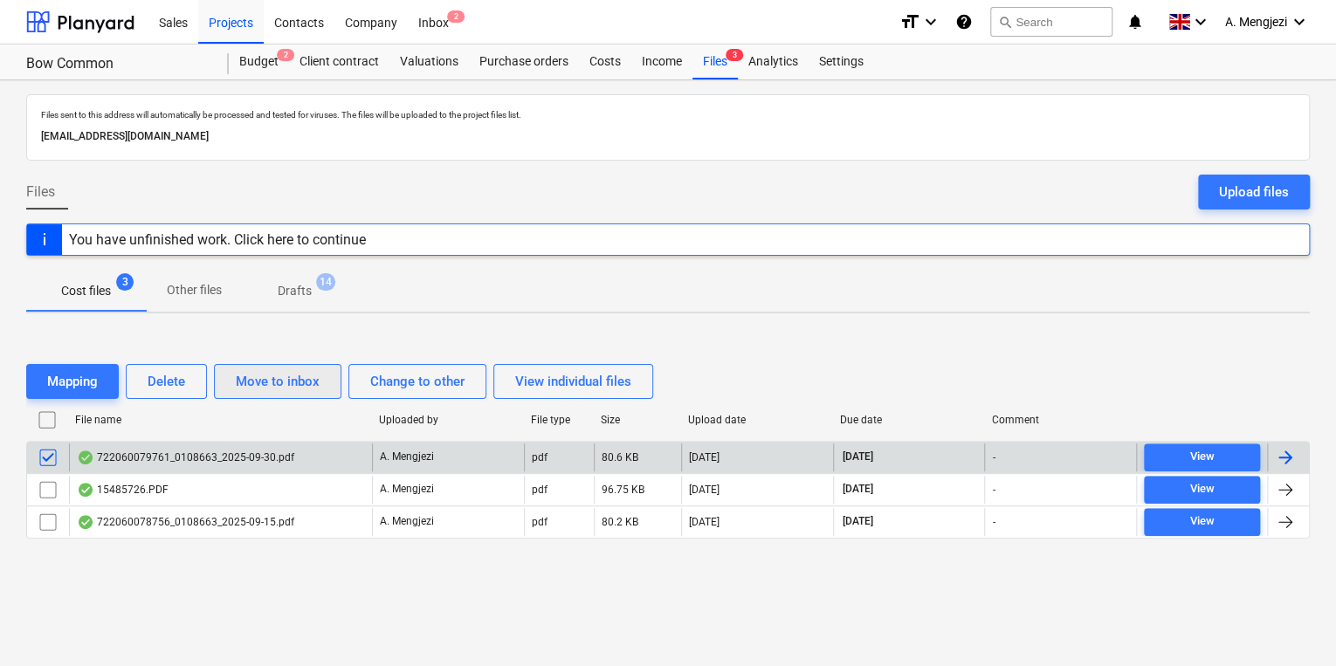
click at [296, 379] on div "Move to inbox" at bounding box center [278, 381] width 84 height 23
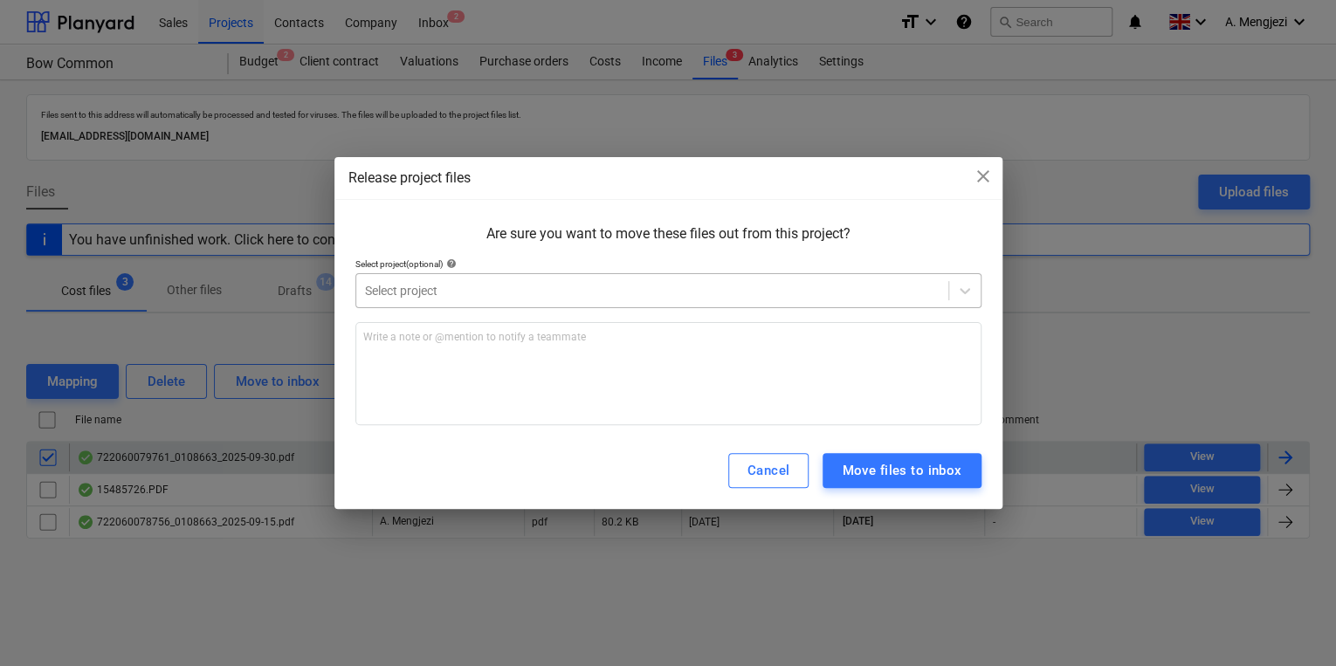
click at [597, 295] on div at bounding box center [652, 290] width 574 height 17
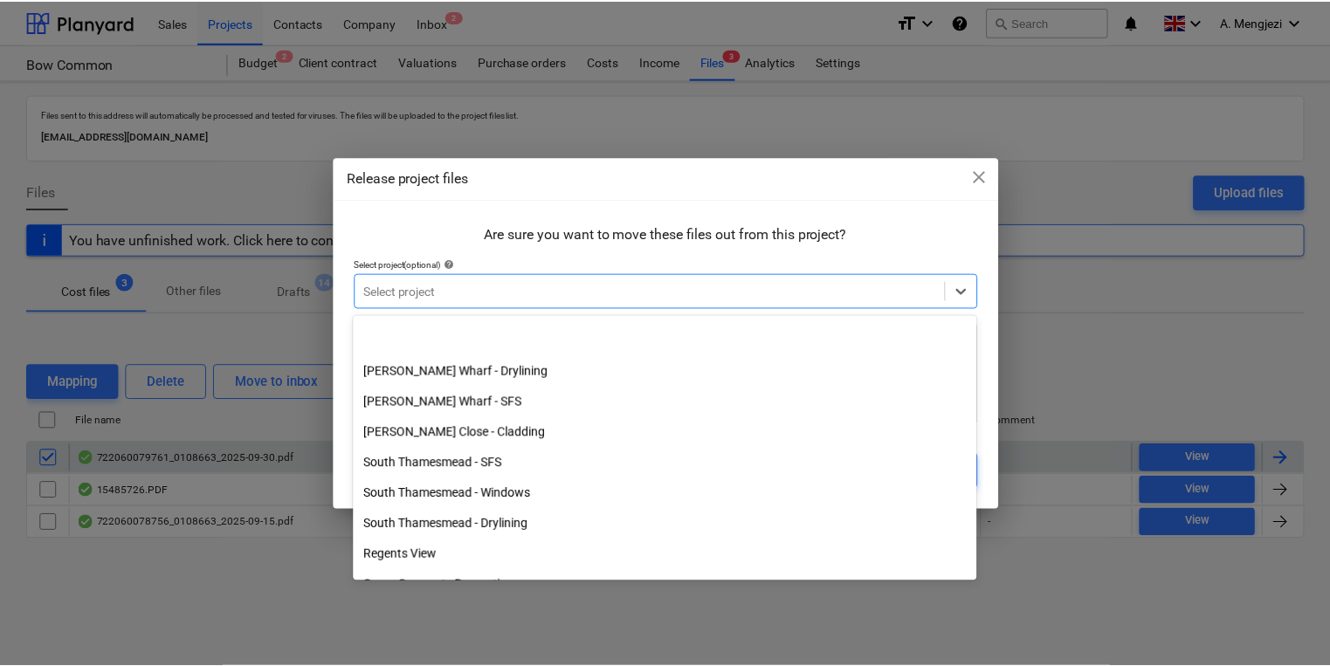
scroll to position [279, 0]
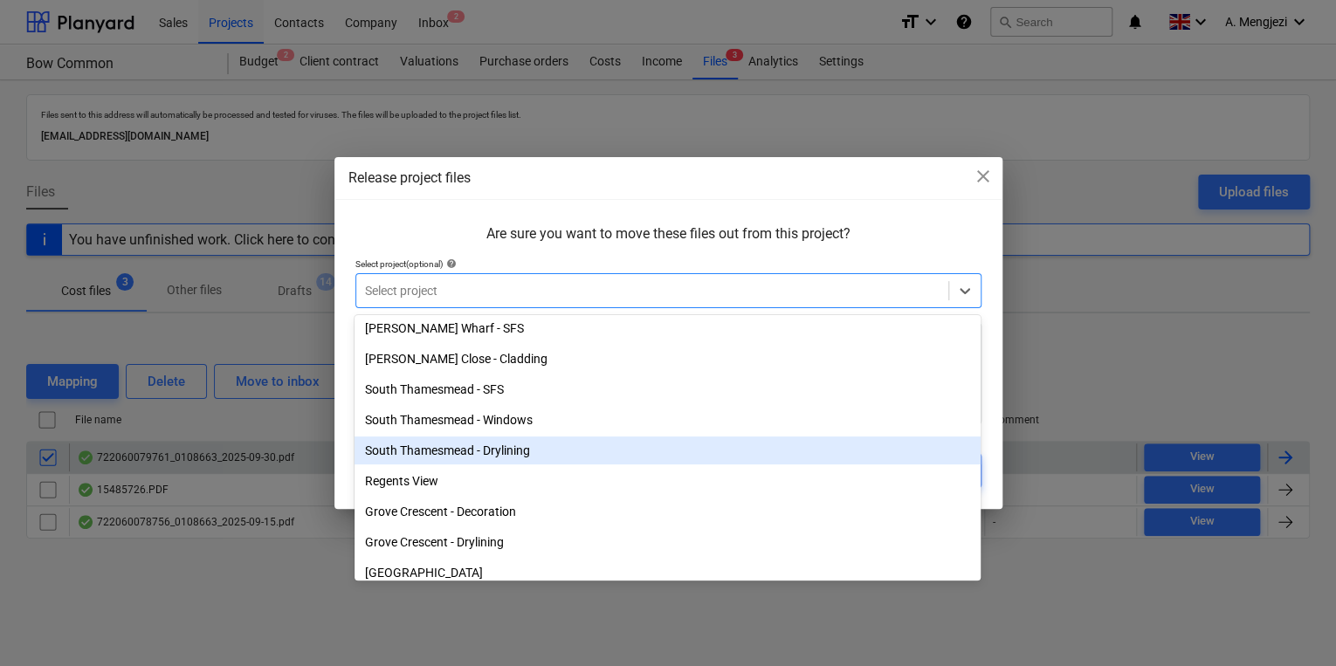
click at [456, 459] on div "South Thamesmead - Drylining" at bounding box center [667, 451] width 626 height 28
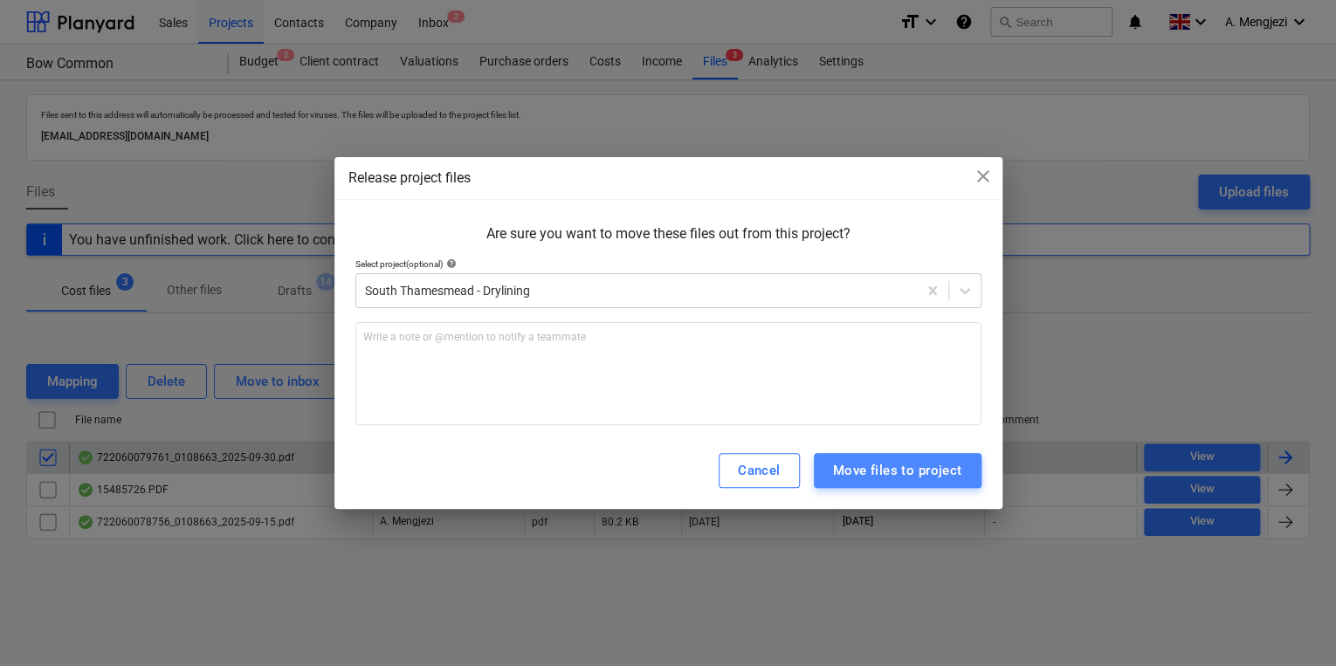
click at [931, 478] on div "Move files to project" at bounding box center [897, 470] width 129 height 23
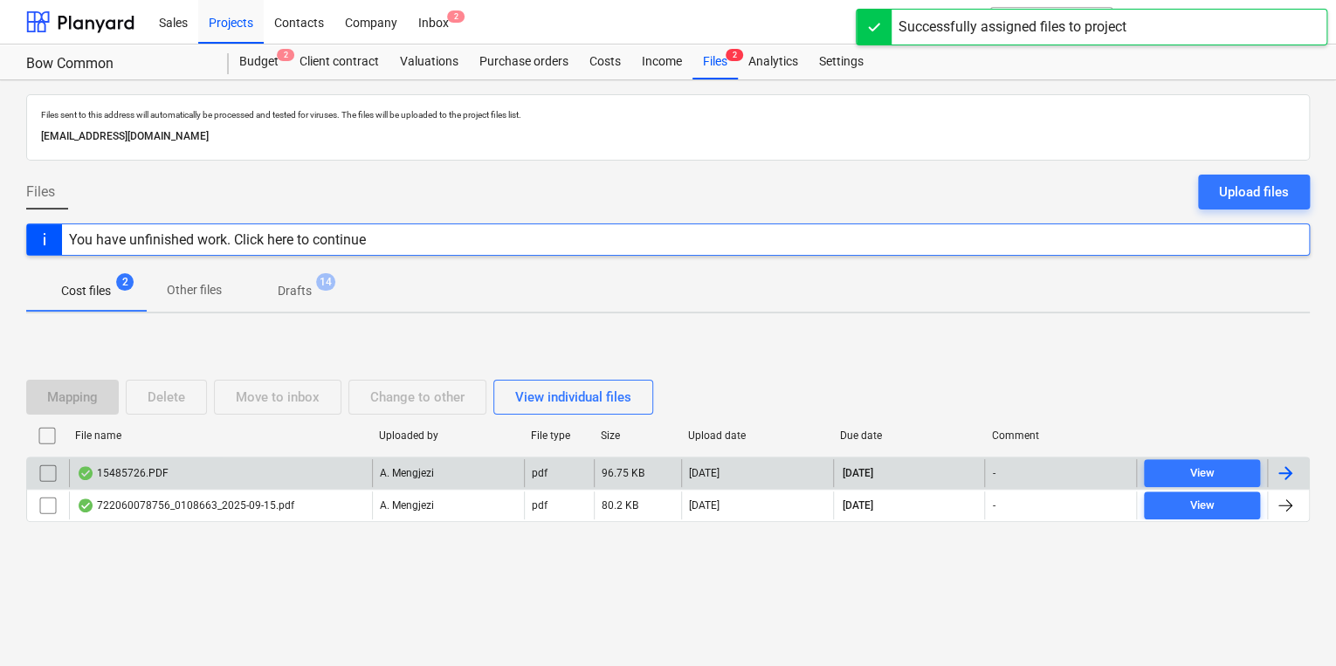
click at [834, 590] on div "Files sent to this address will automatically be processed and tested for virus…" at bounding box center [668, 373] width 1336 height 586
click at [450, 31] on div "Inbox 2" at bounding box center [434, 21] width 52 height 45
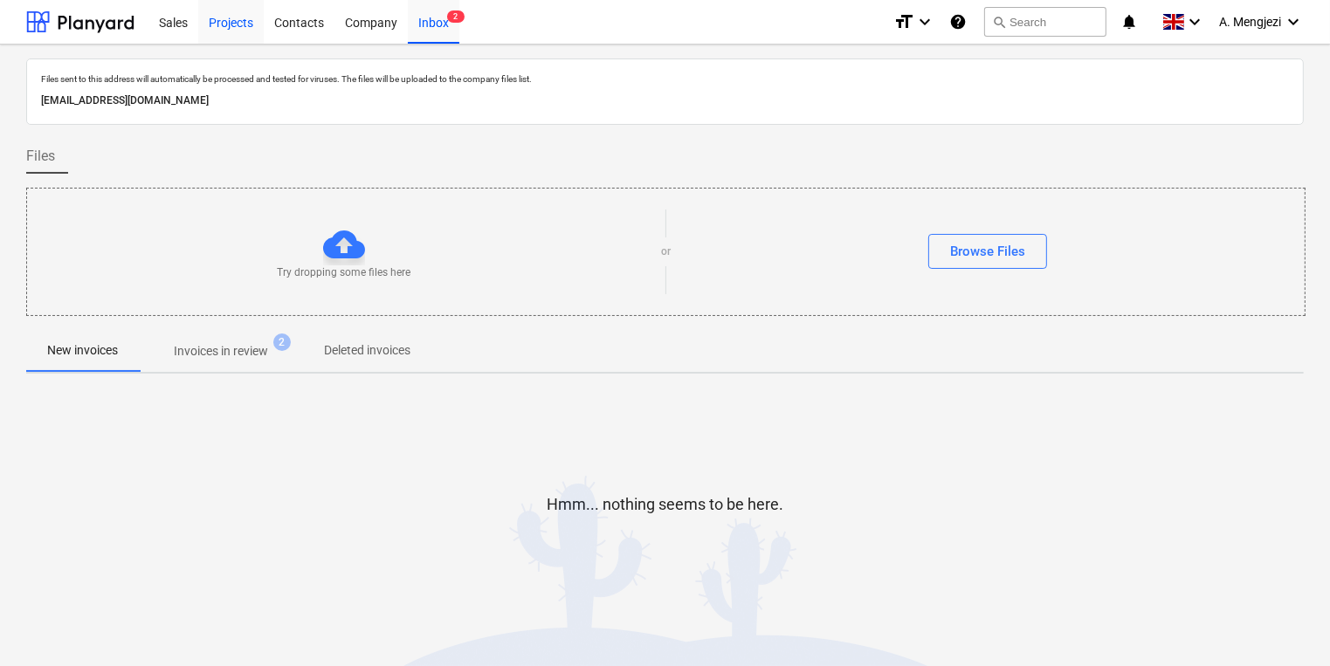
click at [227, 37] on div "Projects" at bounding box center [230, 21] width 65 height 45
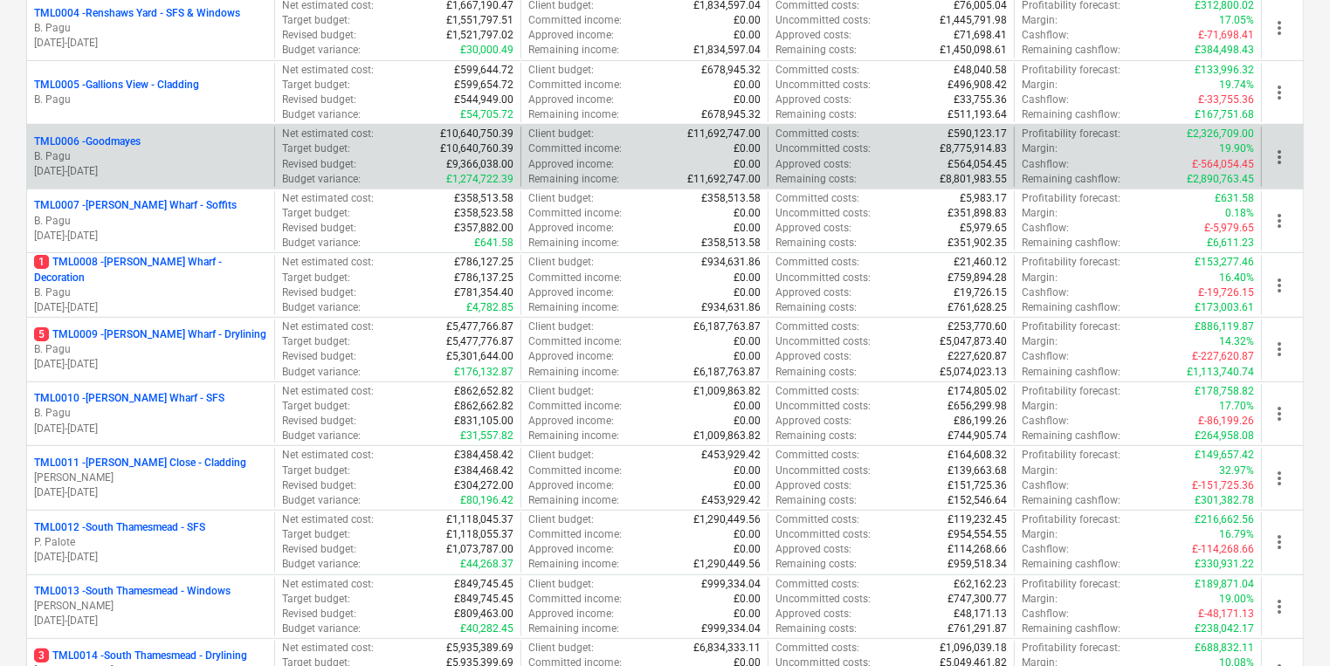
scroll to position [698, 0]
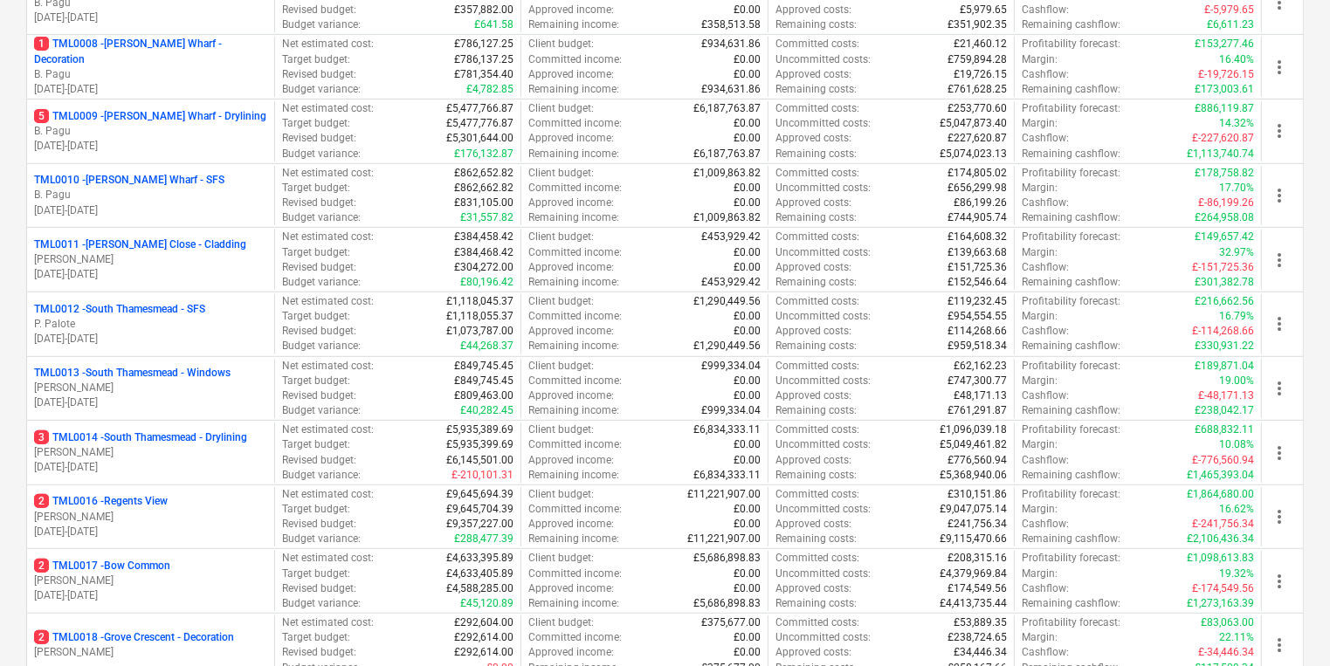
click at [147, 454] on p "[PERSON_NAME]" at bounding box center [150, 452] width 233 height 15
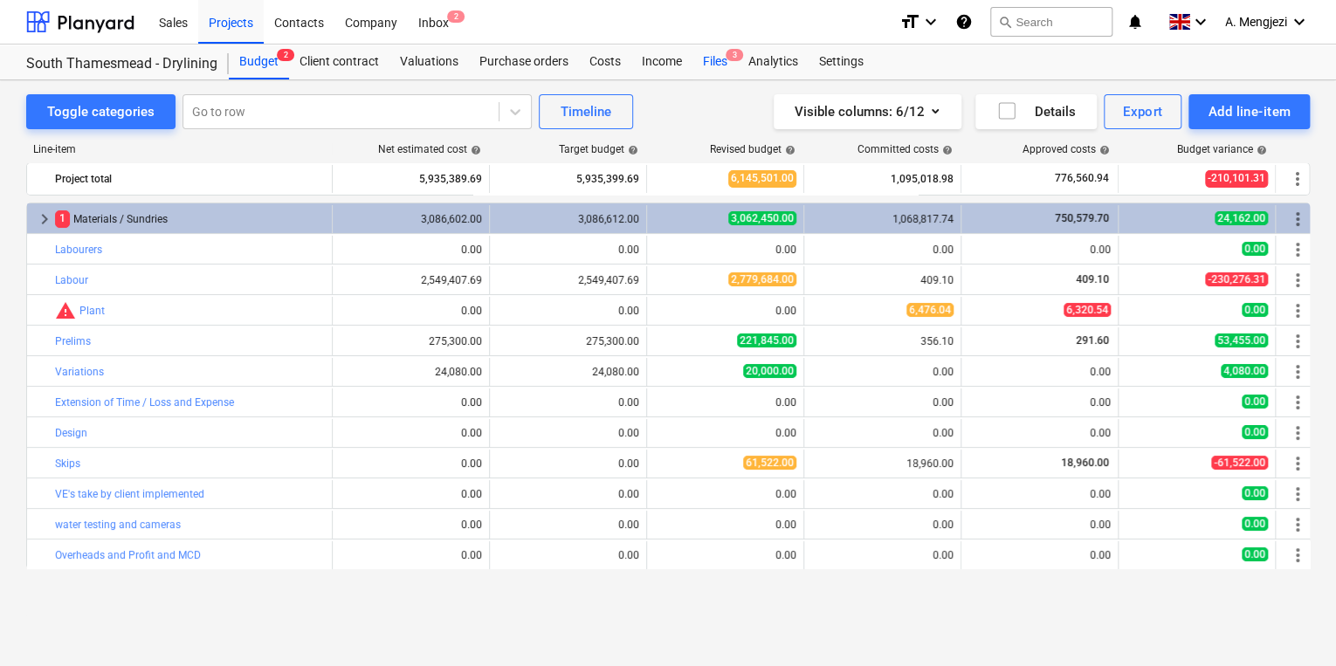
click at [713, 63] on div "Files 3" at bounding box center [714, 62] width 45 height 35
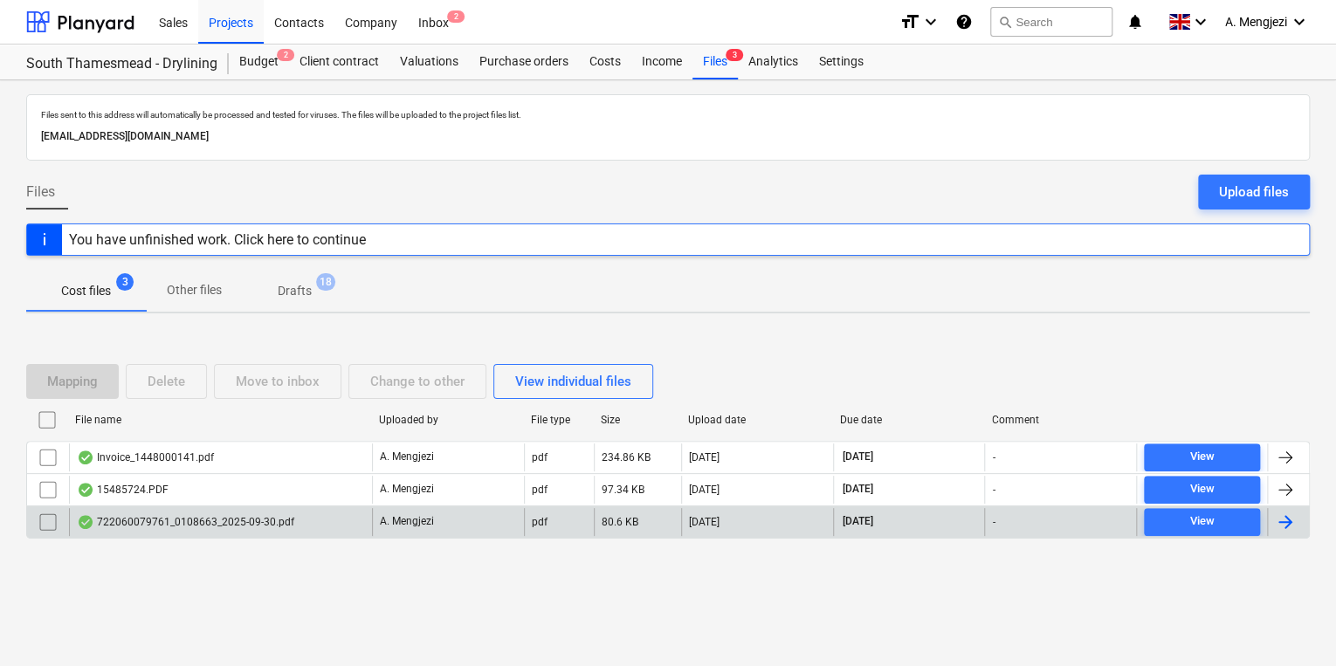
click at [226, 508] on div "722060079761_0108663_2025-09-30.pdf" at bounding box center [220, 522] width 303 height 28
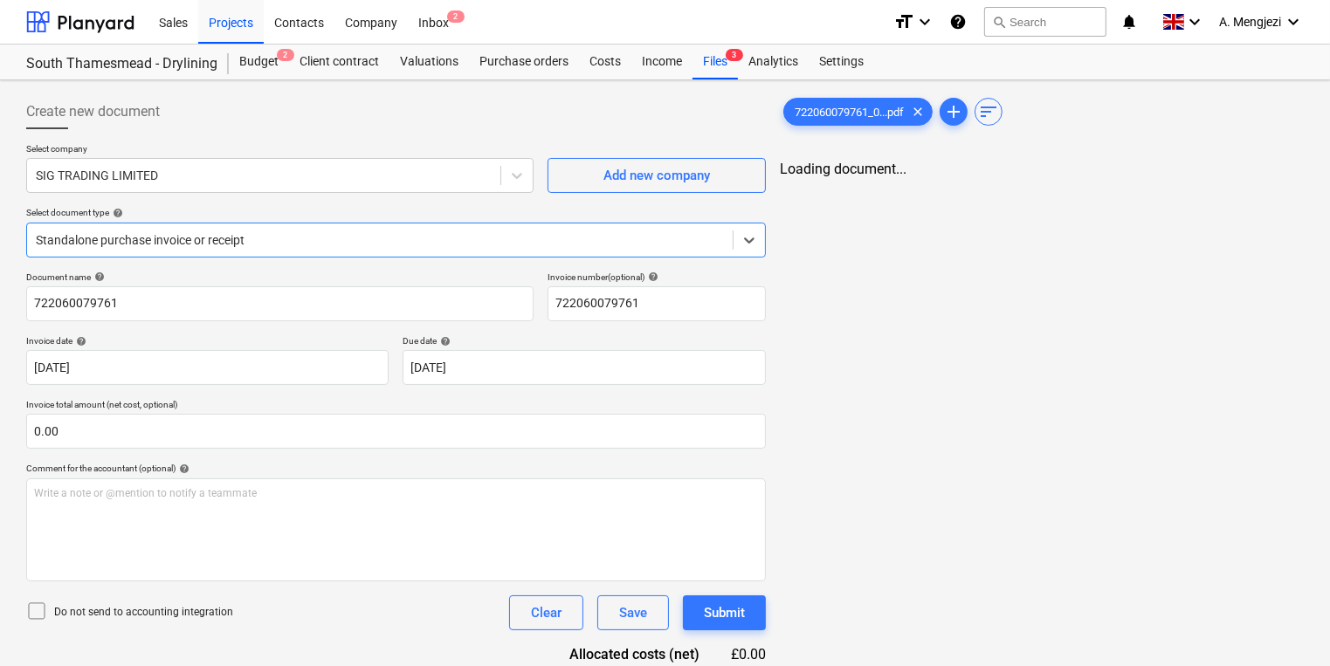
click at [471, 256] on div "Standalone purchase invoice or receipt" at bounding box center [395, 240] width 739 height 35
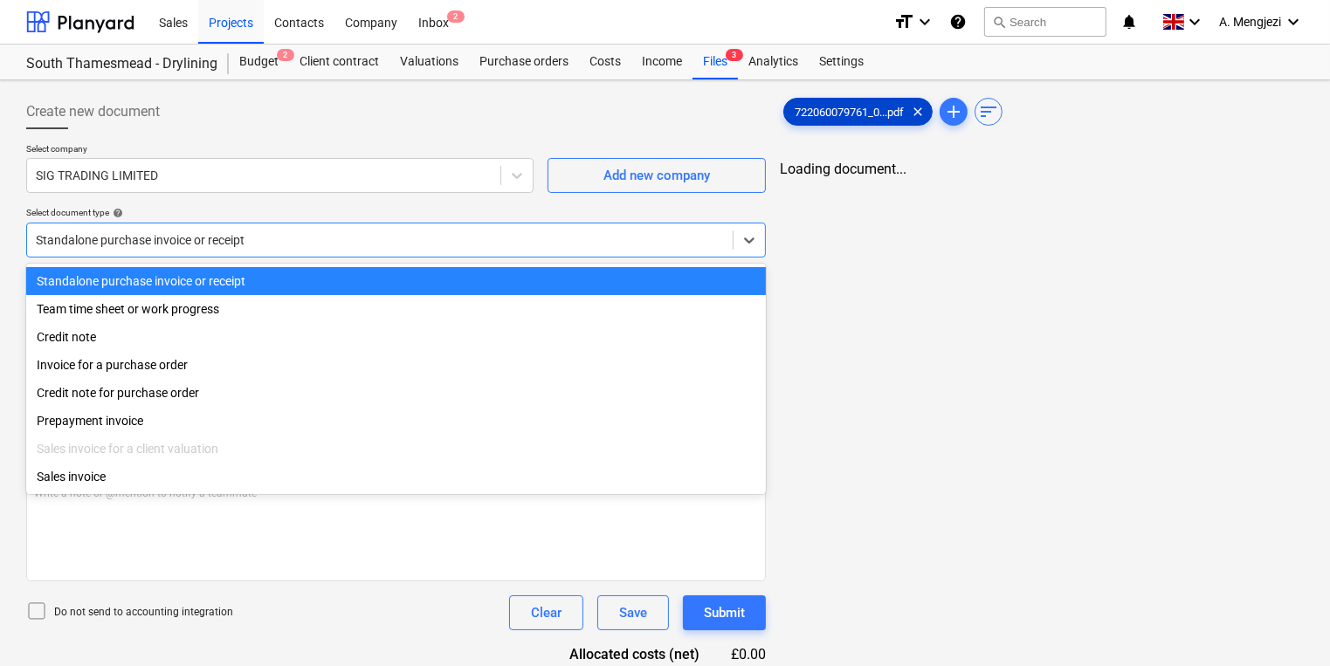
click at [868, 116] on span "722060079761_0...pdf" at bounding box center [849, 112] width 130 height 13
click at [281, 225] on div "Standalone purchase invoice or receipt" at bounding box center [395, 240] width 739 height 35
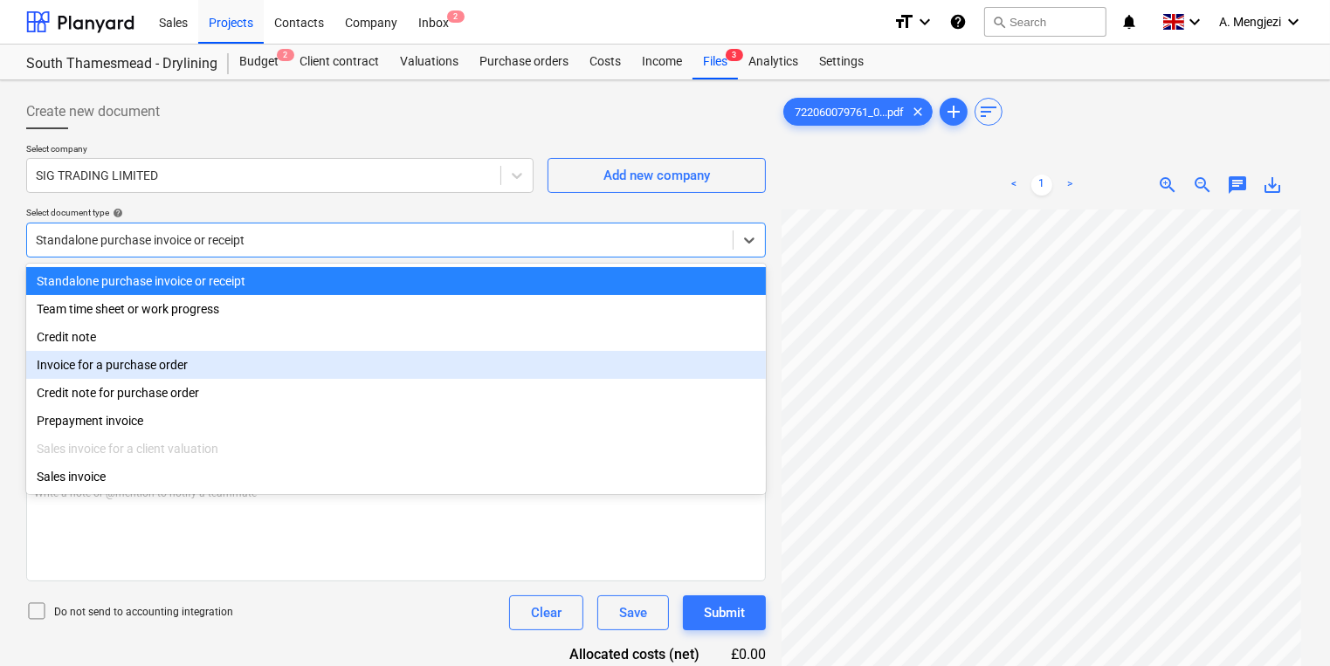
click at [305, 361] on div "Invoice for a purchase order" at bounding box center [395, 365] width 739 height 28
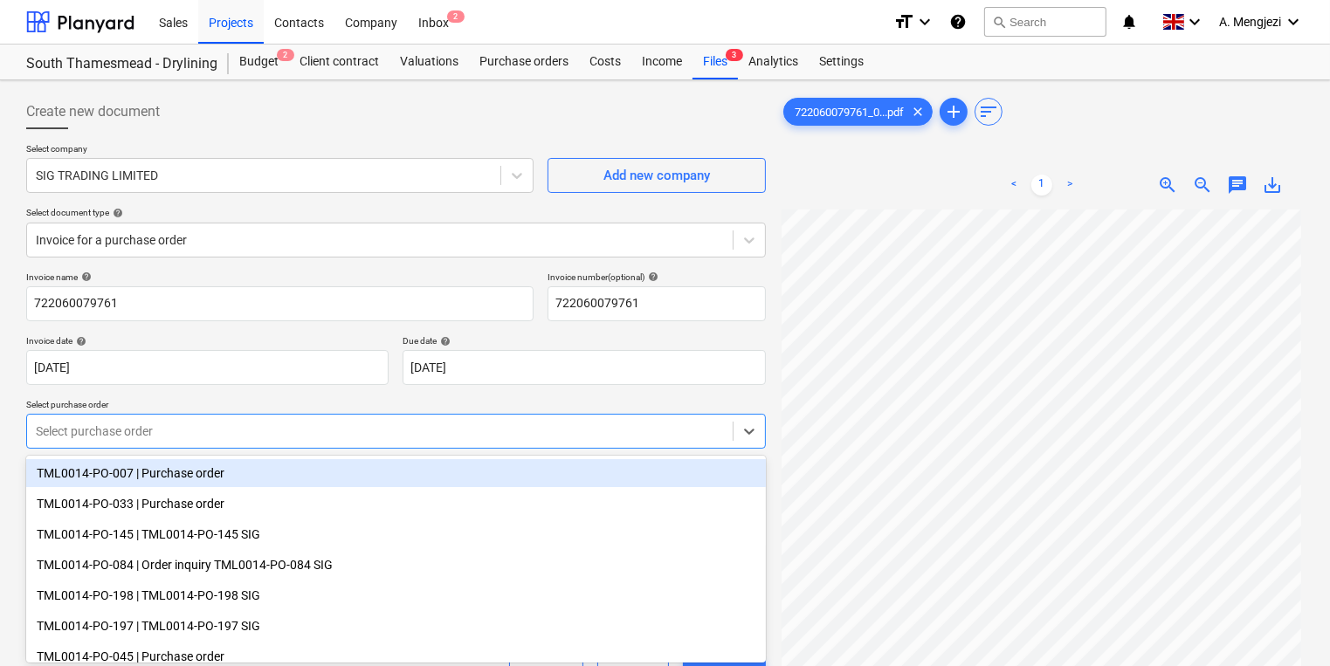
click at [412, 426] on body "Sales Projects Contacts Company Inbox 2 format_size keyboard_arrow_down help se…" at bounding box center [665, 333] width 1330 height 666
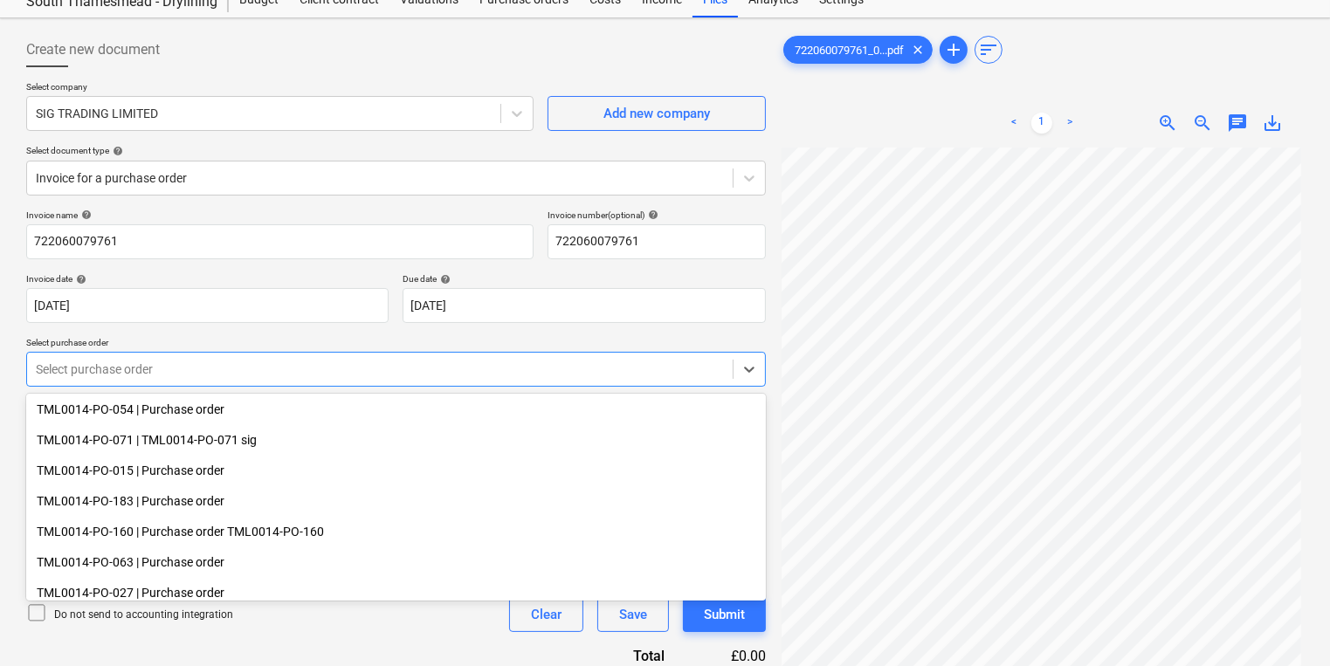
scroll to position [489, 0]
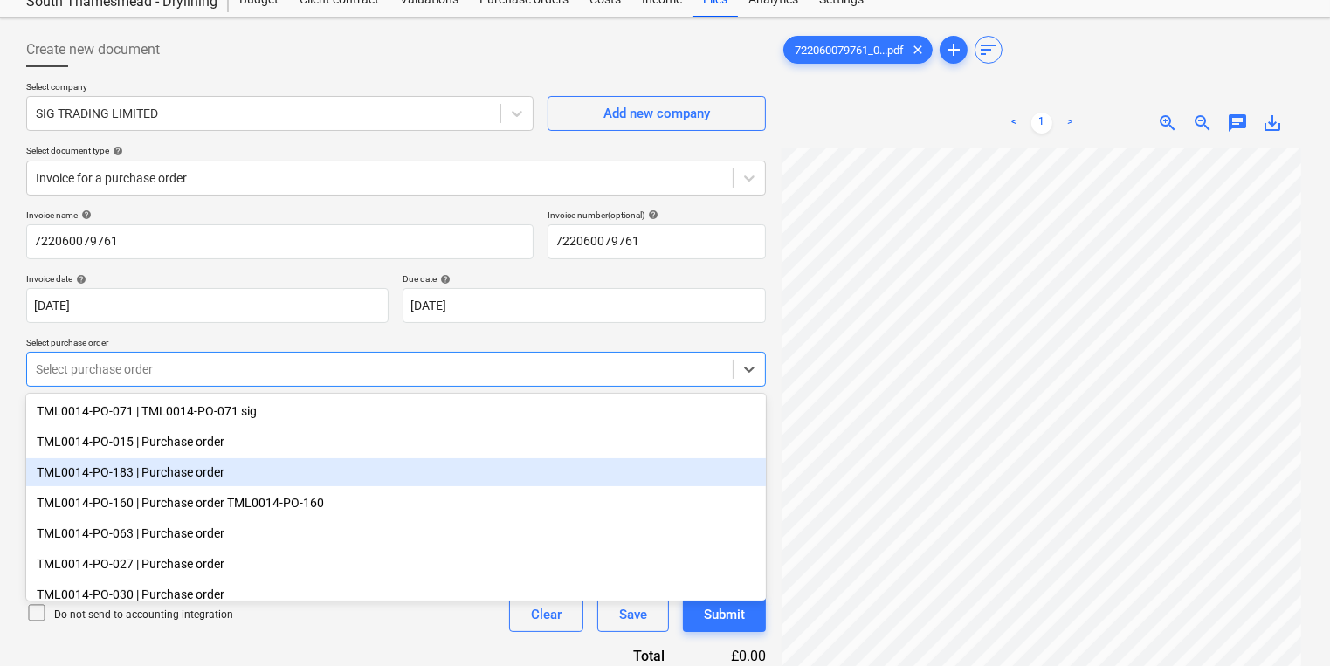
click at [338, 467] on div "TML0014-PO-183 | Purchase order" at bounding box center [395, 472] width 739 height 28
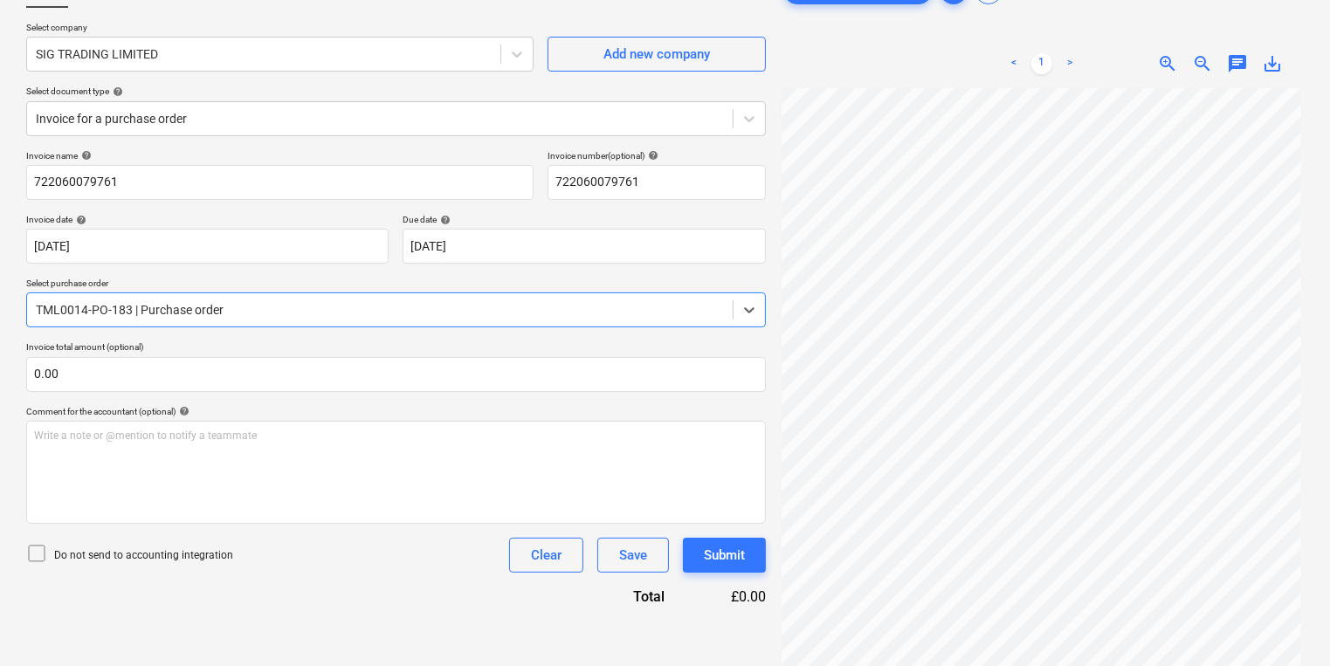
scroll to position [175, 0]
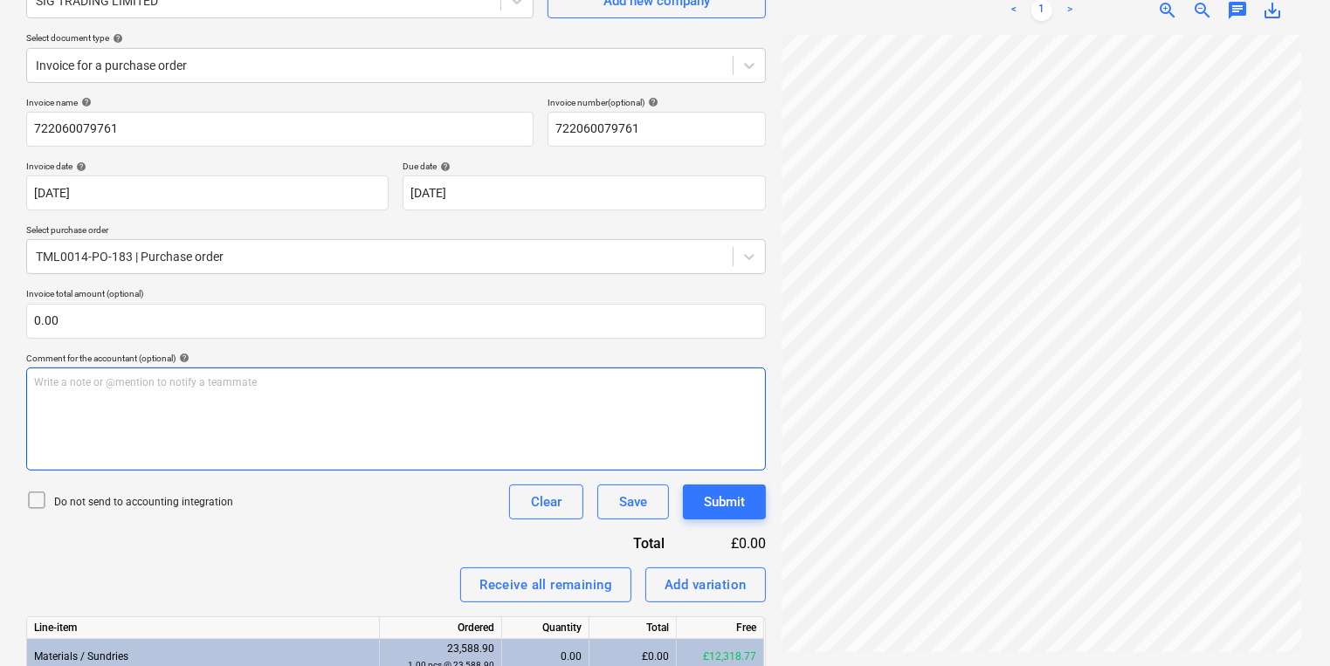
click at [328, 402] on div "Write a note or @mention to notify a teammate [PERSON_NAME]" at bounding box center [395, 419] width 739 height 103
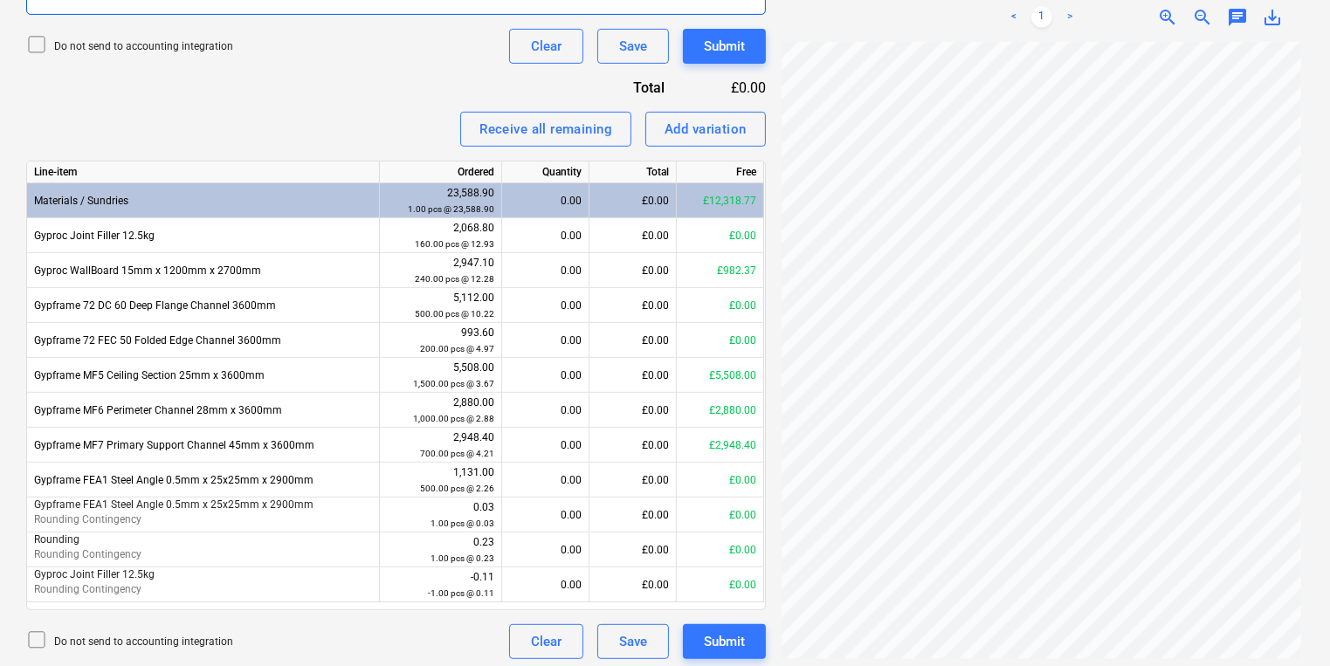
scroll to position [636, 0]
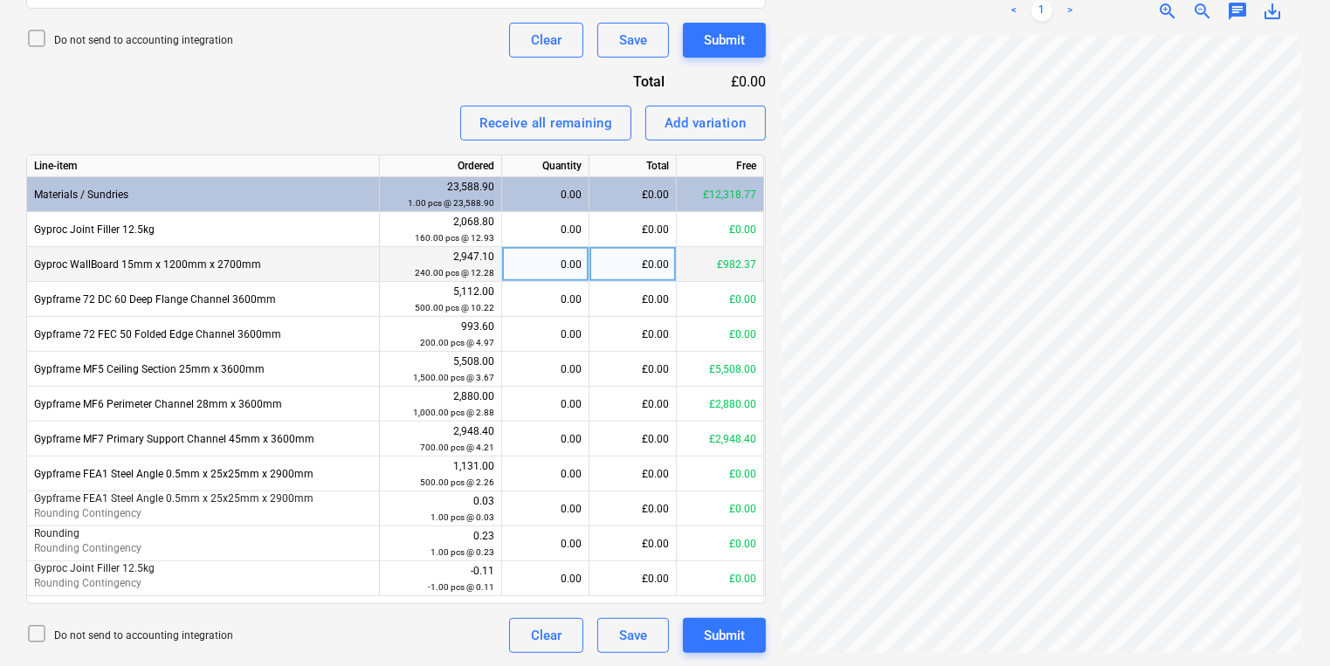
click at [526, 263] on div "0.00" at bounding box center [545, 264] width 72 height 35
type input "80"
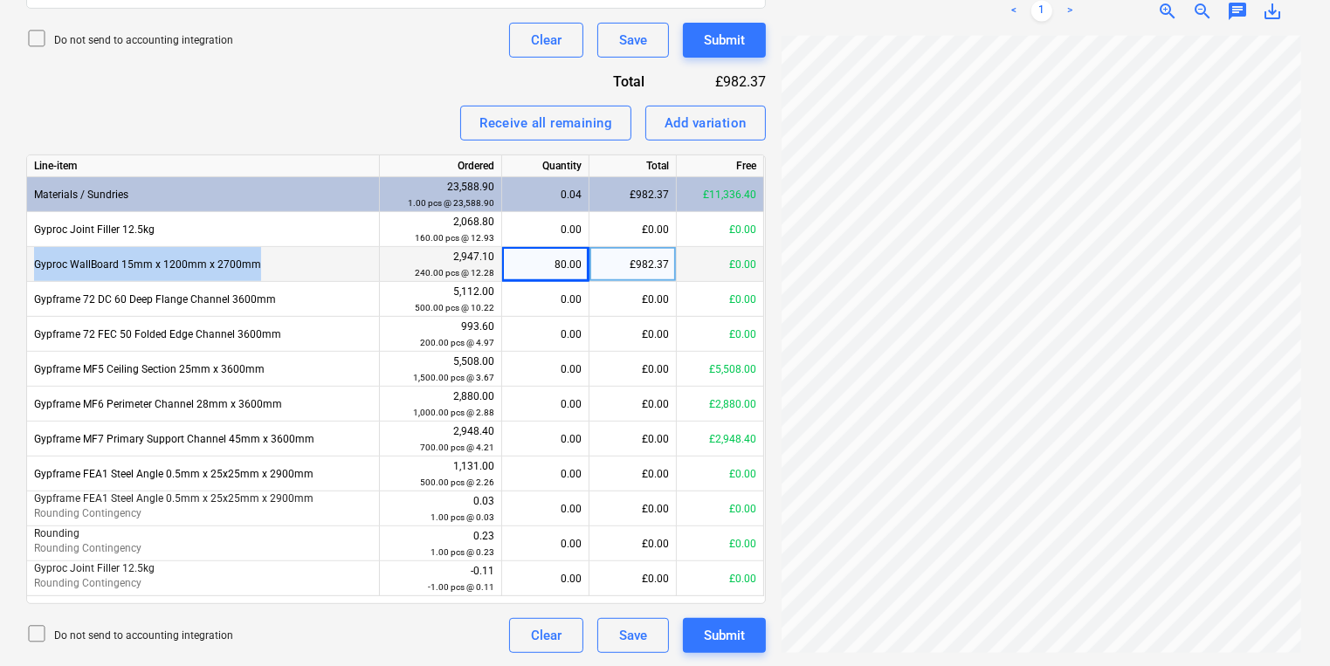
drag, startPoint x: 299, startPoint y: 257, endPoint x: 36, endPoint y: 255, distance: 263.7
click at [36, 255] on div "Gyproc WallBoard 15mm x 1200mm x 2700mm" at bounding box center [203, 264] width 353 height 35
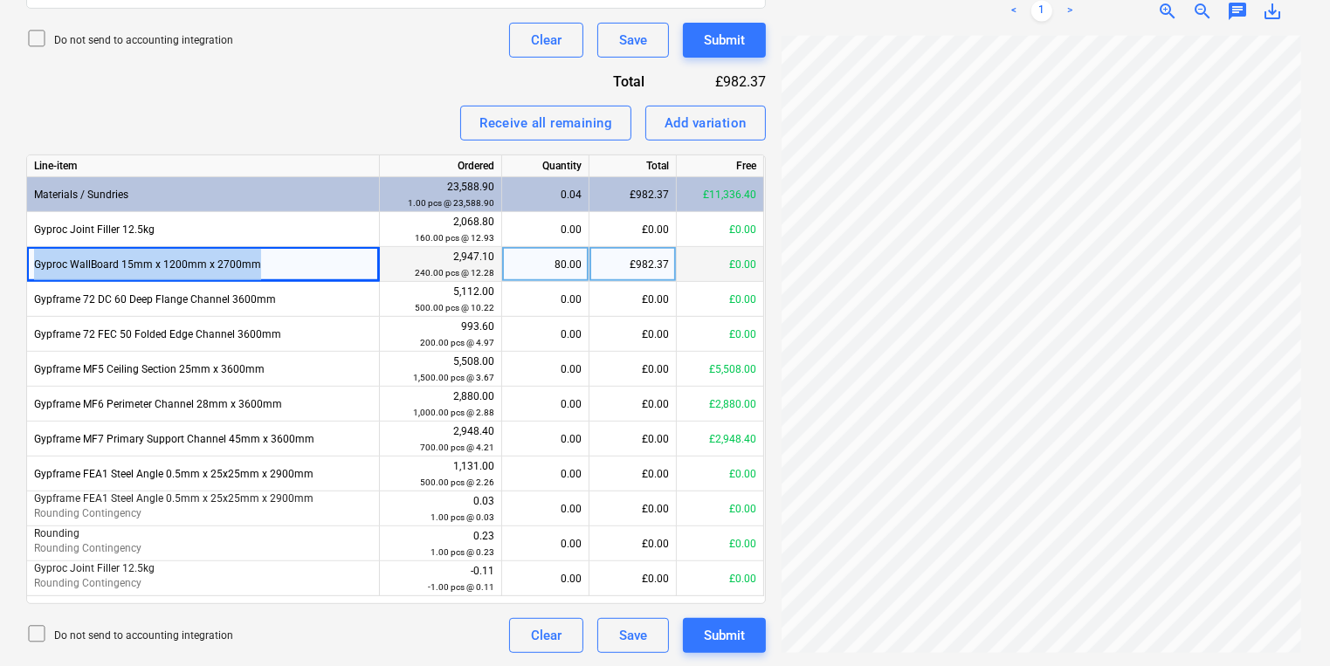
copy div "Gyproc WallBoard 15mm x 1200mm x 2700mm"
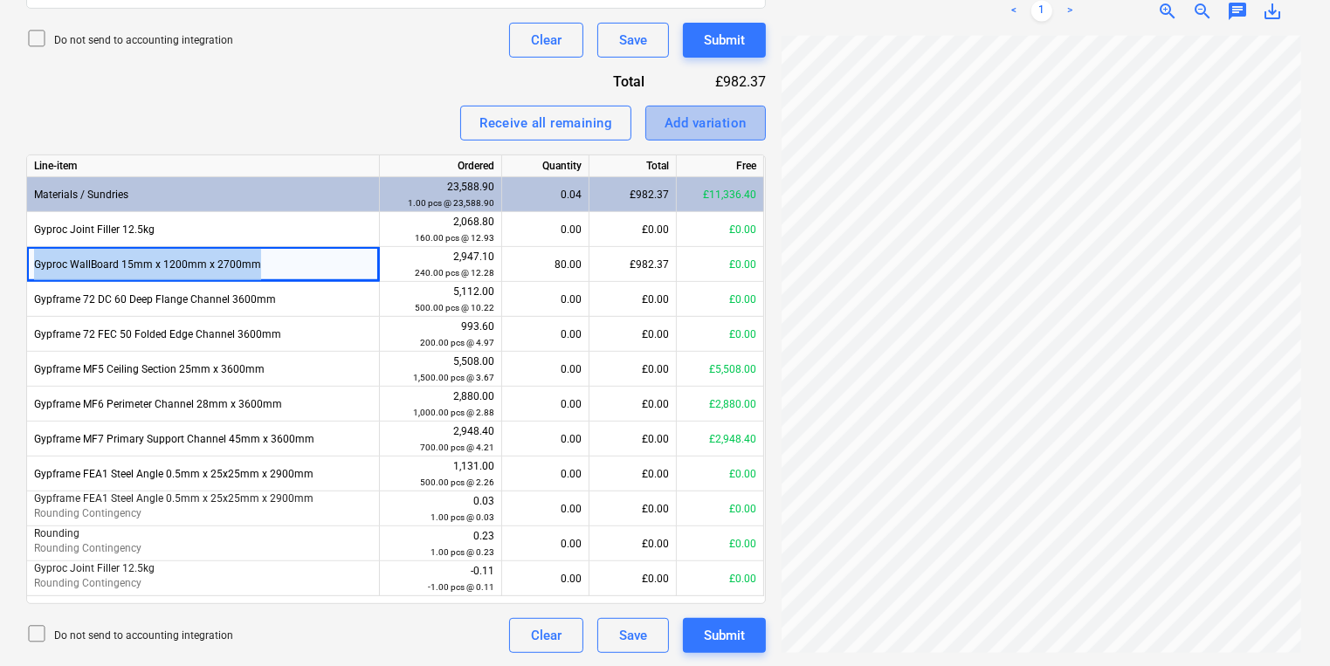
click at [677, 119] on div "Add variation" at bounding box center [705, 123] width 82 height 23
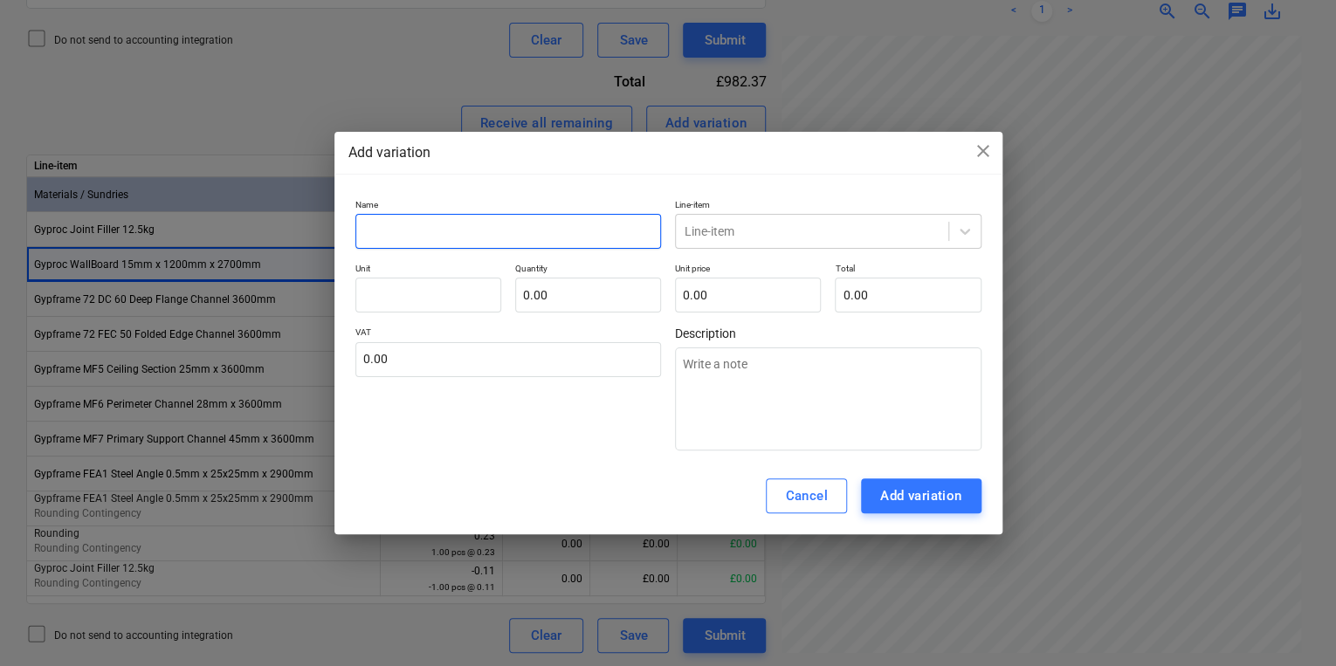
click at [433, 230] on input "text" at bounding box center [508, 231] width 306 height 35
paste input "Gyproc WallBoard 15mm x 1200mm x 2700mm"
type textarea "x"
type input "Gyproc WallBoard 15mm x 1200mm x 2700mm"
click at [713, 213] on p "Line-item" at bounding box center [828, 206] width 306 height 15
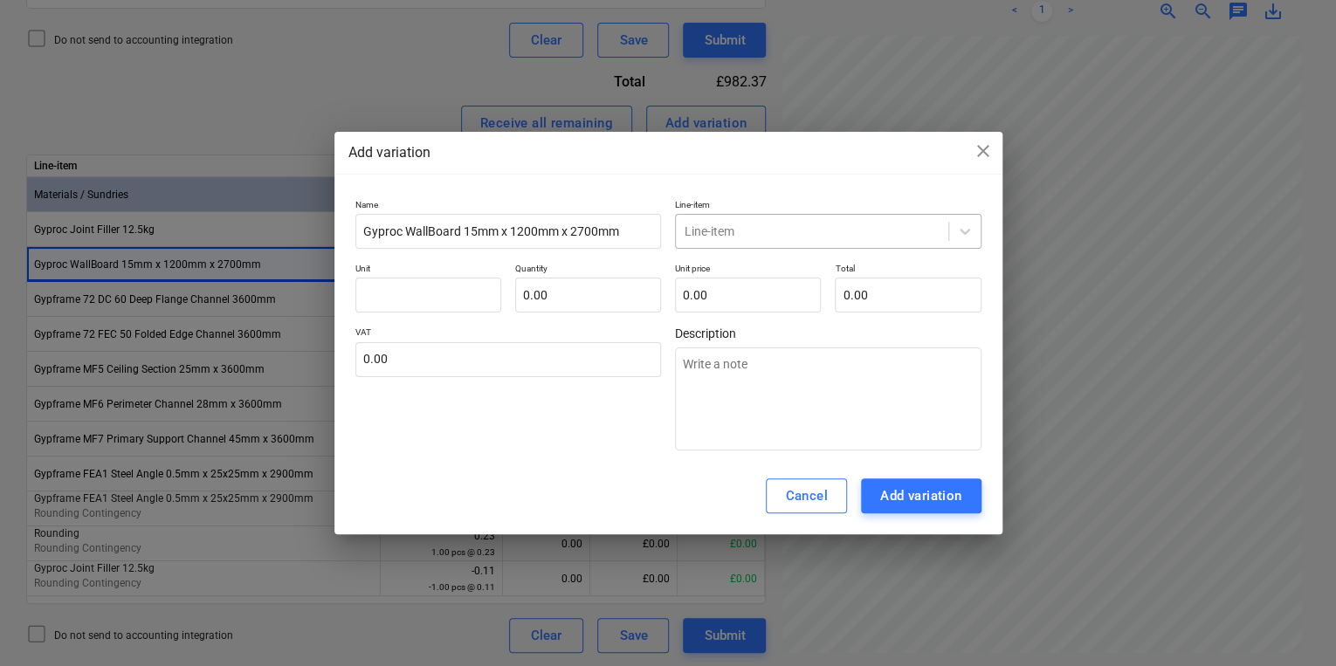
click at [732, 220] on div "Line-item" at bounding box center [812, 231] width 272 height 24
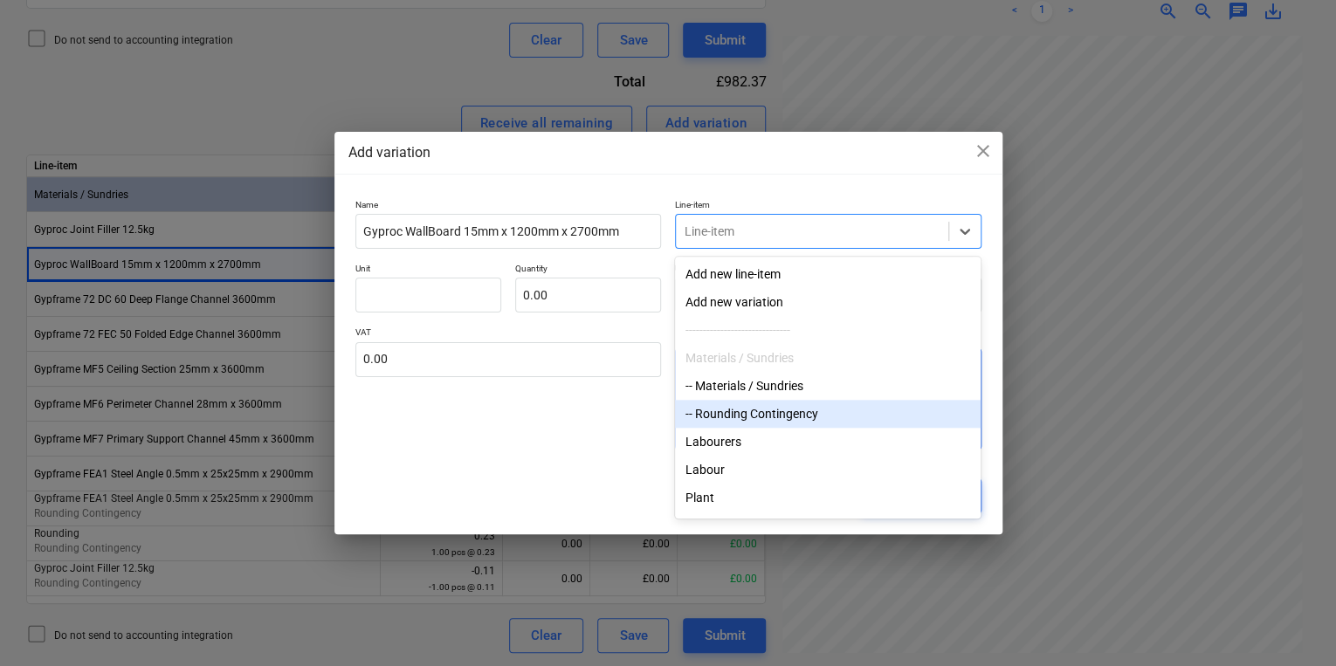
click at [762, 402] on div "-- Rounding Contingency" at bounding box center [828, 414] width 306 height 28
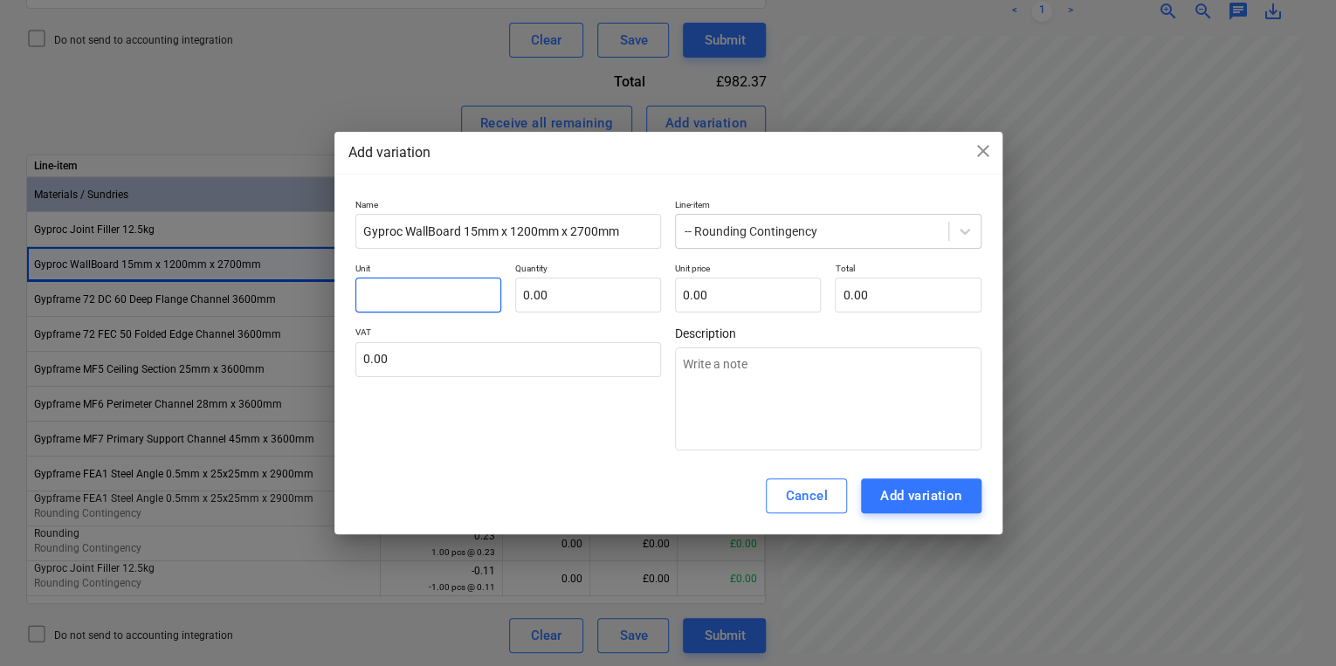
click at [433, 293] on input "text" at bounding box center [428, 295] width 146 height 35
type textarea "x"
type input "p"
type textarea "x"
type input "pc"
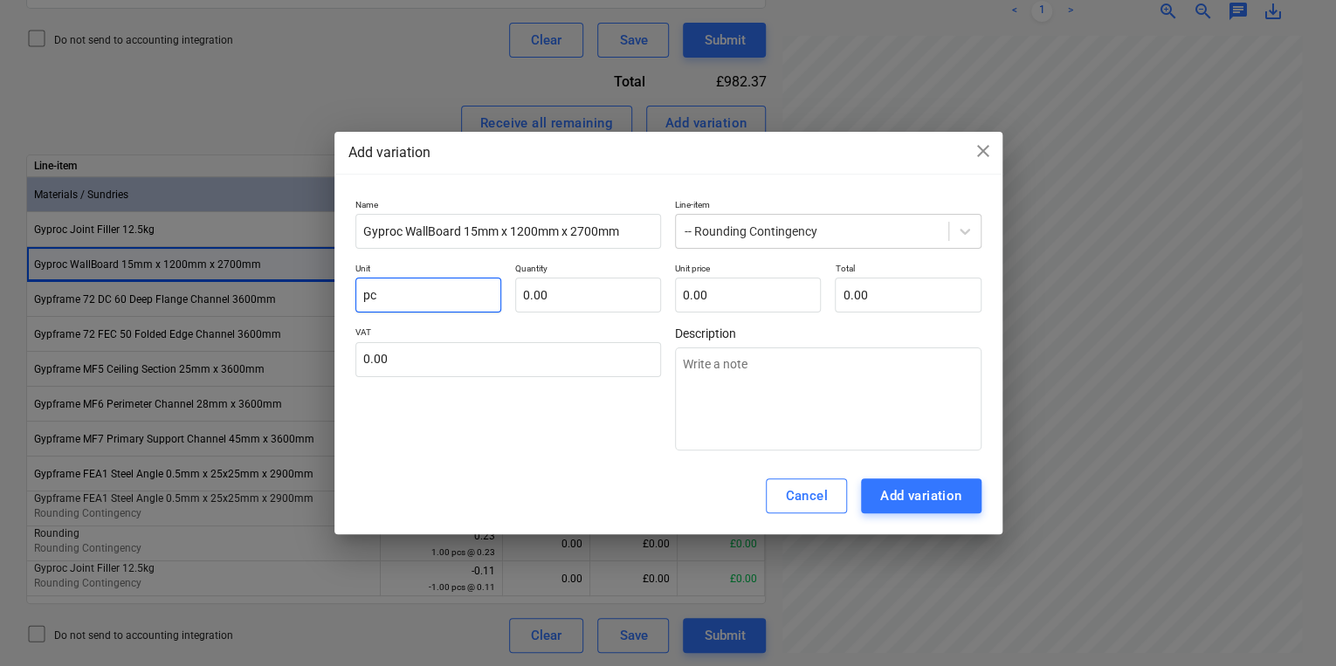
type textarea "x"
type input "pcs"
type textarea "x"
type input "1.00"
type textarea "x"
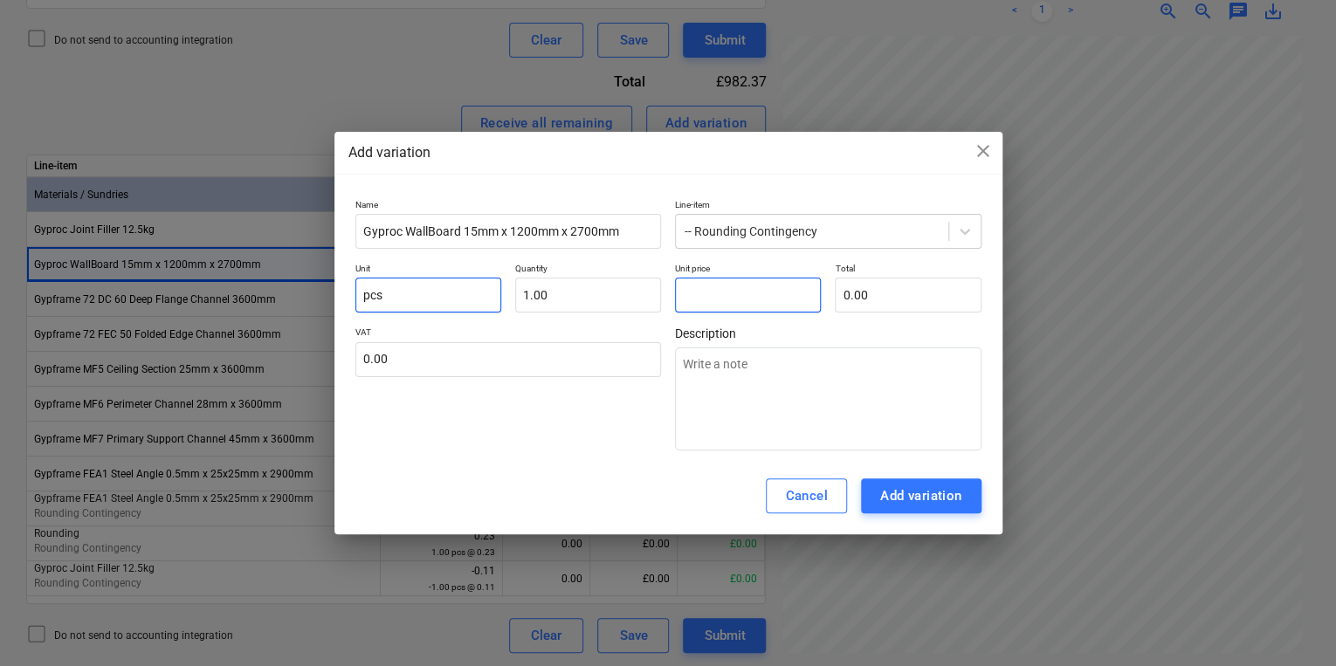
type input "0"
type textarea "x"
type input "0."
type textarea "x"
type input "0.0"
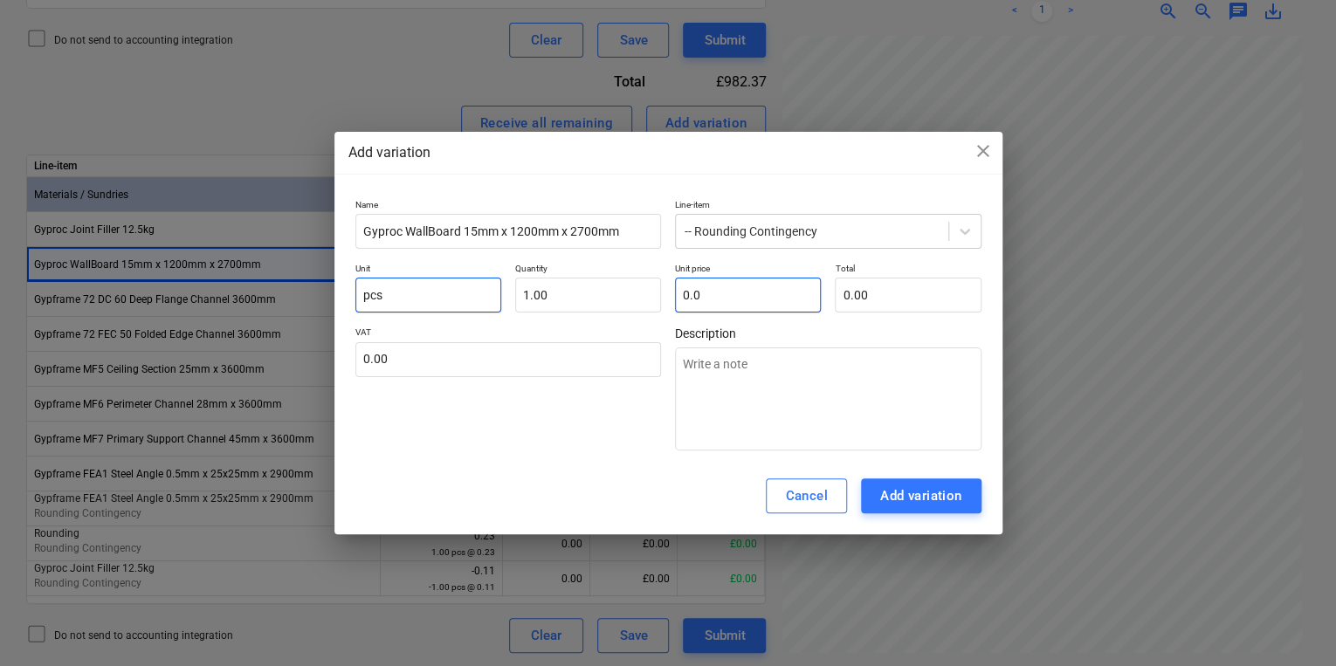
type textarea "x"
type input "0.05"
click at [932, 494] on div "Add variation" at bounding box center [921, 496] width 82 height 23
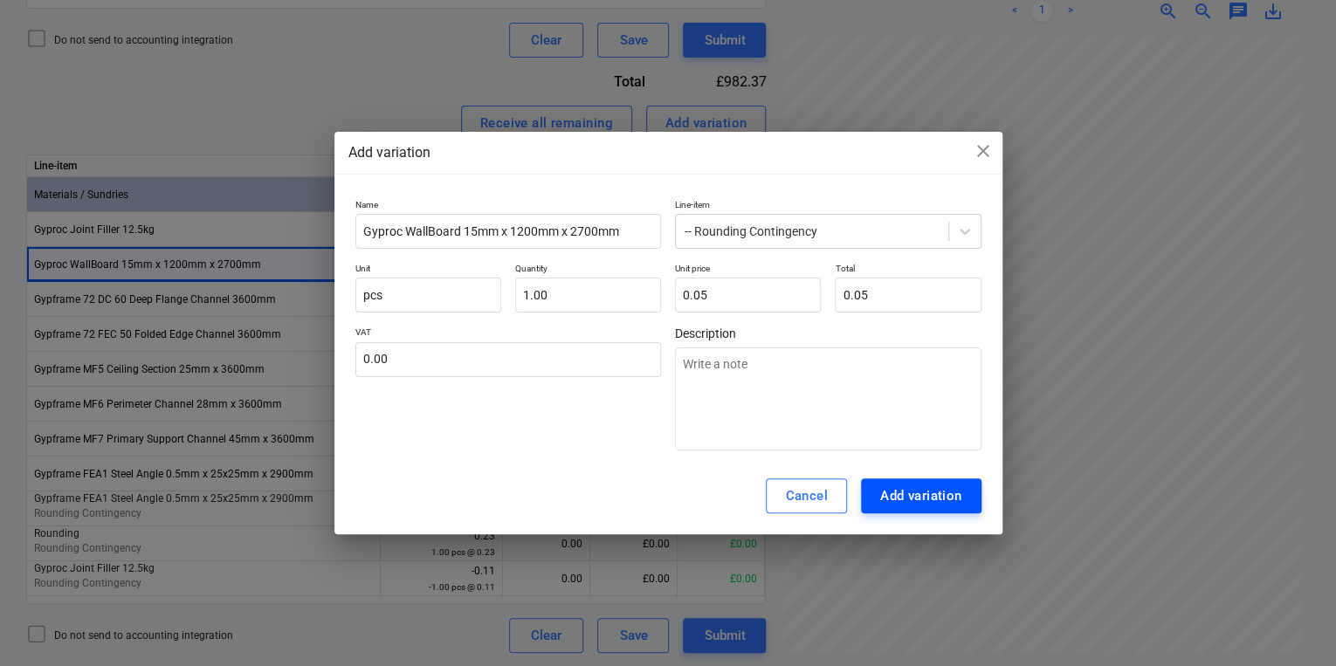
type textarea "x"
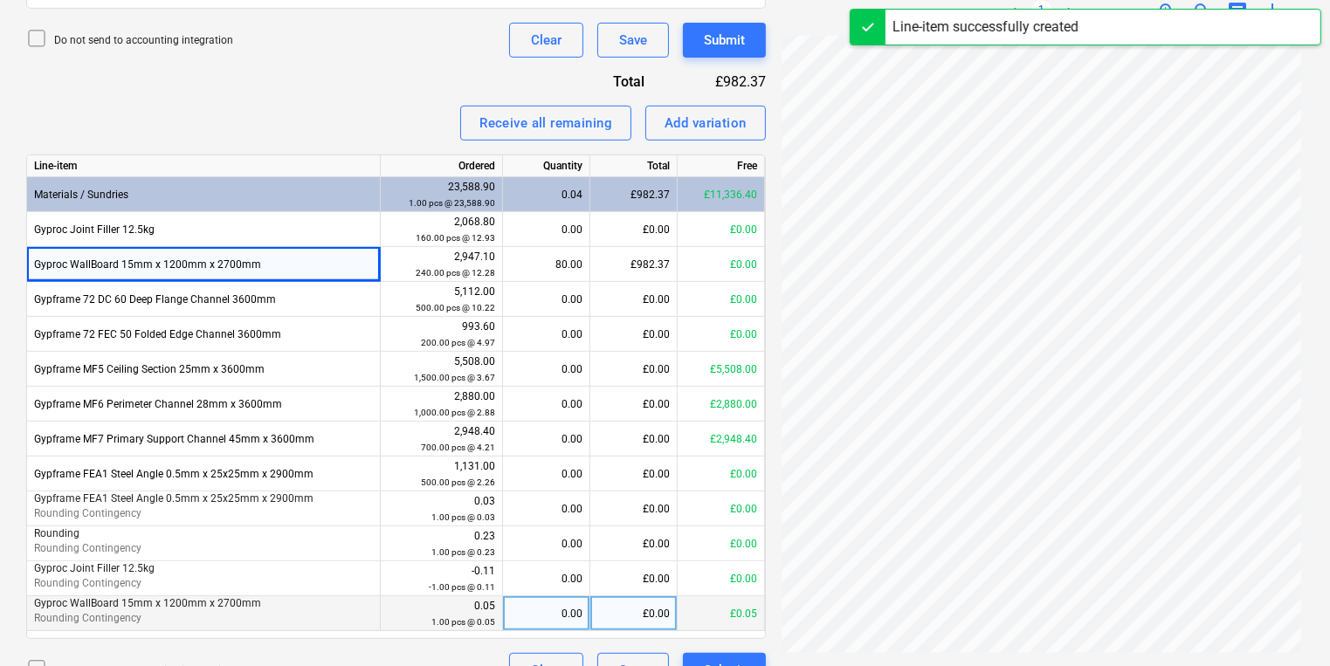
click at [511, 618] on div "0.00" at bounding box center [546, 613] width 72 height 35
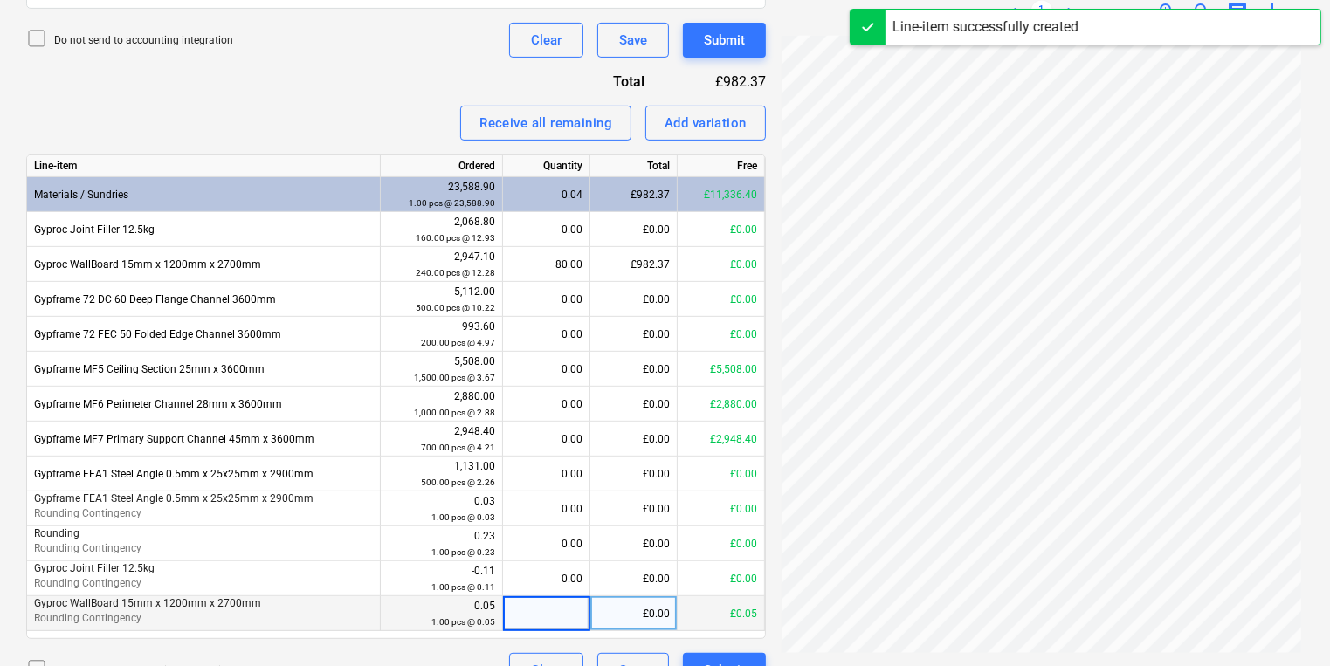
type input "1"
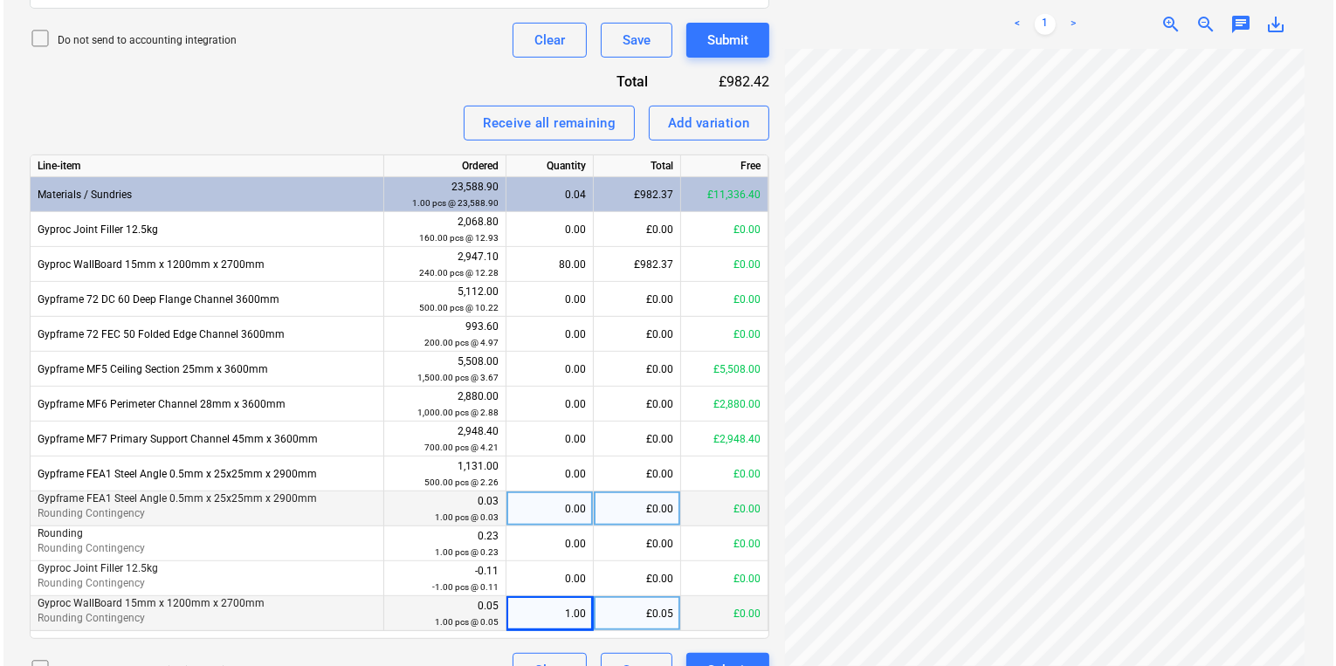
scroll to position [671, 0]
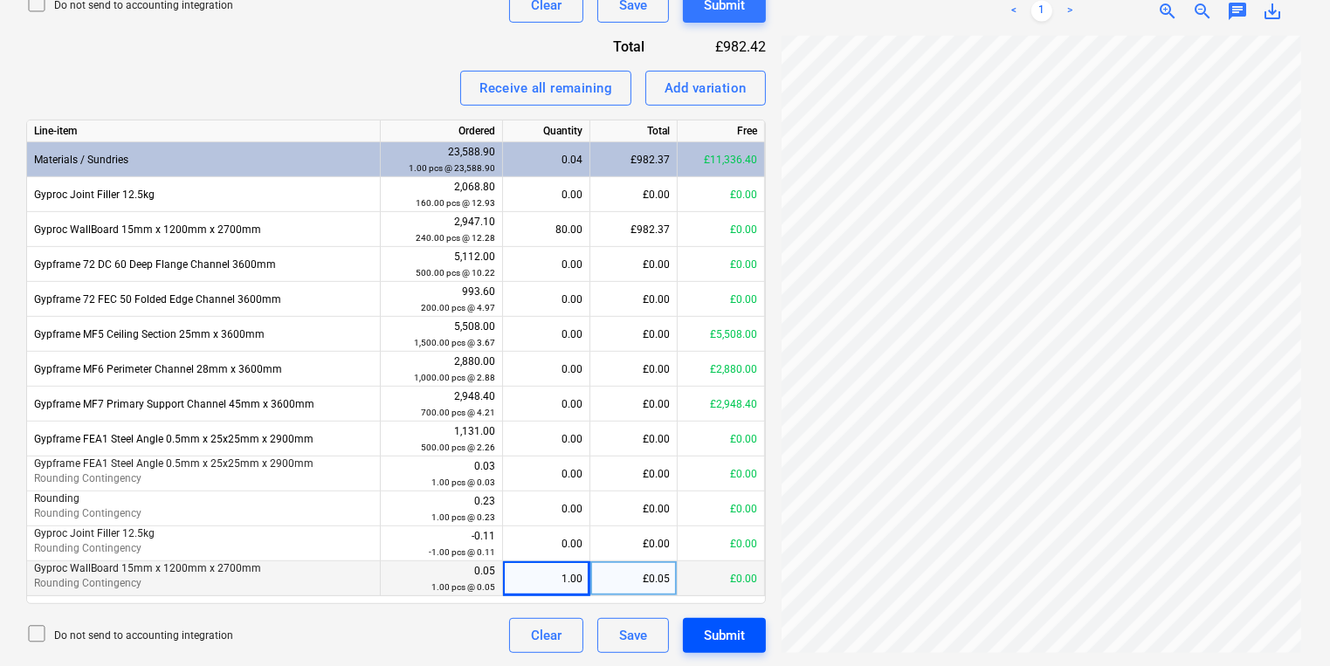
click at [739, 629] on div "Submit" at bounding box center [724, 635] width 41 height 23
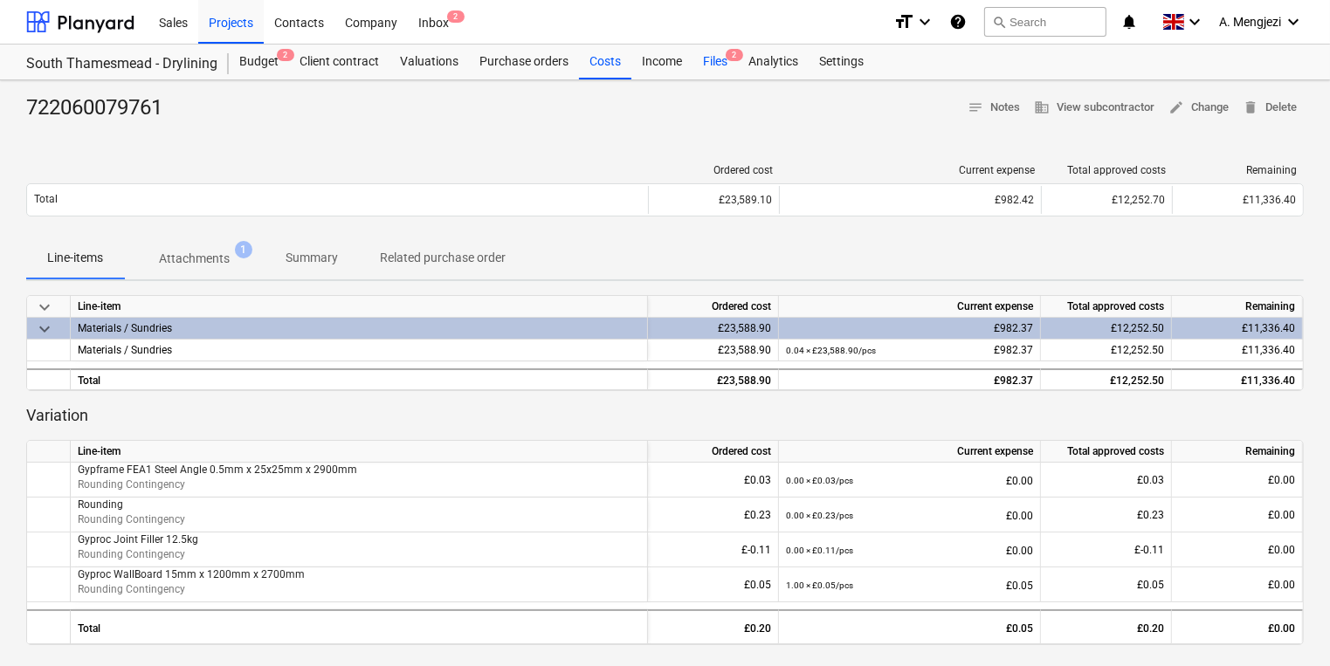
click at [695, 66] on div "Files 2" at bounding box center [714, 62] width 45 height 35
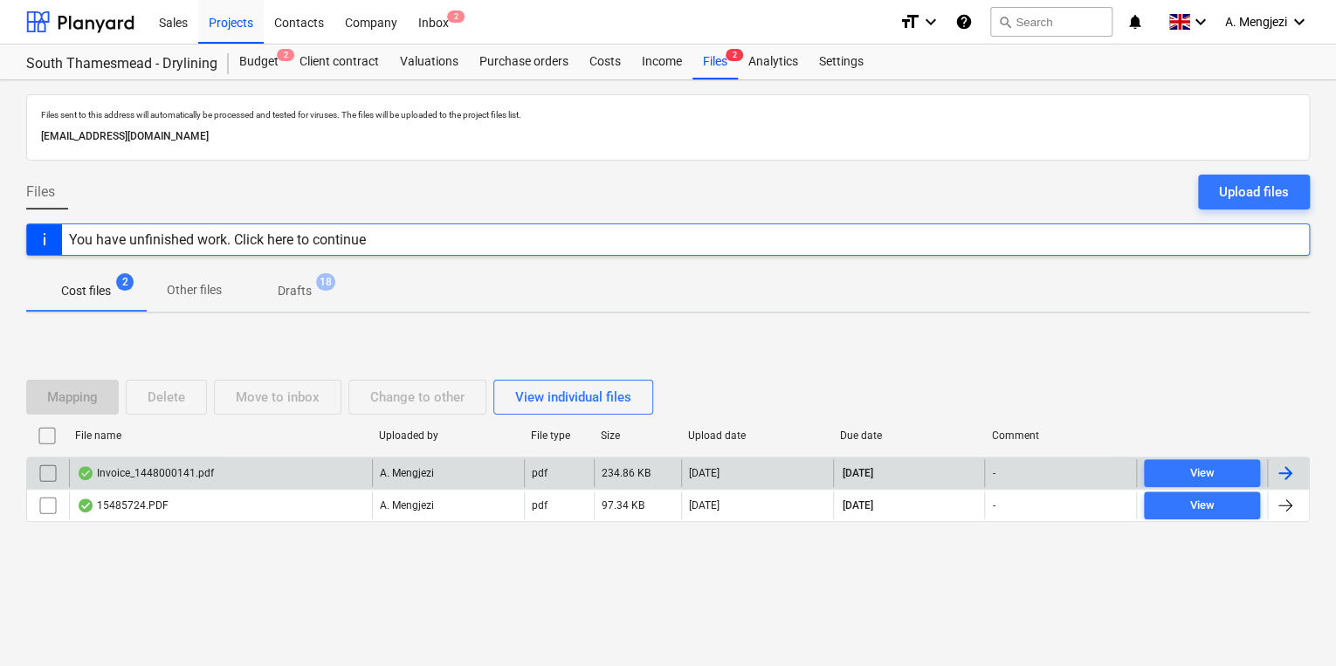
click at [333, 469] on div "Invoice_1448000141.pdf" at bounding box center [220, 473] width 303 height 28
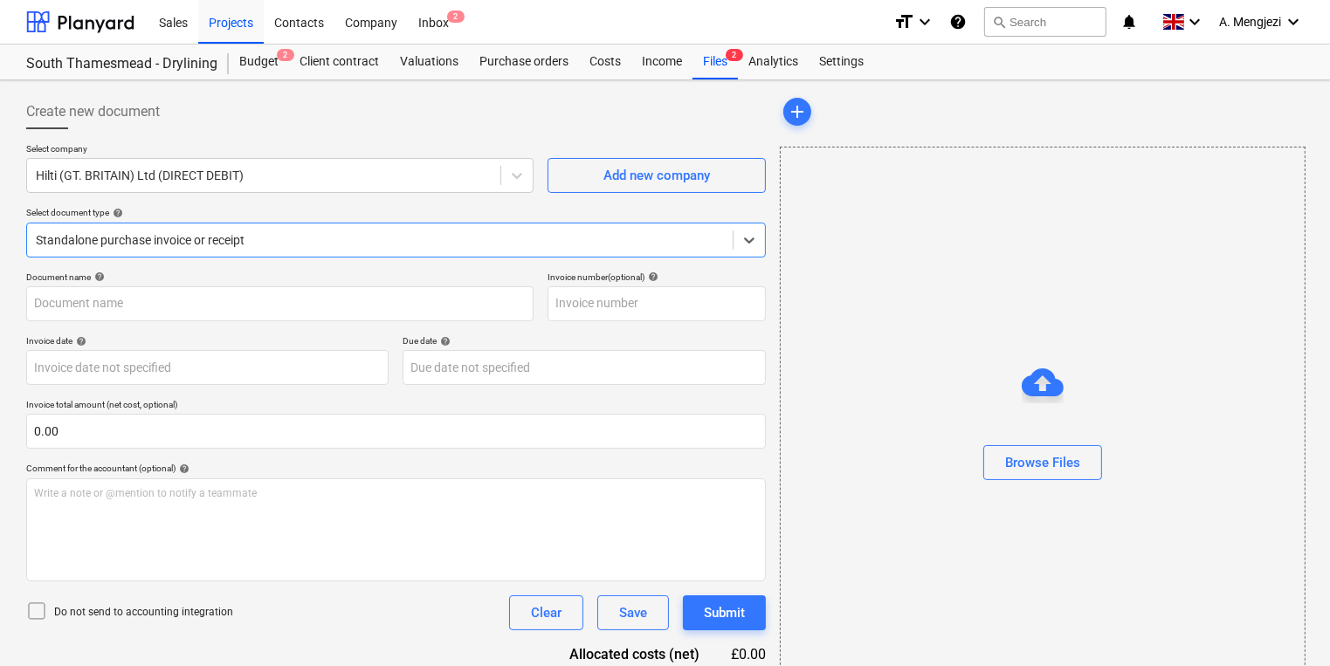
type input "1448000141"
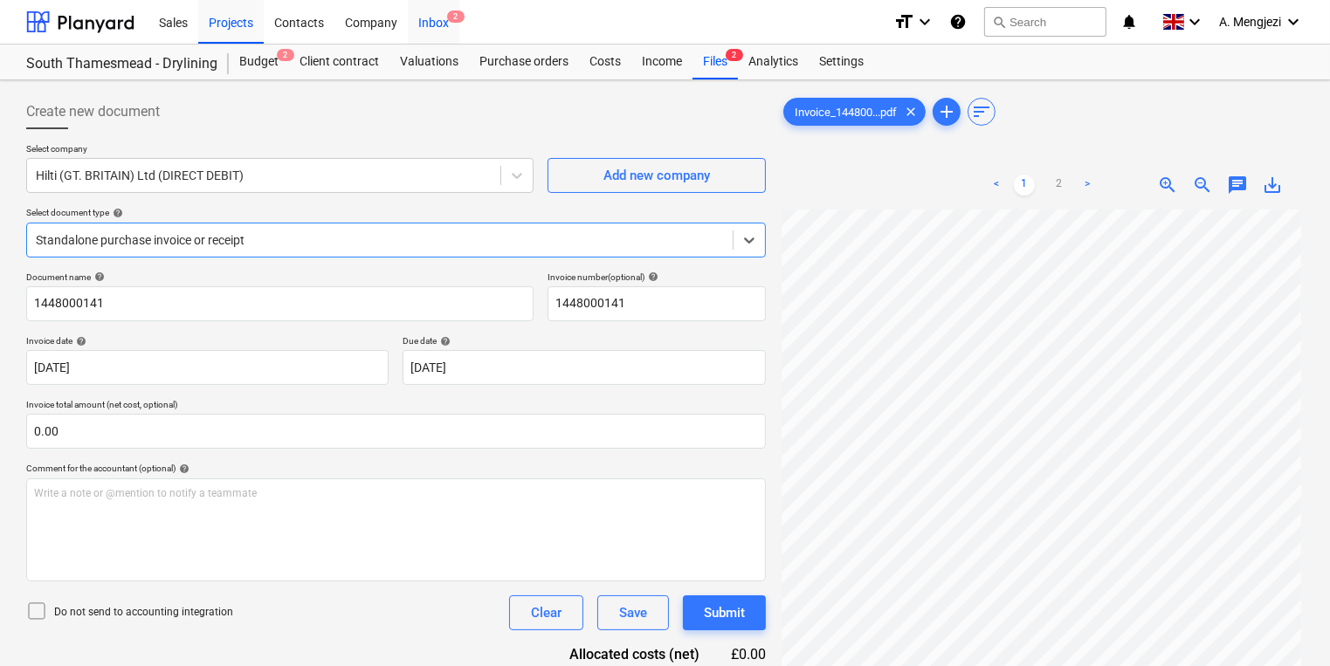
click at [430, 17] on div "Inbox 2" at bounding box center [434, 21] width 52 height 45
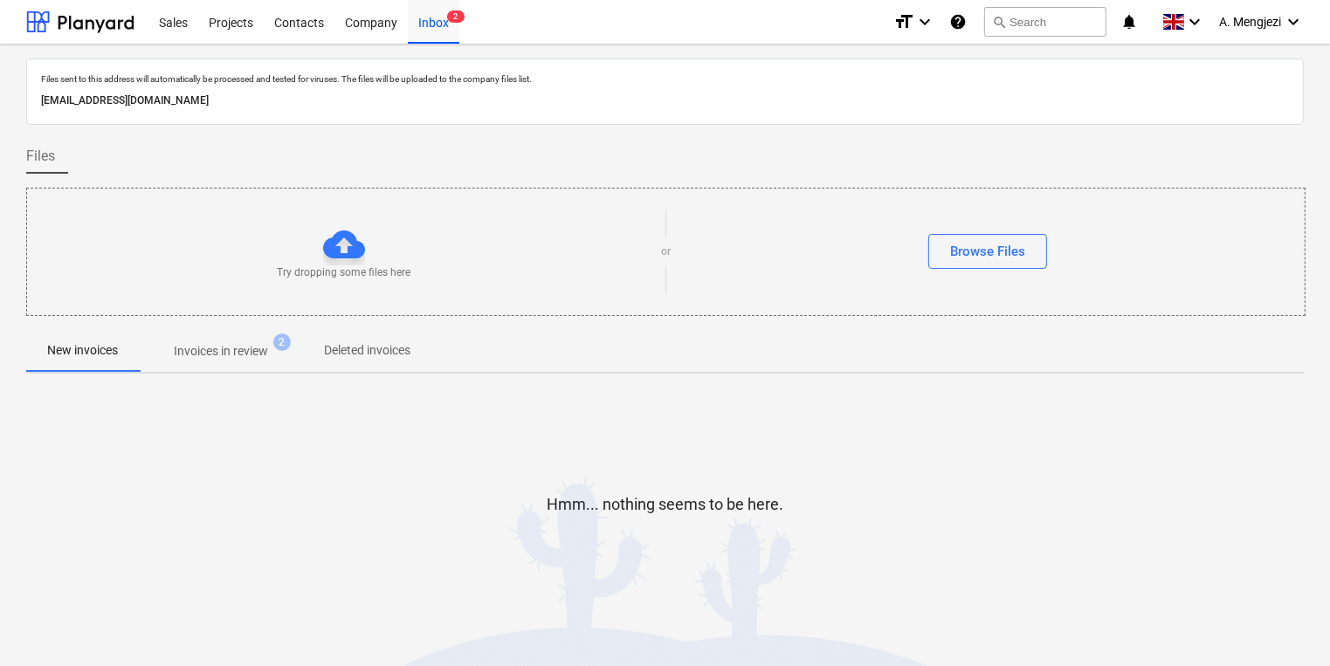
click at [236, 354] on p "Invoices in review" at bounding box center [221, 351] width 94 height 18
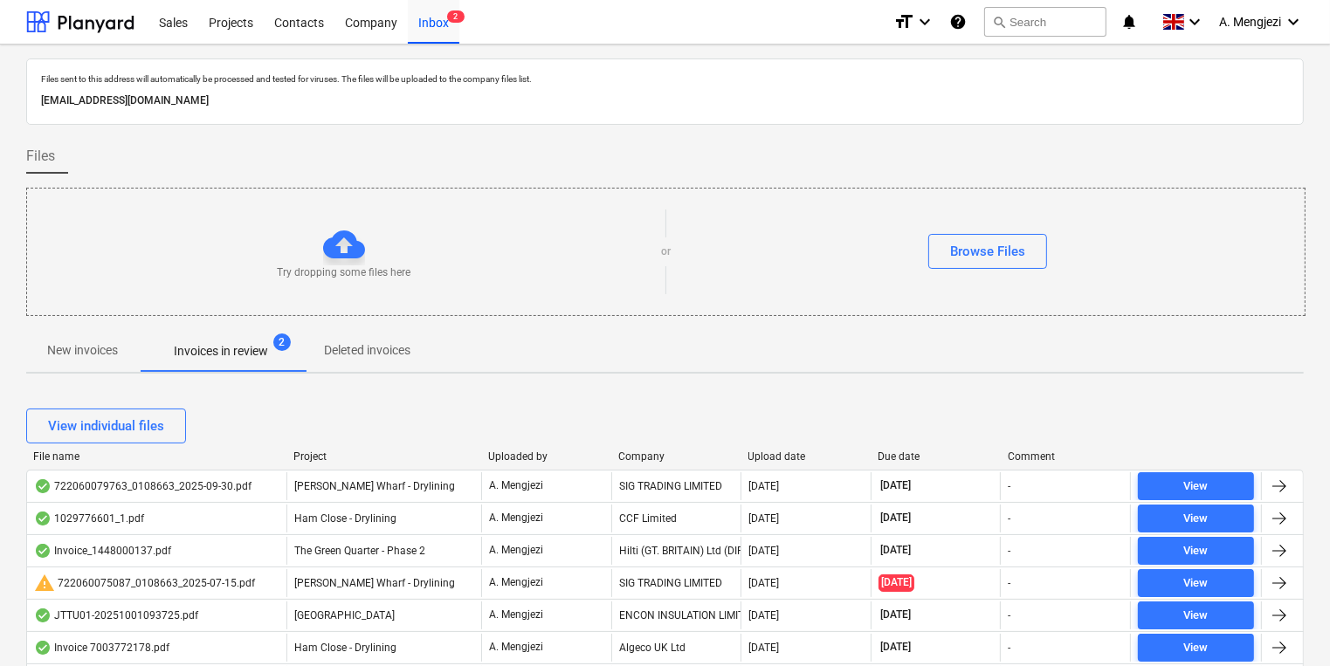
click at [766, 454] on div "Upload date" at bounding box center [806, 456] width 116 height 12
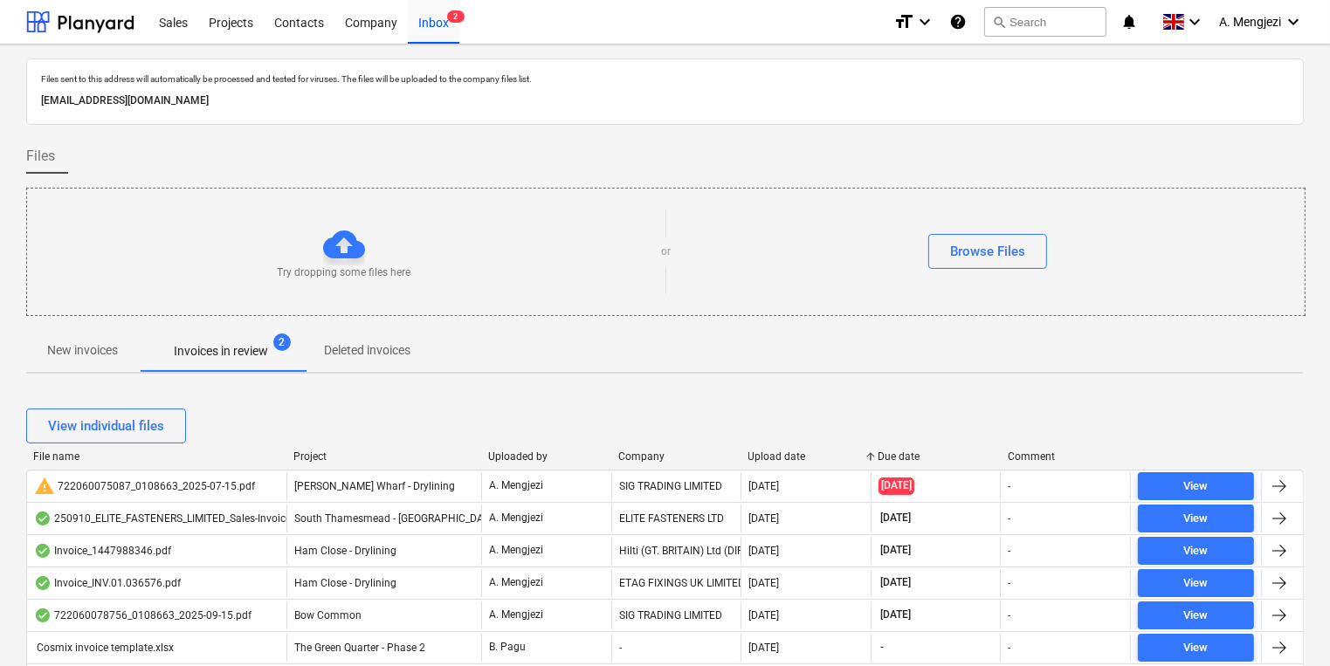
click at [766, 454] on div "Upload date" at bounding box center [806, 456] width 116 height 12
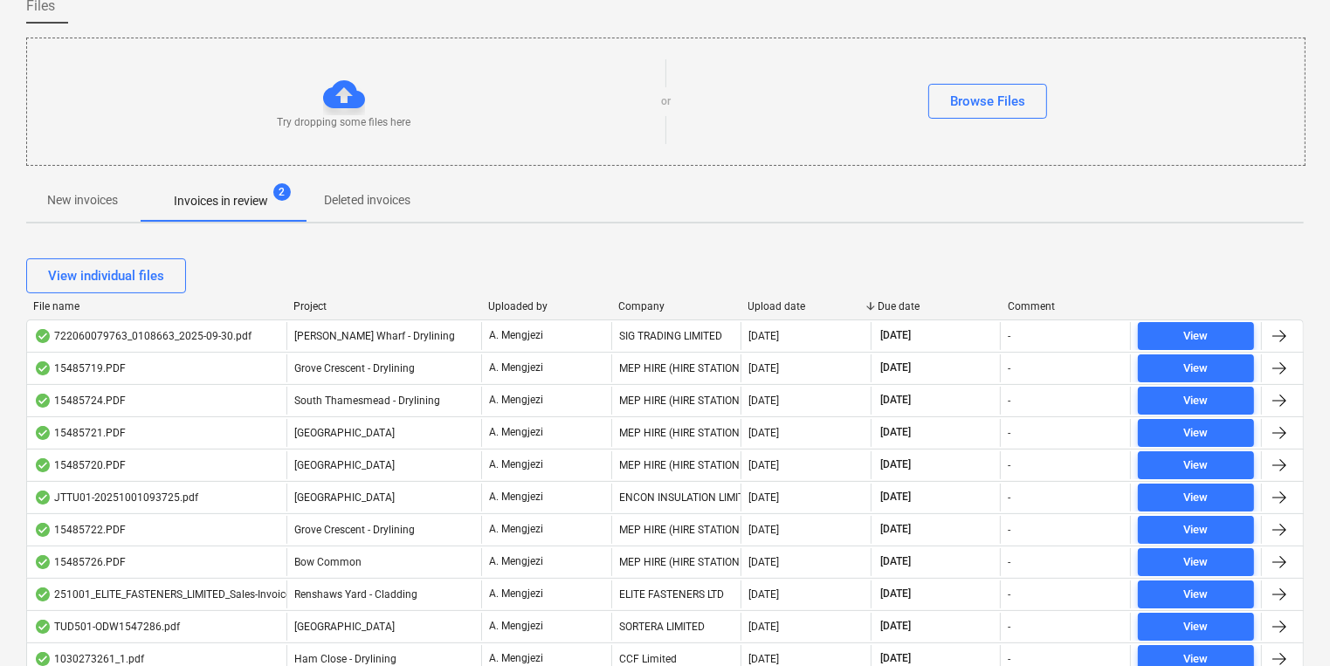
scroll to position [279, 0]
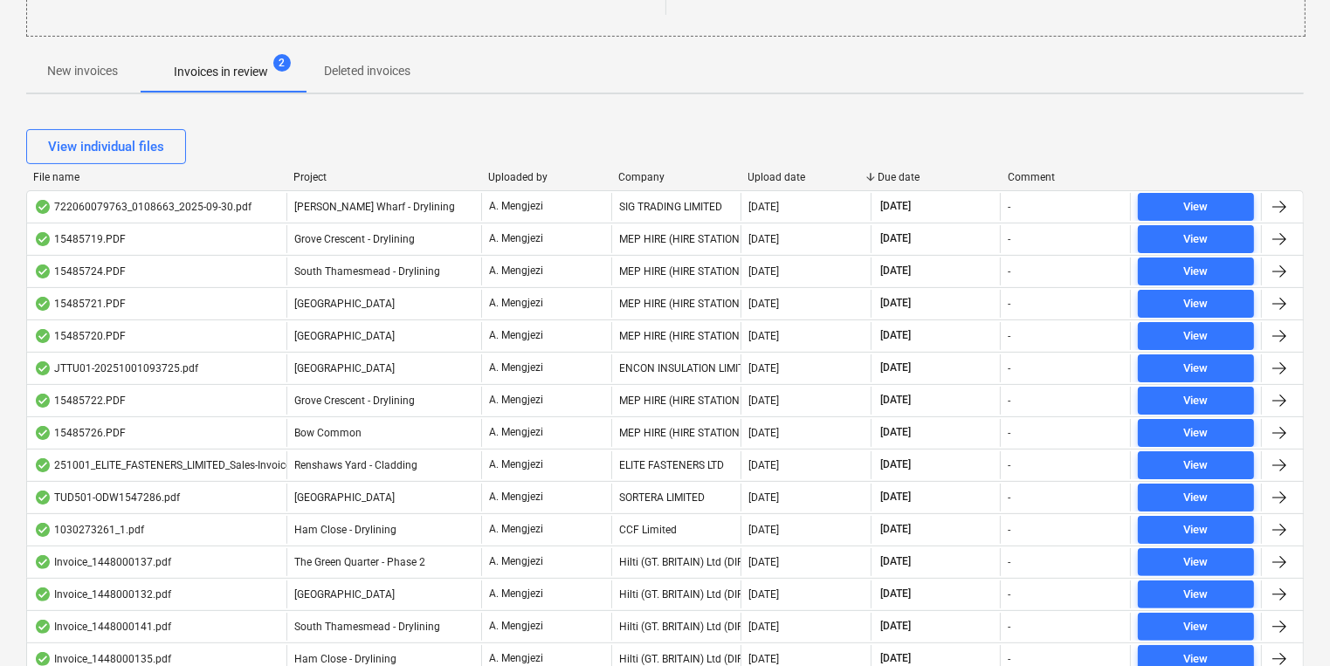
click at [437, 454] on div "Renshaws Yard - Cladding" at bounding box center [383, 465] width 195 height 28
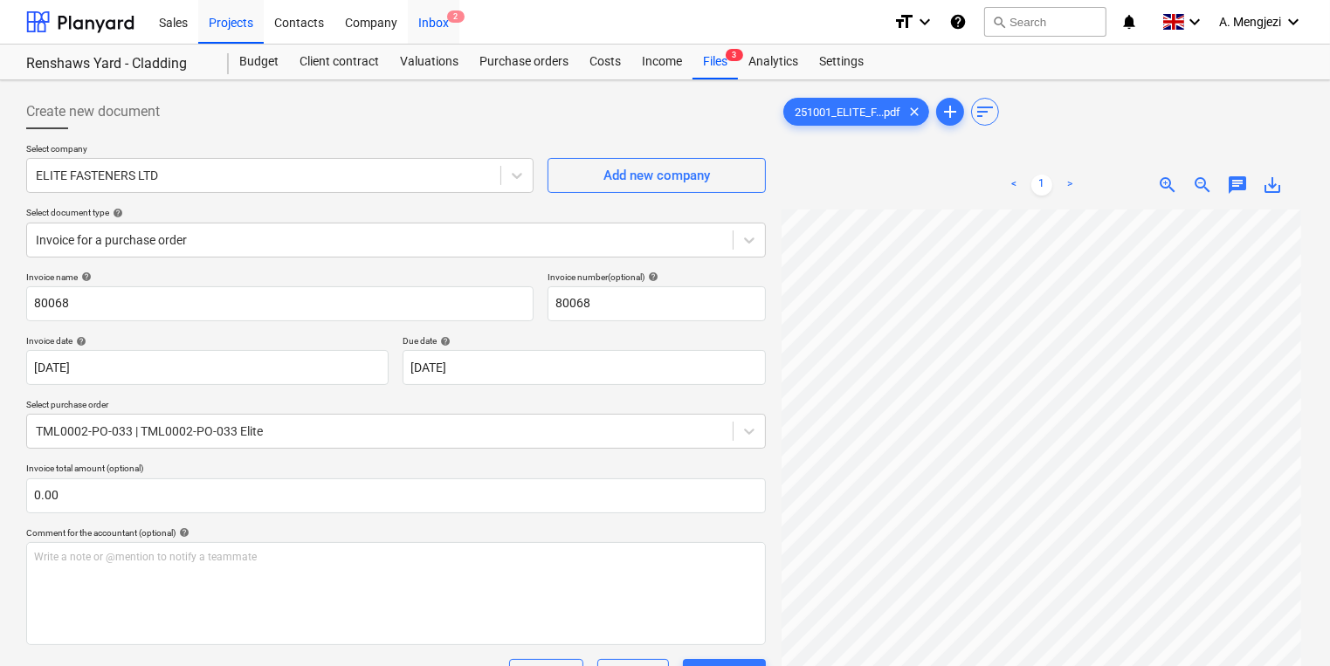
drag, startPoint x: 422, startPoint y: 35, endPoint x: 439, endPoint y: 28, distance: 18.8
click at [422, 35] on div "Inbox 2" at bounding box center [434, 21] width 52 height 45
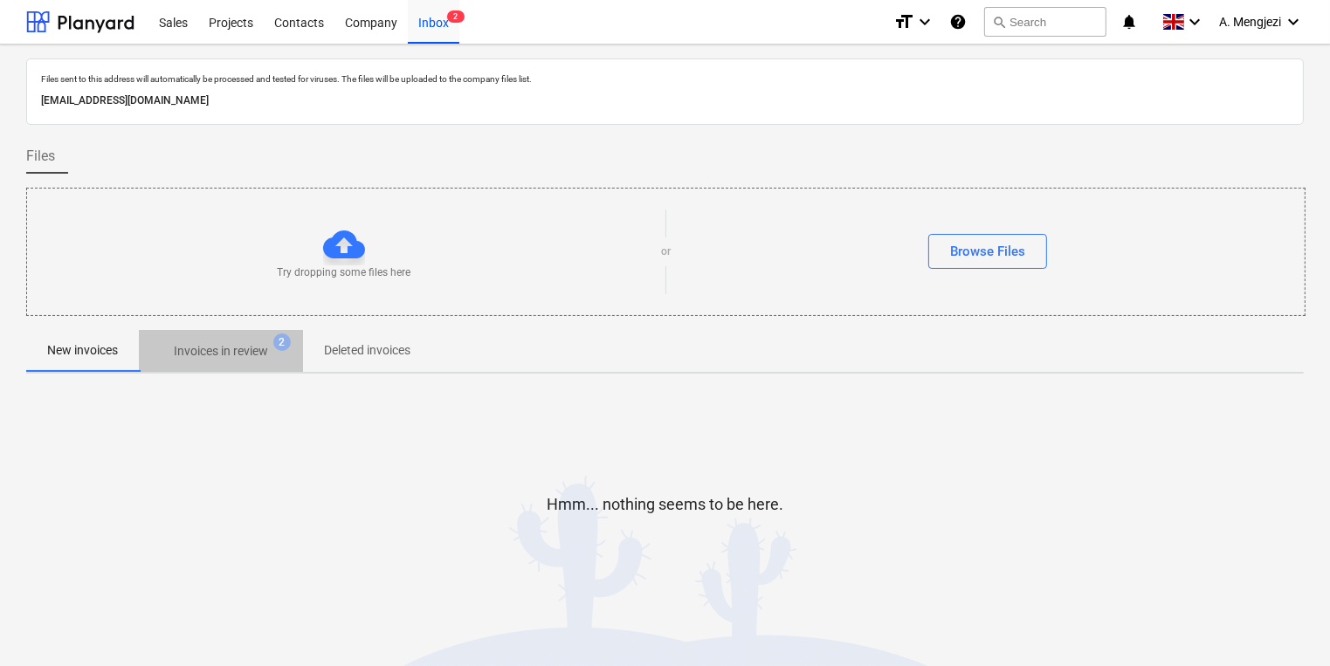
click at [258, 338] on span "Invoices in review 2" at bounding box center [221, 350] width 164 height 31
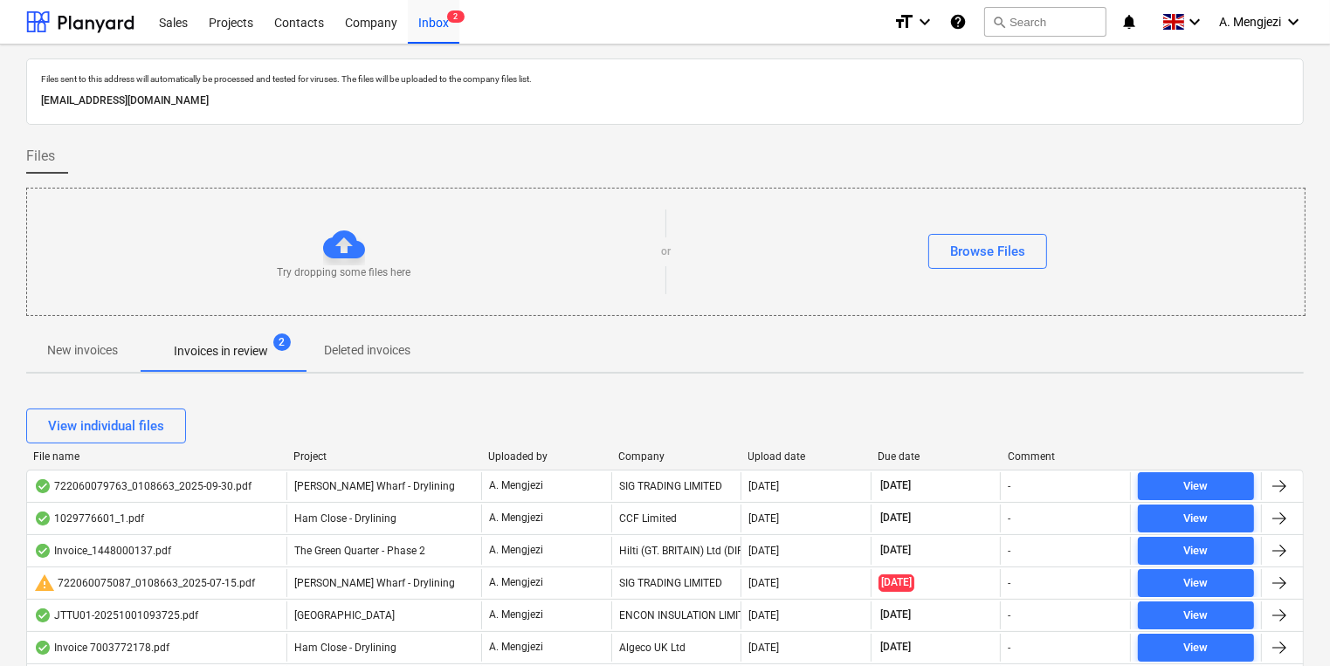
click at [775, 451] on div "Upload date" at bounding box center [806, 456] width 116 height 12
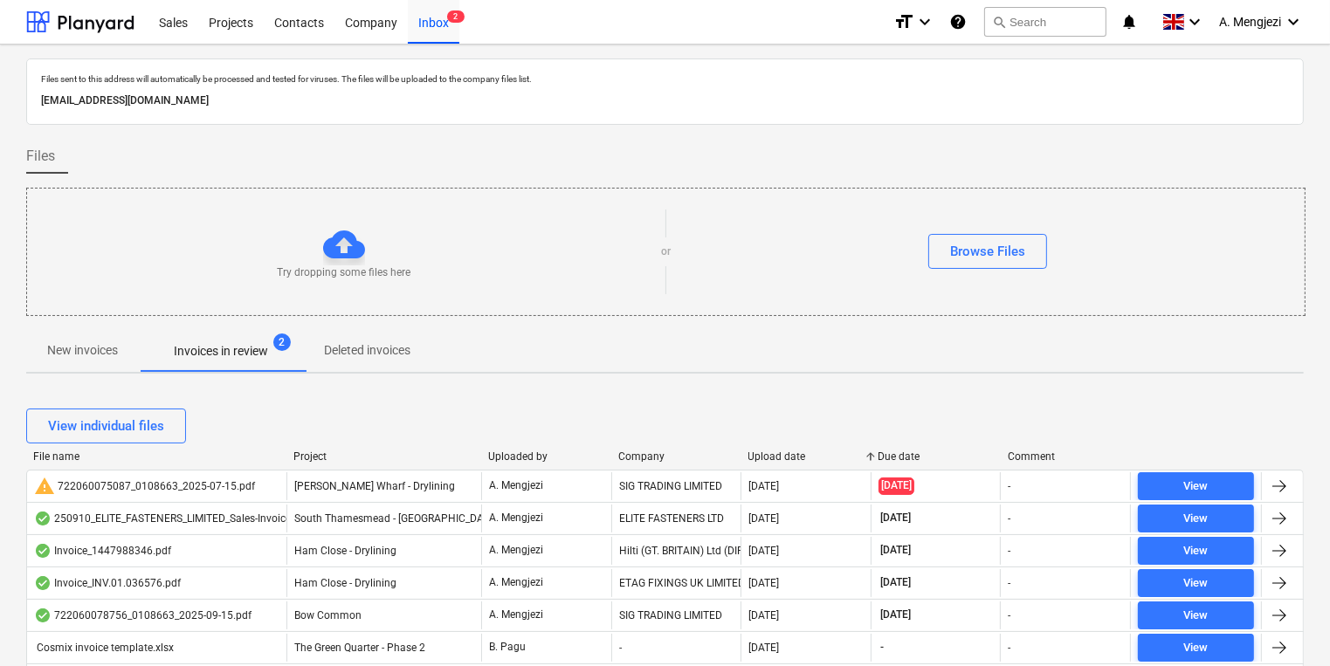
click at [775, 450] on div "Upload date" at bounding box center [806, 456] width 116 height 12
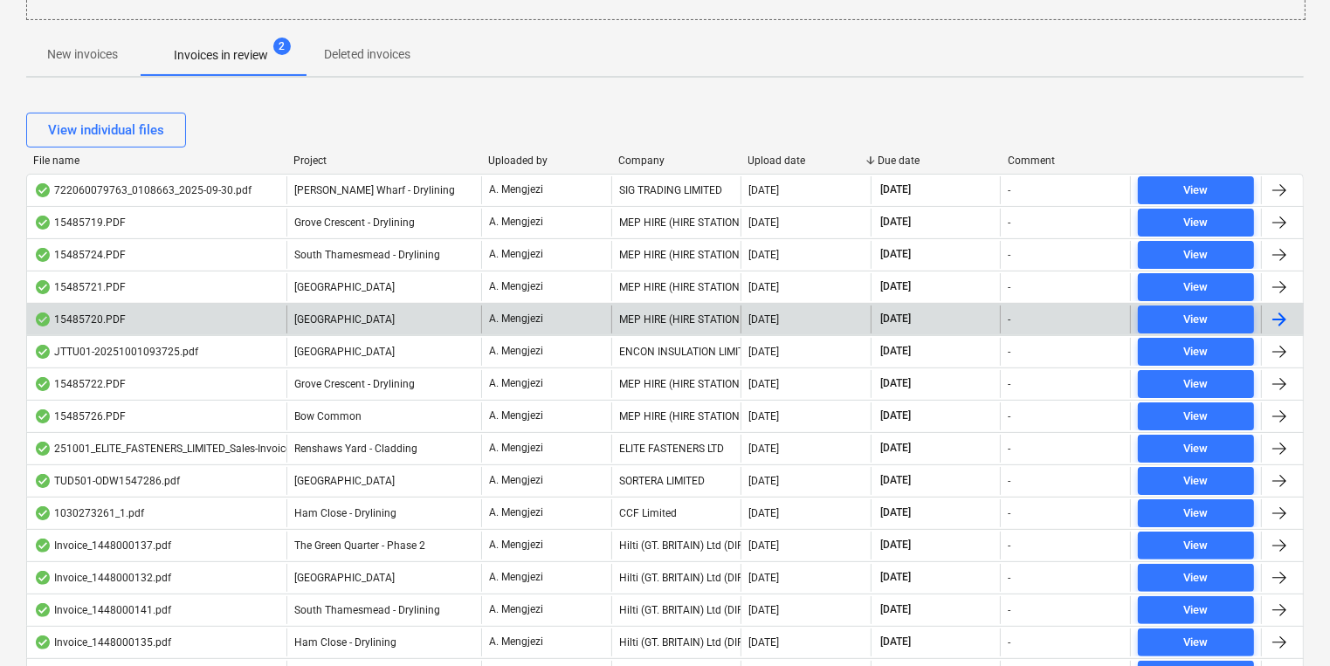
scroll to position [349, 0]
